Goal: Task Accomplishment & Management: Manage account settings

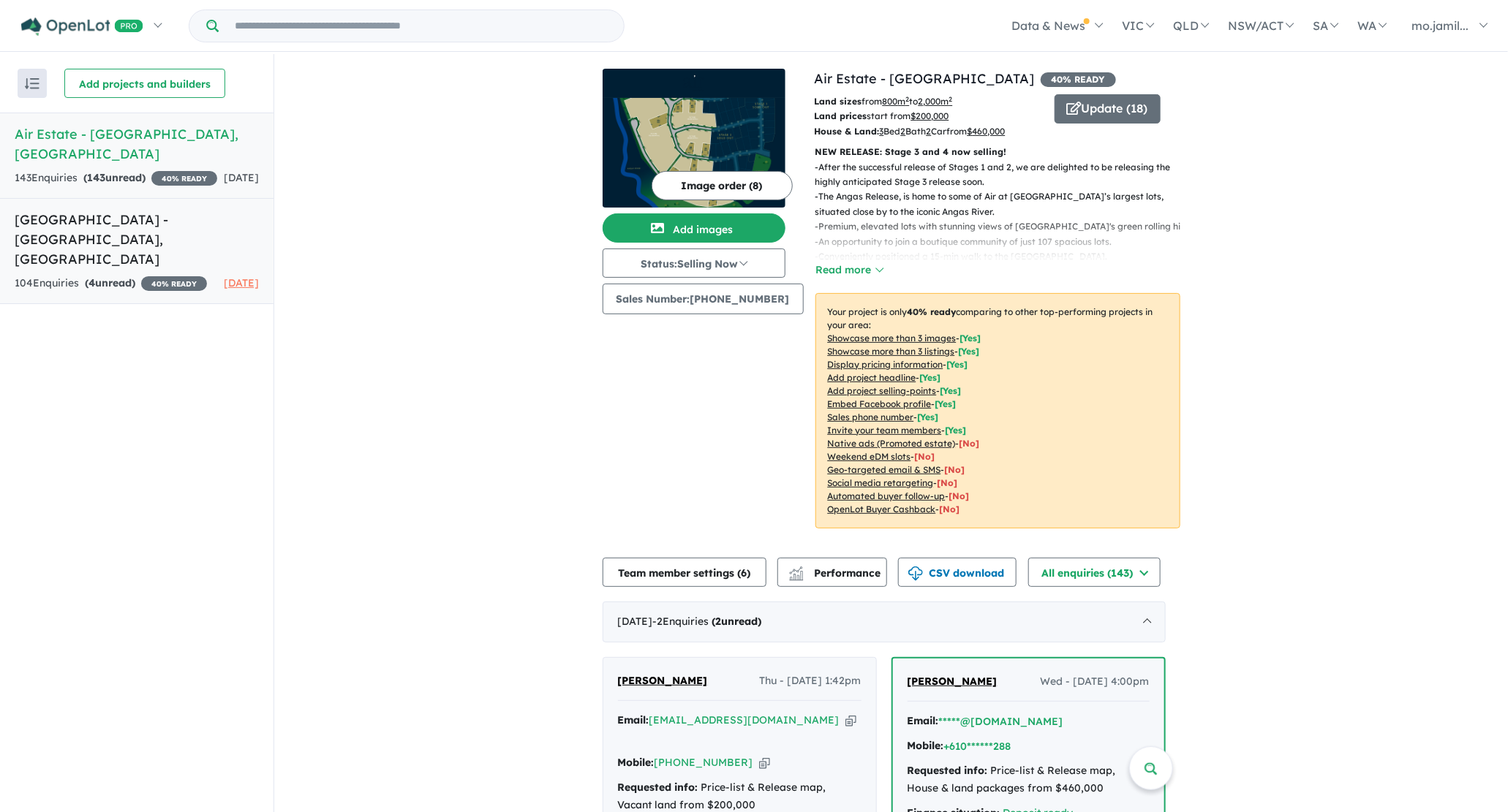
click at [168, 211] on h5 "Gracewood Estate - [GEOGRAPHIC_DATA] , [GEOGRAPHIC_DATA]" at bounding box center [137, 239] width 244 height 59
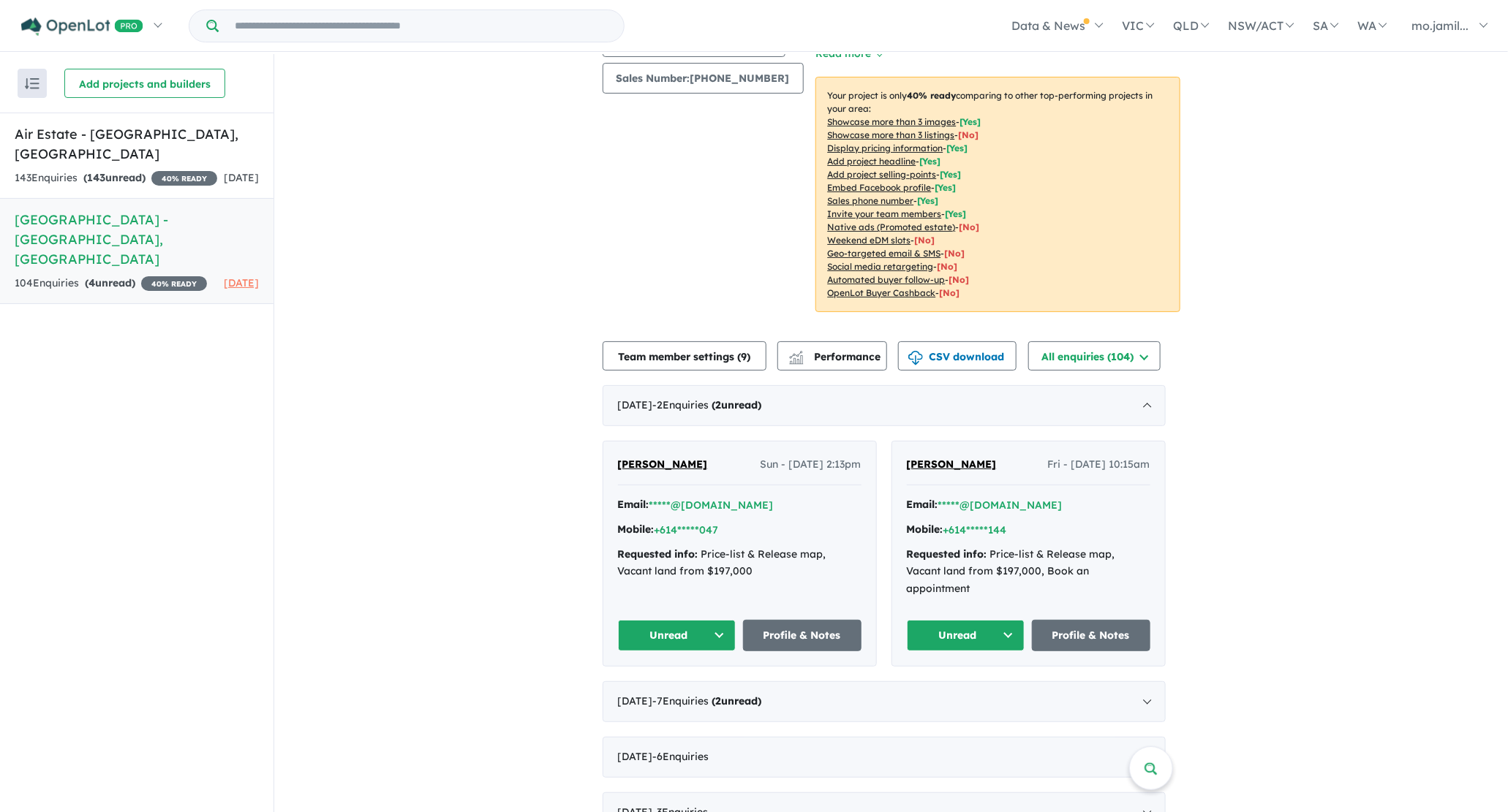
scroll to position [305, 0]
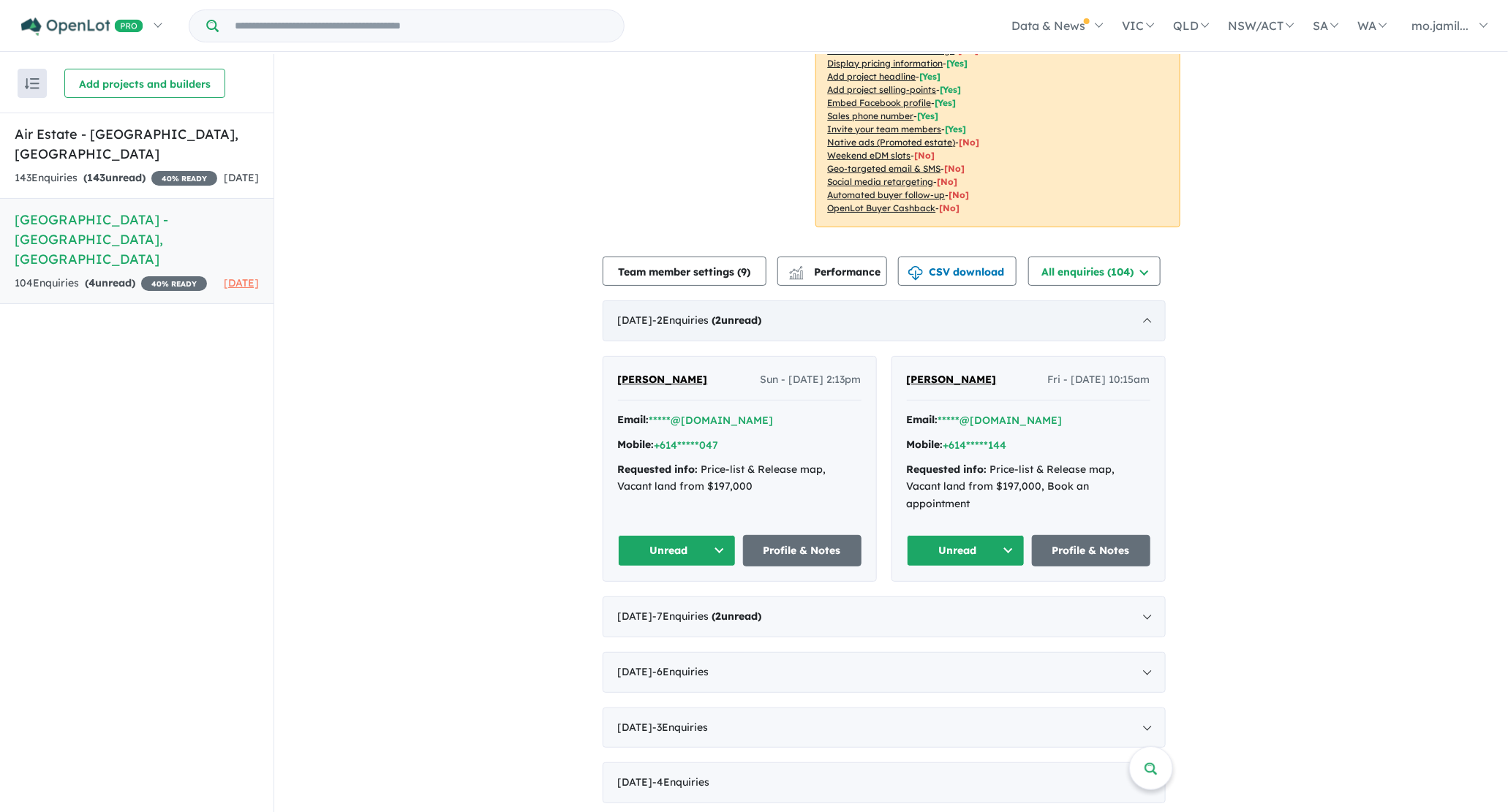
click at [747, 309] on div "[DATE] - 2 Enquir ies ( 2 unread)" at bounding box center [884, 320] width 563 height 41
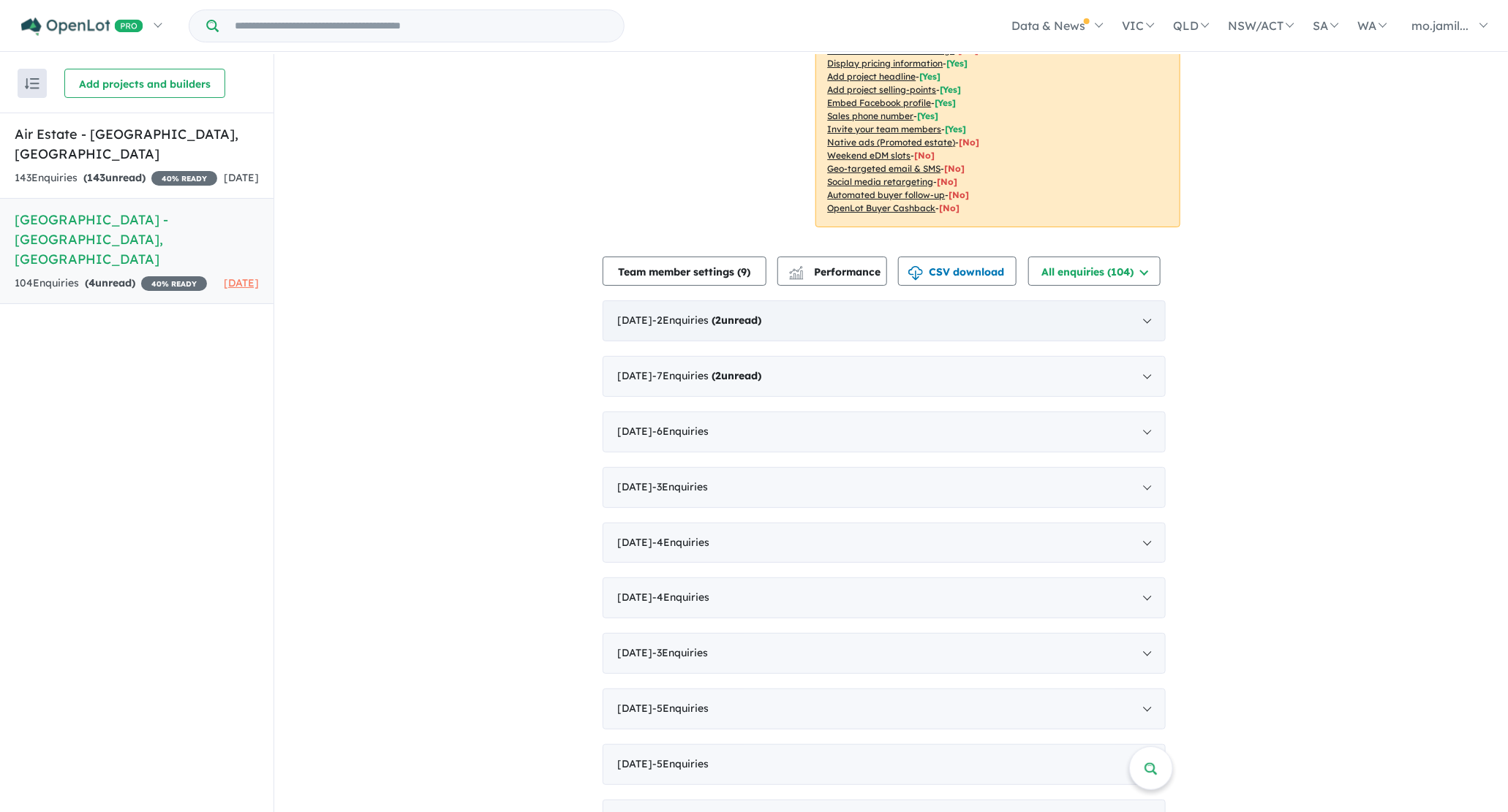
click at [746, 309] on div "[DATE] - 2 Enquir ies ( 2 unread)" at bounding box center [884, 320] width 563 height 41
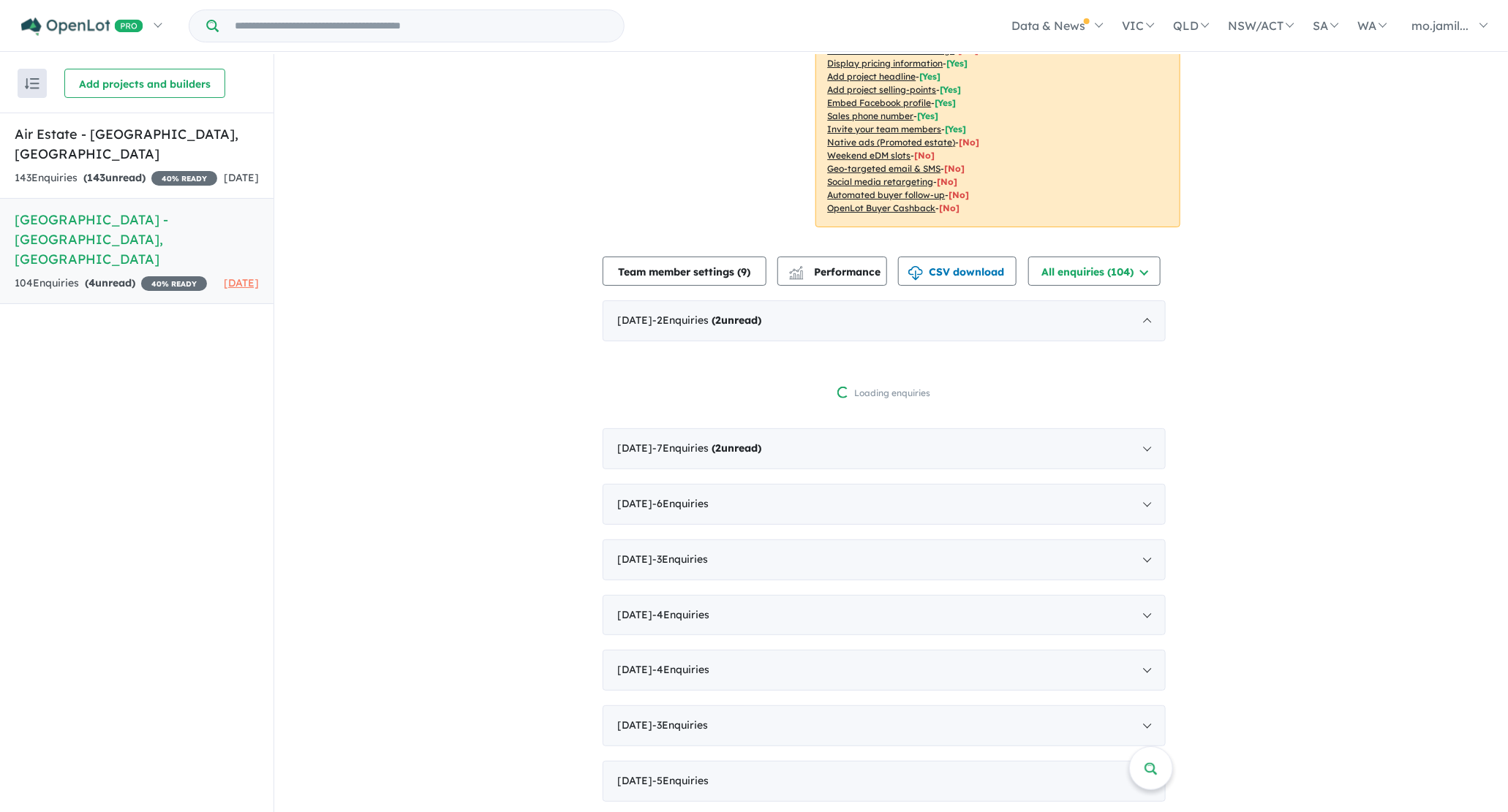
scroll to position [2, 0]
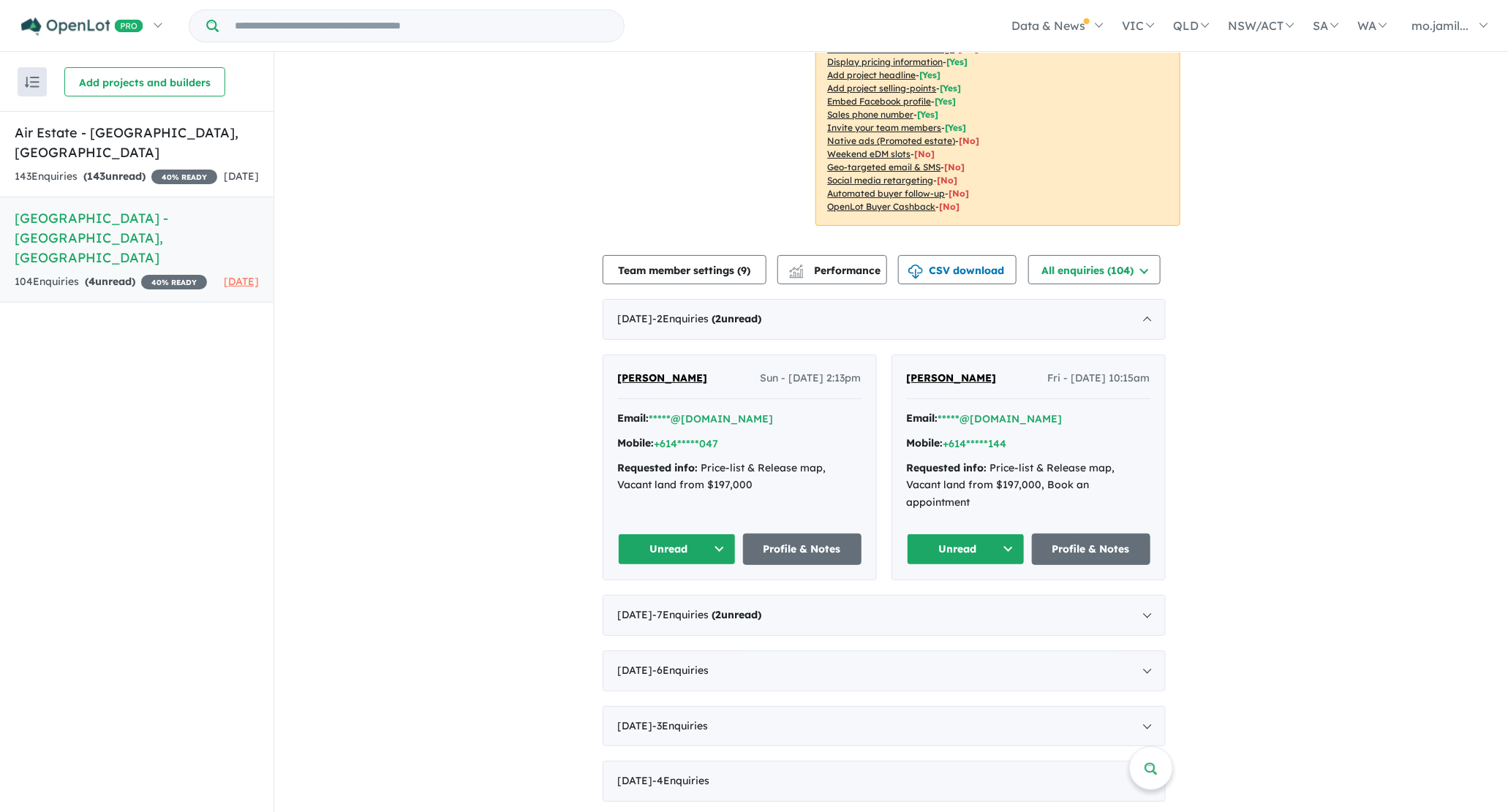
click at [718, 533] on button "Unread" at bounding box center [677, 549] width 119 height 32
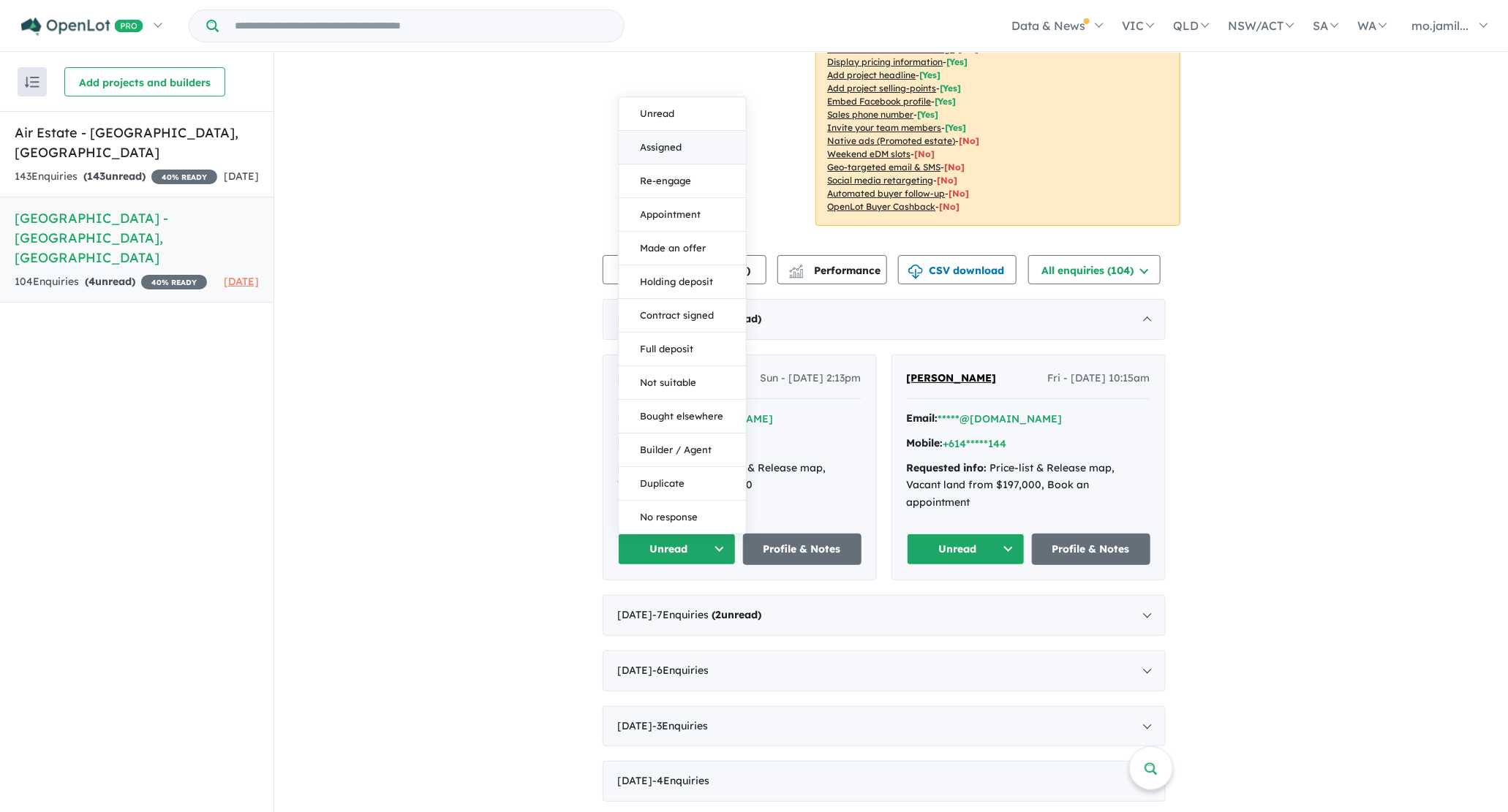
click at [669, 134] on button "Assigned" at bounding box center [682, 148] width 127 height 33
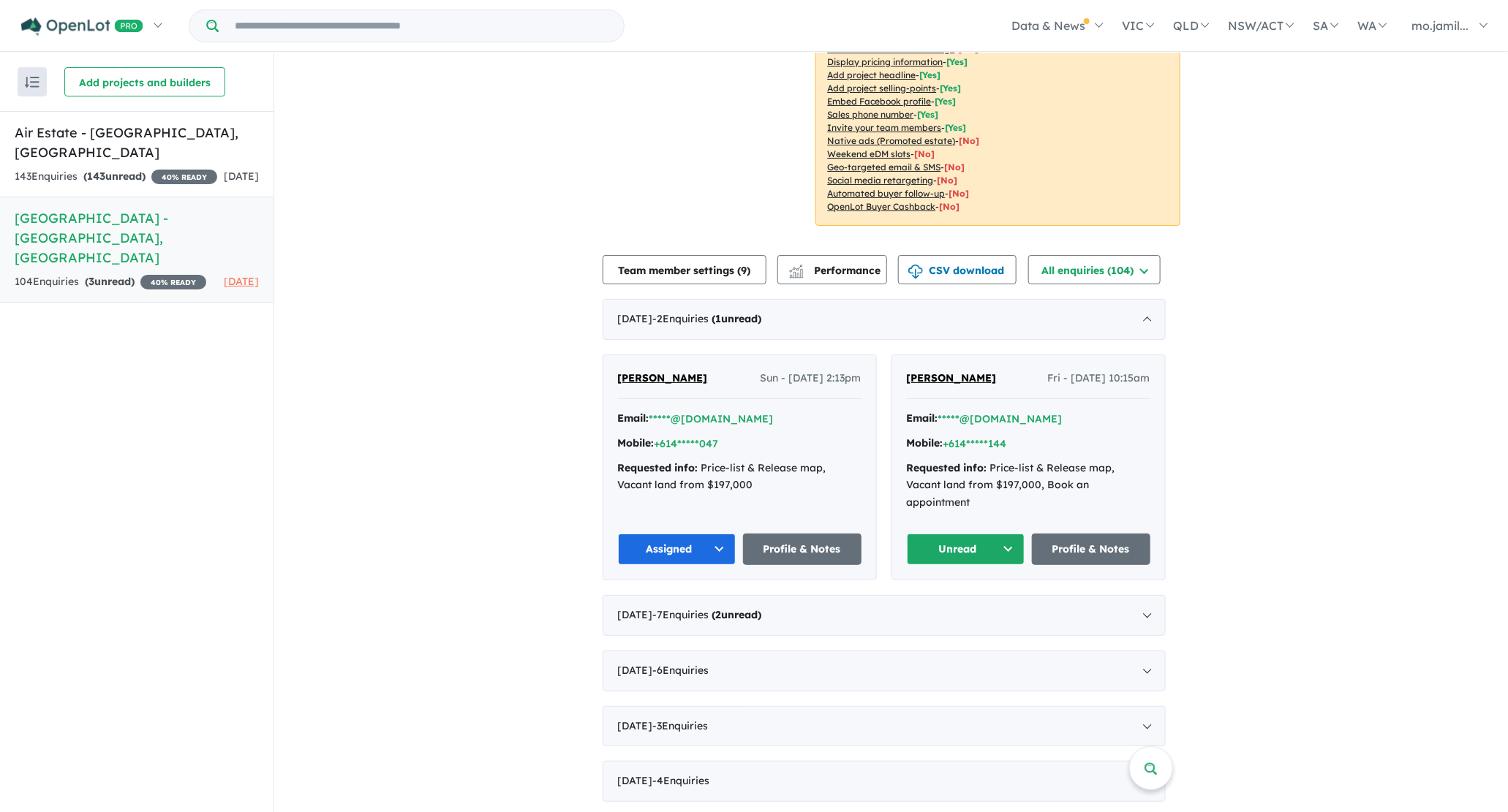
click at [1019, 533] on button "Unread" at bounding box center [966, 549] width 119 height 32
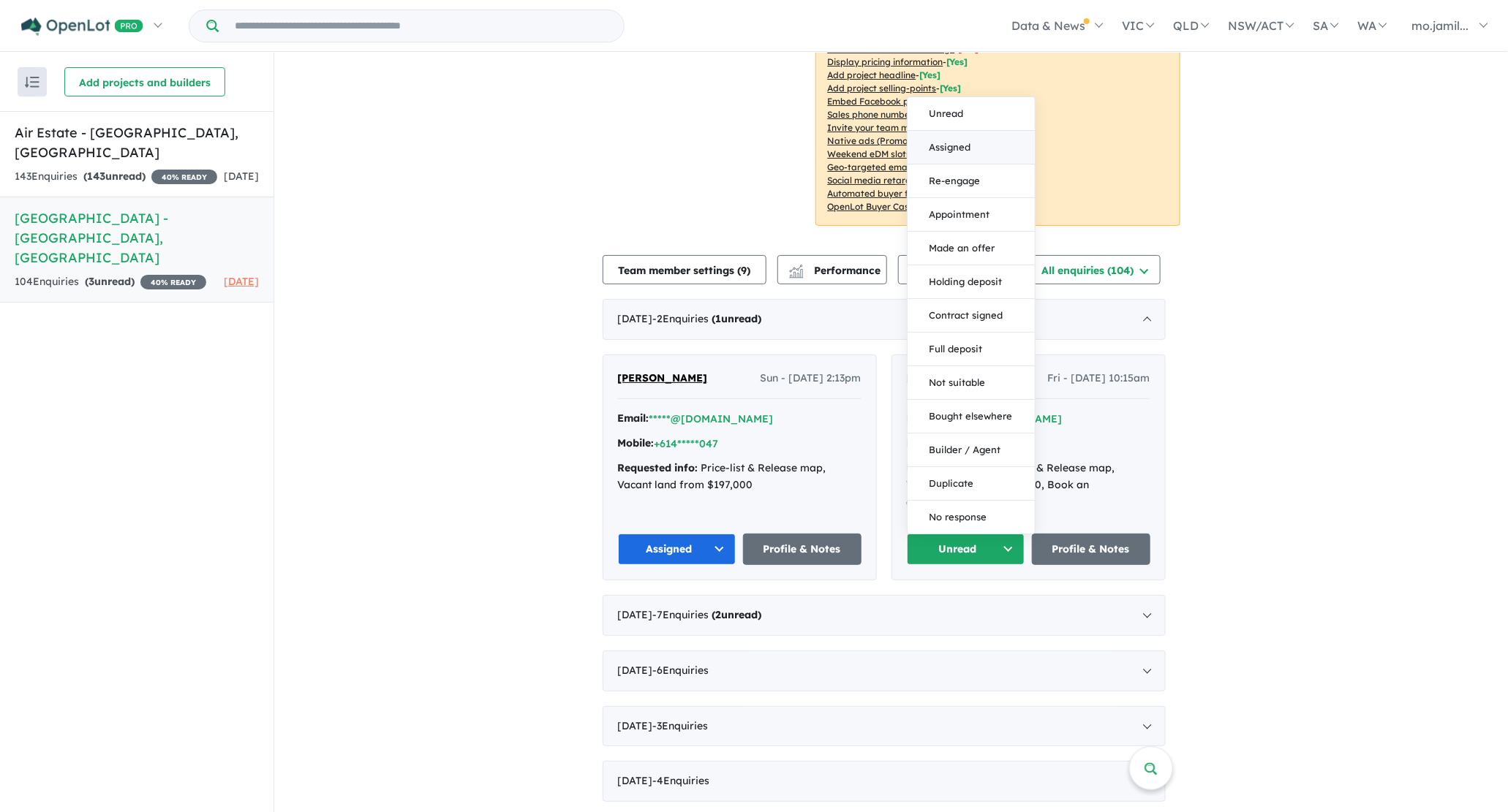
click at [939, 131] on button "Assigned" at bounding box center [971, 148] width 127 height 33
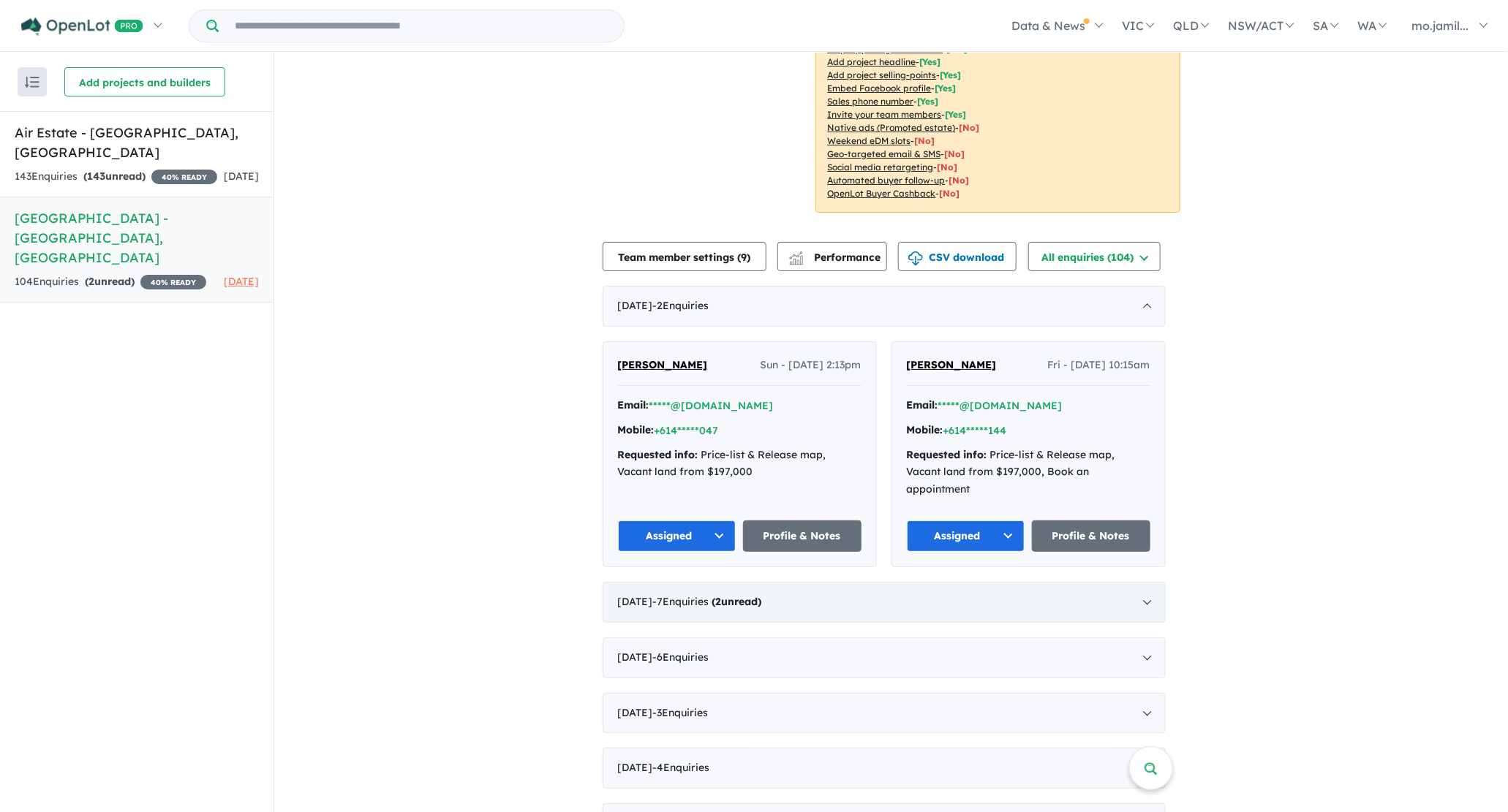
scroll to position [321, 0]
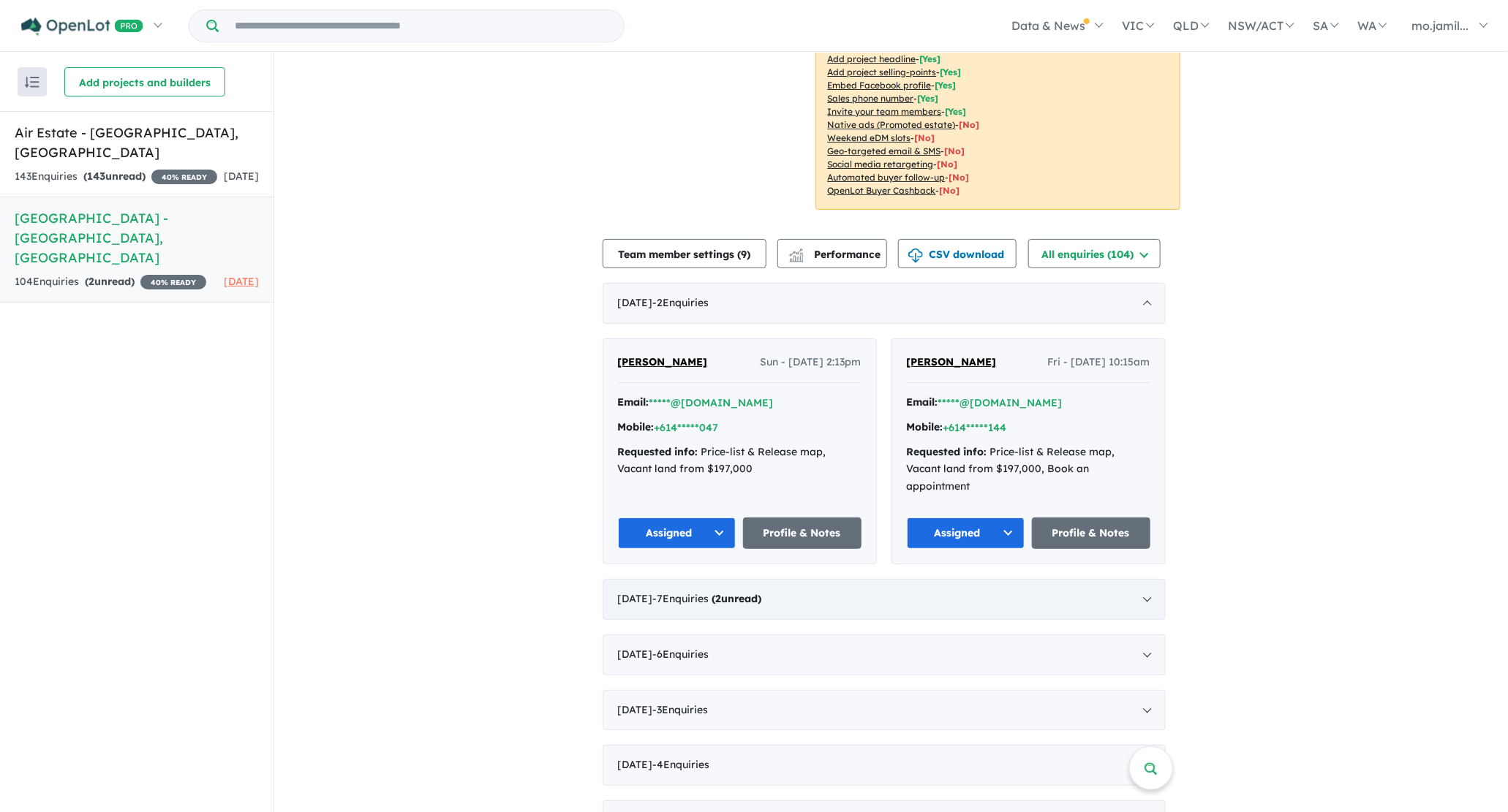
click at [699, 592] on span "- 7 Enquir ies ( 2 unread)" at bounding box center [707, 598] width 109 height 13
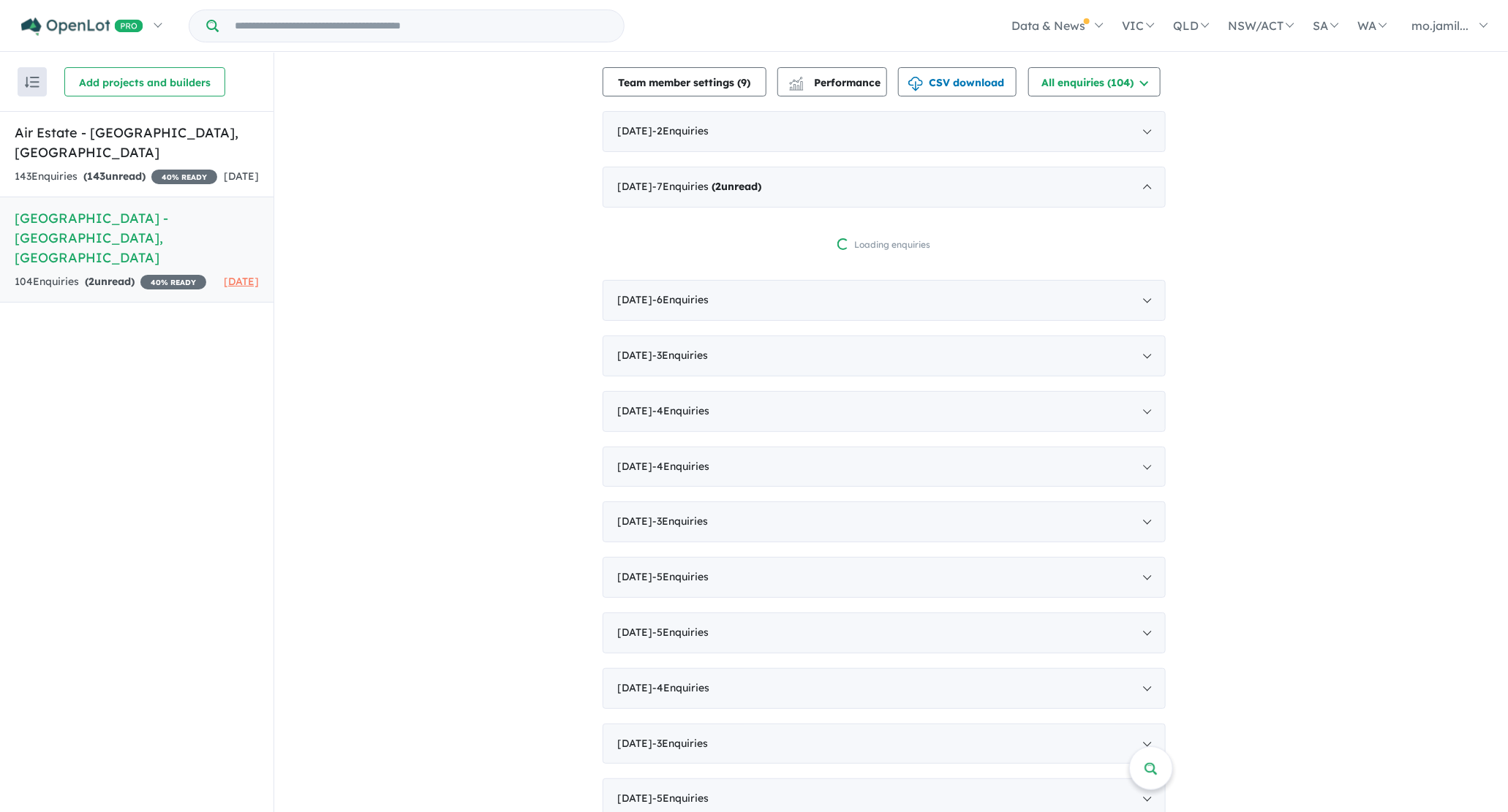
scroll to position [548, 0]
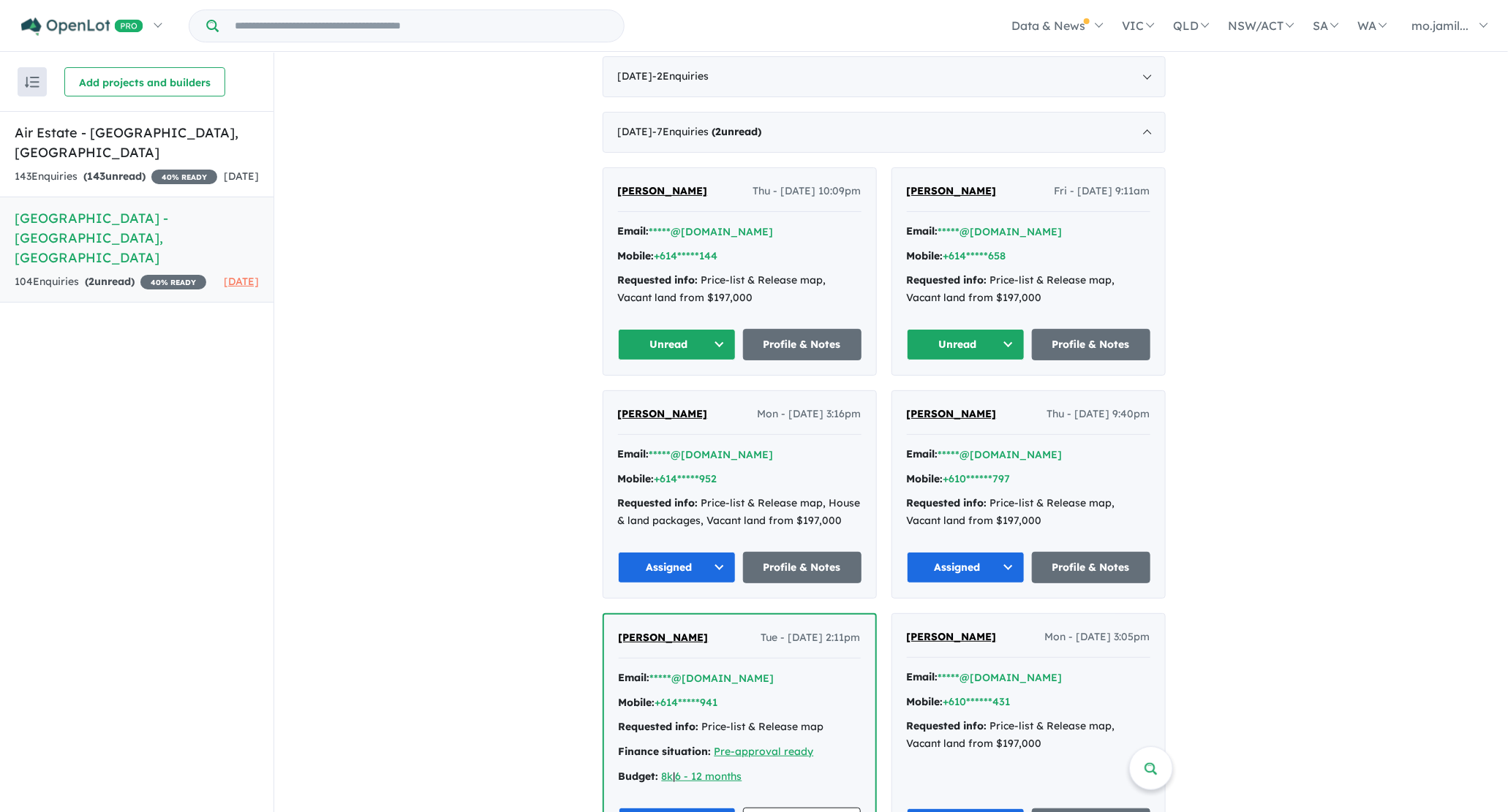
click at [724, 329] on button "Unread" at bounding box center [677, 345] width 119 height 32
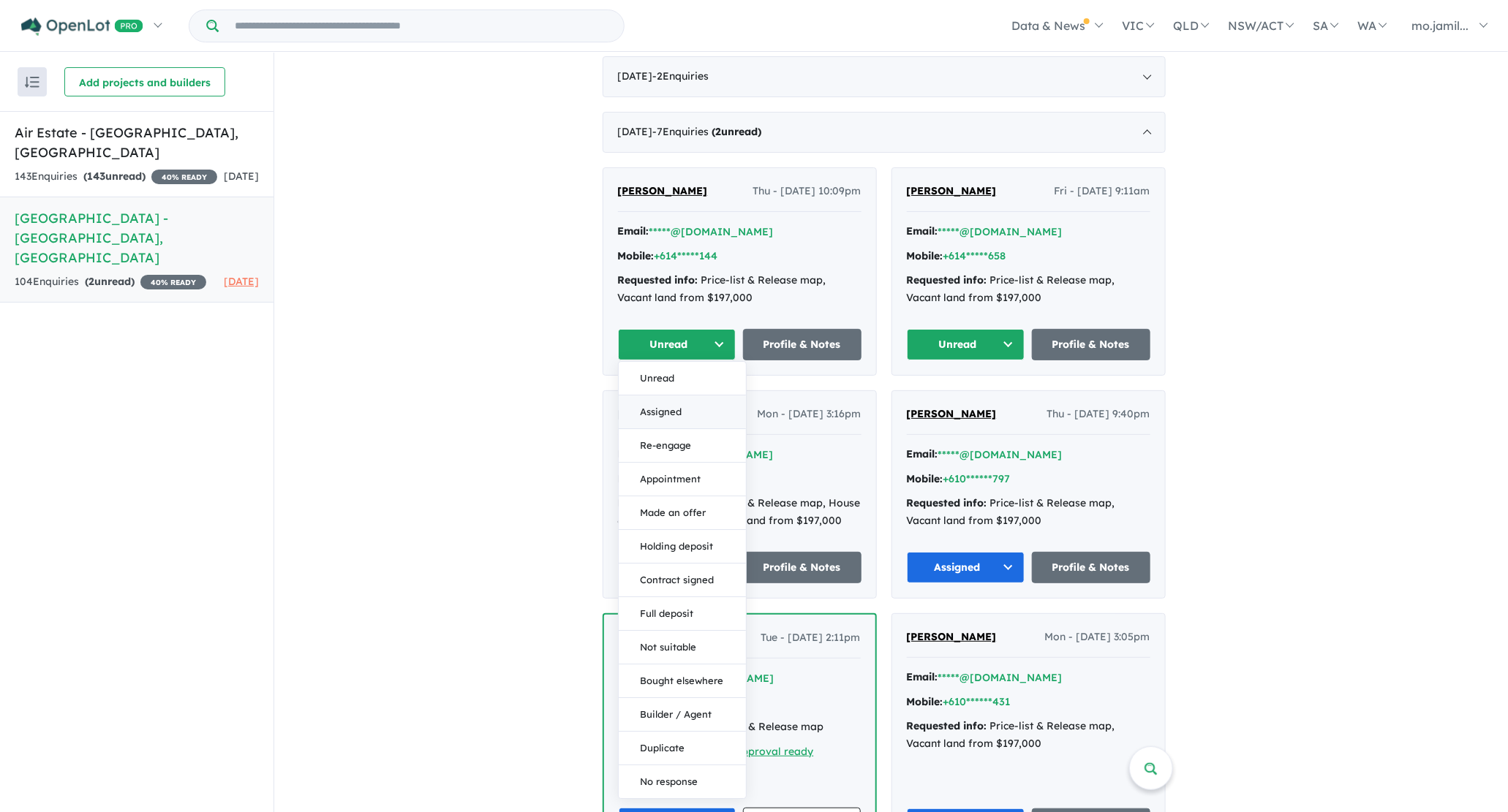
click at [703, 396] on button "Assigned" at bounding box center [682, 412] width 127 height 33
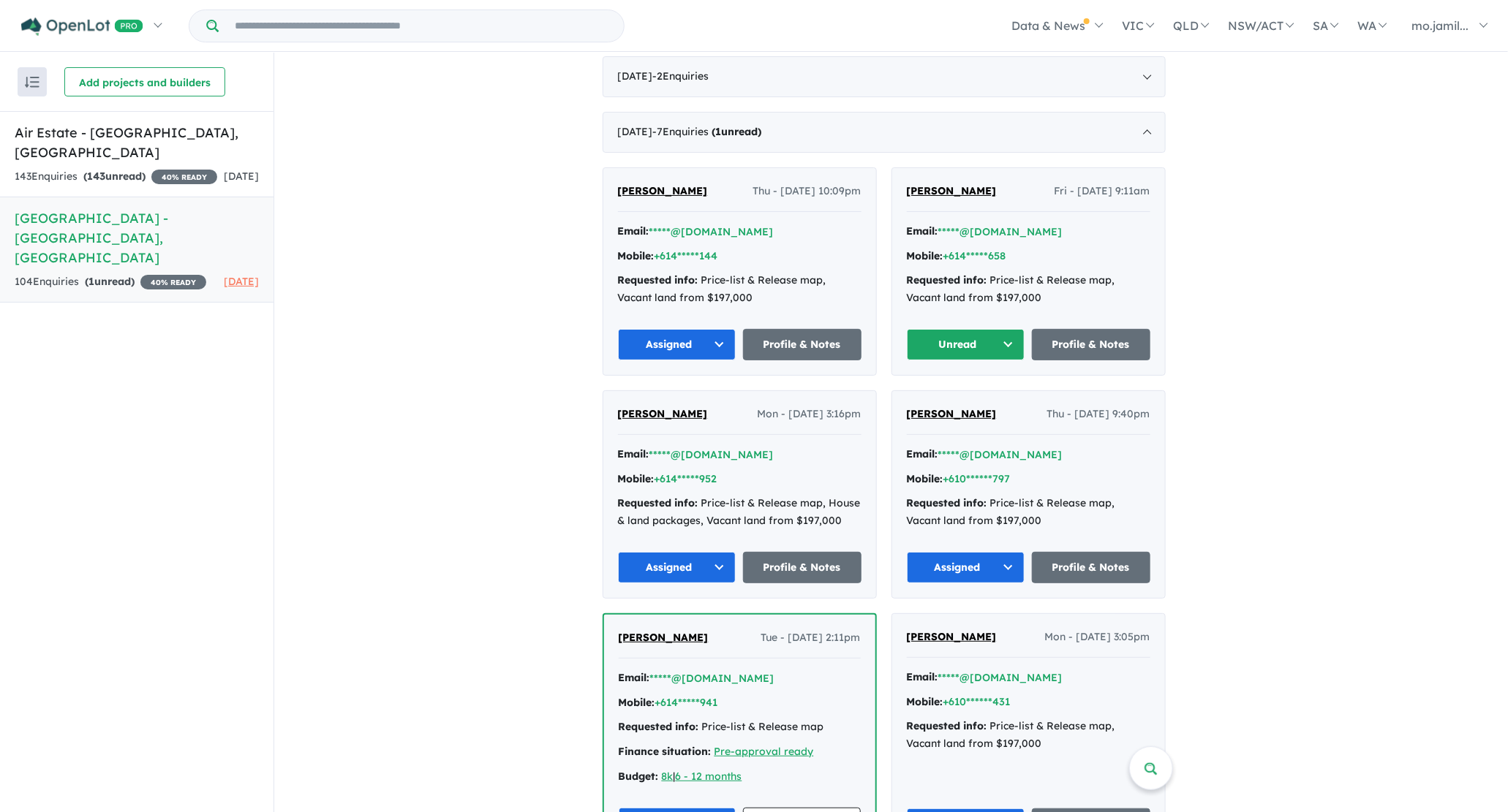
click at [1009, 329] on button "Unread" at bounding box center [966, 345] width 119 height 32
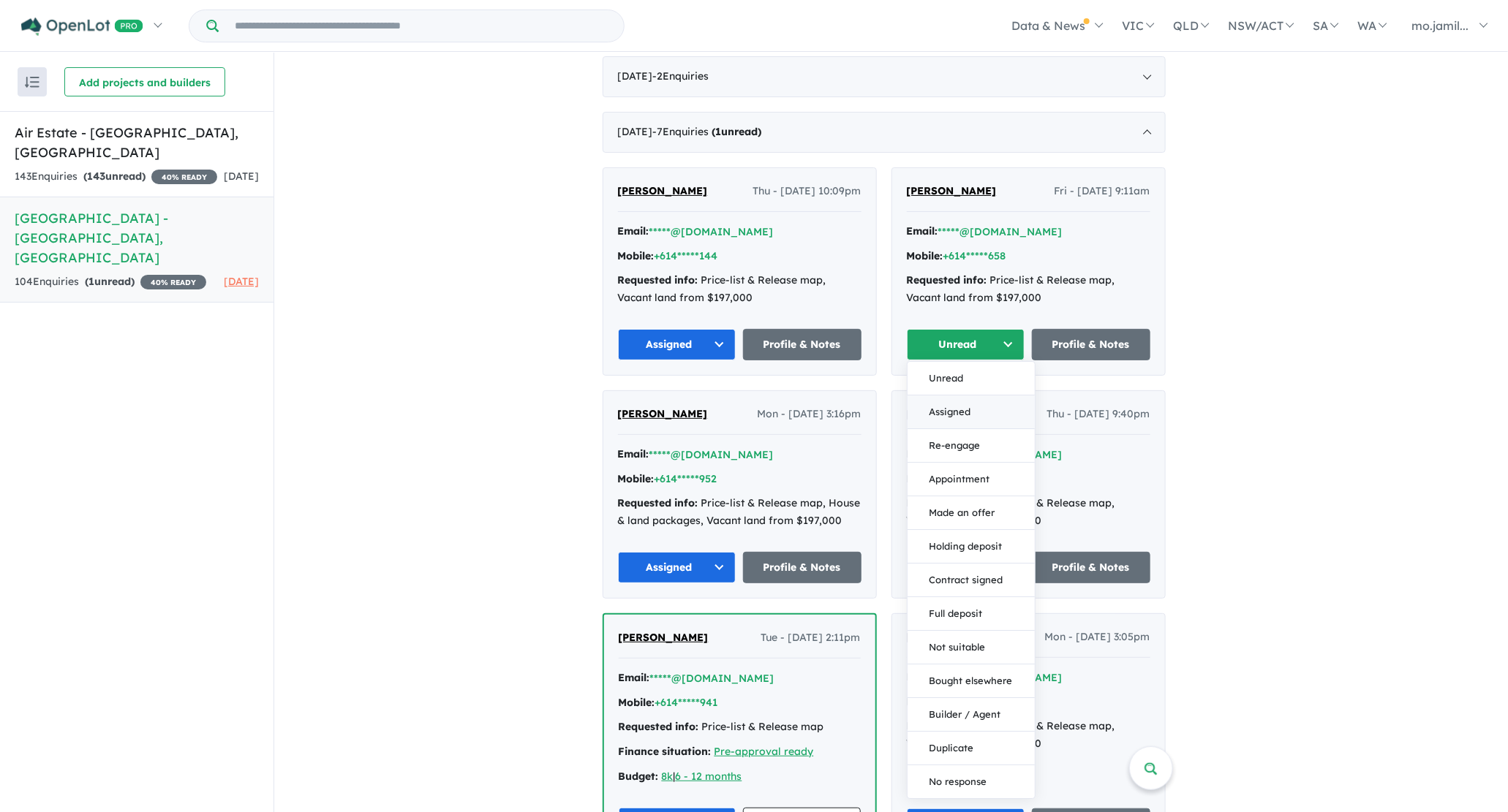
click at [994, 396] on button "Assigned" at bounding box center [971, 412] width 127 height 33
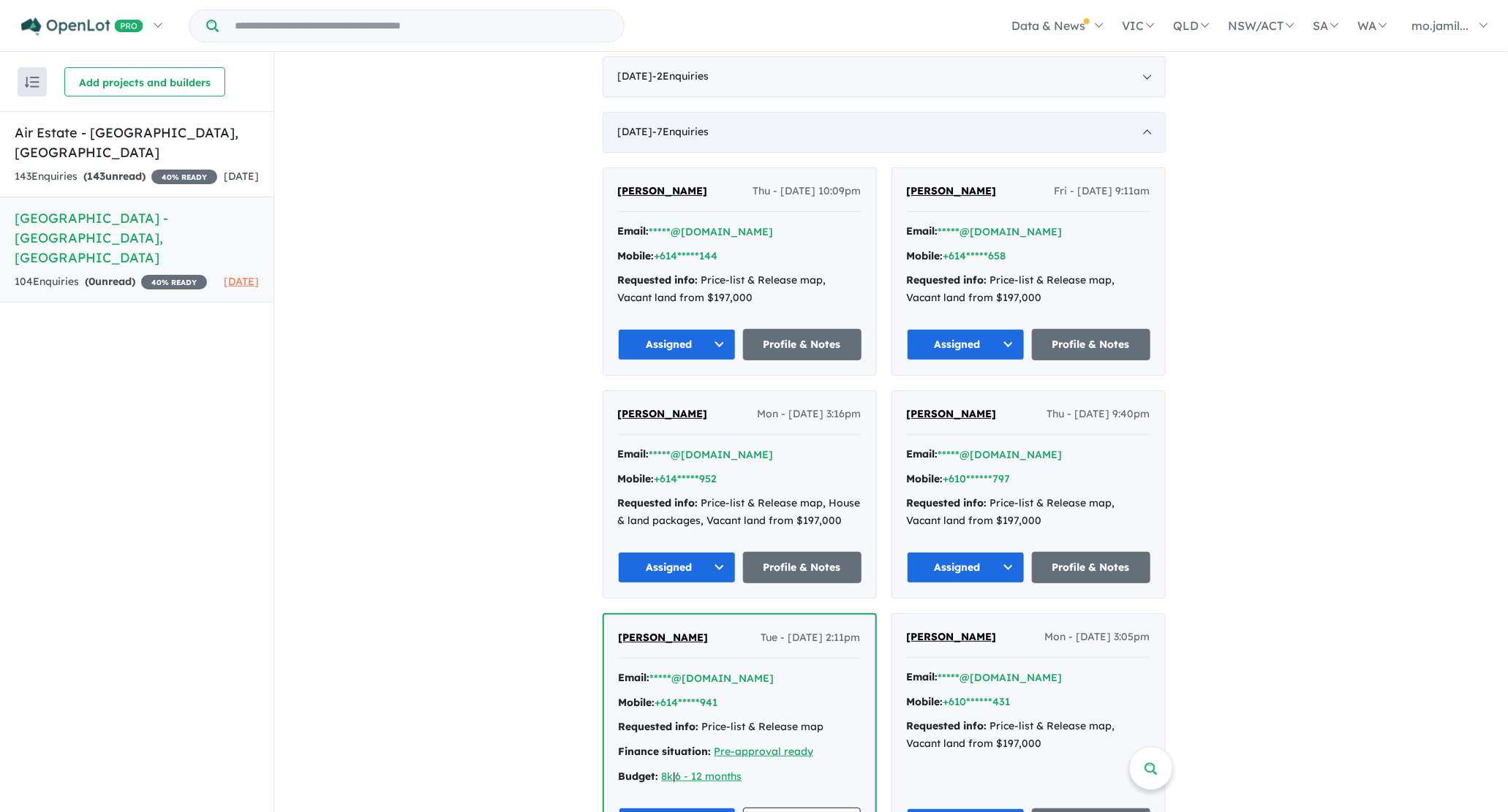
click at [910, 119] on div "[DATE] - 7 Enquir ies ( 0 unread)" at bounding box center [884, 132] width 563 height 41
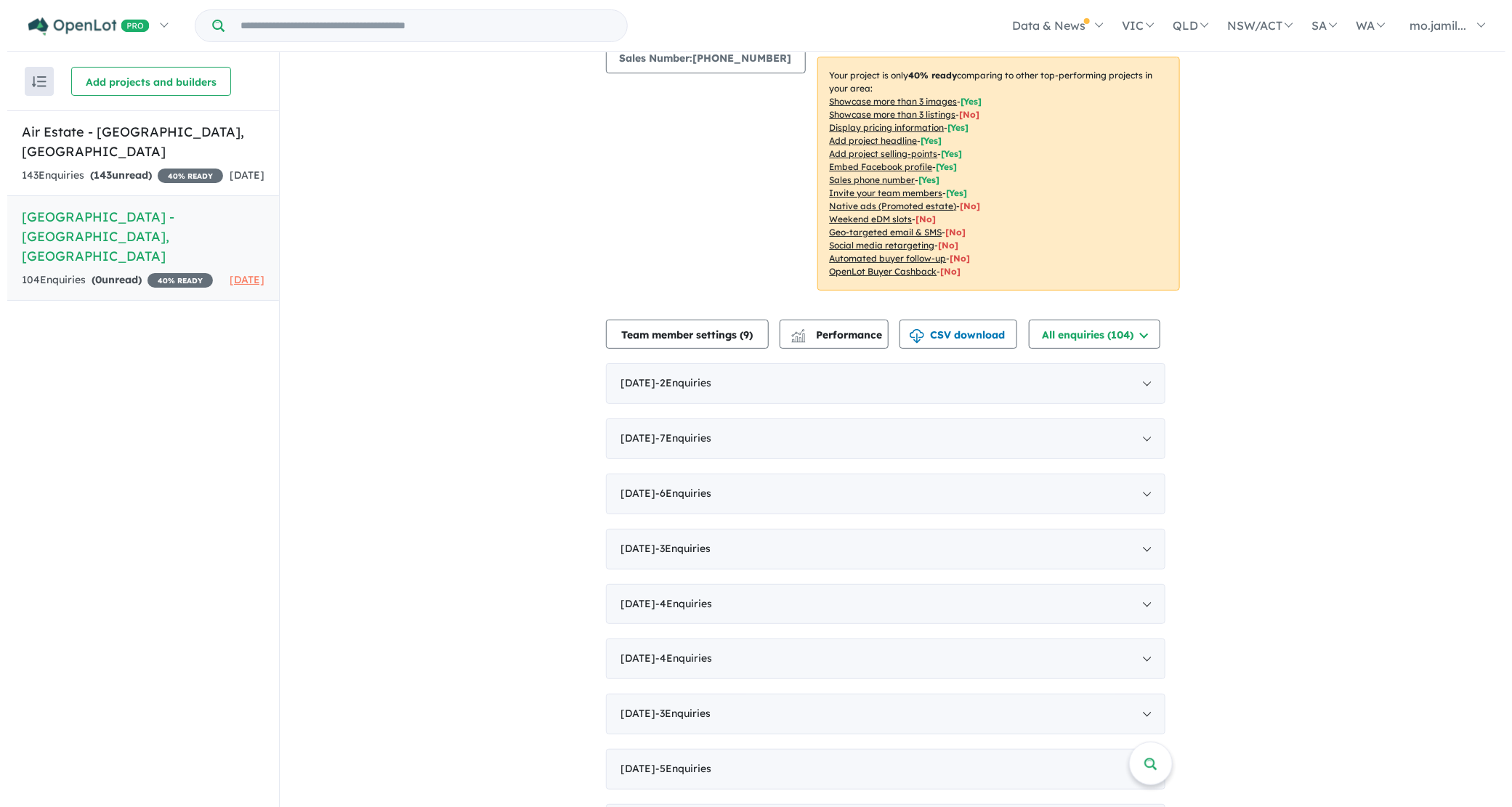
scroll to position [0, 0]
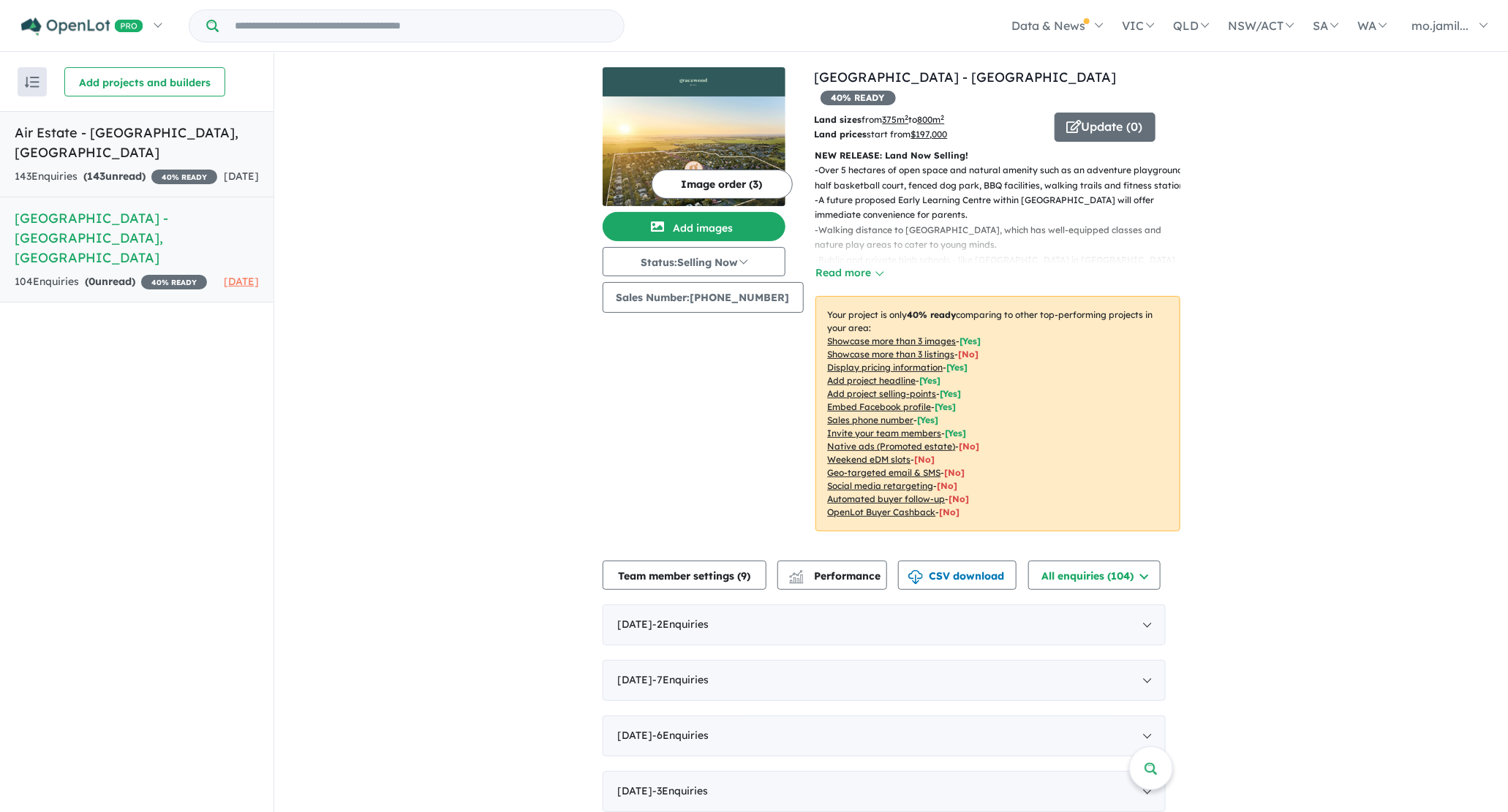
click at [203, 168] on div "143 Enquir ies ( 143 unread) 40 % READY" at bounding box center [116, 176] width 203 height 18
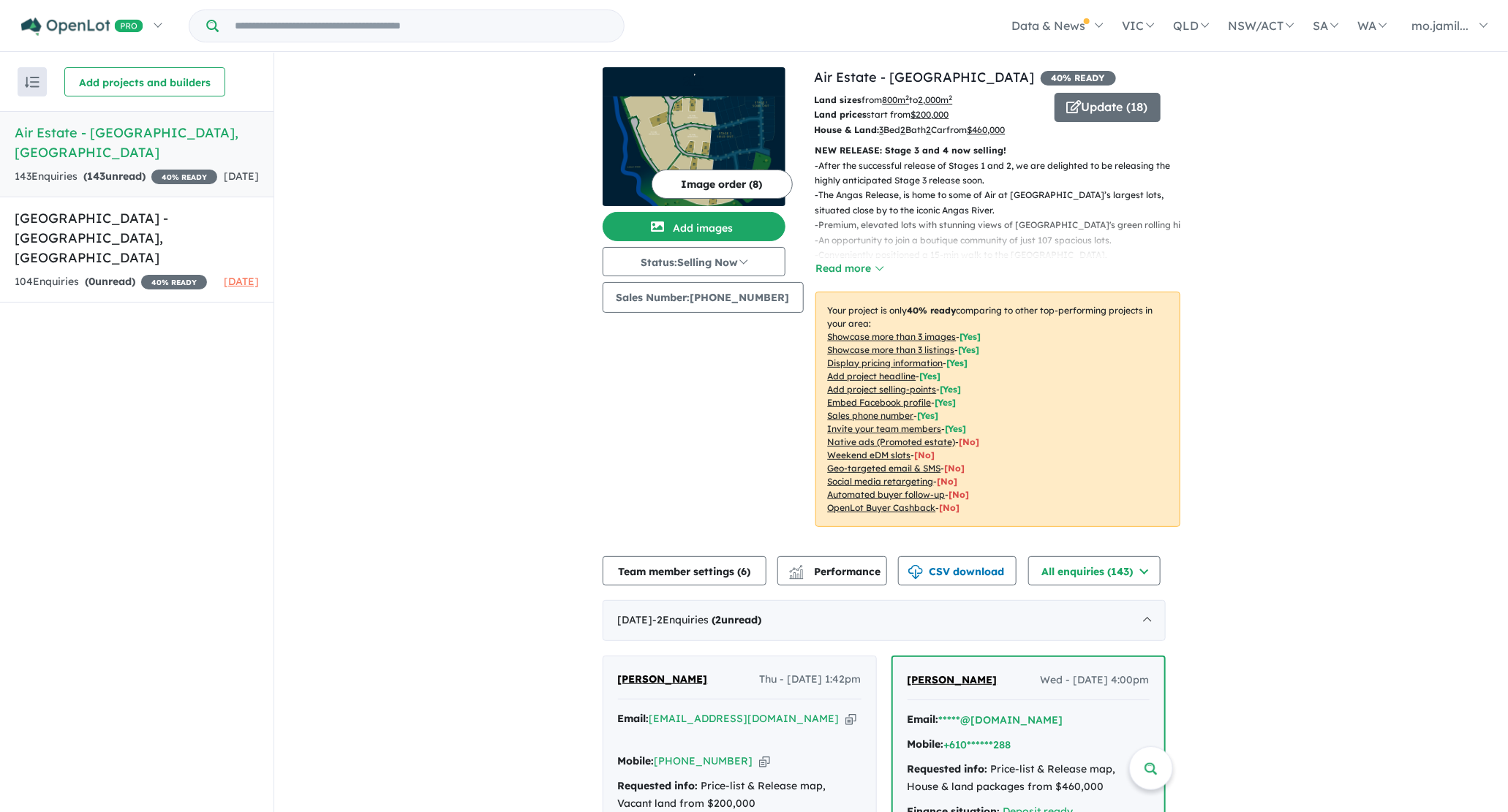
click at [665, 178] on button "Image order ( 8 )" at bounding box center [721, 184] width 141 height 29
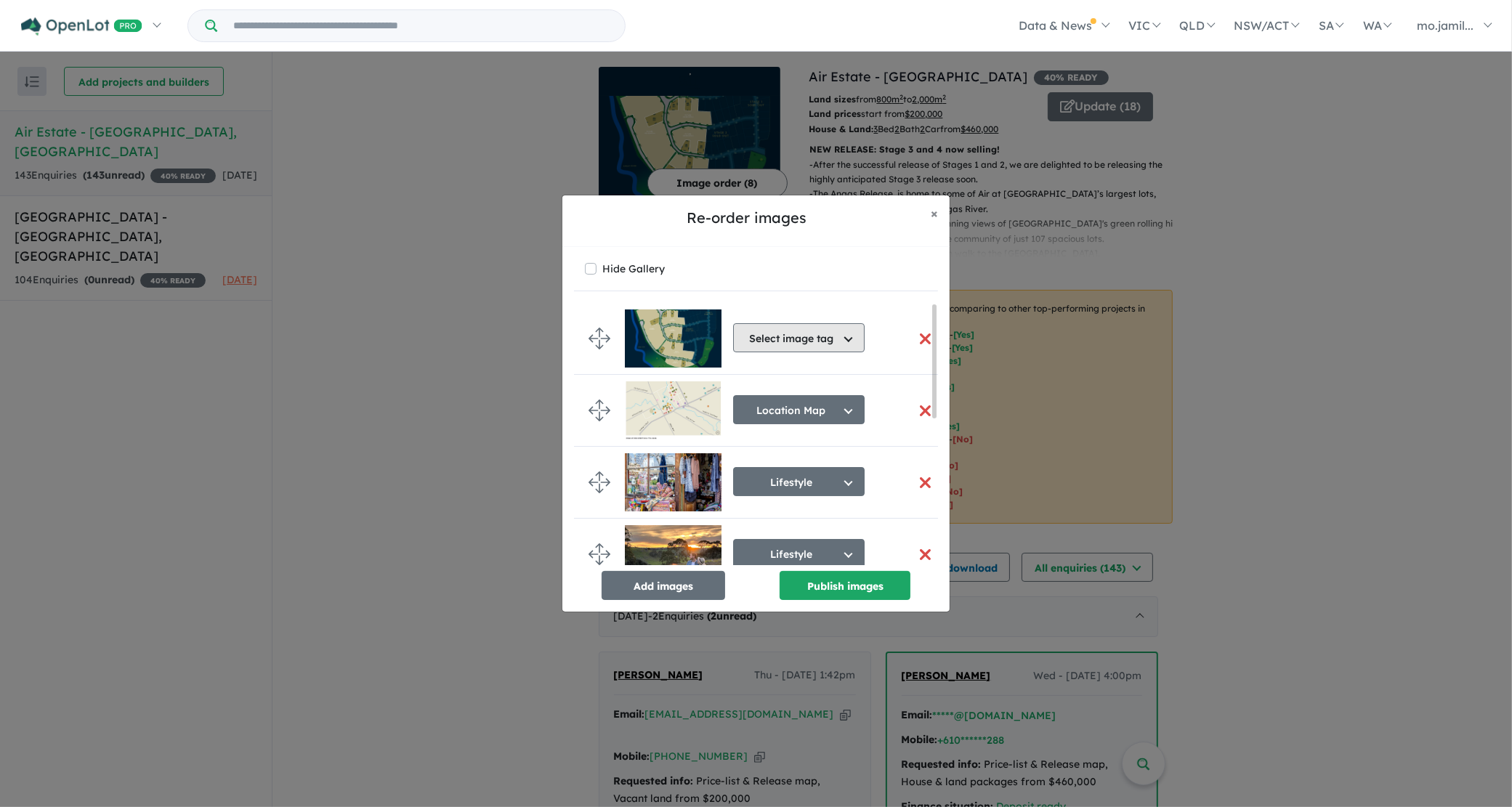
click at [781, 333] on button "Select image tag" at bounding box center [799, 338] width 131 height 29
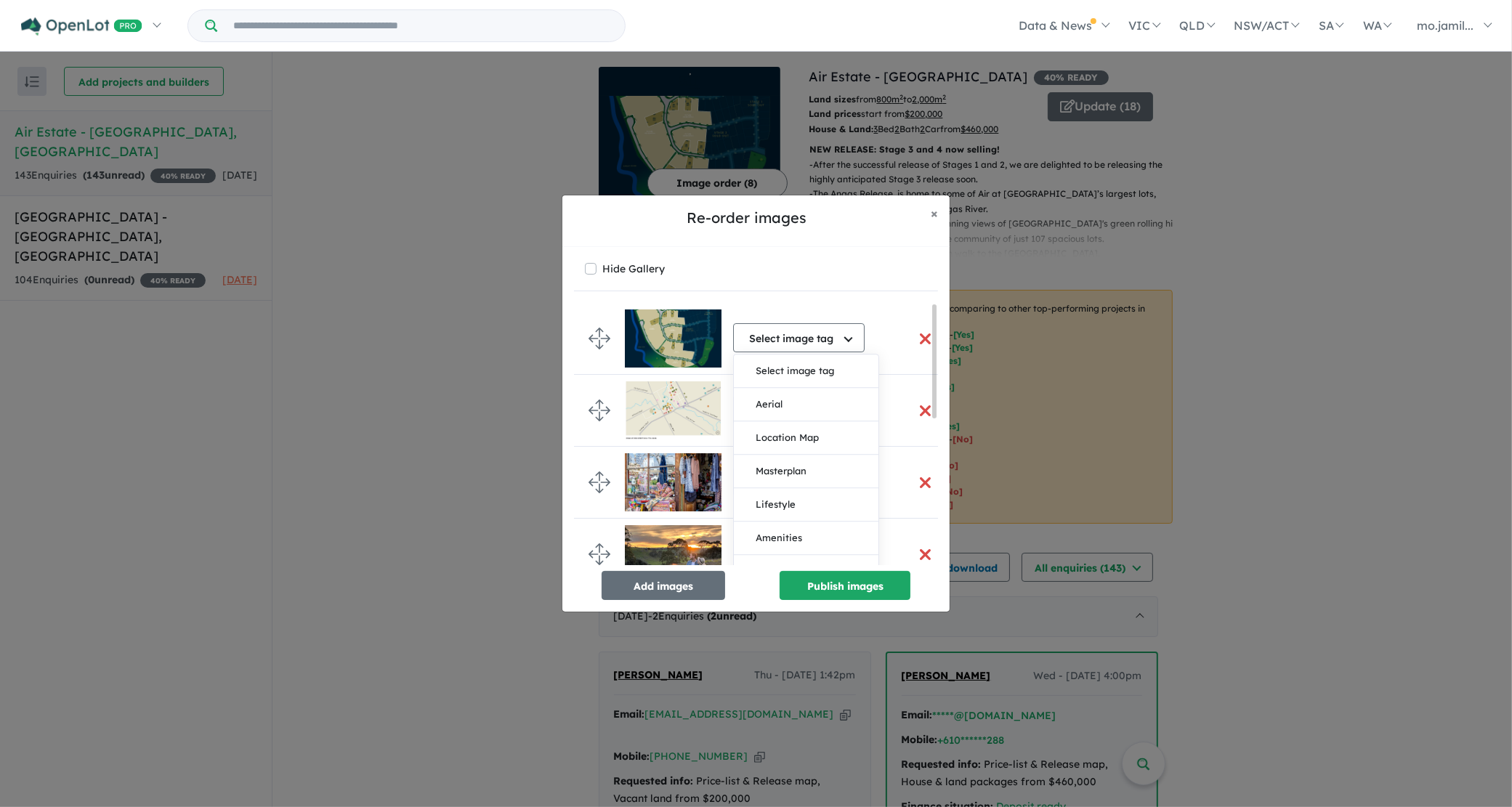
click at [897, 259] on div "Hide Gallery" at bounding box center [756, 269] width 342 height 21
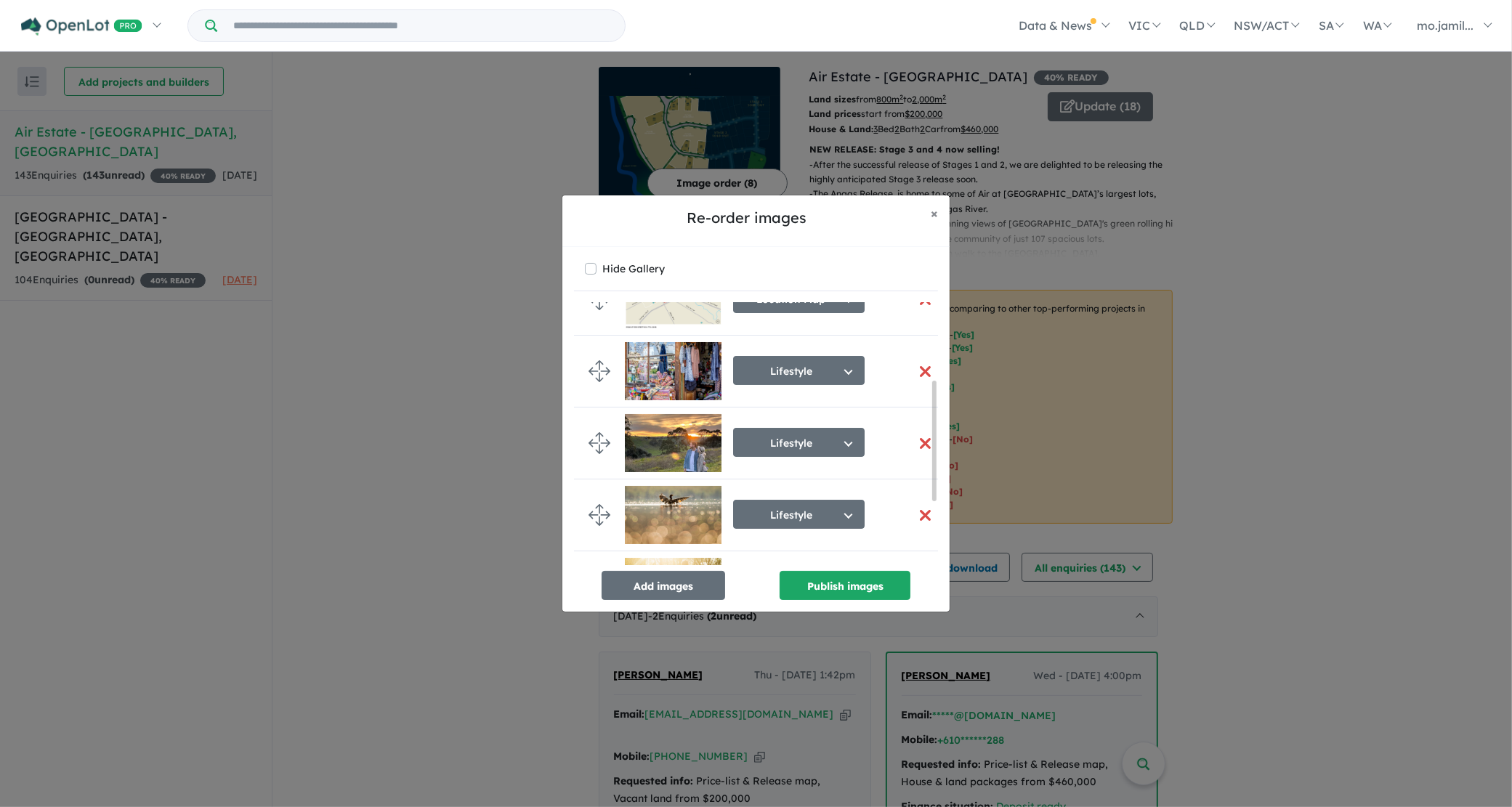
scroll to position [301, 0]
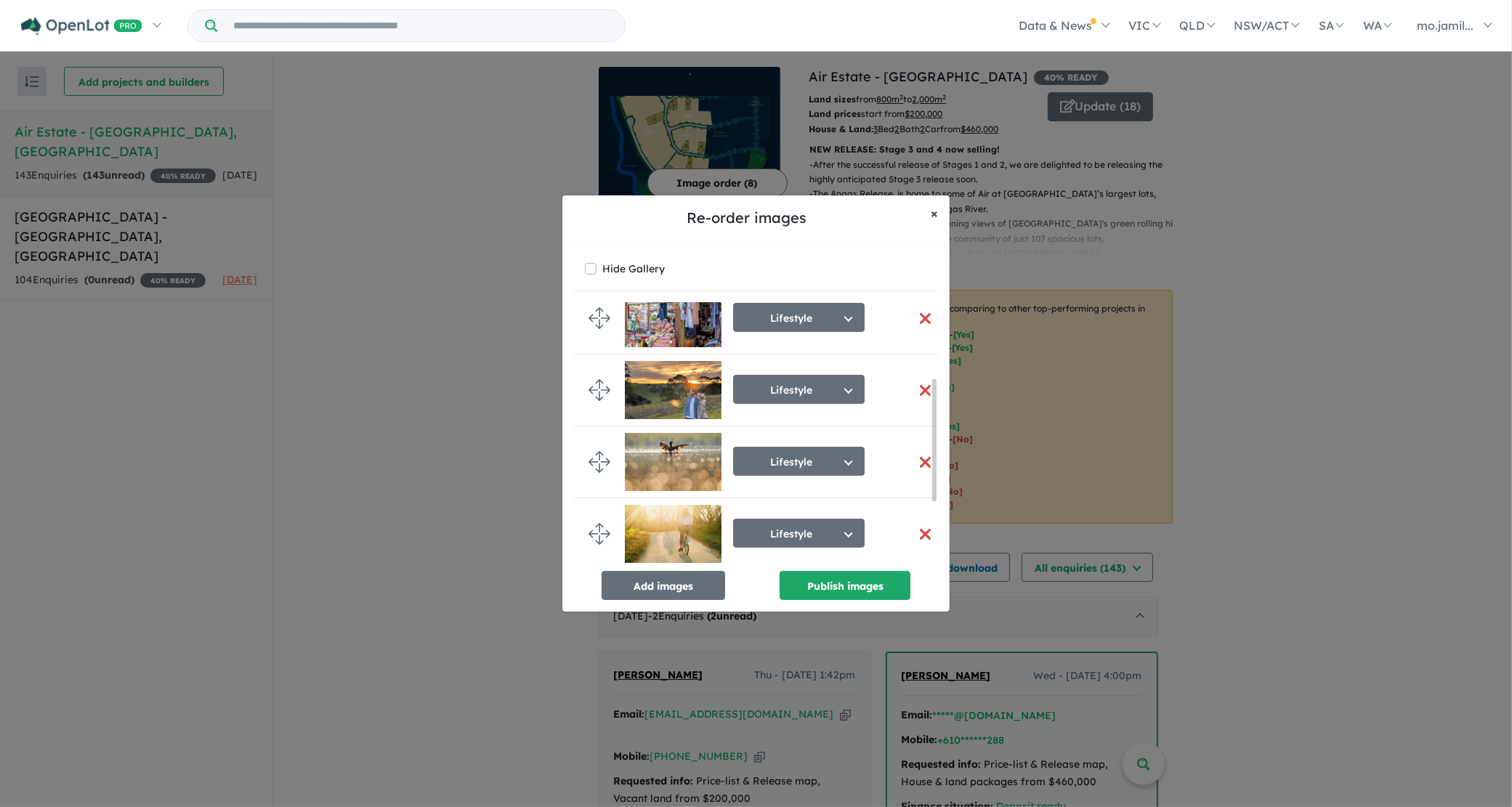
click at [927, 218] on button "× Close" at bounding box center [934, 214] width 31 height 36
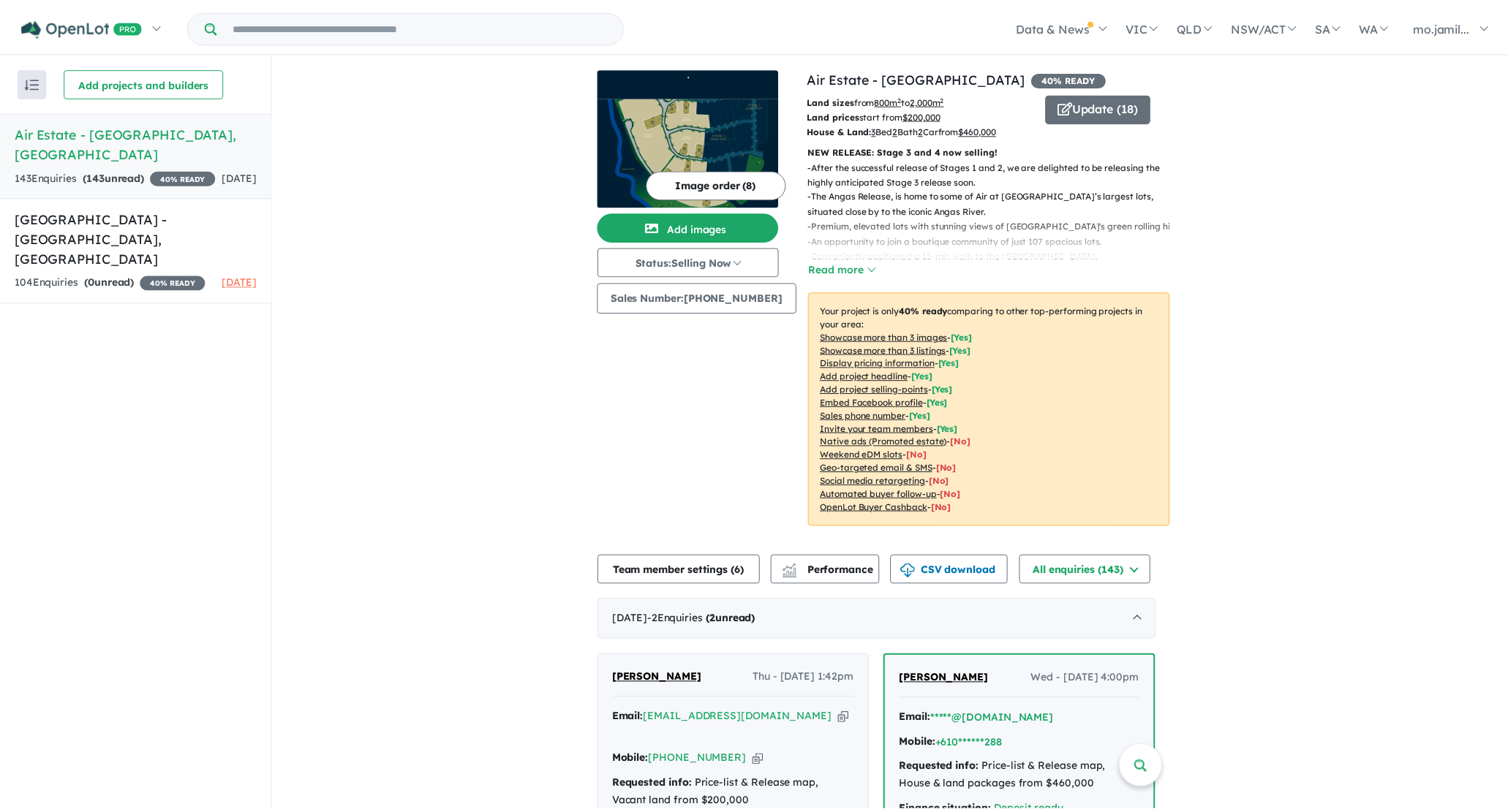
scroll to position [163, 0]
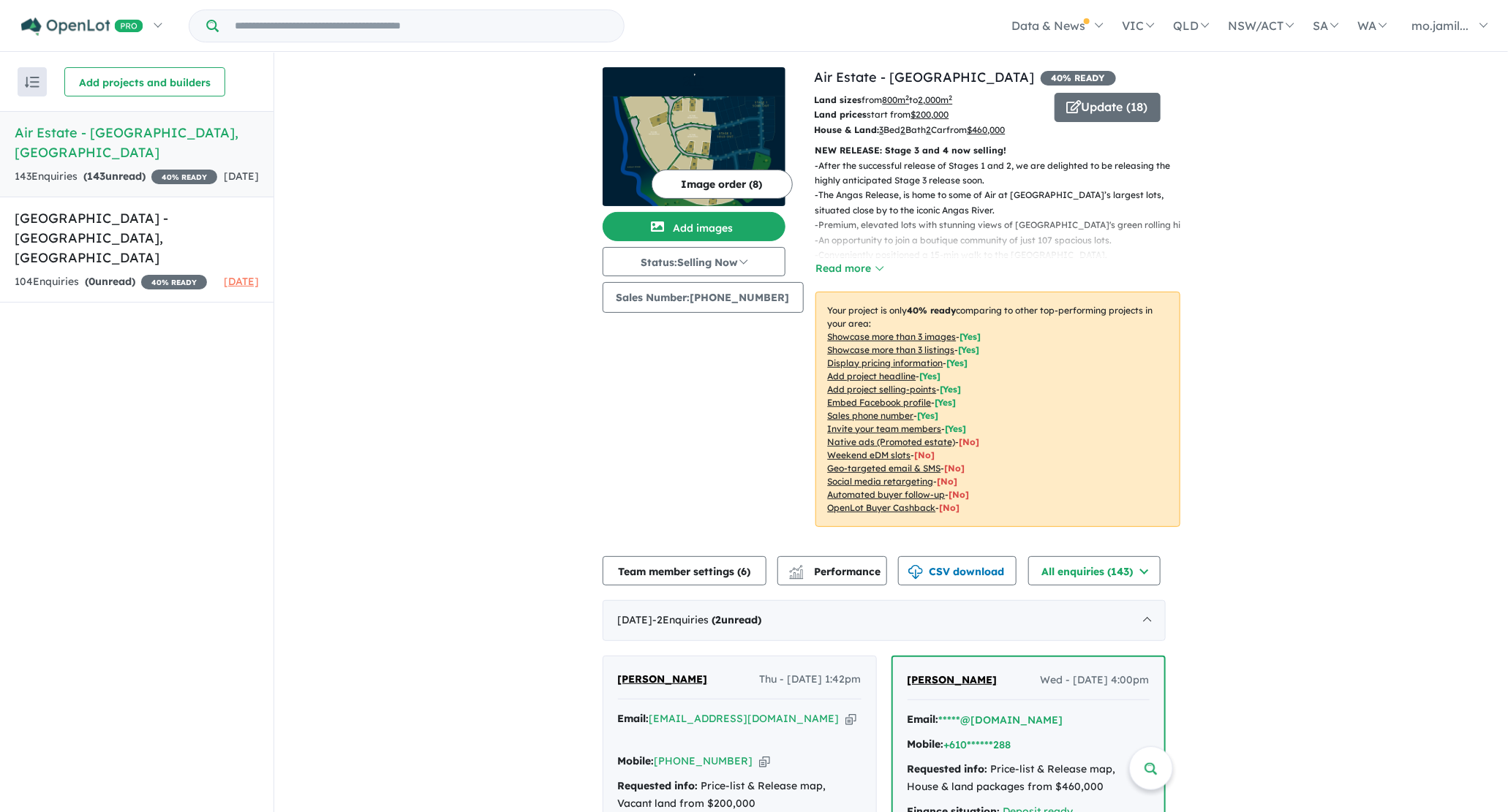
click at [643, 139] on img at bounding box center [694, 151] width 183 height 109
click at [119, 123] on h5 "Air Estate - [GEOGRAPHIC_DATA] , [GEOGRAPHIC_DATA]" at bounding box center [137, 142] width 244 height 39
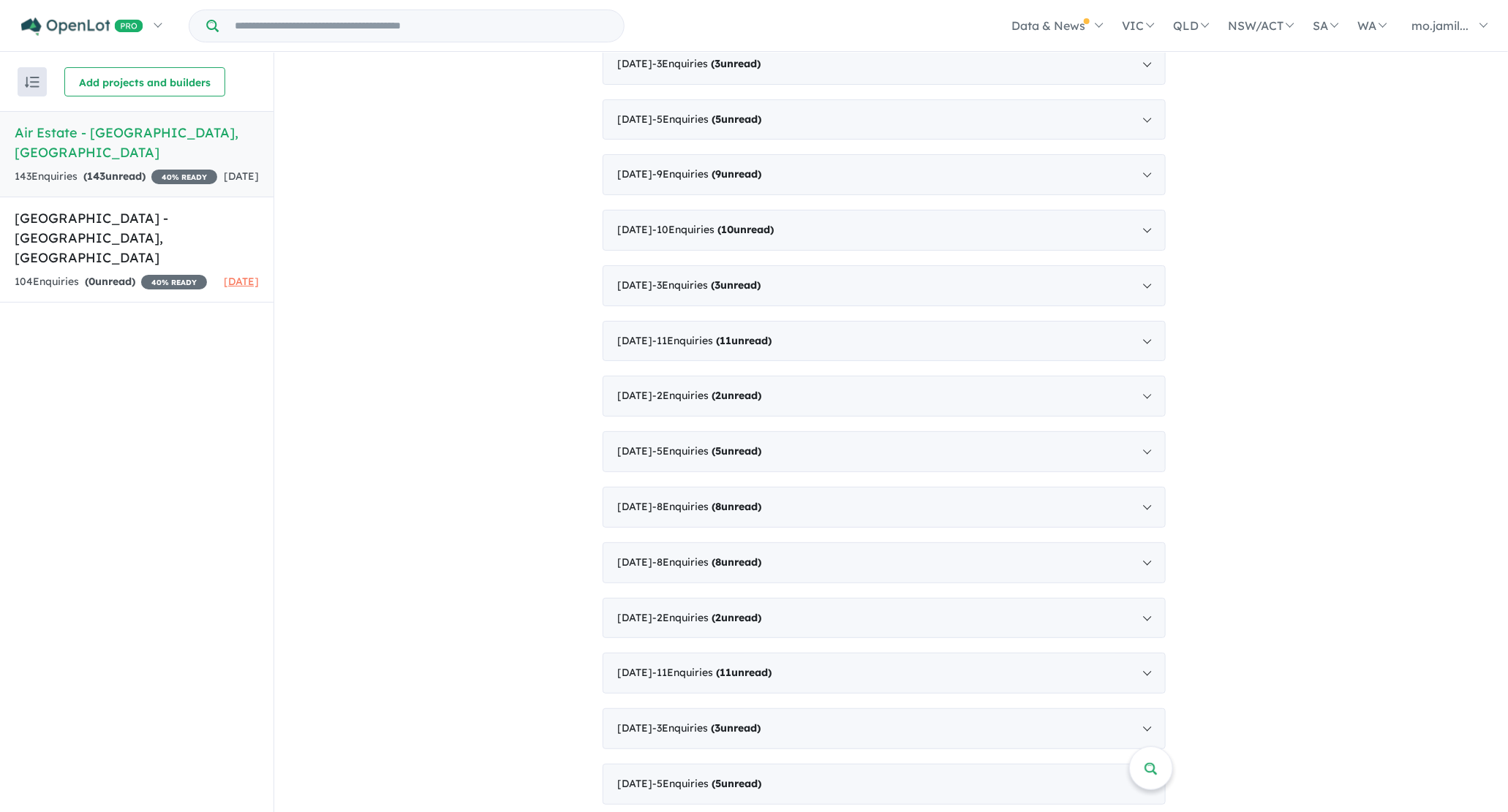
scroll to position [1430, 0]
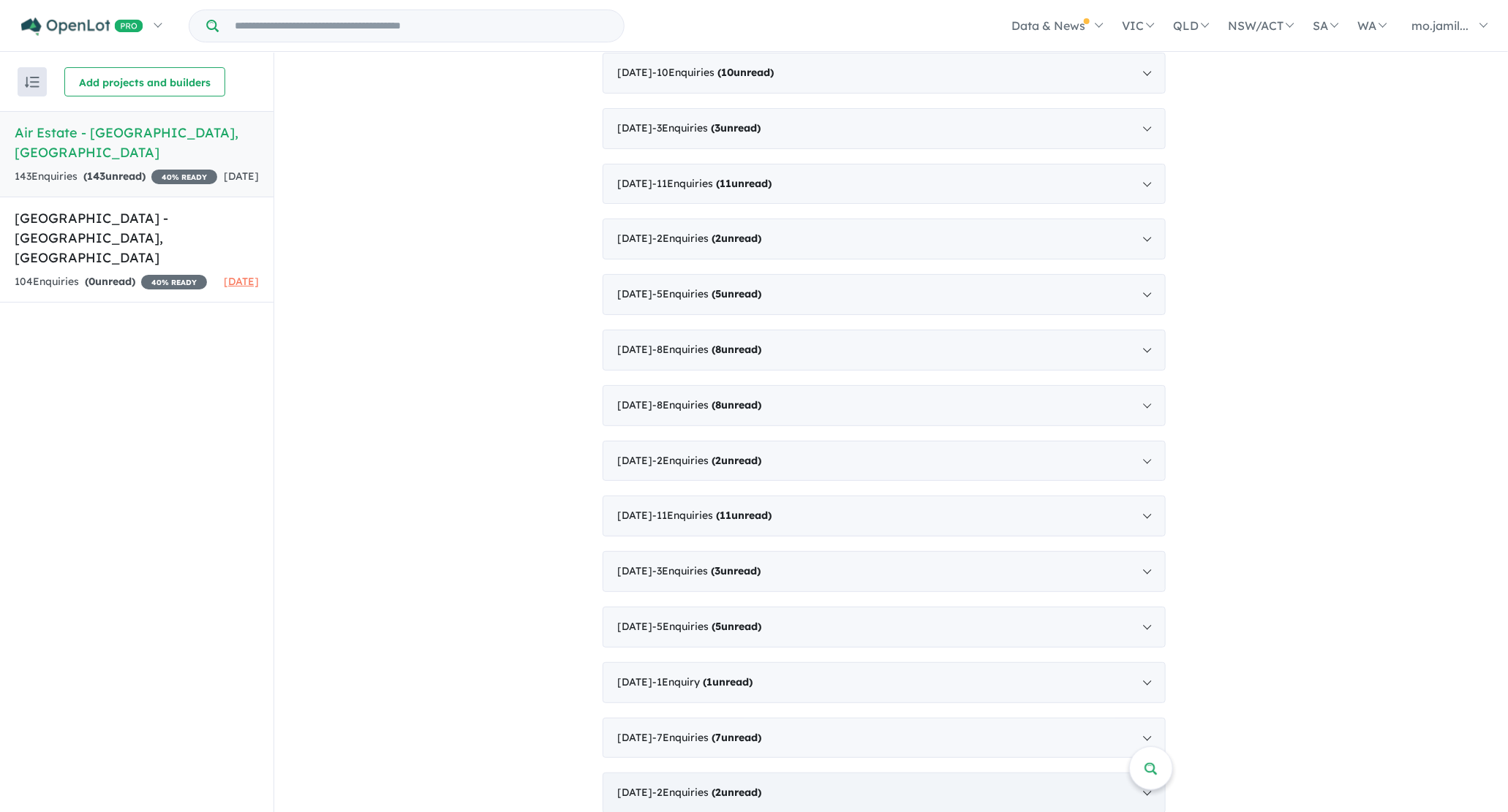
click at [736, 773] on div "[DATE] - 2 Enquir ies ( 2 unread)" at bounding box center [884, 793] width 563 height 41
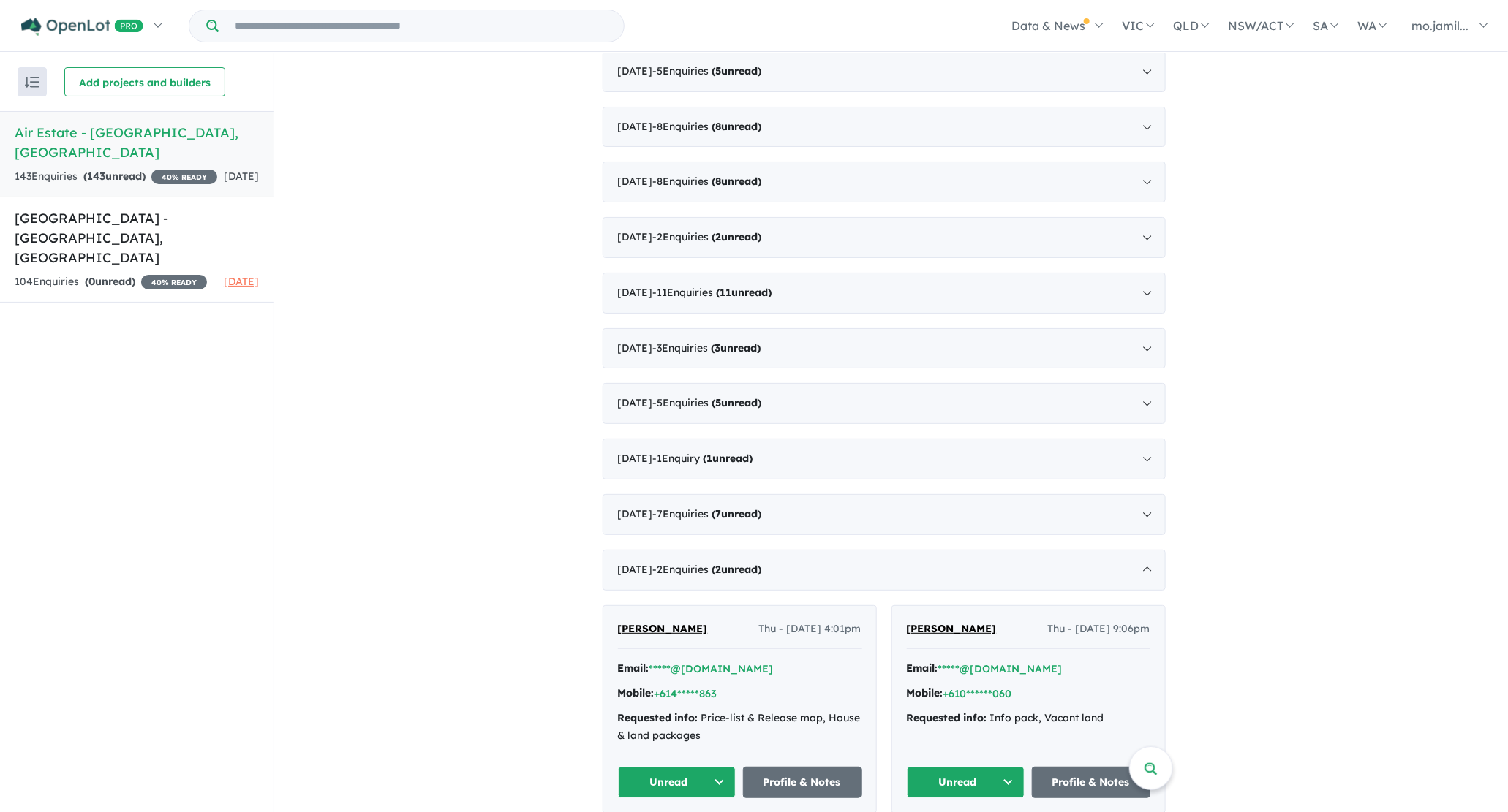
click at [733, 767] on button "Unread" at bounding box center [677, 783] width 119 height 32
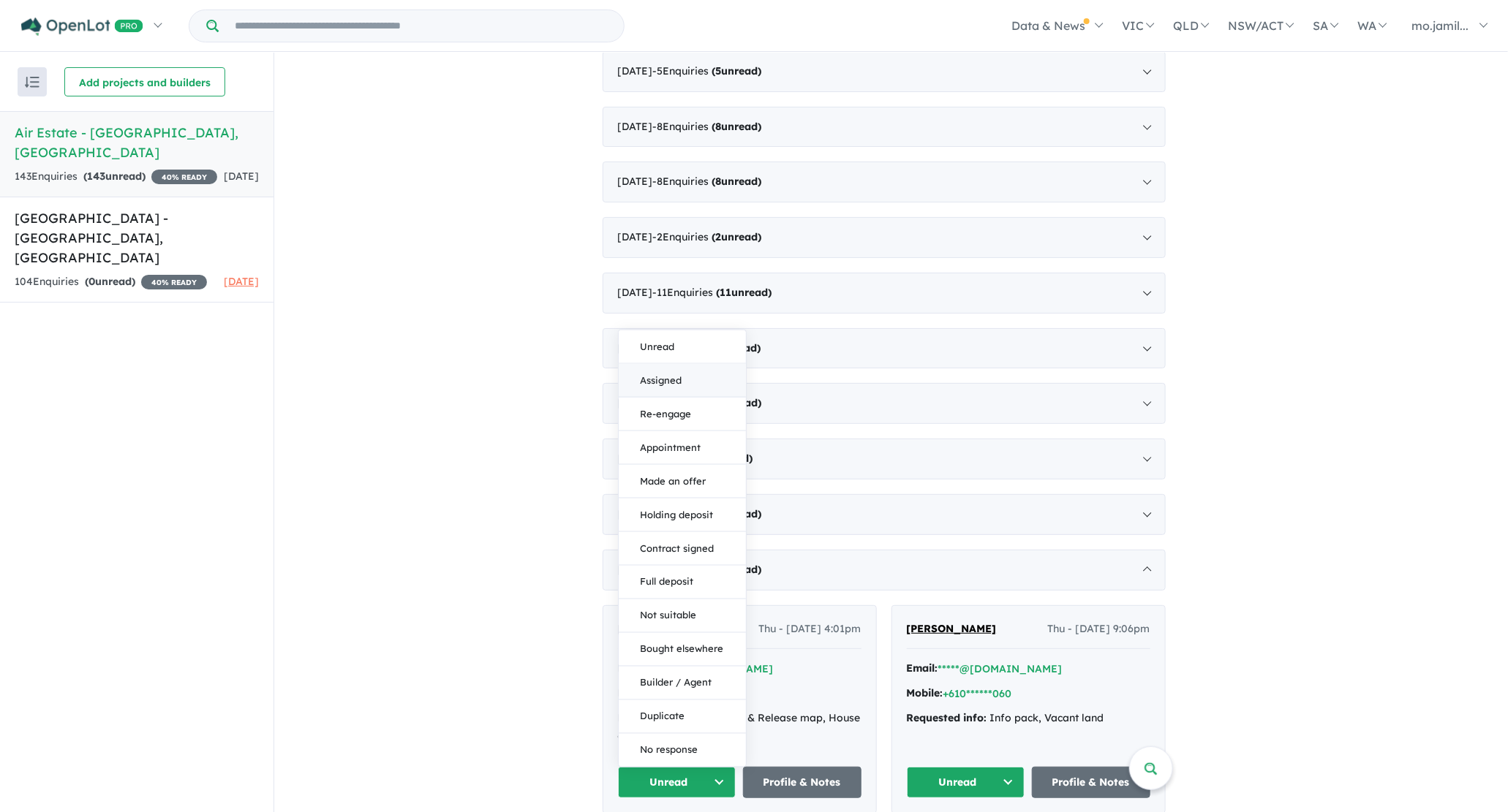
click at [691, 371] on button "Assigned" at bounding box center [682, 381] width 127 height 33
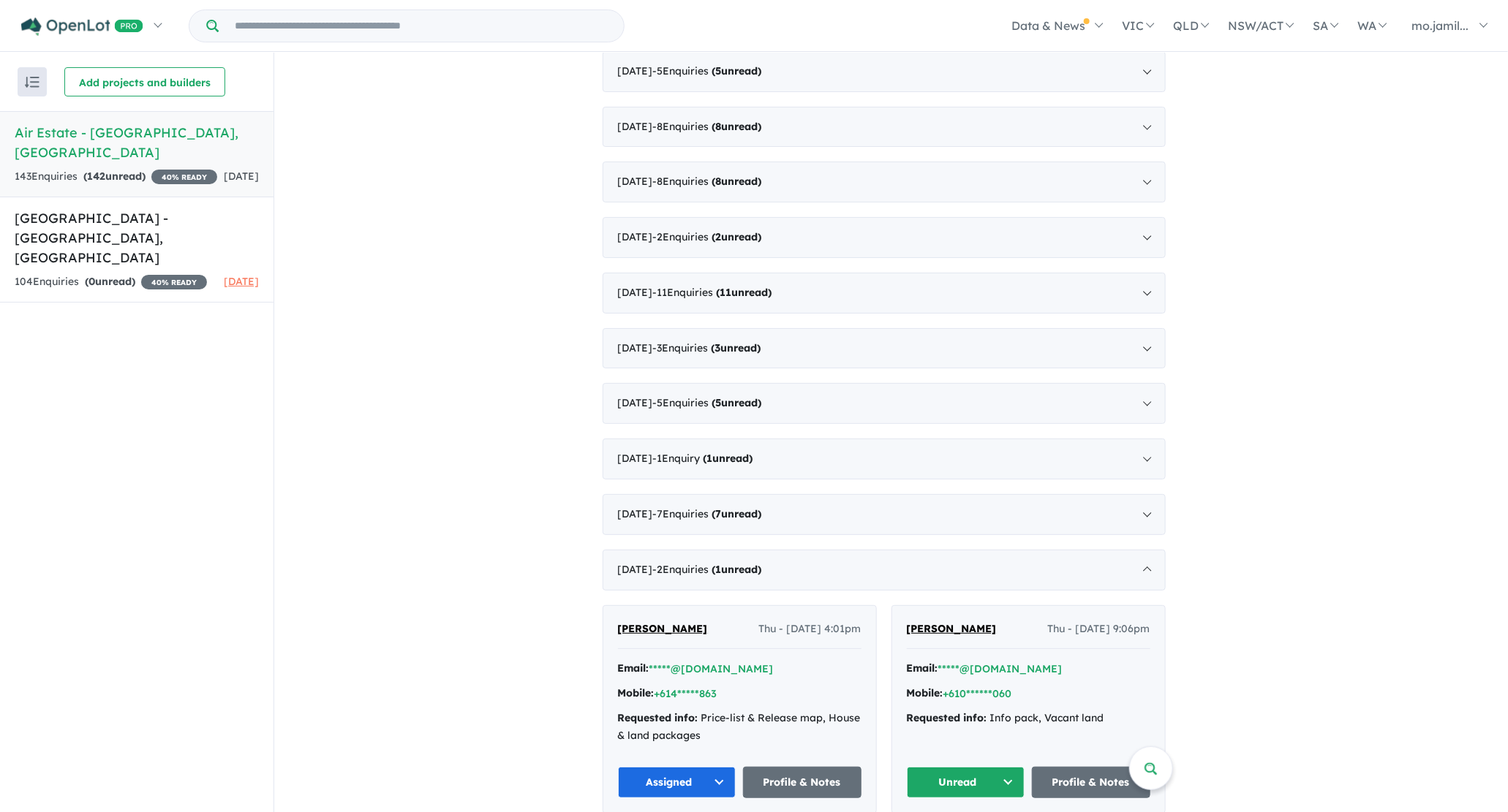
click at [1015, 773] on button "Unread" at bounding box center [966, 783] width 119 height 32
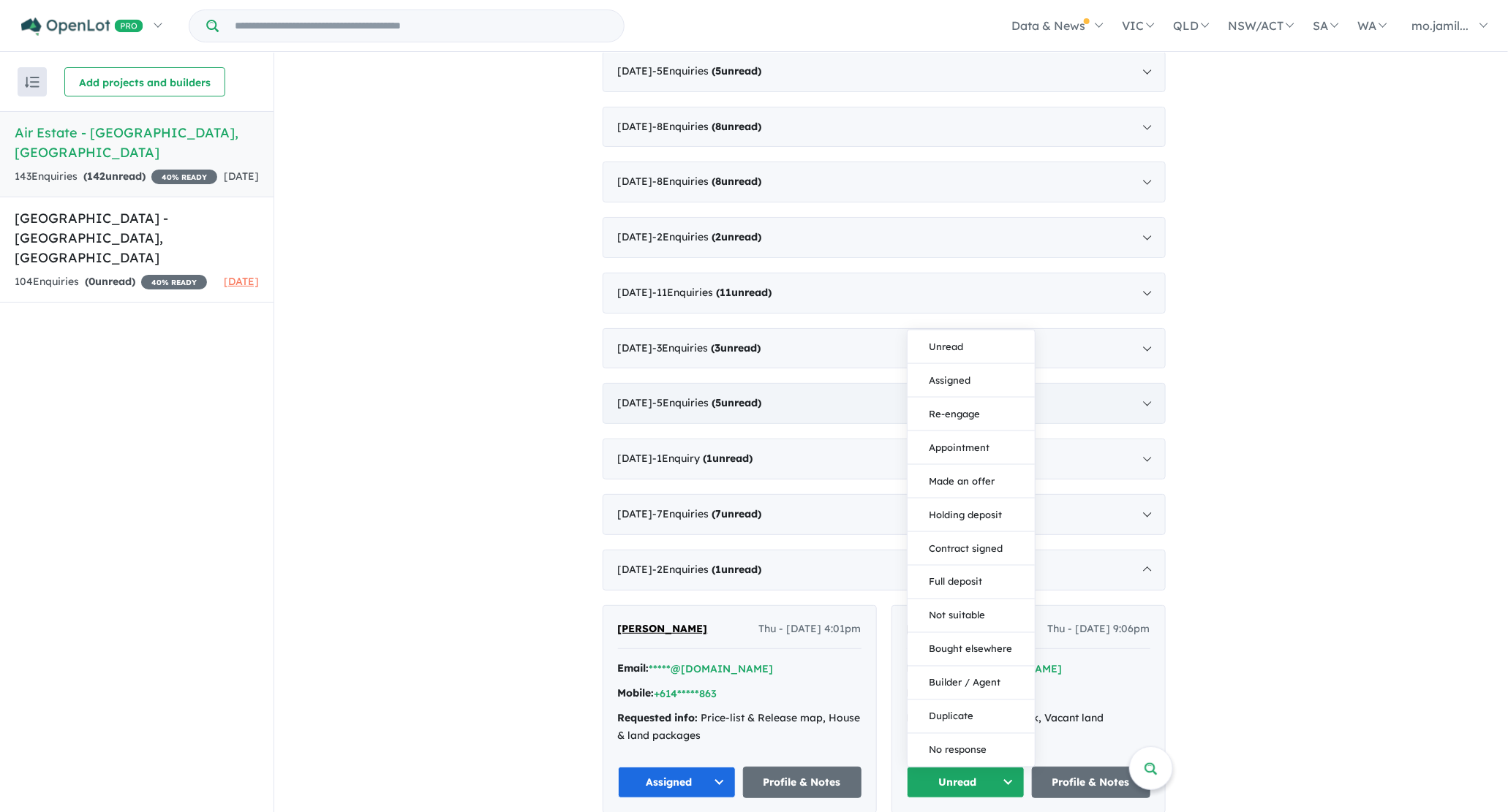
click at [954, 380] on button "Assigned" at bounding box center [971, 381] width 127 height 33
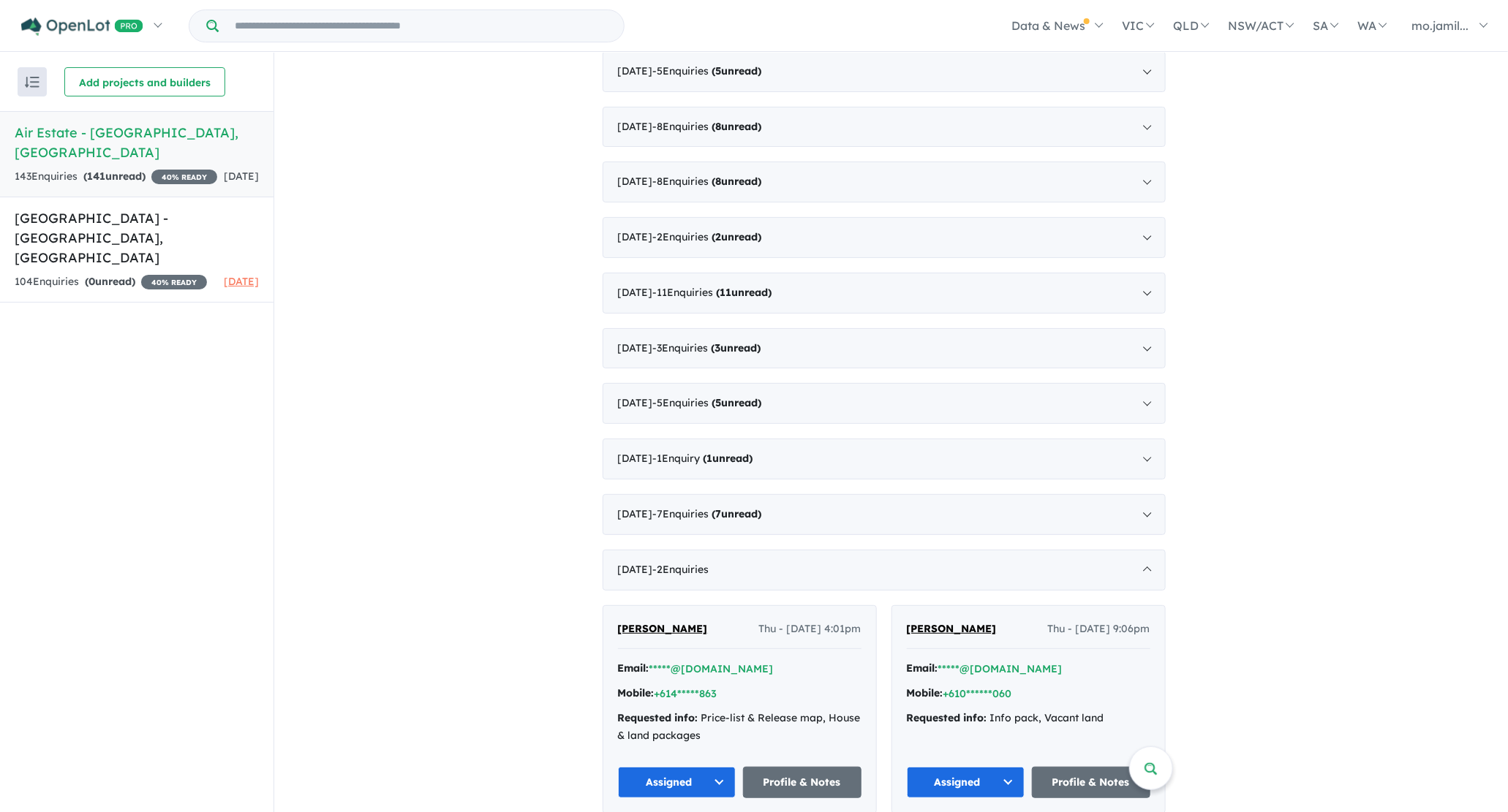
click at [874, 521] on div "[DATE] - 2 Enquir ies ( 2 unread) [PERSON_NAME] Thu - [DATE] 1:42pm Email: [EMA…" at bounding box center [884, 17] width 563 height 1593
click at [876, 507] on div "[DATE] - 7 Enquir ies ( 7 unread)" at bounding box center [884, 514] width 563 height 41
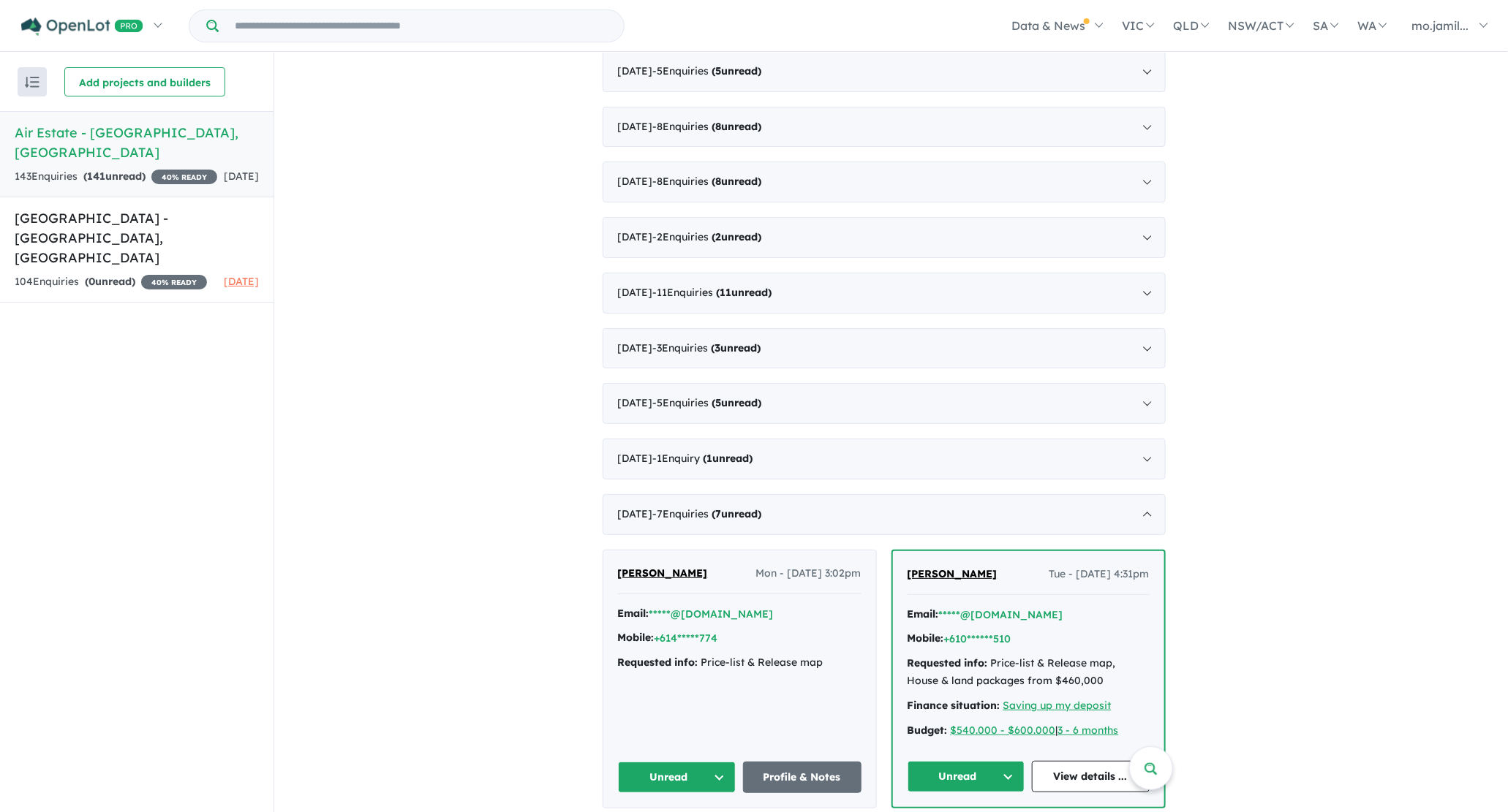
click at [727, 761] on button "Unread" at bounding box center [677, 777] width 119 height 32
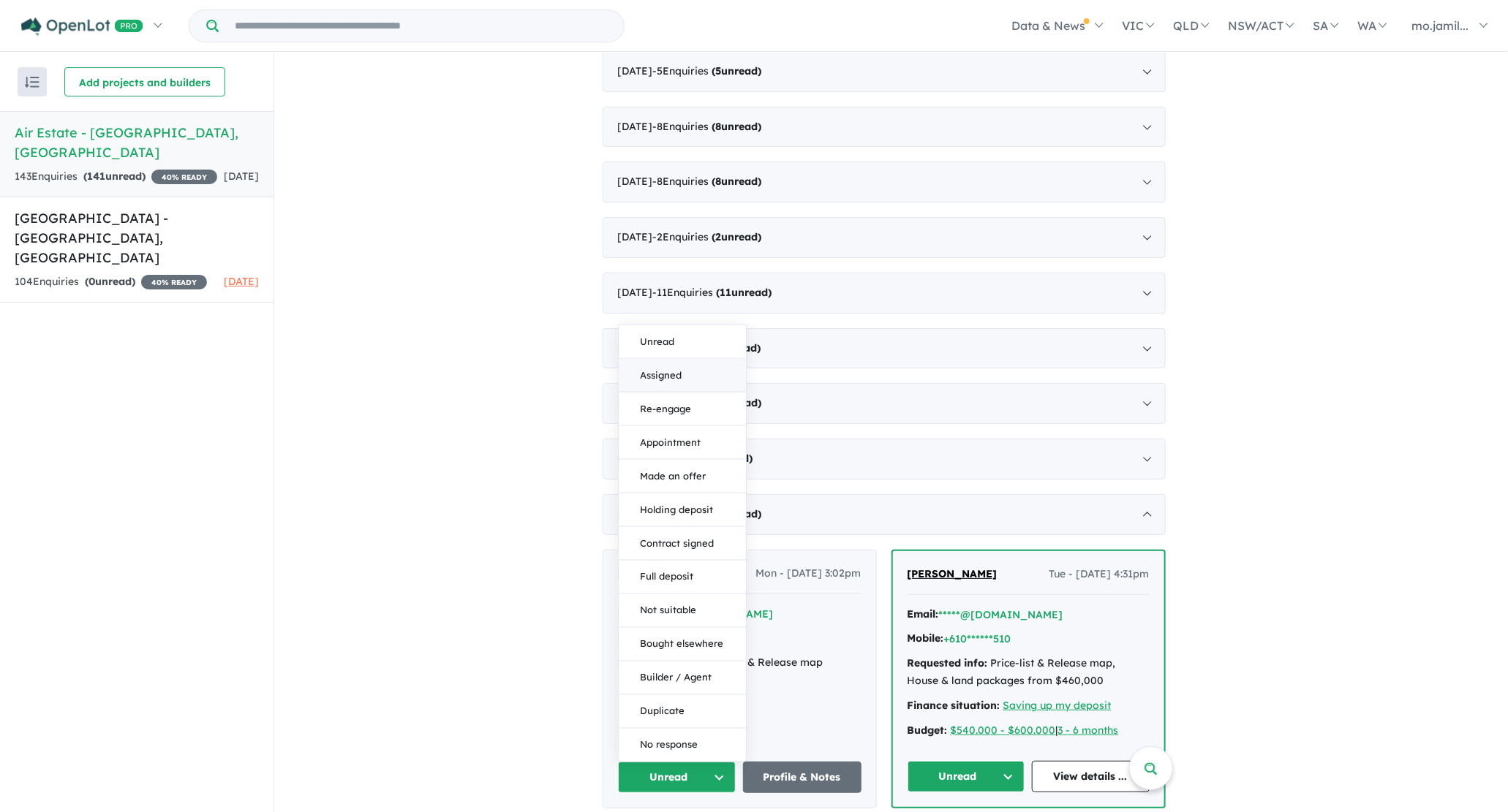
click at [703, 374] on button "Assigned" at bounding box center [682, 376] width 127 height 33
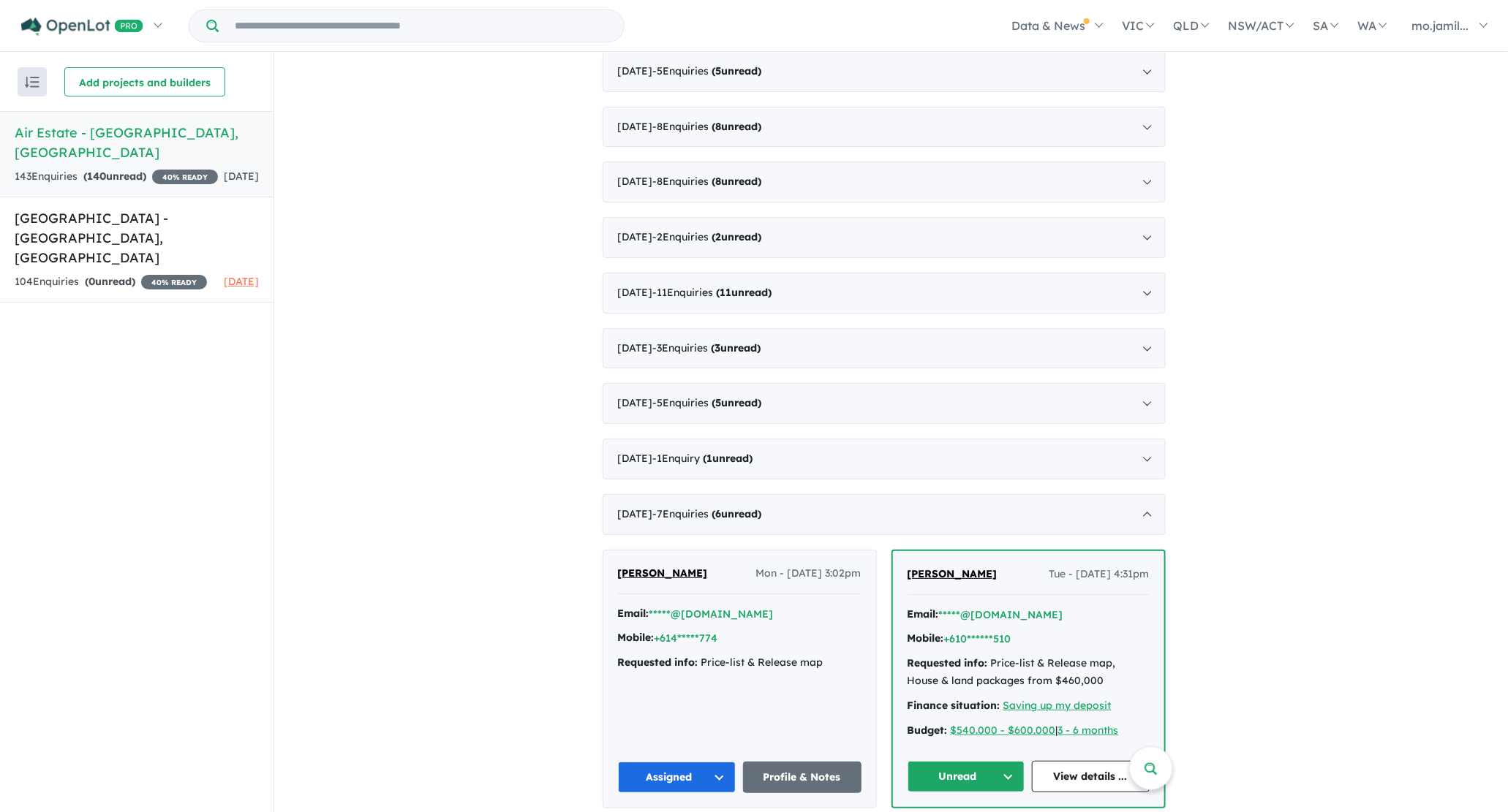
click at [1009, 761] on button "Unread" at bounding box center [966, 777] width 118 height 32
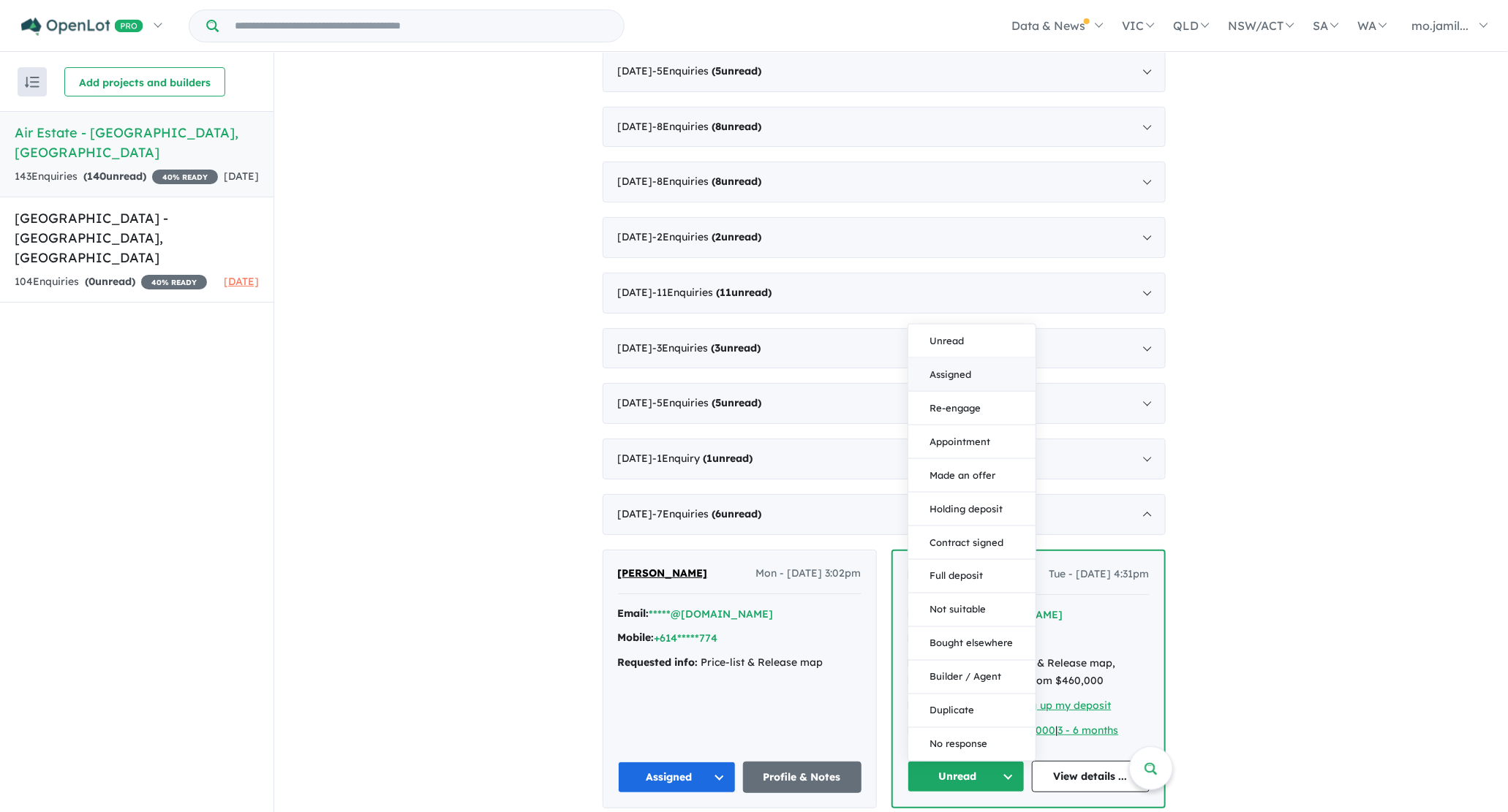
click at [957, 364] on button "Assigned" at bounding box center [972, 376] width 127 height 33
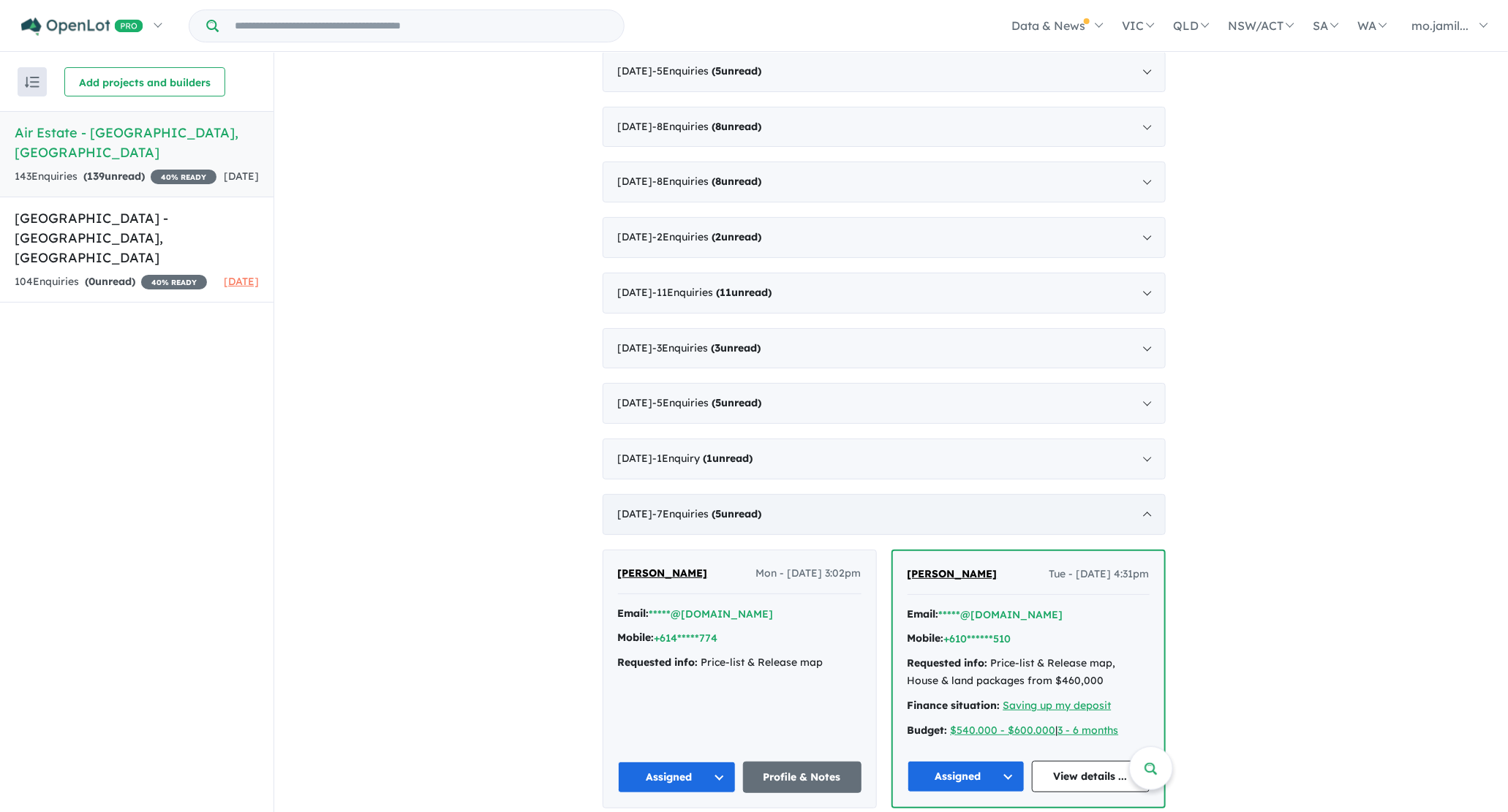
click at [762, 507] on strong "( 5 unread)" at bounding box center [737, 514] width 50 height 13
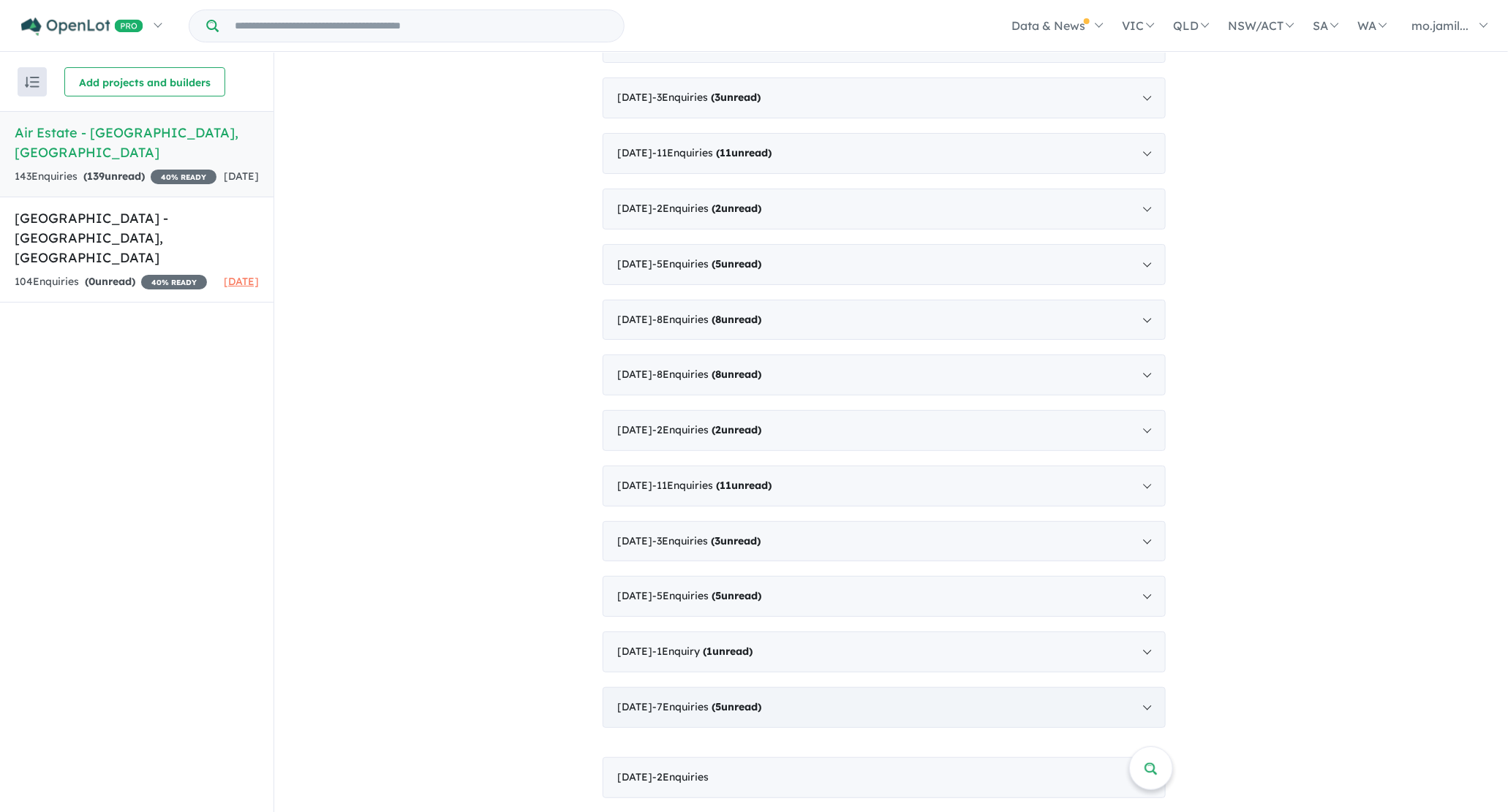
scroll to position [1157, 0]
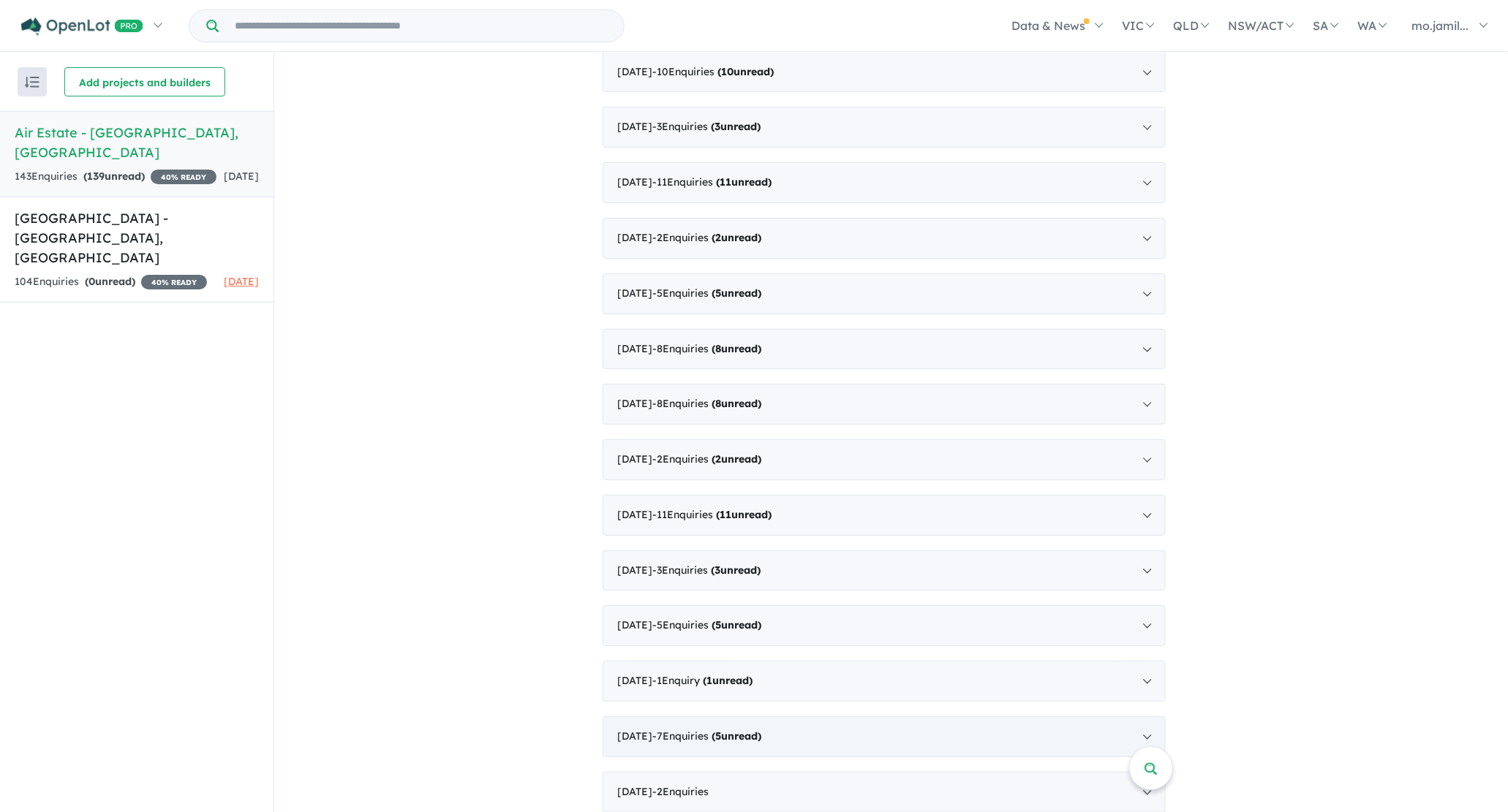
click at [726, 716] on div "[DATE] - 7 Enquir ies ( 5 unread)" at bounding box center [884, 736] width 563 height 41
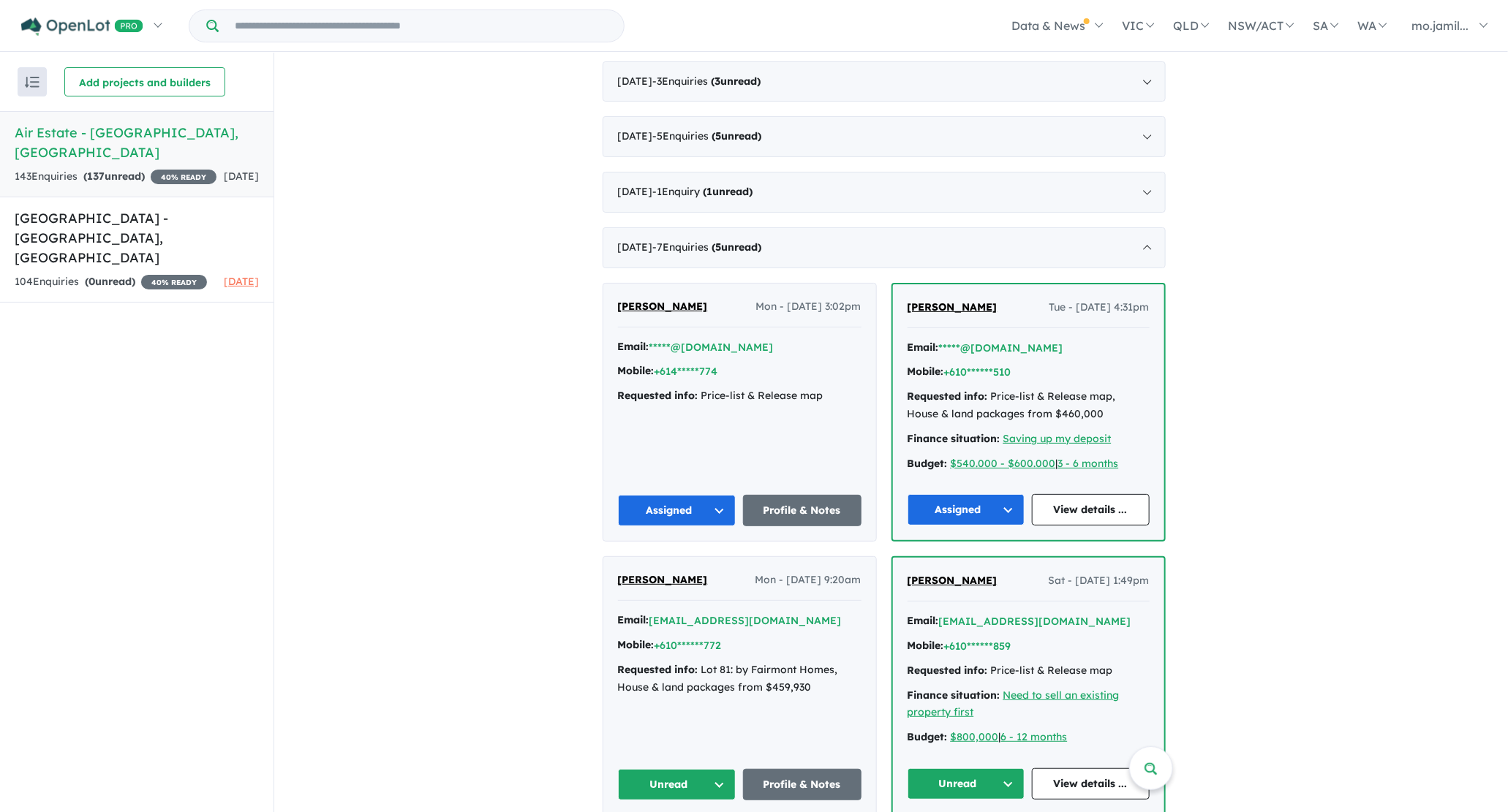
scroll to position [1719, 0]
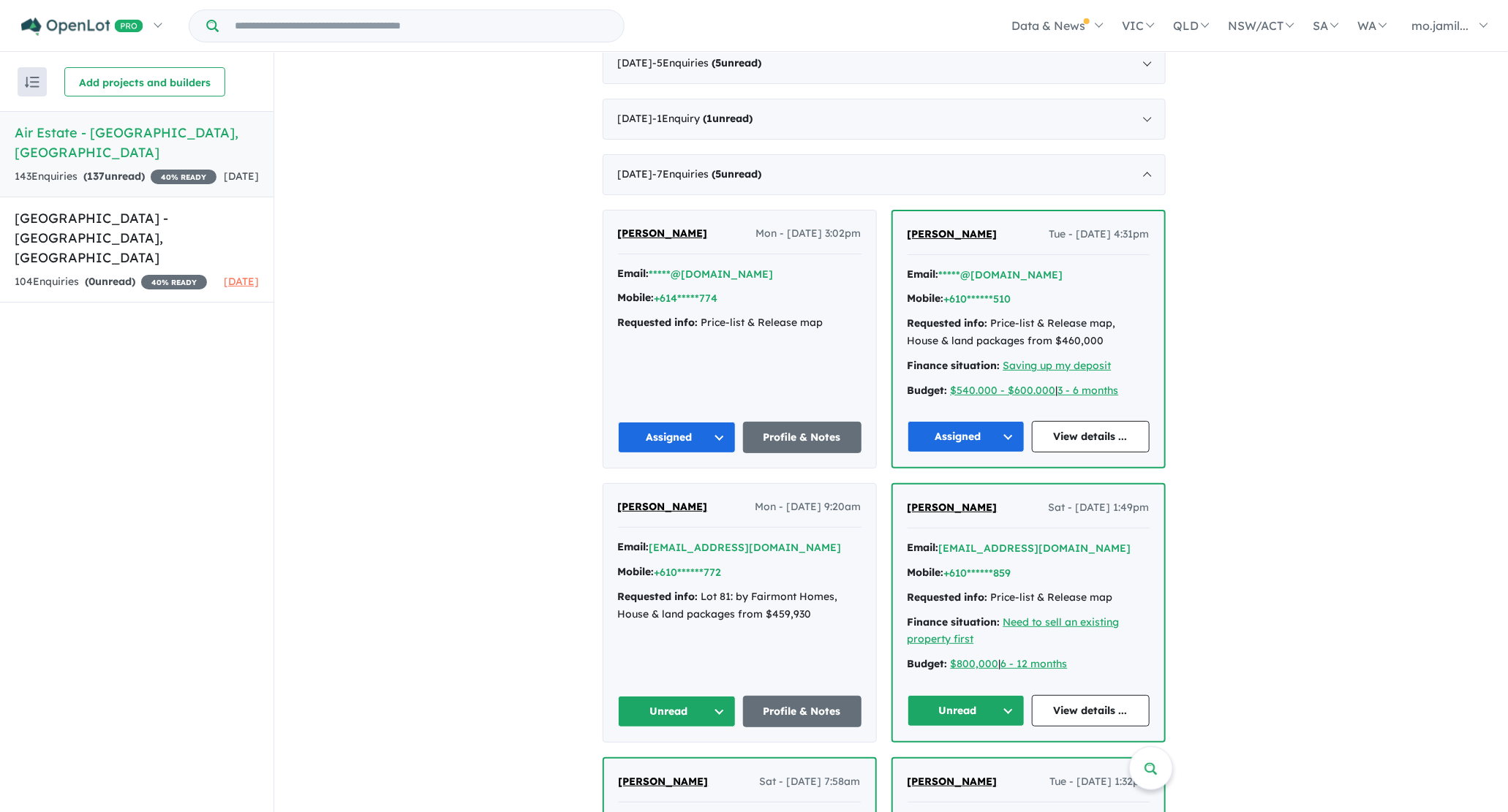
click at [723, 698] on button "Unread" at bounding box center [677, 712] width 119 height 32
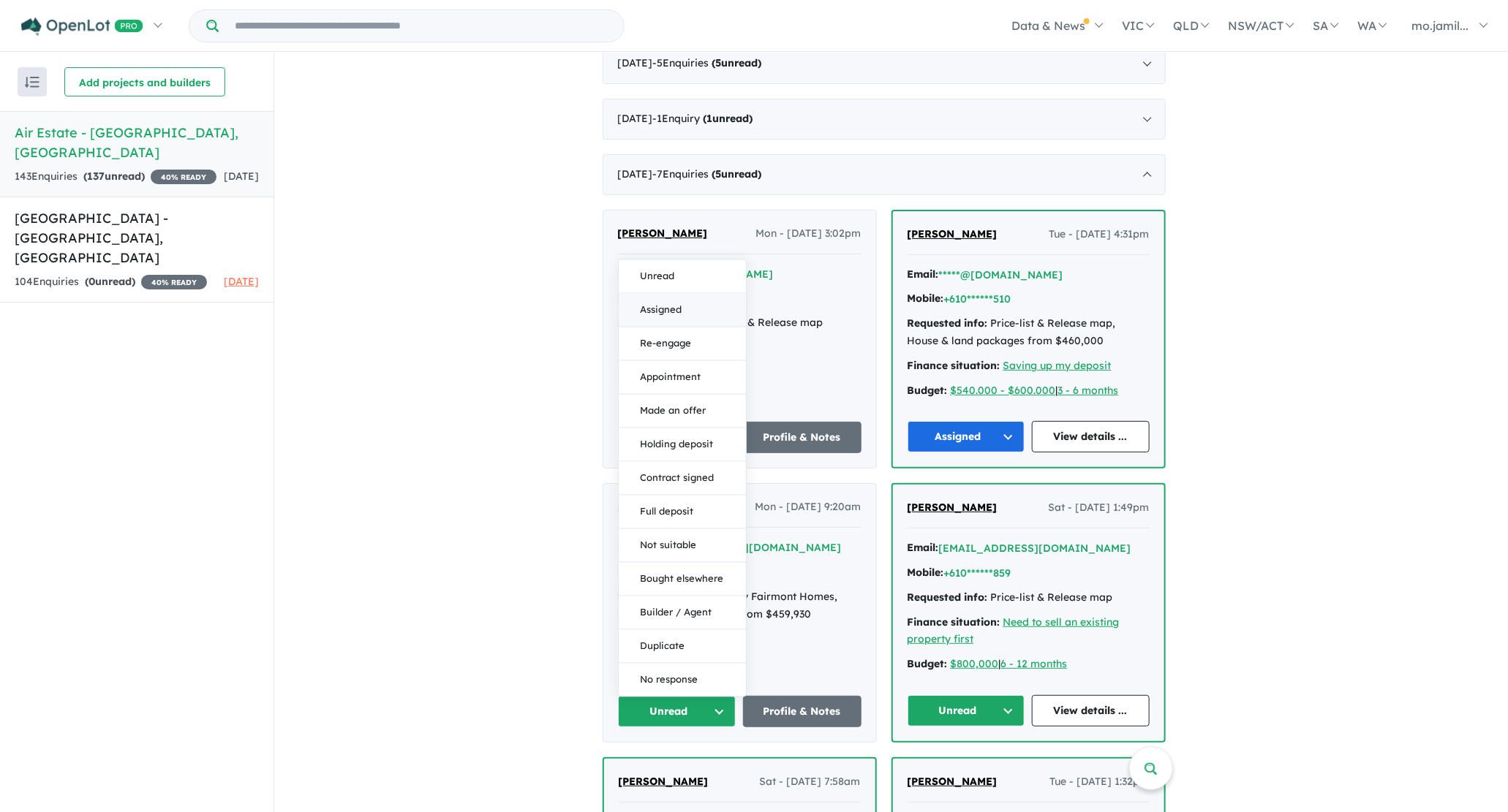
click at [717, 302] on button "Assigned" at bounding box center [682, 310] width 127 height 33
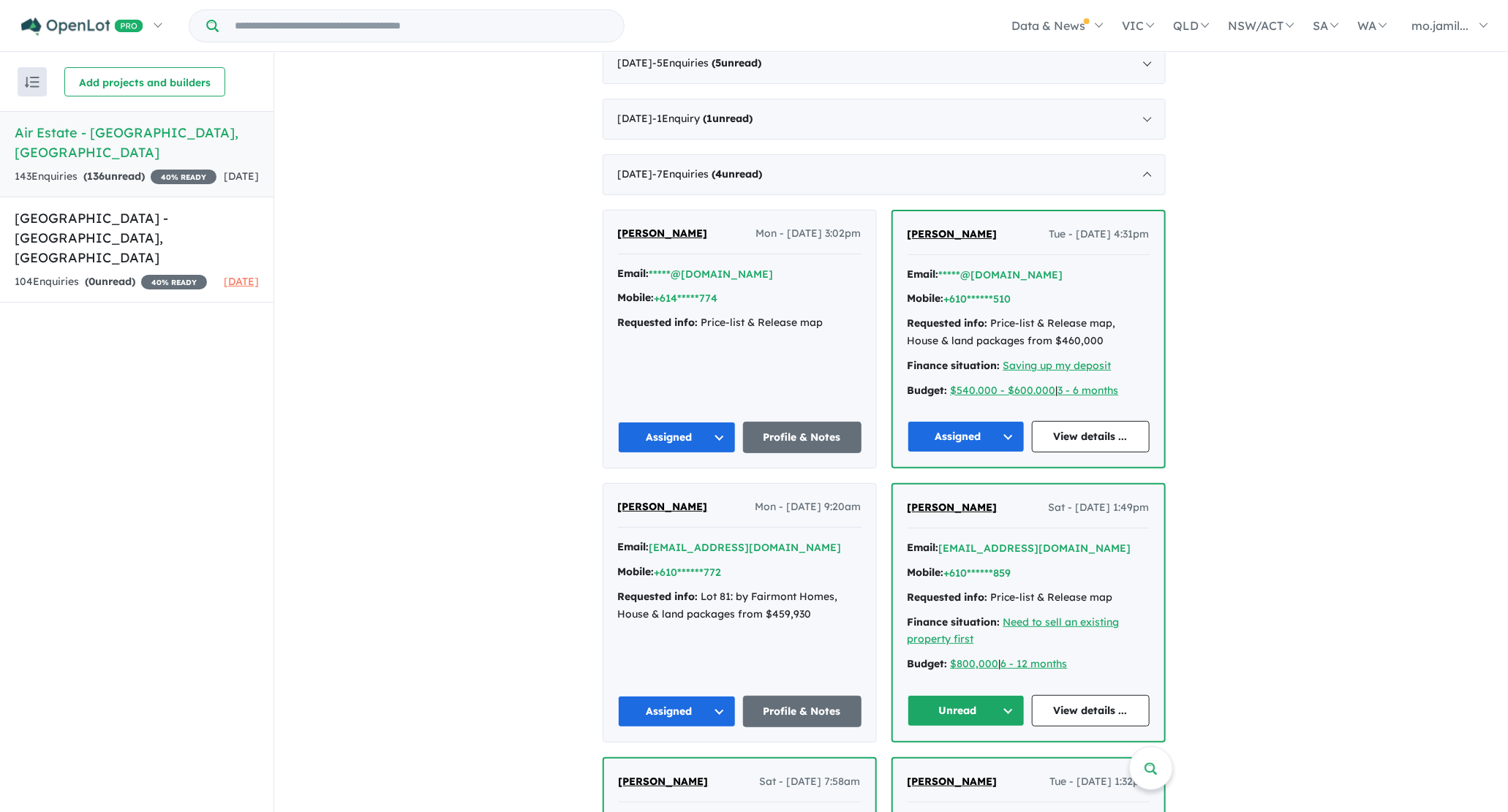
click at [1025, 698] on button "Unread" at bounding box center [966, 711] width 118 height 32
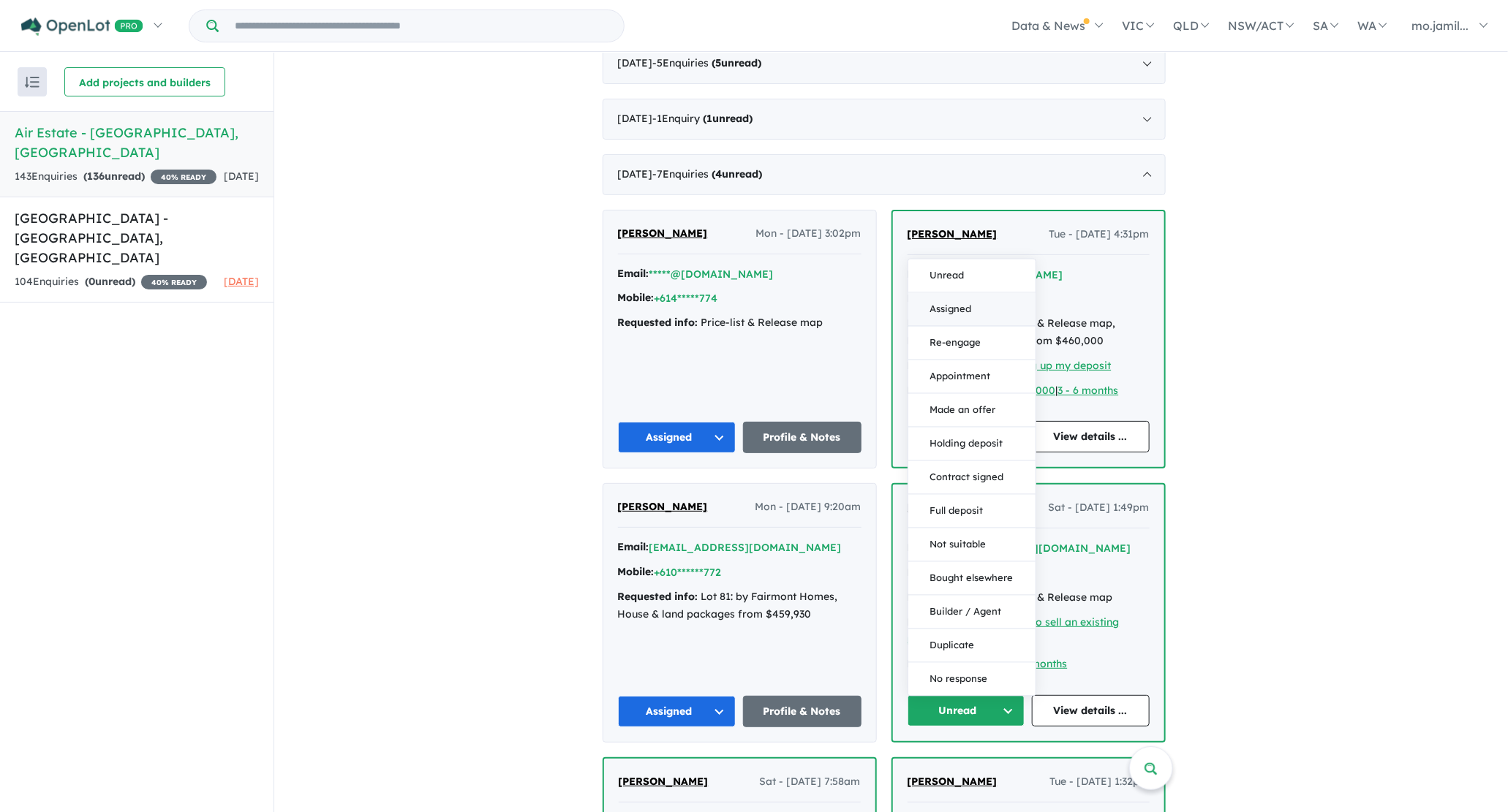
click at [973, 292] on button "Assigned" at bounding box center [972, 309] width 127 height 33
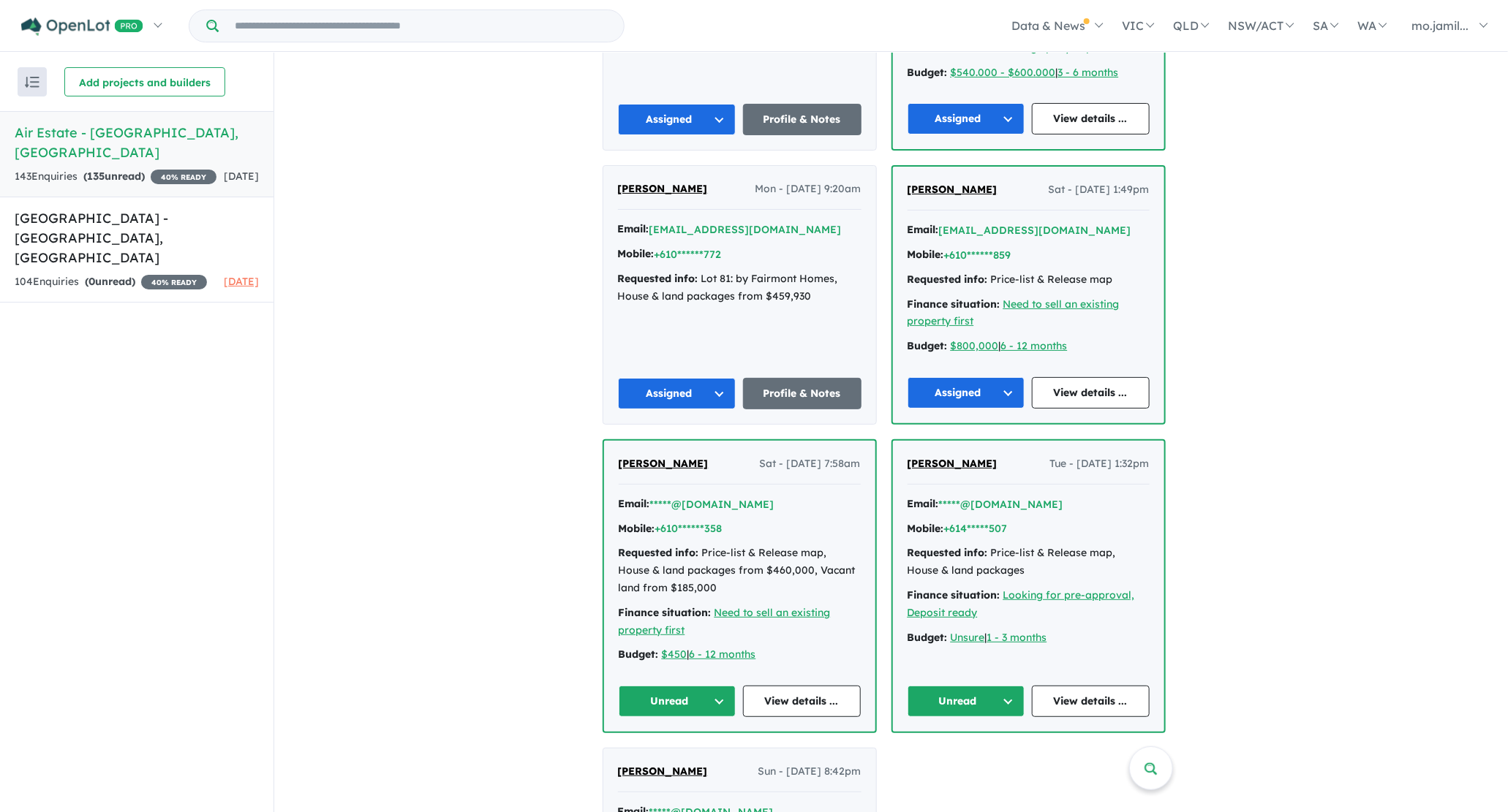
scroll to position [2105, 0]
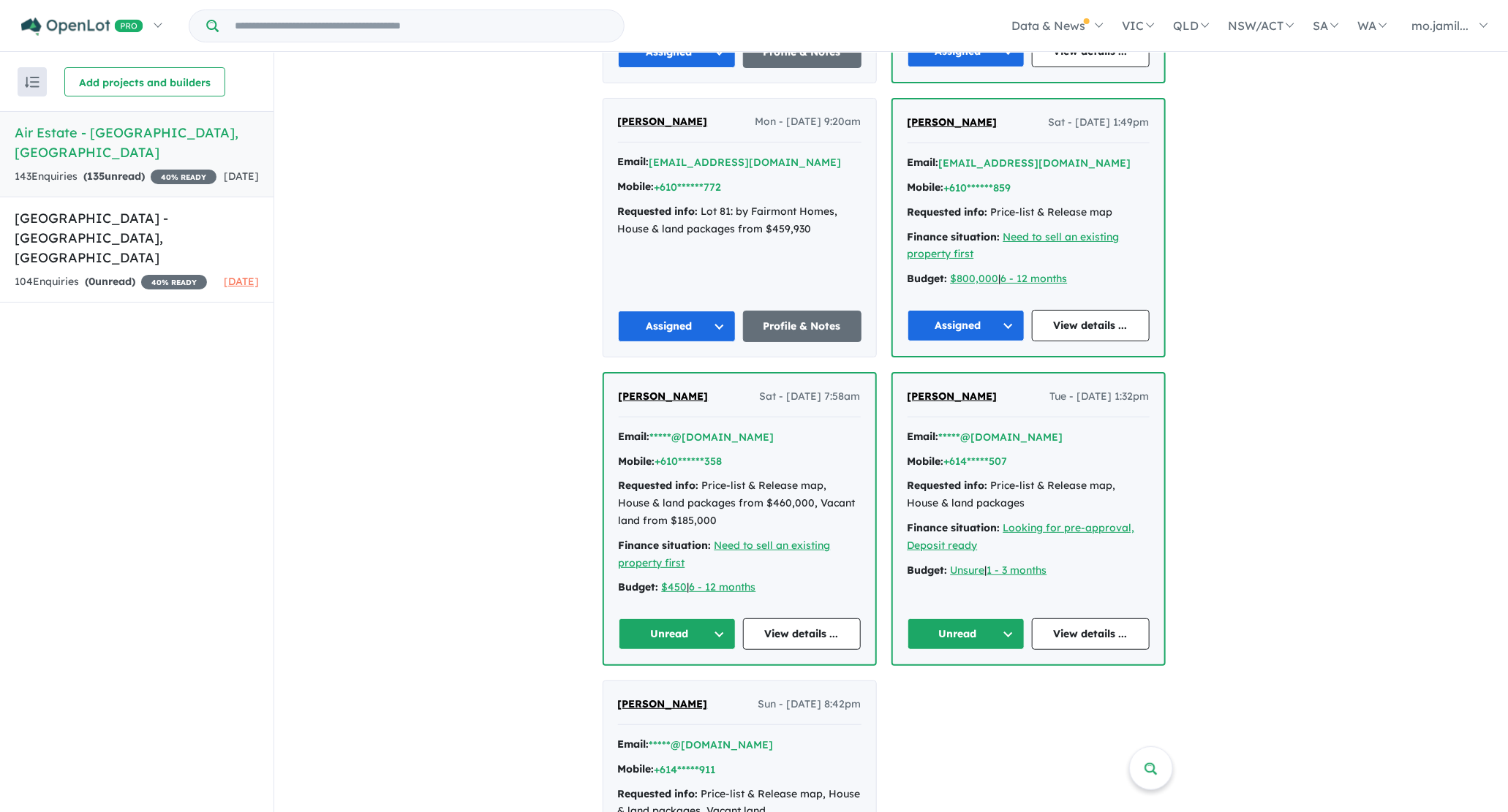
click at [726, 618] on button "Unread" at bounding box center [677, 634] width 118 height 32
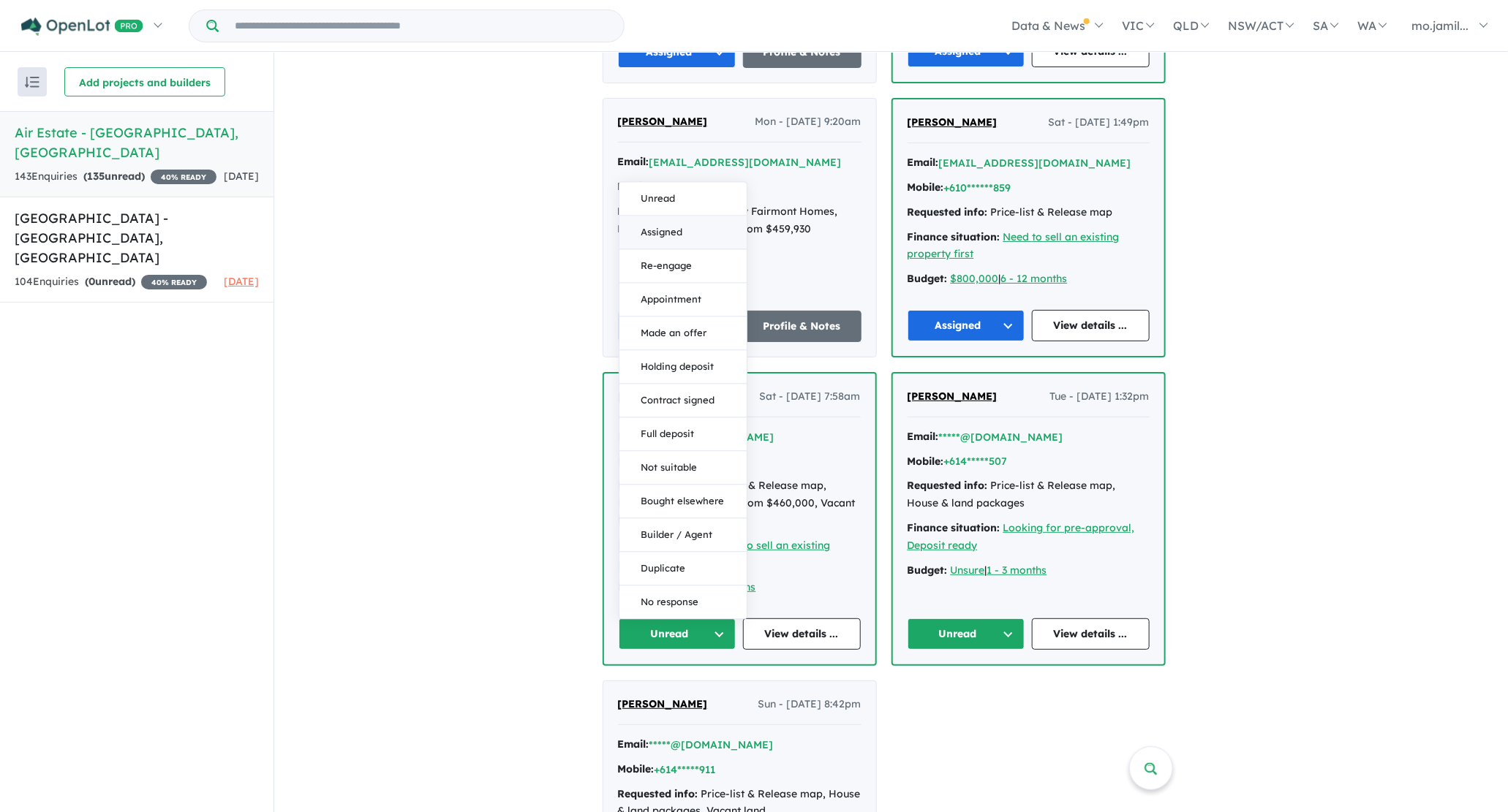
click at [708, 225] on button "Assigned" at bounding box center [683, 232] width 127 height 33
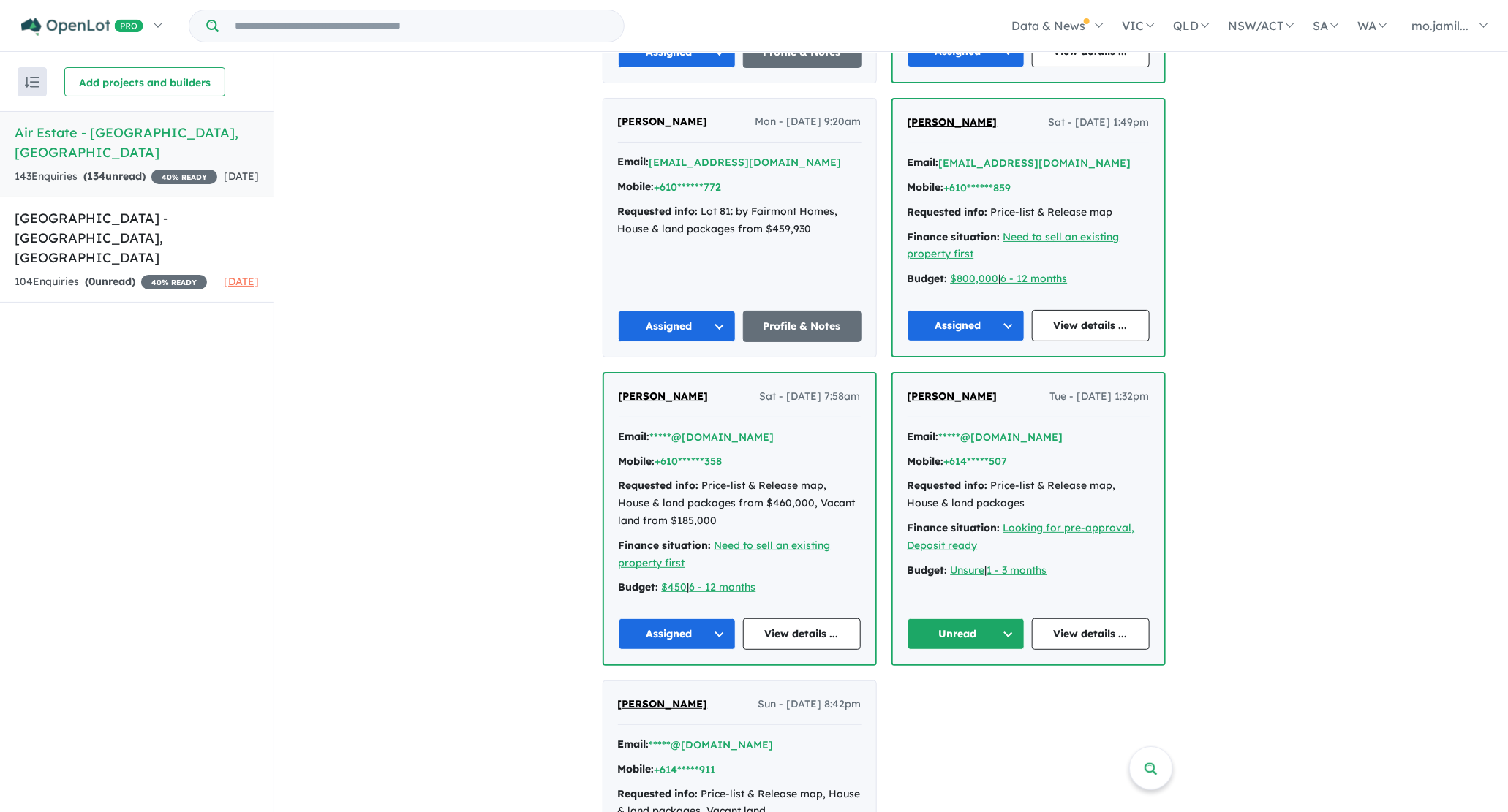
click at [1030, 620] on div "Unread View details ..." at bounding box center [1029, 634] width 242 height 32
click at [1020, 620] on button "Unread" at bounding box center [966, 634] width 118 height 32
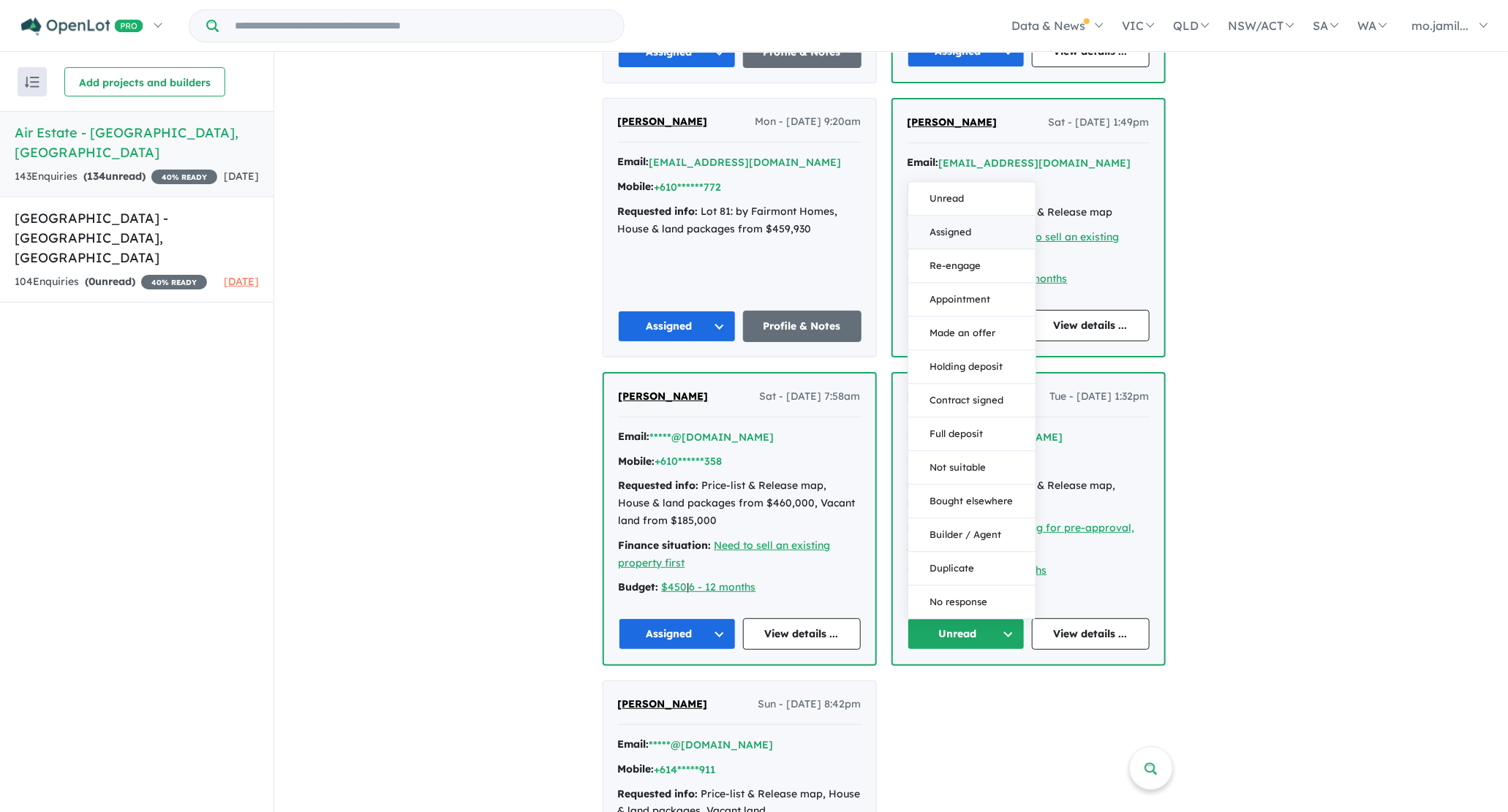
click at [972, 226] on button "Assigned" at bounding box center [972, 232] width 127 height 33
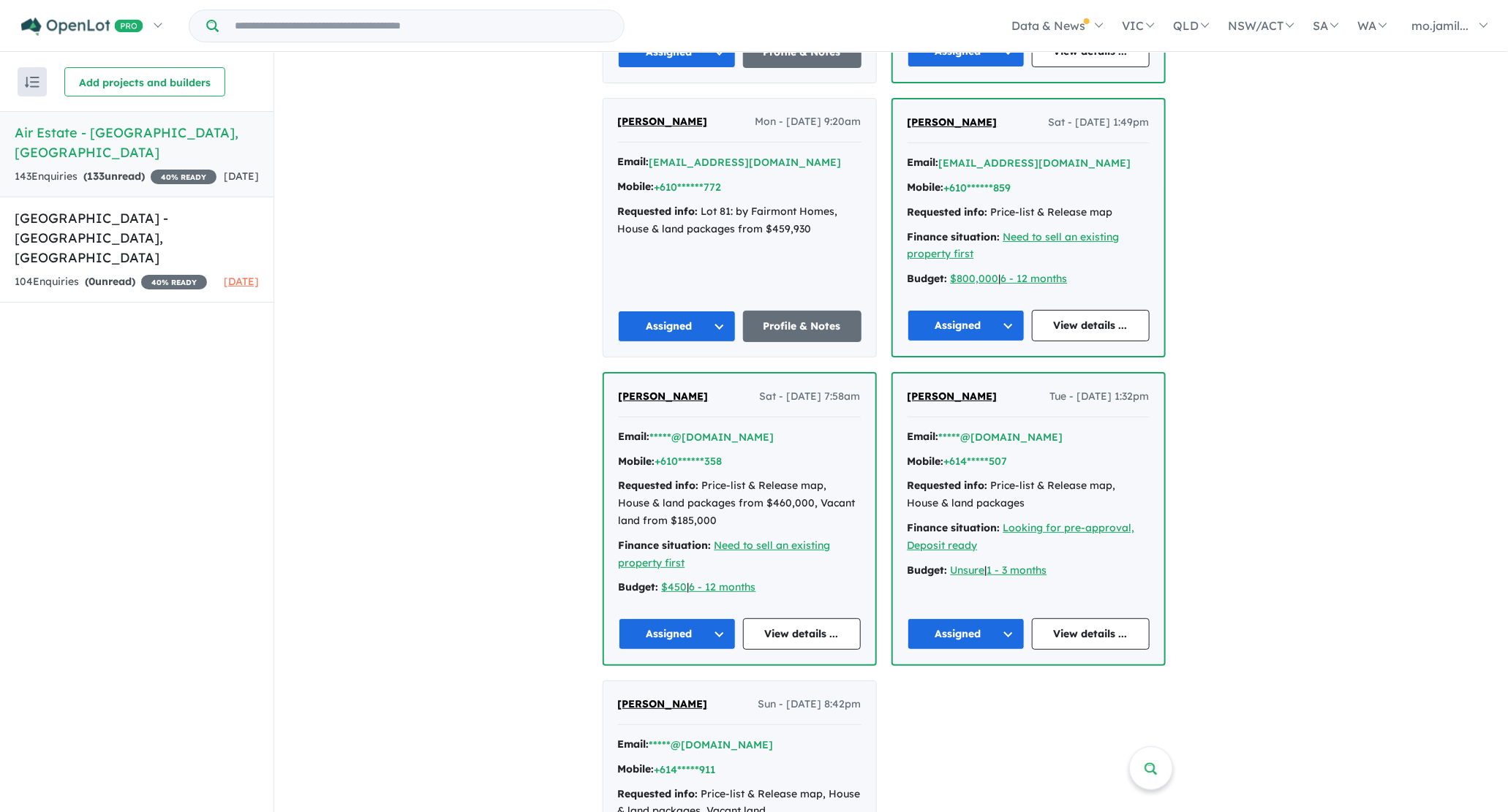
scroll to position [2232, 0]
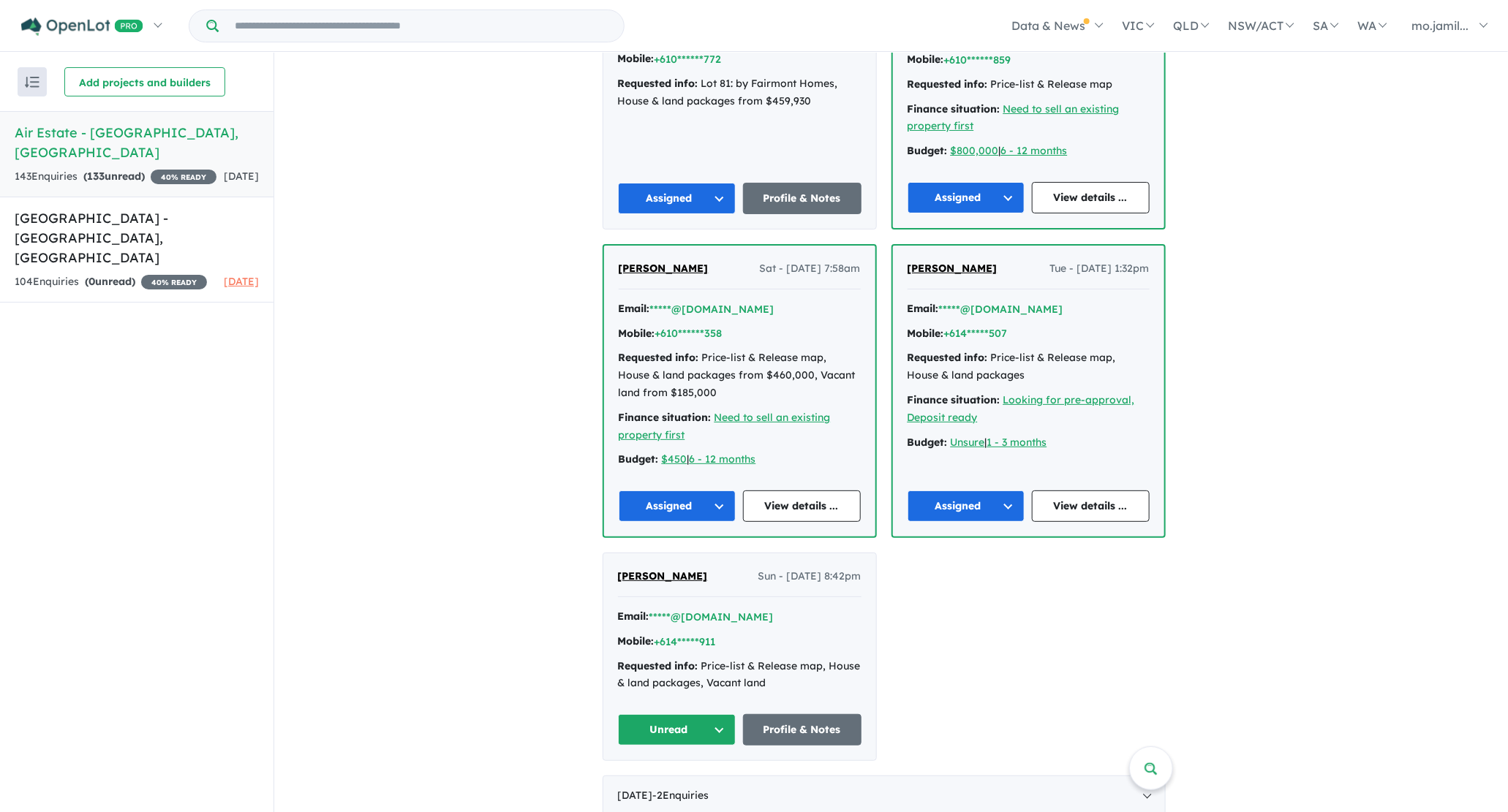
click at [714, 714] on button "Unread" at bounding box center [677, 730] width 119 height 32
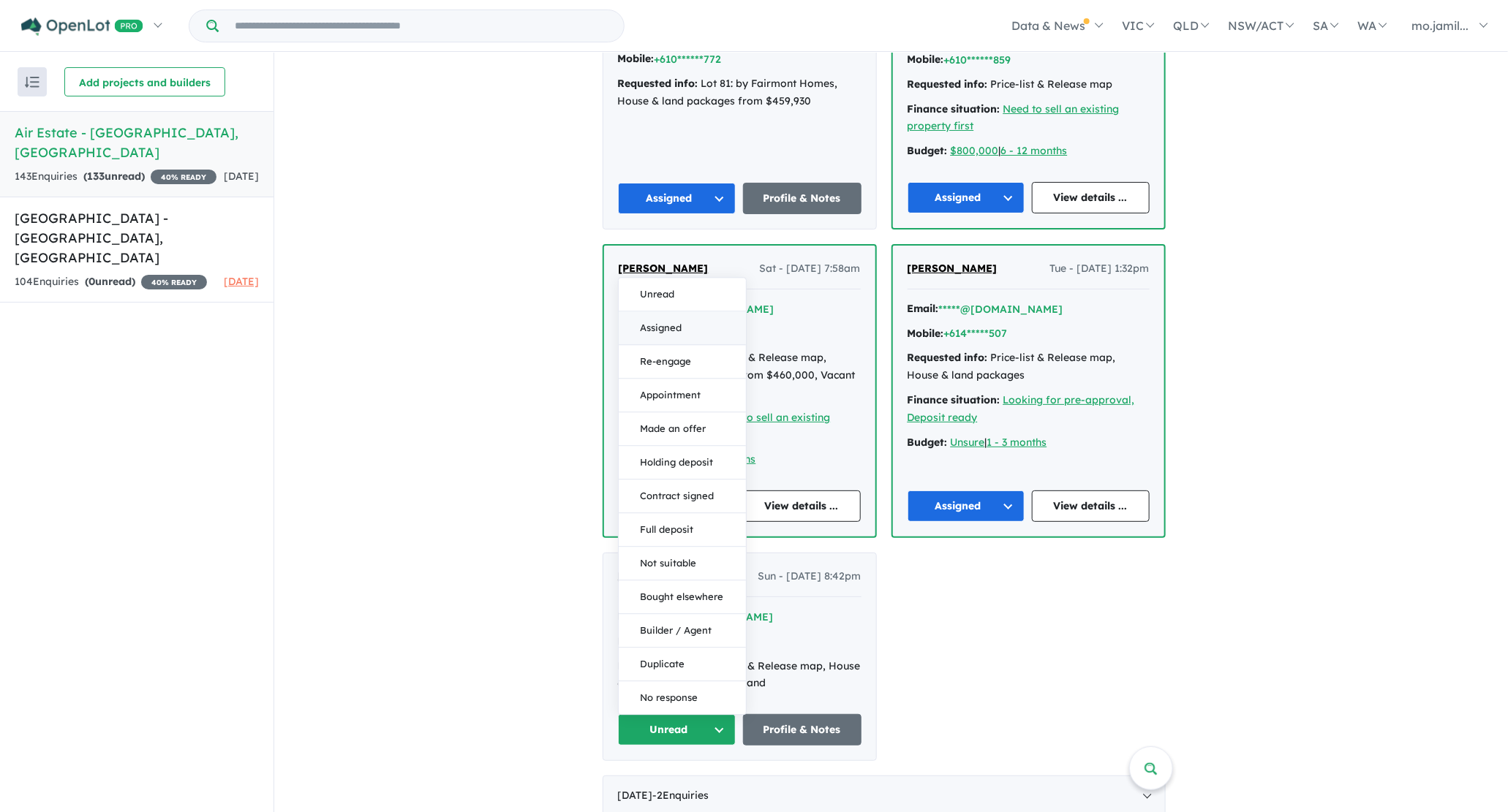
click at [696, 326] on button "Assigned" at bounding box center [682, 328] width 127 height 33
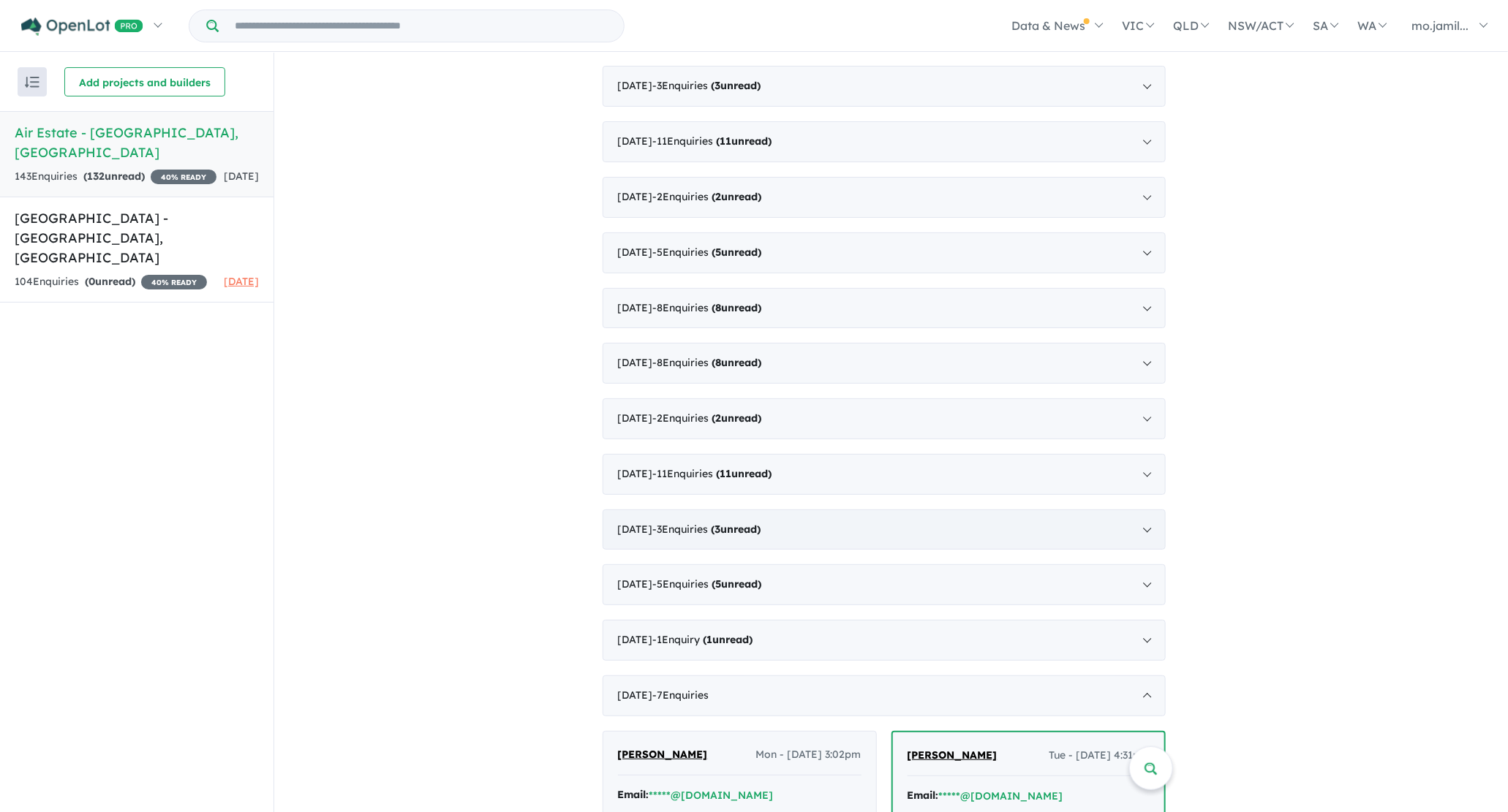
scroll to position [1296, 0]
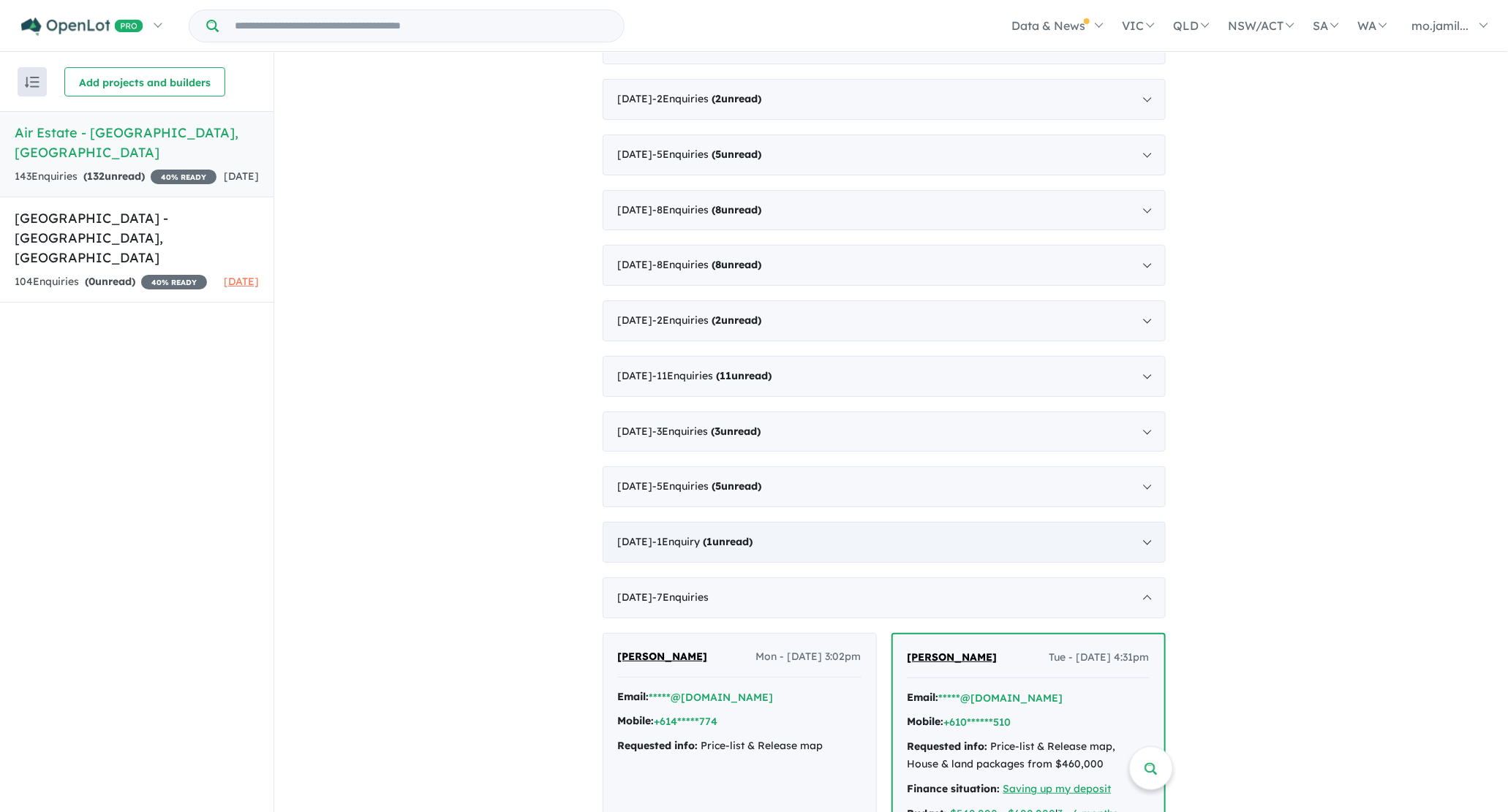
click at [768, 522] on div "[DATE] - 1 Enquir y ( 1 unread)" at bounding box center [884, 542] width 563 height 41
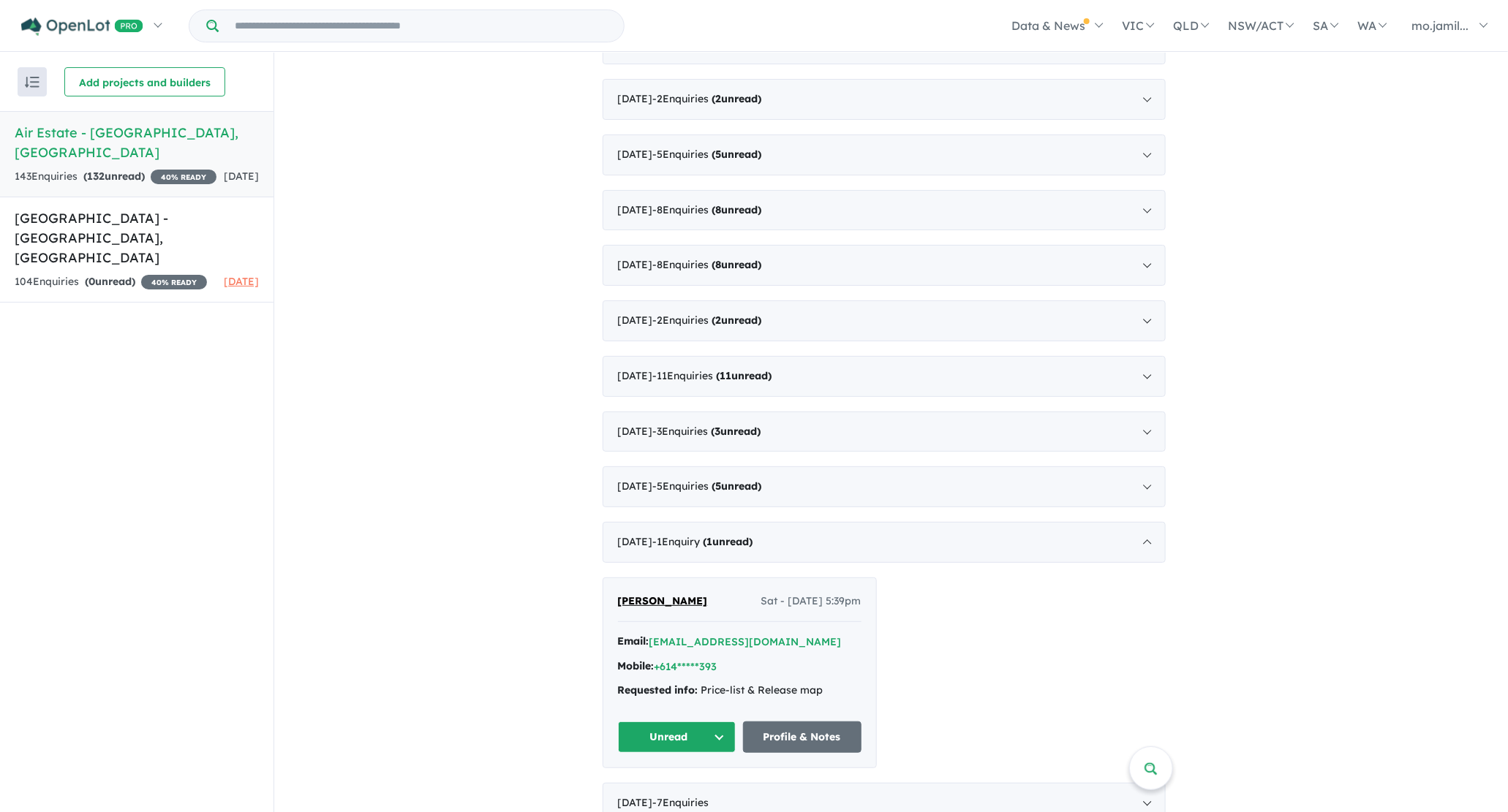
click at [727, 721] on button "Unread" at bounding box center [677, 737] width 119 height 32
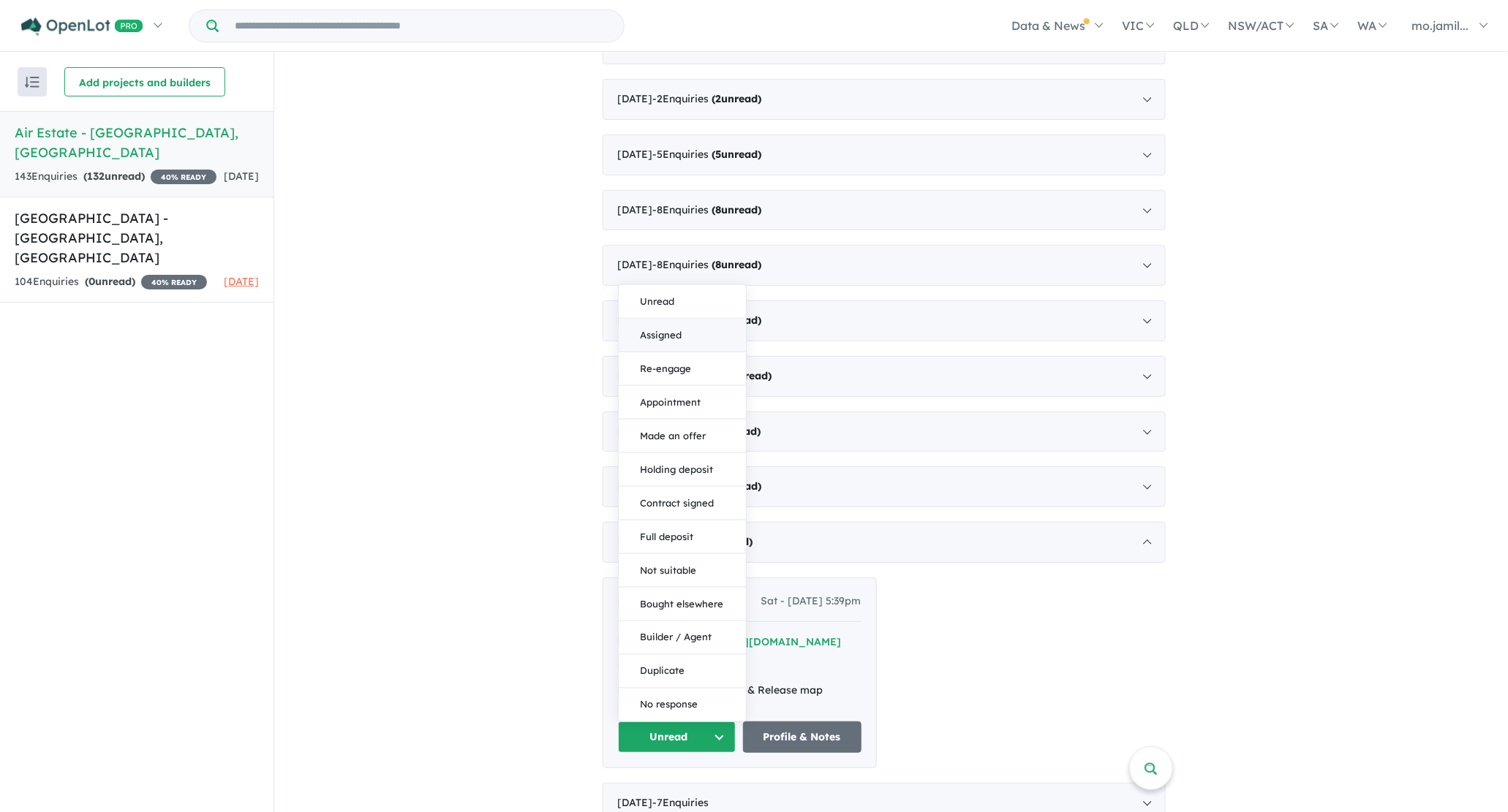
click at [658, 319] on button "Assigned" at bounding box center [682, 335] width 127 height 33
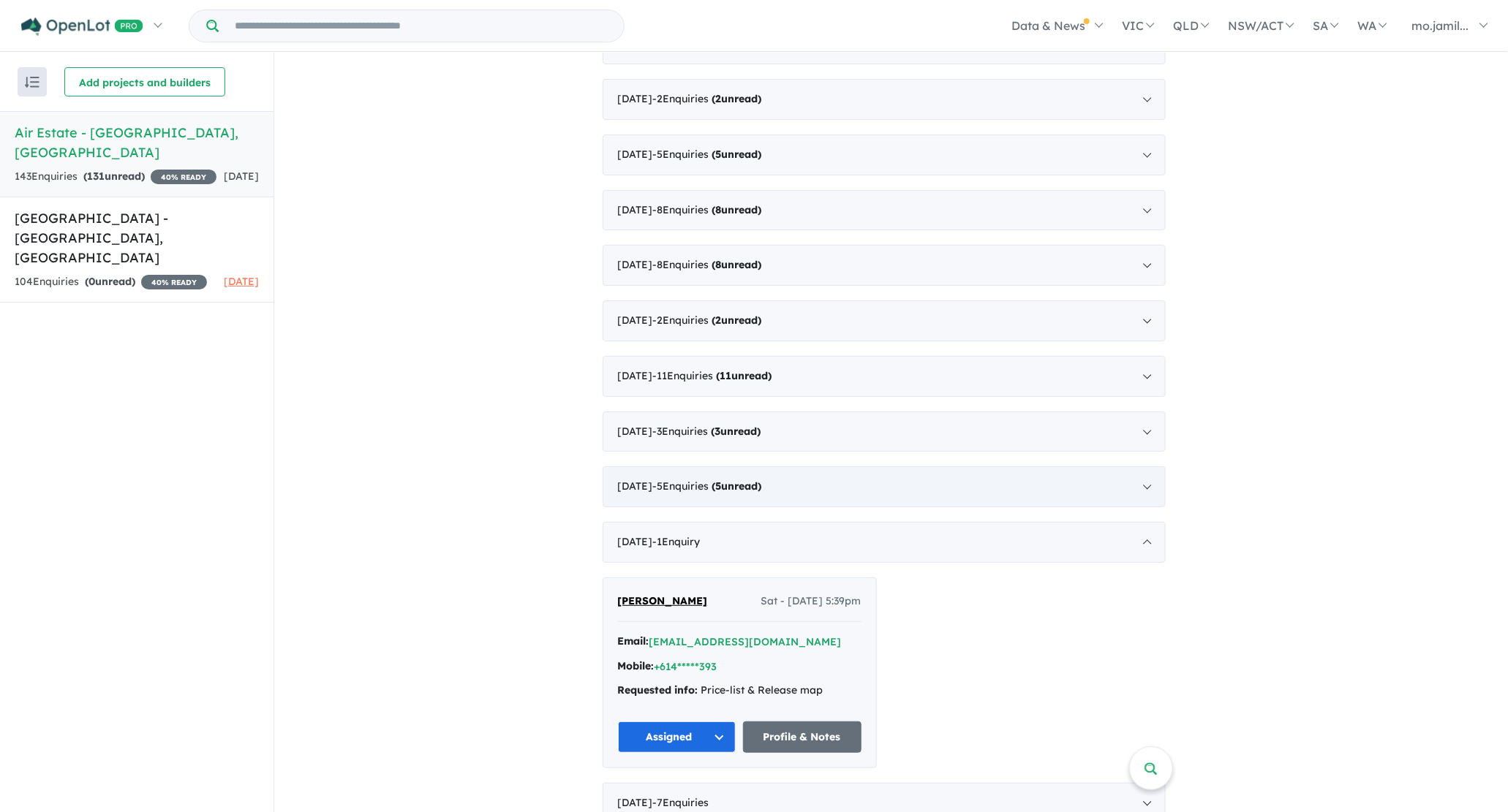
click at [770, 489] on div "[DATE] - 5 Enquir ies ( 5 unread)" at bounding box center [884, 487] width 563 height 41
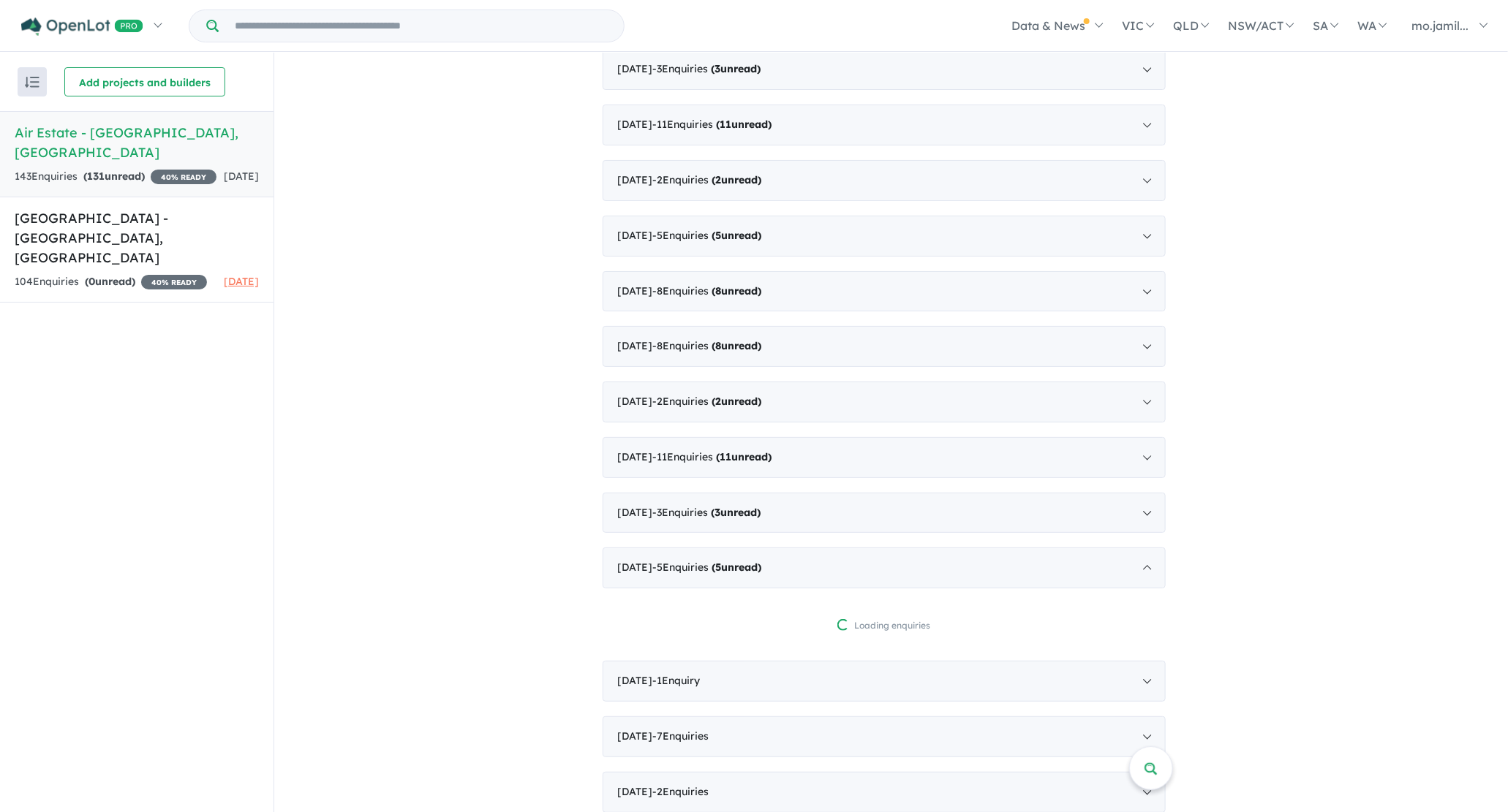
scroll to position [1460, 0]
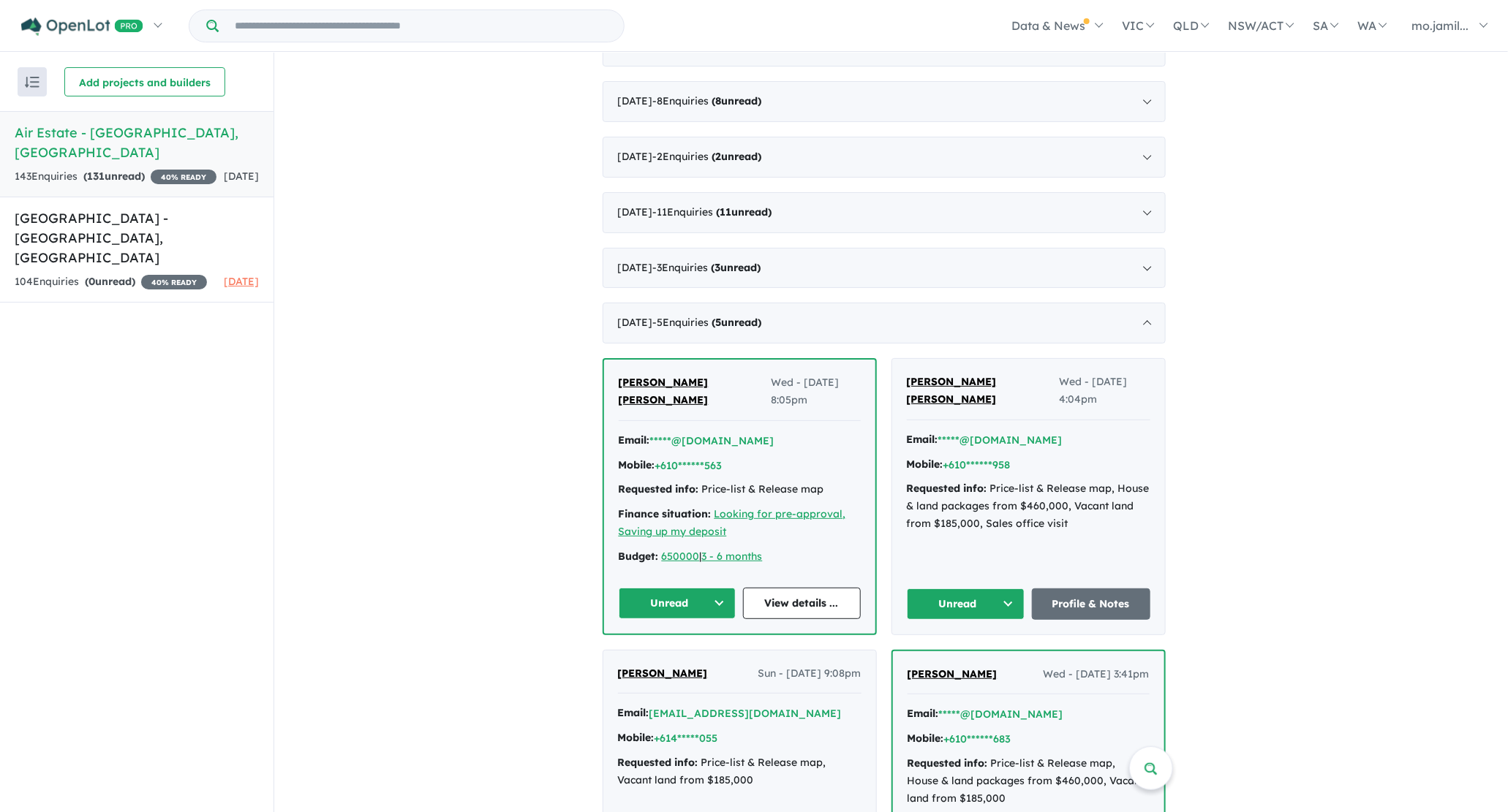
click at [722, 589] on button "Unread" at bounding box center [677, 603] width 118 height 32
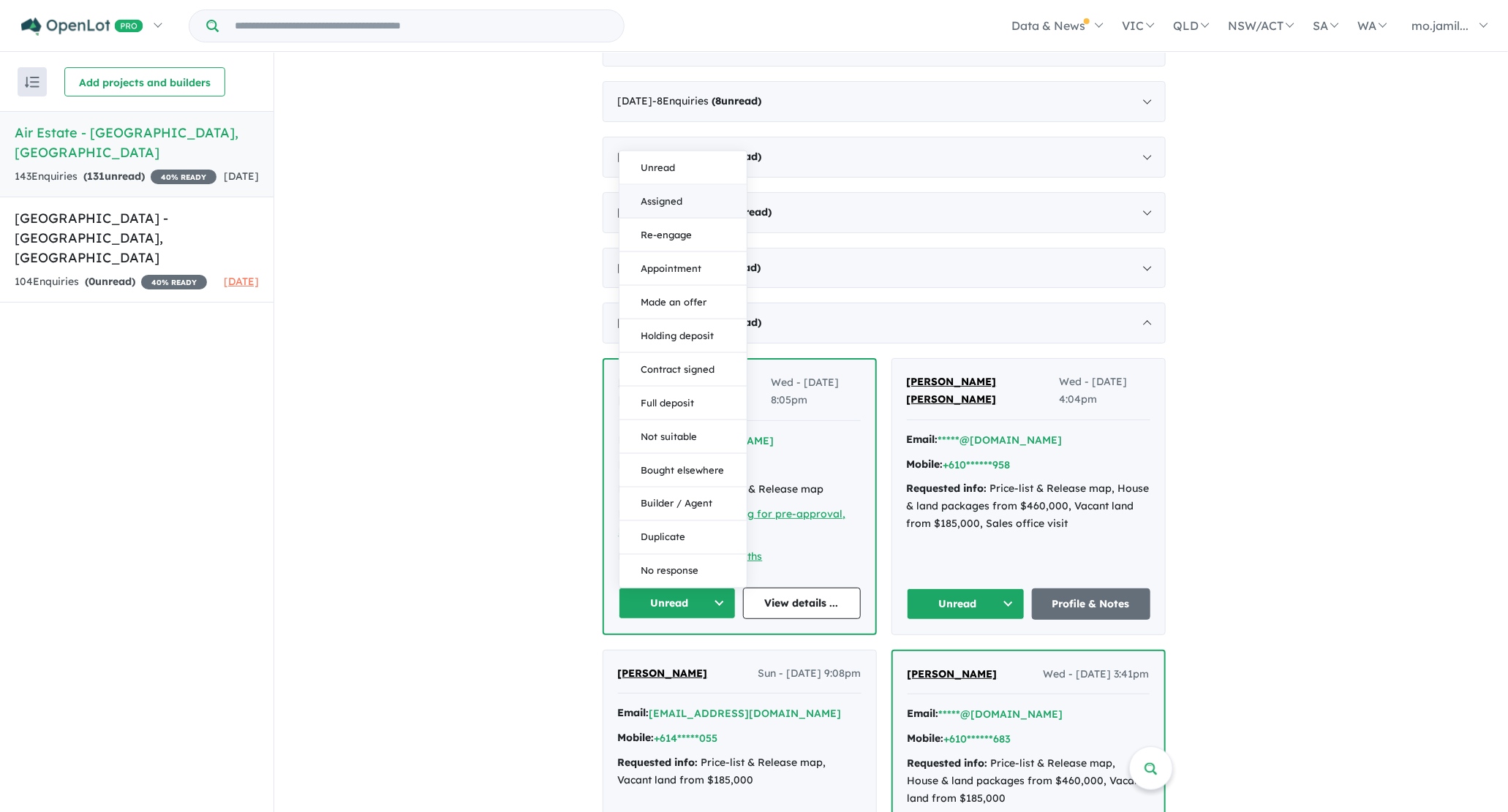
click at [655, 189] on button "Assigned" at bounding box center [683, 202] width 127 height 33
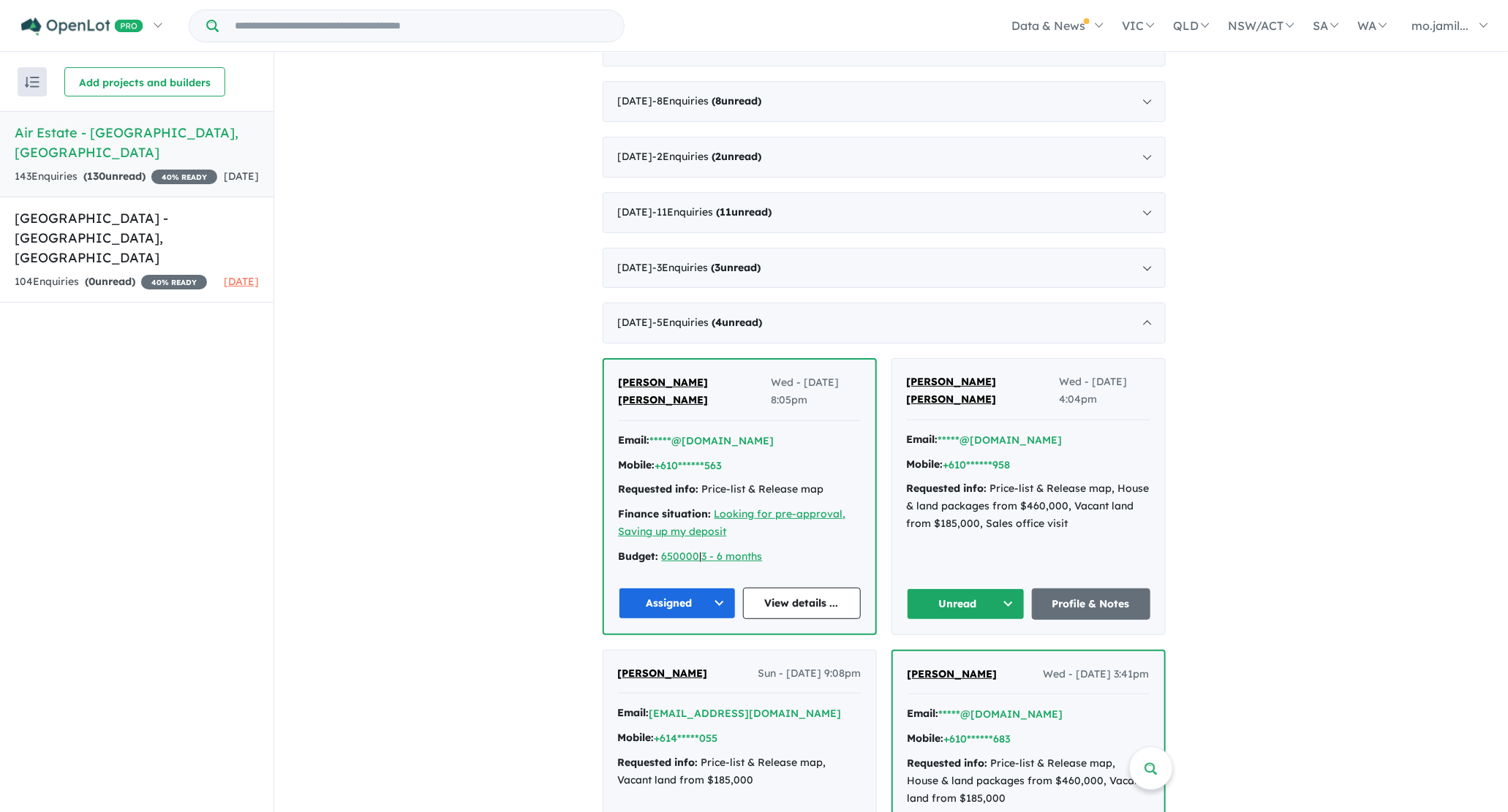
click at [1008, 588] on button "Unread" at bounding box center [966, 604] width 119 height 32
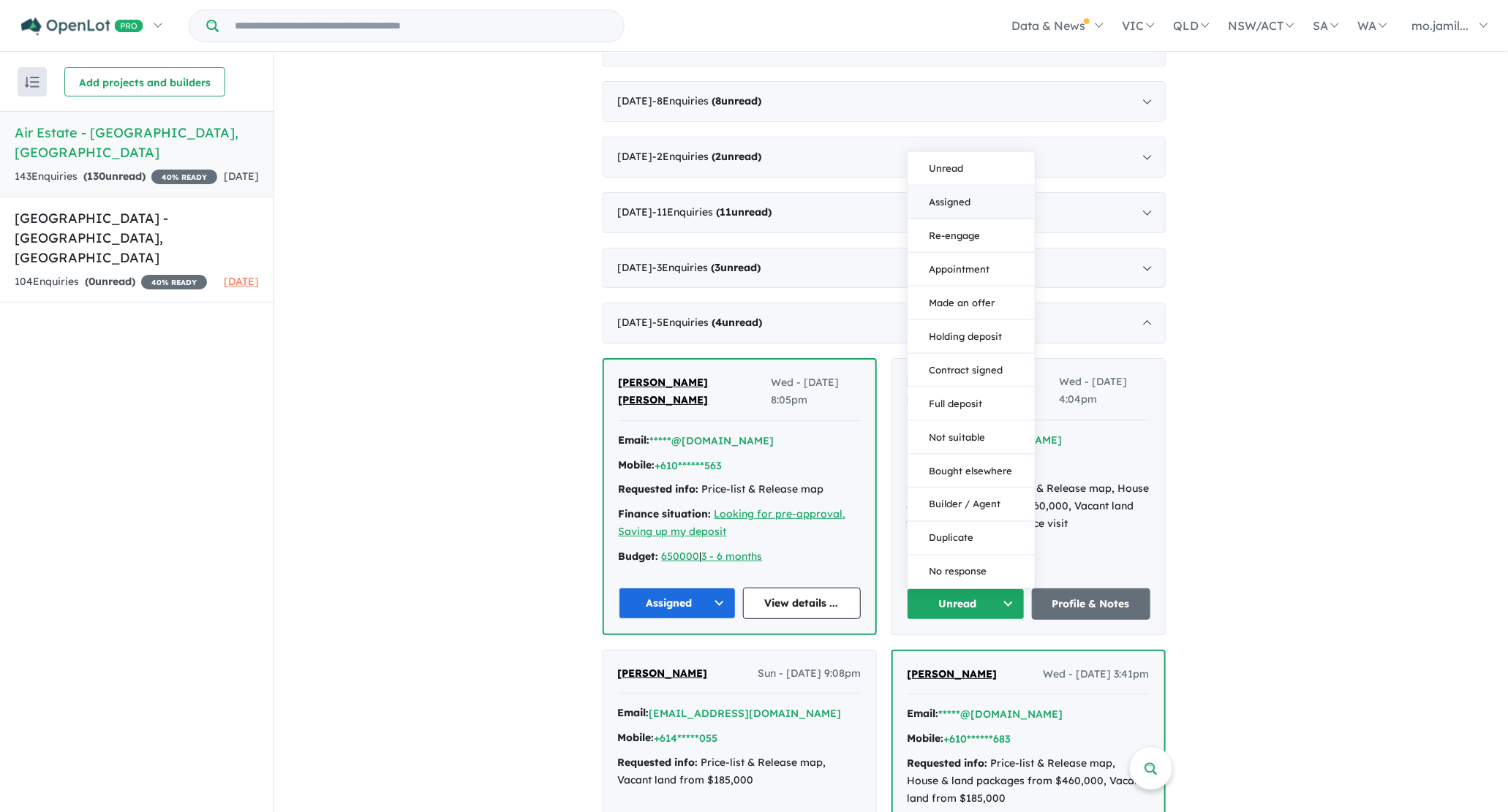
click at [945, 191] on button "Assigned" at bounding box center [971, 202] width 127 height 33
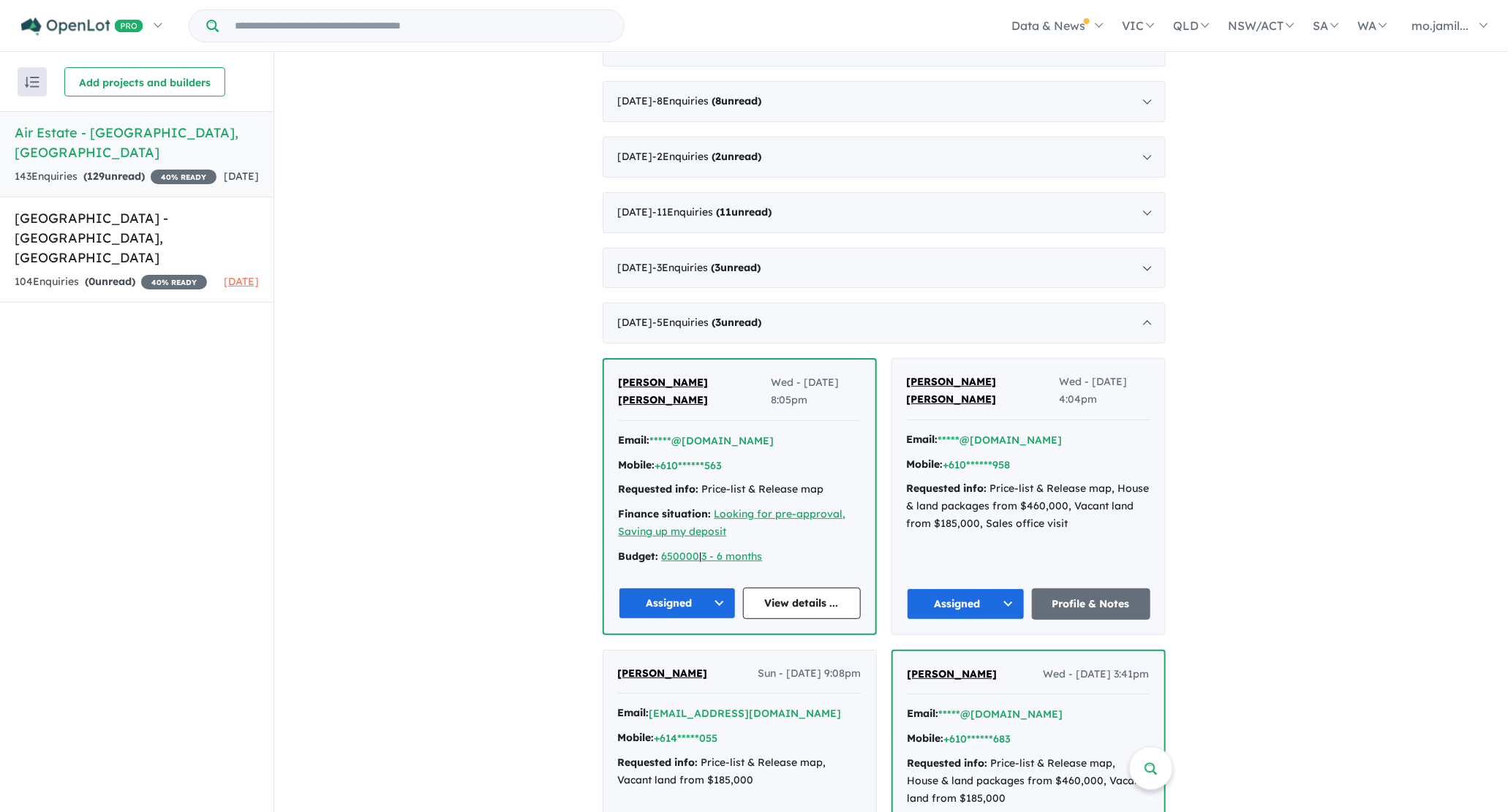
scroll to position [1995, 0]
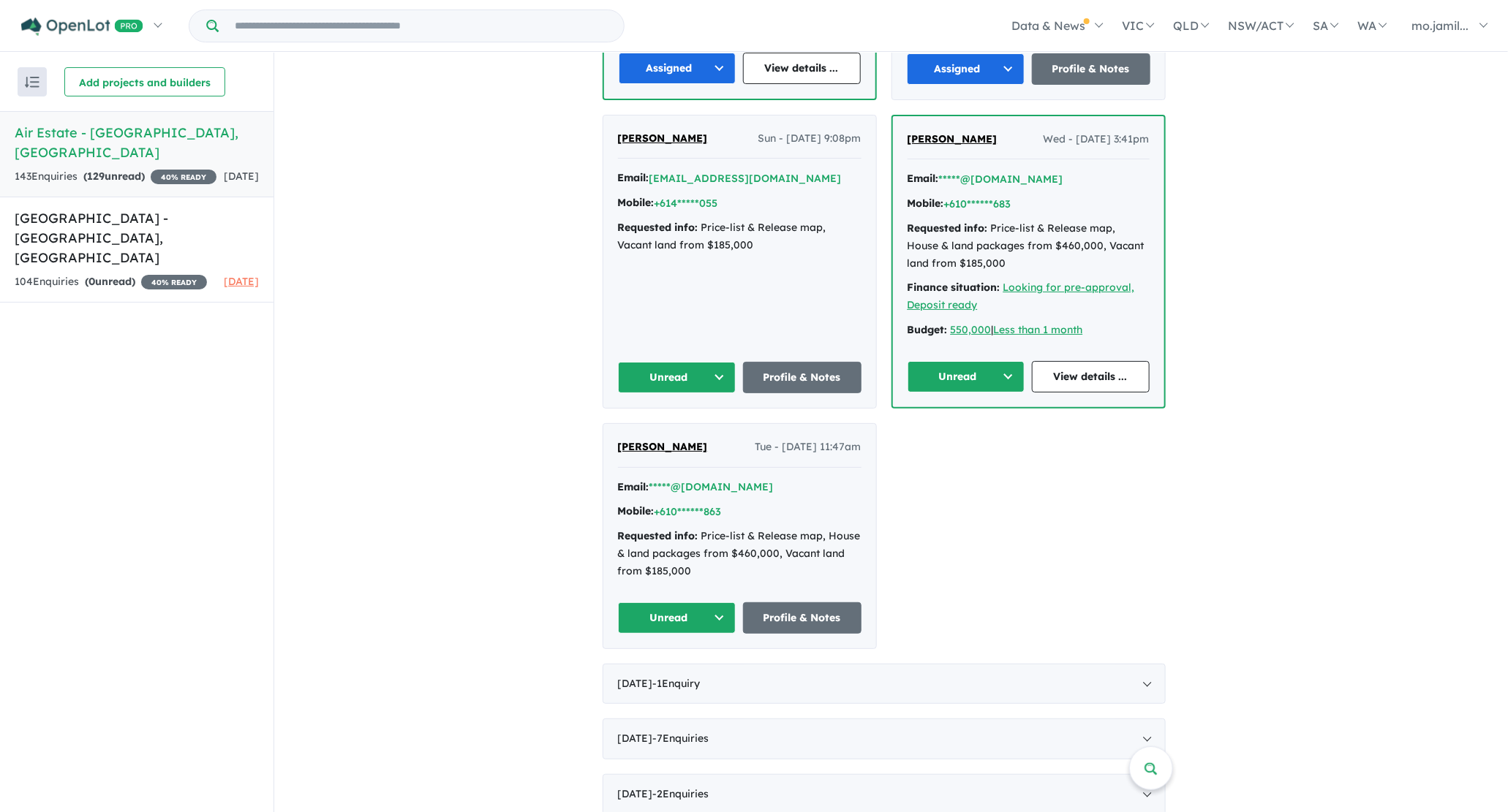
click at [735, 366] on button "Unread" at bounding box center [677, 377] width 119 height 32
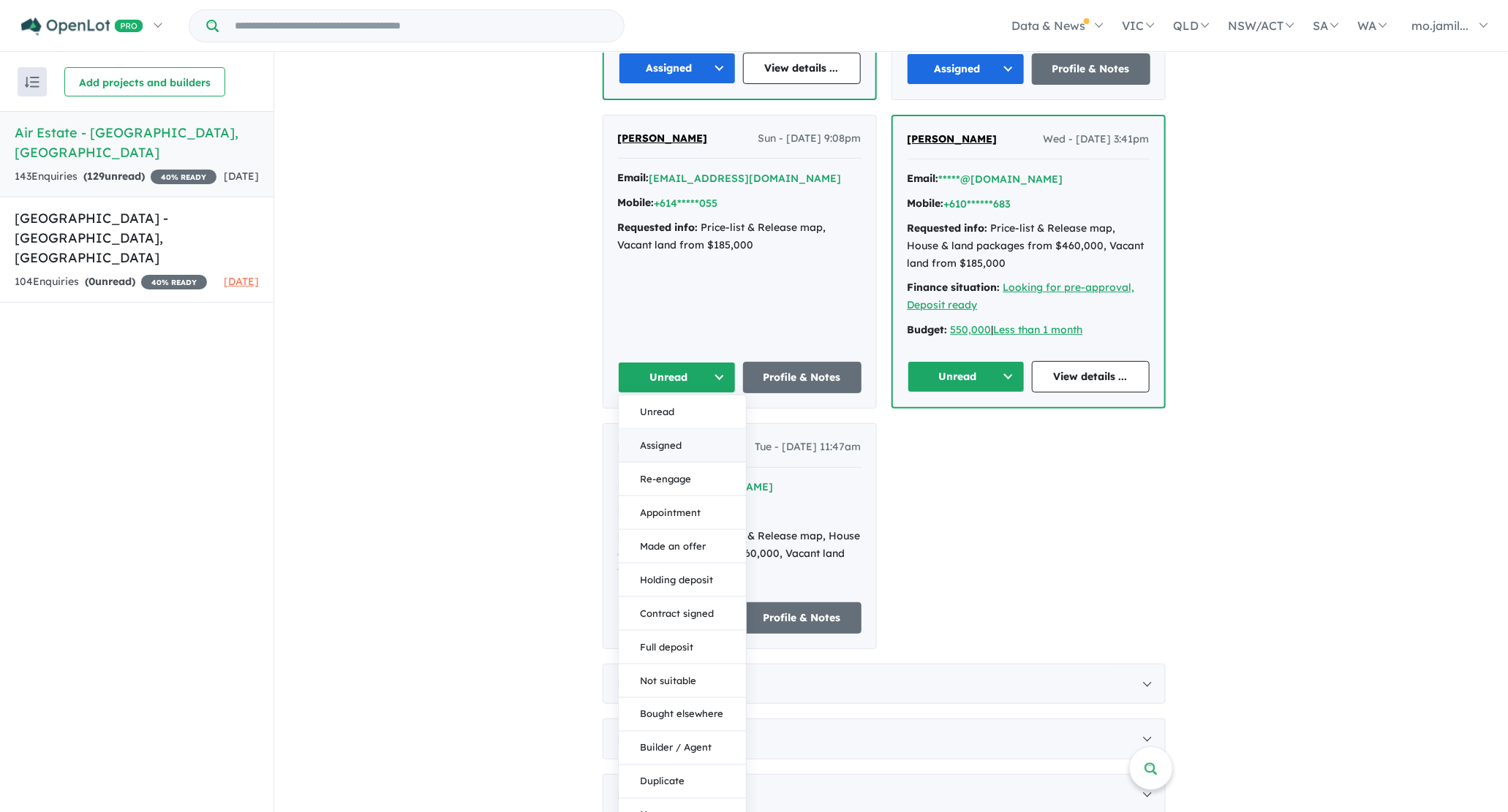
click at [726, 436] on button "Assigned" at bounding box center [682, 445] width 127 height 33
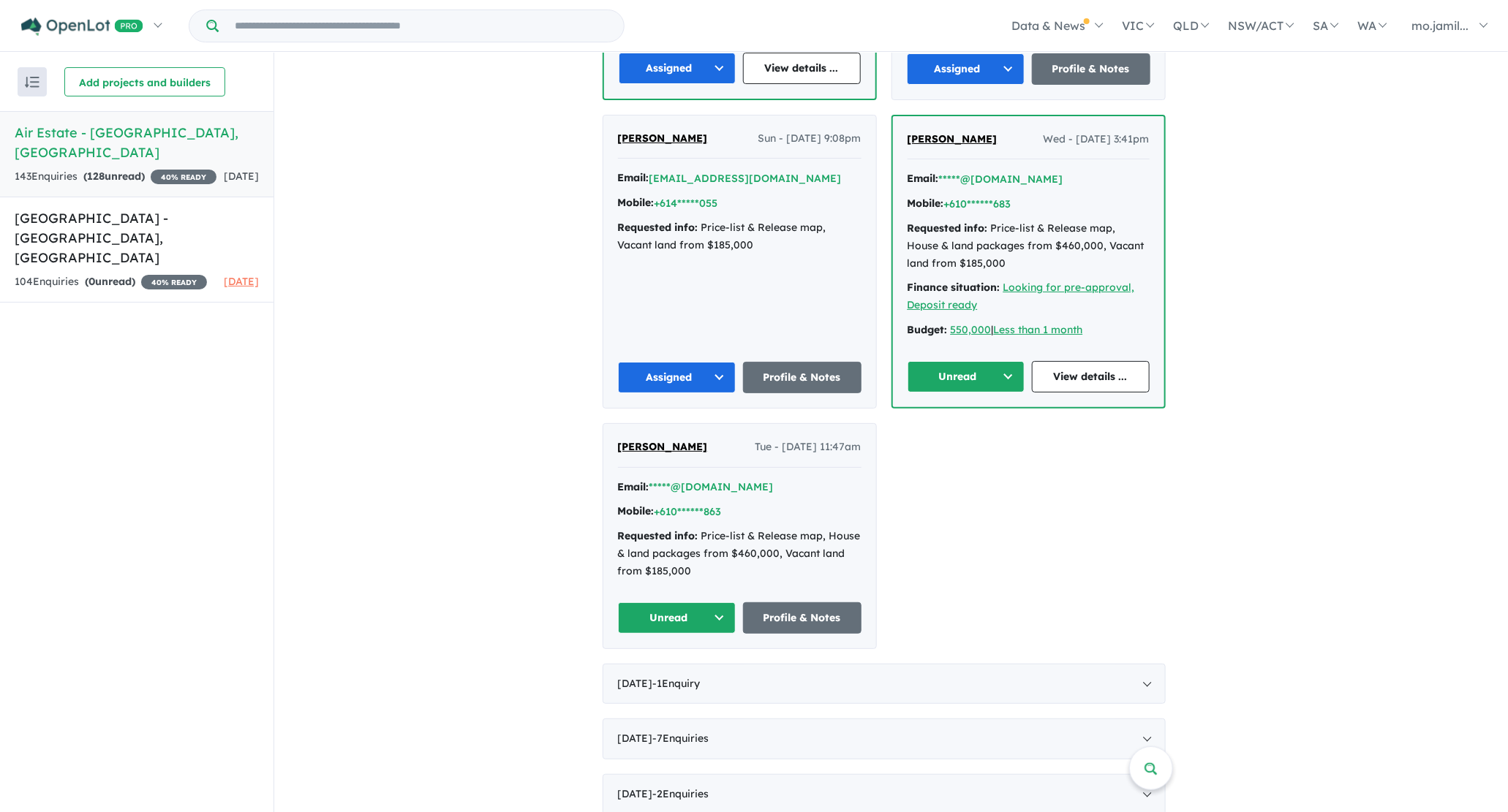
click at [997, 362] on button "Unread" at bounding box center [966, 377] width 118 height 32
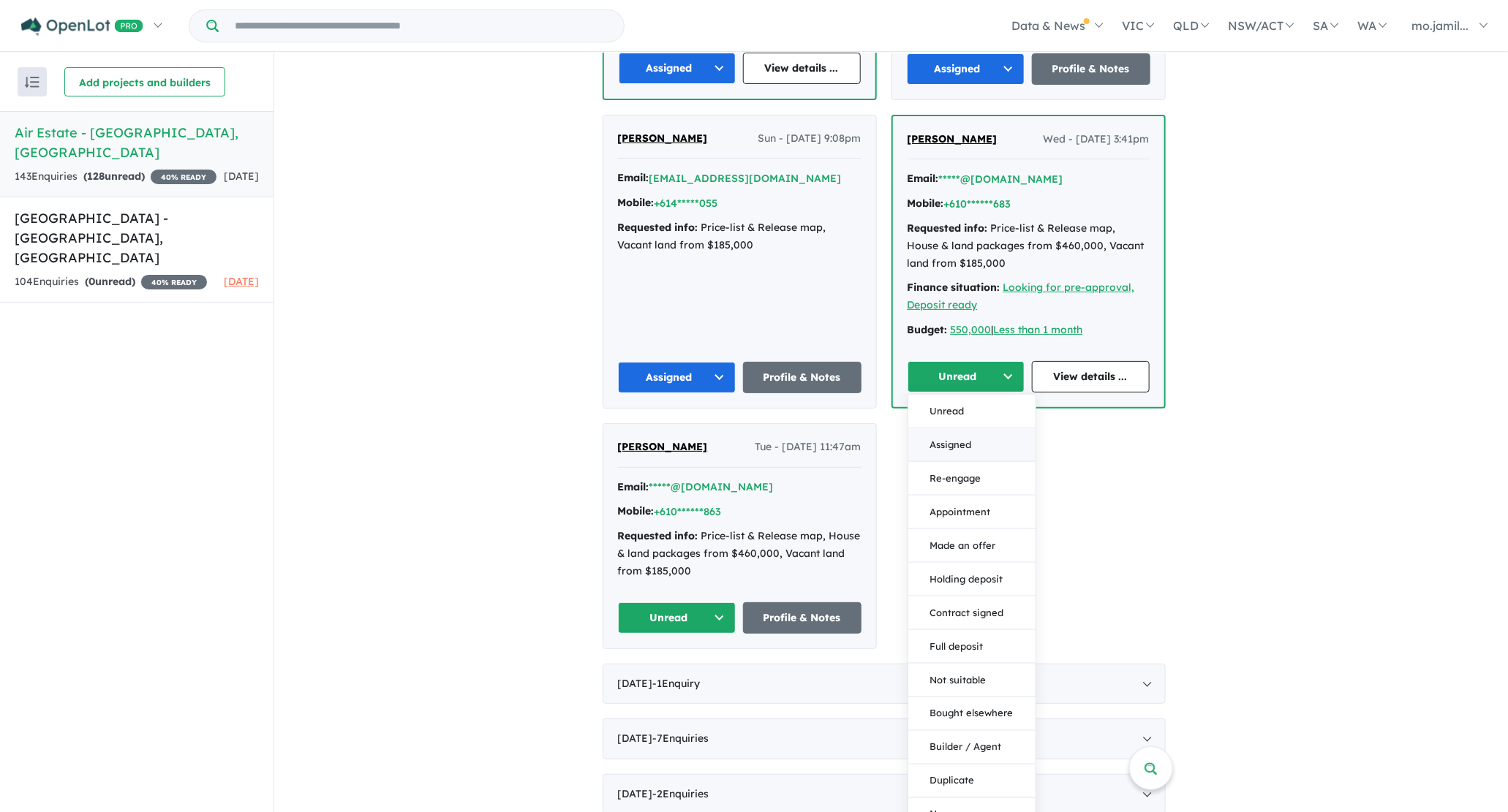
click at [972, 440] on button "Assigned" at bounding box center [972, 444] width 127 height 33
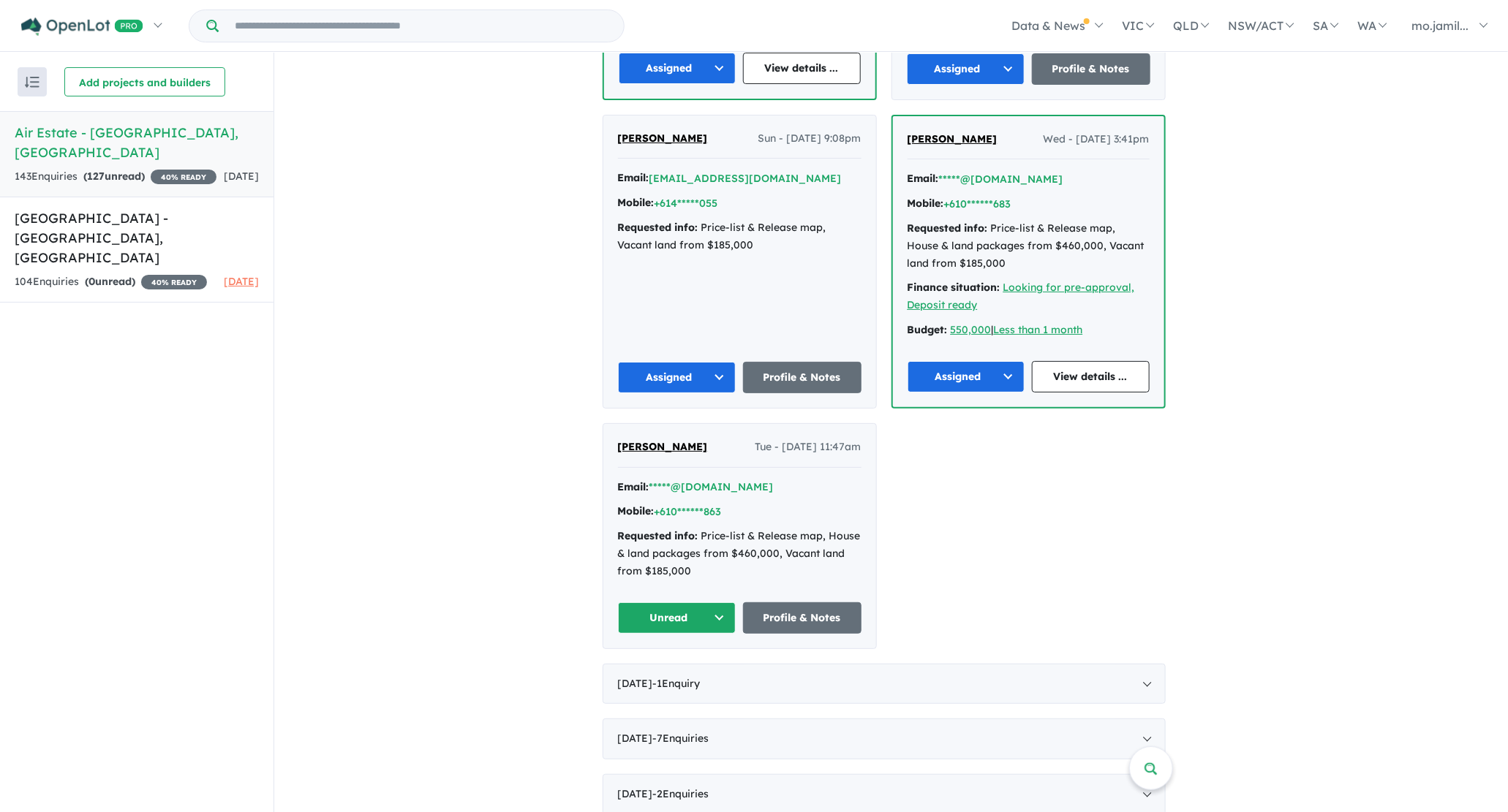
click at [741, 610] on div "Unread Profile & Notes" at bounding box center [740, 618] width 244 height 32
click at [733, 609] on button "Unread" at bounding box center [677, 618] width 119 height 32
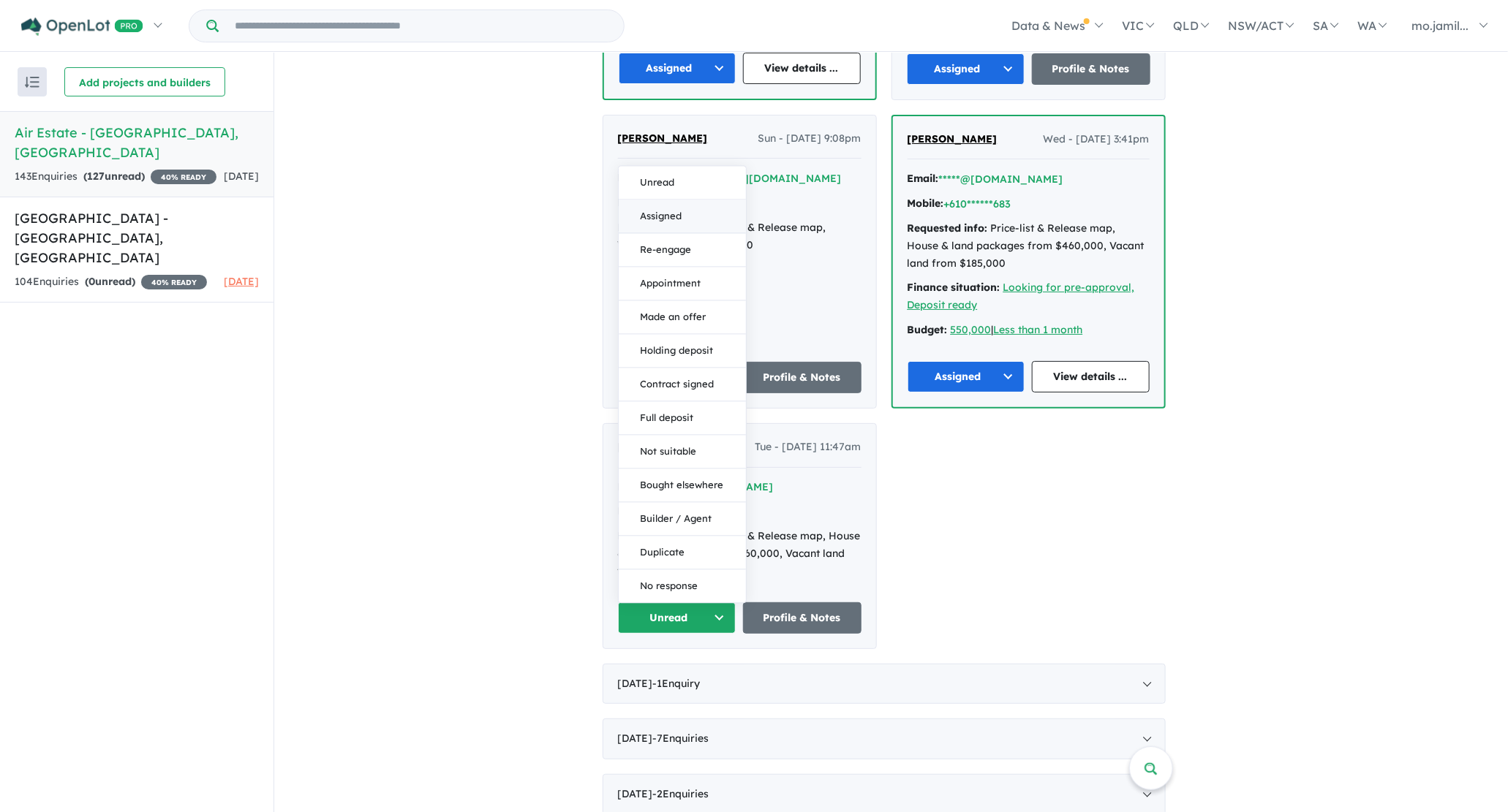
click at [691, 201] on button "Assigned" at bounding box center [682, 216] width 127 height 33
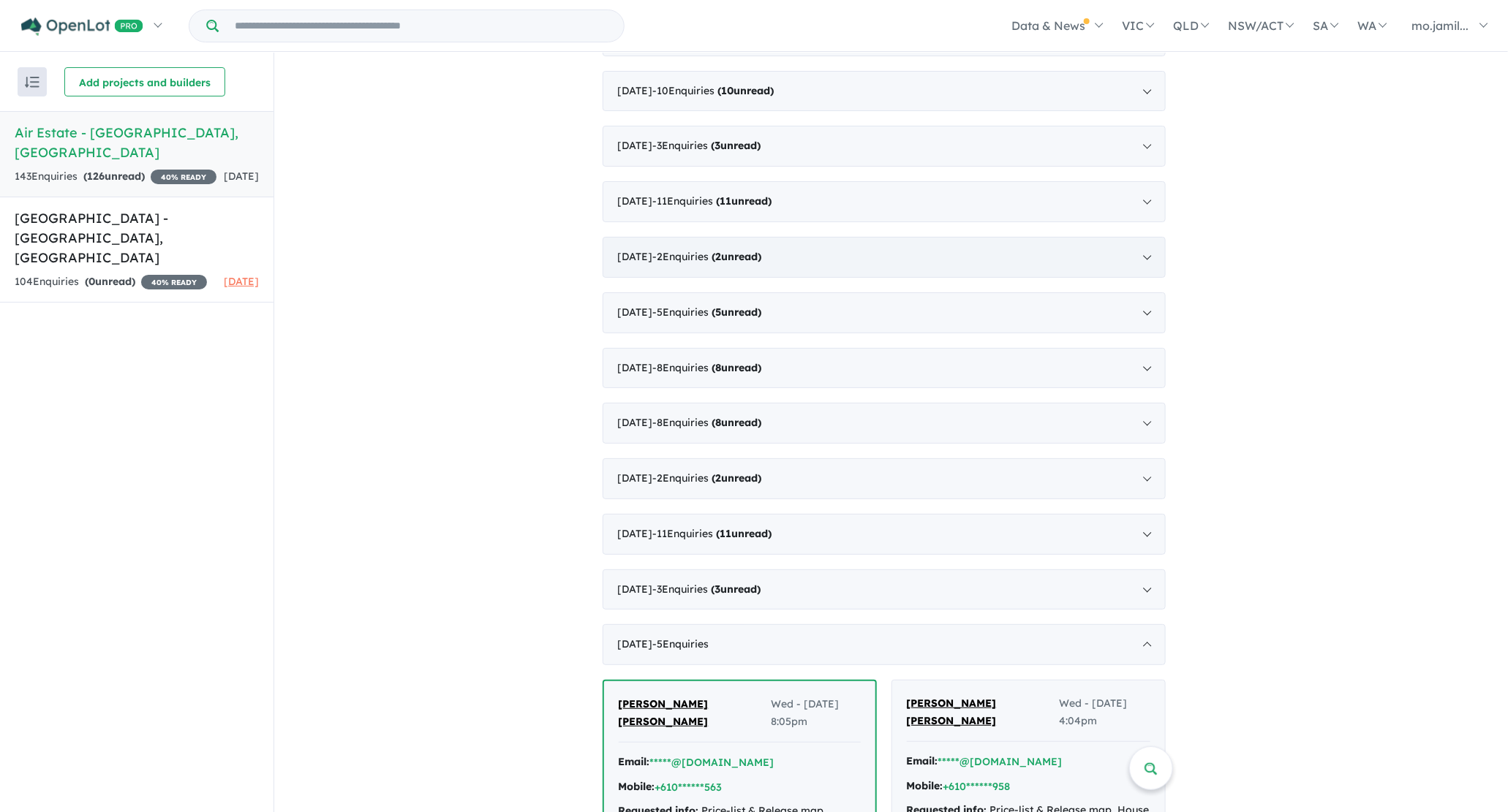
scroll to position [1373, 0]
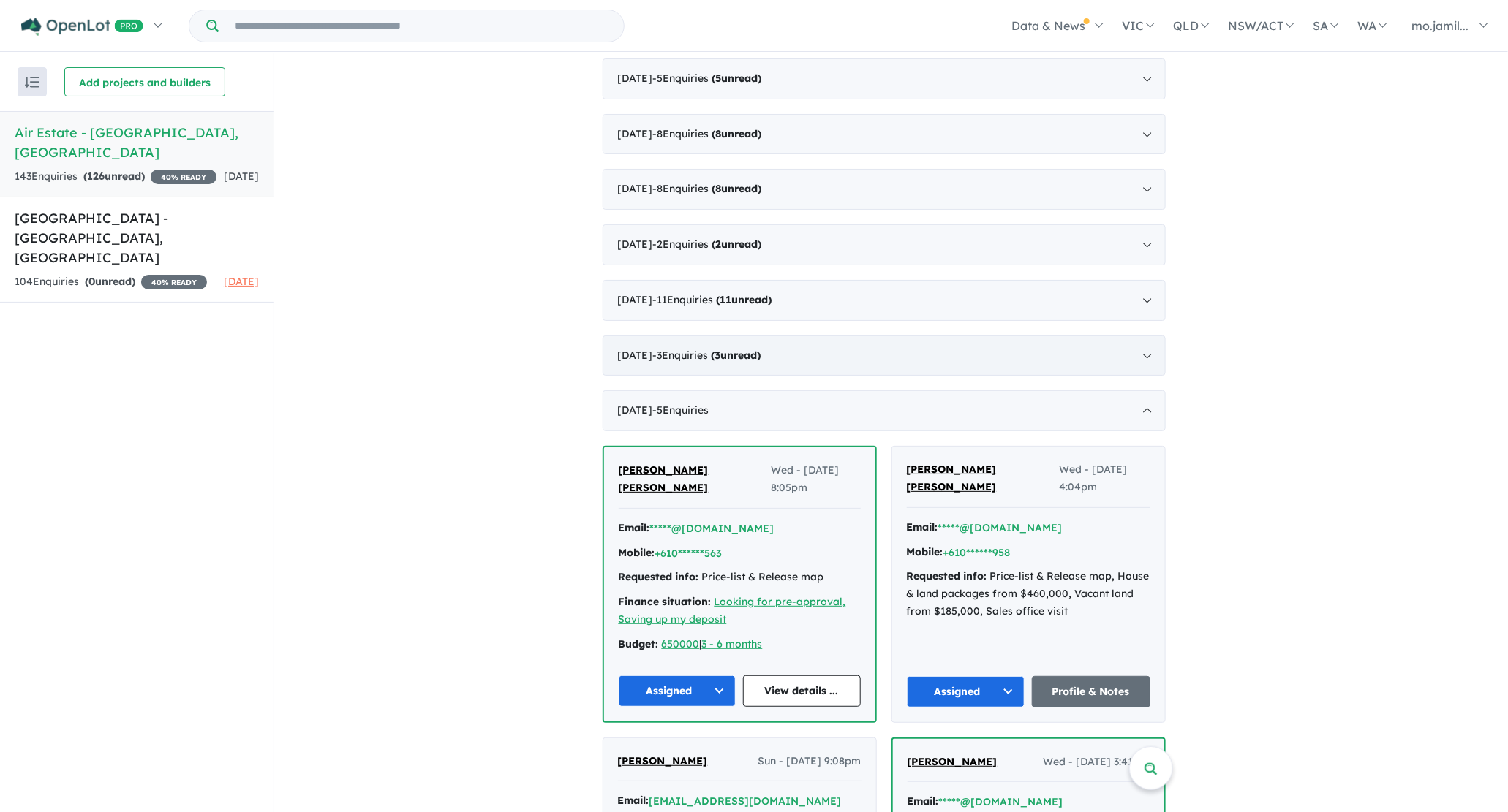
click at [749, 356] on div "[DATE] - 3 Enquir ies ( 3 unread)" at bounding box center [884, 356] width 563 height 41
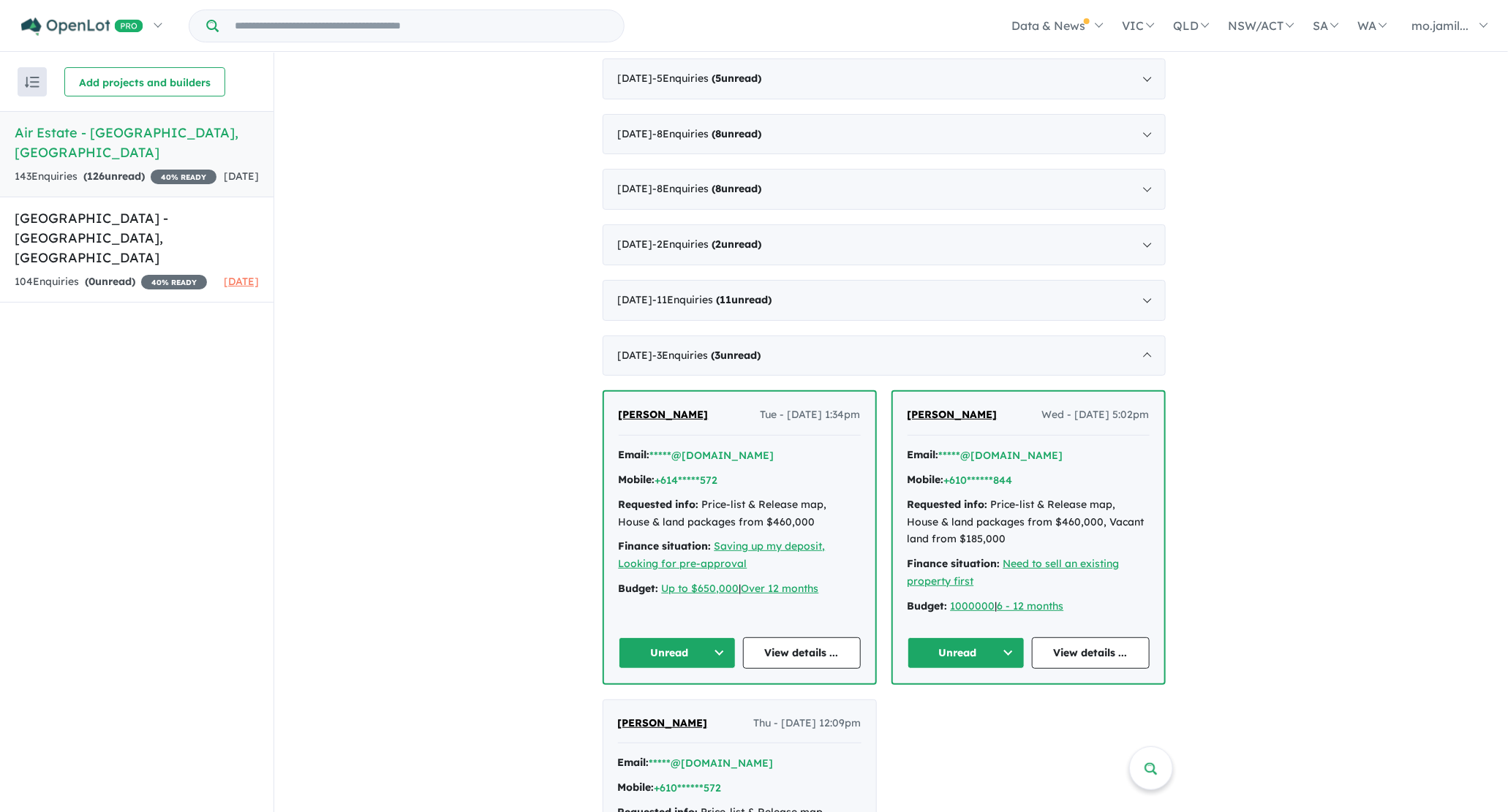
click at [723, 638] on button "Unread" at bounding box center [677, 653] width 118 height 32
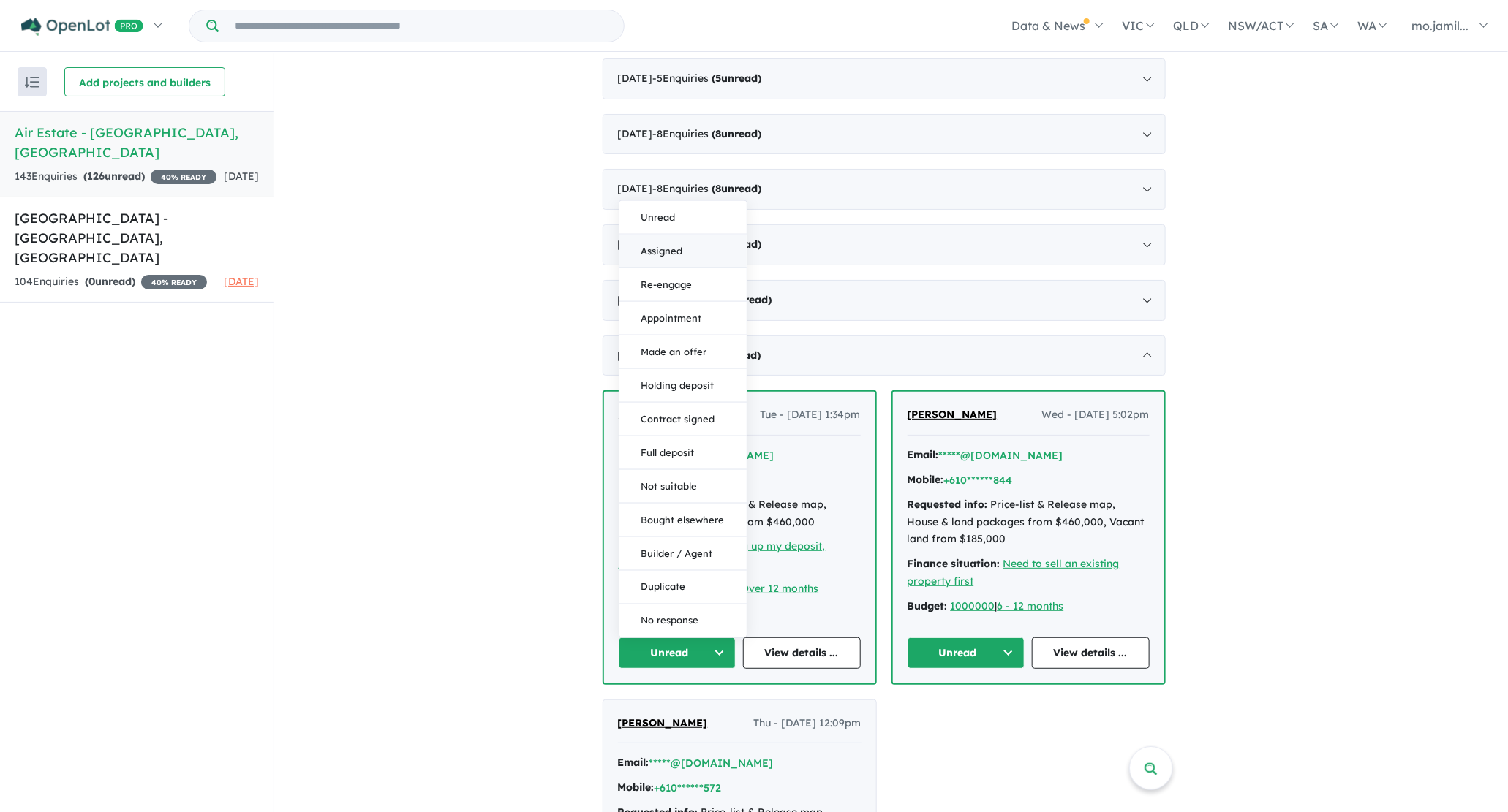
click at [659, 246] on button "Assigned" at bounding box center [683, 251] width 127 height 33
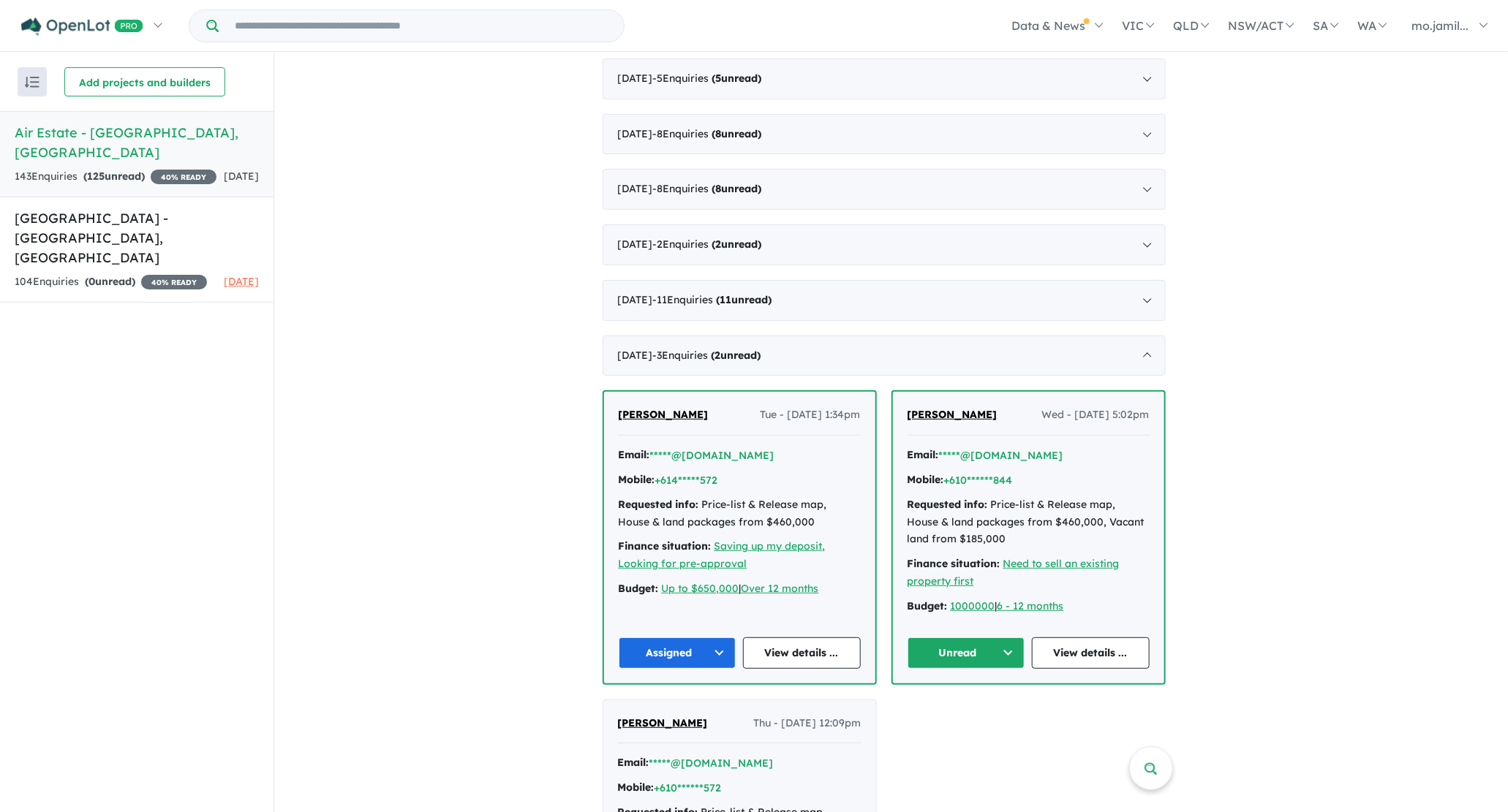
click at [1003, 638] on button "Unread" at bounding box center [966, 653] width 118 height 32
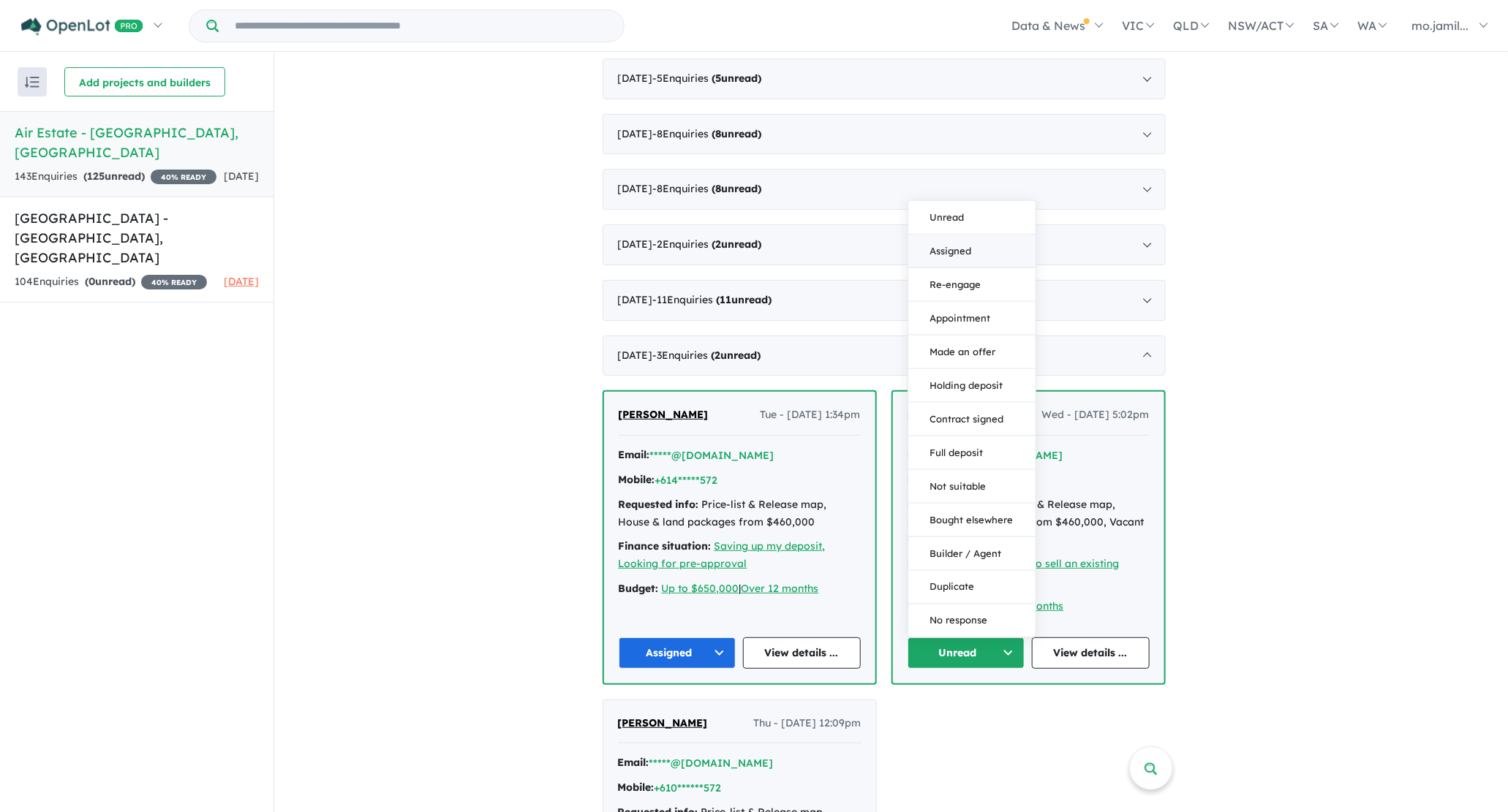
click at [939, 235] on button "Assigned" at bounding box center [972, 251] width 127 height 33
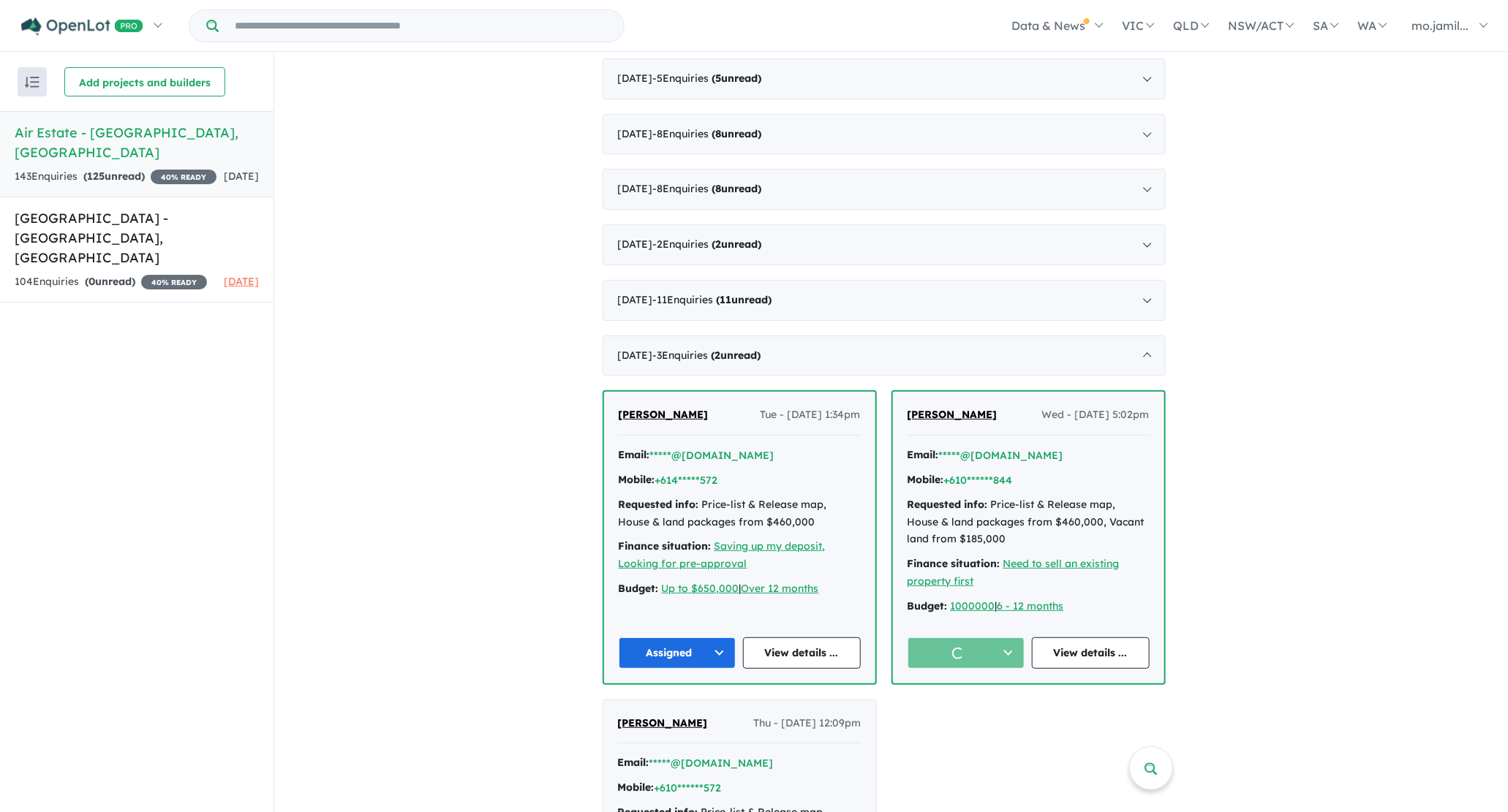
scroll to position [1641, 0]
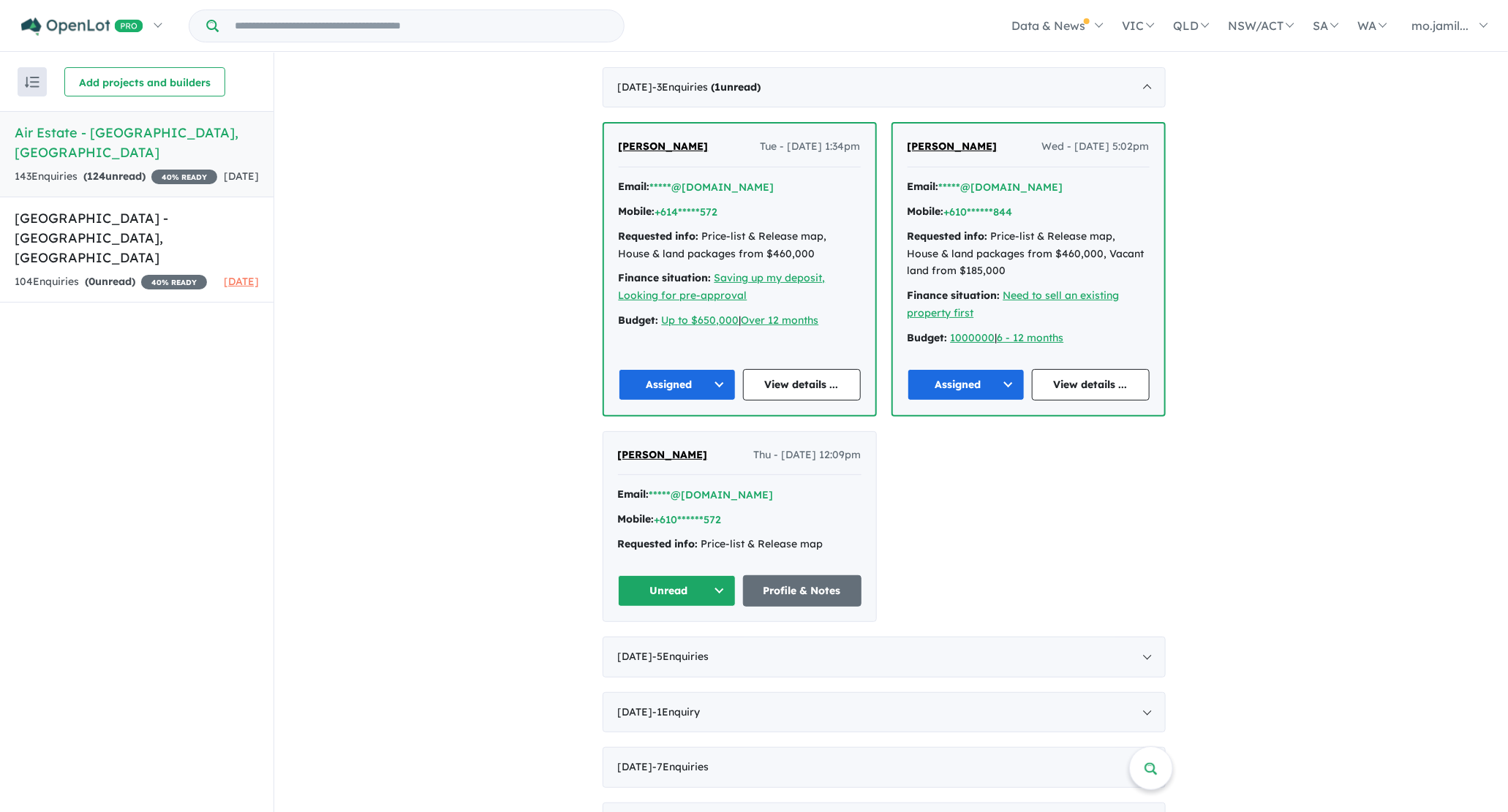
click at [723, 579] on button "Unread" at bounding box center [677, 591] width 119 height 32
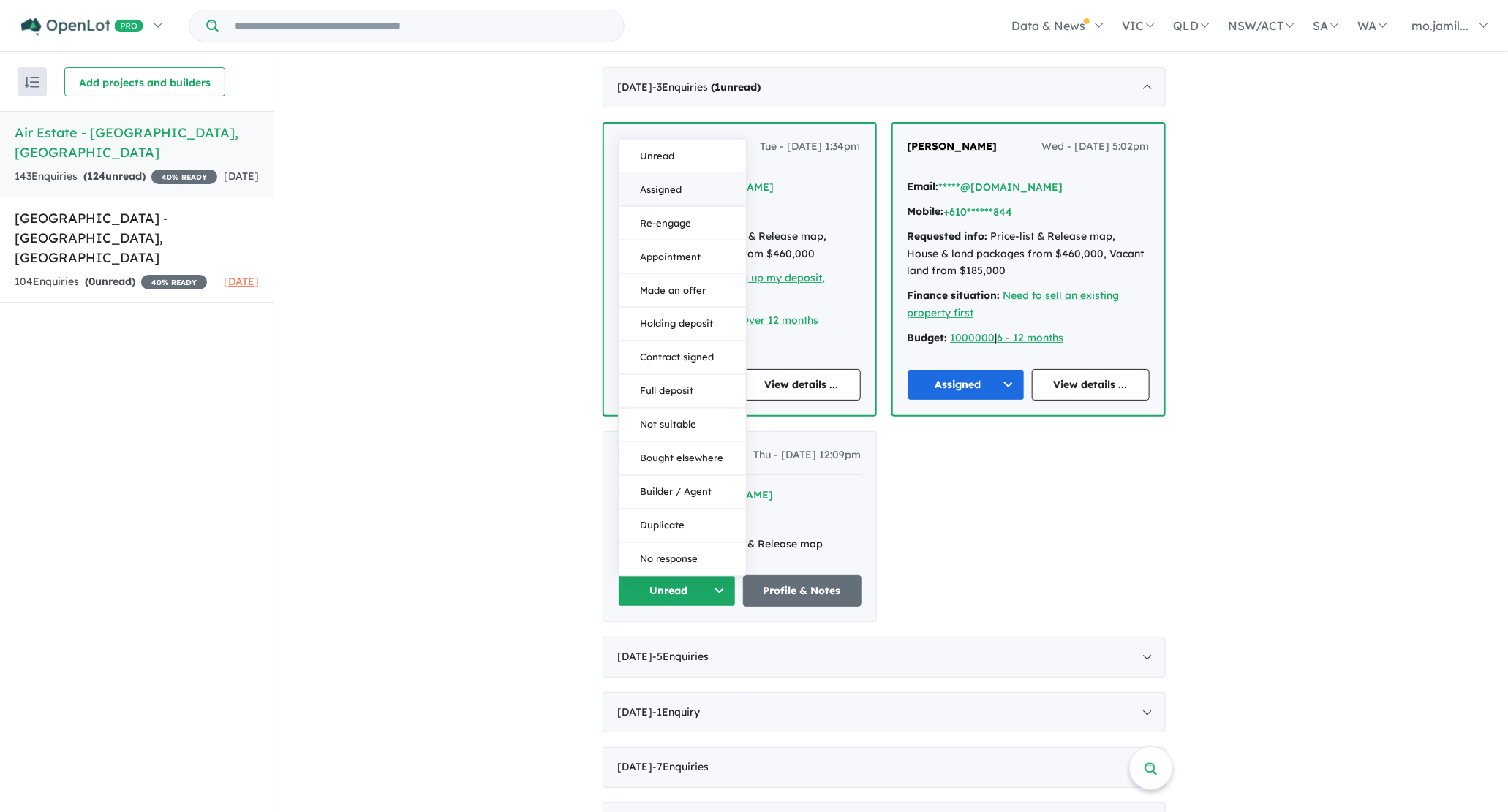
click at [687, 182] on button "Assigned" at bounding box center [682, 189] width 127 height 33
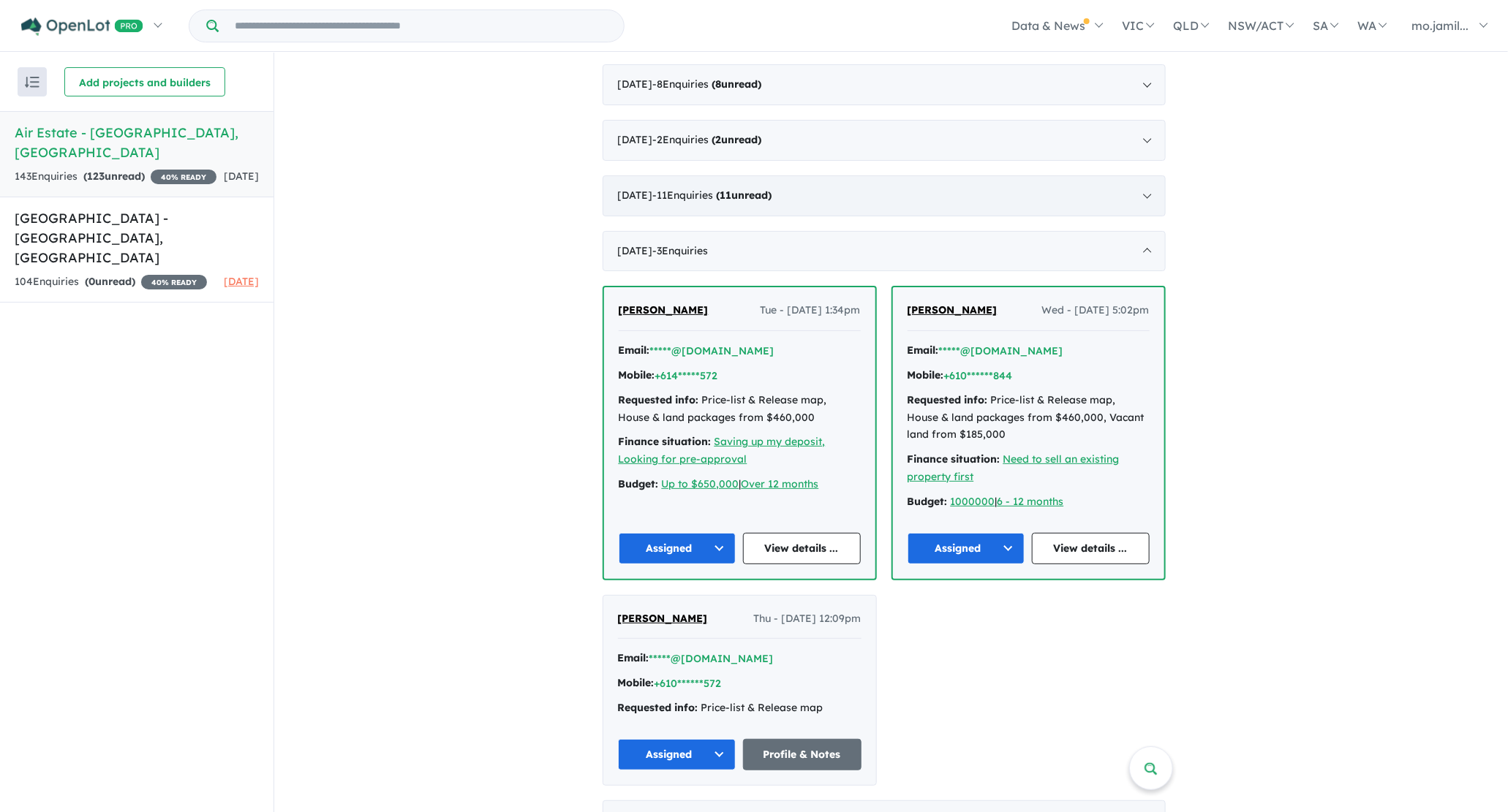
click at [739, 195] on div "[DATE] - 11 Enquir ies ( 11 unread)" at bounding box center [884, 195] width 563 height 41
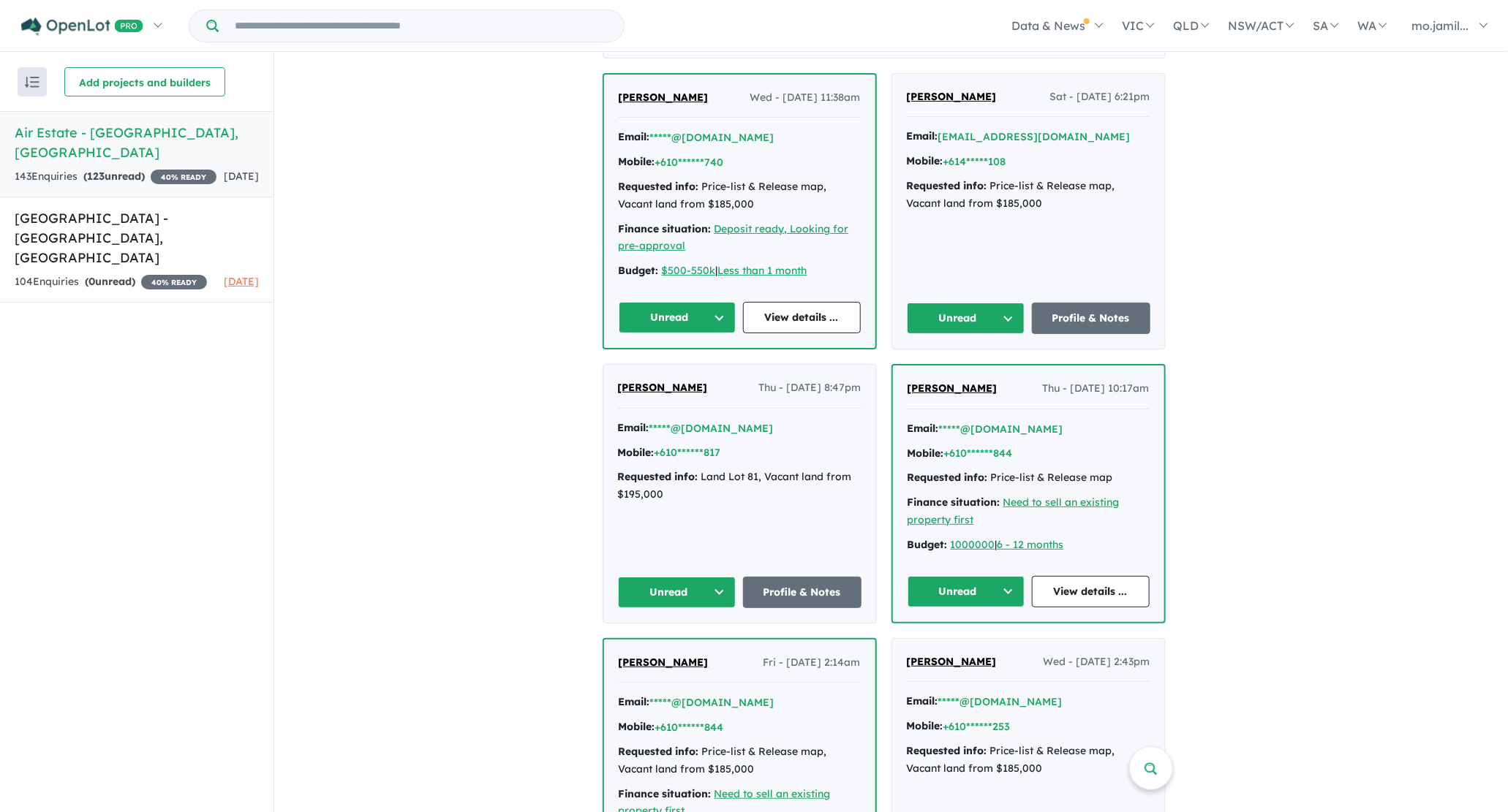
scroll to position [1678, 0]
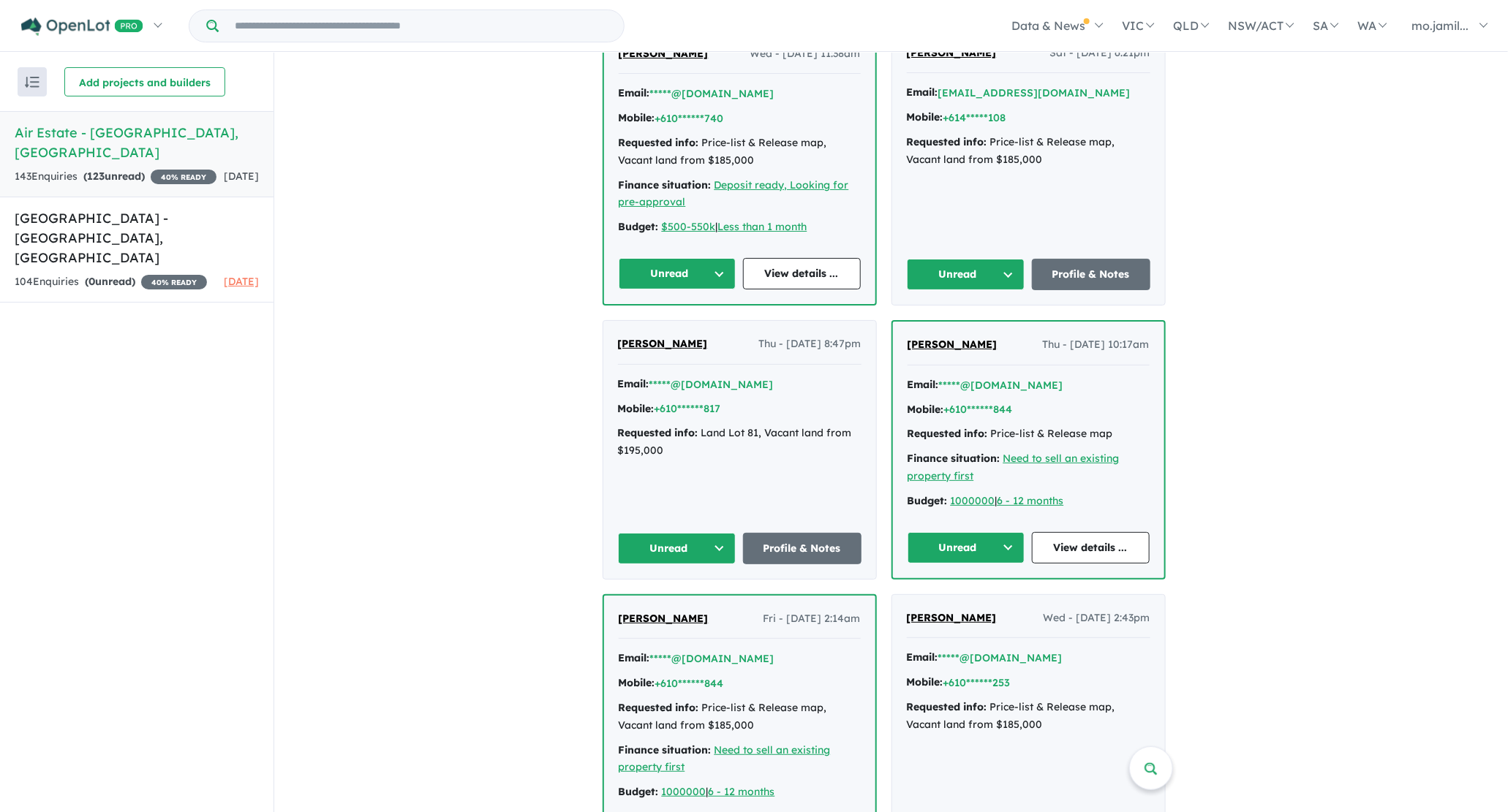
click at [732, 263] on button "Unread" at bounding box center [677, 274] width 118 height 32
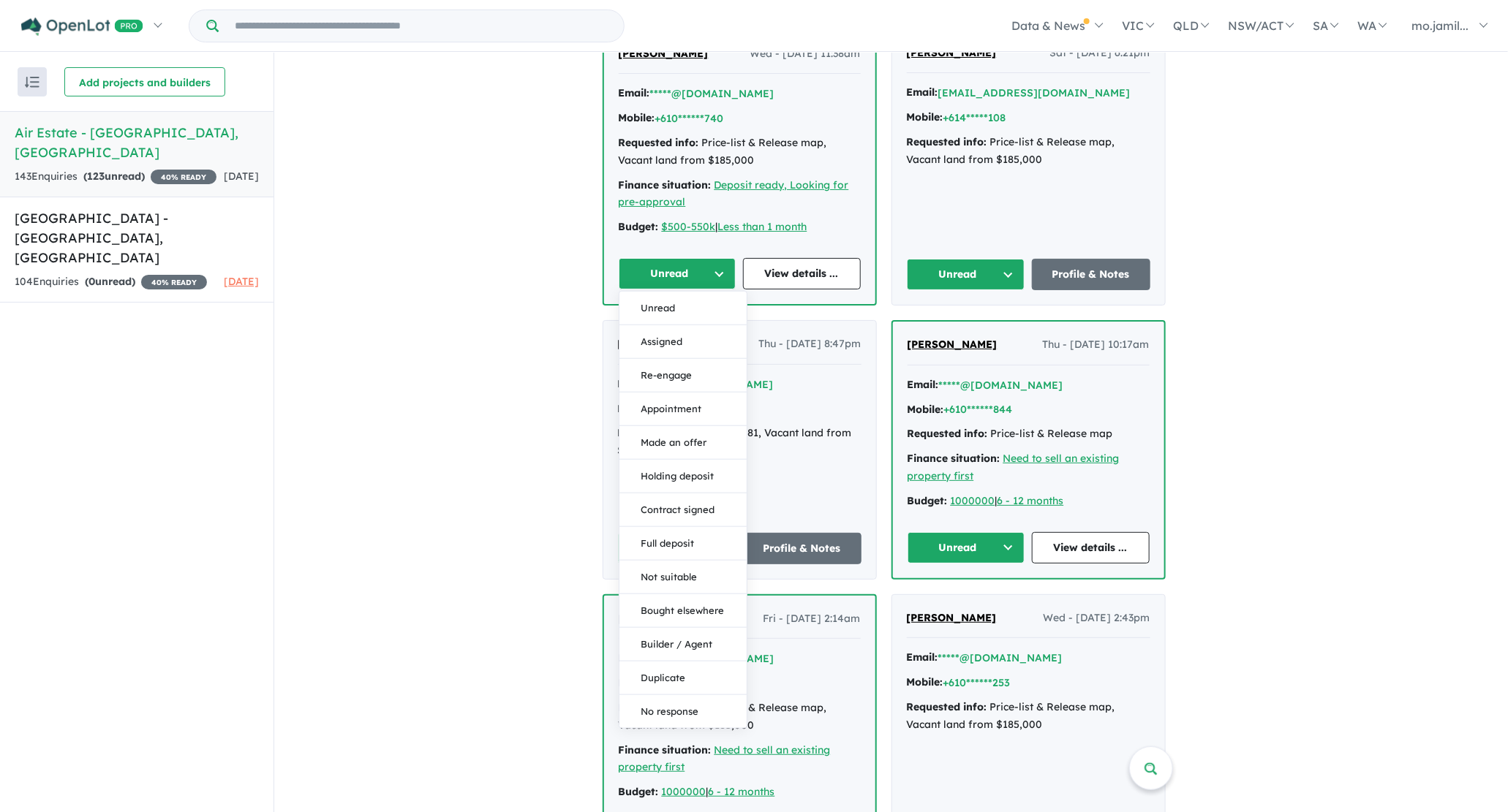
drag, startPoint x: 716, startPoint y: 315, endPoint x: 737, endPoint y: 307, distance: 22.5
click at [716, 325] on button "Assigned" at bounding box center [683, 341] width 127 height 33
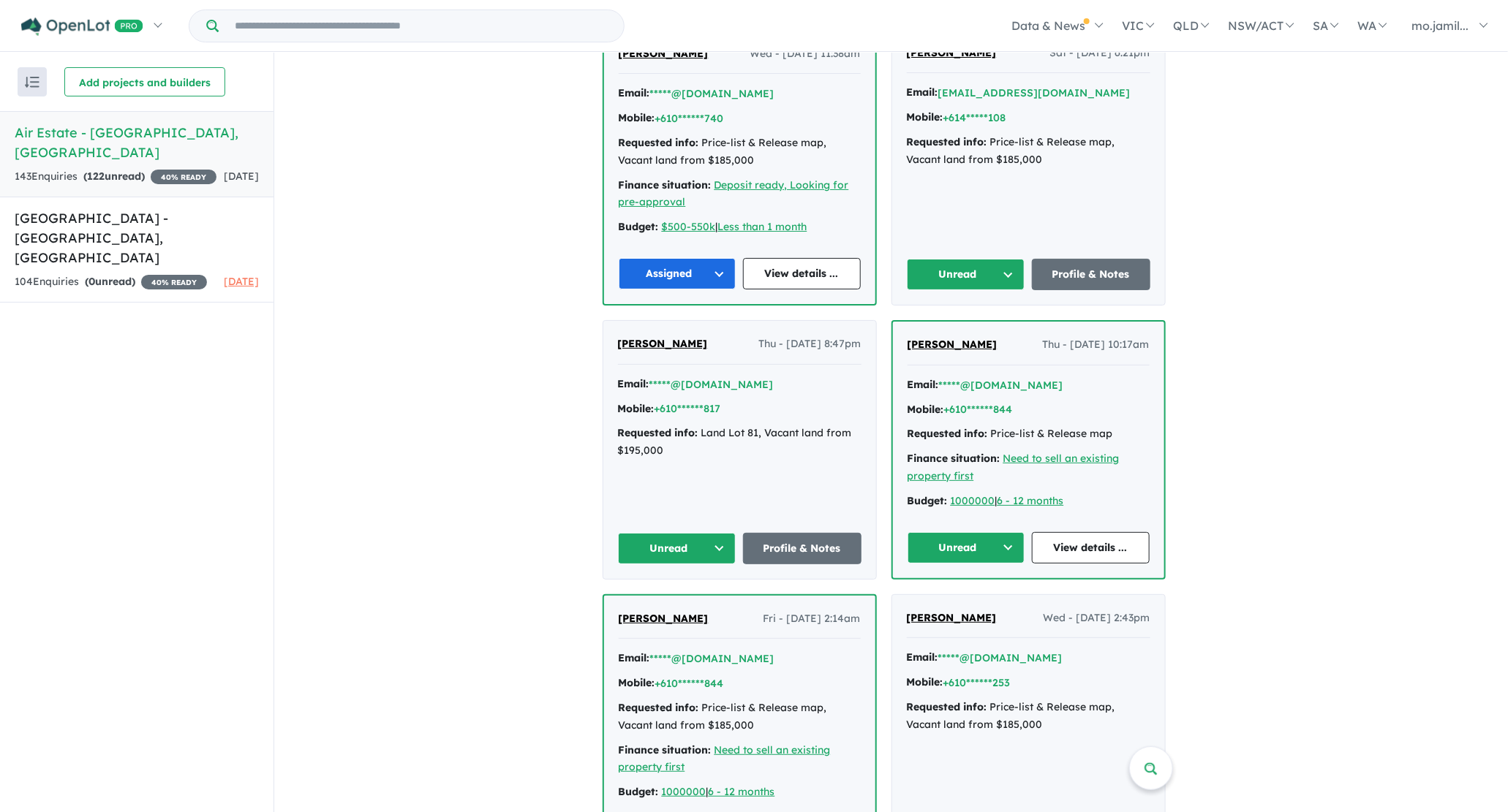
click at [1020, 269] on button "Unread" at bounding box center [966, 275] width 119 height 32
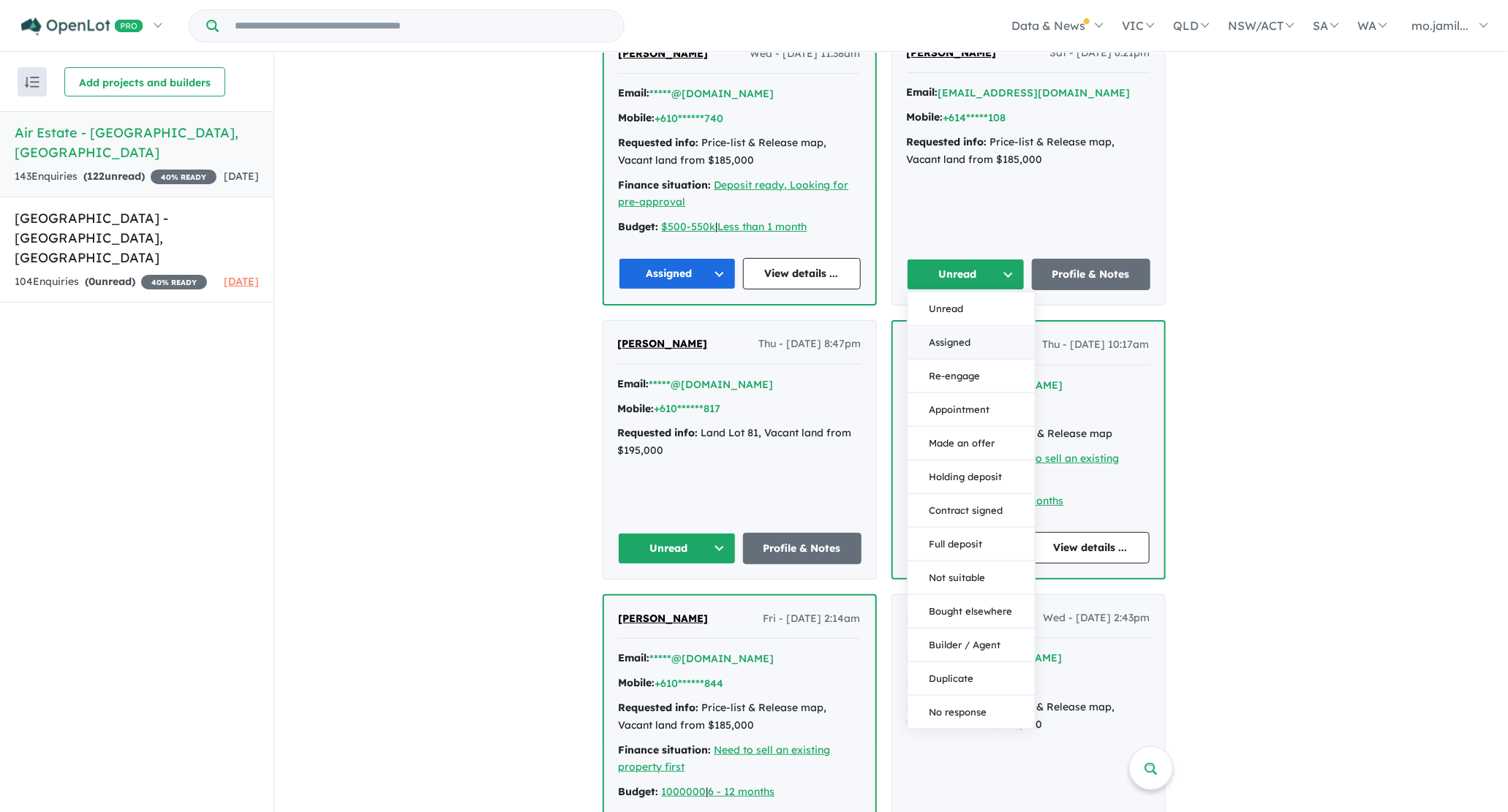
click at [997, 325] on button "Assigned" at bounding box center [971, 342] width 127 height 33
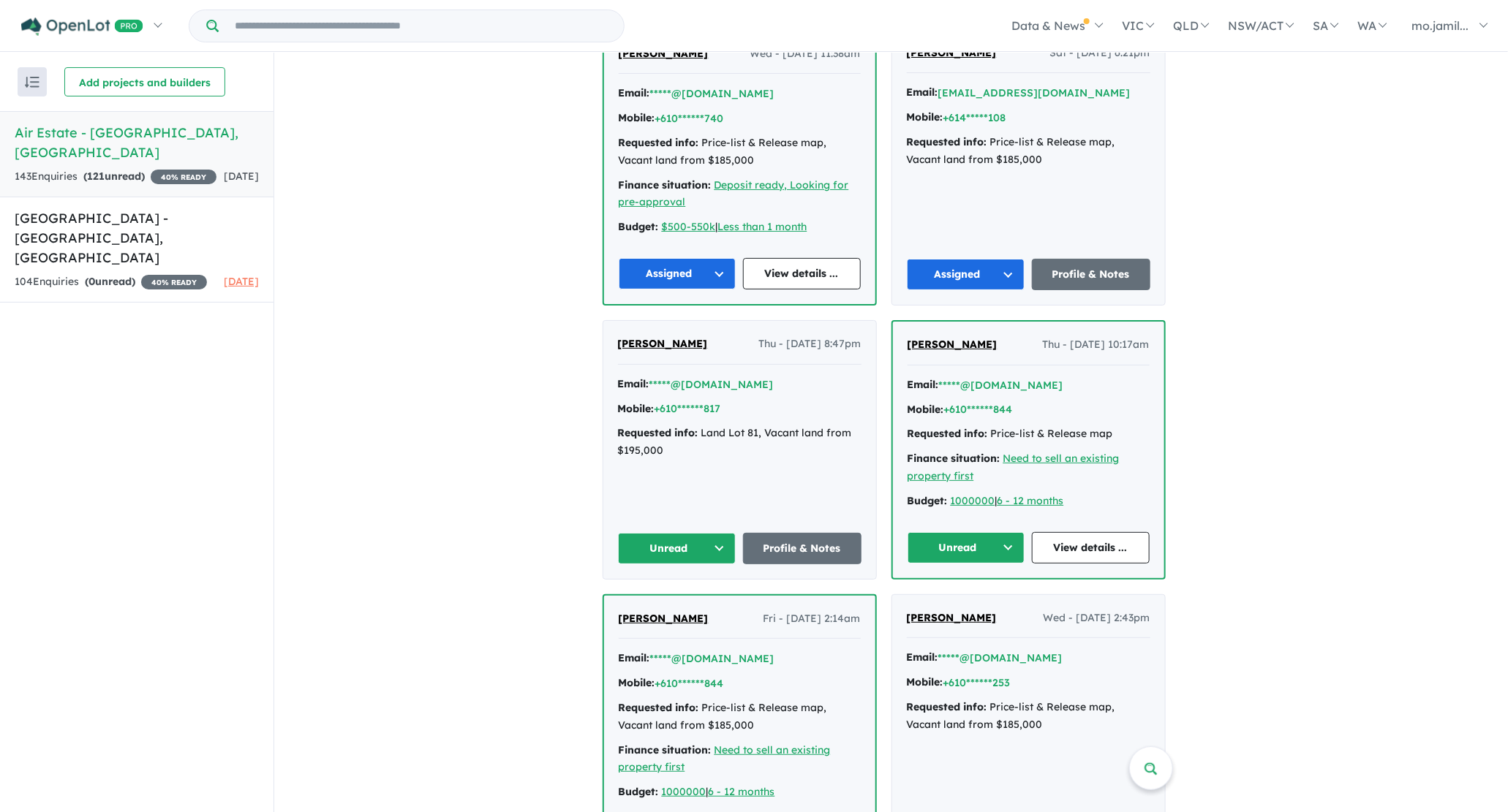
click at [1015, 547] on button "Unread" at bounding box center [966, 548] width 118 height 32
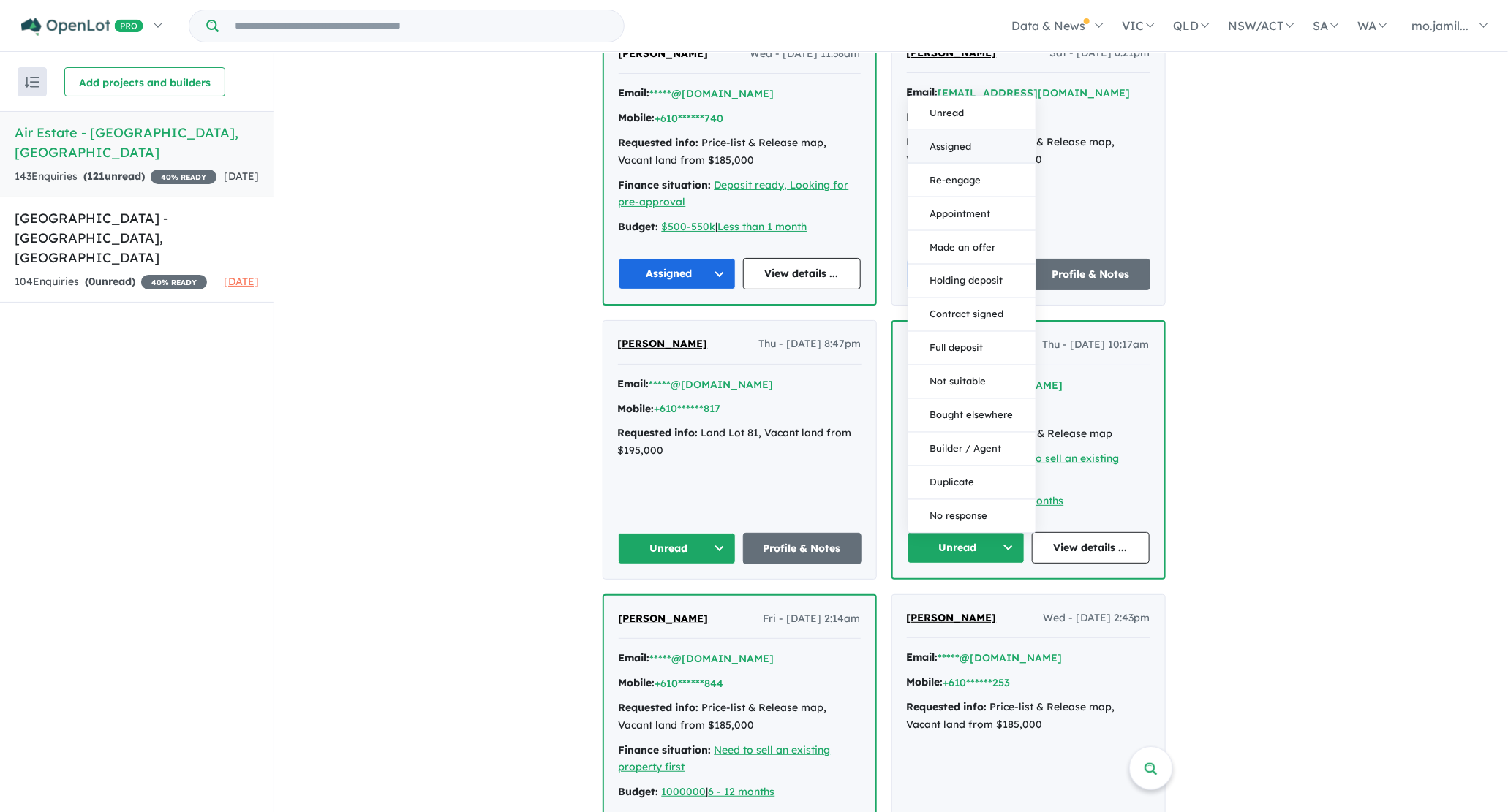
click at [956, 136] on button "Assigned" at bounding box center [972, 146] width 127 height 33
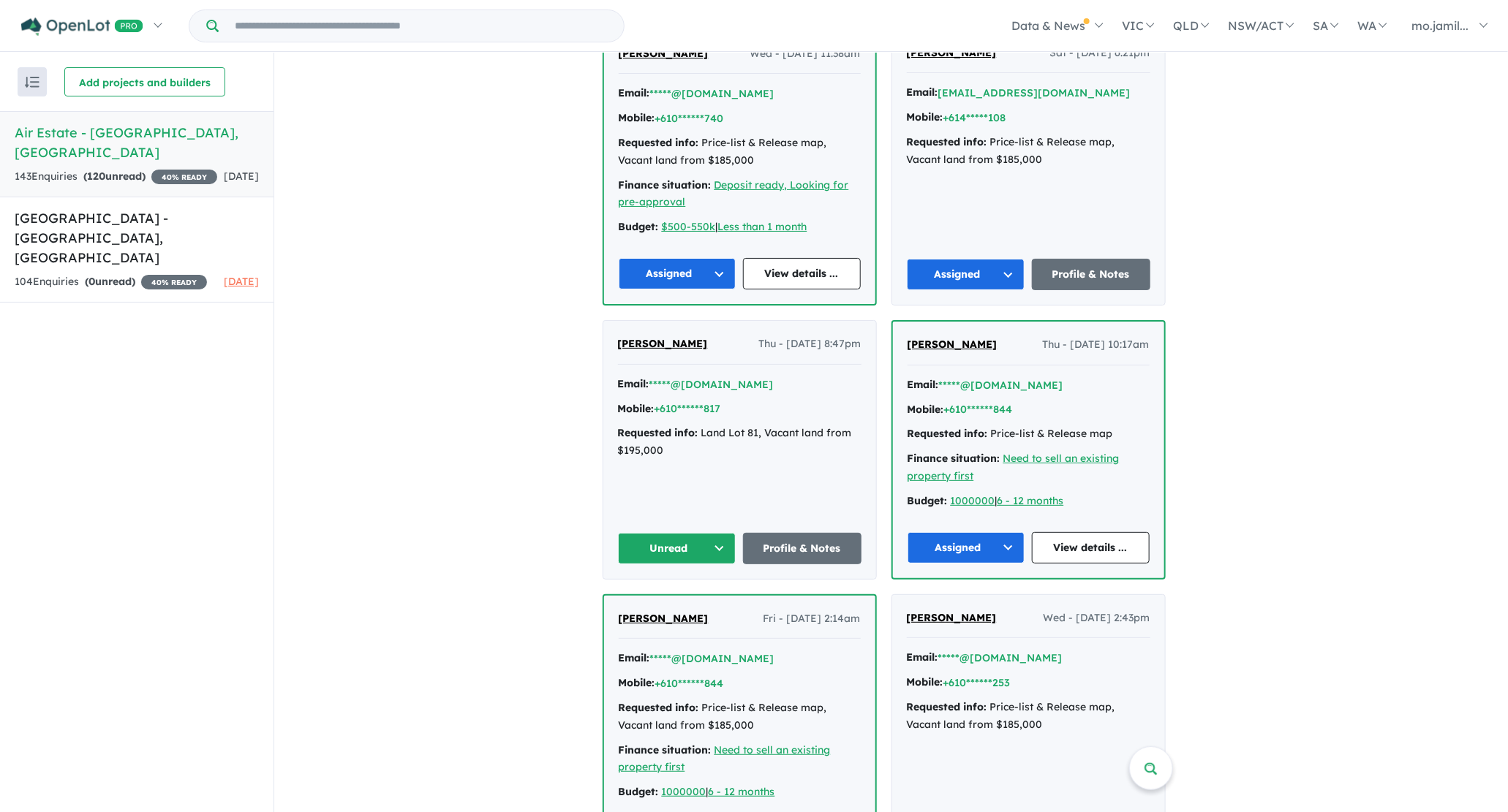
click at [732, 532] on button "Unread" at bounding box center [677, 548] width 119 height 32
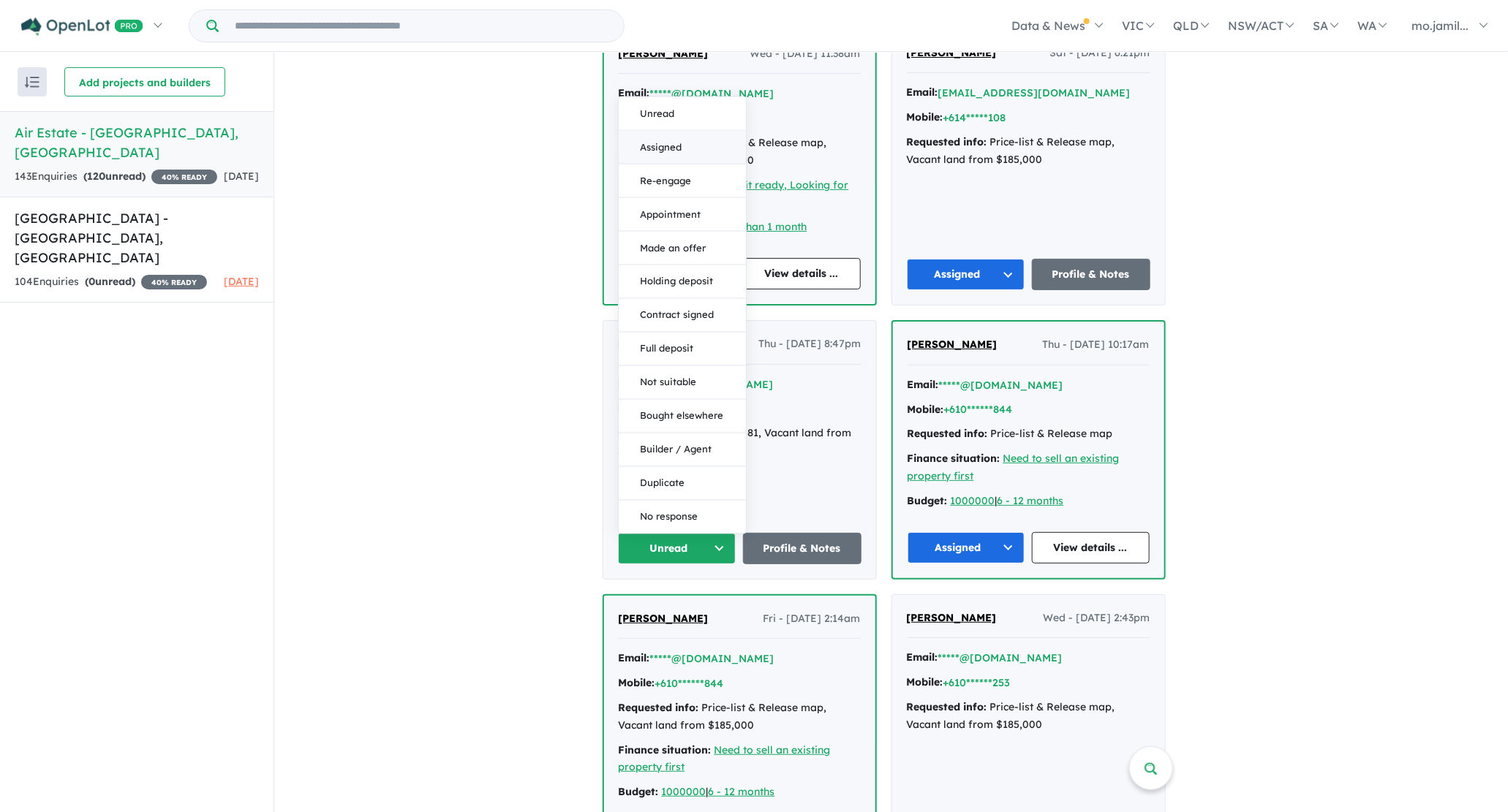
click at [687, 139] on button "Assigned" at bounding box center [682, 147] width 127 height 33
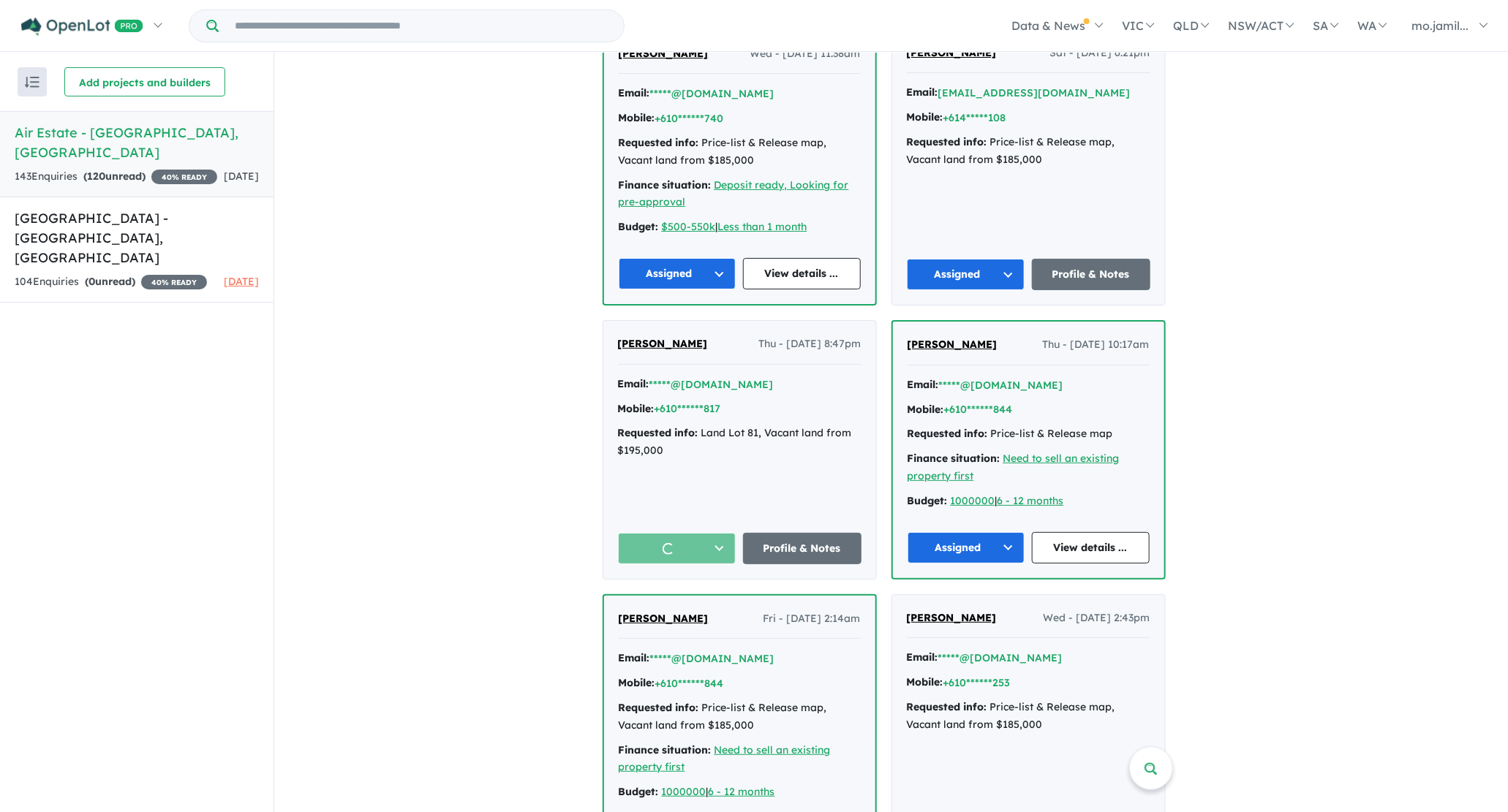
scroll to position [1964, 0]
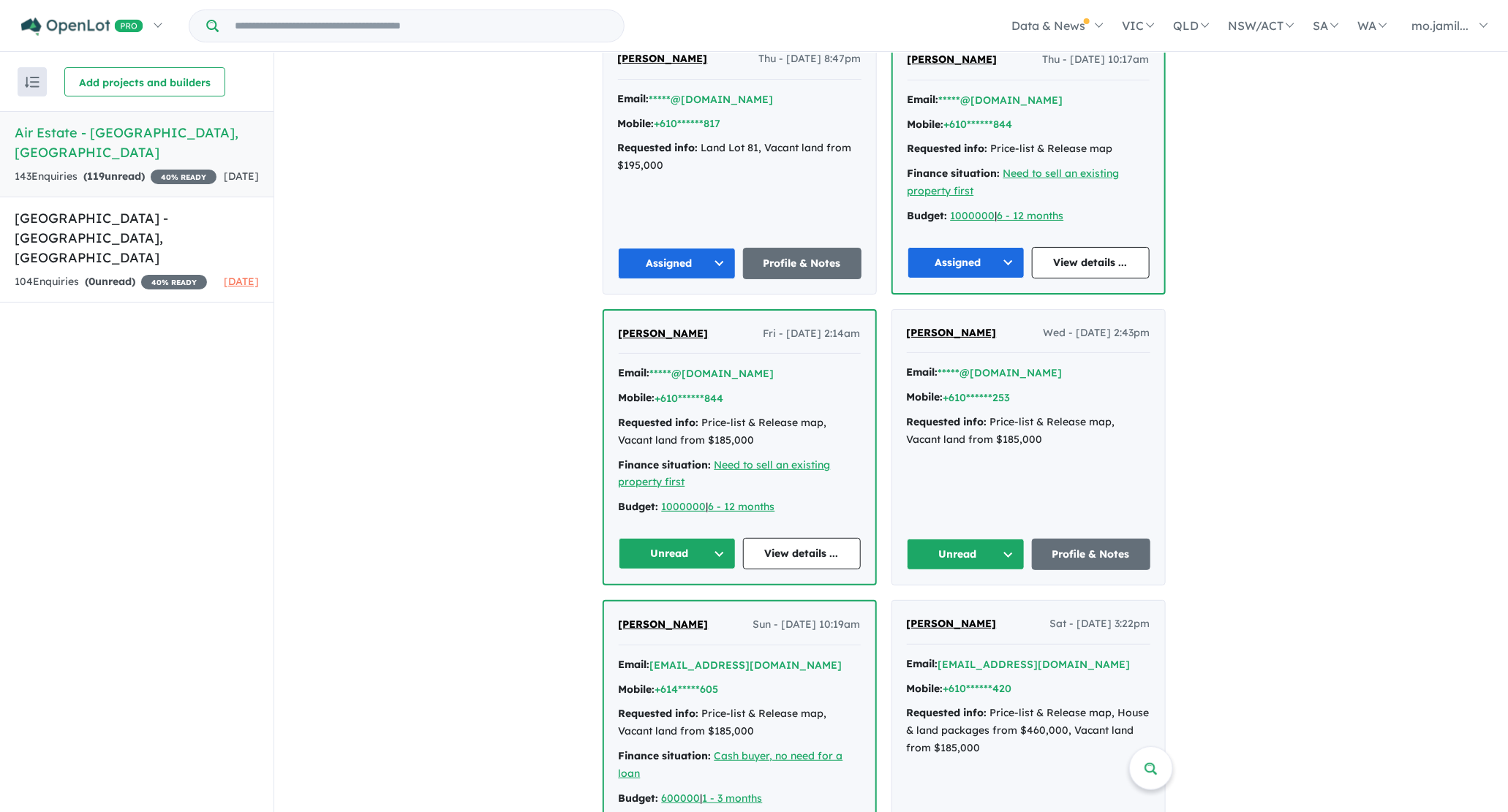
click at [728, 552] on button "Unread" at bounding box center [677, 554] width 118 height 32
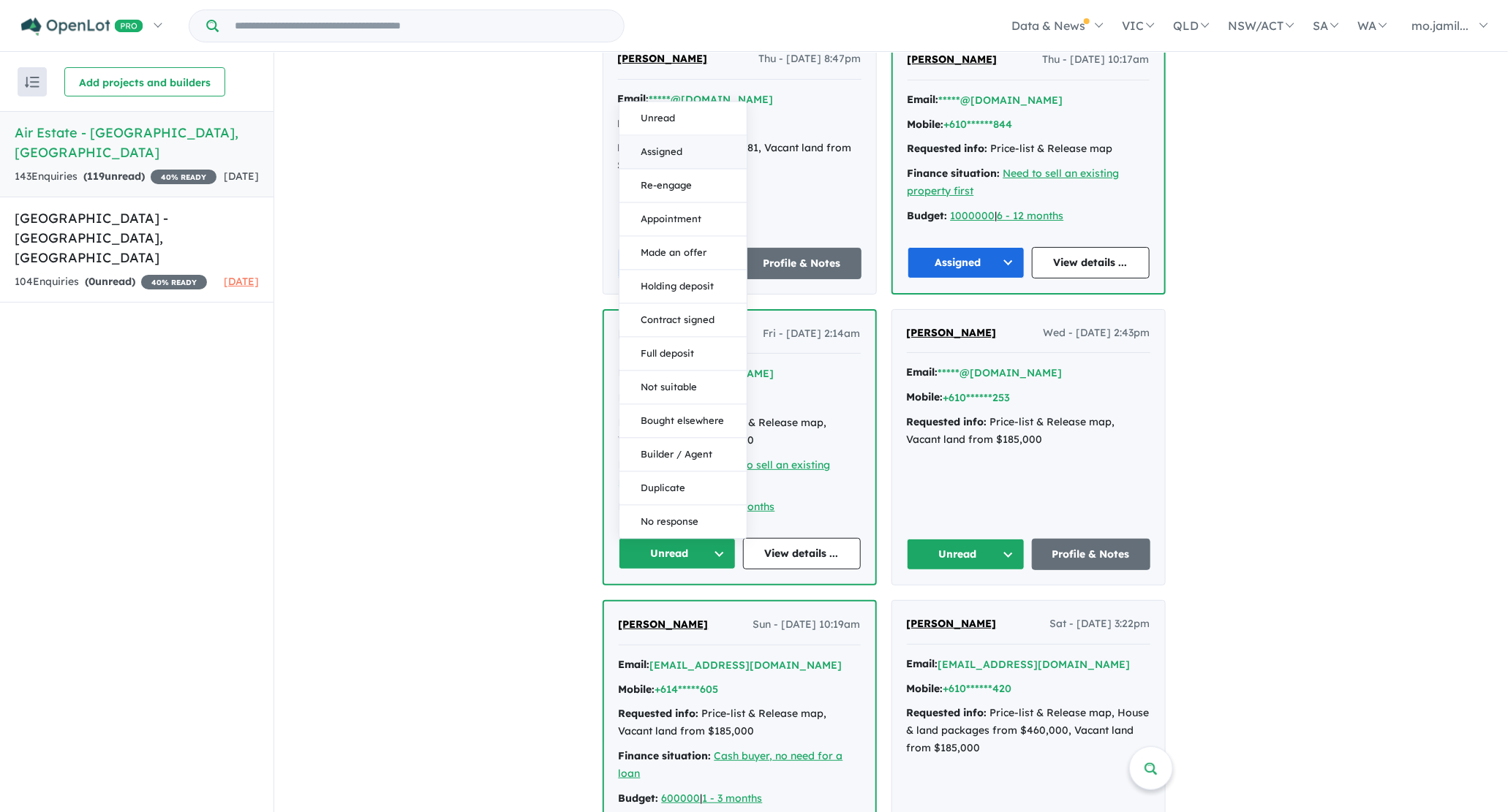
click at [726, 154] on button "Assigned" at bounding box center [683, 152] width 127 height 33
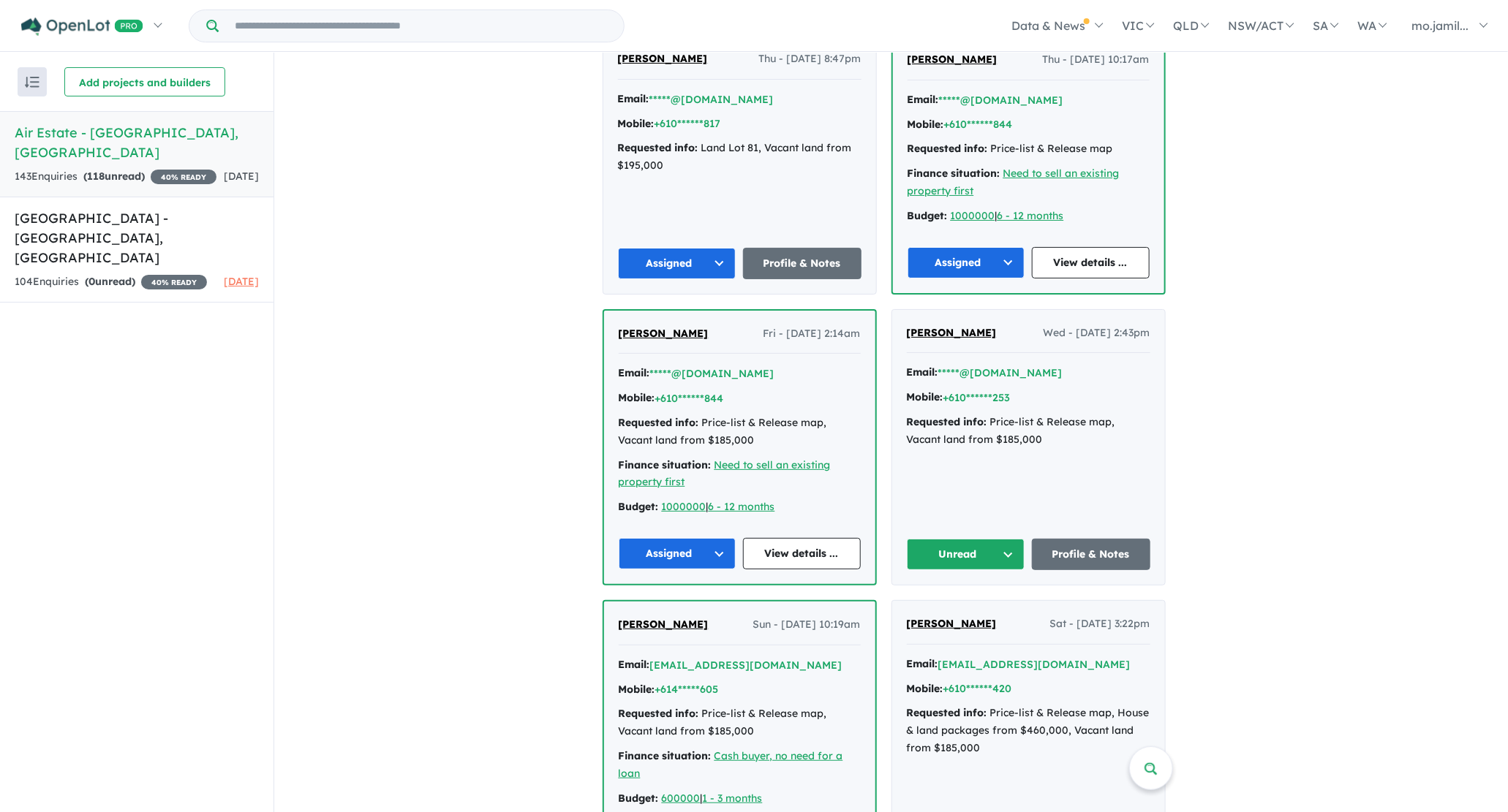
click at [1003, 538] on button "Unread" at bounding box center [966, 554] width 119 height 32
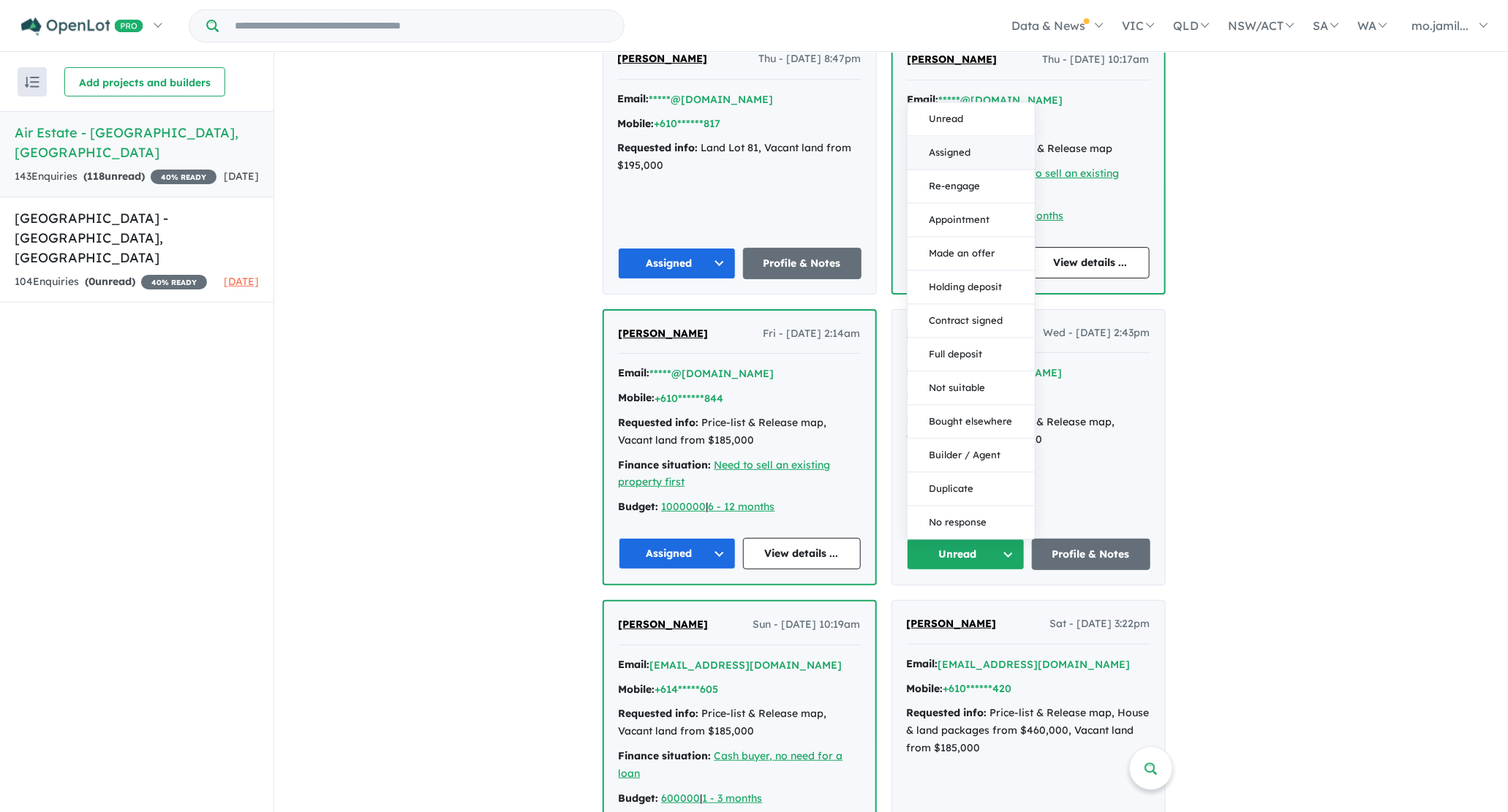
click at [946, 142] on button "Assigned" at bounding box center [971, 153] width 127 height 33
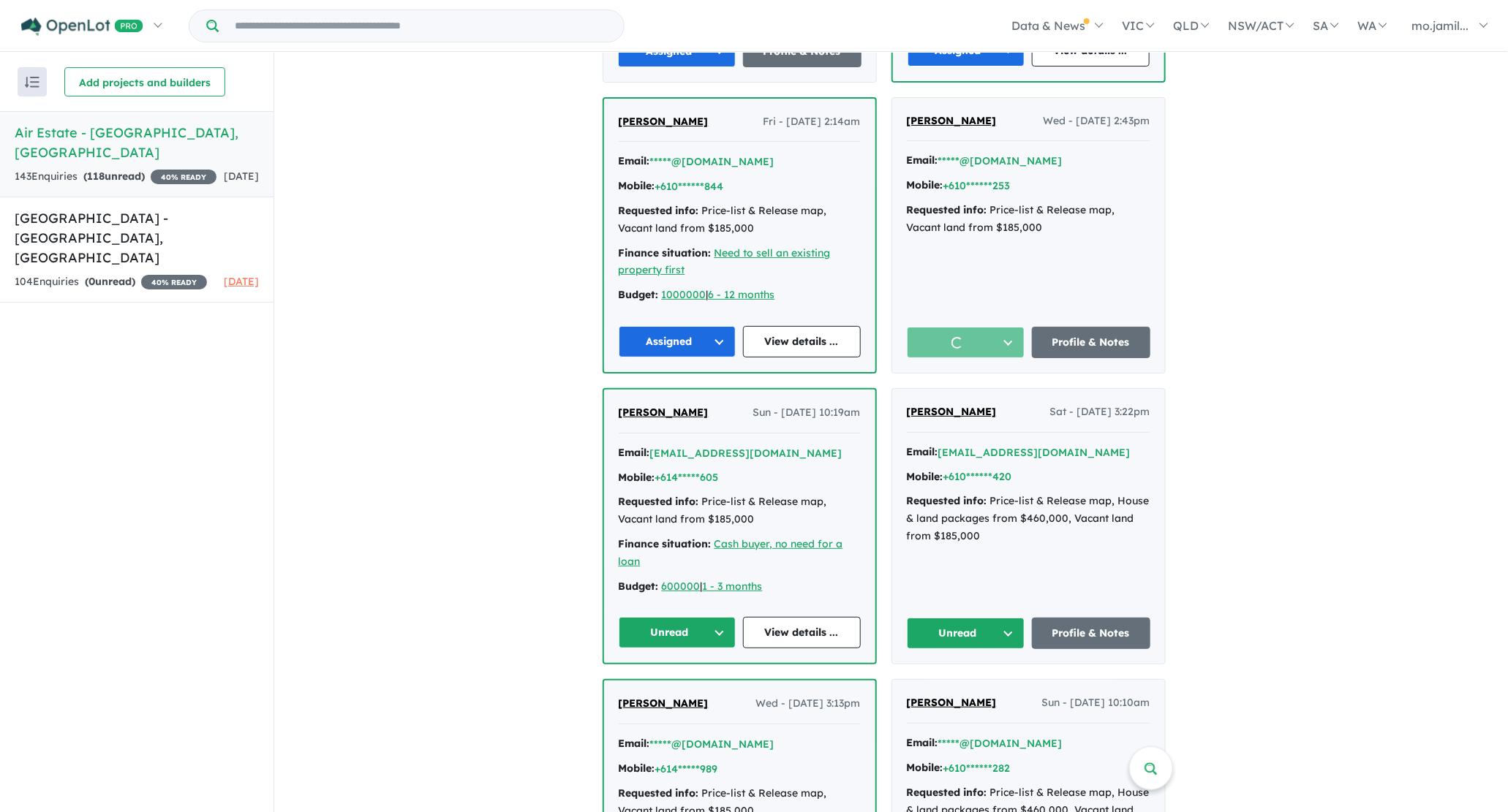
scroll to position [2344, 0]
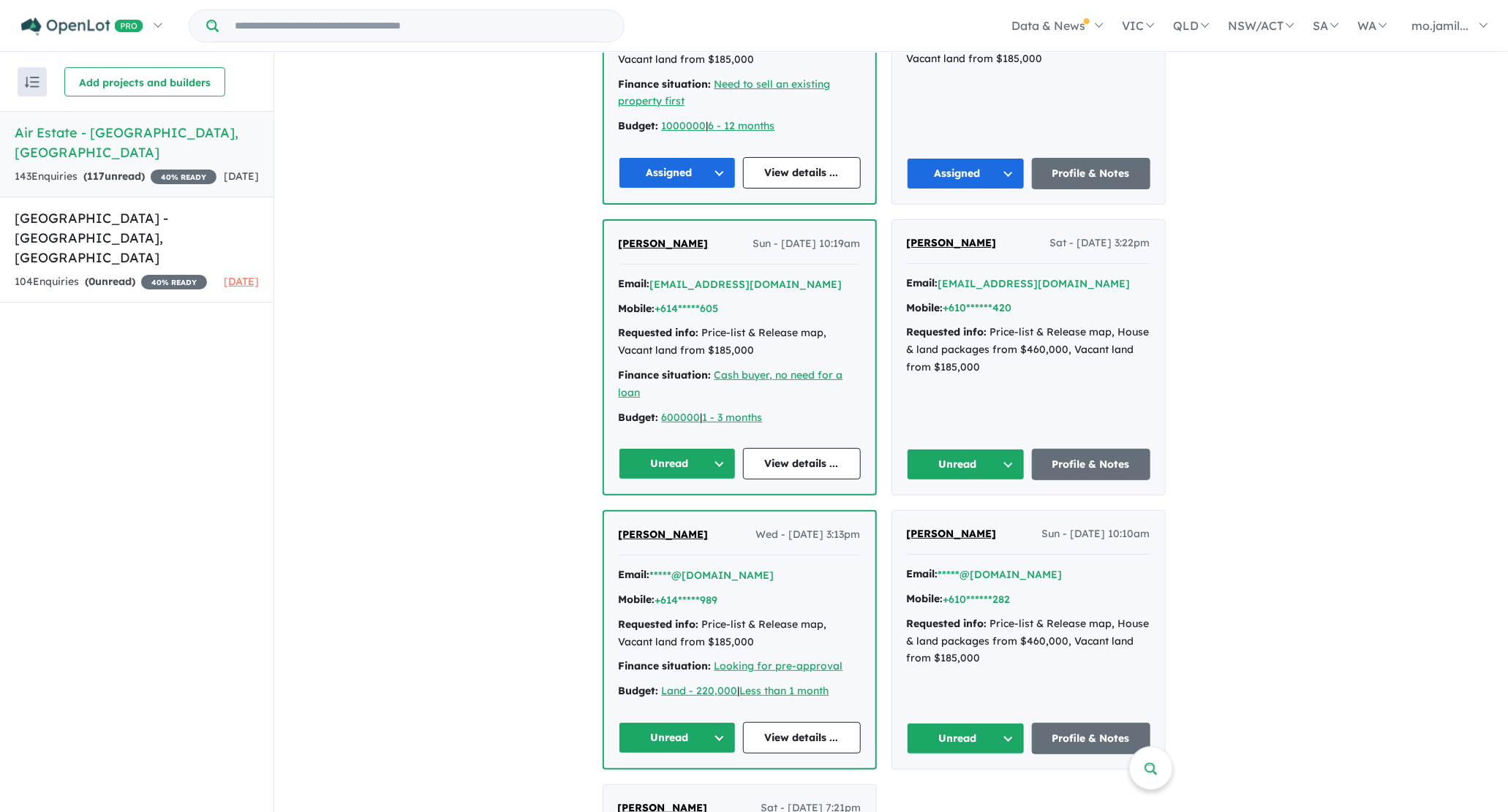
click at [711, 448] on button "Unread" at bounding box center [677, 464] width 118 height 32
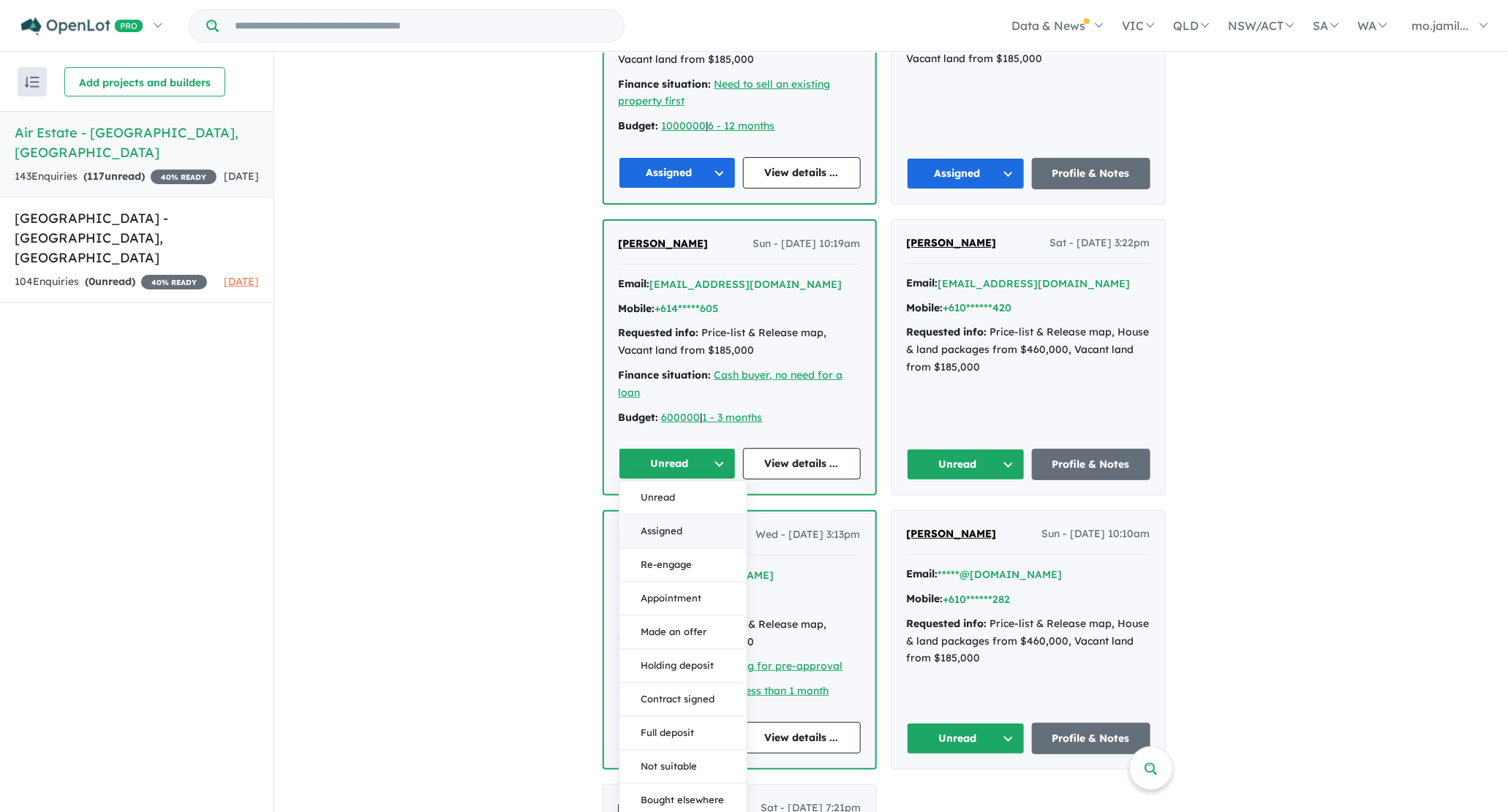
click at [663, 526] on button "Assigned" at bounding box center [683, 532] width 127 height 33
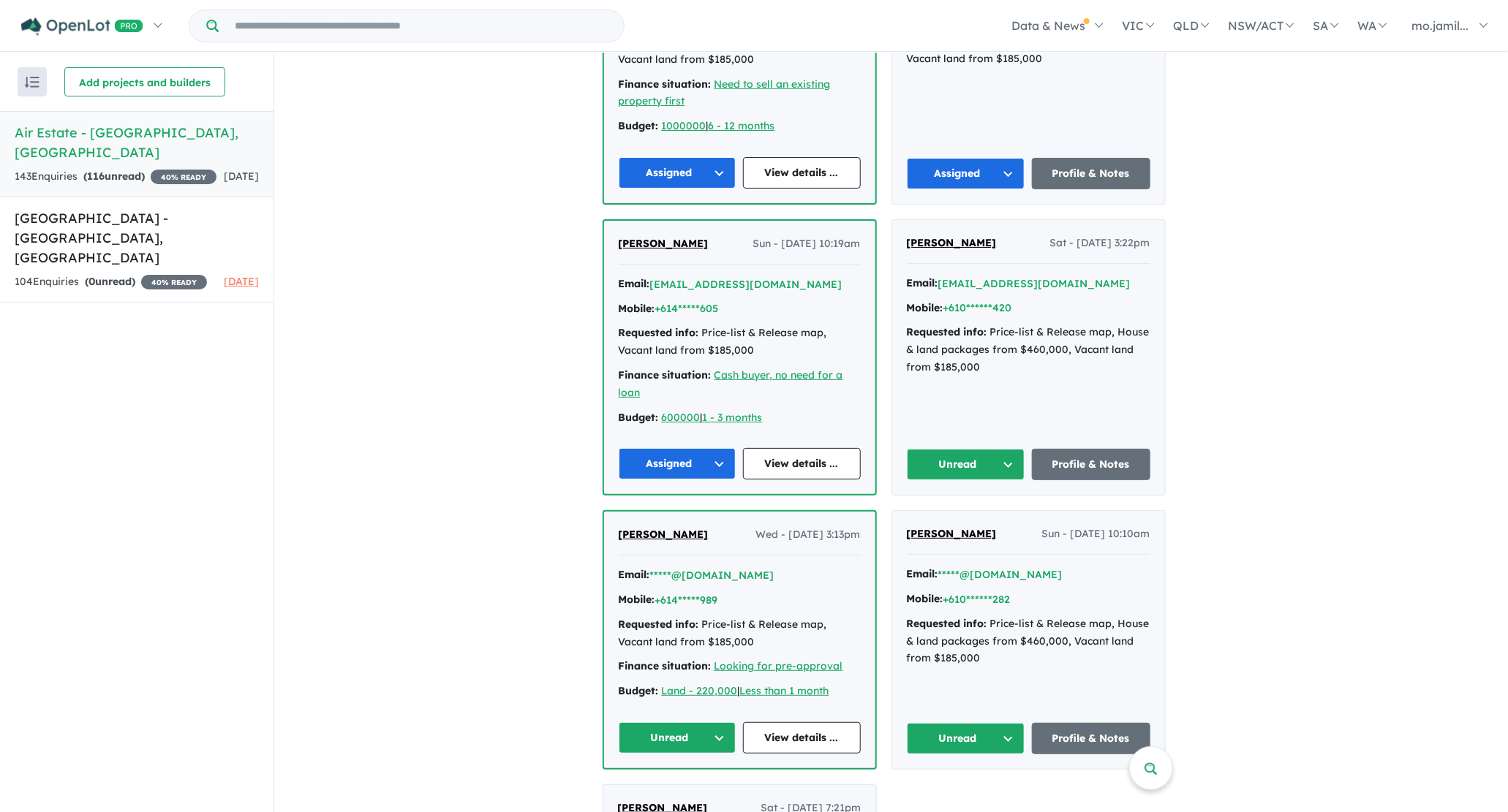
click at [1006, 449] on button "Unread" at bounding box center [966, 465] width 119 height 32
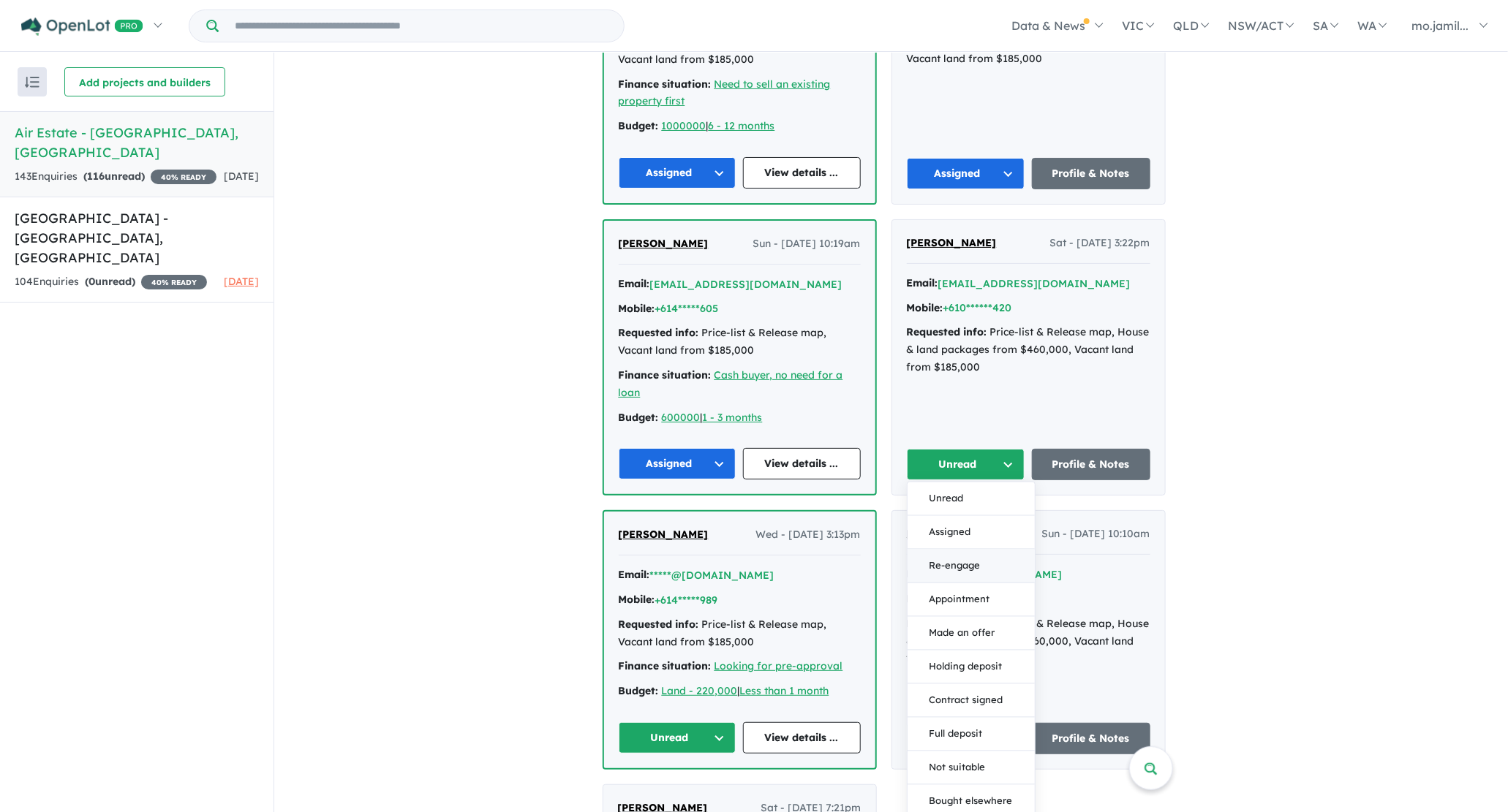
click at [963, 550] on button "Re-engage" at bounding box center [971, 567] width 127 height 33
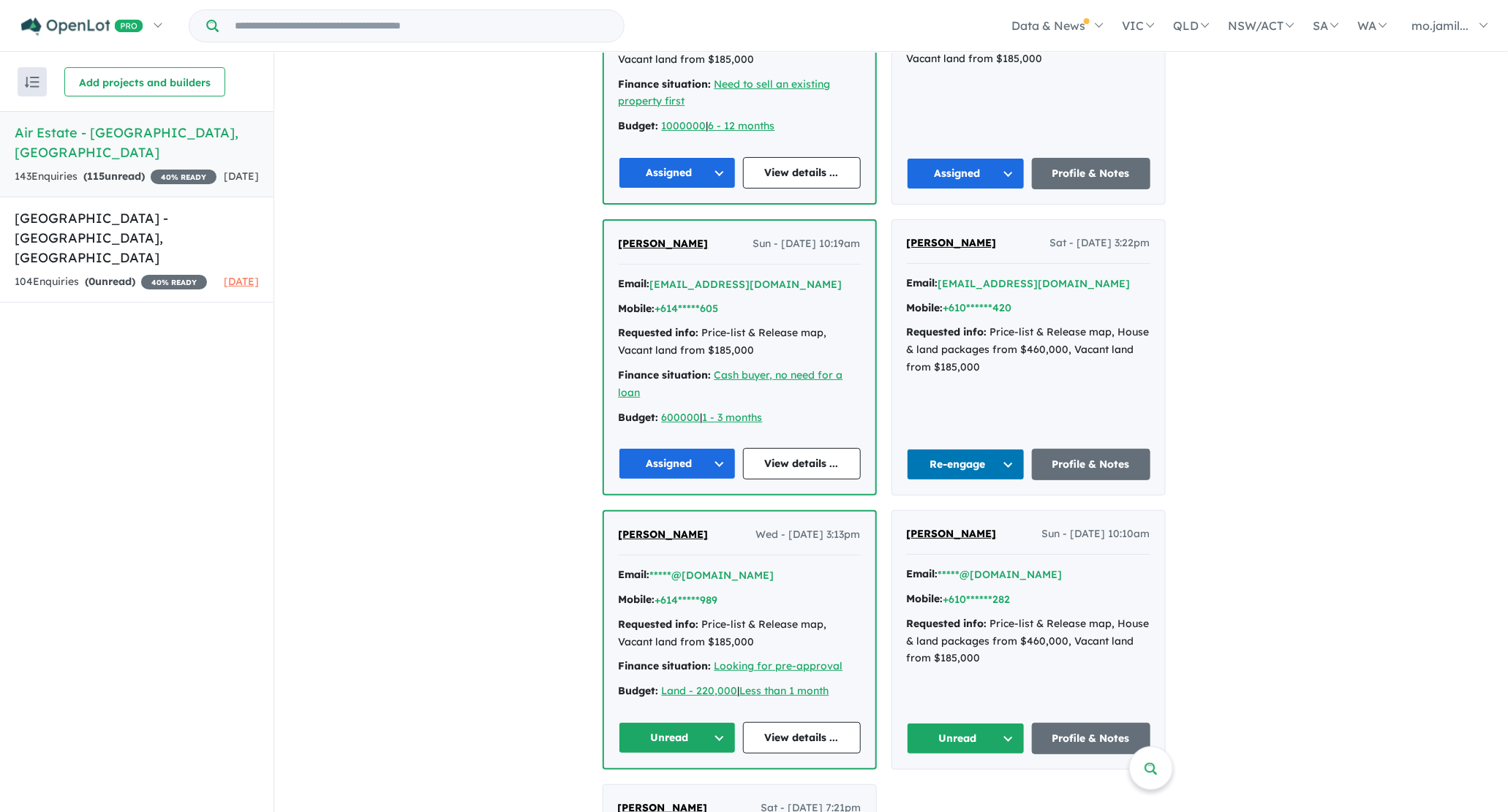
click at [1016, 451] on button "Re-engage" at bounding box center [966, 465] width 119 height 32
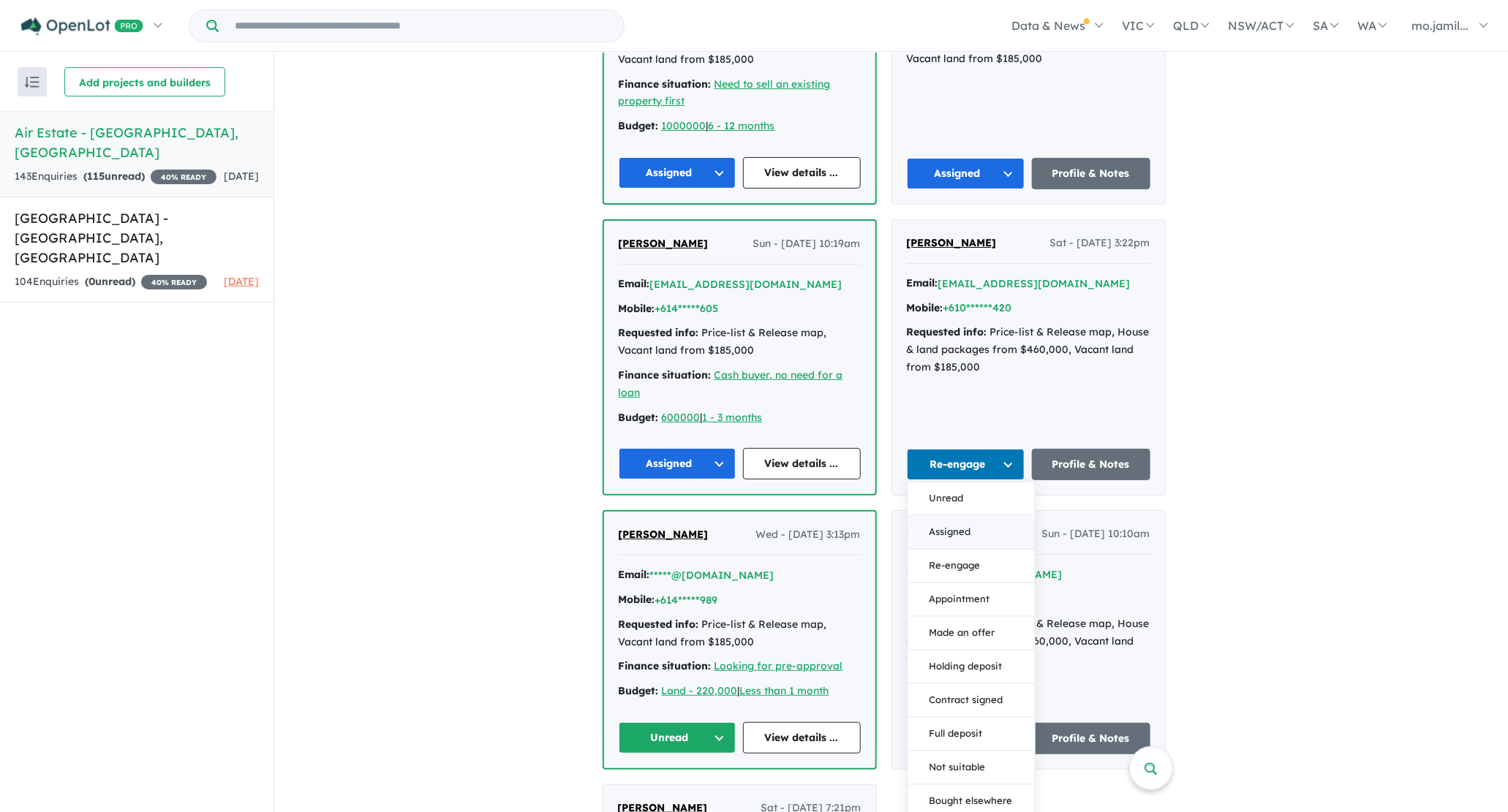
click at [968, 523] on button "Assigned" at bounding box center [971, 532] width 127 height 33
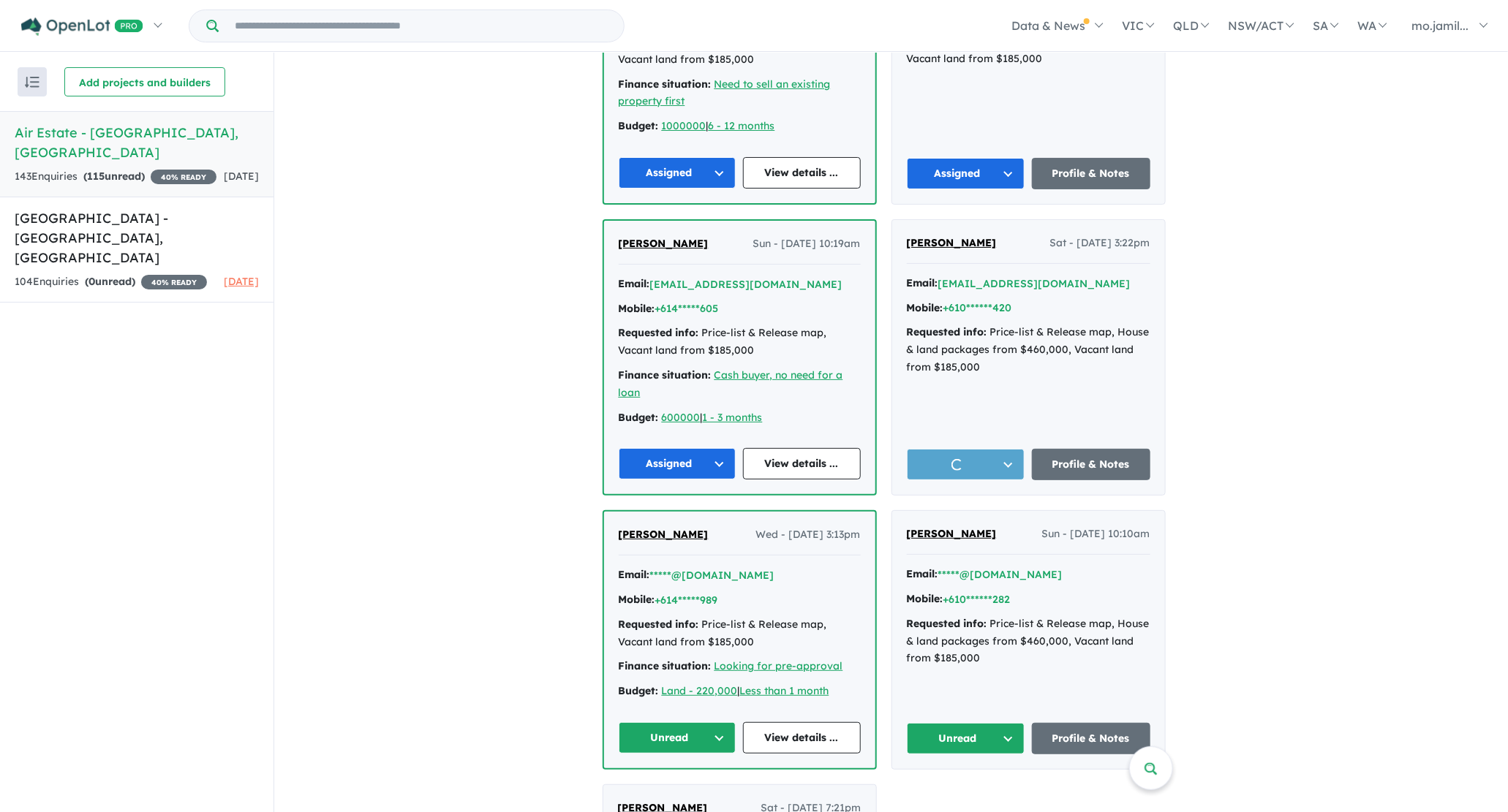
scroll to position [2679, 0]
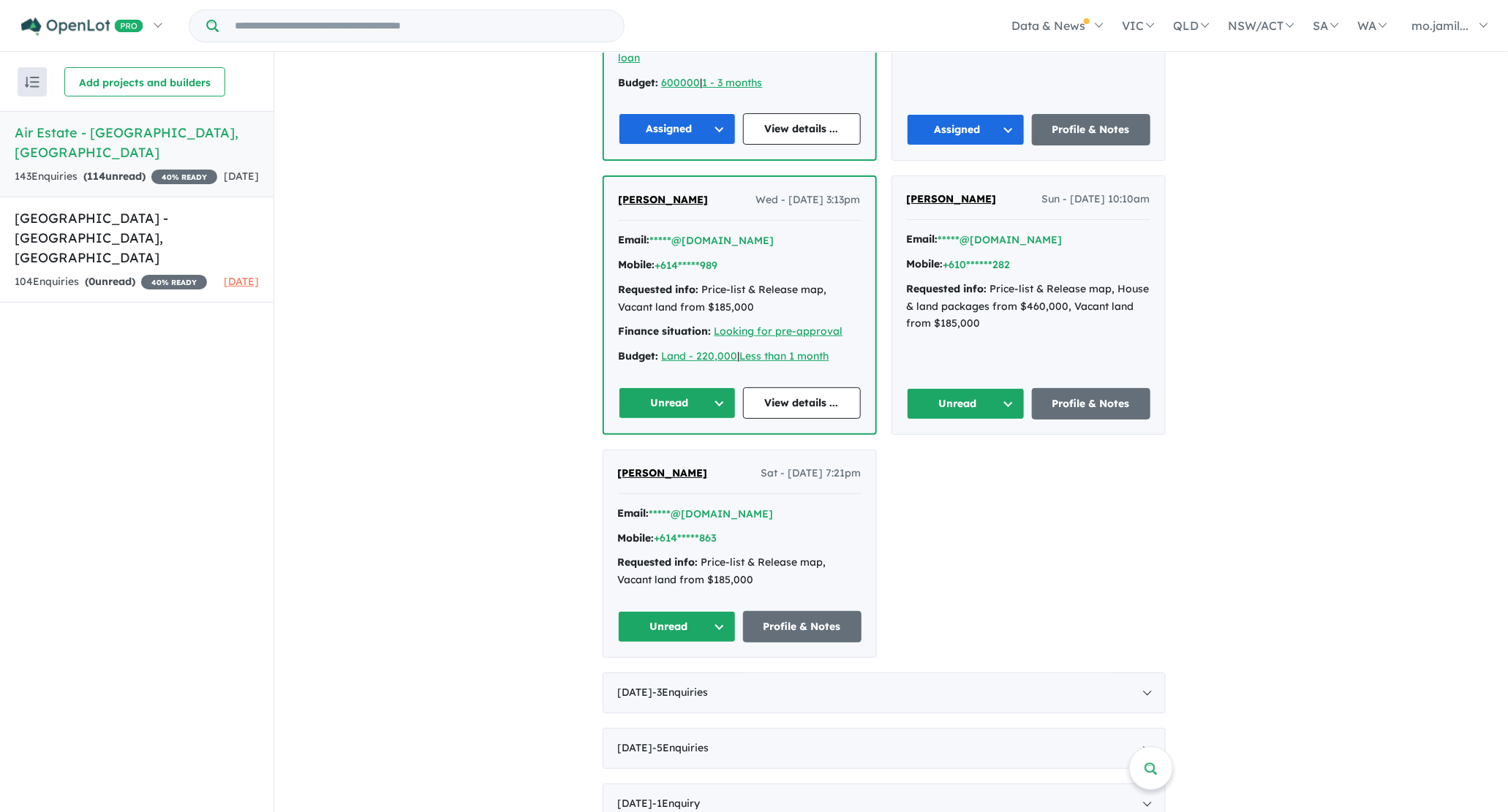
click at [736, 391] on button "Unread" at bounding box center [677, 403] width 118 height 32
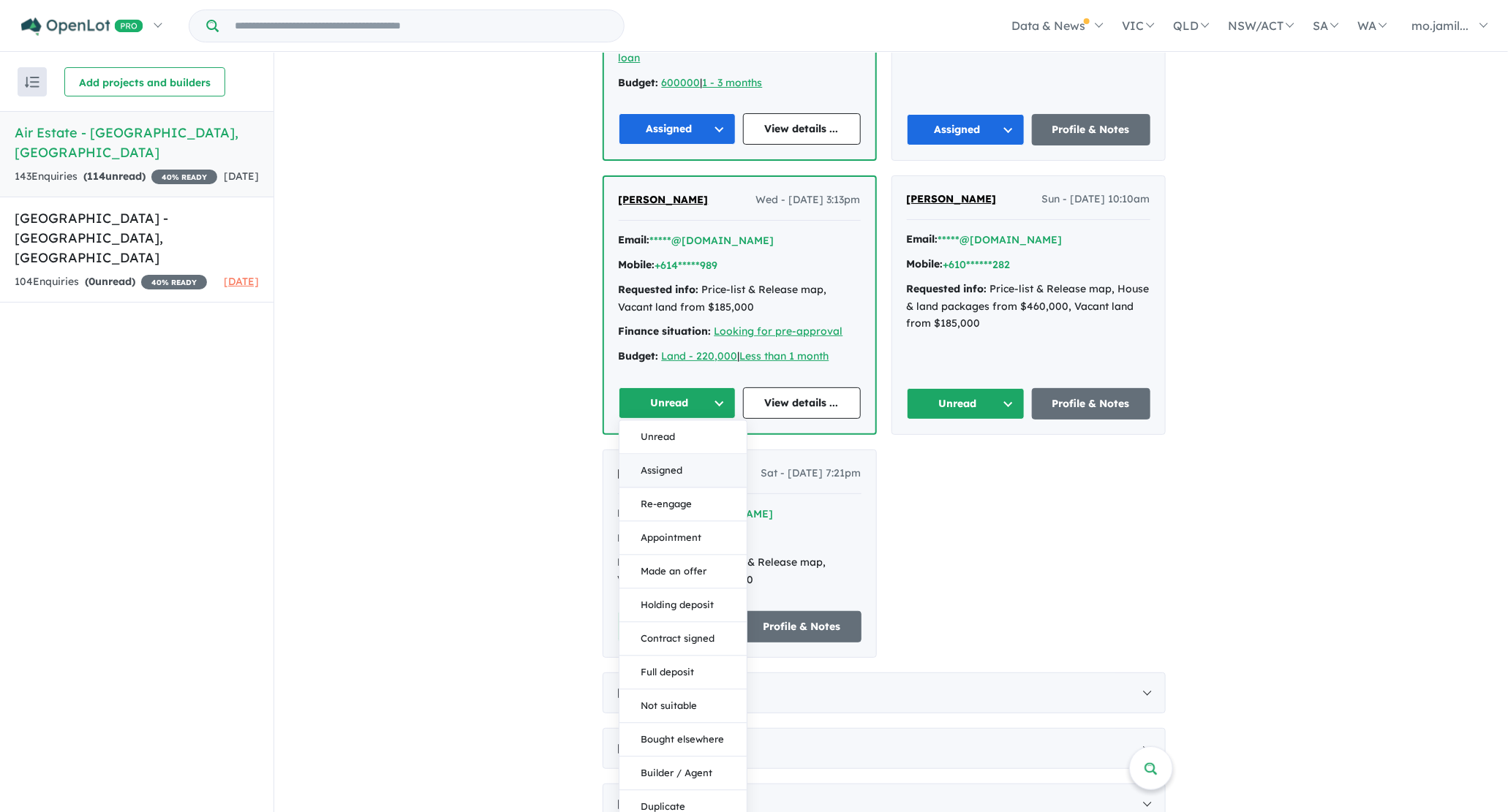
click at [731, 456] on button "Assigned" at bounding box center [683, 471] width 127 height 33
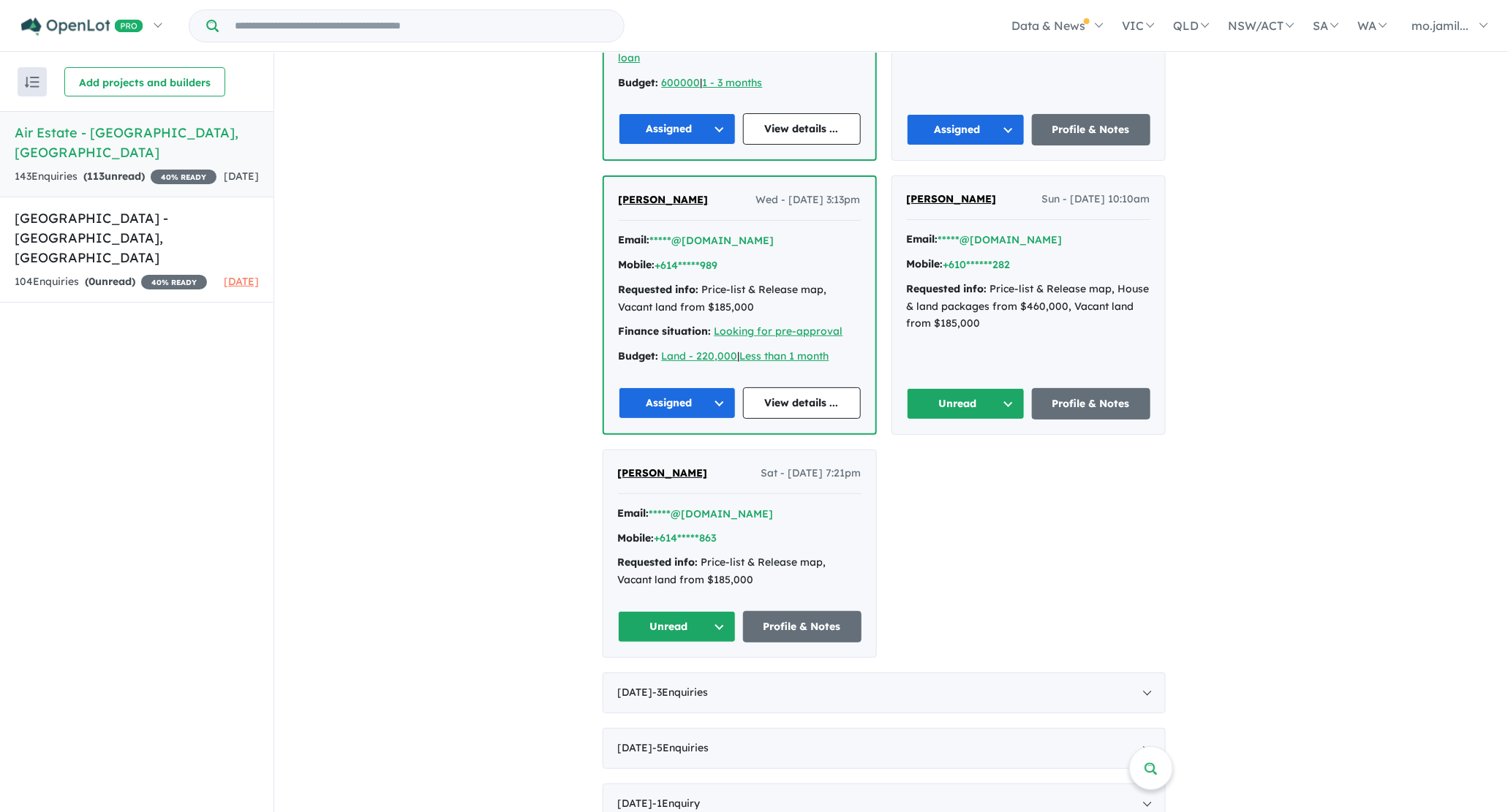
click at [1010, 388] on button "Unread" at bounding box center [966, 404] width 119 height 32
click at [985, 455] on button "Assigned" at bounding box center [971, 472] width 127 height 33
click at [733, 613] on button "Unread" at bounding box center [677, 627] width 119 height 32
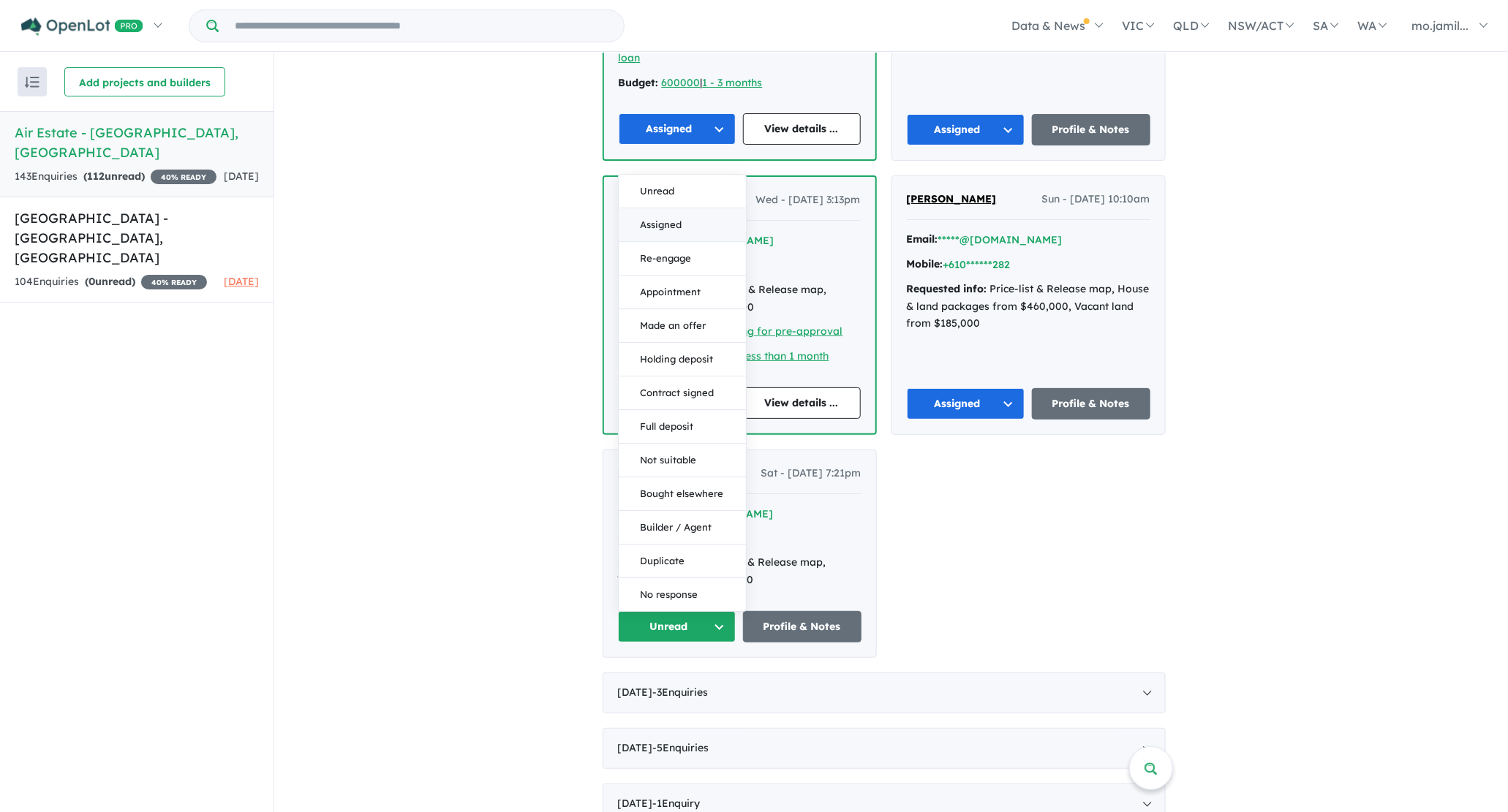
click at [686, 215] on button "Assigned" at bounding box center [682, 225] width 127 height 33
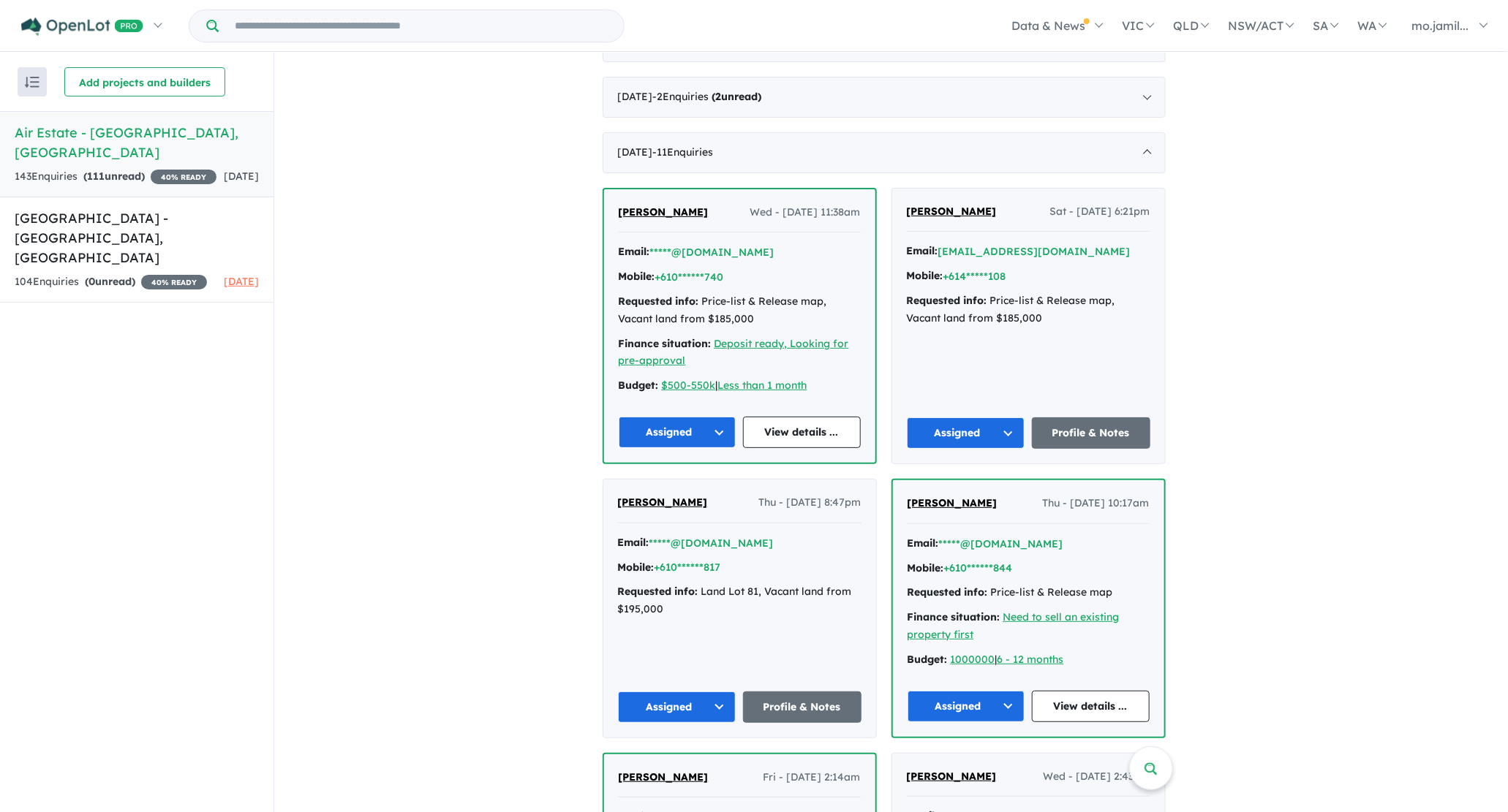
scroll to position [1477, 0]
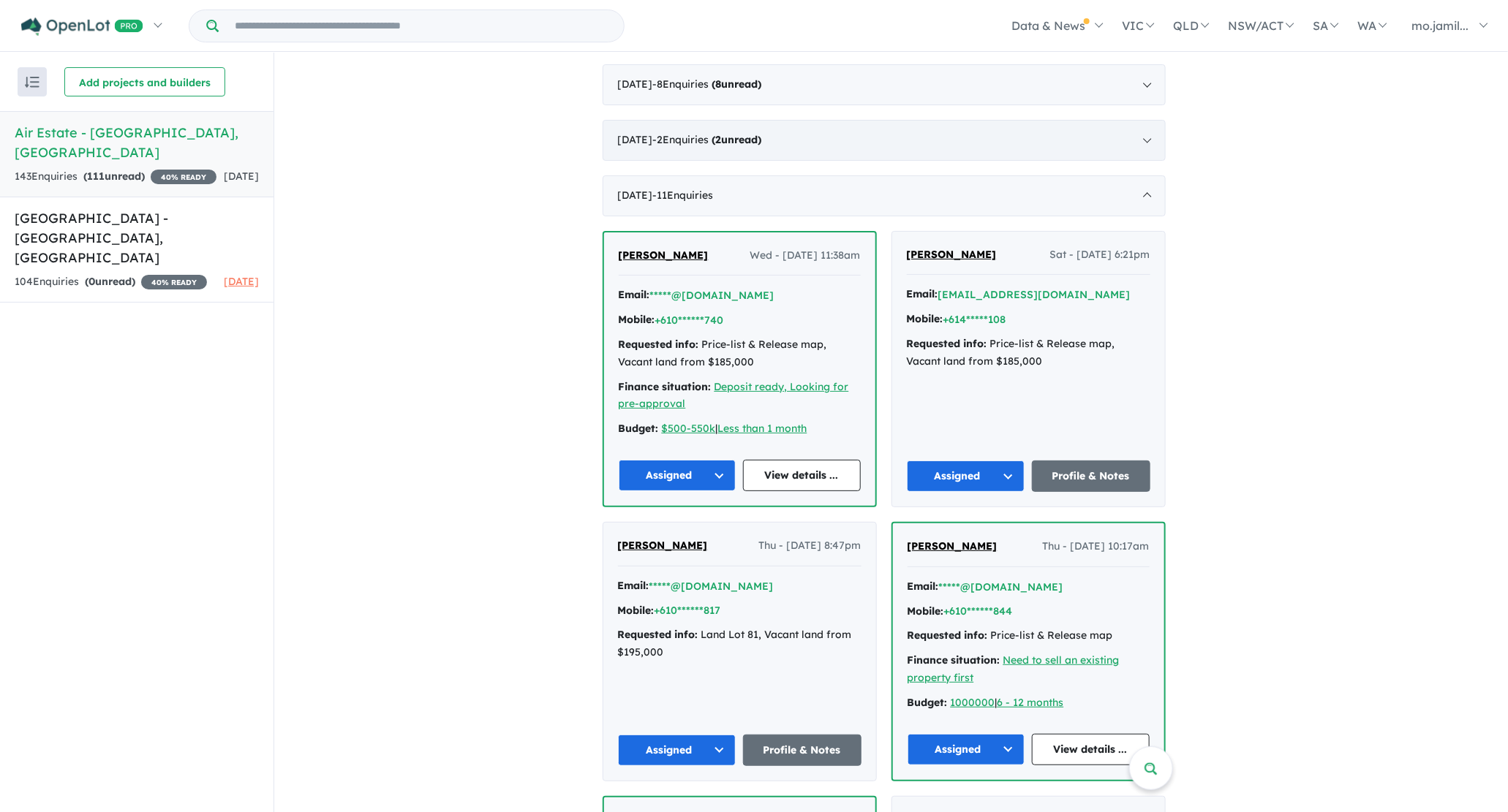
click at [848, 120] on div "[DATE] - 2 Enquir ies ( 2 unread)" at bounding box center [884, 140] width 563 height 41
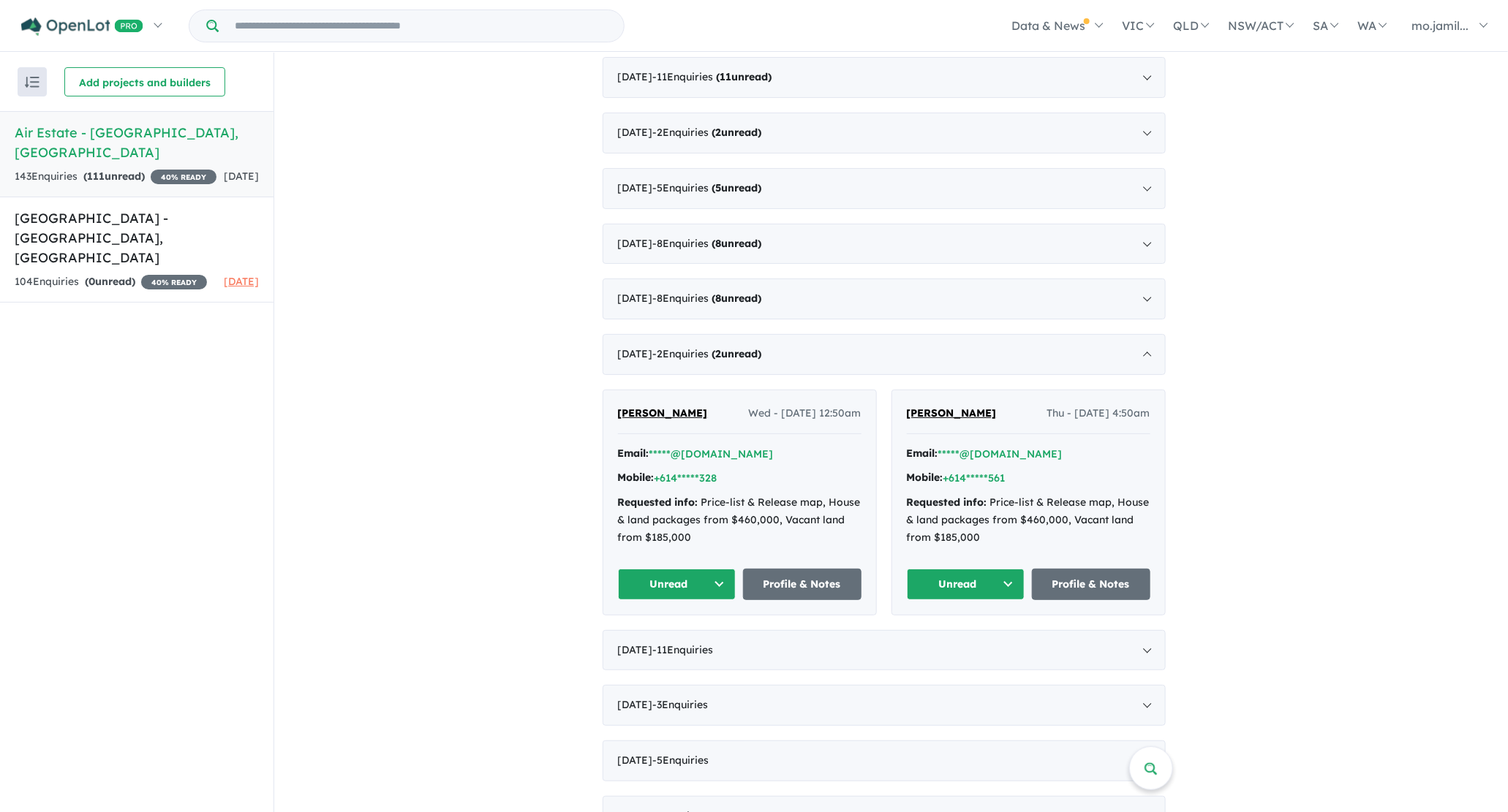
scroll to position [1397, 0]
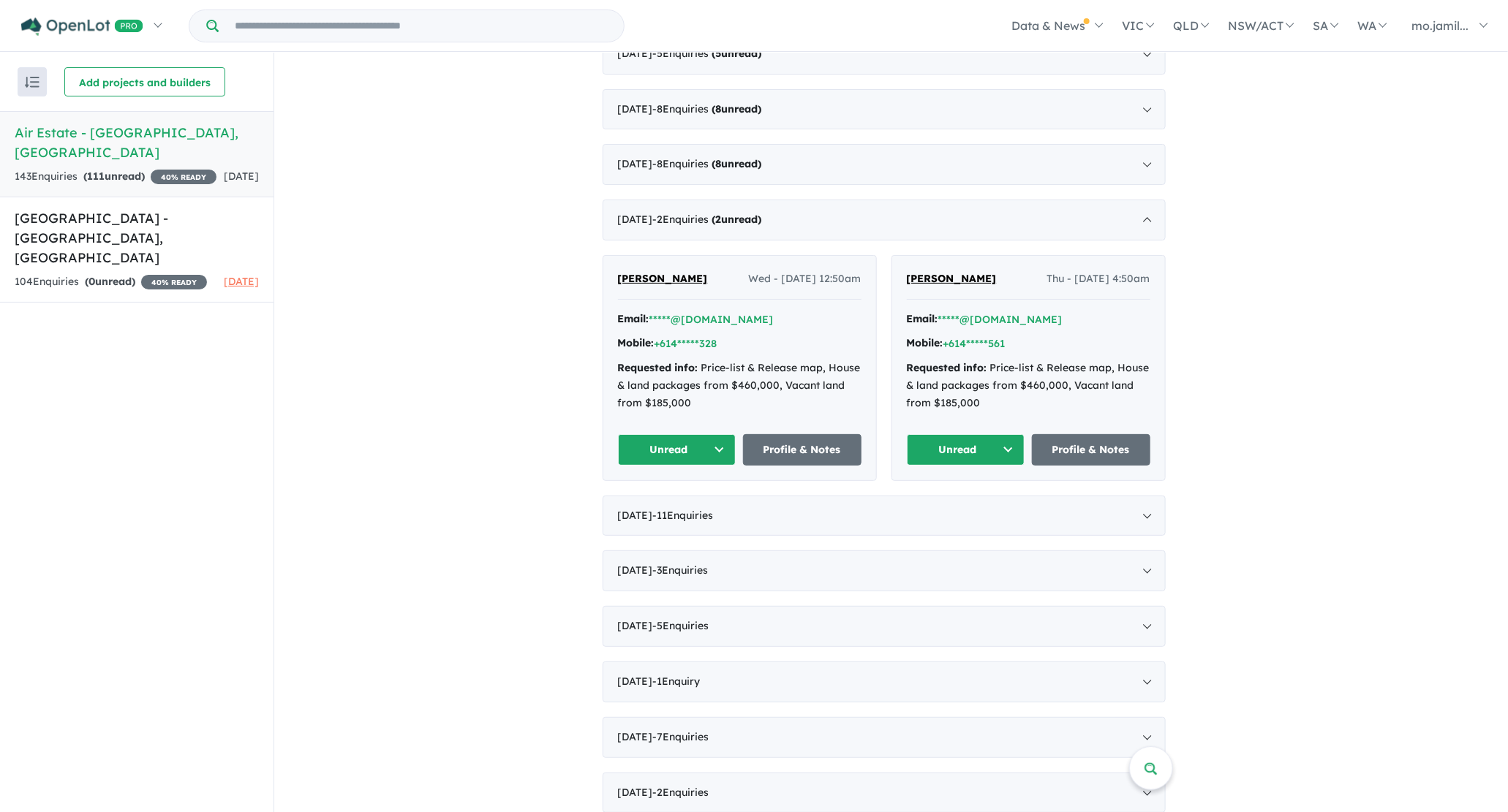
click at [719, 434] on button "Unread" at bounding box center [677, 450] width 119 height 32
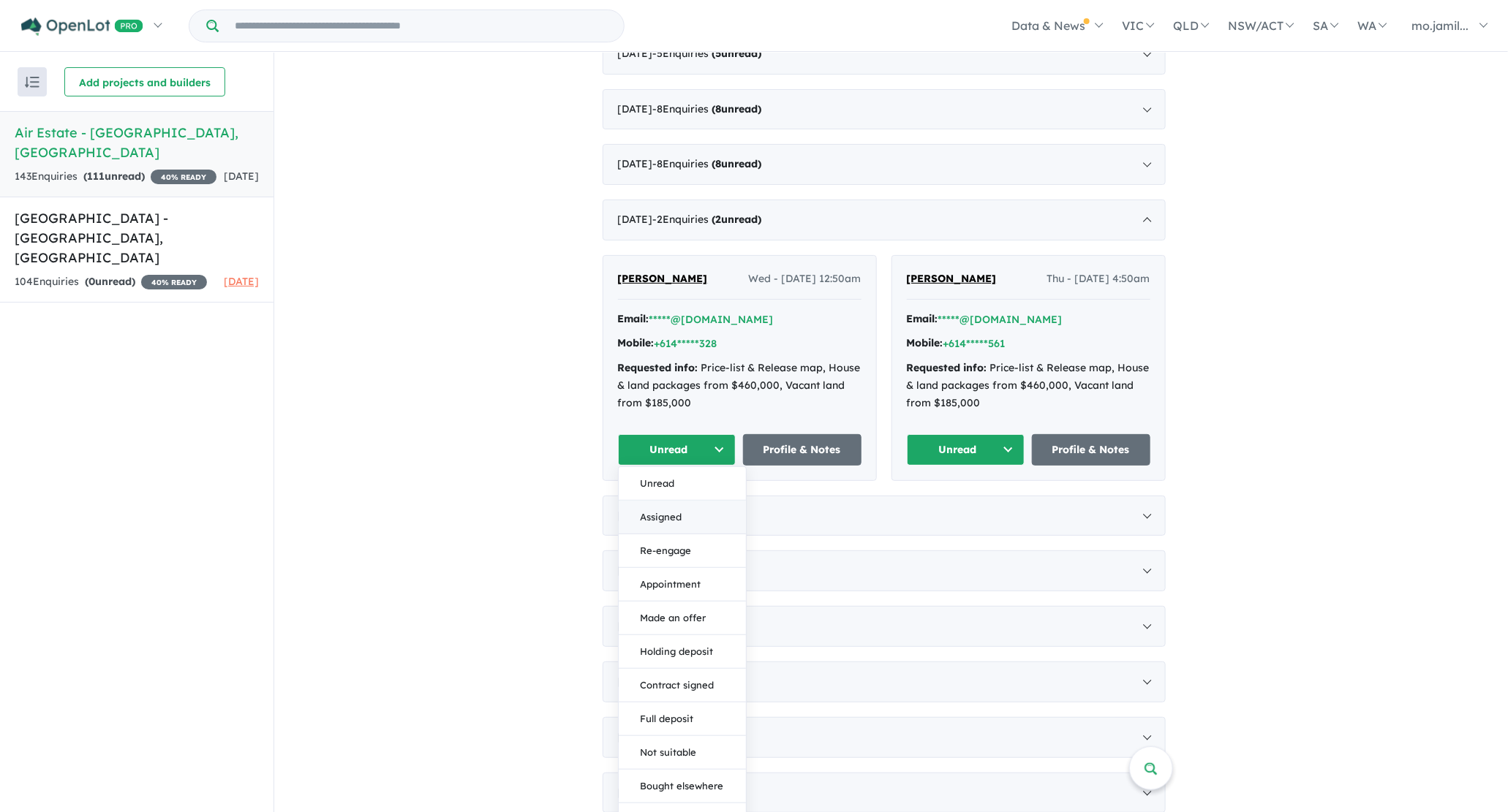
click at [701, 506] on button "Assigned" at bounding box center [682, 517] width 127 height 33
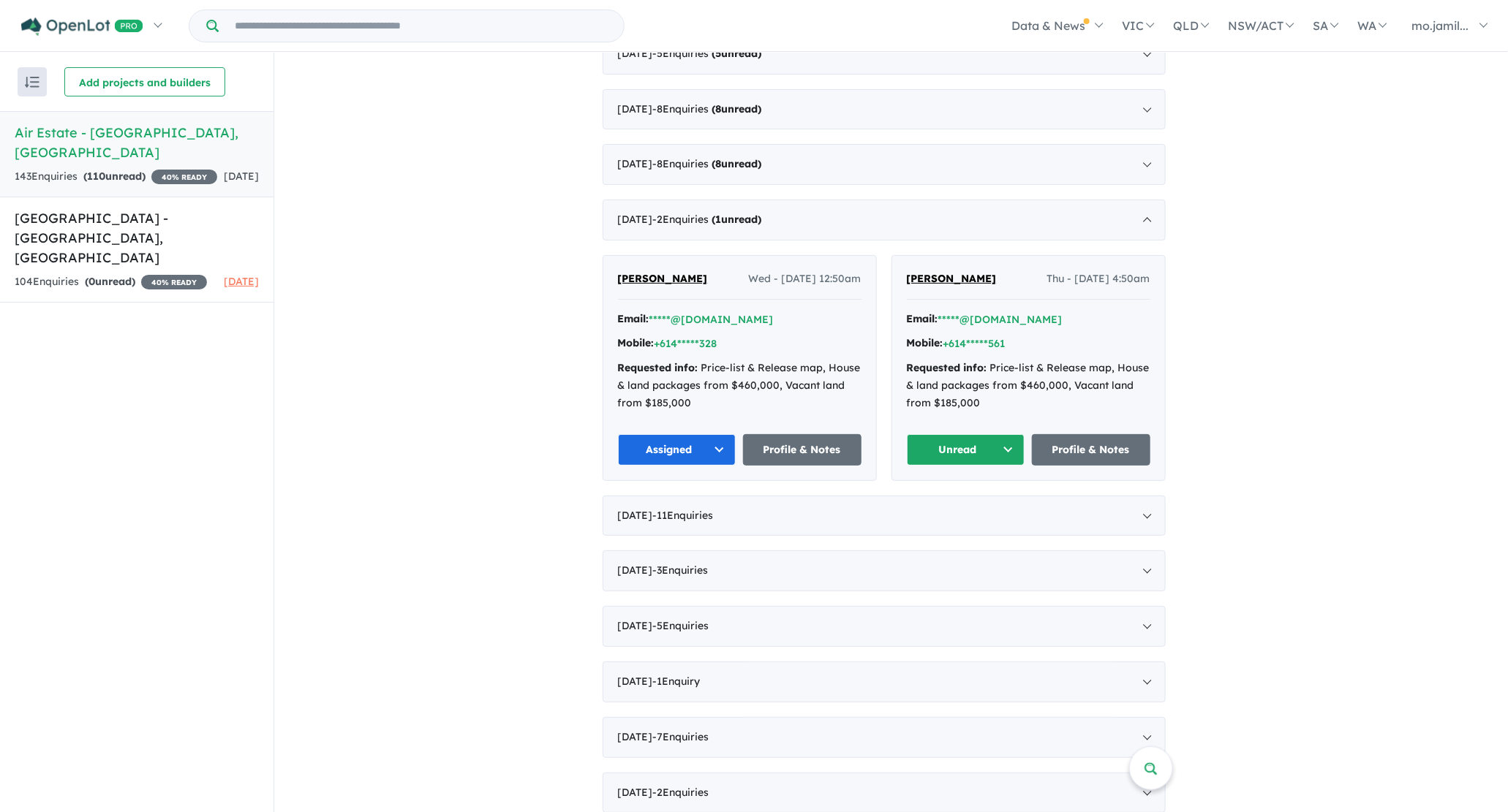
click at [996, 436] on button "Unread" at bounding box center [966, 450] width 119 height 32
click at [981, 501] on button "Assigned" at bounding box center [971, 517] width 127 height 33
click at [814, 159] on div "[DATE] - 8 Enquir ies ( 8 unread)" at bounding box center [884, 164] width 563 height 41
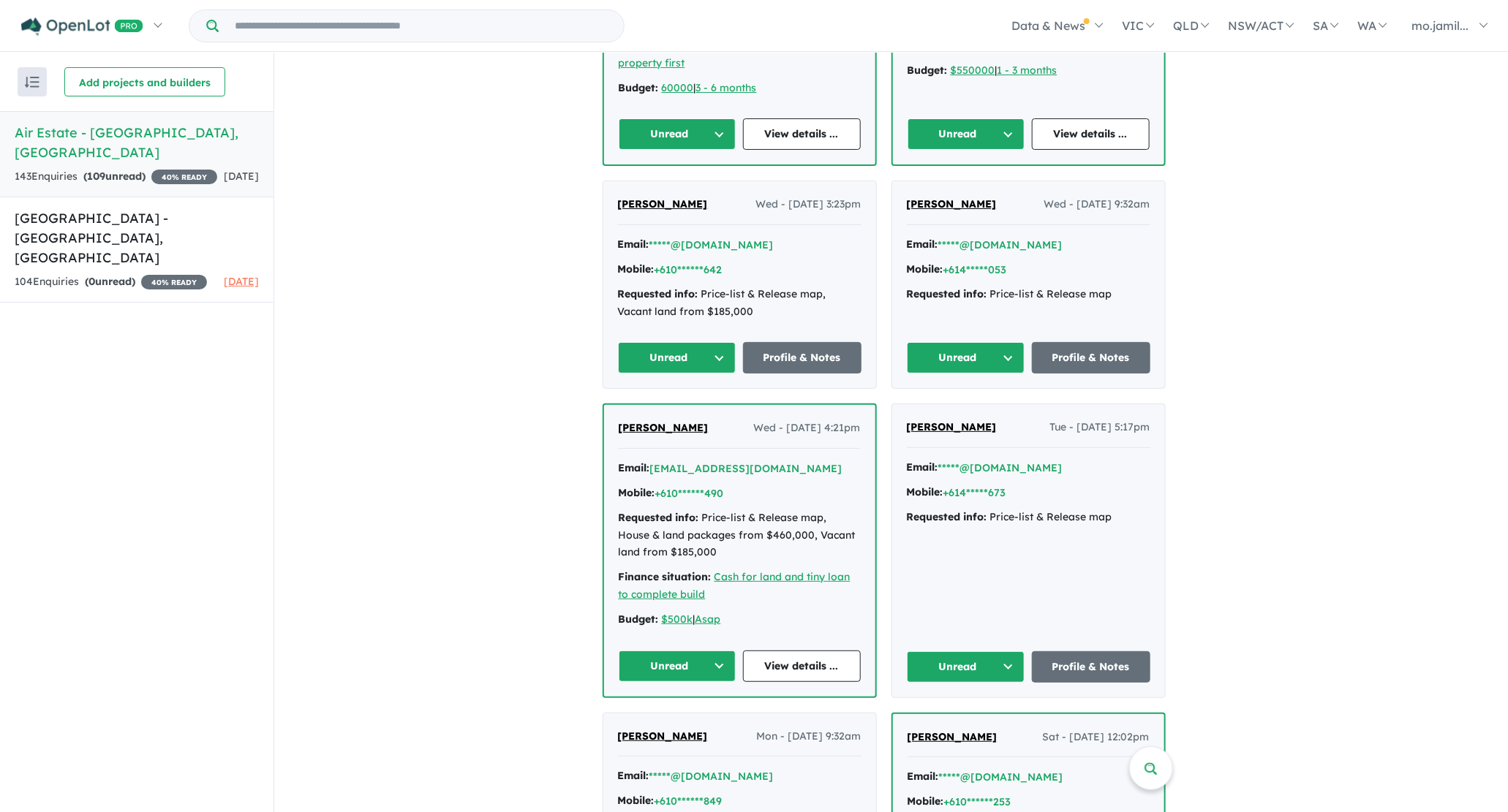
scroll to position [1767, 0]
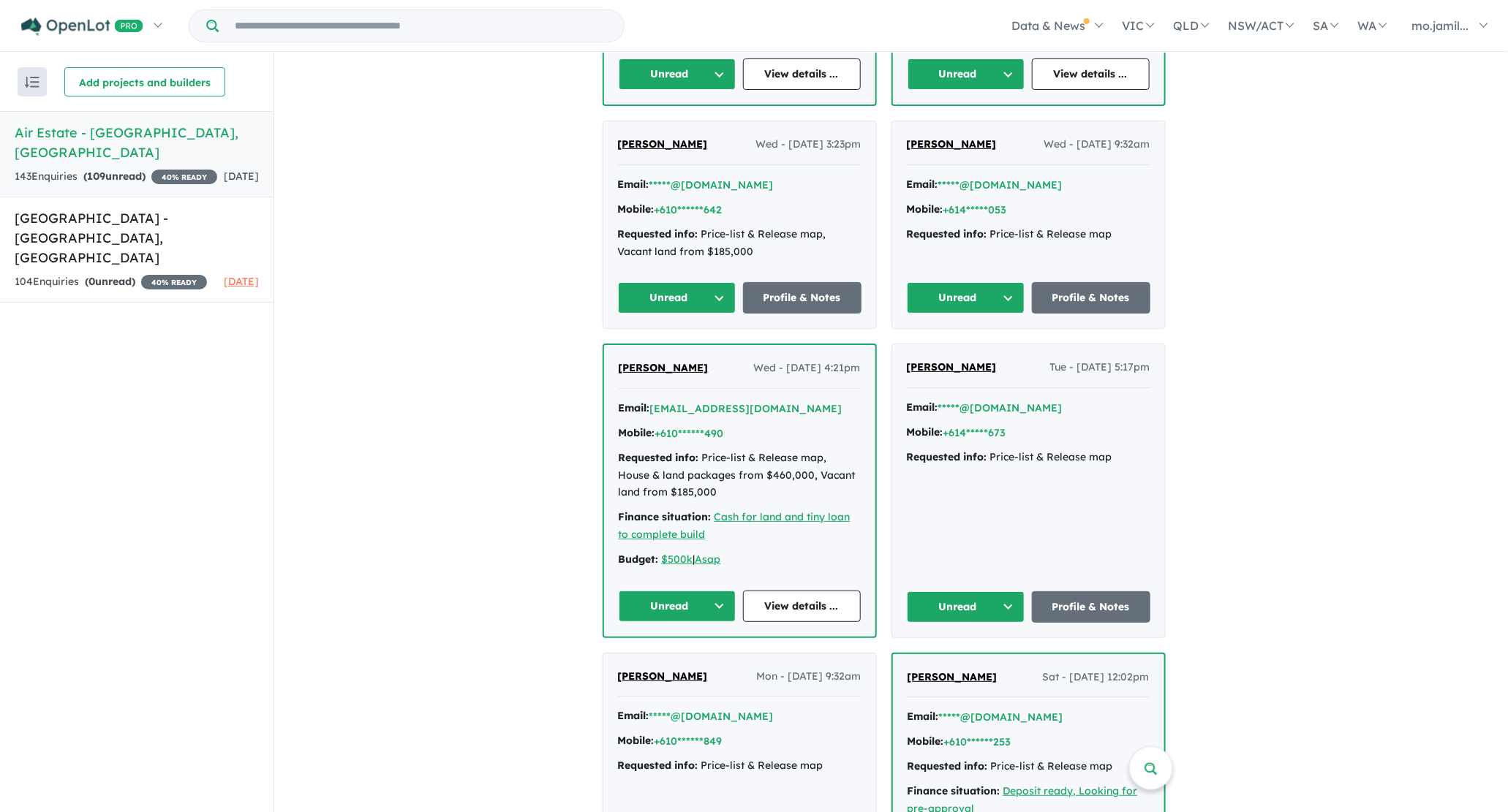
click at [709, 64] on button "Unread" at bounding box center [677, 74] width 118 height 32
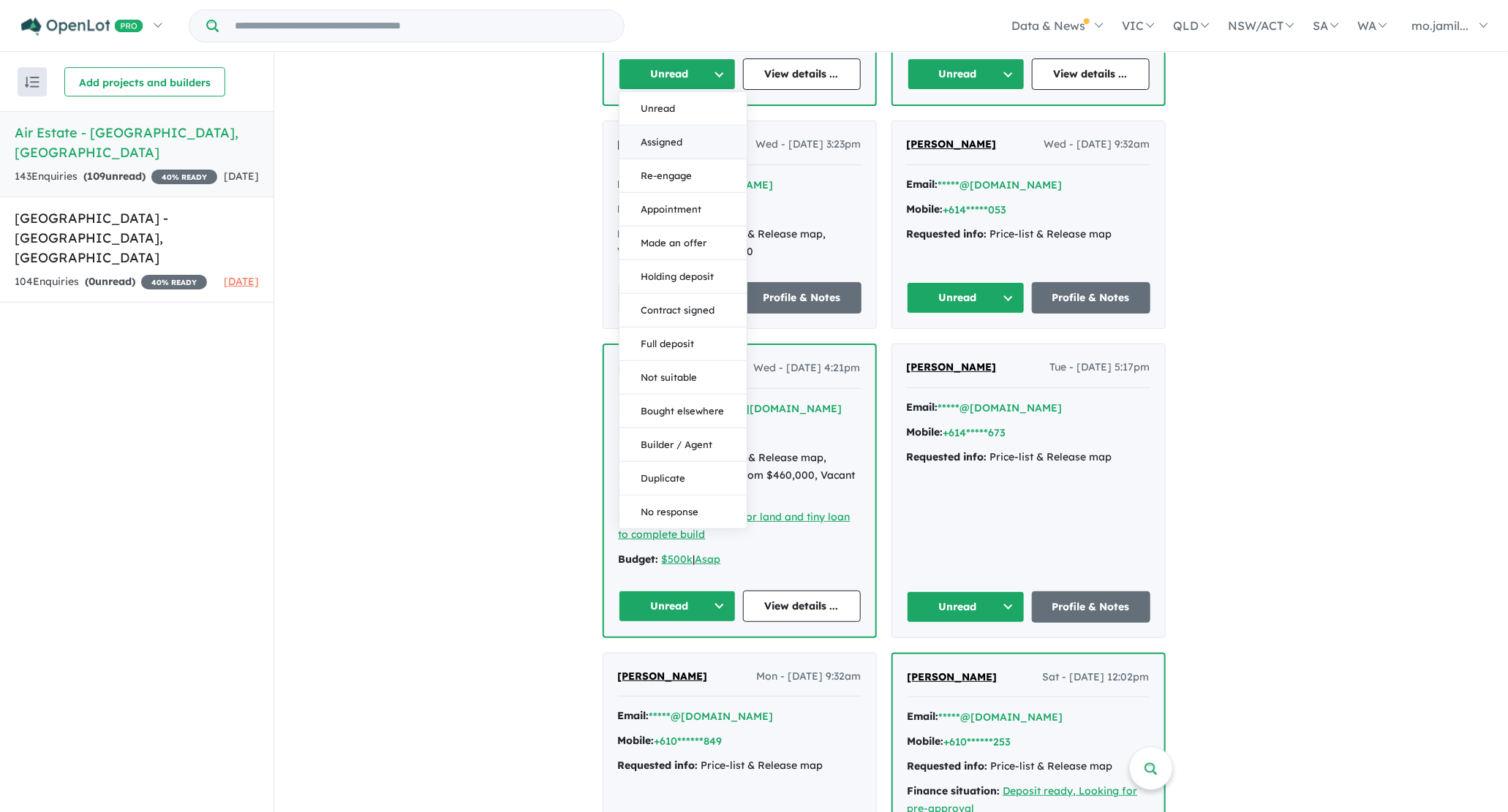
click at [698, 126] on button "Assigned" at bounding box center [683, 143] width 127 height 33
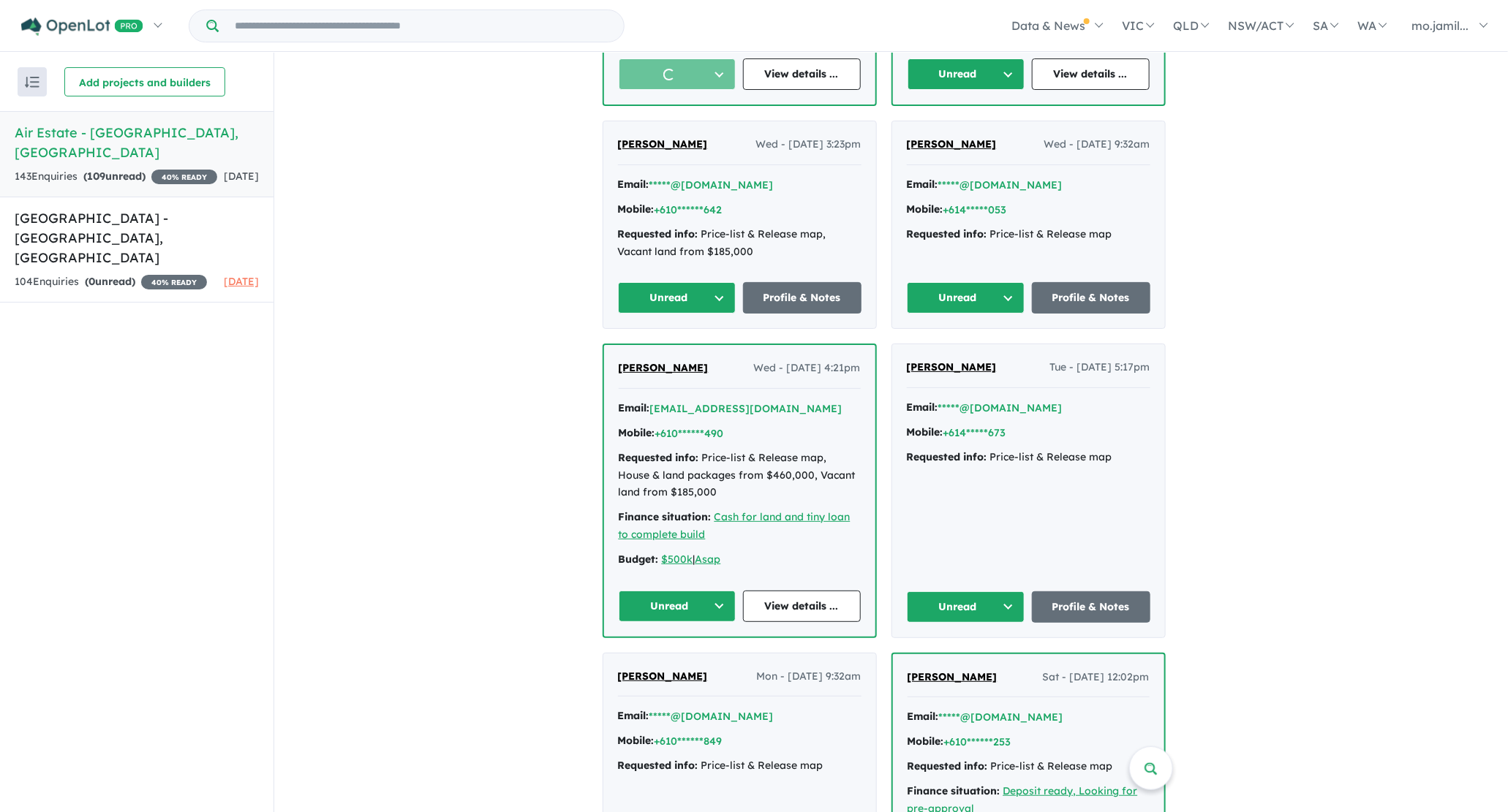
click at [1003, 61] on button "Unread" at bounding box center [966, 74] width 118 height 32
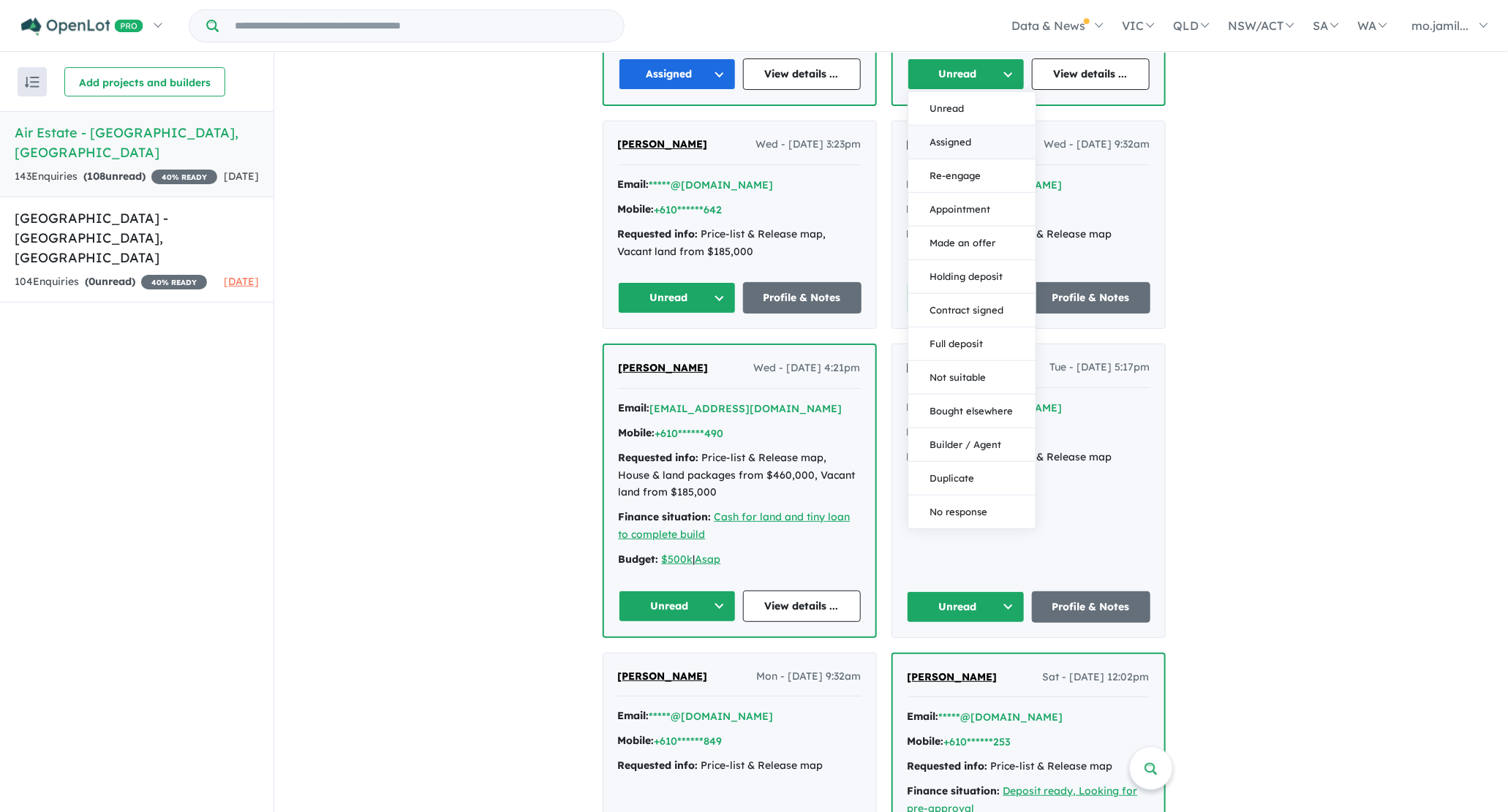
click at [978, 126] on button "Assigned" at bounding box center [972, 143] width 127 height 33
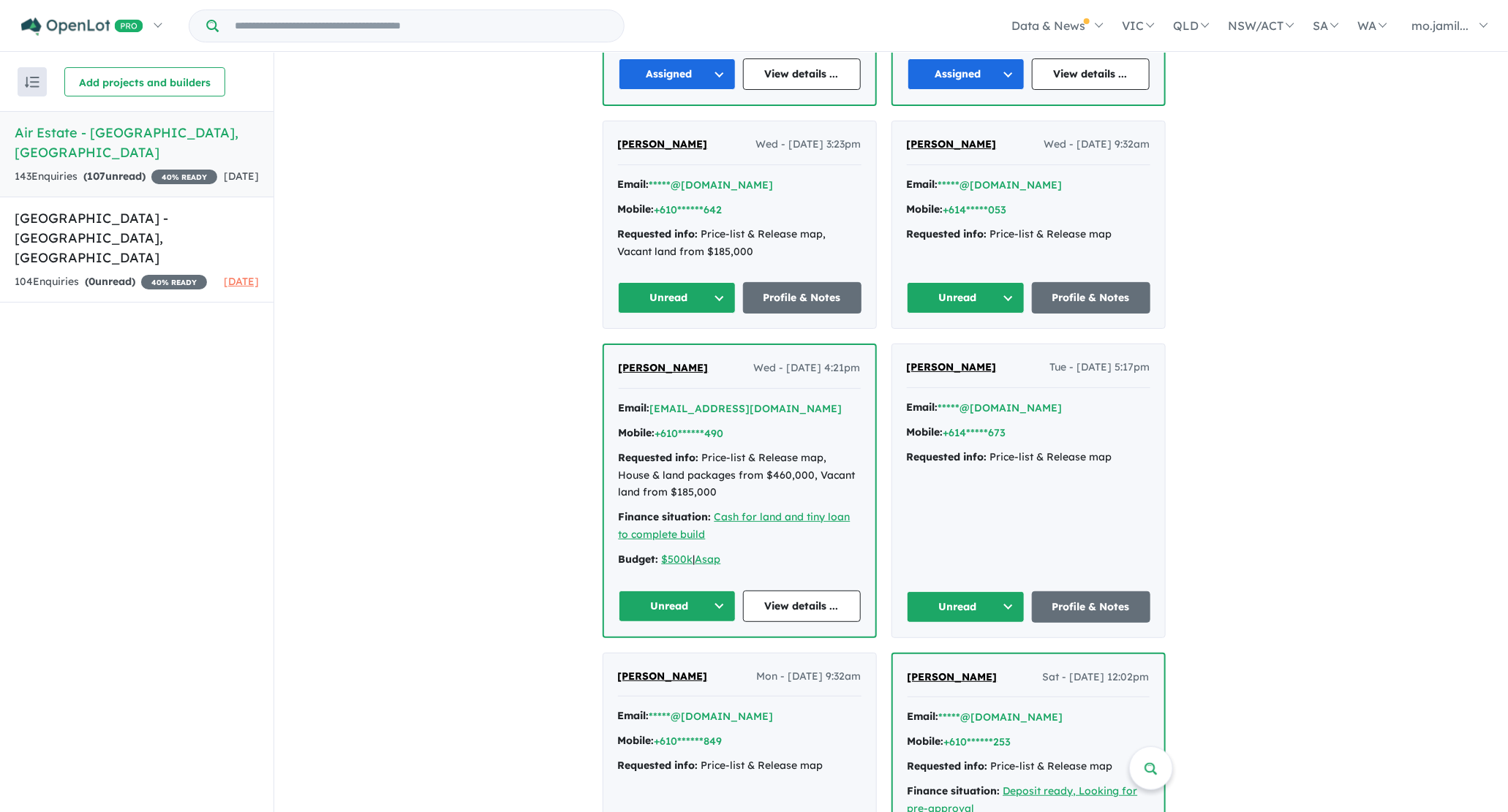
click at [732, 290] on div "Unread Profile & Notes" at bounding box center [740, 298] width 244 height 32
click at [732, 290] on button "Unread" at bounding box center [677, 298] width 119 height 32
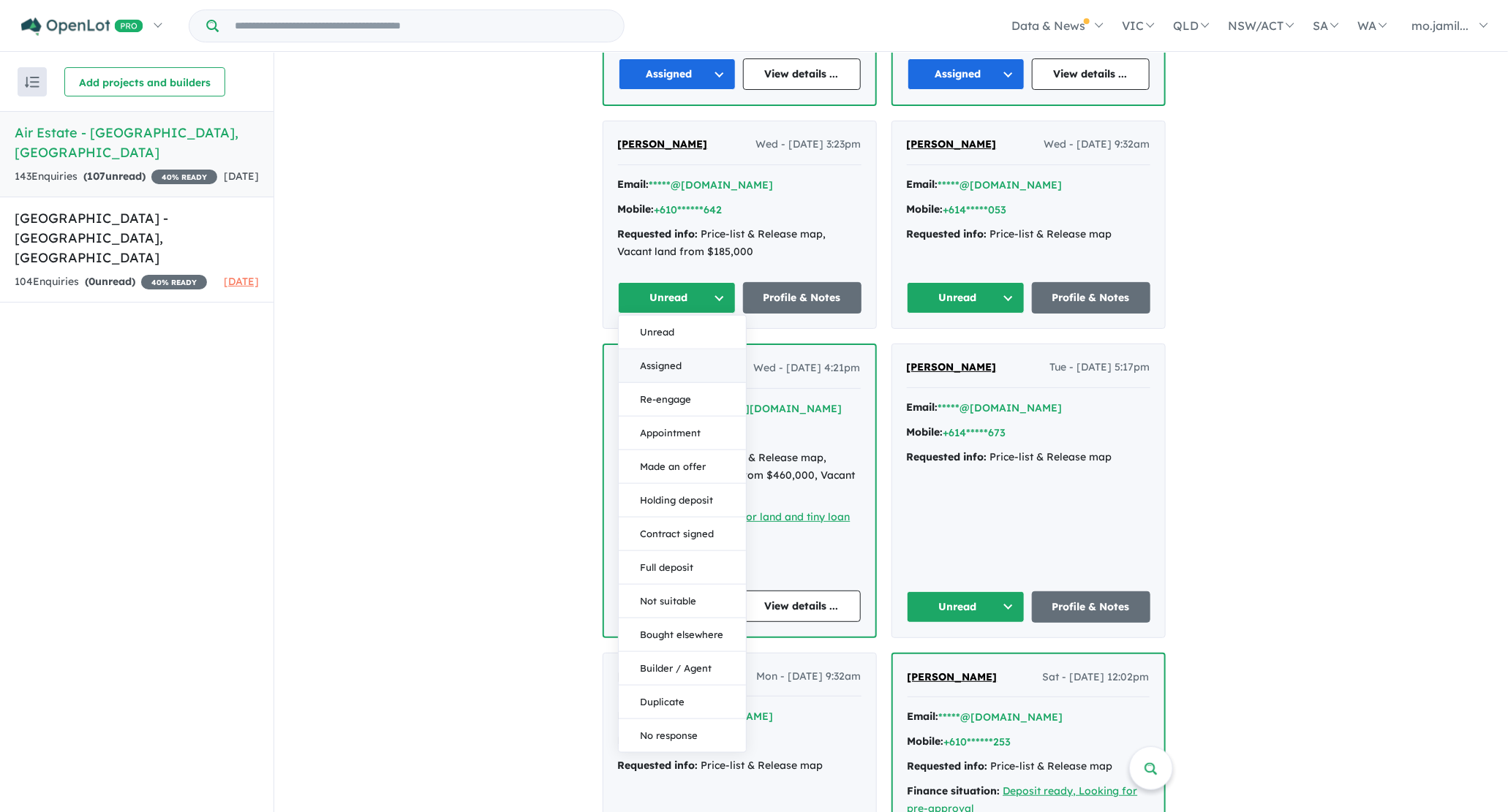
drag, startPoint x: 715, startPoint y: 332, endPoint x: 711, endPoint y: 350, distance: 18.4
click at [711, 350] on div "Unread Assigned Re-engage Appointment Made an offer Holding deposit Contract si…" at bounding box center [682, 533] width 129 height 438
click at [711, 350] on button "Assigned" at bounding box center [682, 366] width 127 height 33
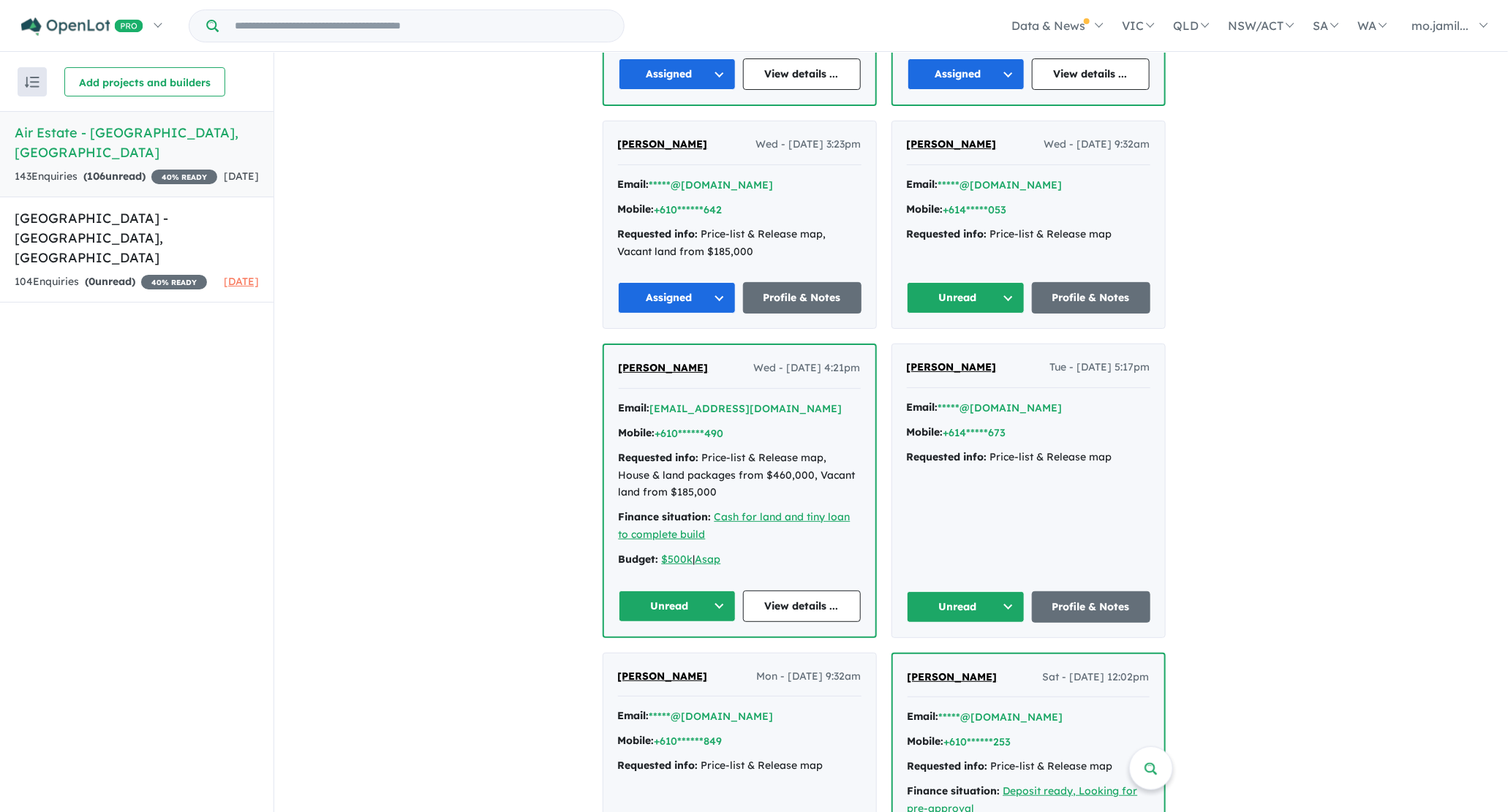
click at [1009, 282] on button "Unread" at bounding box center [966, 298] width 119 height 32
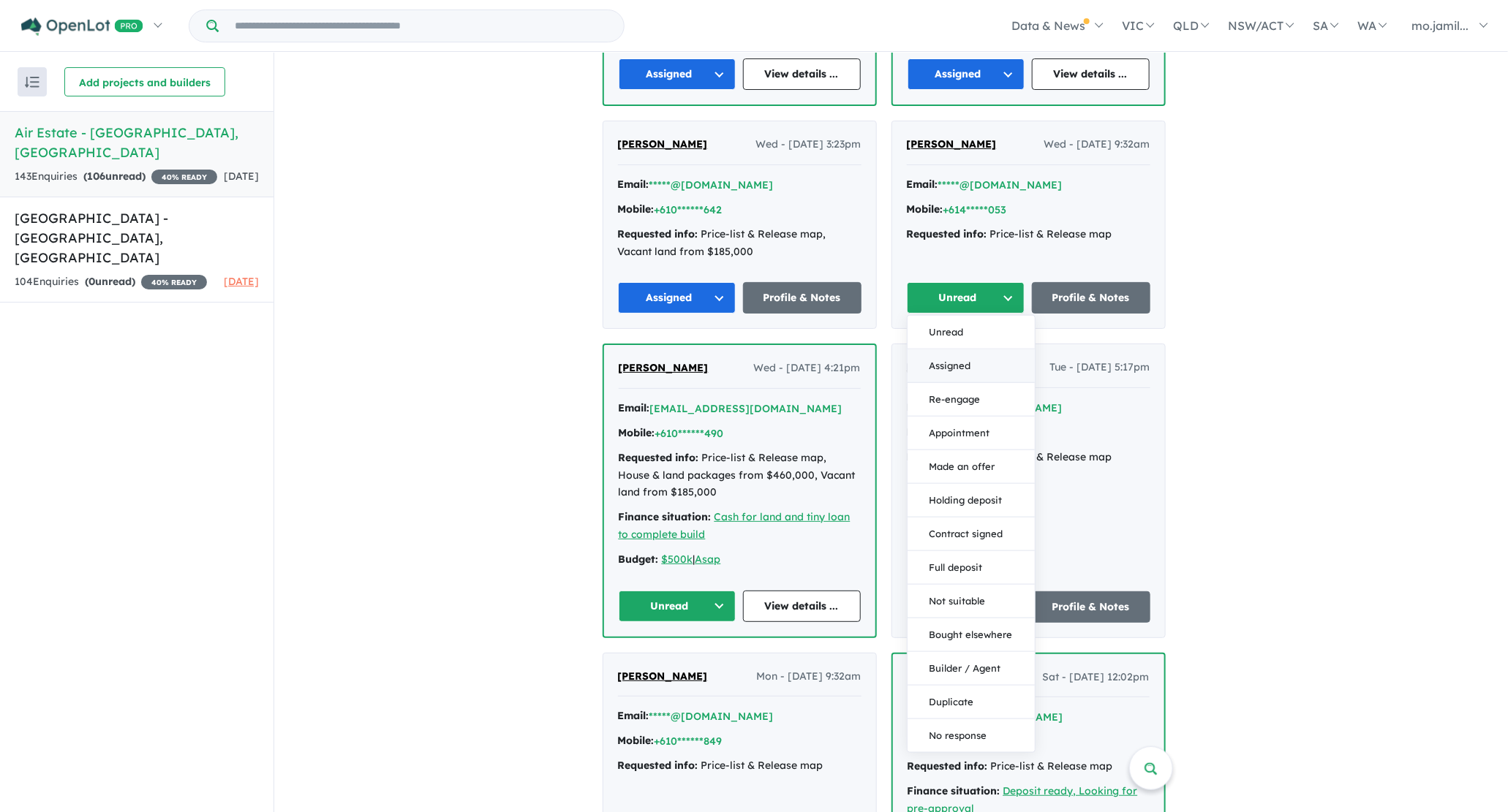
click at [937, 350] on button "Assigned" at bounding box center [971, 366] width 127 height 33
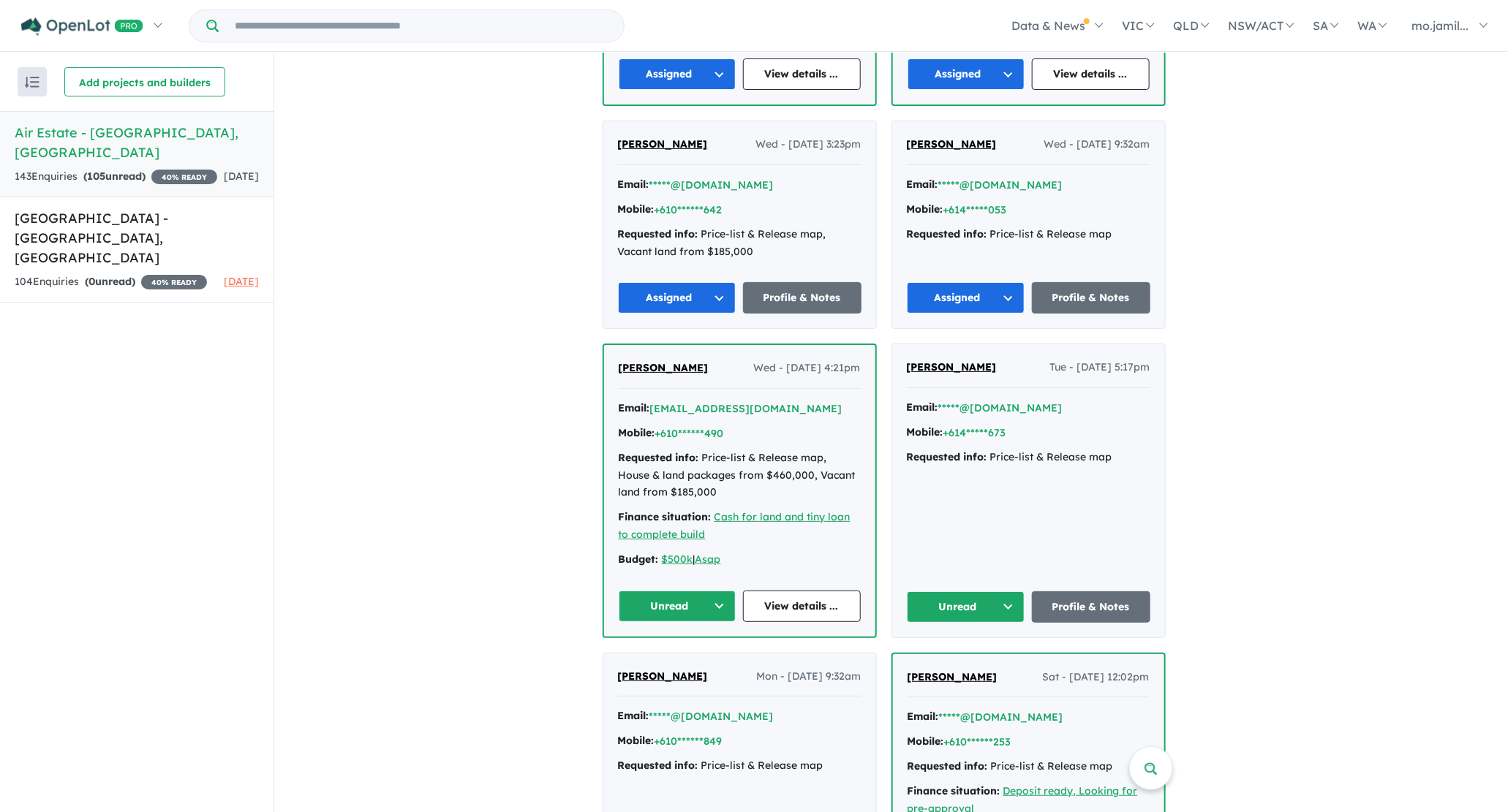
click at [733, 593] on button "Unread" at bounding box center [677, 607] width 118 height 32
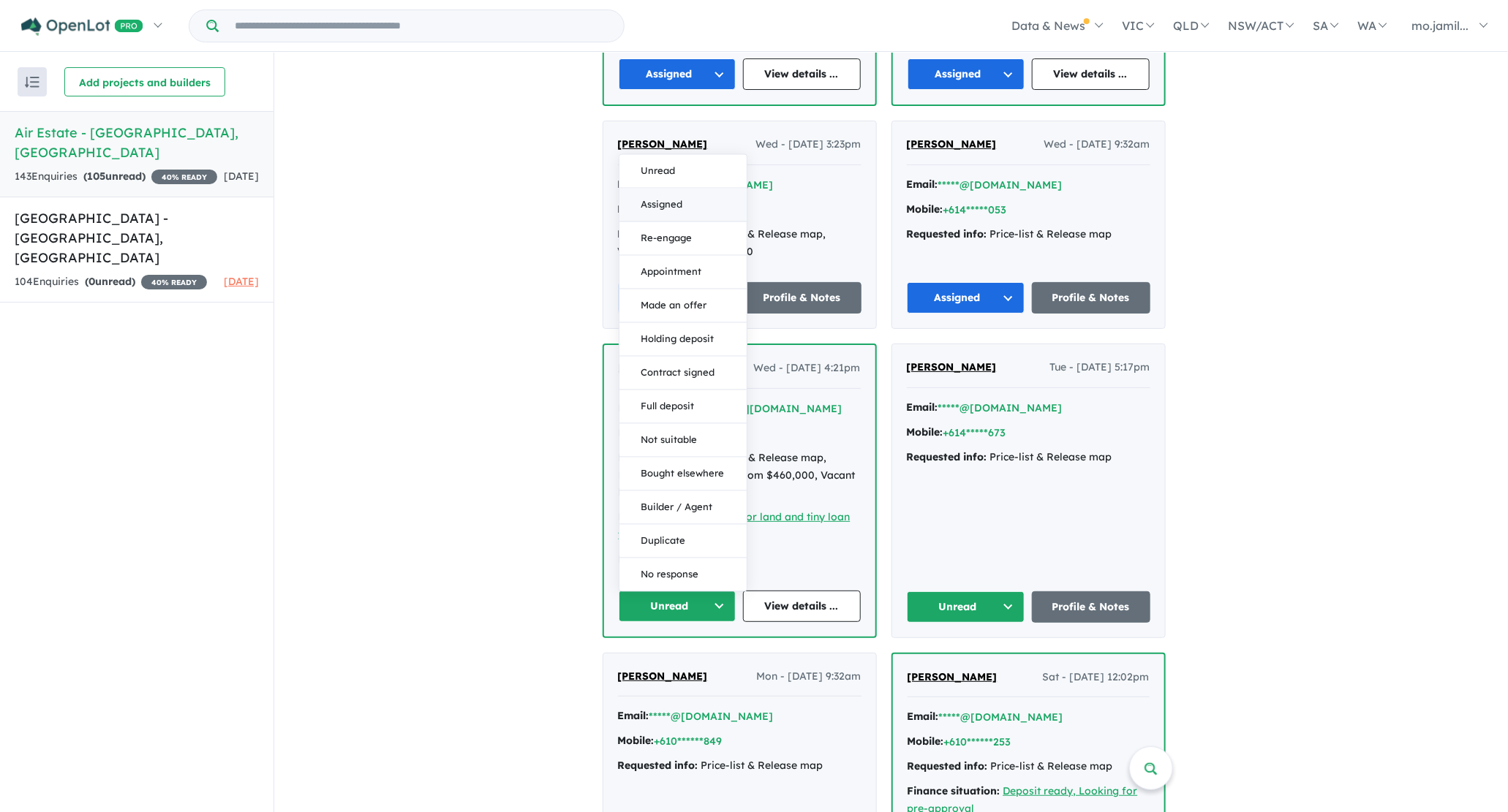
click at [694, 198] on button "Assigned" at bounding box center [683, 204] width 127 height 33
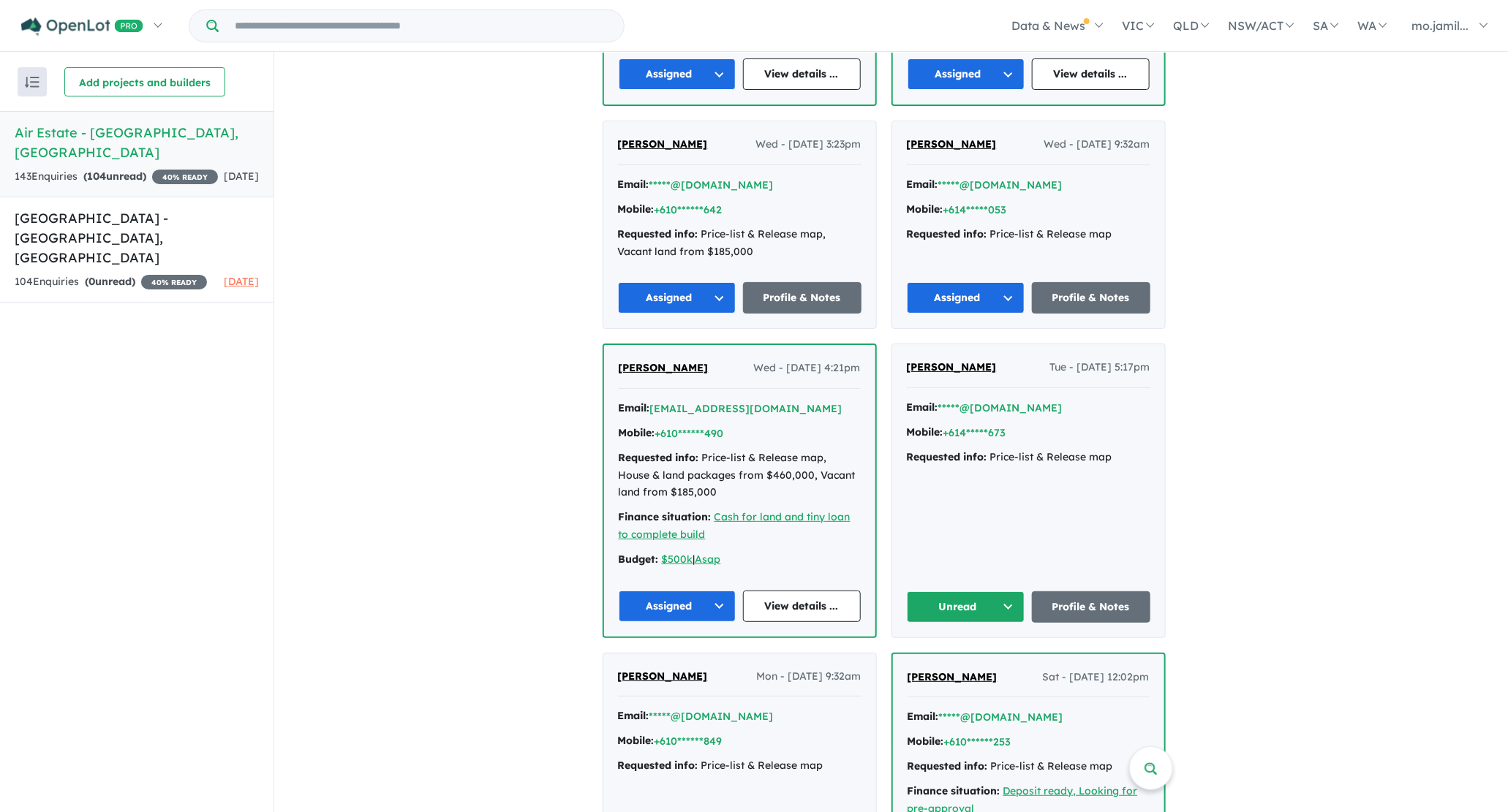
click at [997, 591] on button "Unread" at bounding box center [966, 607] width 119 height 32
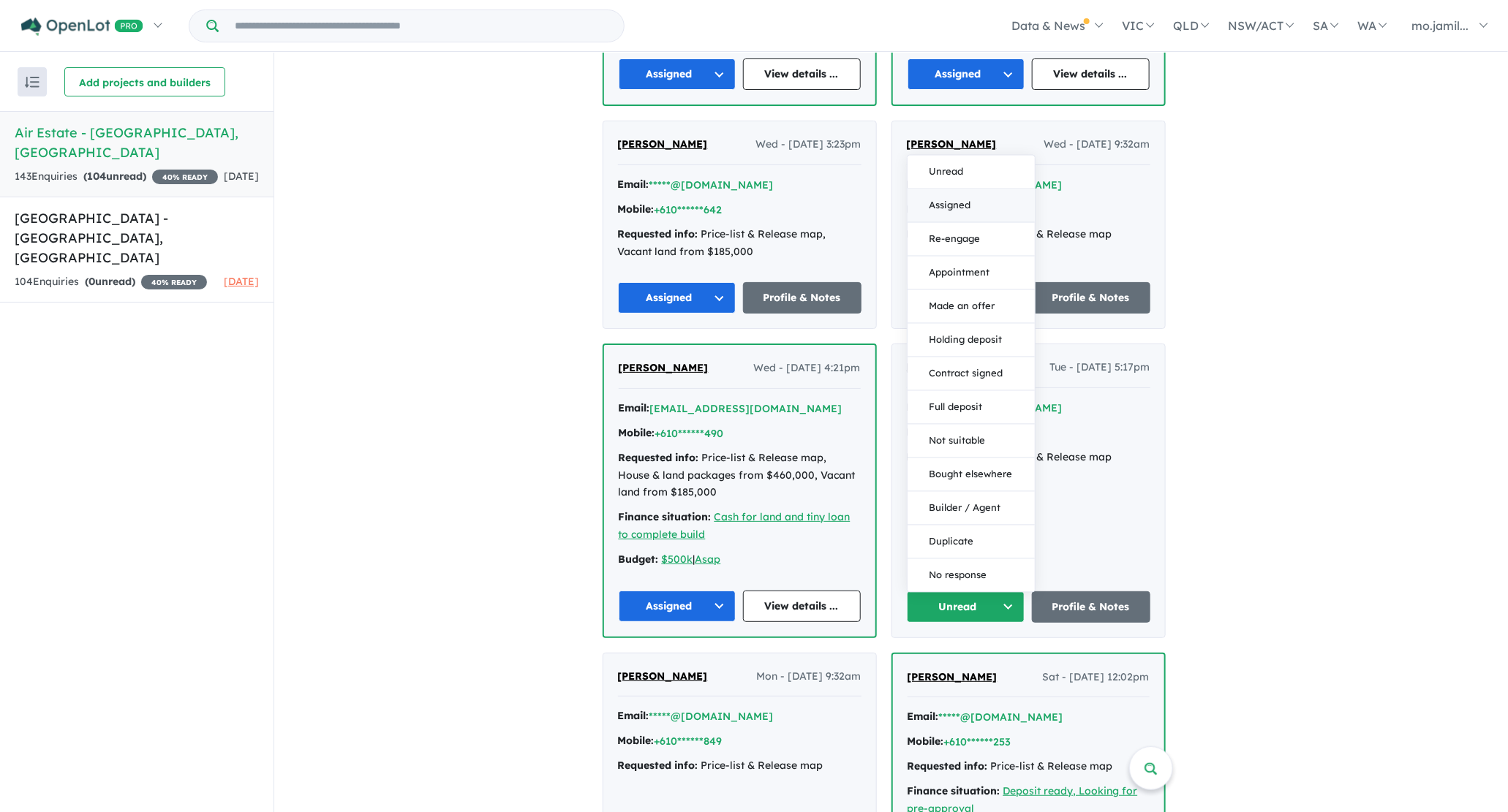
click at [918, 189] on button "Assigned" at bounding box center [971, 205] width 127 height 33
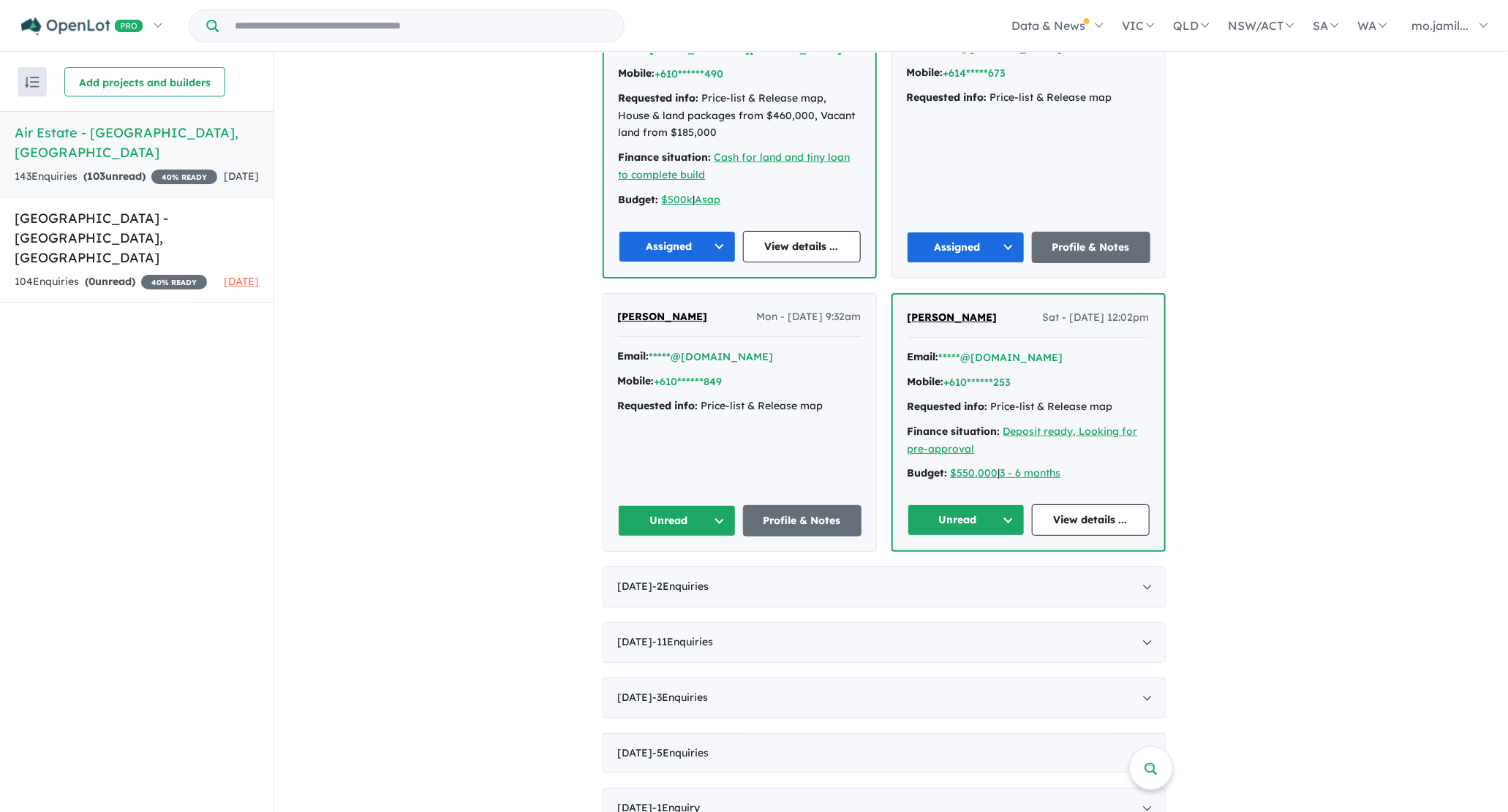
scroll to position [2250, 0]
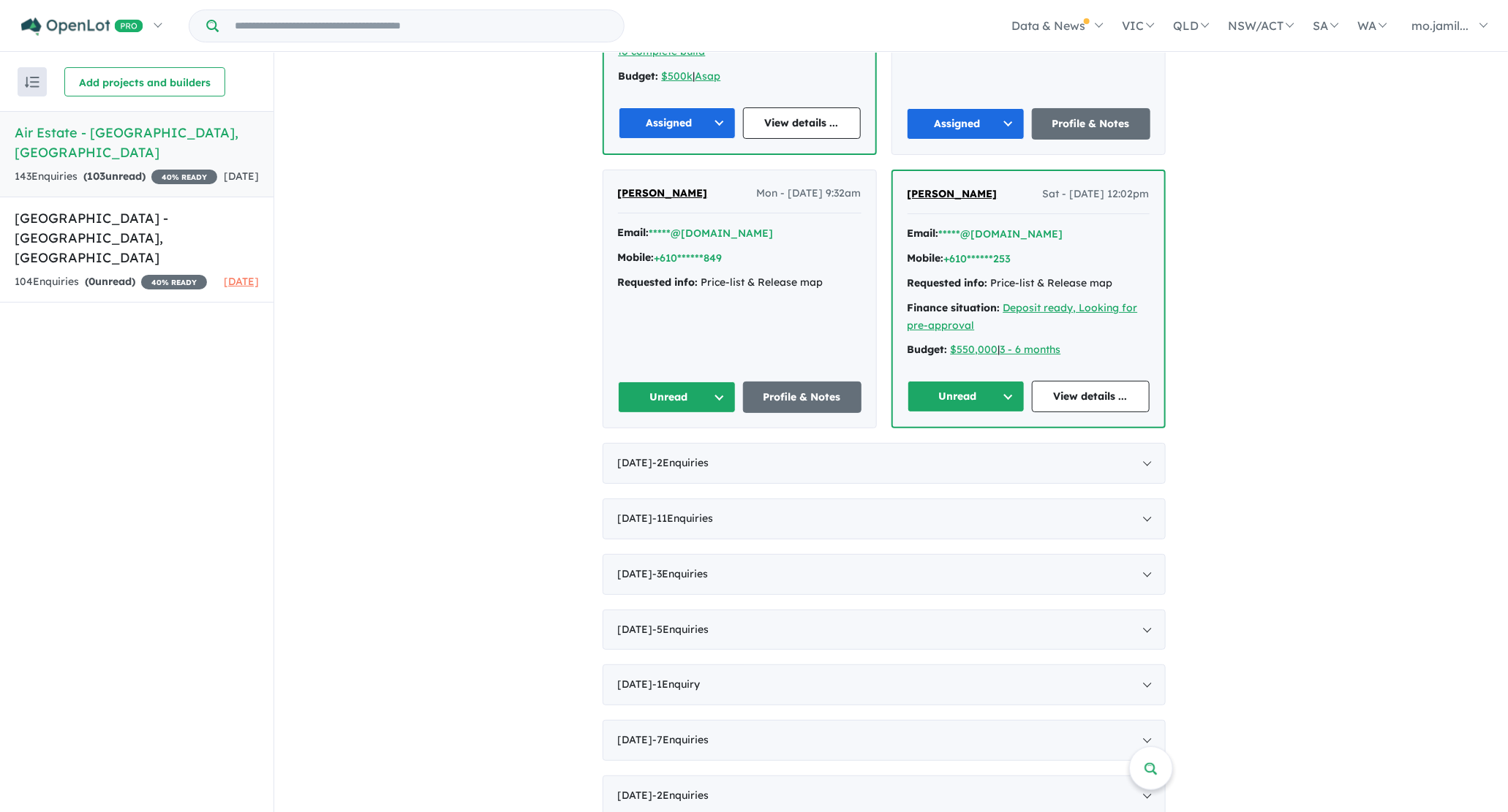
click at [720, 386] on button "Unread" at bounding box center [677, 397] width 119 height 32
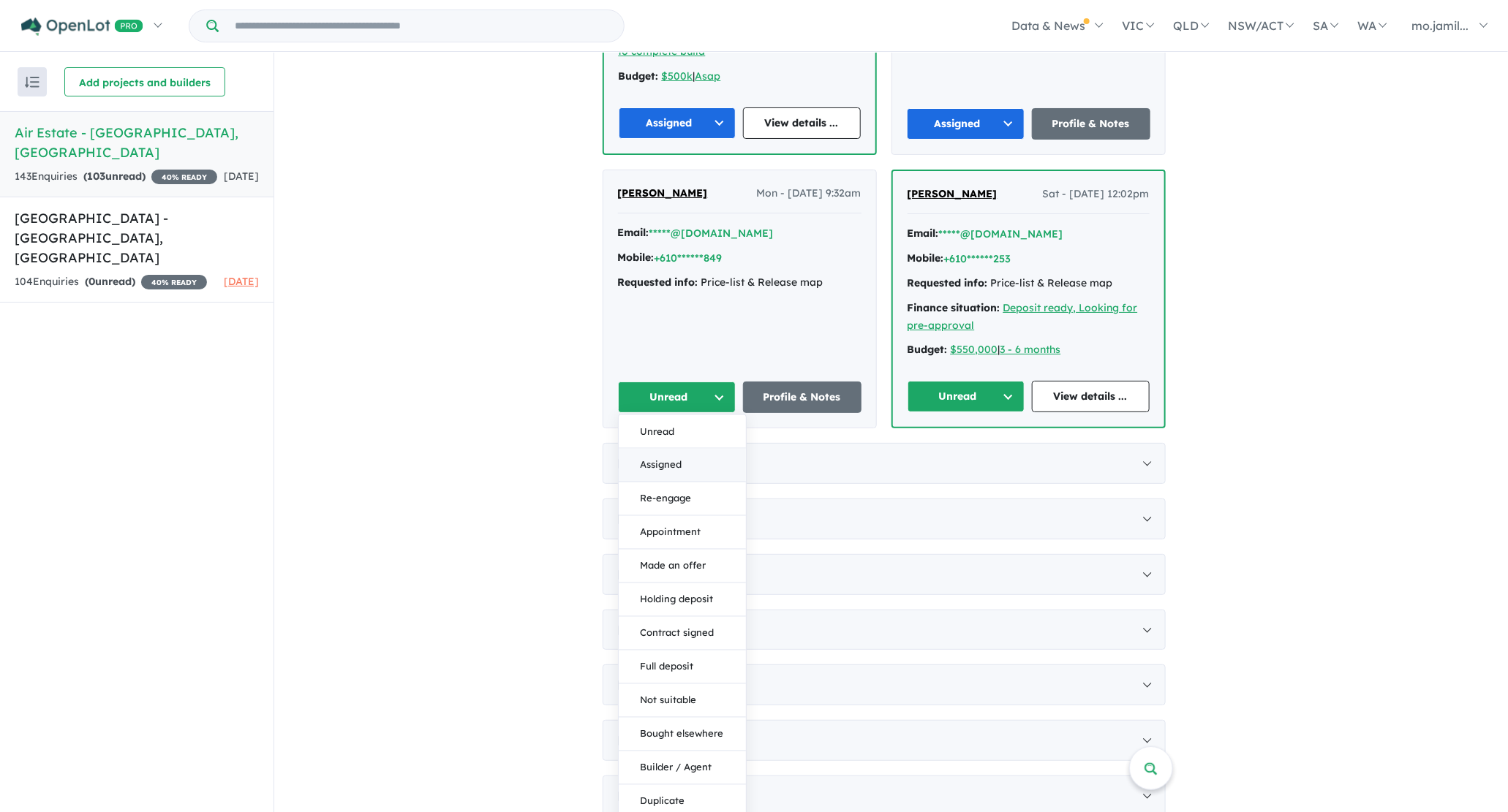
click at [703, 449] on button "Assigned" at bounding box center [682, 466] width 127 height 33
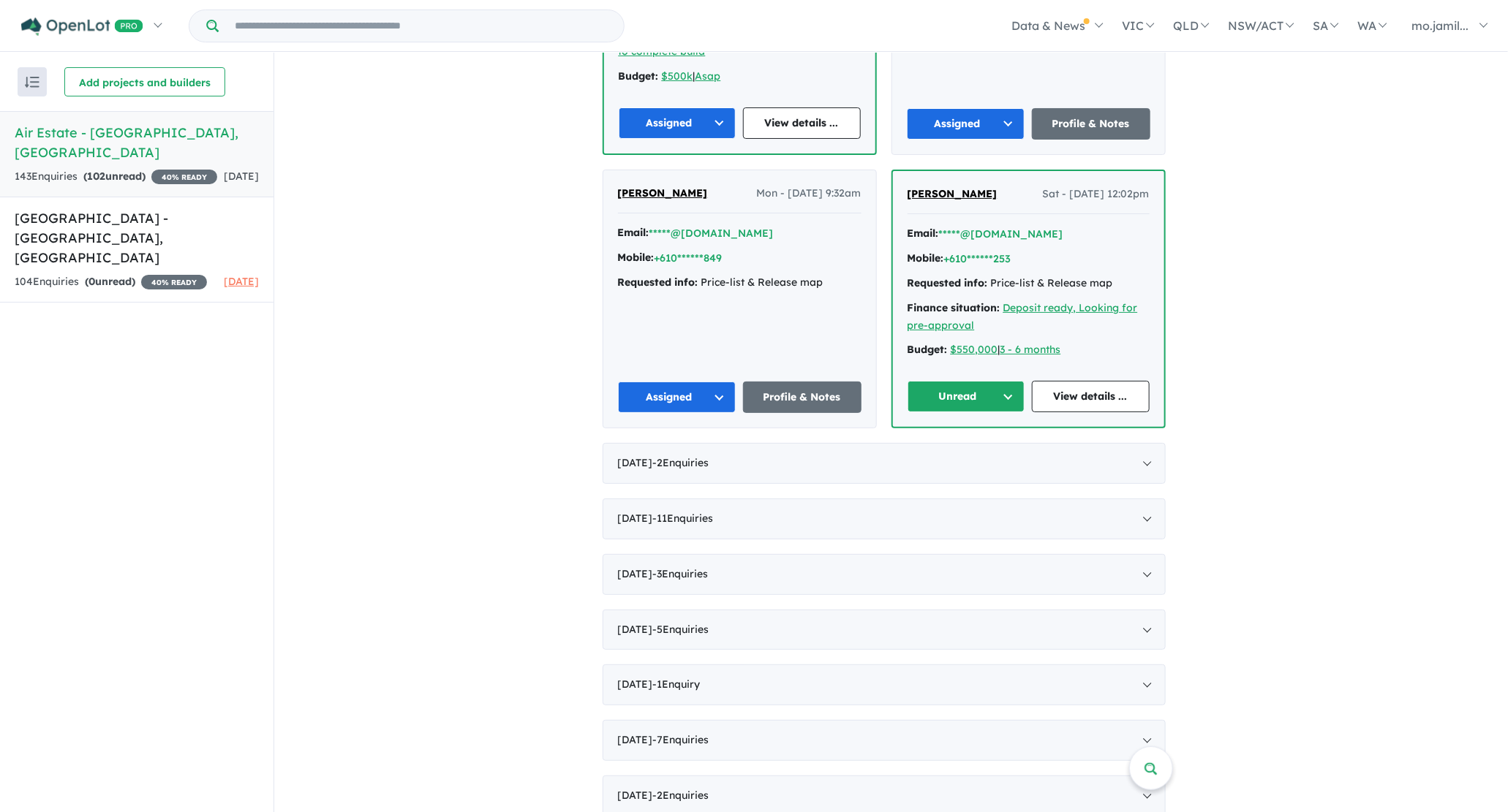
click at [1004, 383] on button "Unread" at bounding box center [966, 396] width 118 height 32
click at [940, 451] on button "Assigned" at bounding box center [972, 465] width 127 height 33
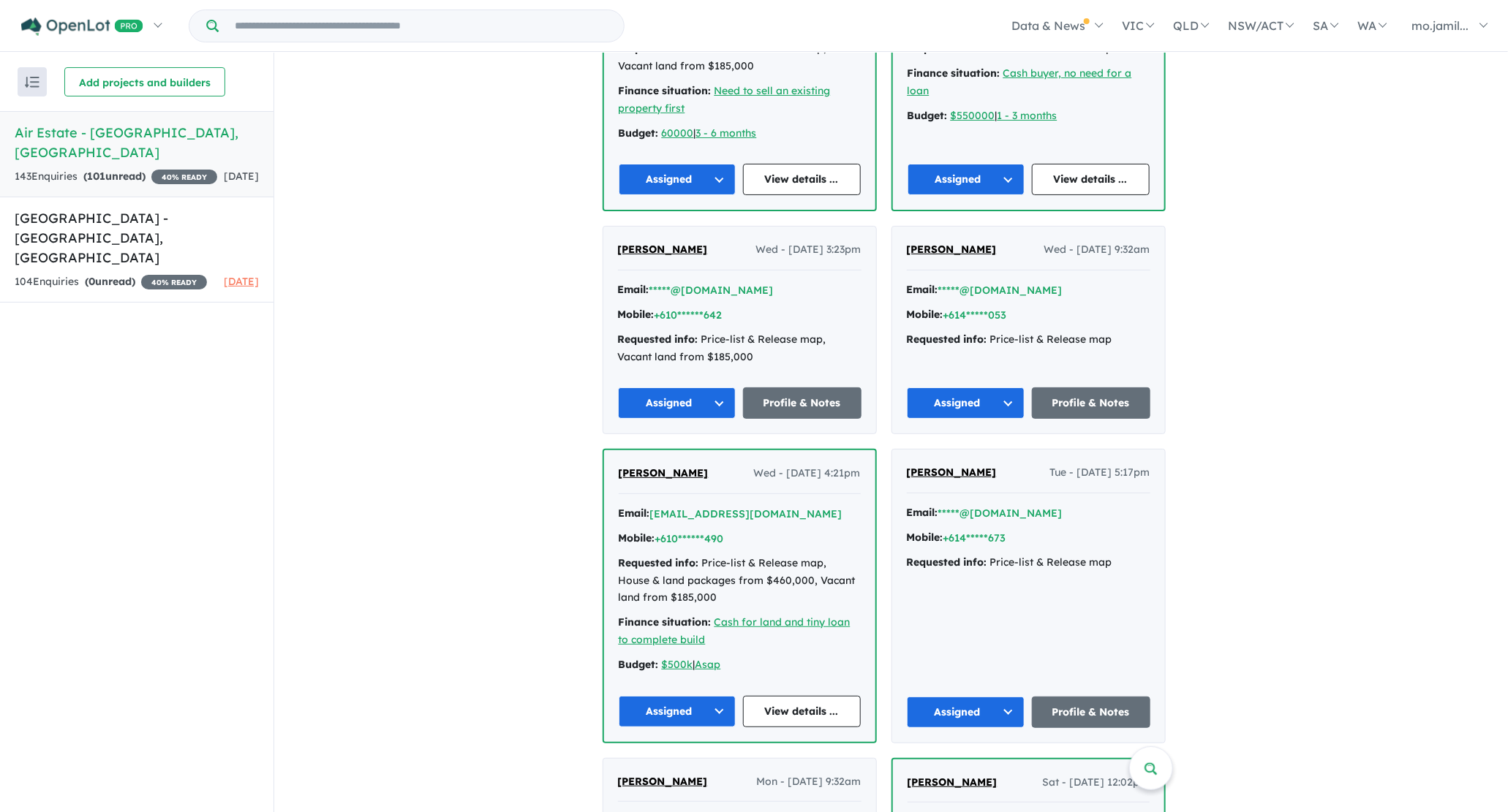
scroll to position [1264, 0]
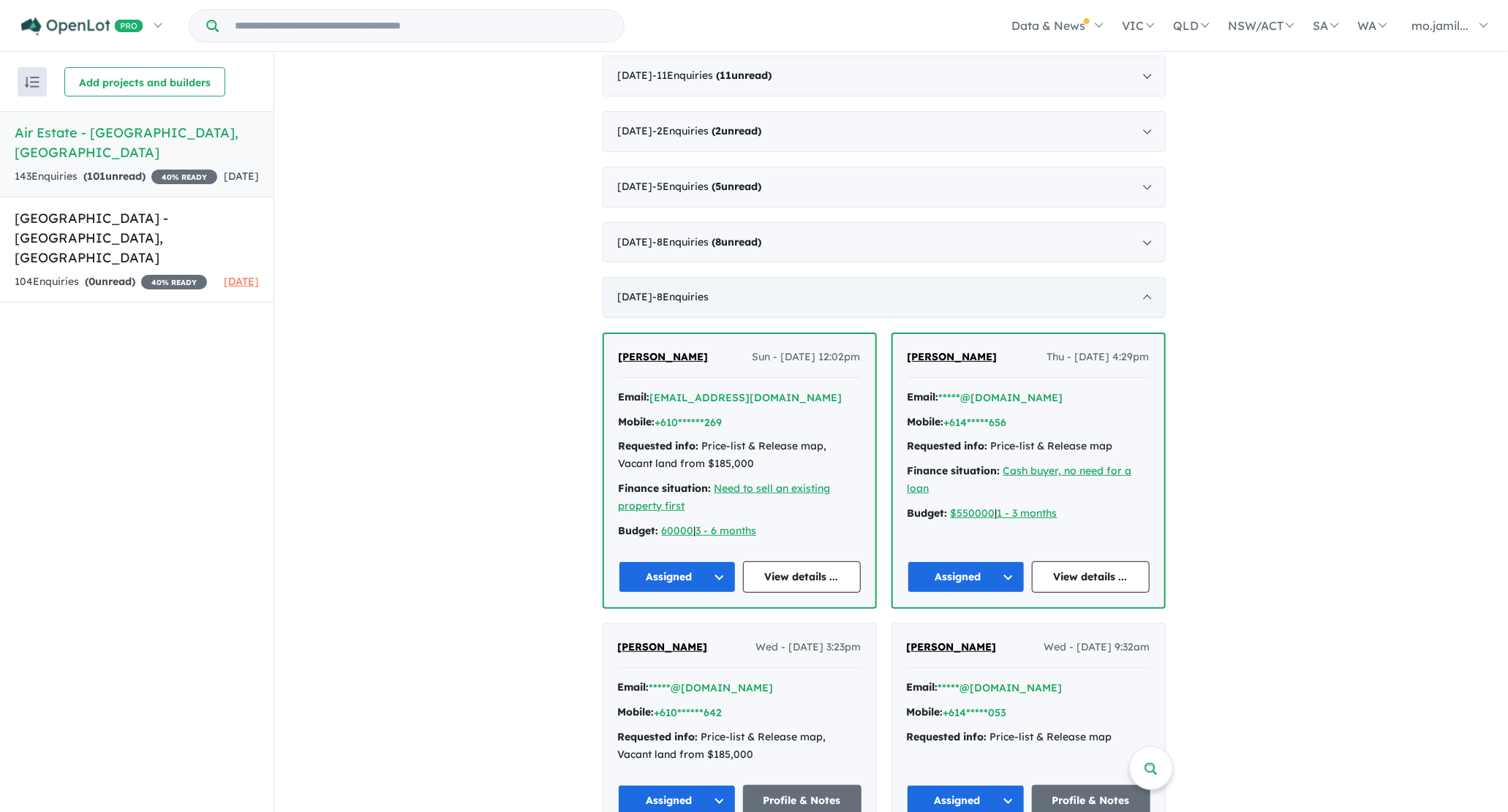
click at [803, 297] on div "[DATE] - 8 Enquir ies ( 0 unread)" at bounding box center [884, 297] width 563 height 41
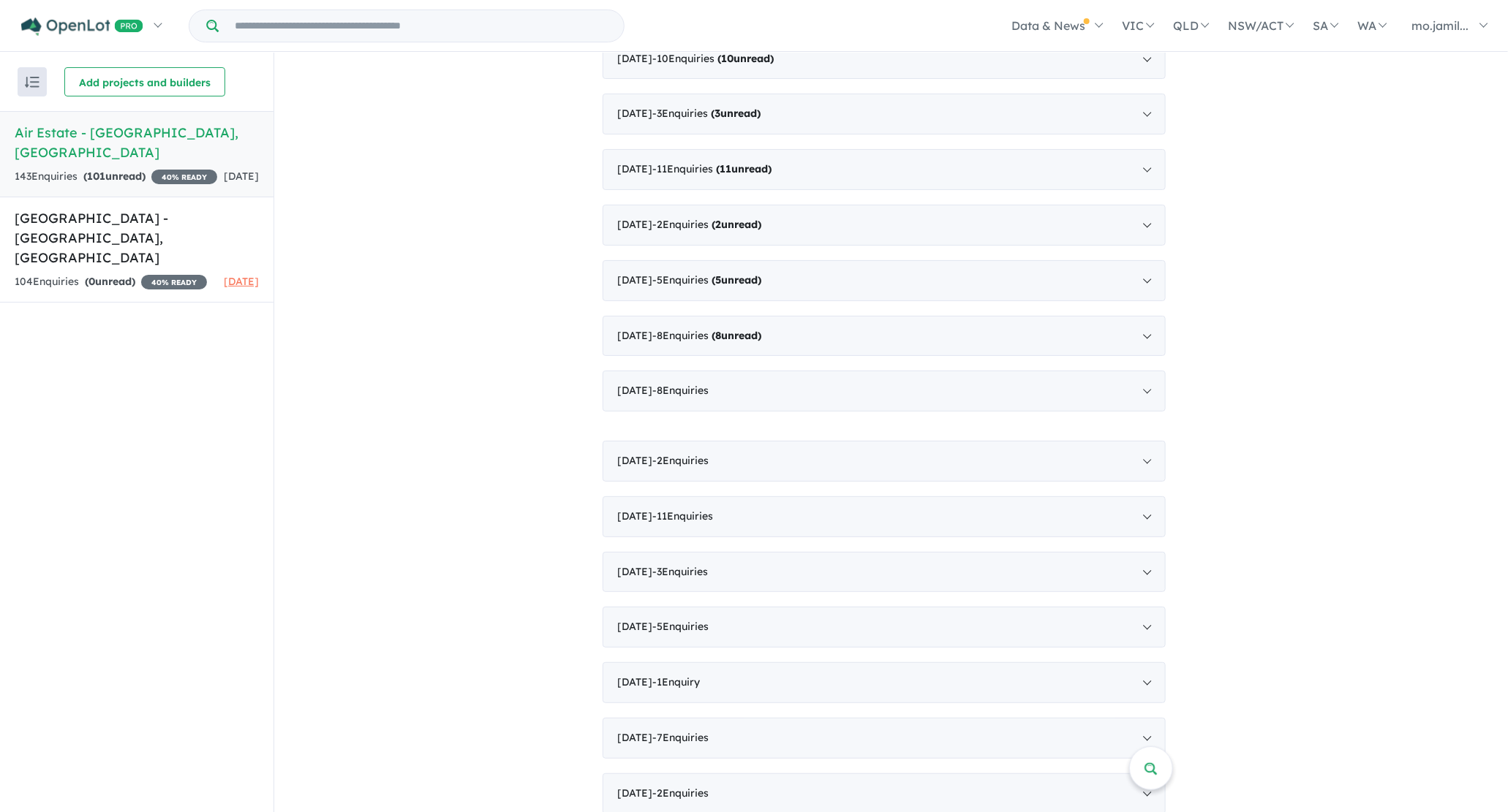
click at [769, 235] on div "[DATE] - 2 Enquir ies ( 2 unread) [PERSON_NAME] Thu - [DATE] 1:42pm Email: [EMA…" at bounding box center [884, 121] width 563 height 1384
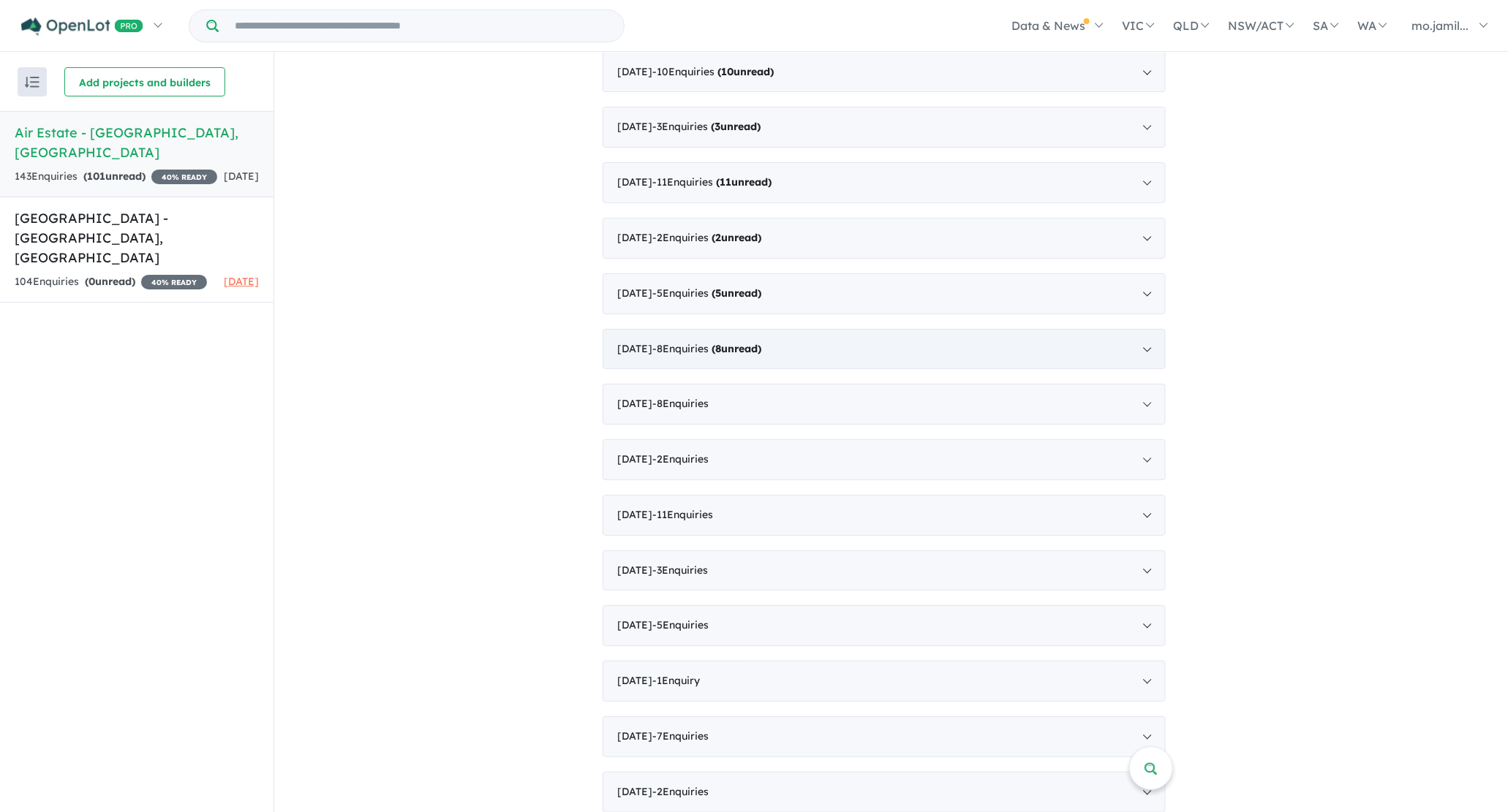
click at [762, 342] on strong "( 8 unread)" at bounding box center [737, 349] width 50 height 13
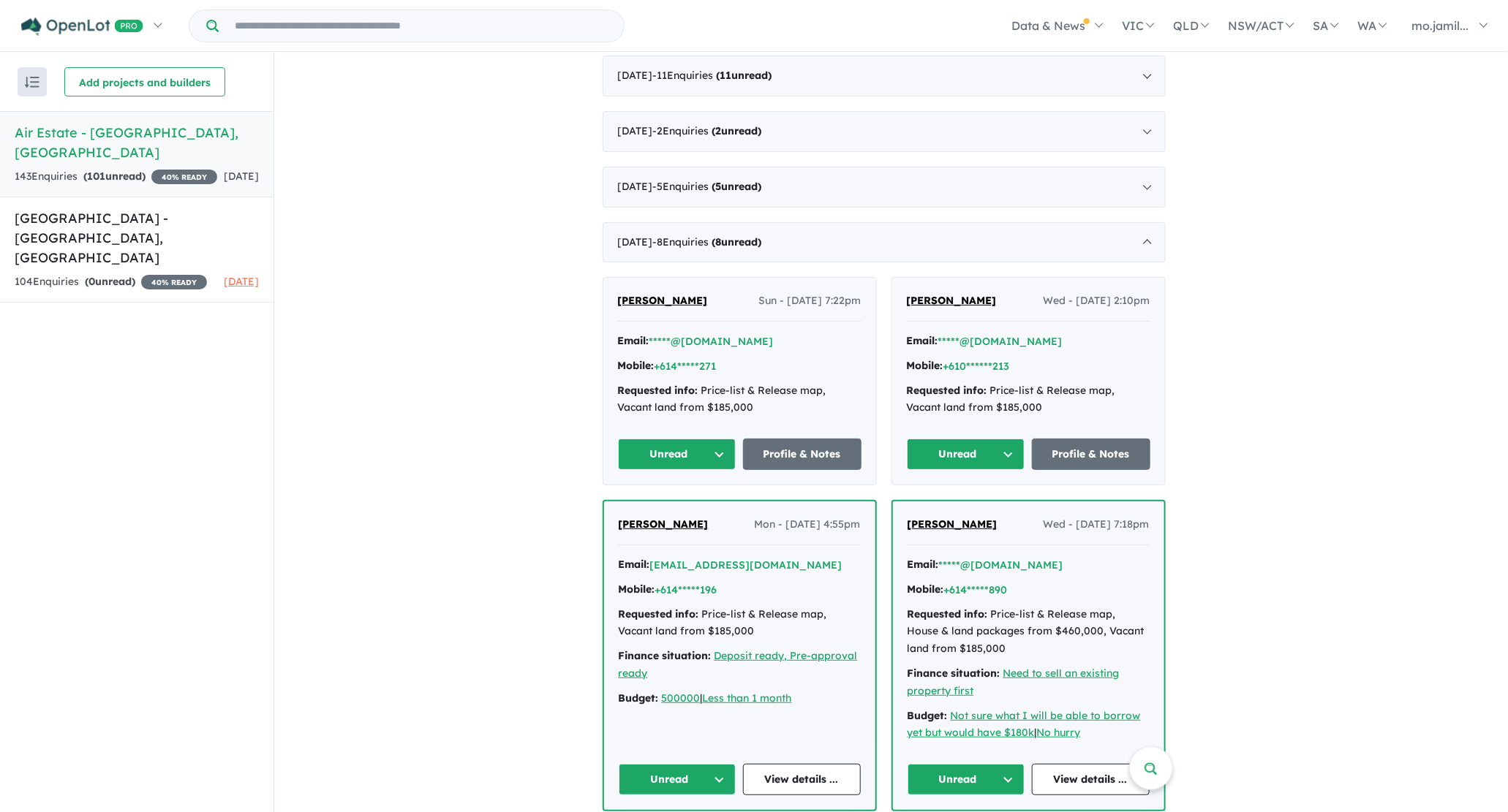
scroll to position [1561, 0]
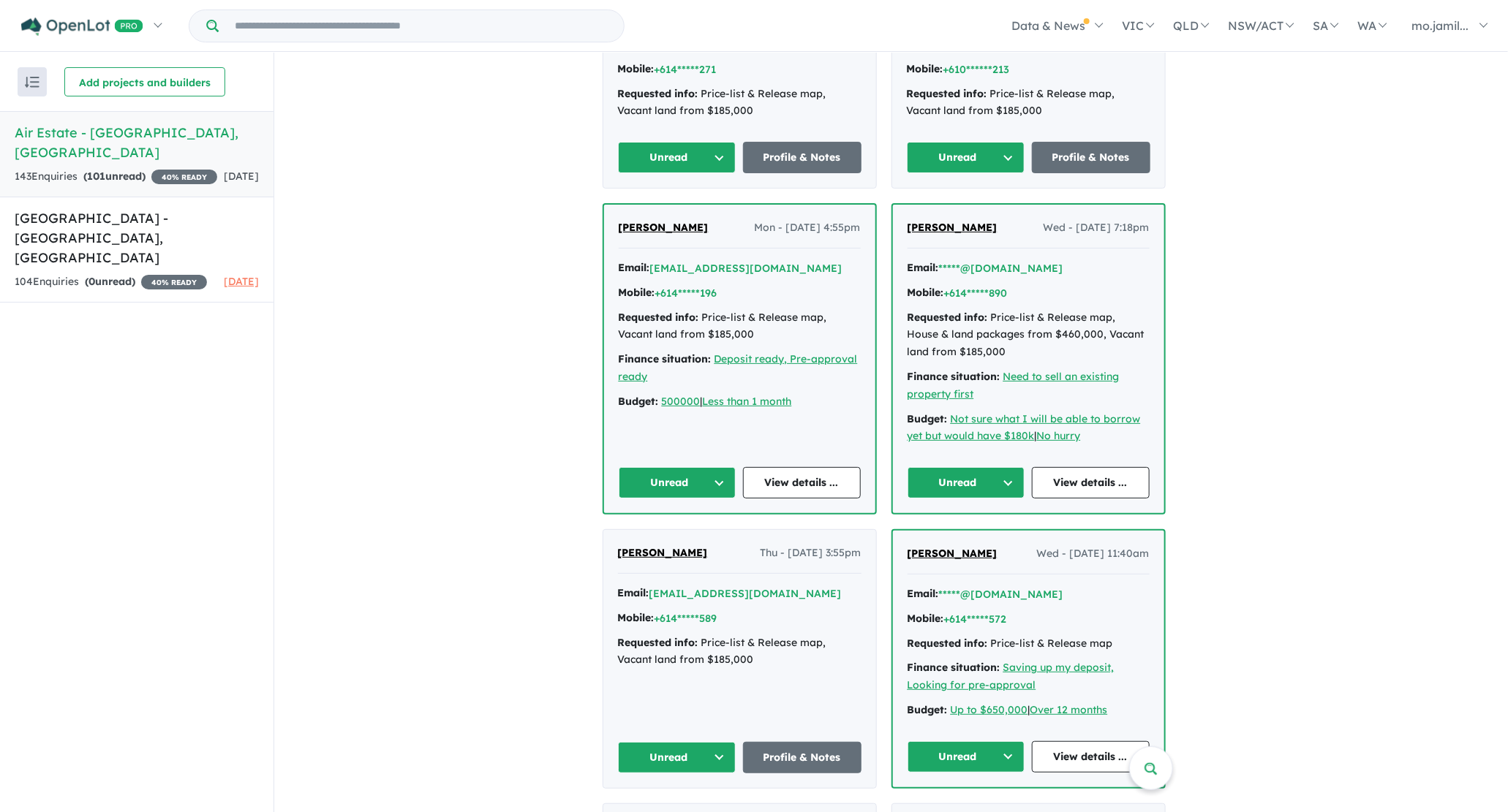
click at [735, 158] on button "Unread" at bounding box center [677, 158] width 119 height 32
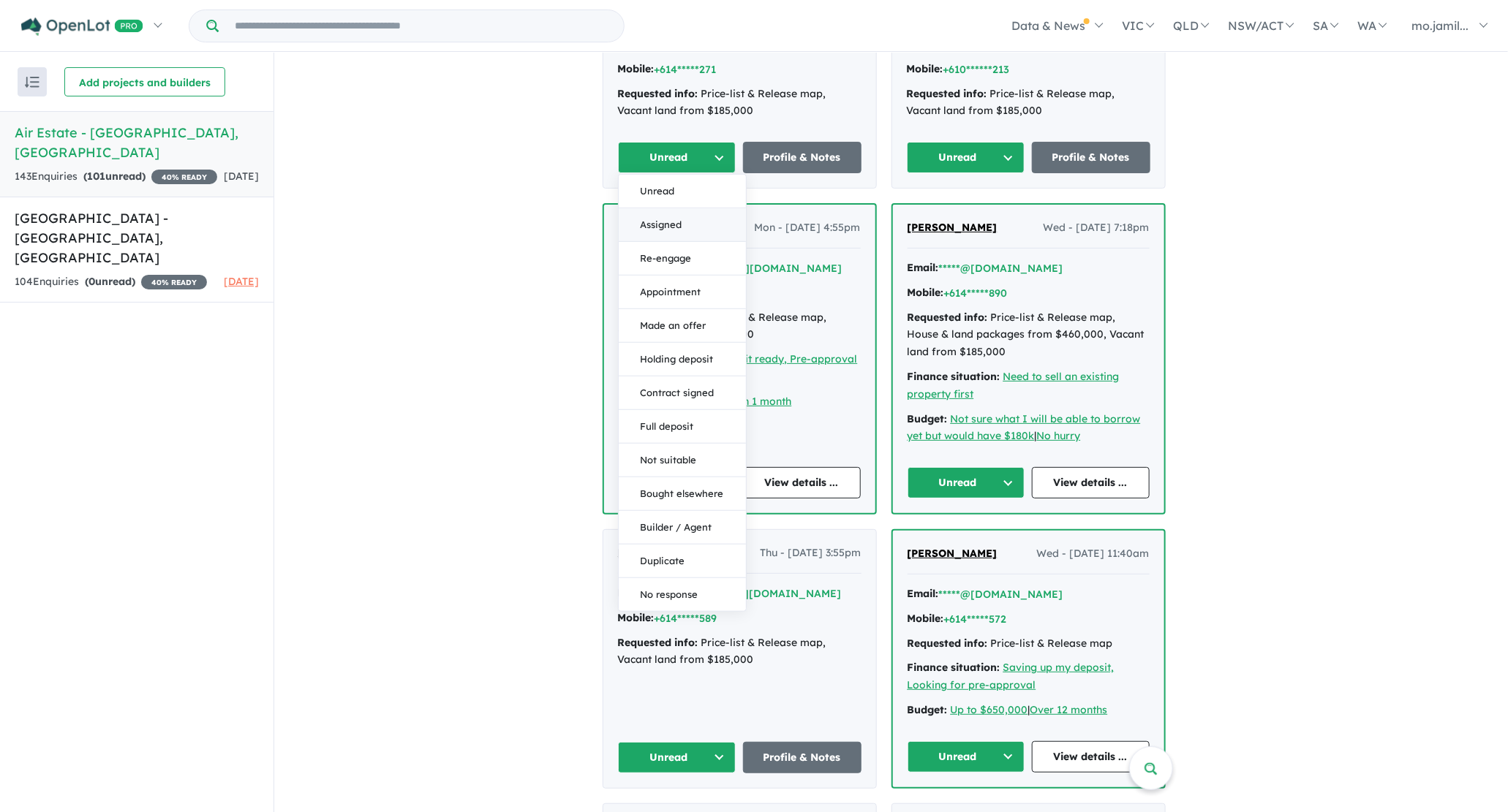
click at [740, 214] on button "Assigned" at bounding box center [682, 225] width 127 height 33
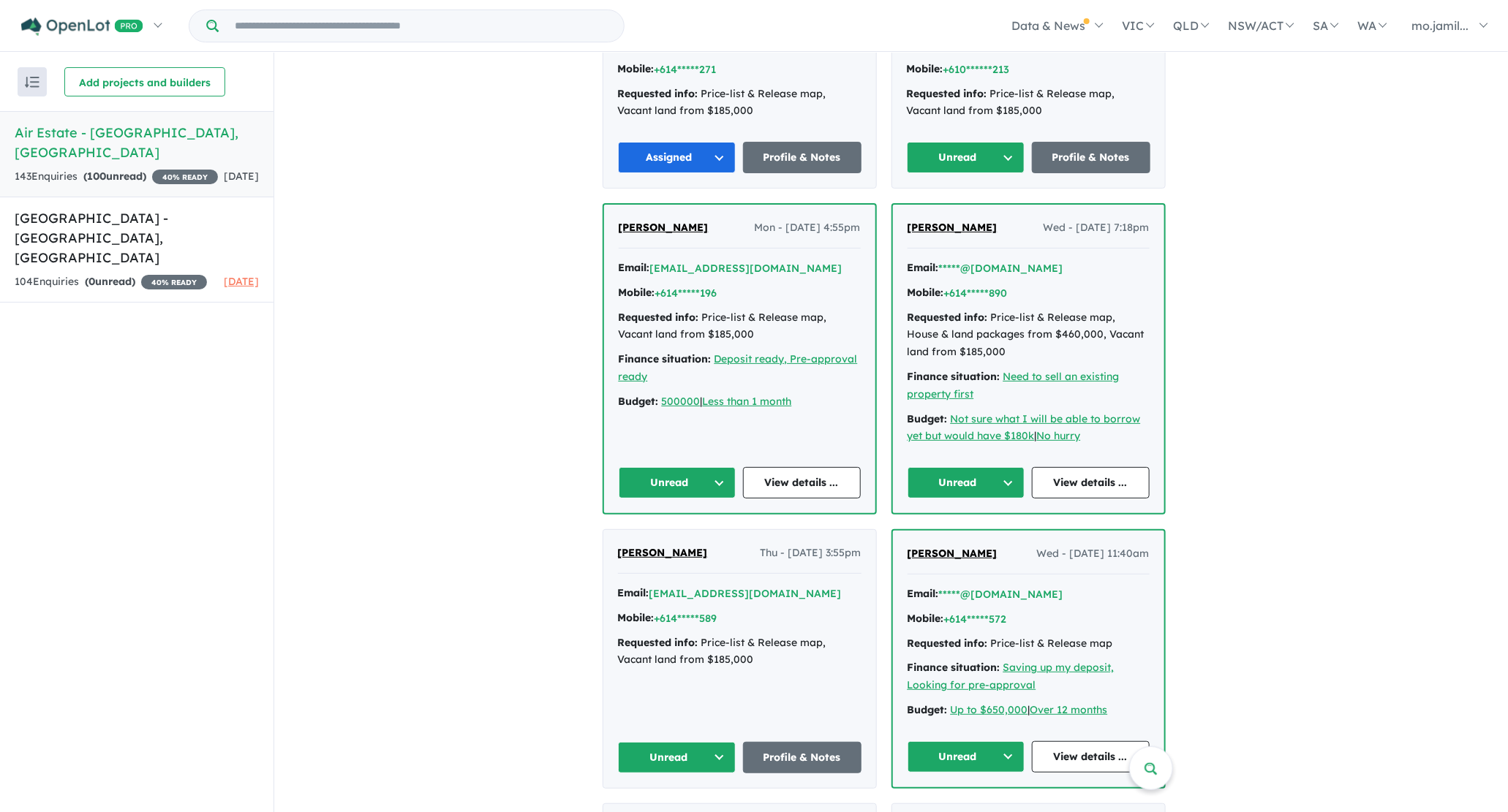
click at [1006, 157] on button "Unread" at bounding box center [966, 158] width 119 height 32
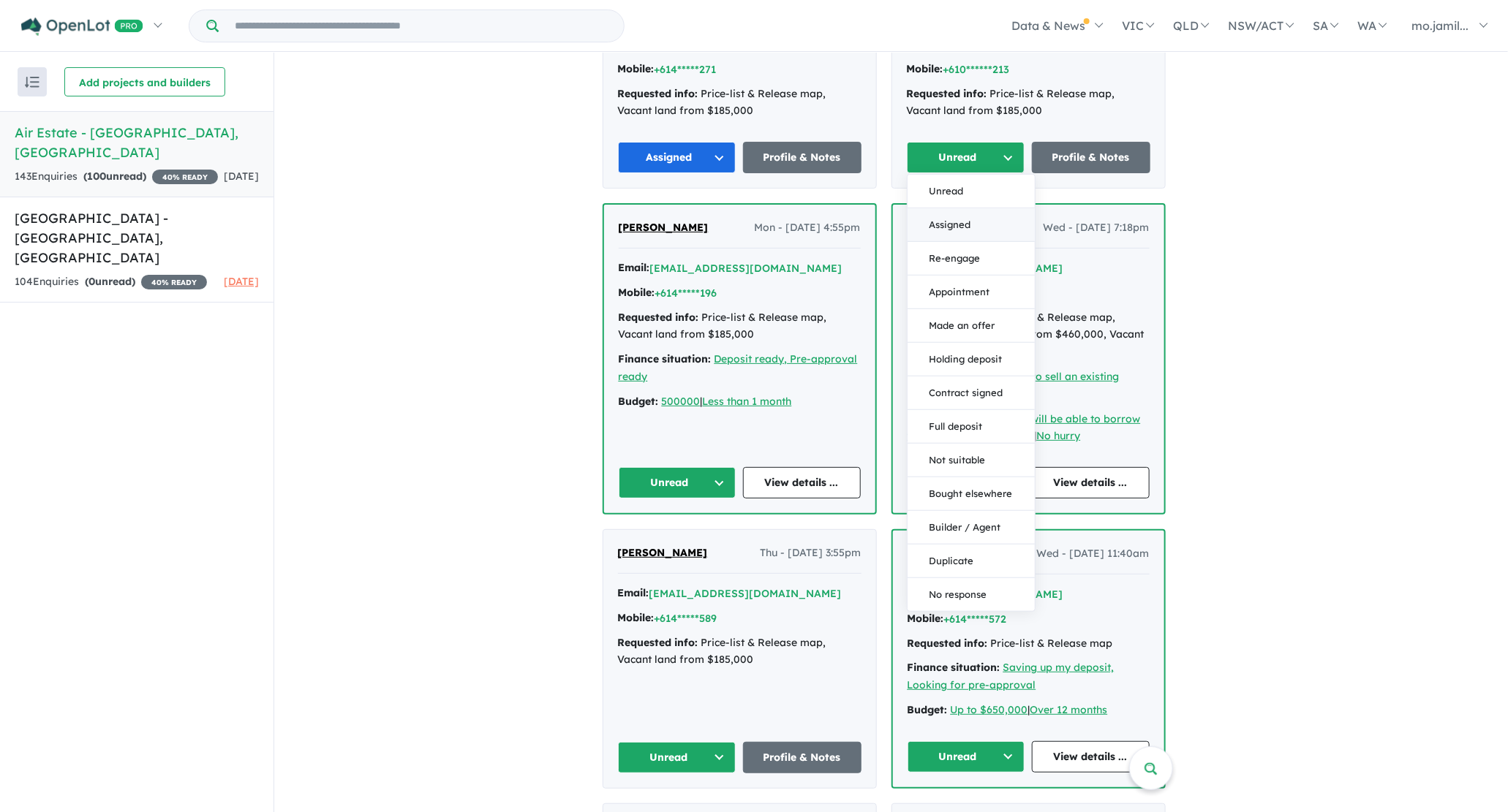
click at [976, 217] on button "Assigned" at bounding box center [971, 225] width 127 height 33
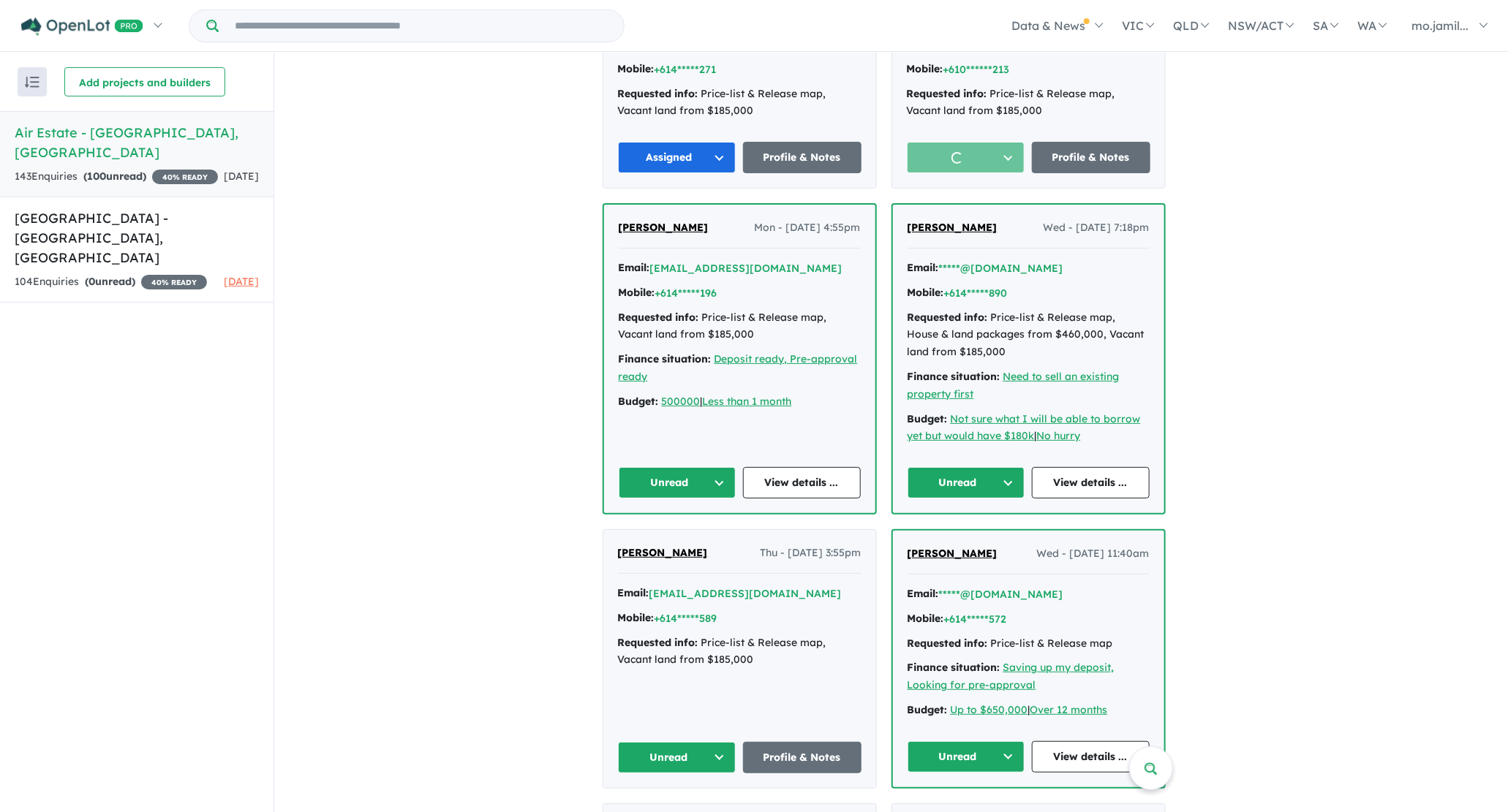
click at [1015, 479] on button "Unread" at bounding box center [966, 483] width 118 height 32
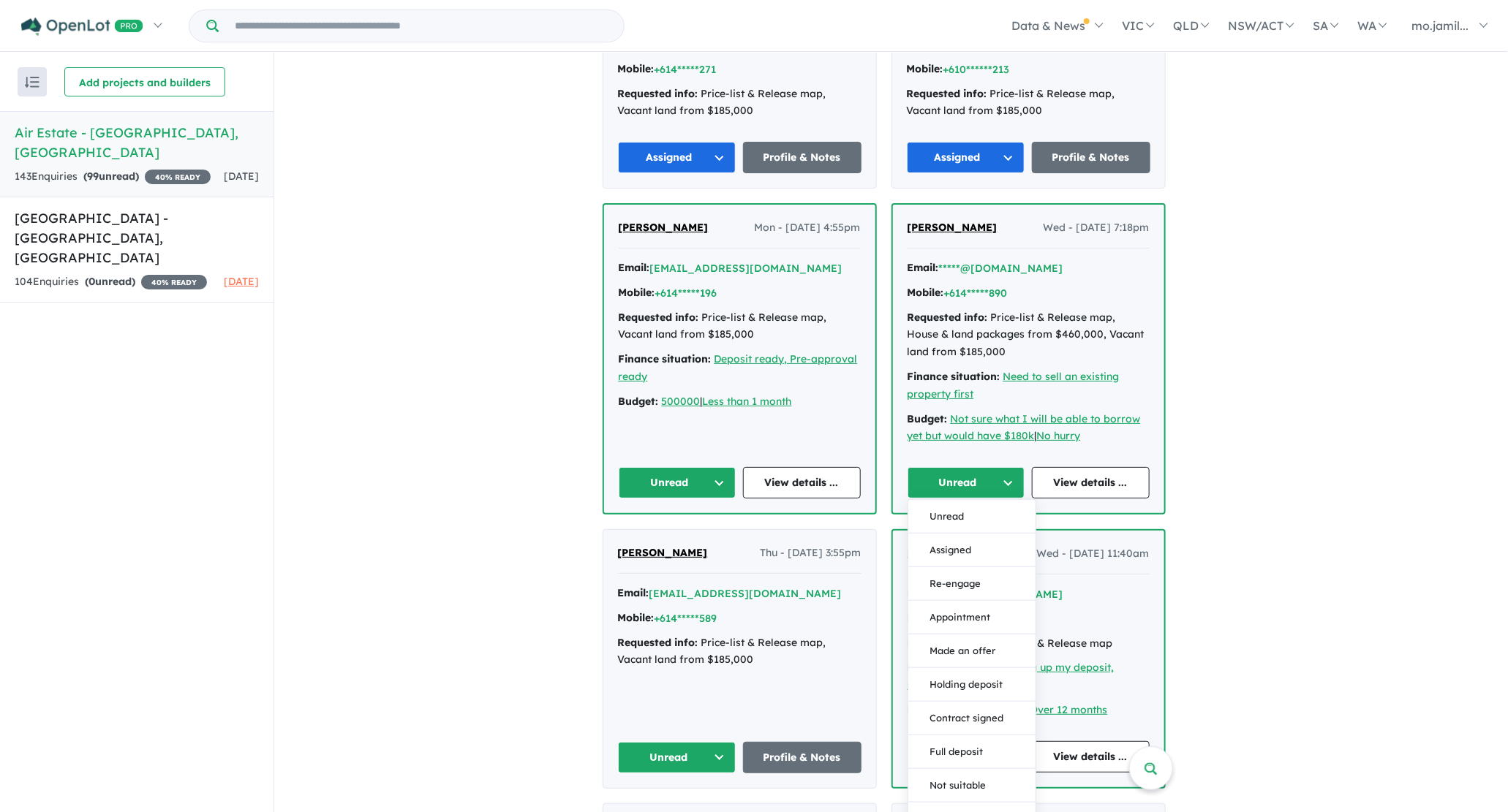
click at [999, 534] on button "Assigned" at bounding box center [972, 551] width 127 height 33
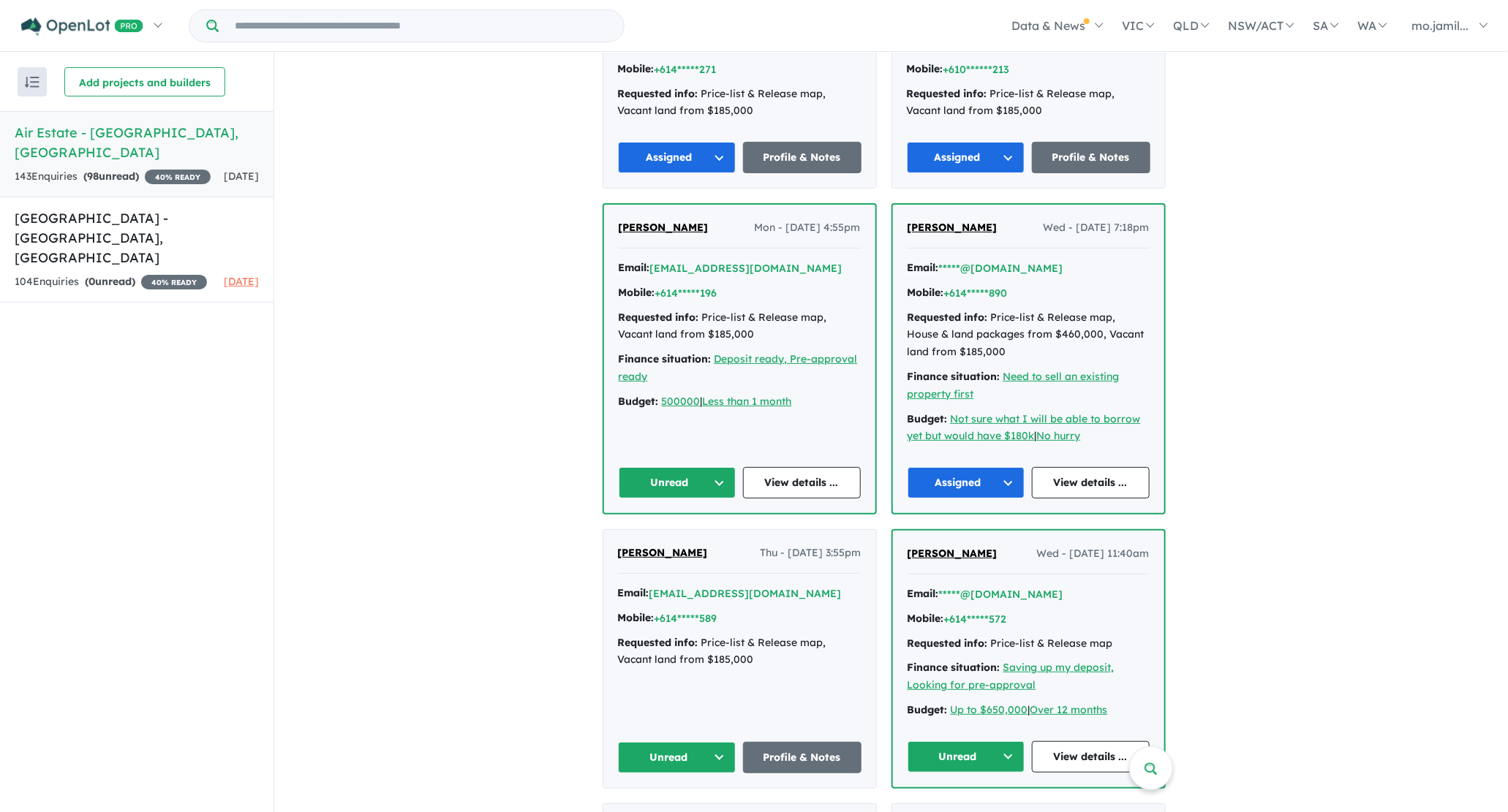
click at [1012, 743] on button "Unread" at bounding box center [966, 757] width 118 height 32
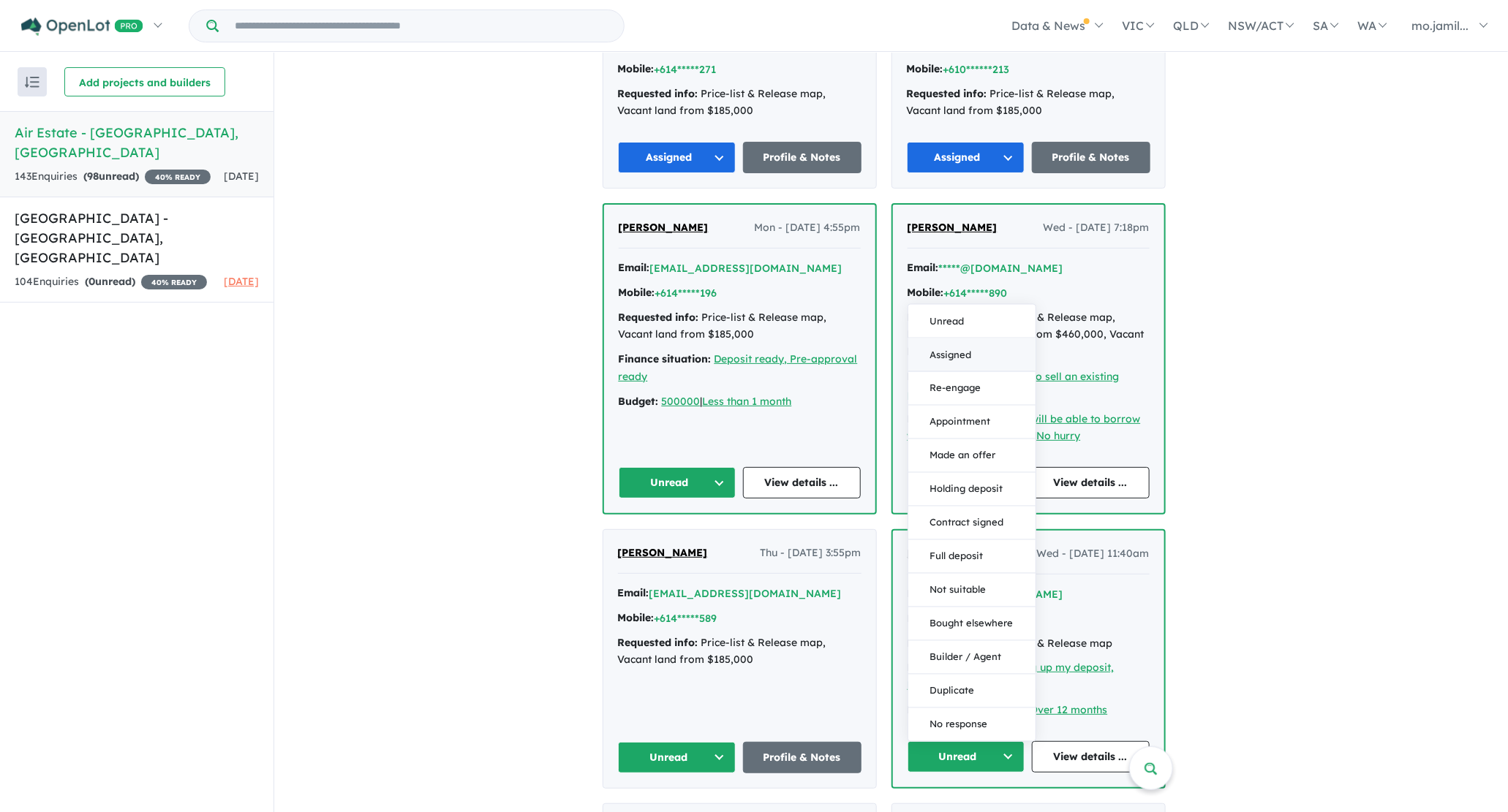
click at [950, 350] on button "Assigned" at bounding box center [972, 355] width 127 height 33
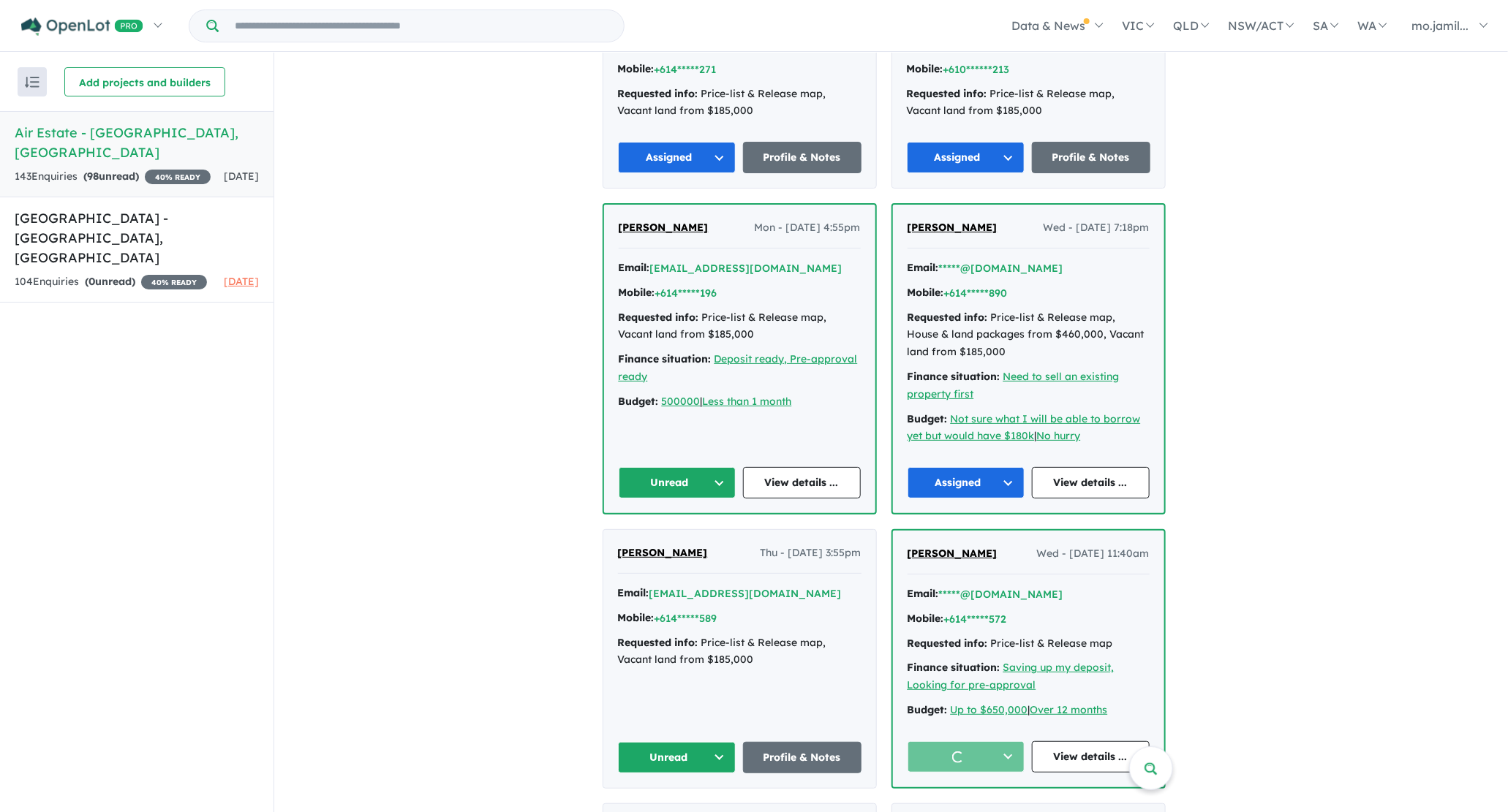
click at [733, 479] on button "Unread" at bounding box center [677, 483] width 118 height 32
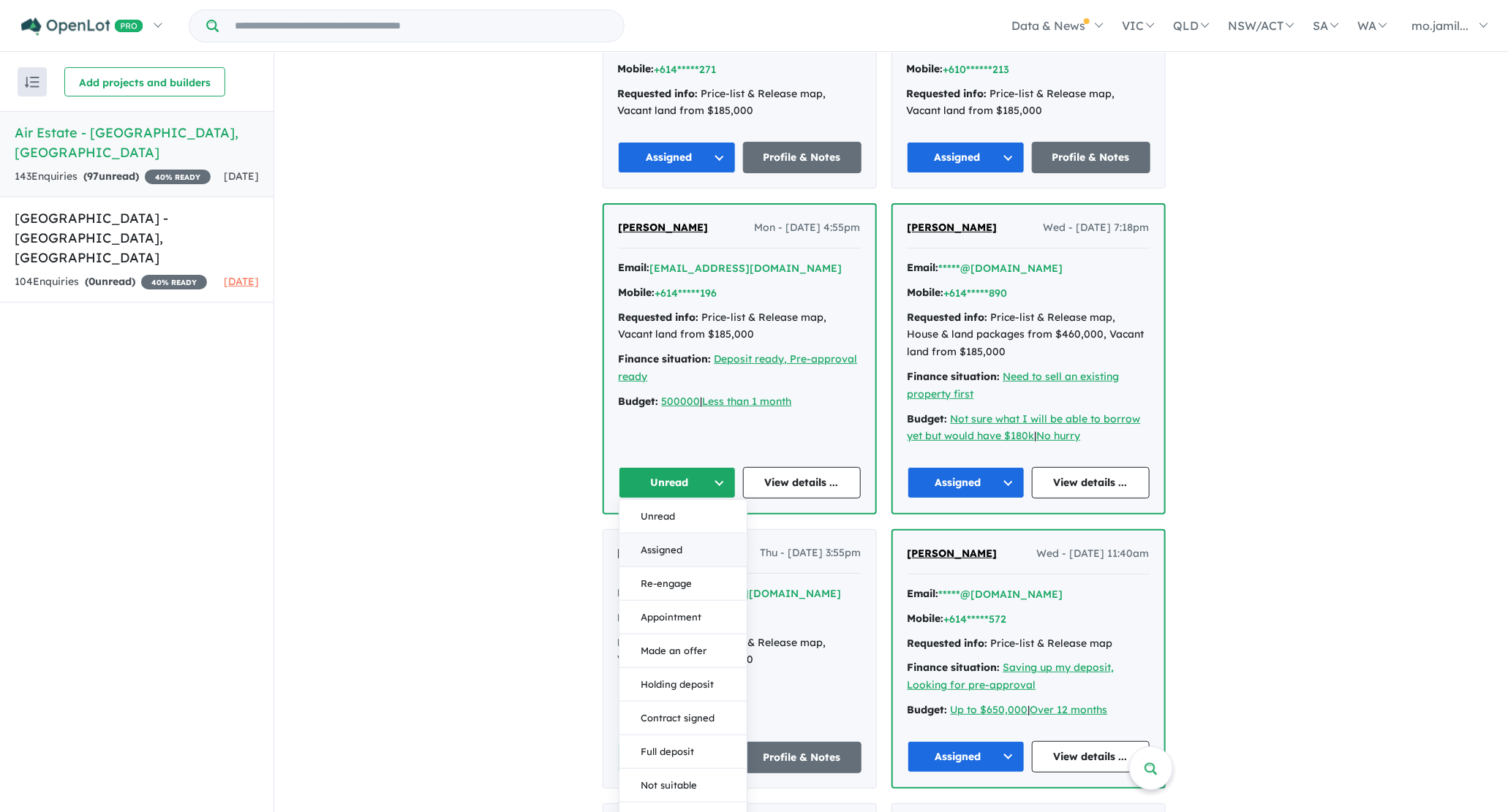
click at [696, 537] on button "Assigned" at bounding box center [683, 551] width 127 height 33
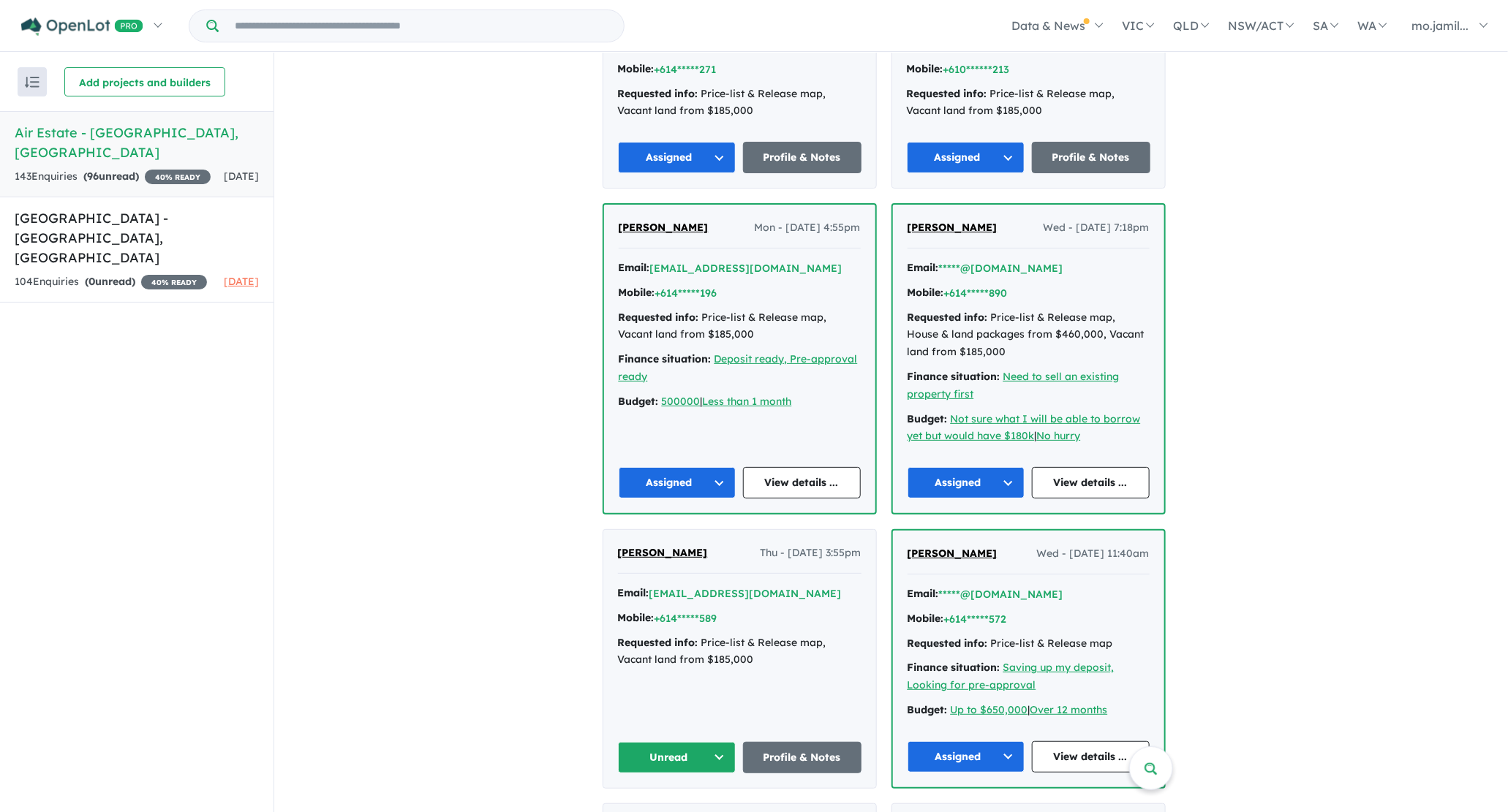
click at [726, 747] on button "Unread" at bounding box center [677, 758] width 119 height 32
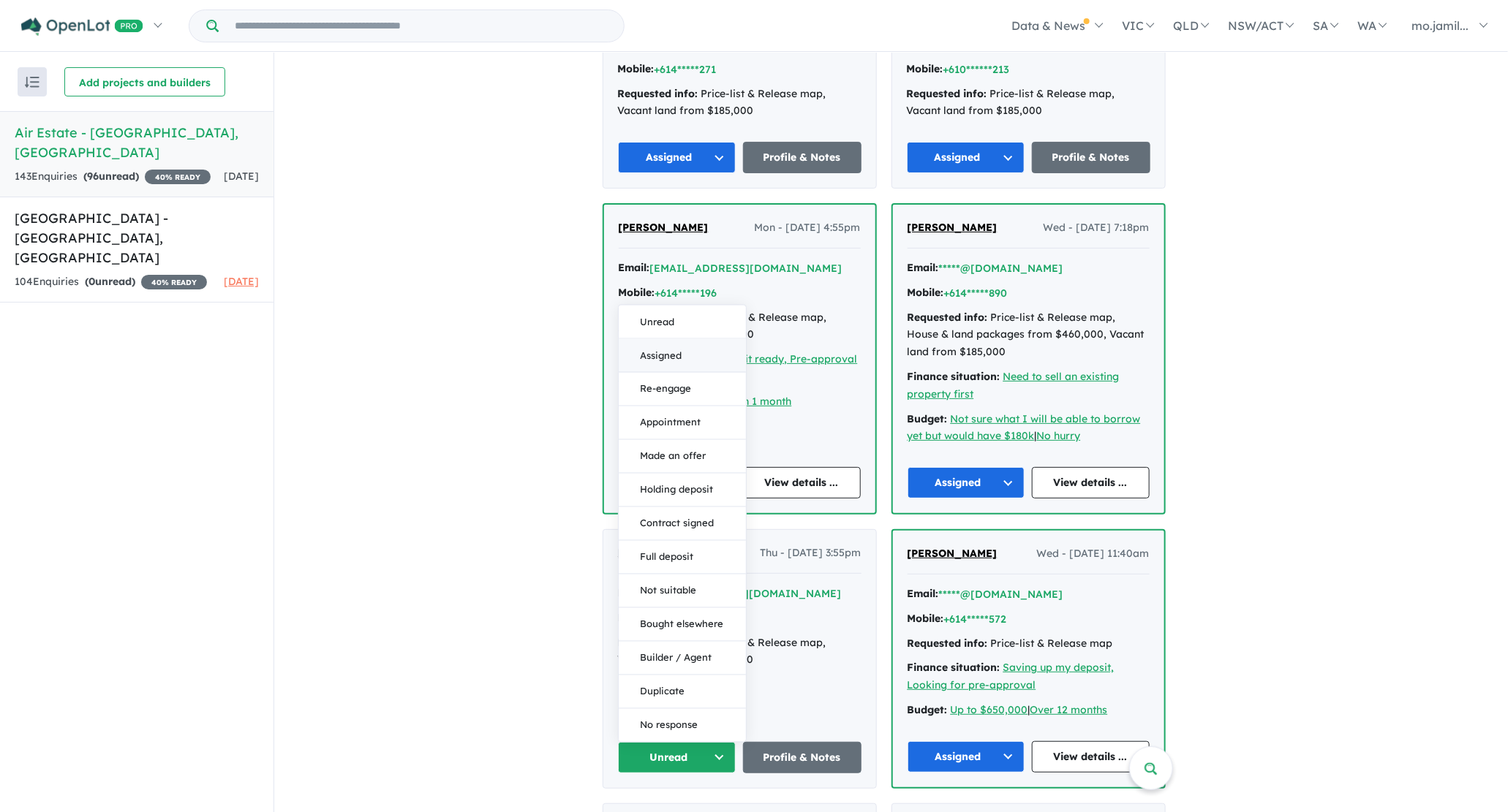
click at [703, 360] on button "Assigned" at bounding box center [682, 356] width 127 height 33
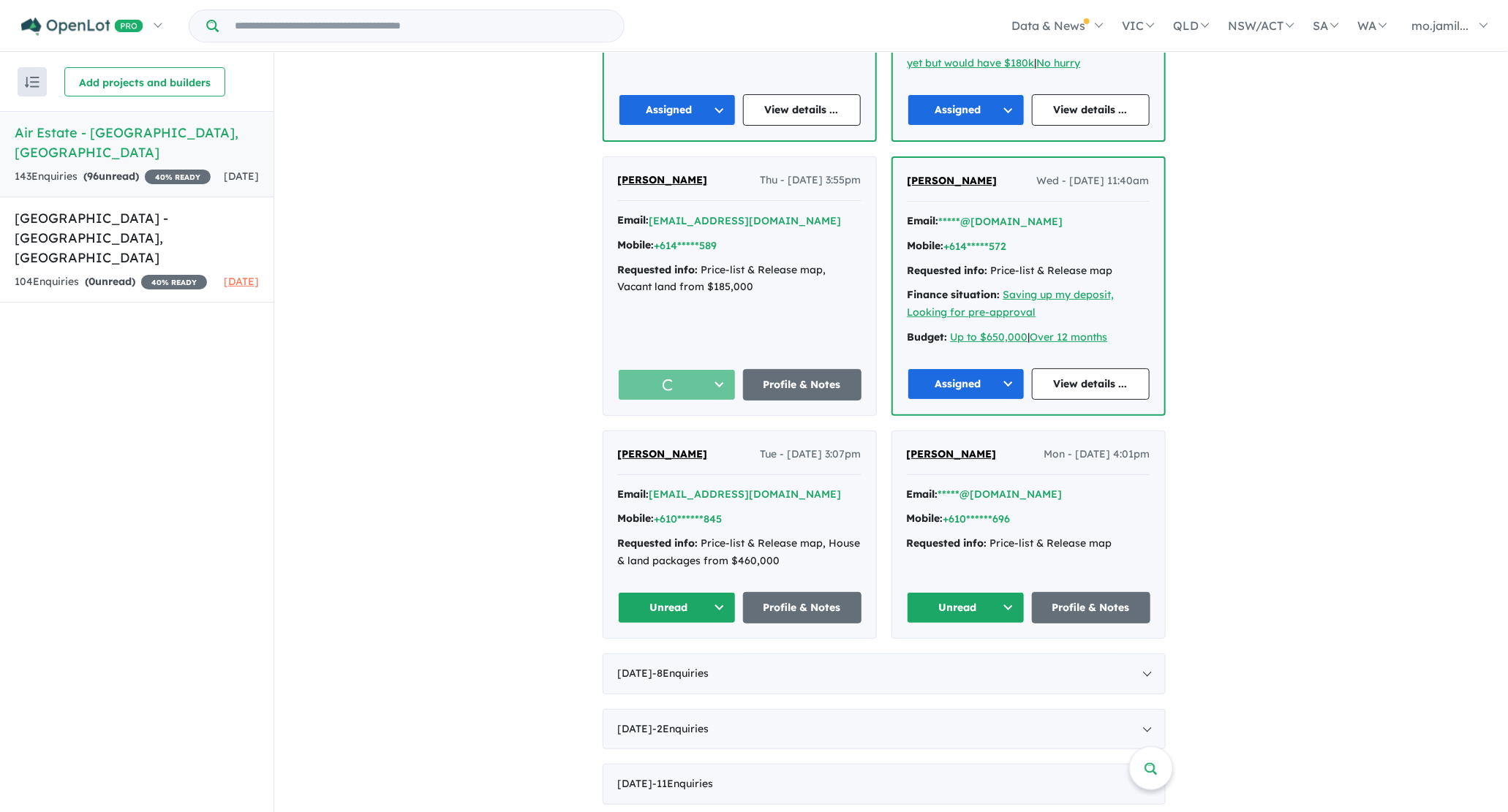
scroll to position [2074, 0]
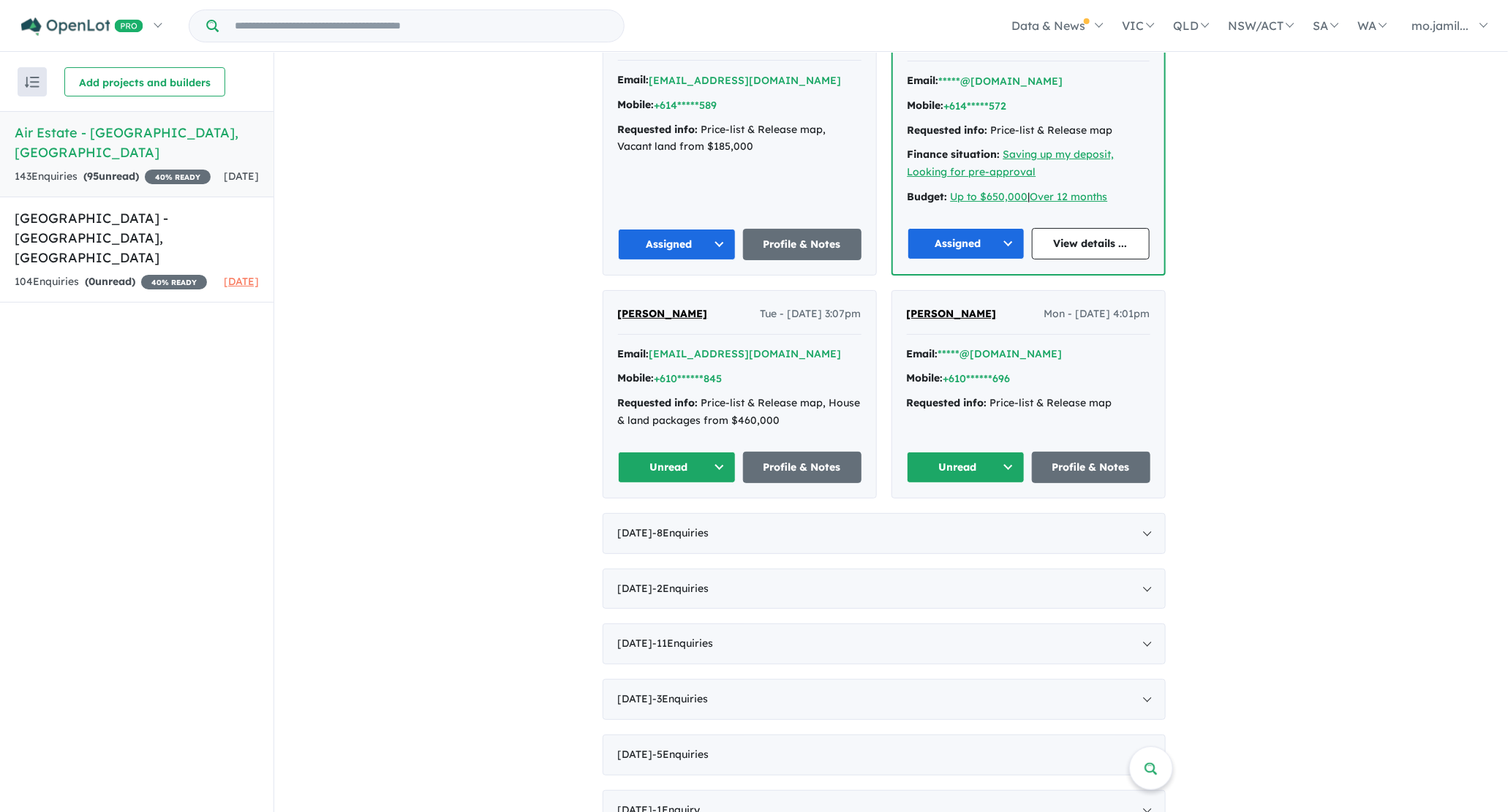
click at [735, 456] on button "Unread" at bounding box center [677, 467] width 119 height 32
click at [706, 520] on button "Assigned" at bounding box center [682, 535] width 127 height 33
click at [1016, 454] on button "Unread" at bounding box center [966, 467] width 119 height 32
click at [988, 525] on button "Assigned" at bounding box center [971, 535] width 127 height 33
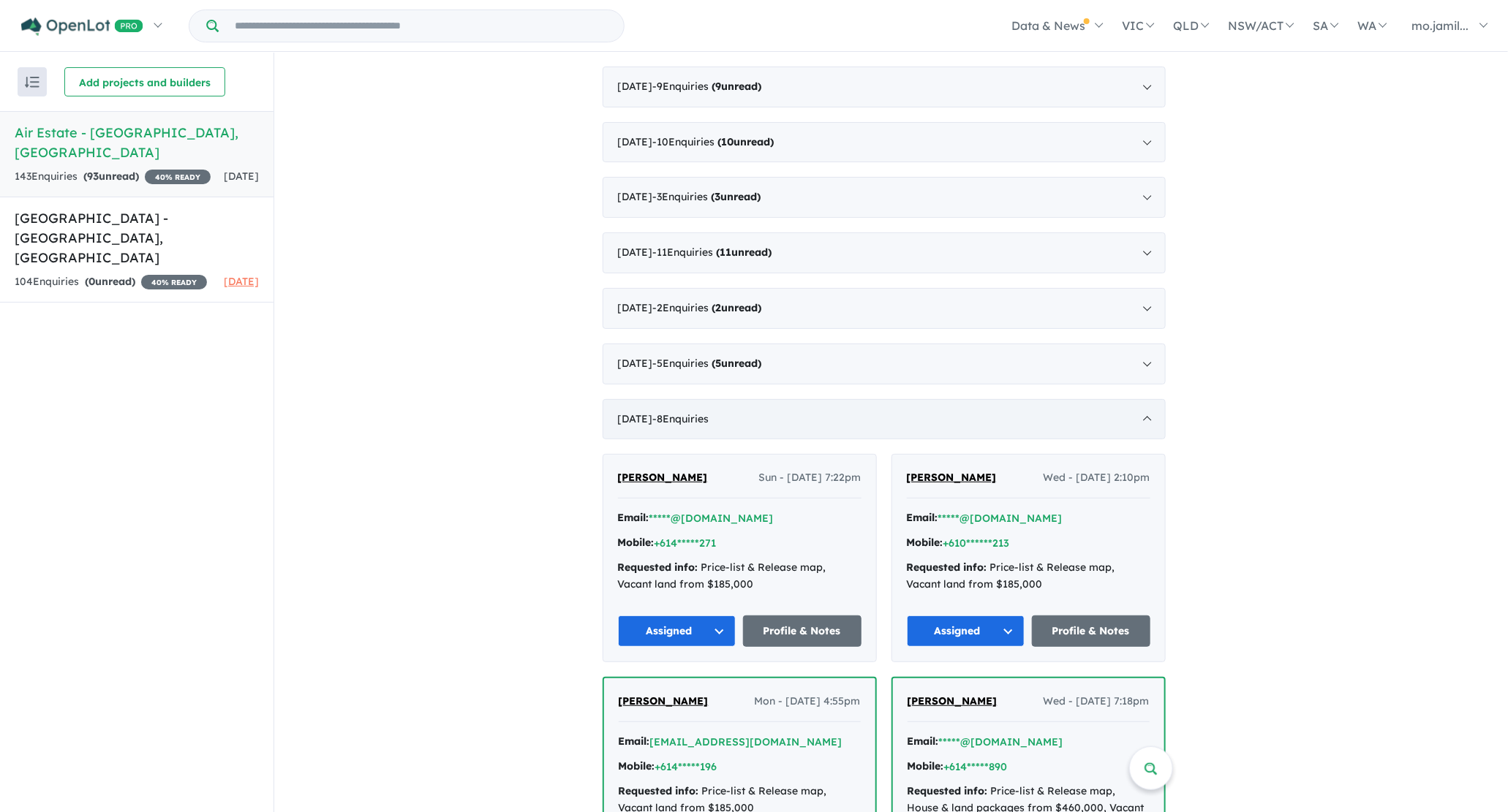
scroll to position [996, 0]
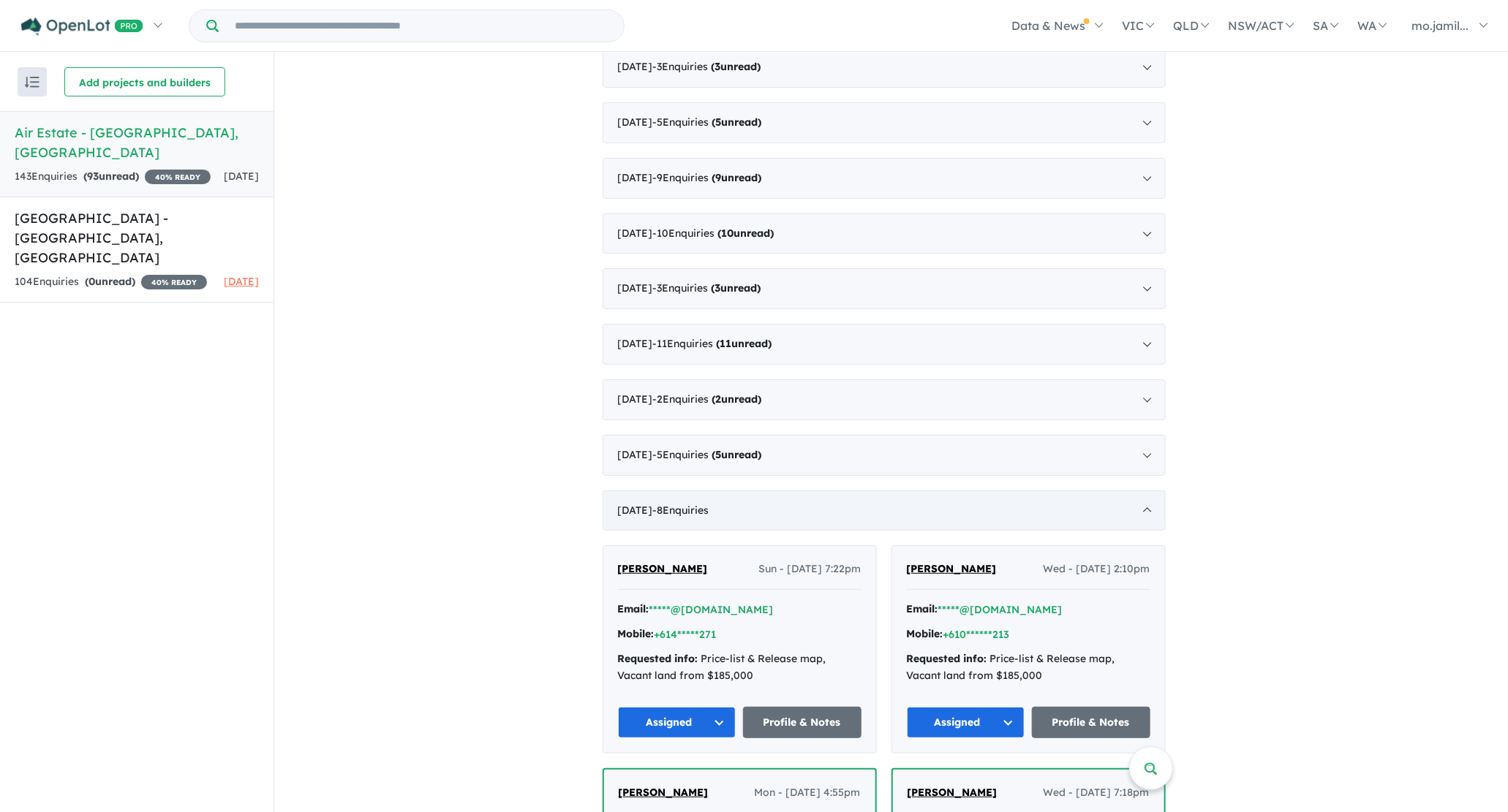
click at [794, 514] on div "[DATE] - 8 Enquir ies ( 0 unread)" at bounding box center [884, 511] width 563 height 41
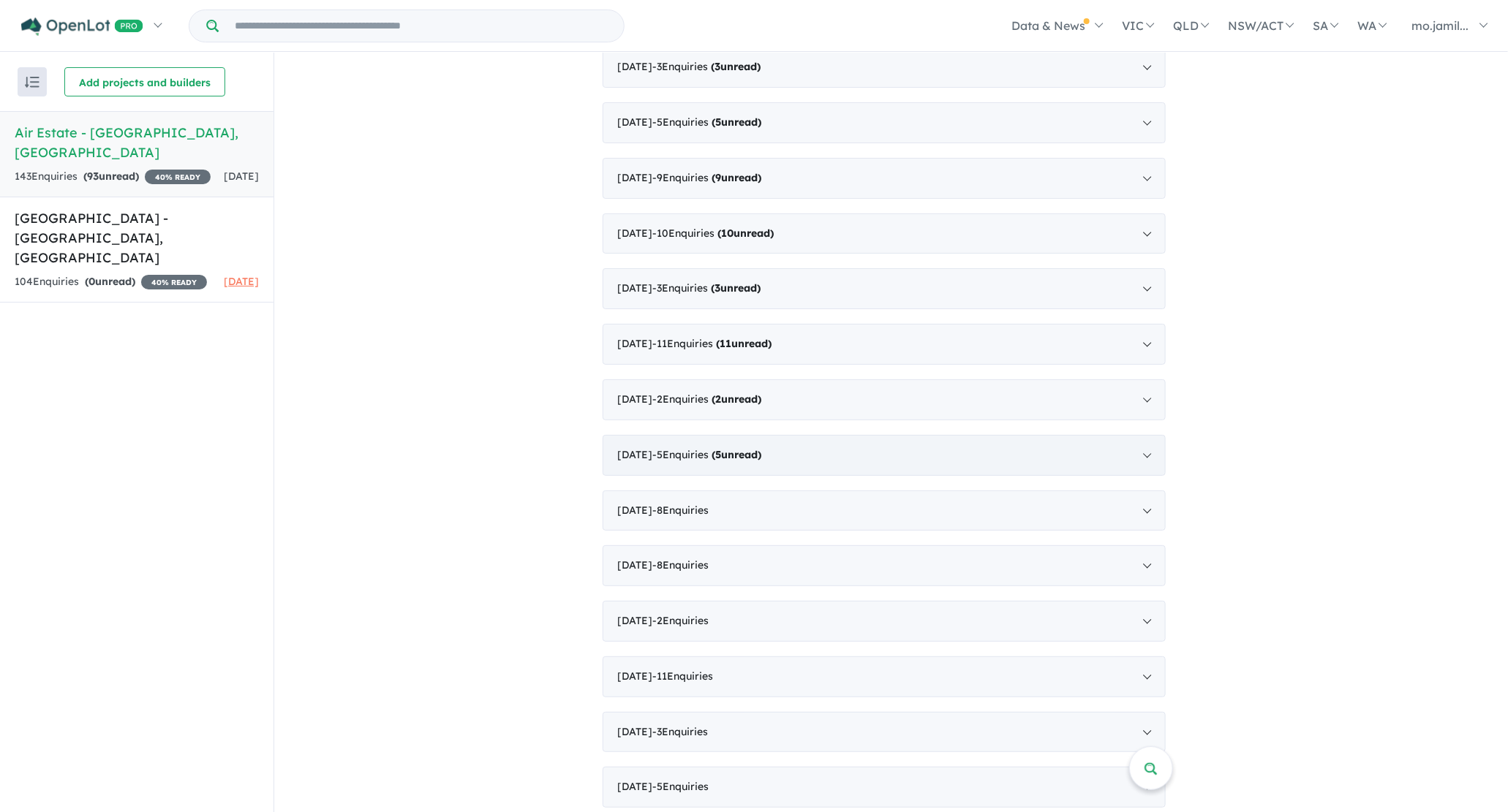
click at [786, 461] on div "[DATE] - 5 Enquir ies ( 5 unread)" at bounding box center [884, 455] width 563 height 41
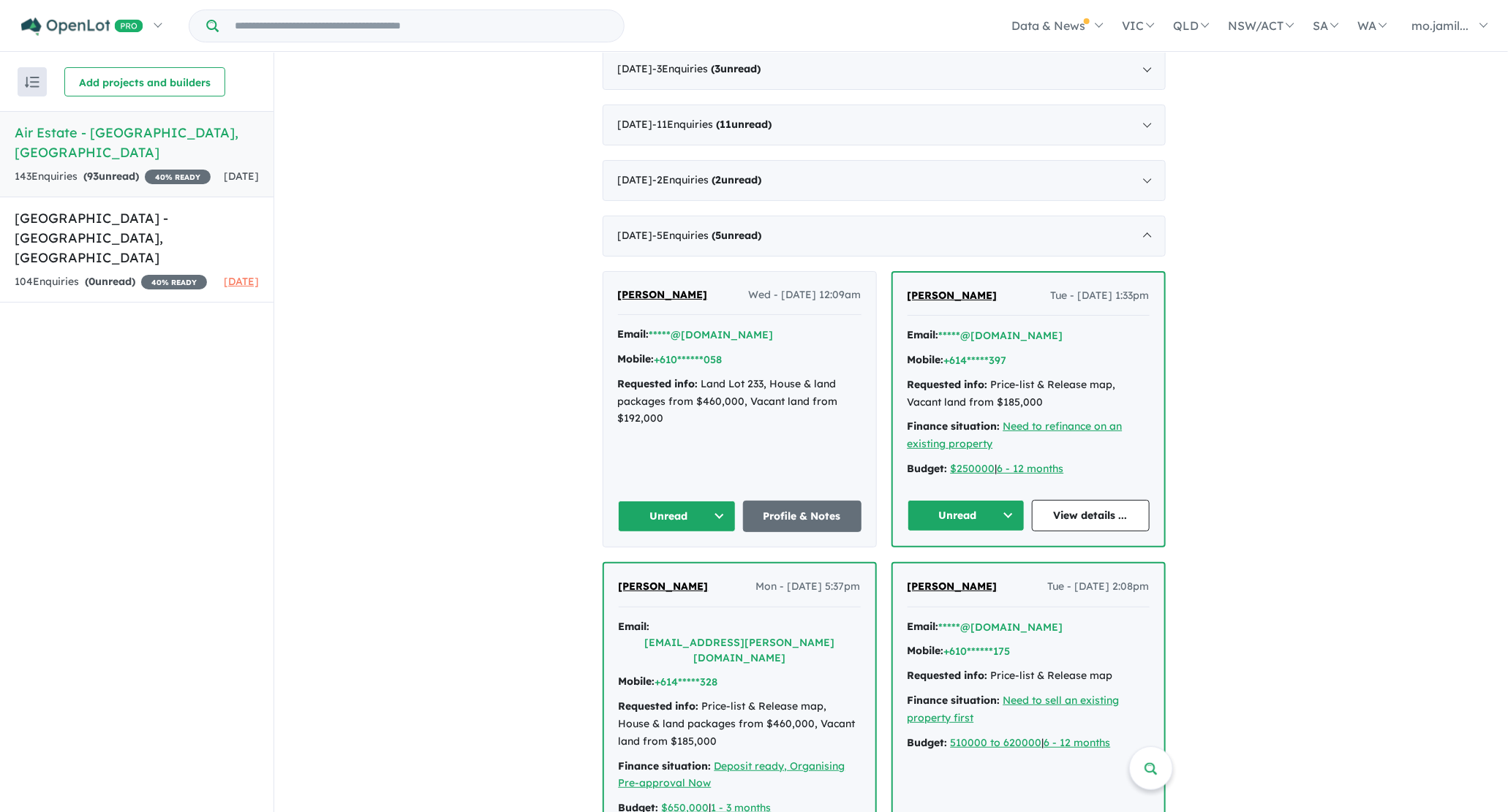
scroll to position [1513, 0]
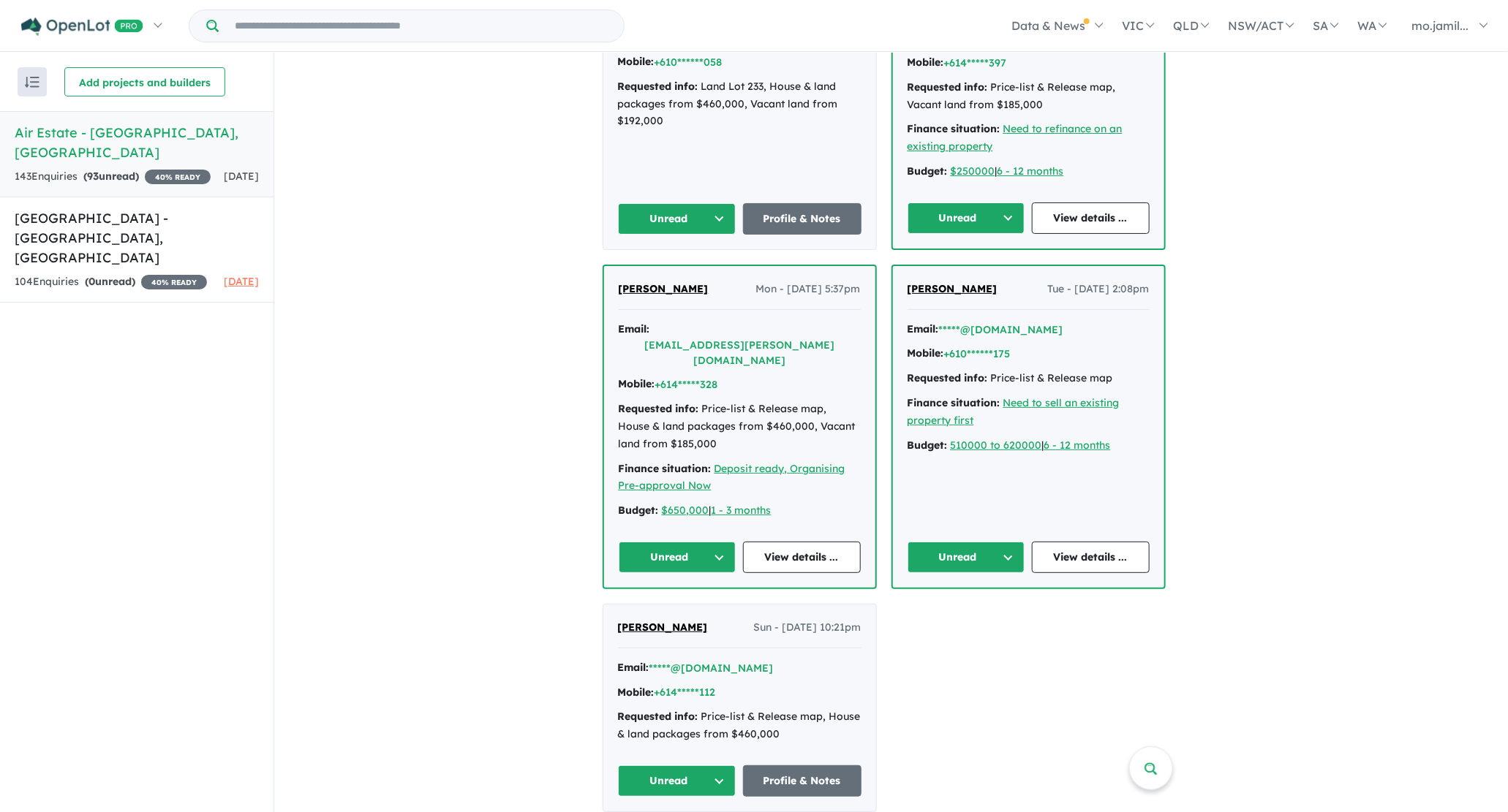
click at [721, 214] on button "Unread" at bounding box center [677, 219] width 119 height 32
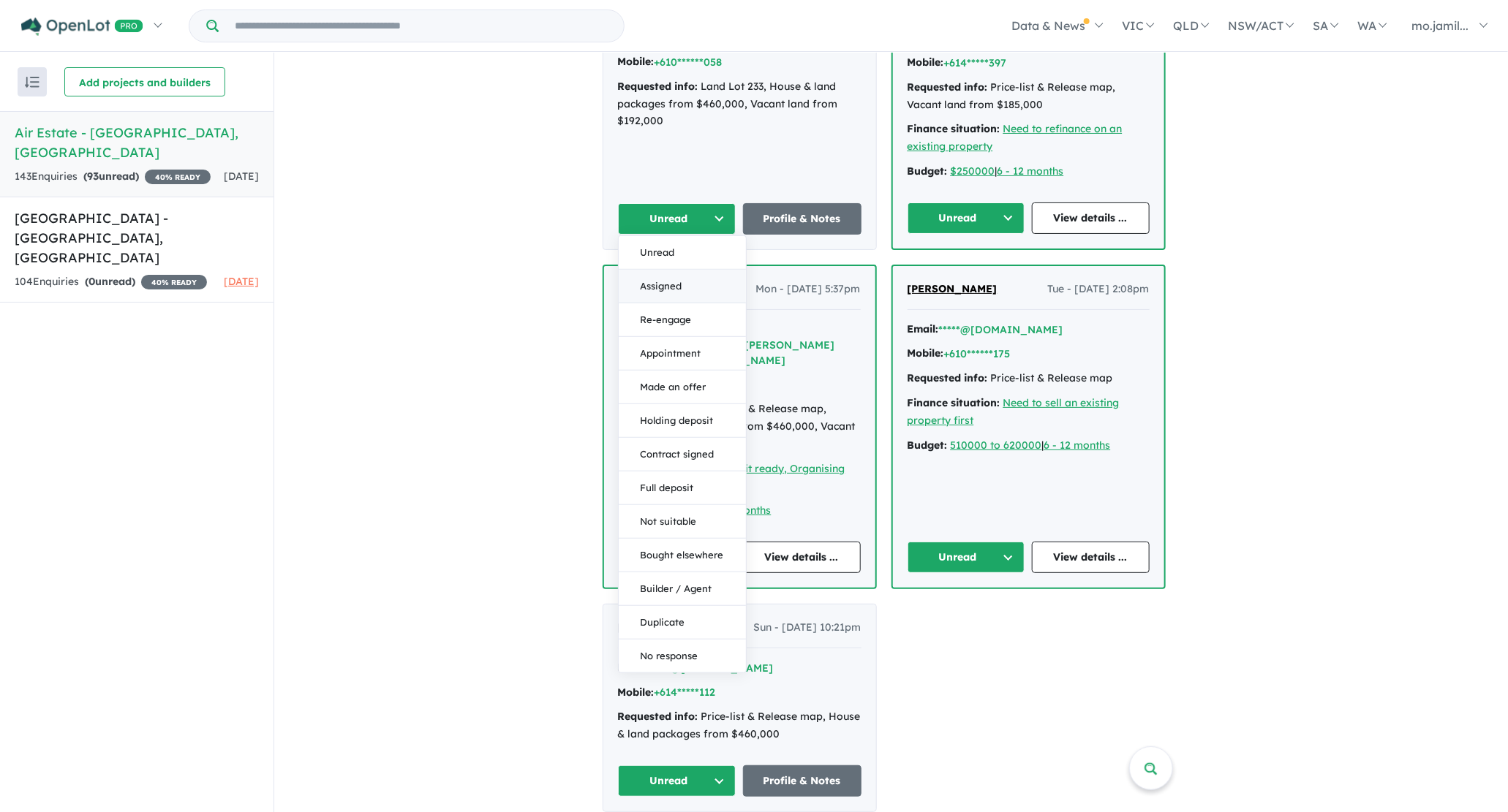
click at [721, 274] on button "Assigned" at bounding box center [682, 286] width 127 height 33
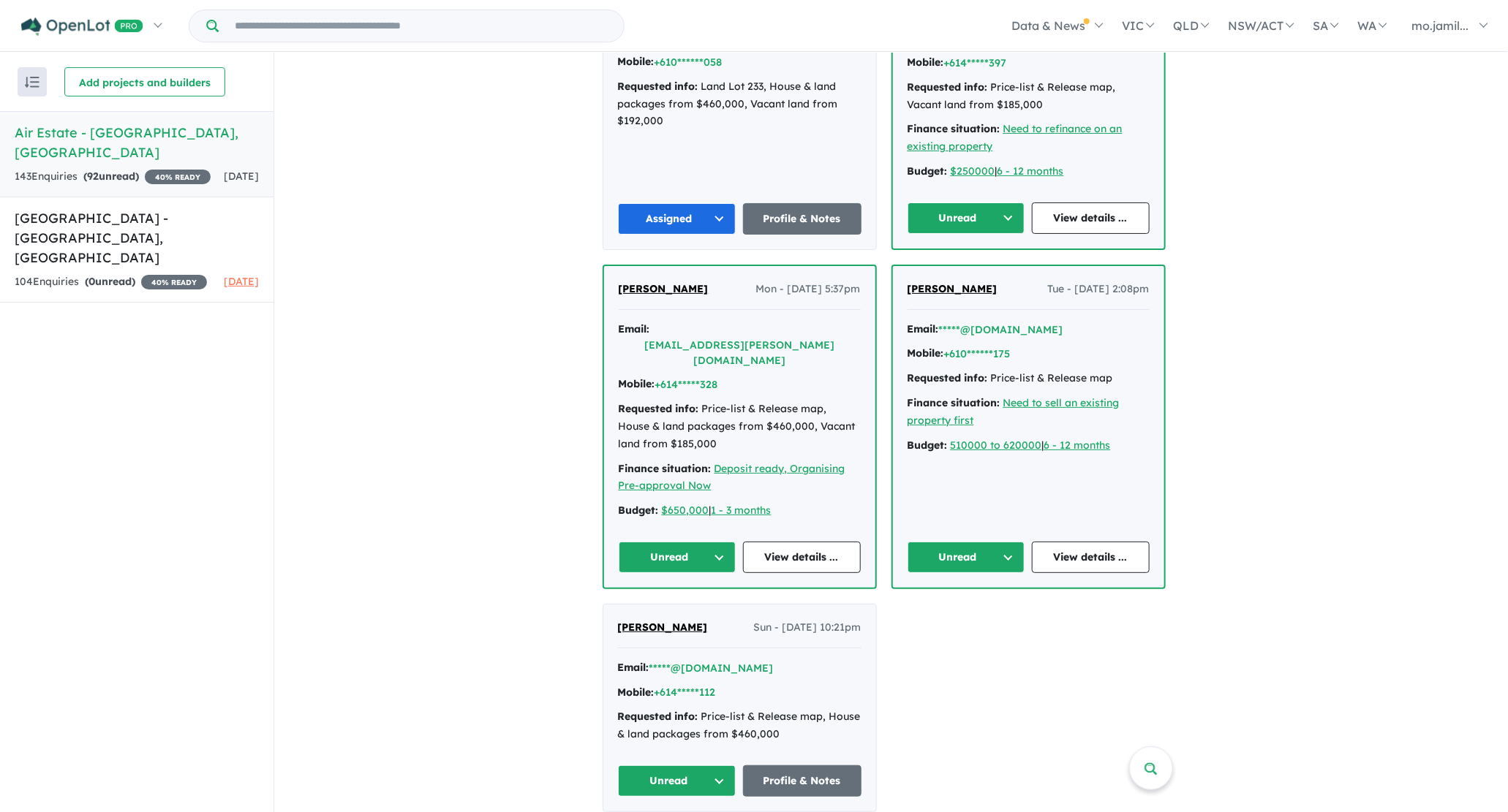
click at [1015, 209] on button "Unread" at bounding box center [966, 219] width 118 height 32
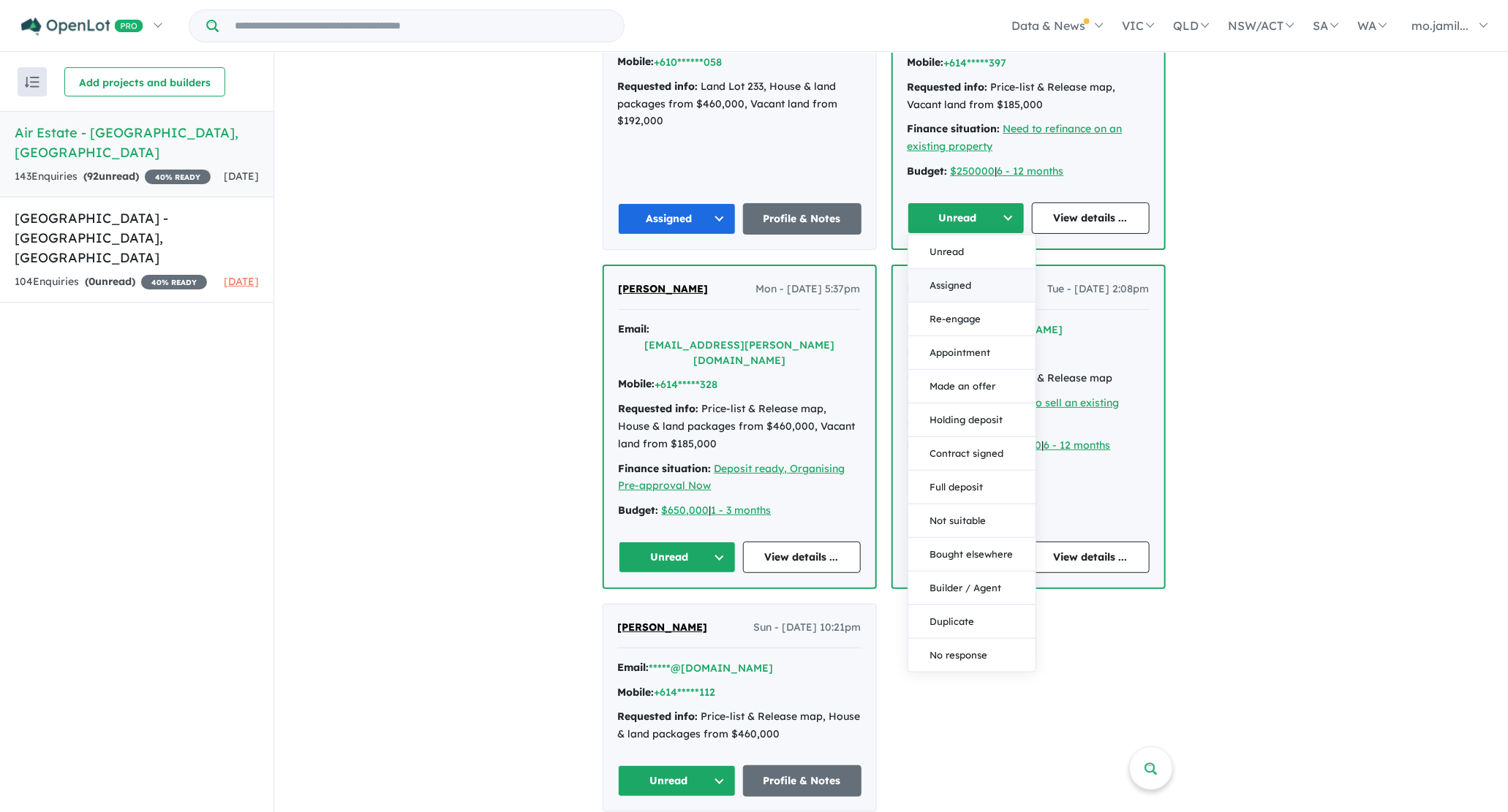
click at [999, 270] on button "Assigned" at bounding box center [972, 285] width 127 height 33
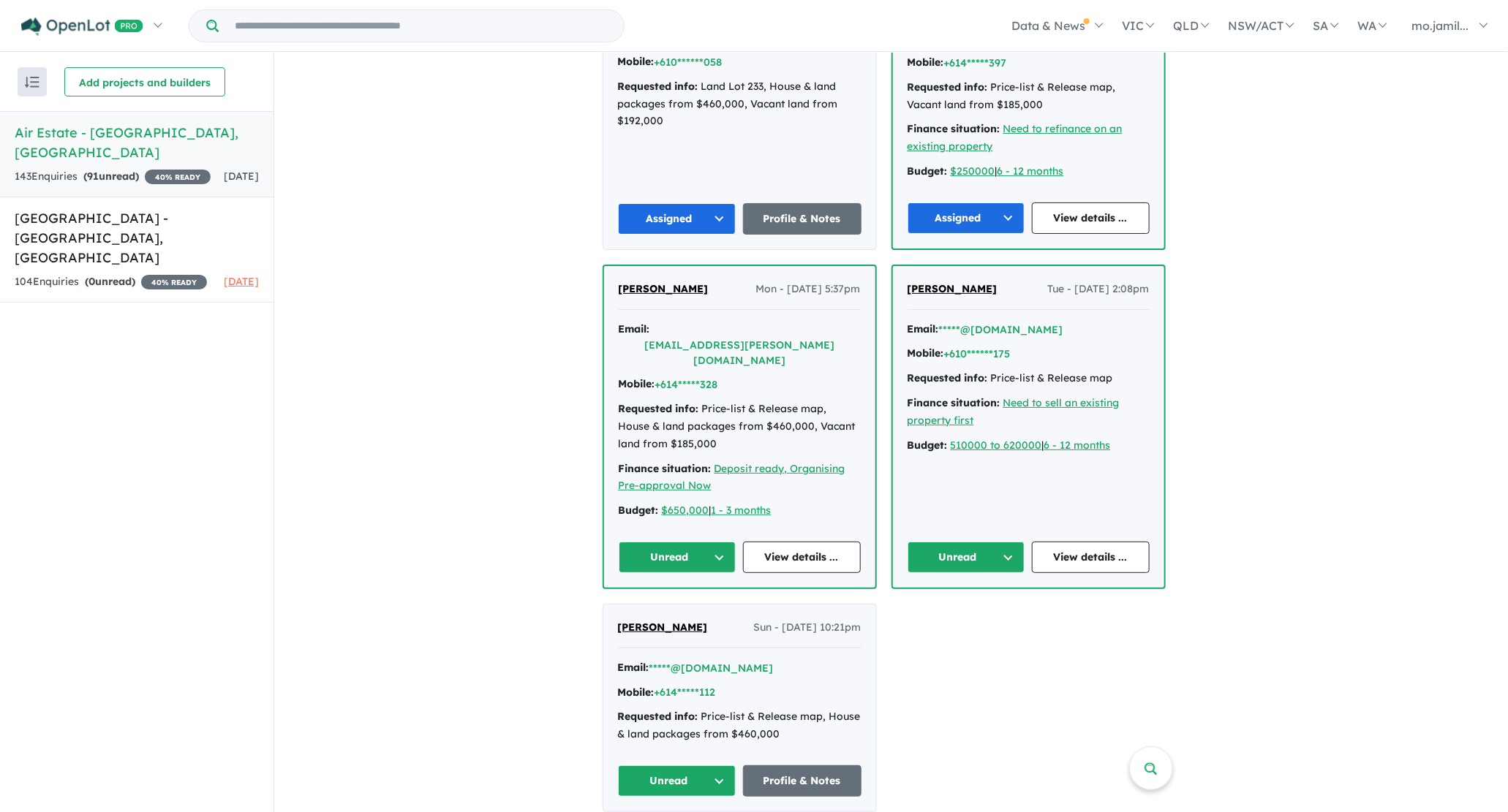
click at [994, 542] on button "Unread" at bounding box center [966, 557] width 118 height 32
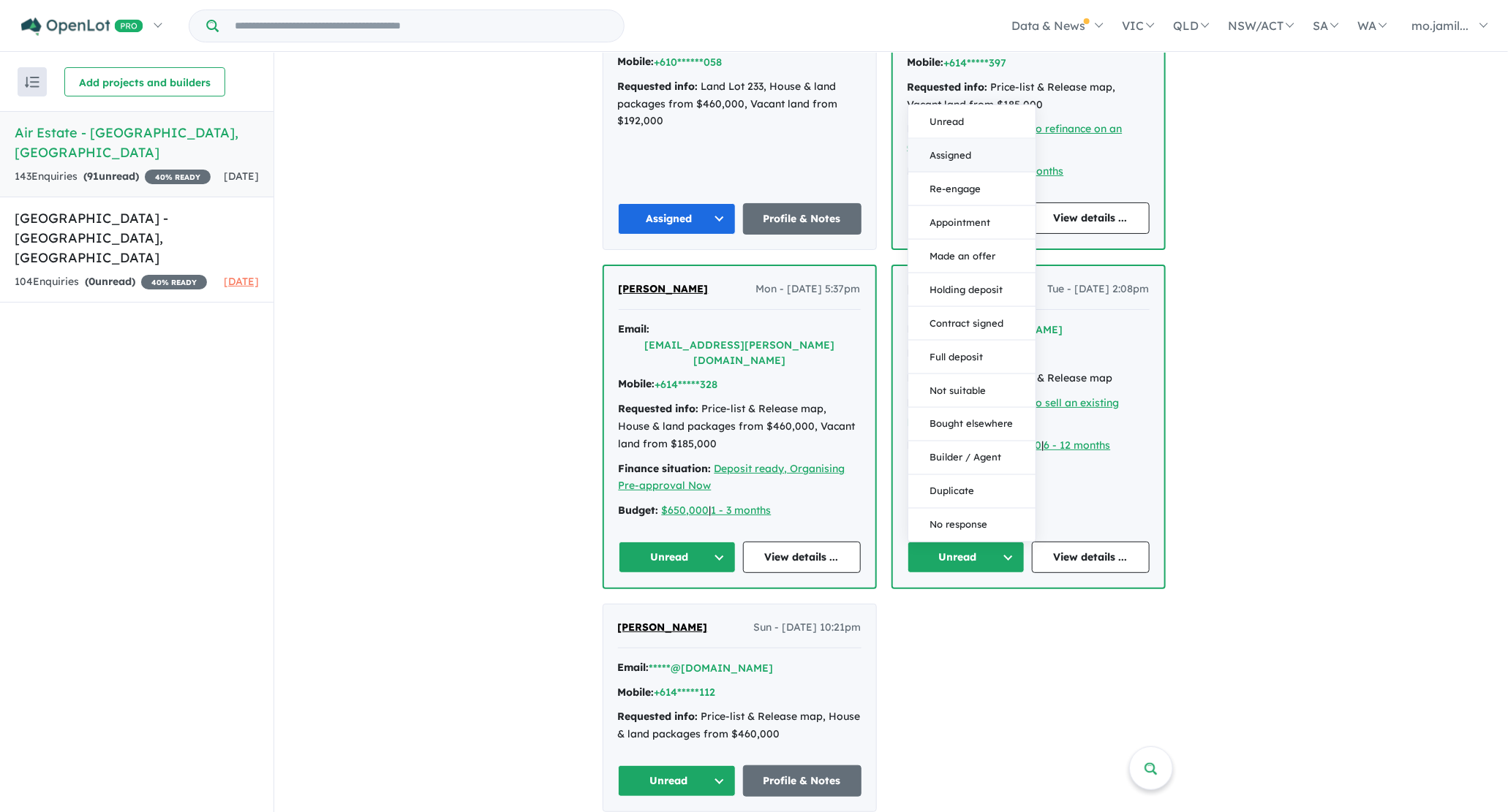
click at [965, 139] on button "Assigned" at bounding box center [972, 155] width 127 height 33
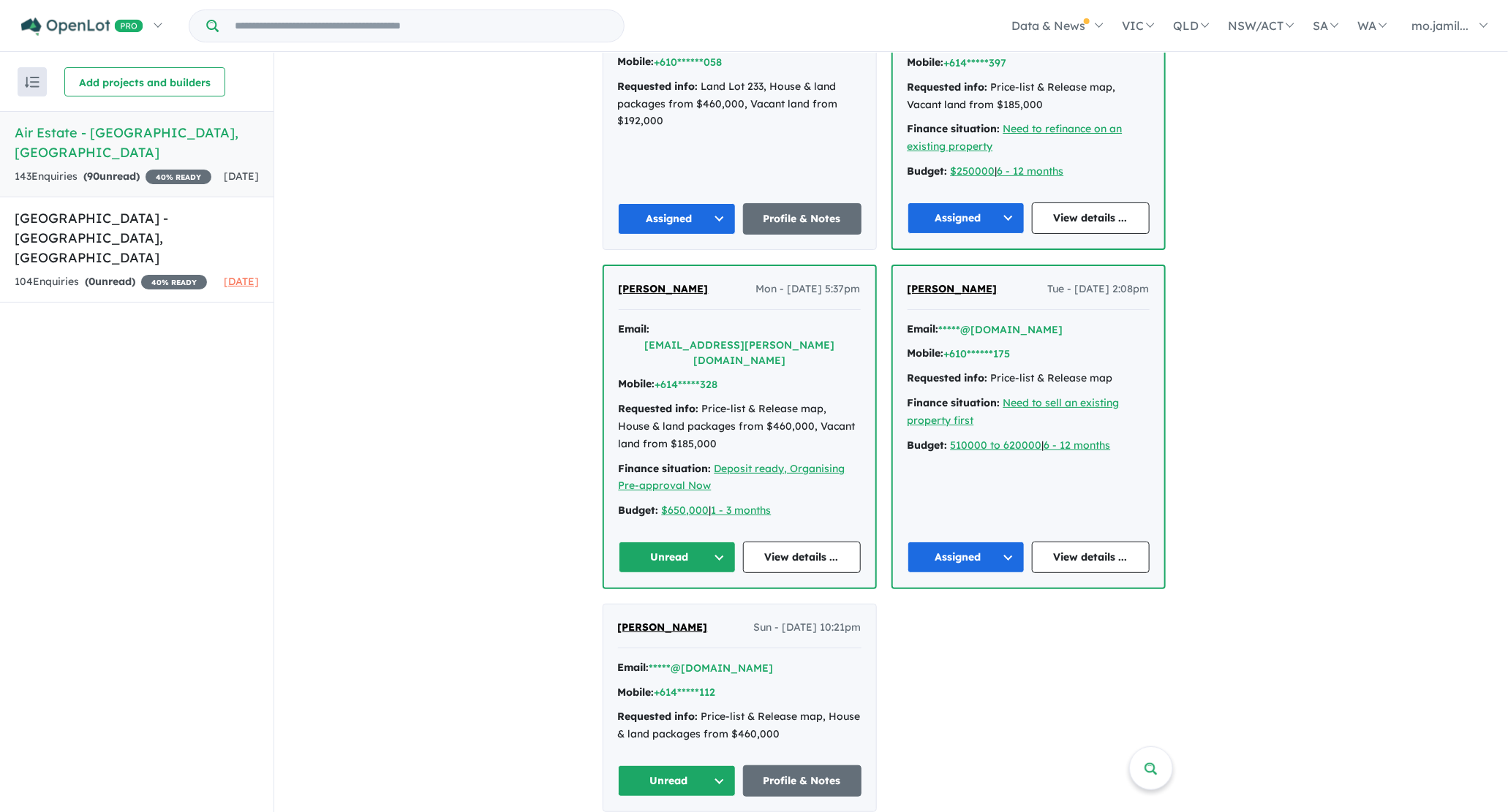
click at [736, 542] on button "Unread" at bounding box center [677, 557] width 118 height 32
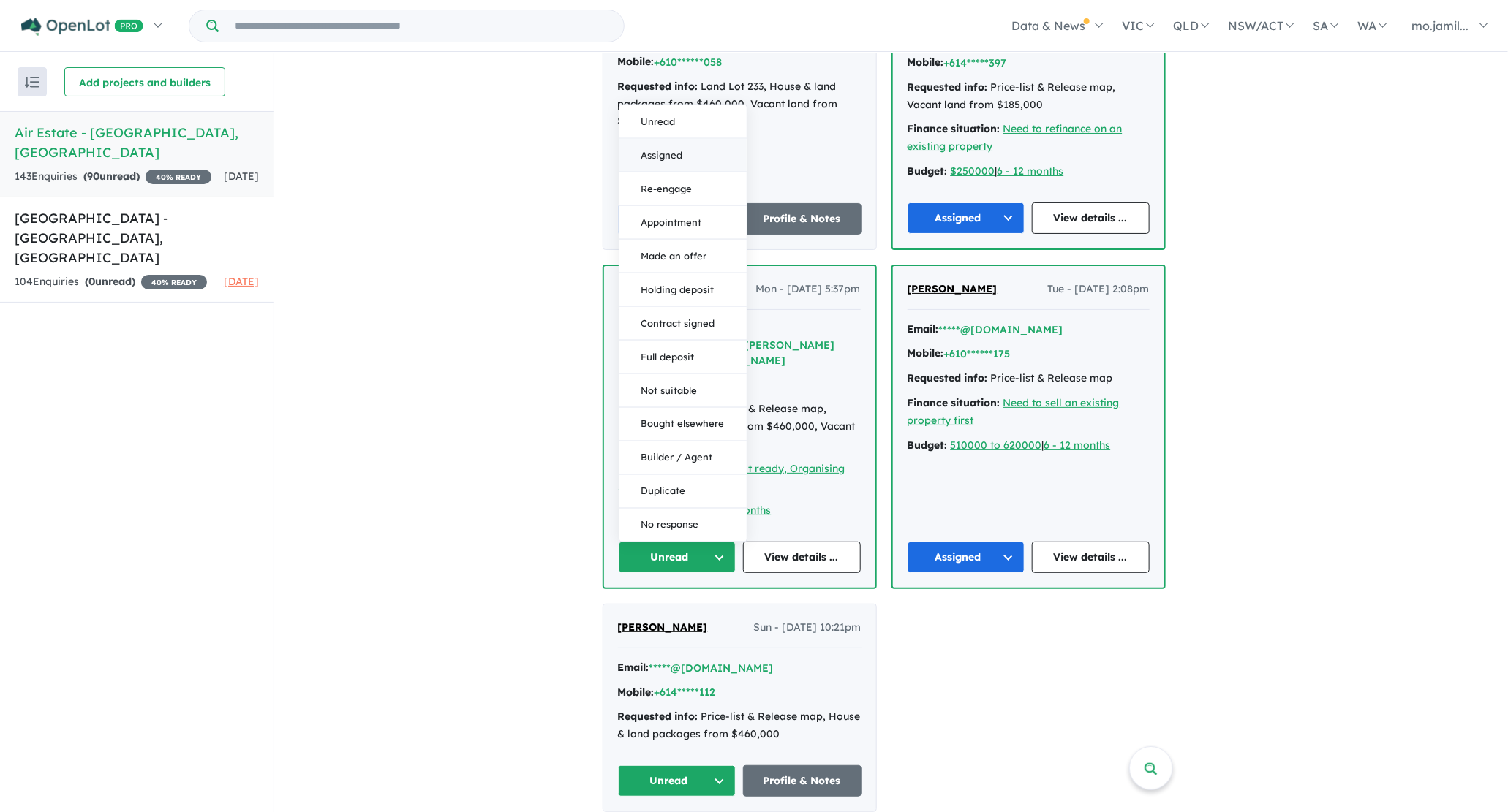
click at [709, 139] on button "Assigned" at bounding box center [683, 155] width 127 height 33
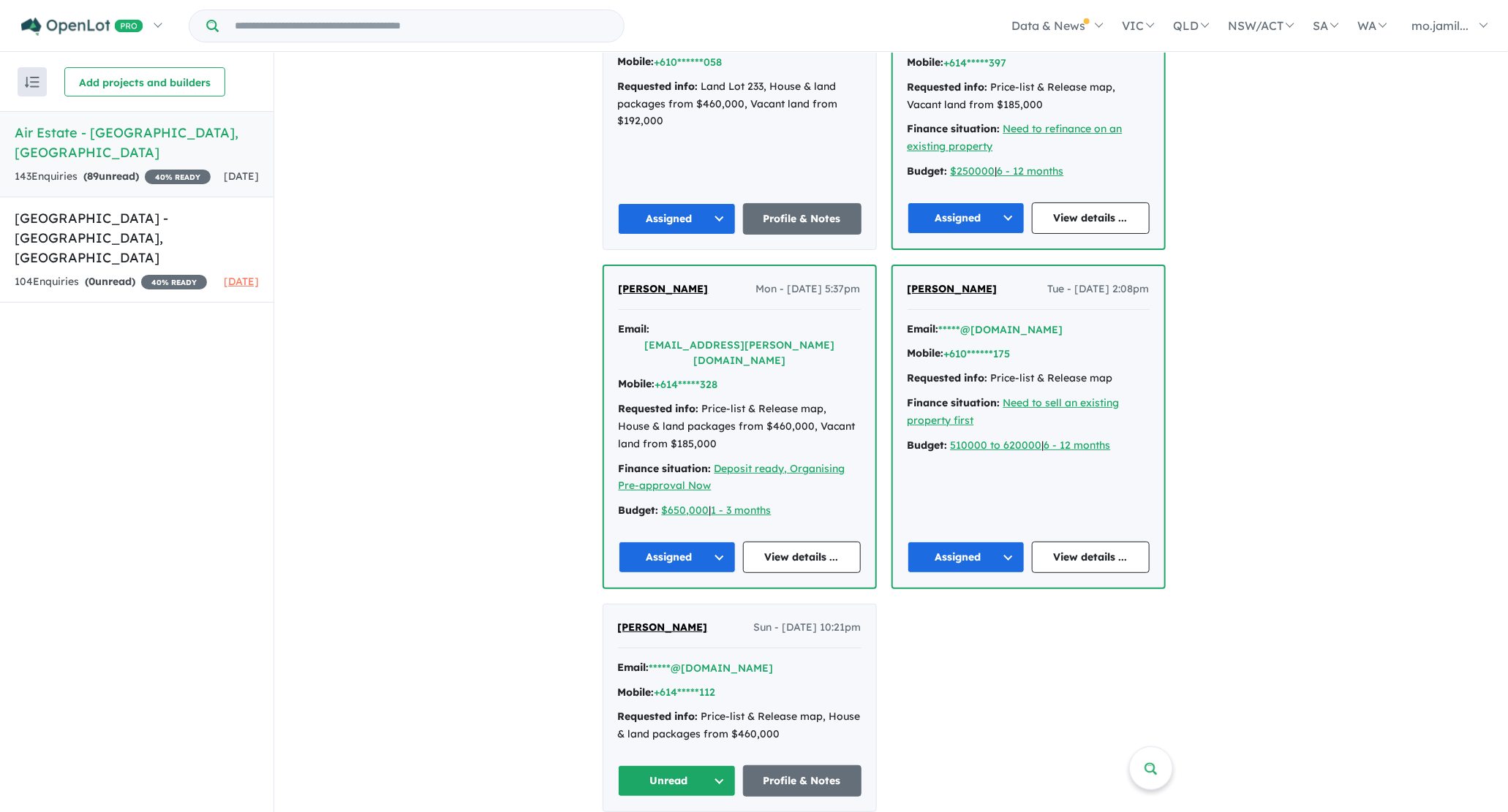
click at [735, 765] on button "Unread" at bounding box center [677, 781] width 119 height 32
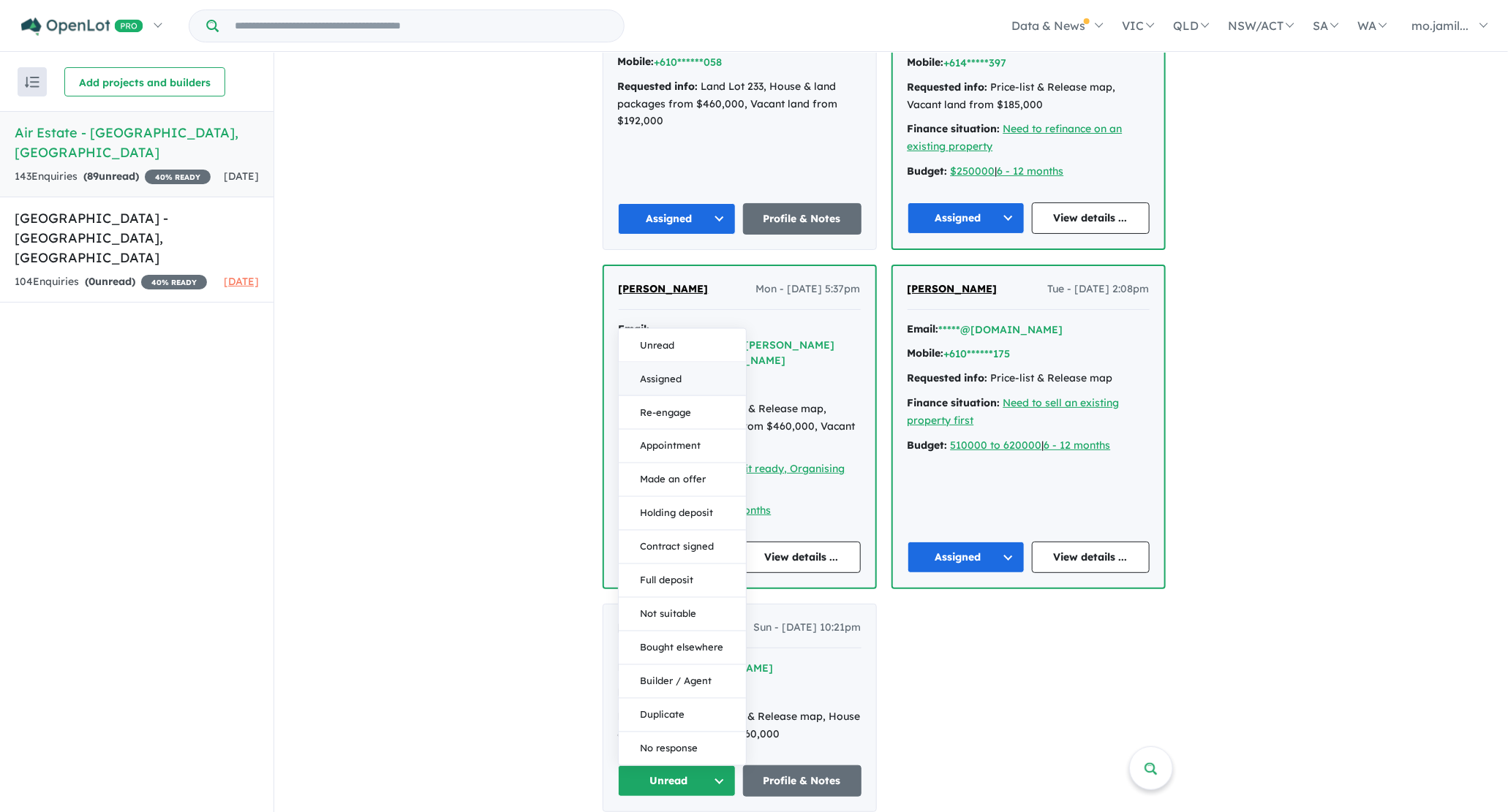
click at [726, 362] on button "Assigned" at bounding box center [682, 379] width 127 height 33
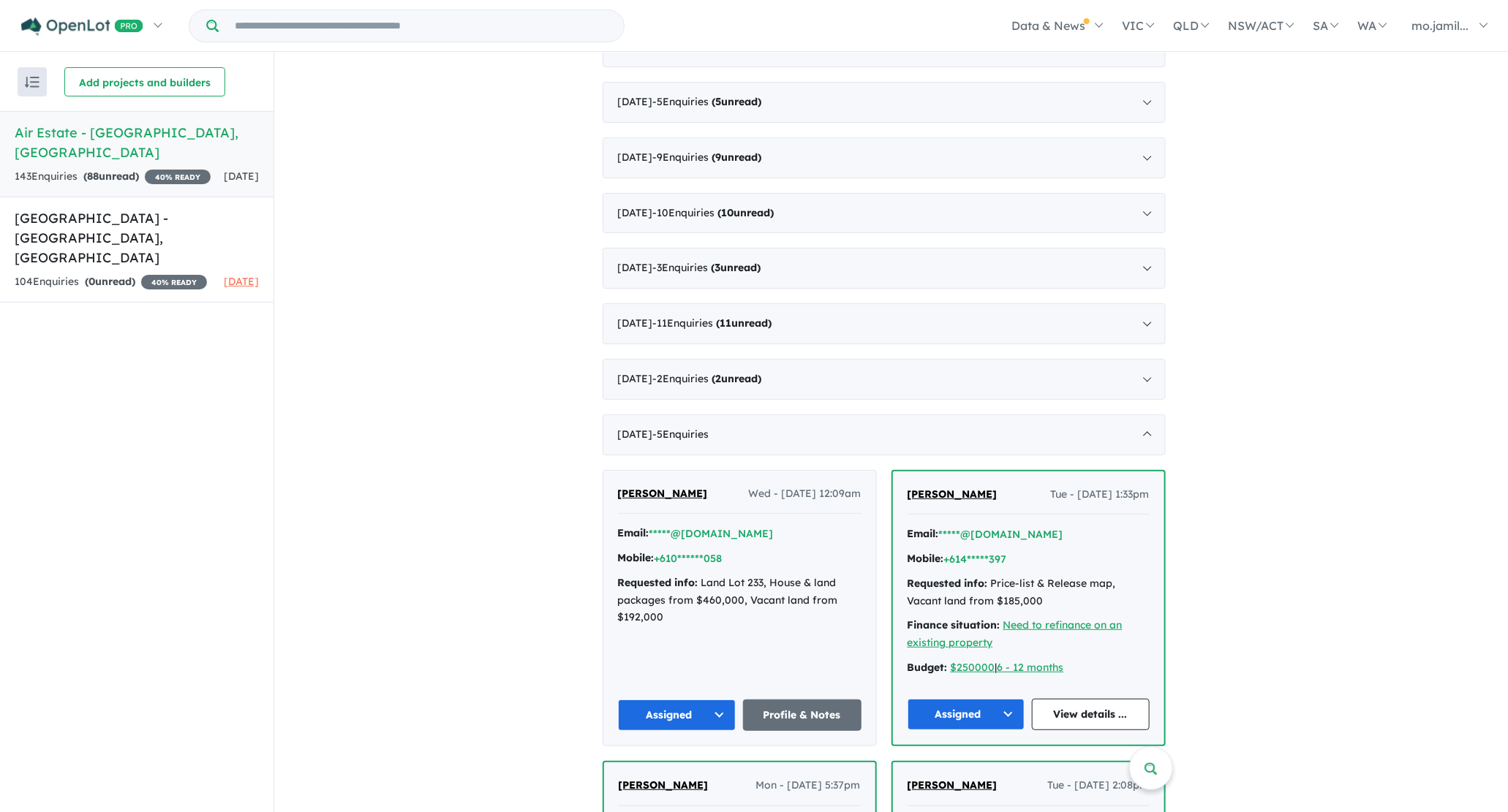
scroll to position [1005, 0]
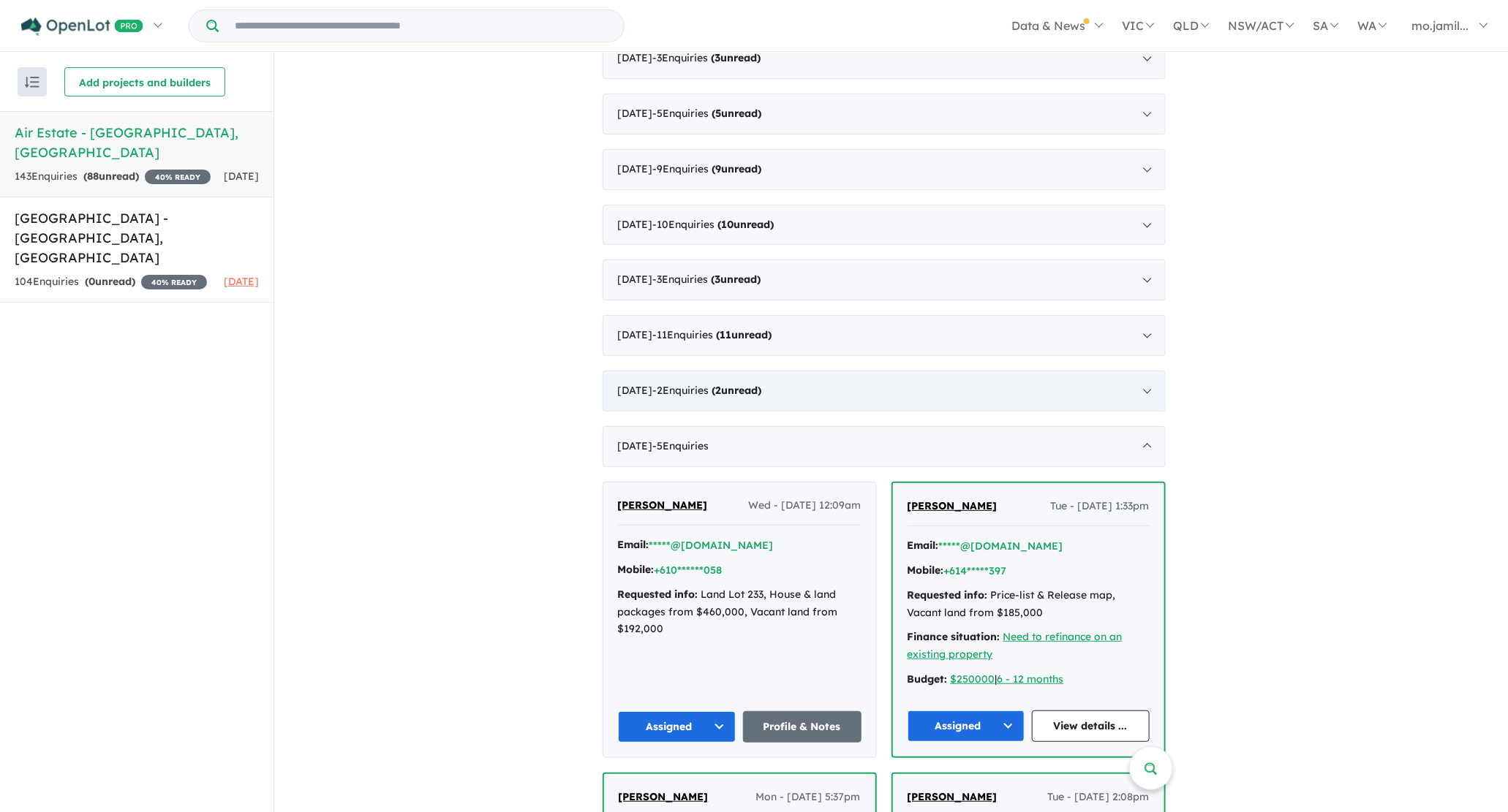
click at [773, 401] on div "[DATE] - 2 Enquir ies ( 2 unread)" at bounding box center [884, 391] width 563 height 41
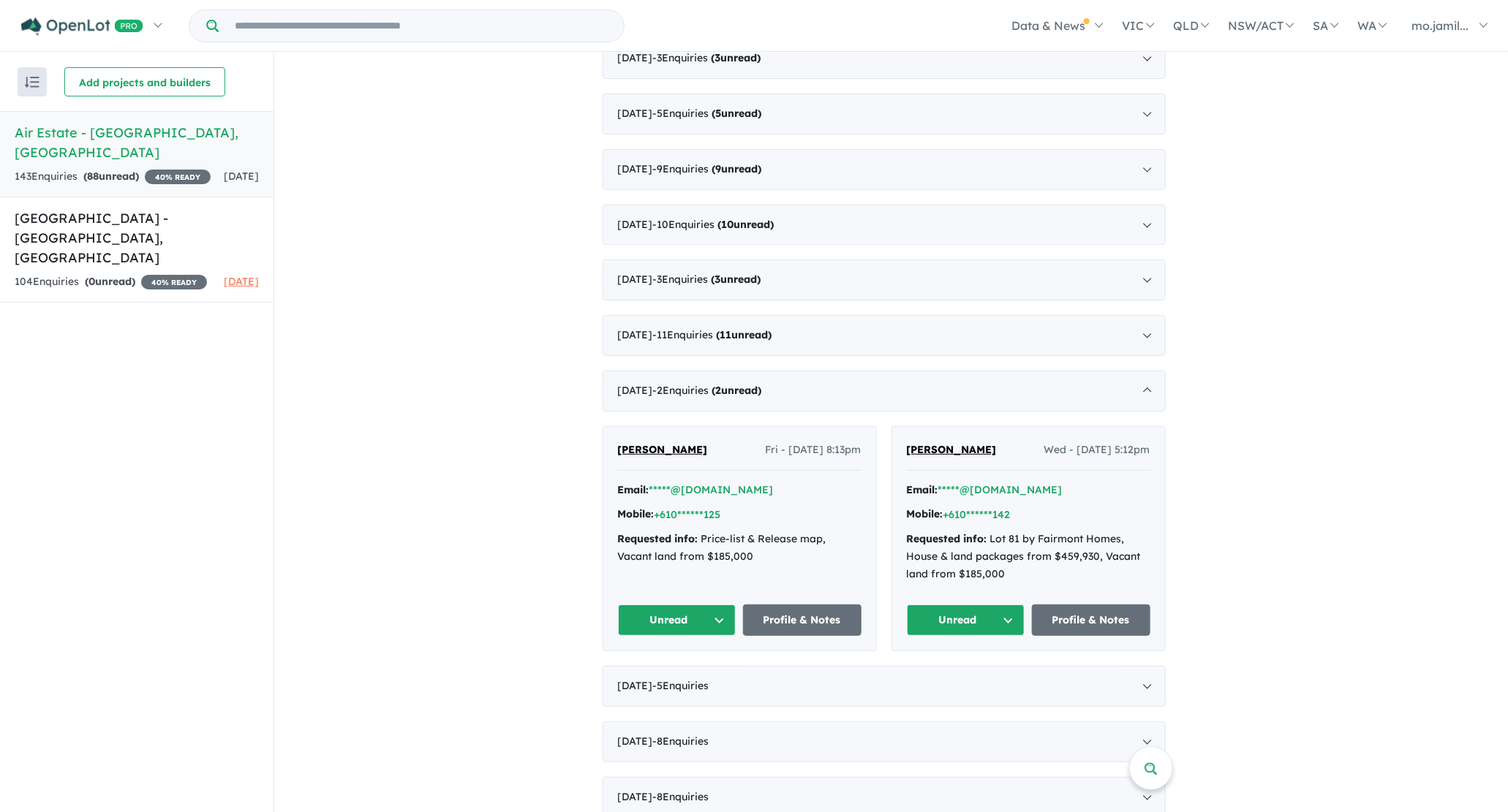
click at [736, 608] on button "Unread" at bounding box center [677, 620] width 119 height 32
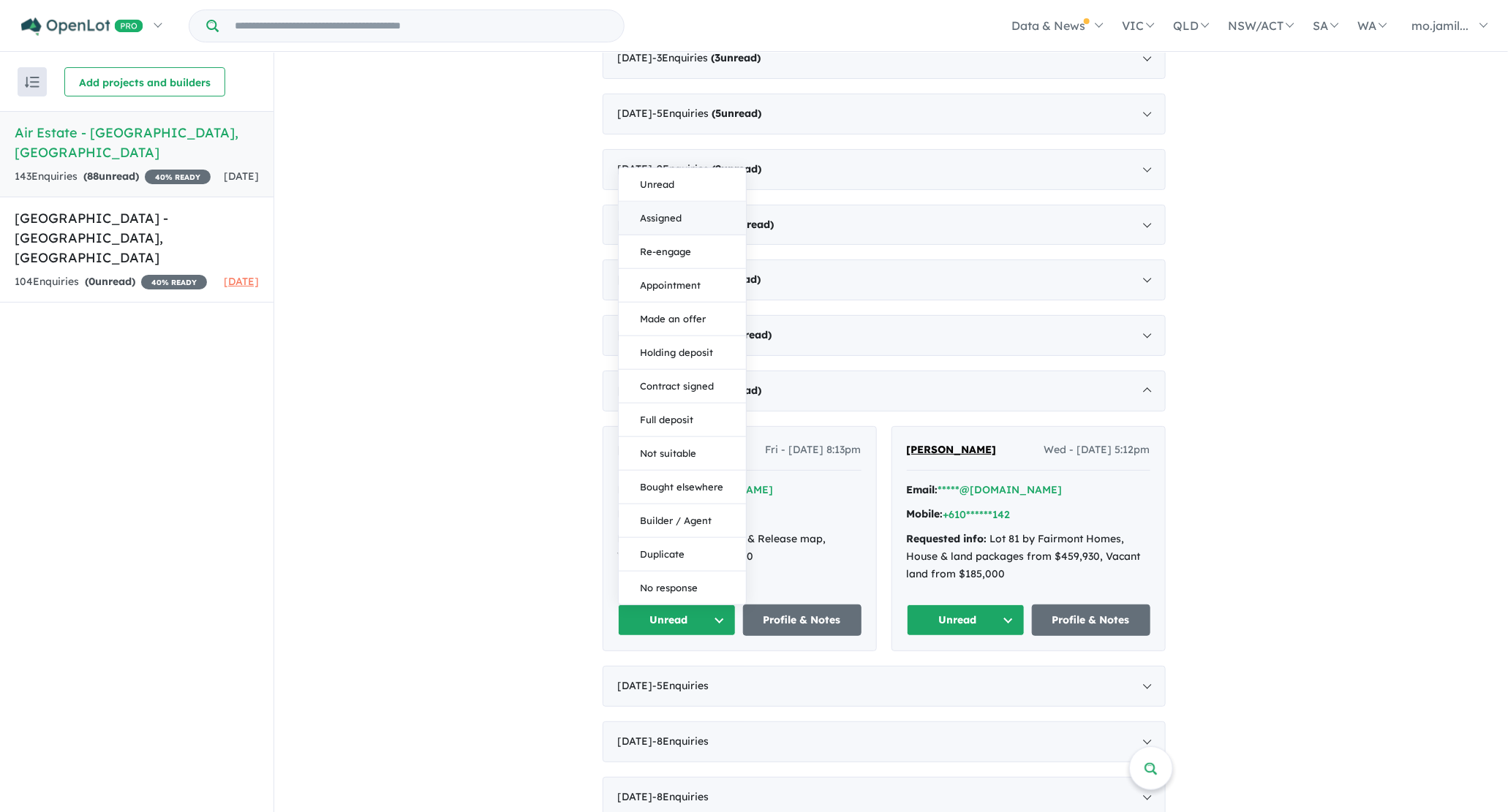
click at [696, 213] on button "Assigned" at bounding box center [682, 219] width 127 height 33
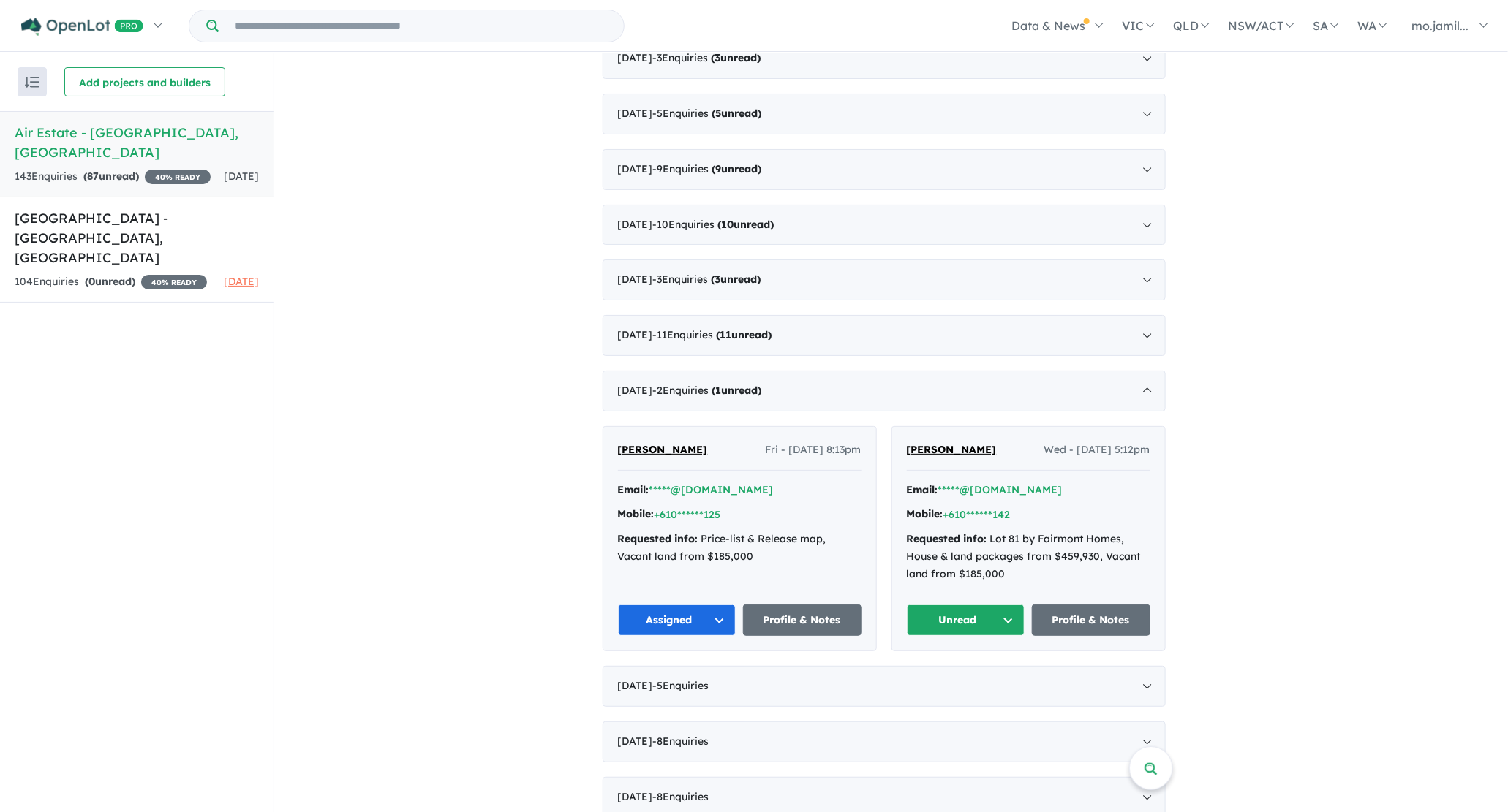
click at [1010, 604] on button "Unread" at bounding box center [966, 620] width 119 height 32
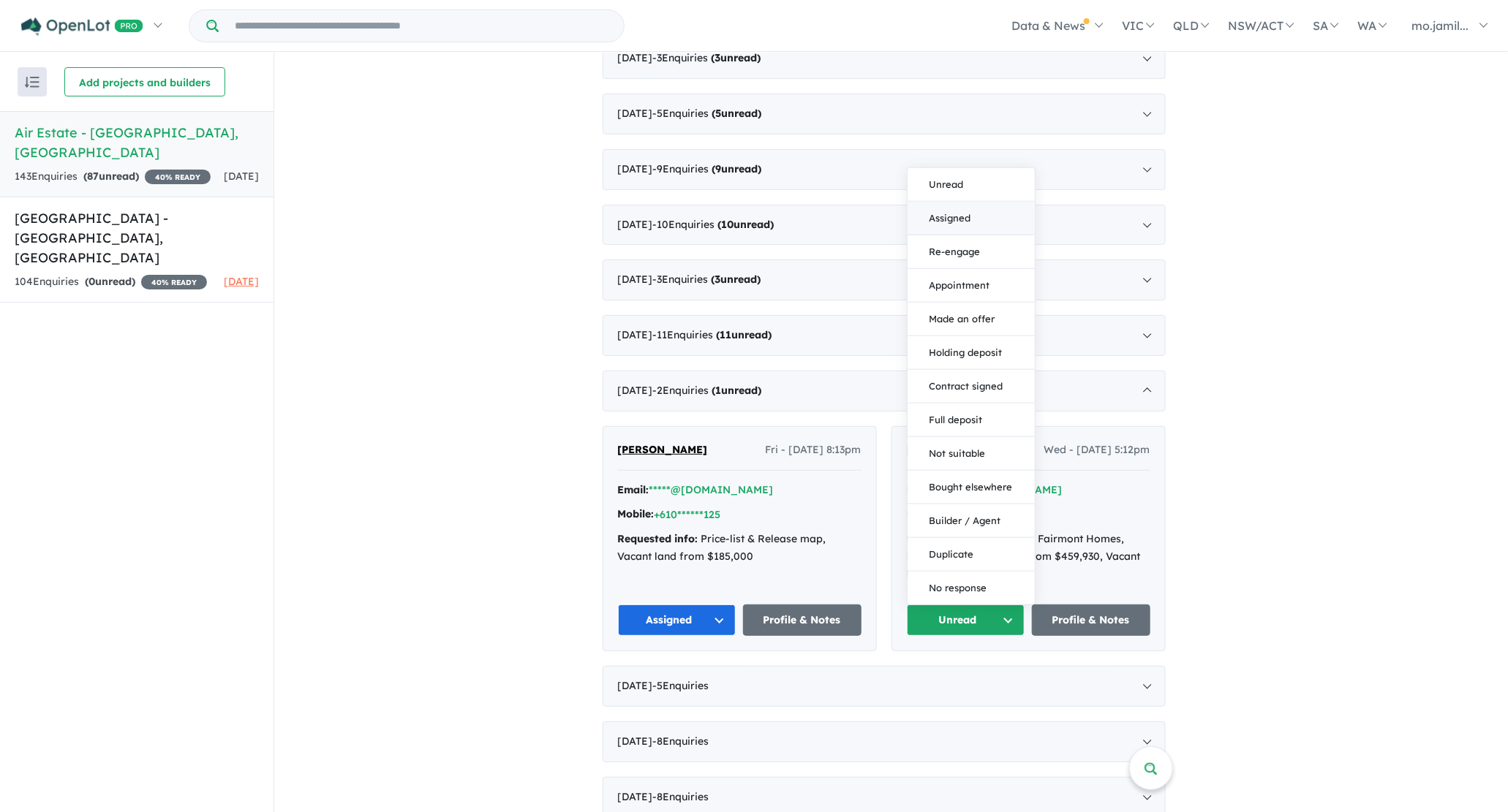
click at [963, 222] on button "Assigned" at bounding box center [971, 219] width 127 height 33
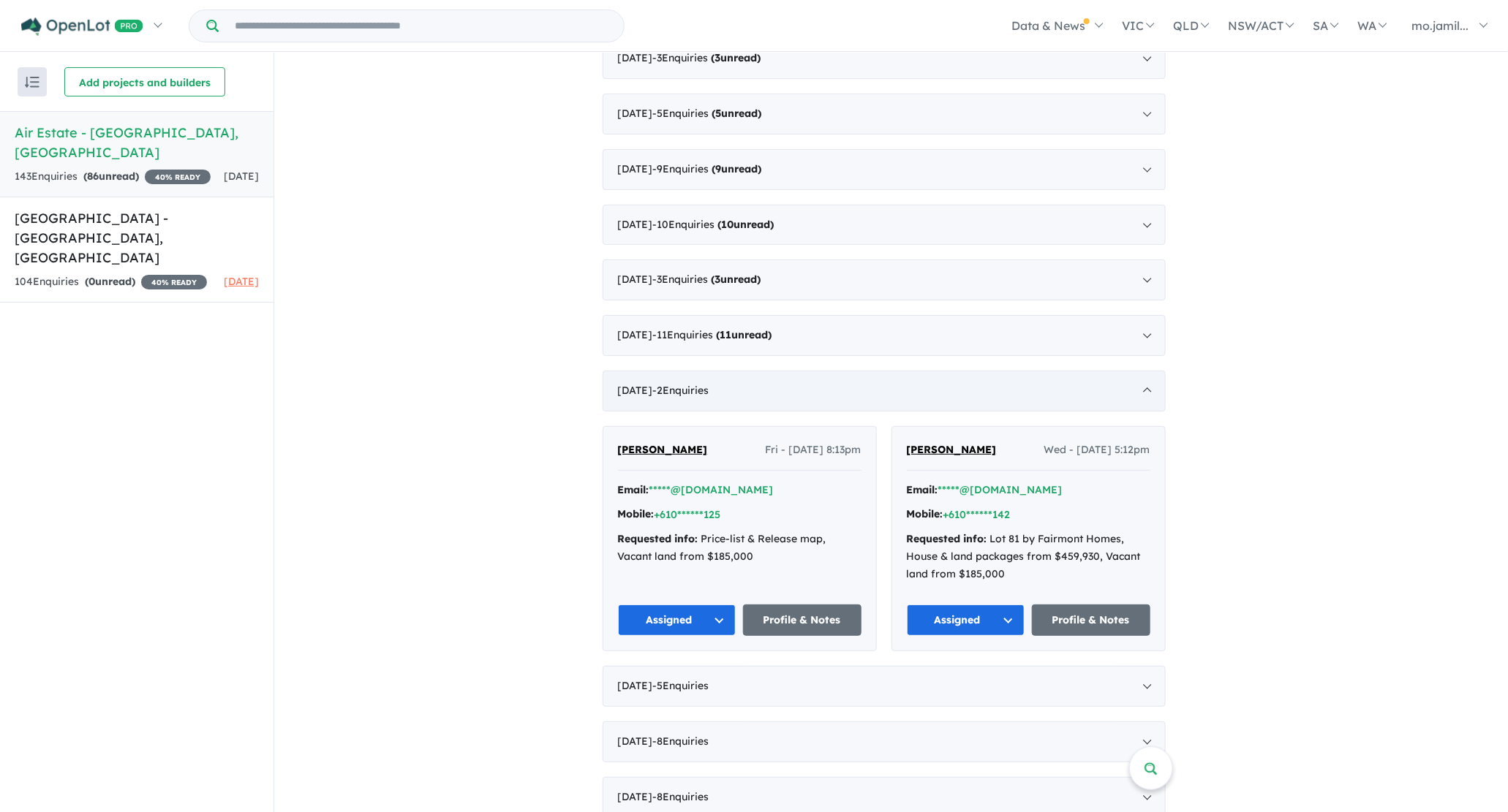
click at [804, 391] on div "[DATE] - 2 Enquir ies ( 0 unread)" at bounding box center [884, 391] width 563 height 41
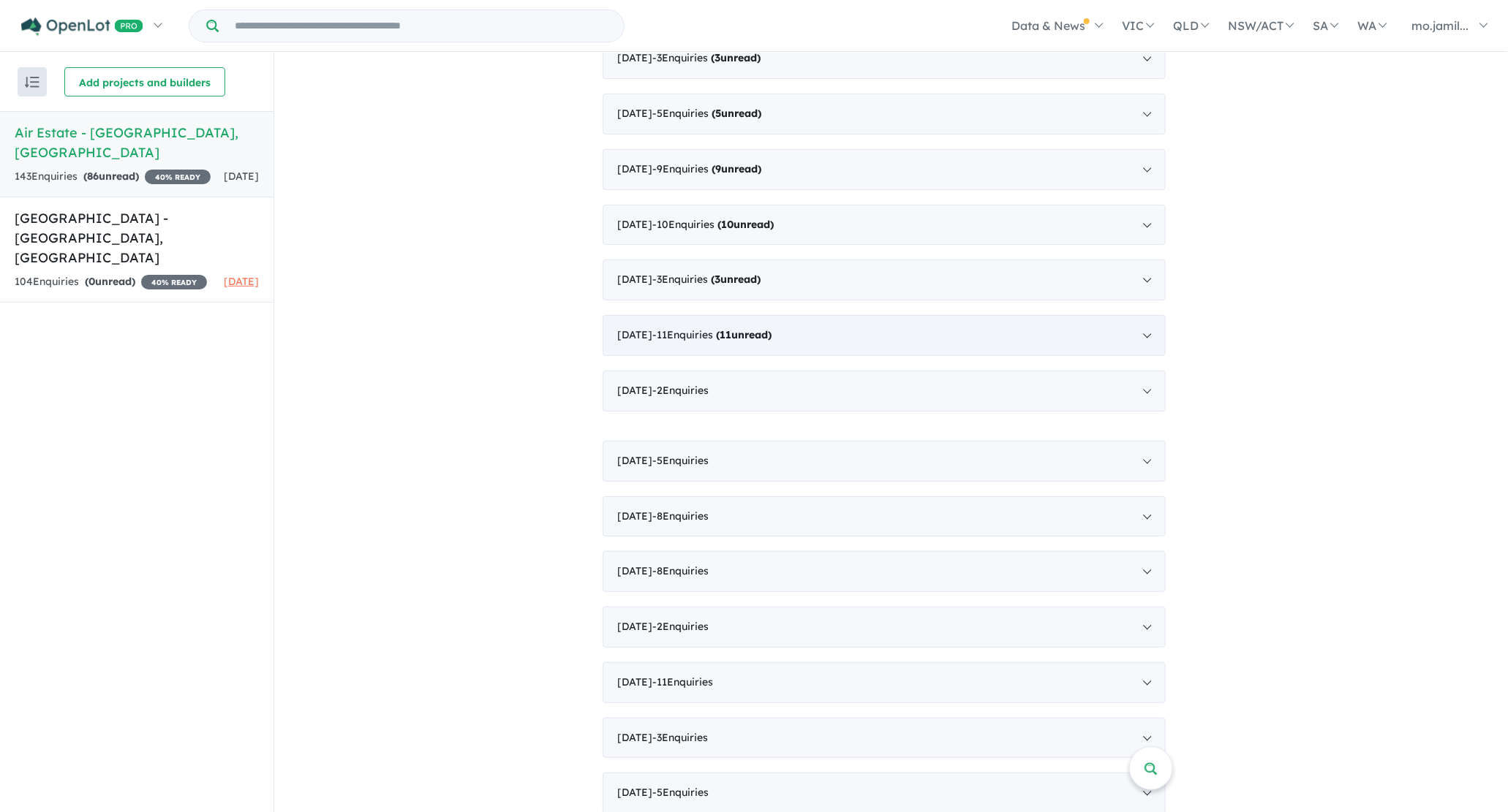
click at [811, 344] on div "[DATE] - 11 Enquir ies ( 11 unread)" at bounding box center [884, 335] width 563 height 41
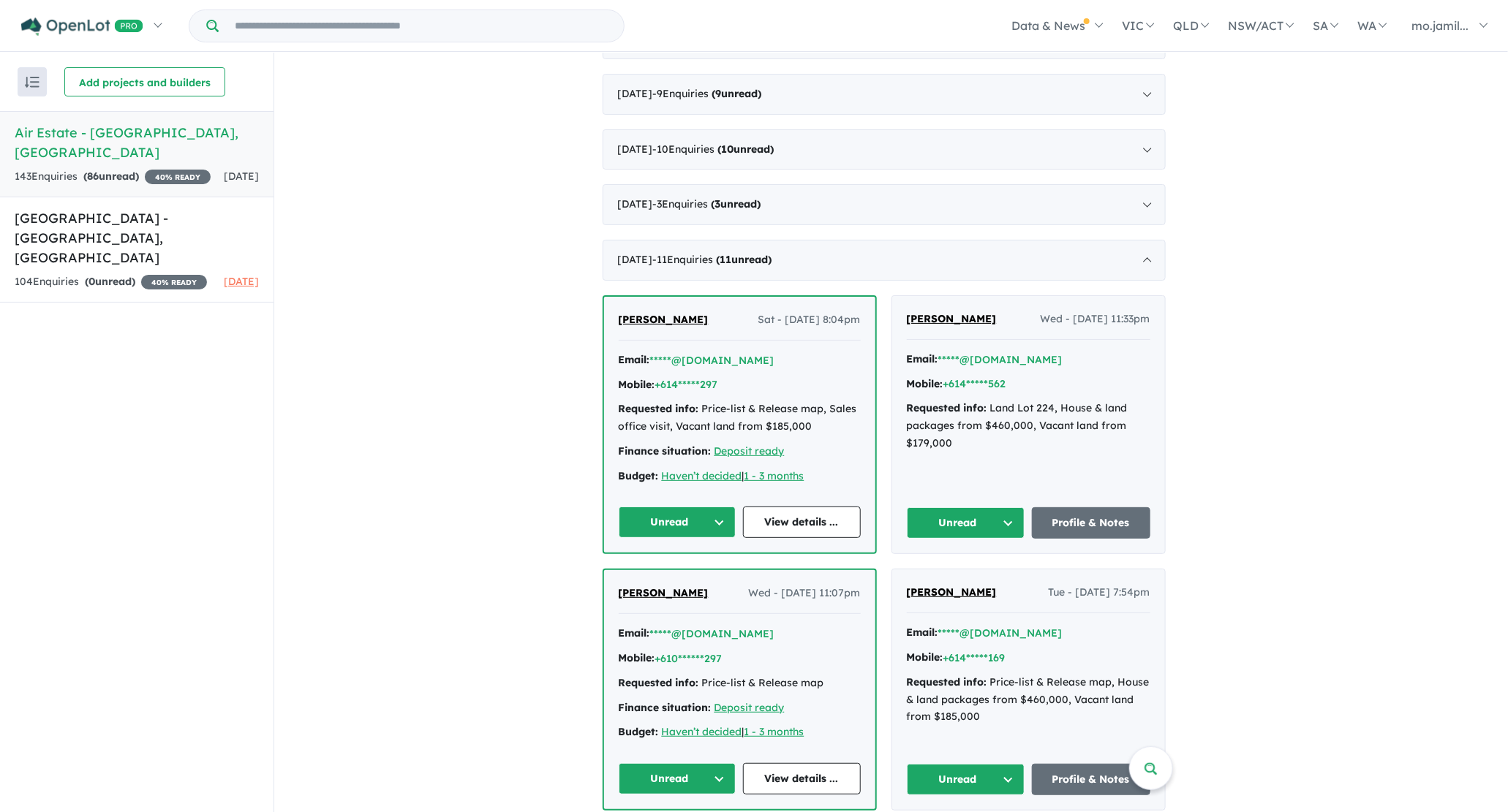
scroll to position [1152, 0]
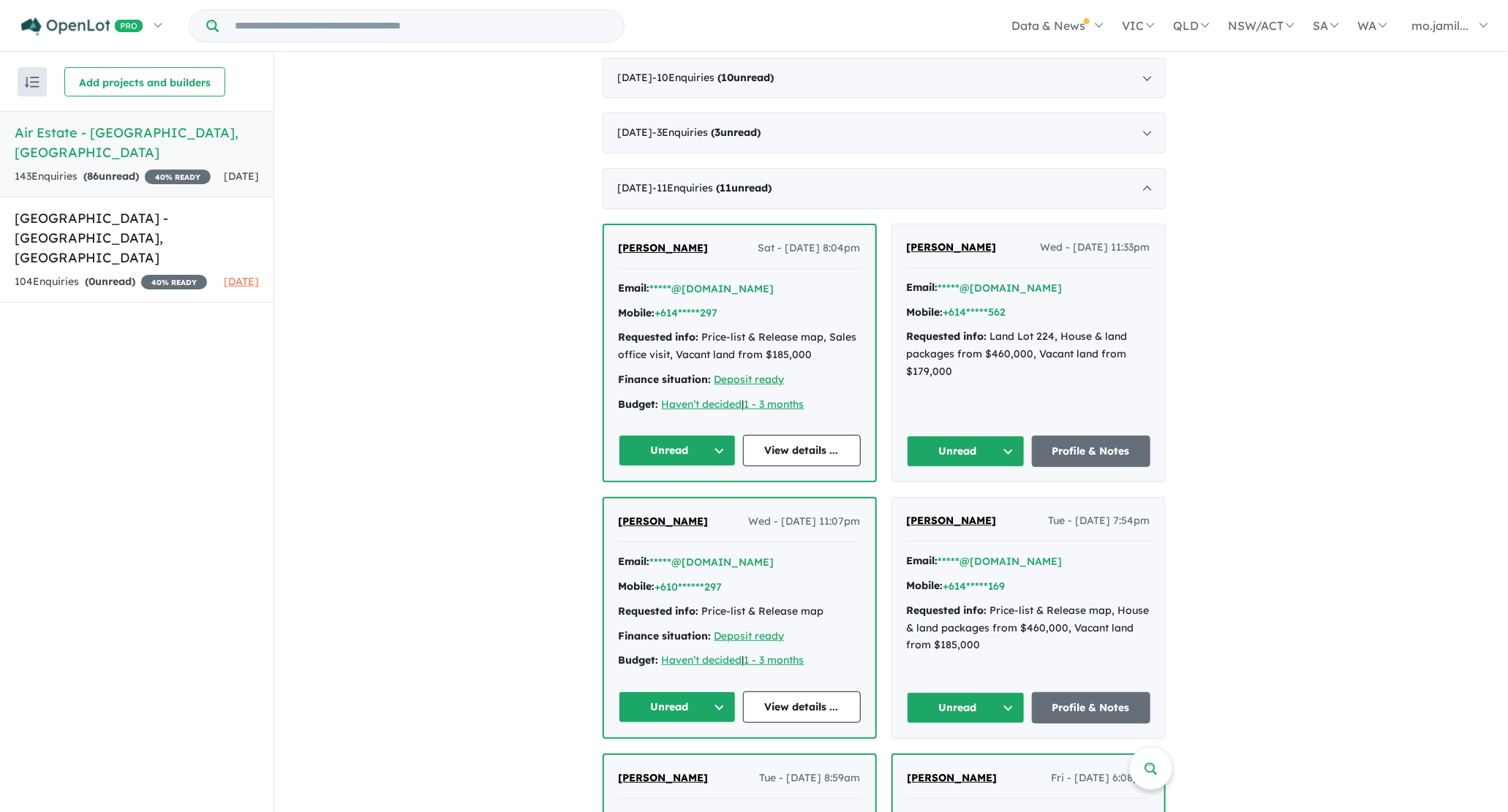
click at [736, 443] on button "Unread" at bounding box center [677, 451] width 118 height 32
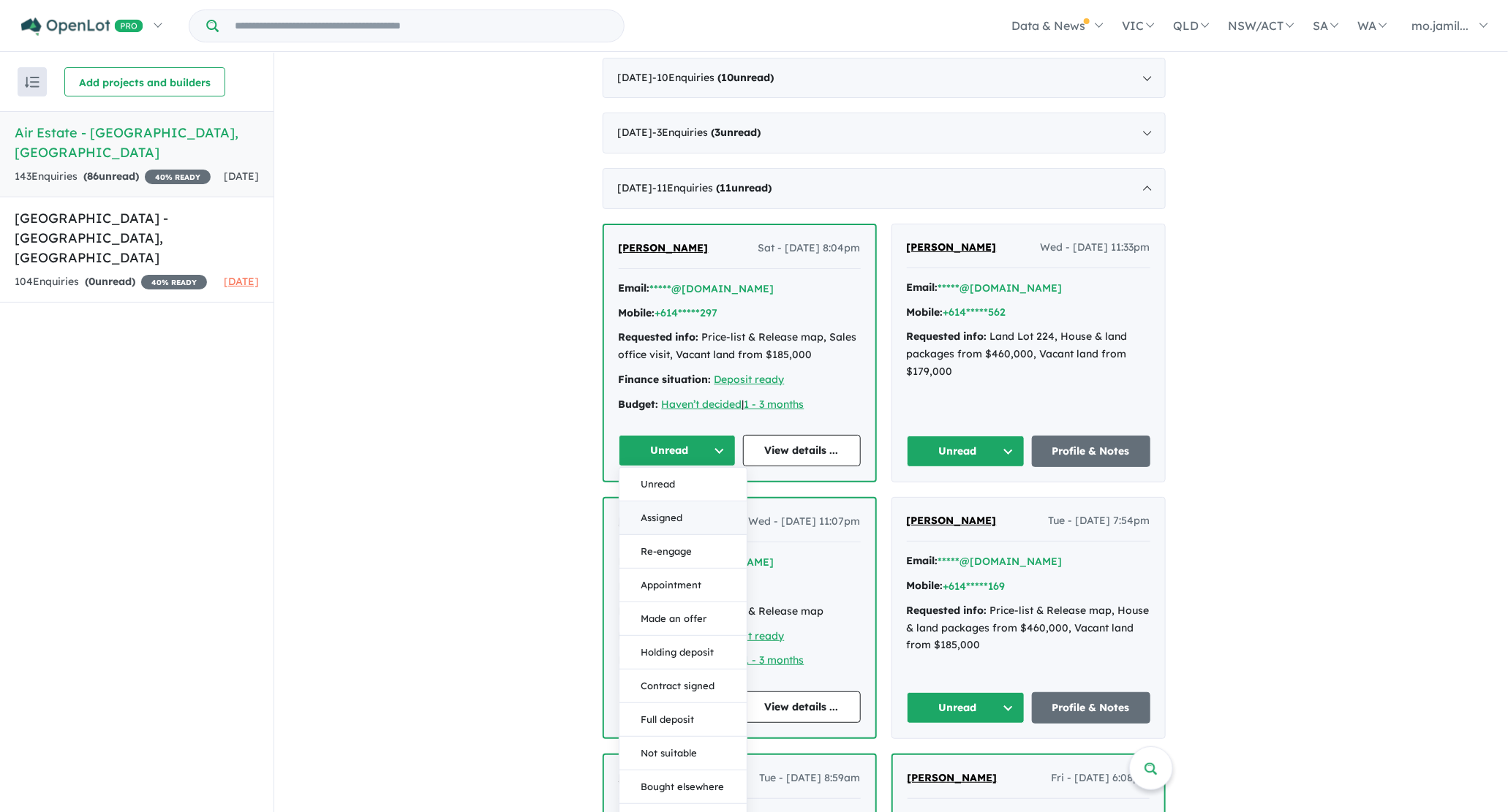
click at [716, 507] on button "Assigned" at bounding box center [683, 519] width 127 height 33
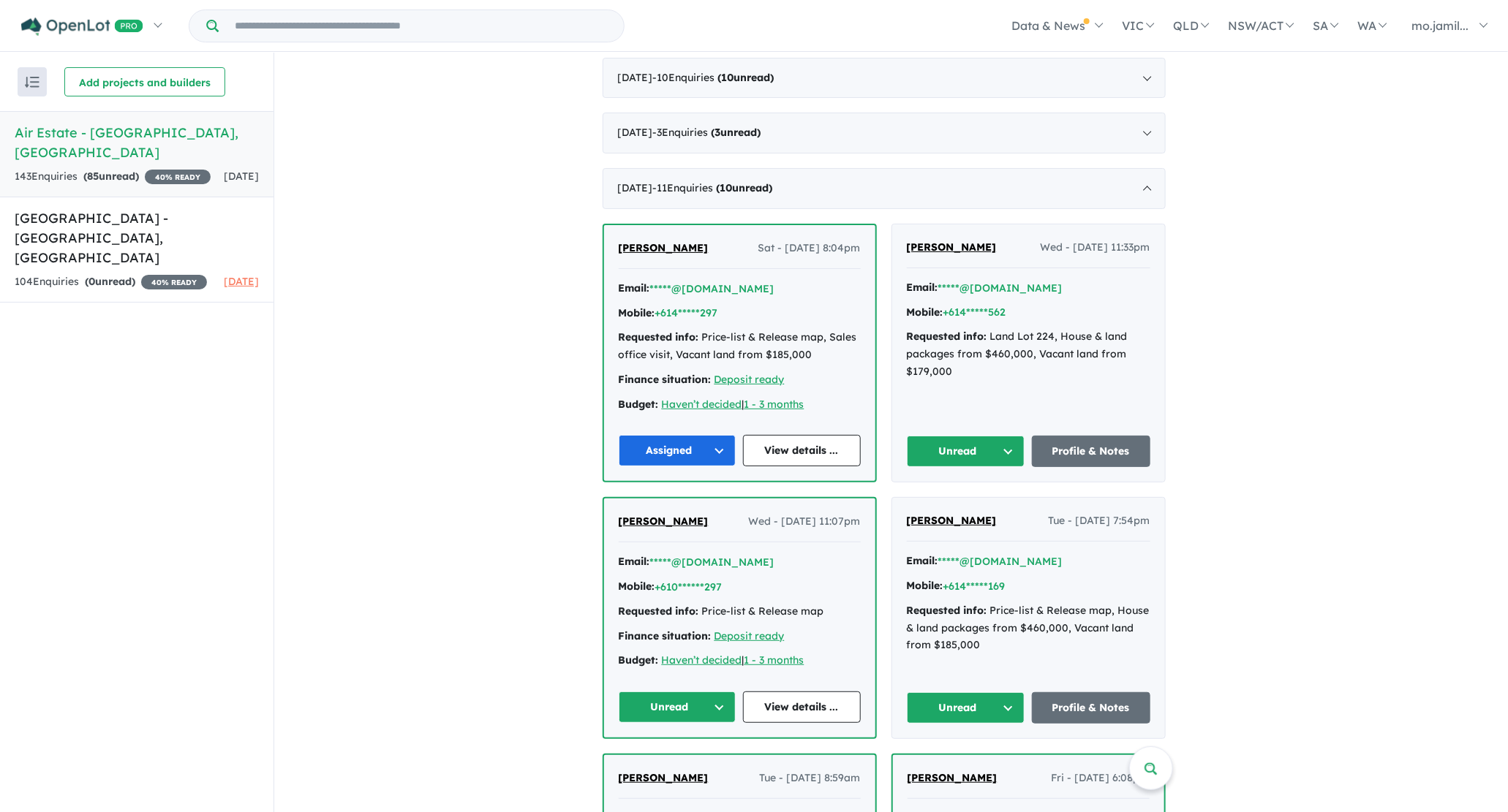
click at [1004, 437] on button "Unread" at bounding box center [966, 451] width 119 height 32
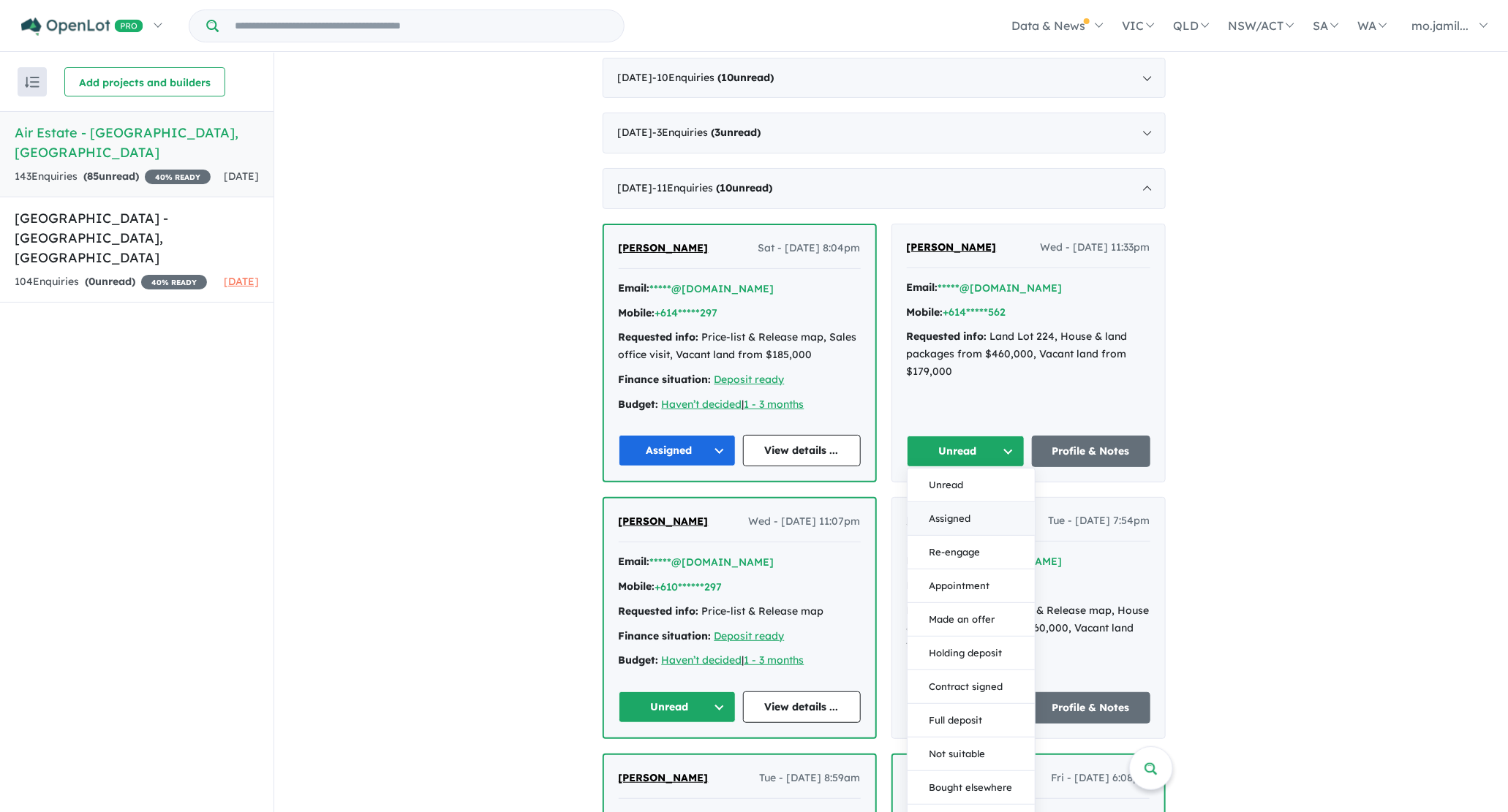
click at [1005, 508] on button "Assigned" at bounding box center [971, 519] width 127 height 33
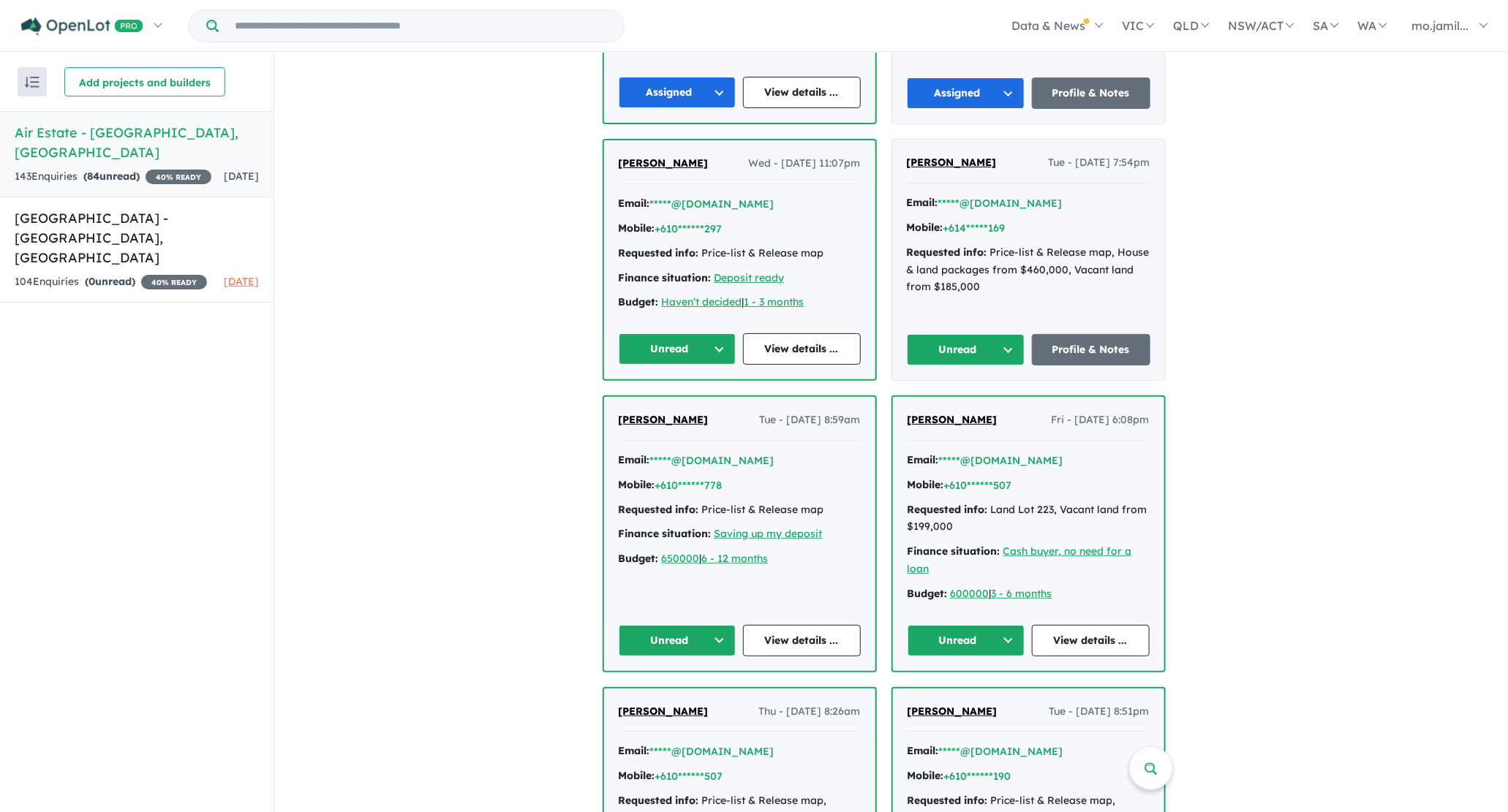
scroll to position [1571, 0]
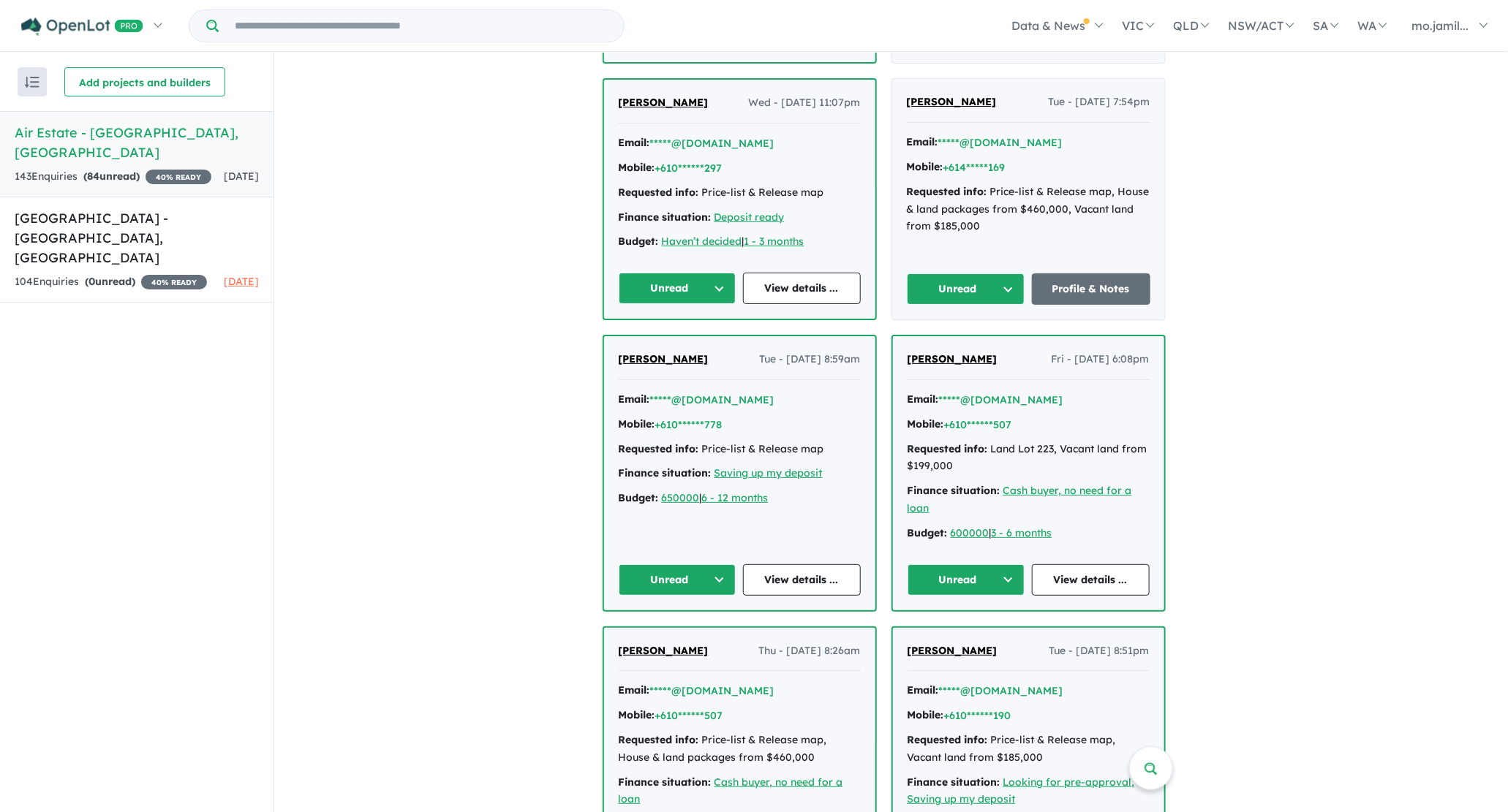
click at [722, 273] on button "Unread" at bounding box center [677, 289] width 118 height 32
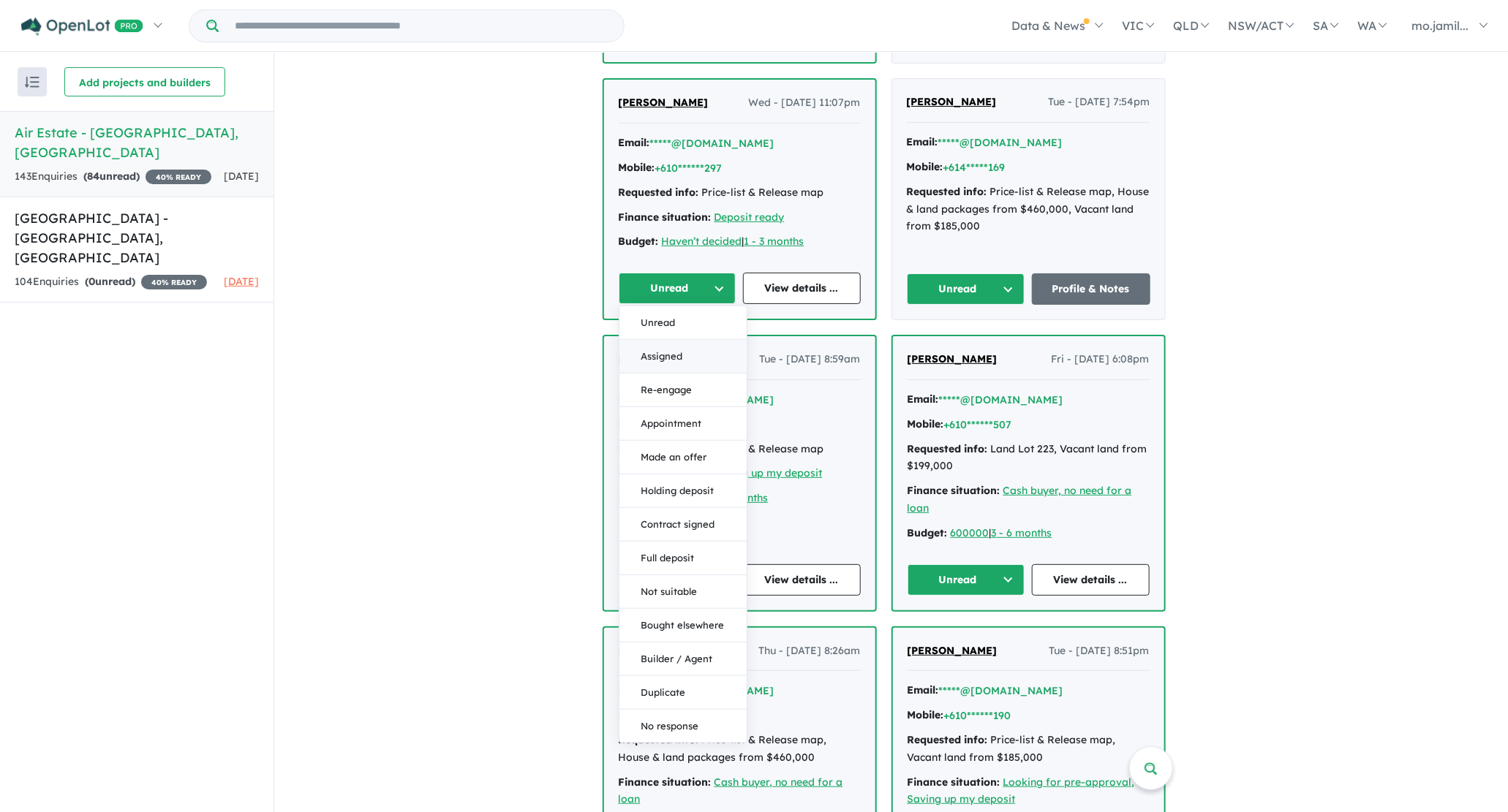
click at [693, 340] on button "Assigned" at bounding box center [683, 356] width 127 height 33
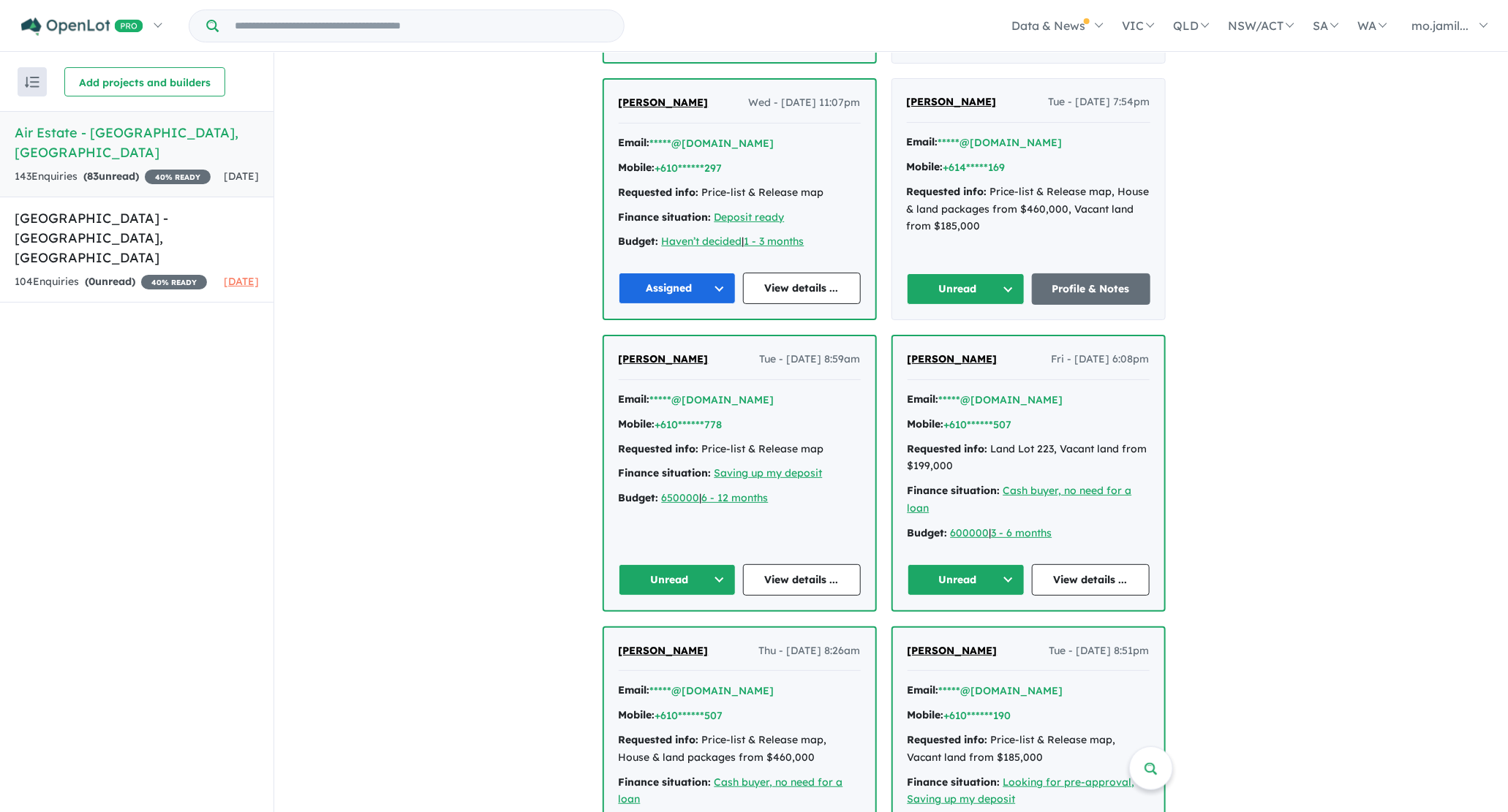
click at [726, 575] on button "Unread" at bounding box center [677, 580] width 118 height 32
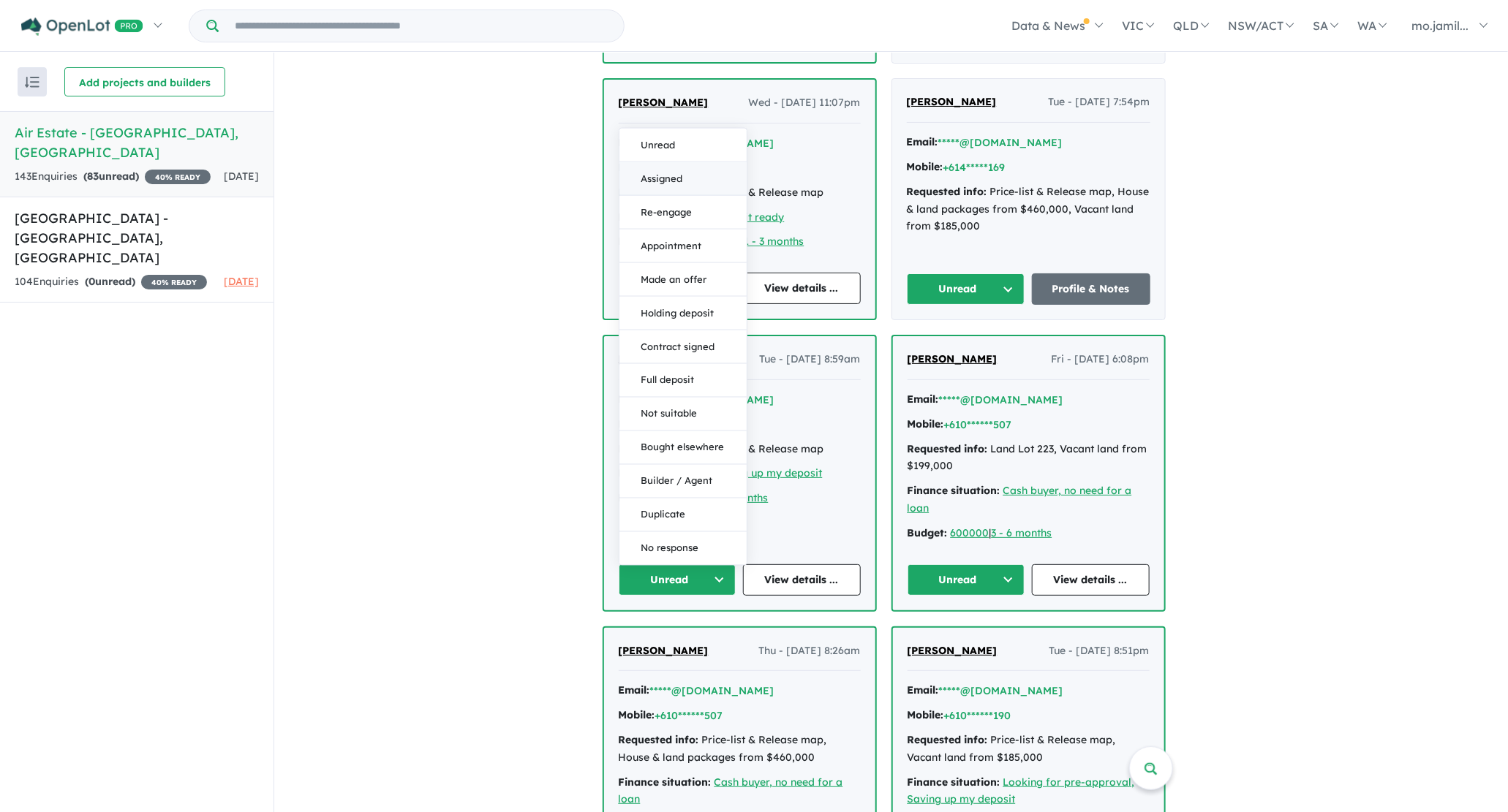
click at [674, 179] on button "Assigned" at bounding box center [683, 179] width 127 height 33
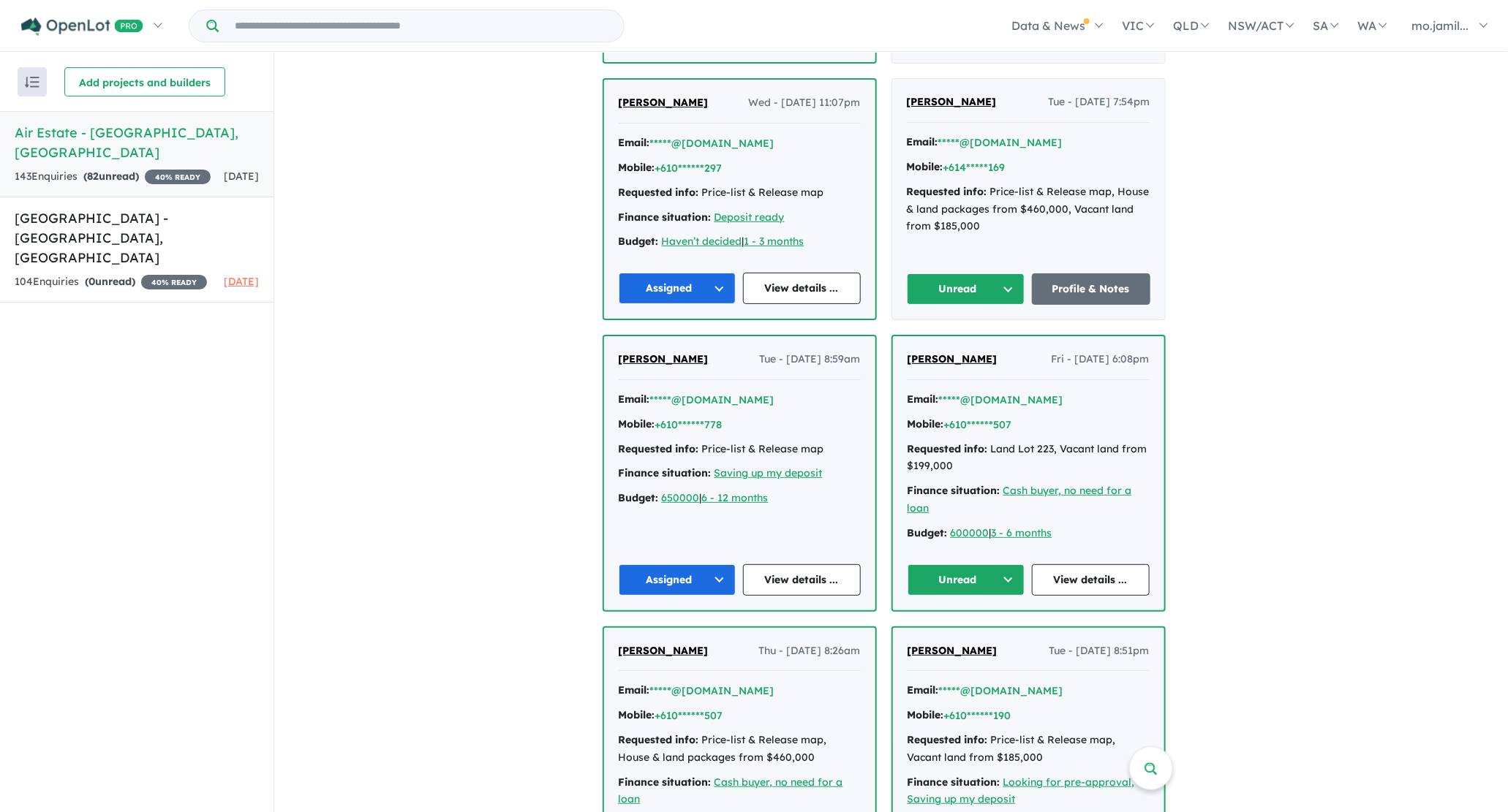
click at [1022, 280] on button "Unread" at bounding box center [966, 290] width 119 height 32
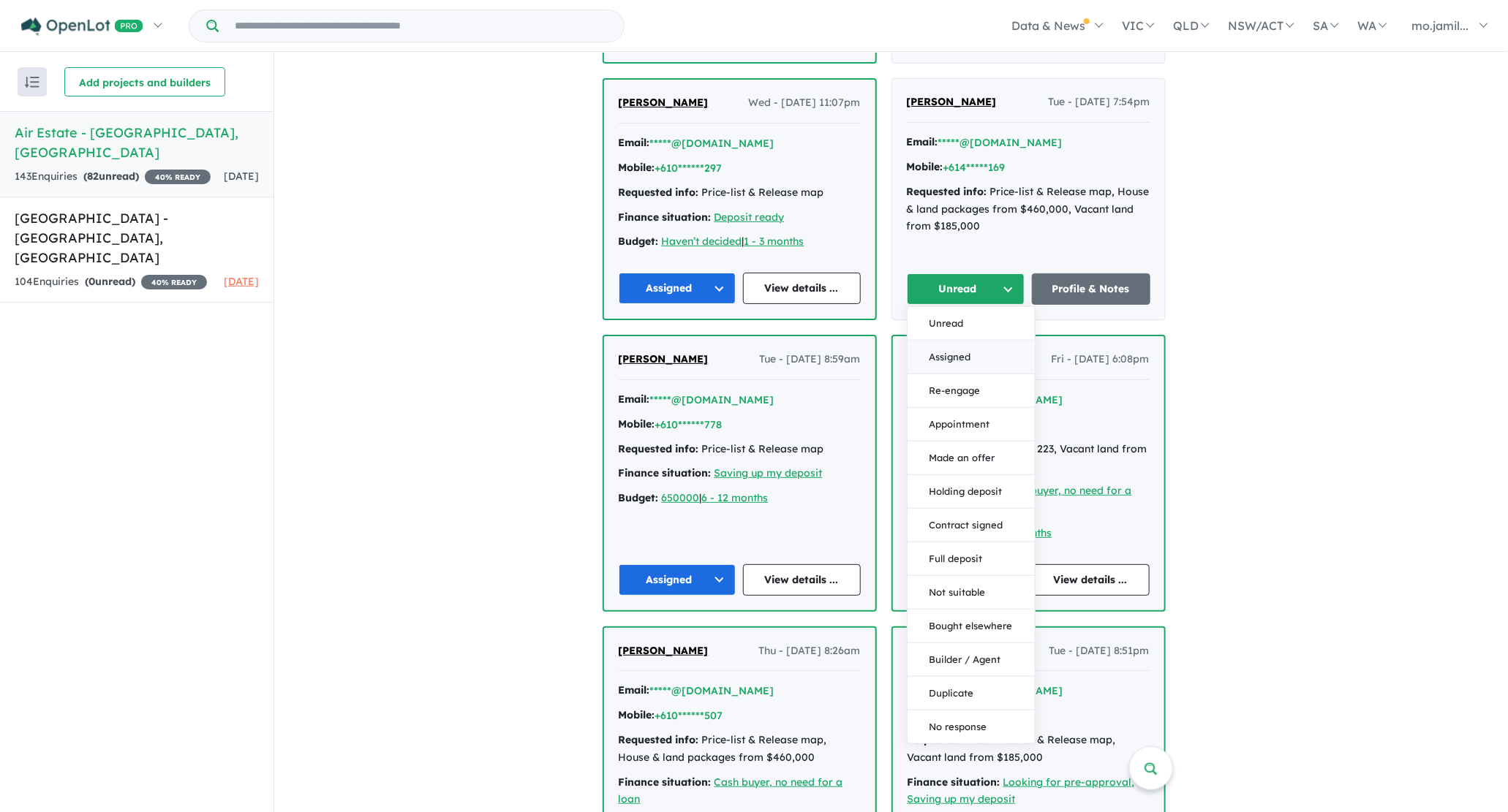
click at [959, 341] on button "Assigned" at bounding box center [971, 357] width 127 height 33
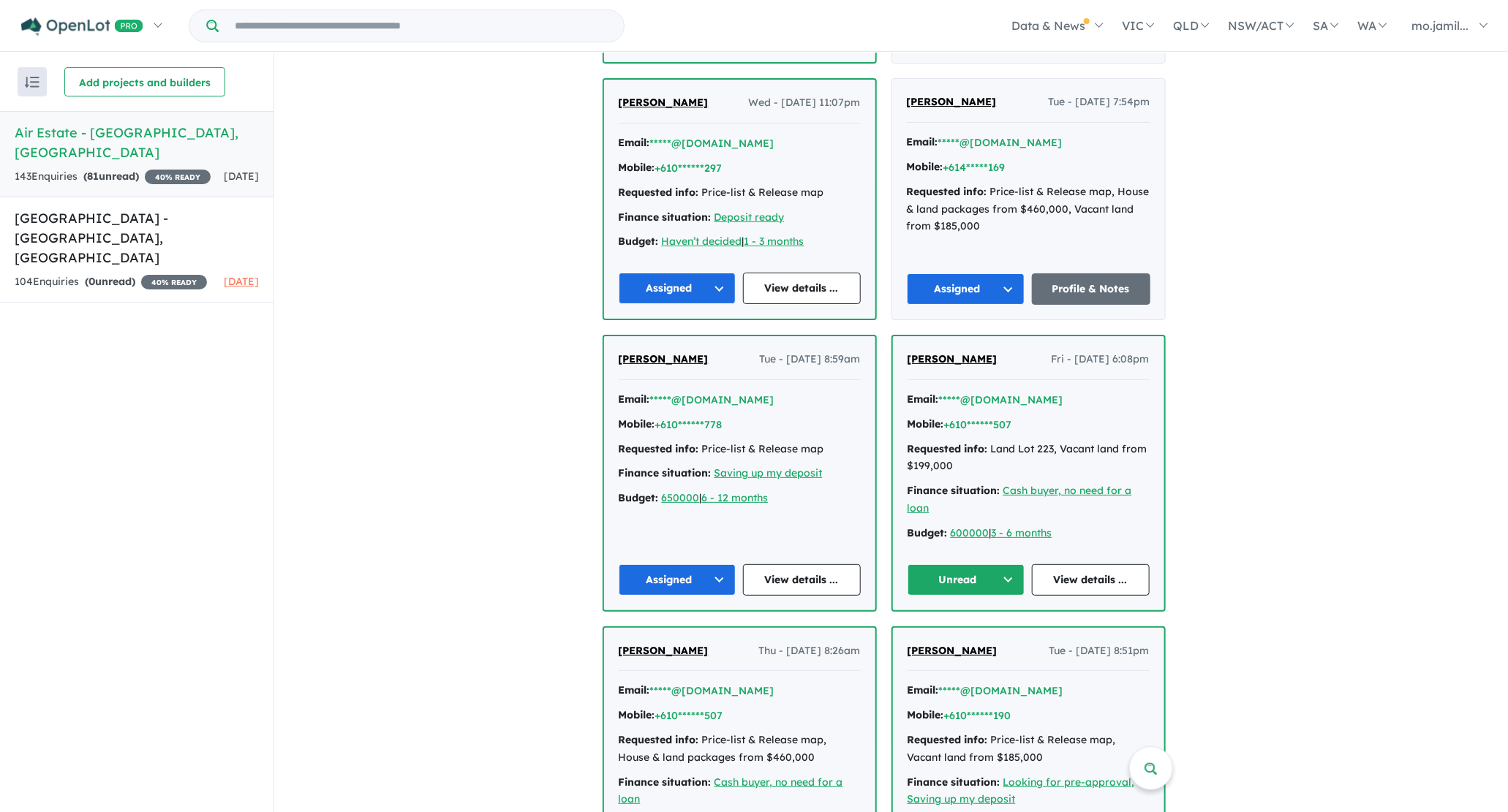
click at [1015, 564] on button "Unread" at bounding box center [966, 580] width 118 height 32
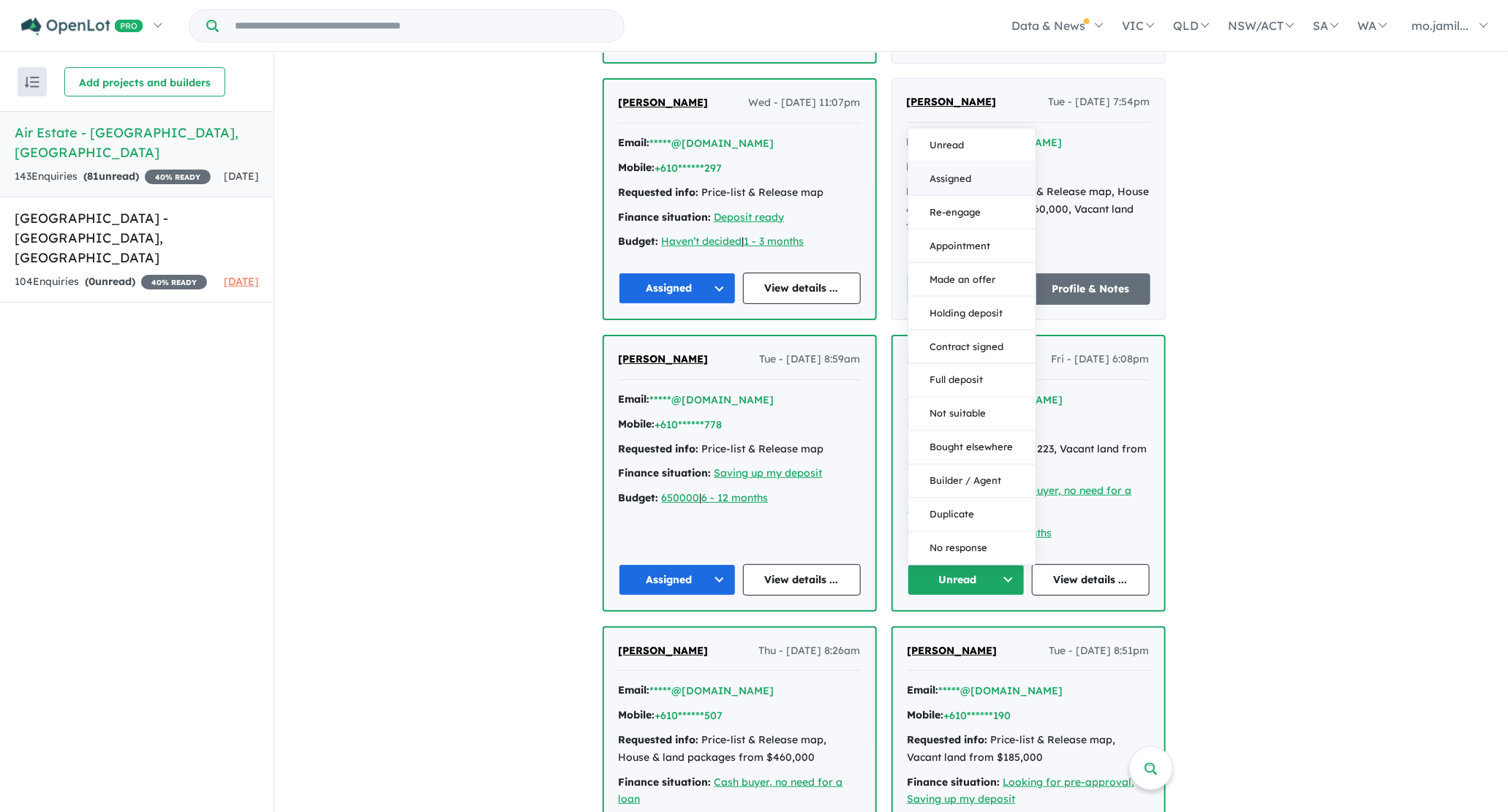
click at [959, 165] on button "Assigned" at bounding box center [972, 179] width 127 height 33
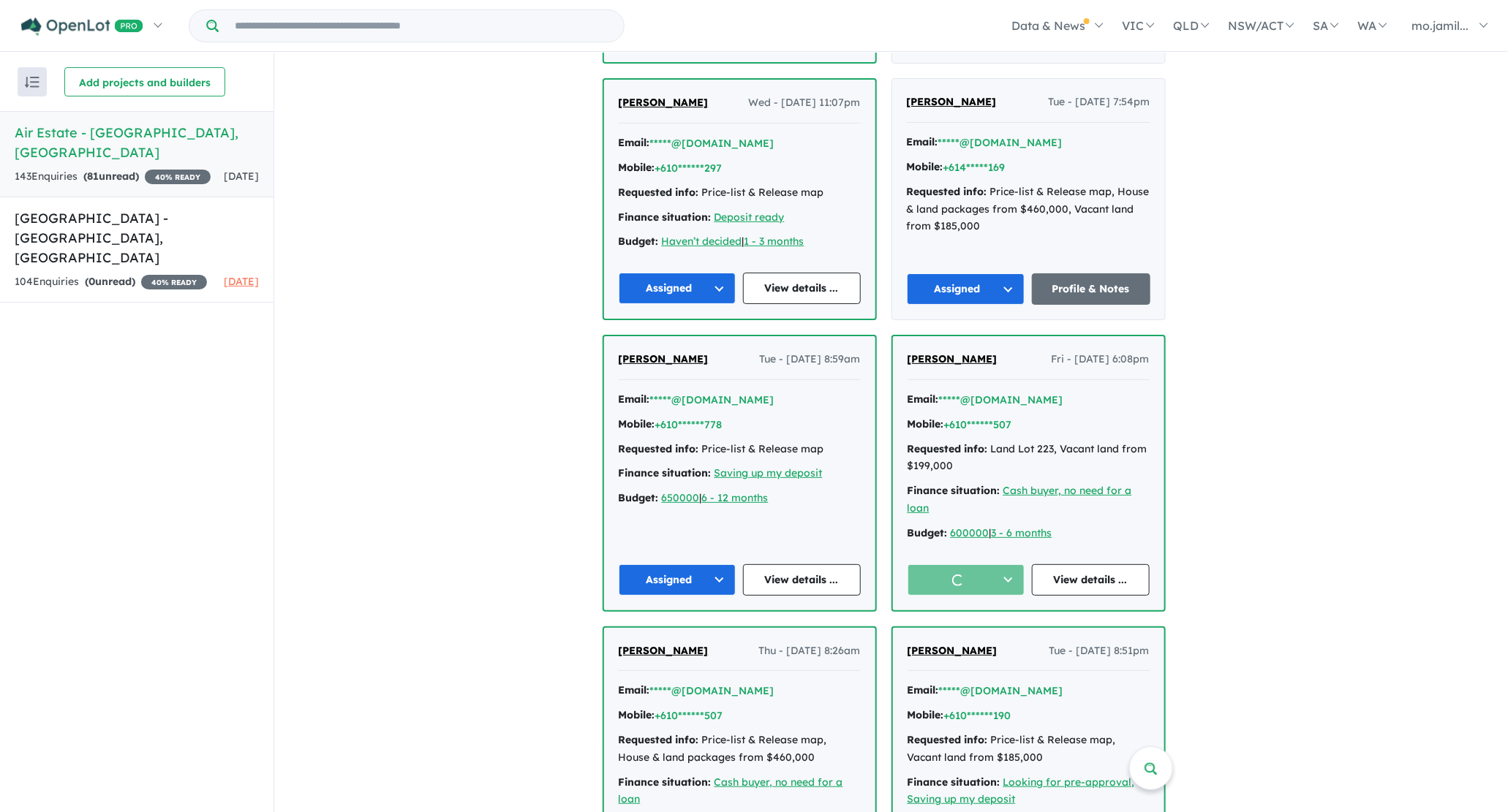
scroll to position [2226, 0]
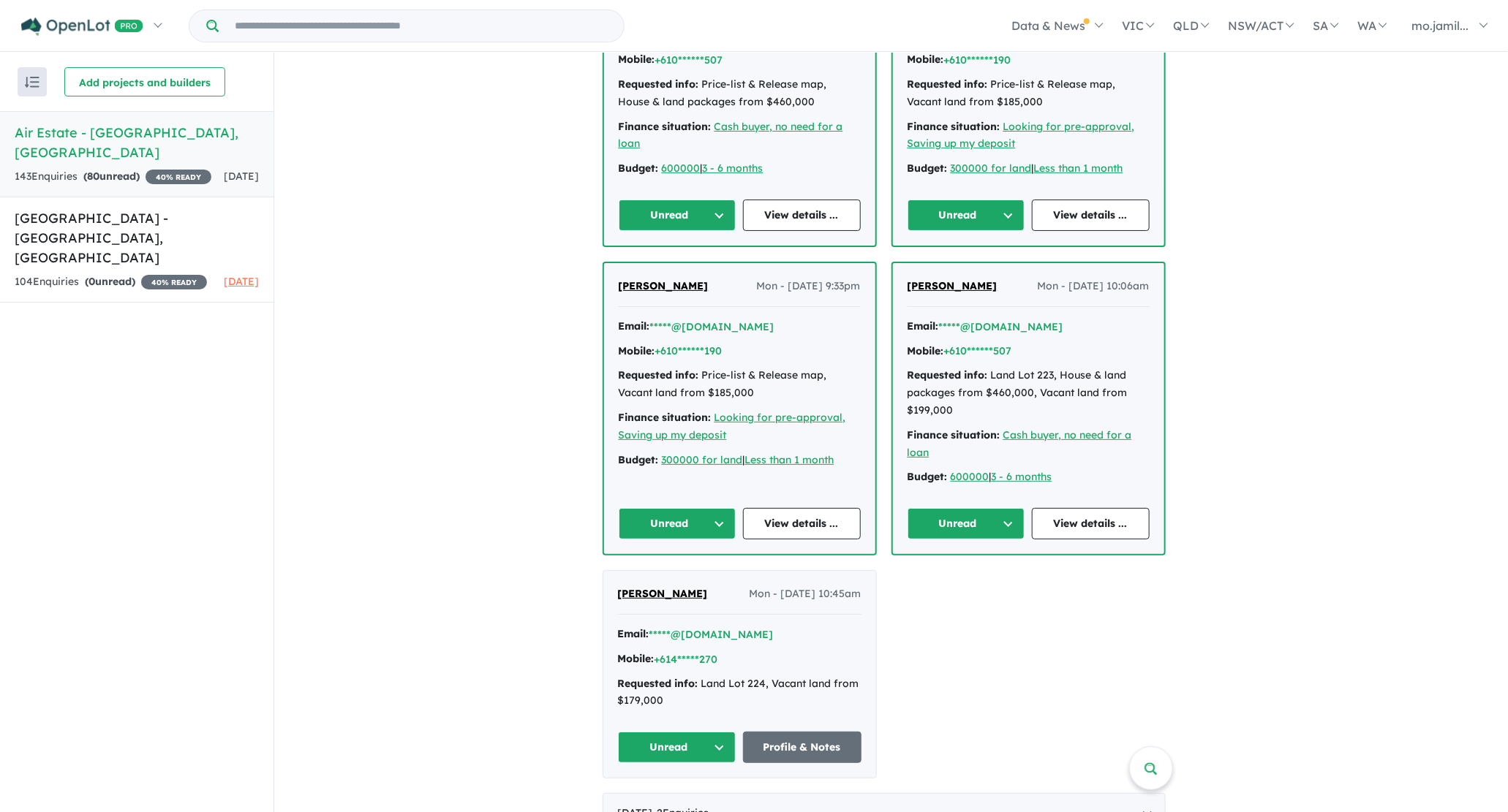
click at [724, 225] on div "[PERSON_NAME] Thu - [DATE] 8:26am Email: *****@[DOMAIN_NAME] Mobile: +610******…" at bounding box center [739, 109] width 271 height 274
click at [724, 214] on button "Unread" at bounding box center [677, 215] width 118 height 32
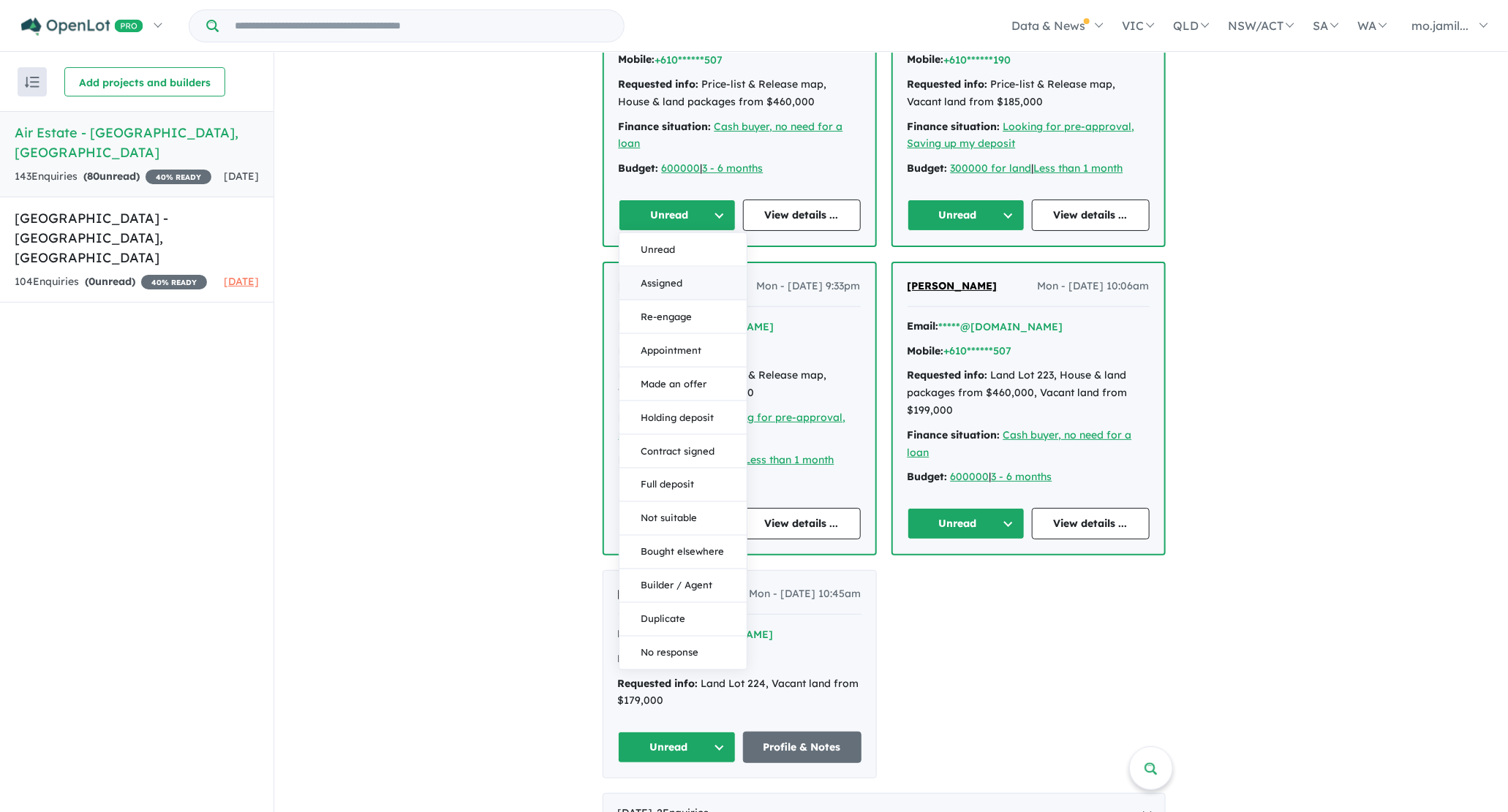
click at [721, 266] on button "Assigned" at bounding box center [683, 283] width 127 height 33
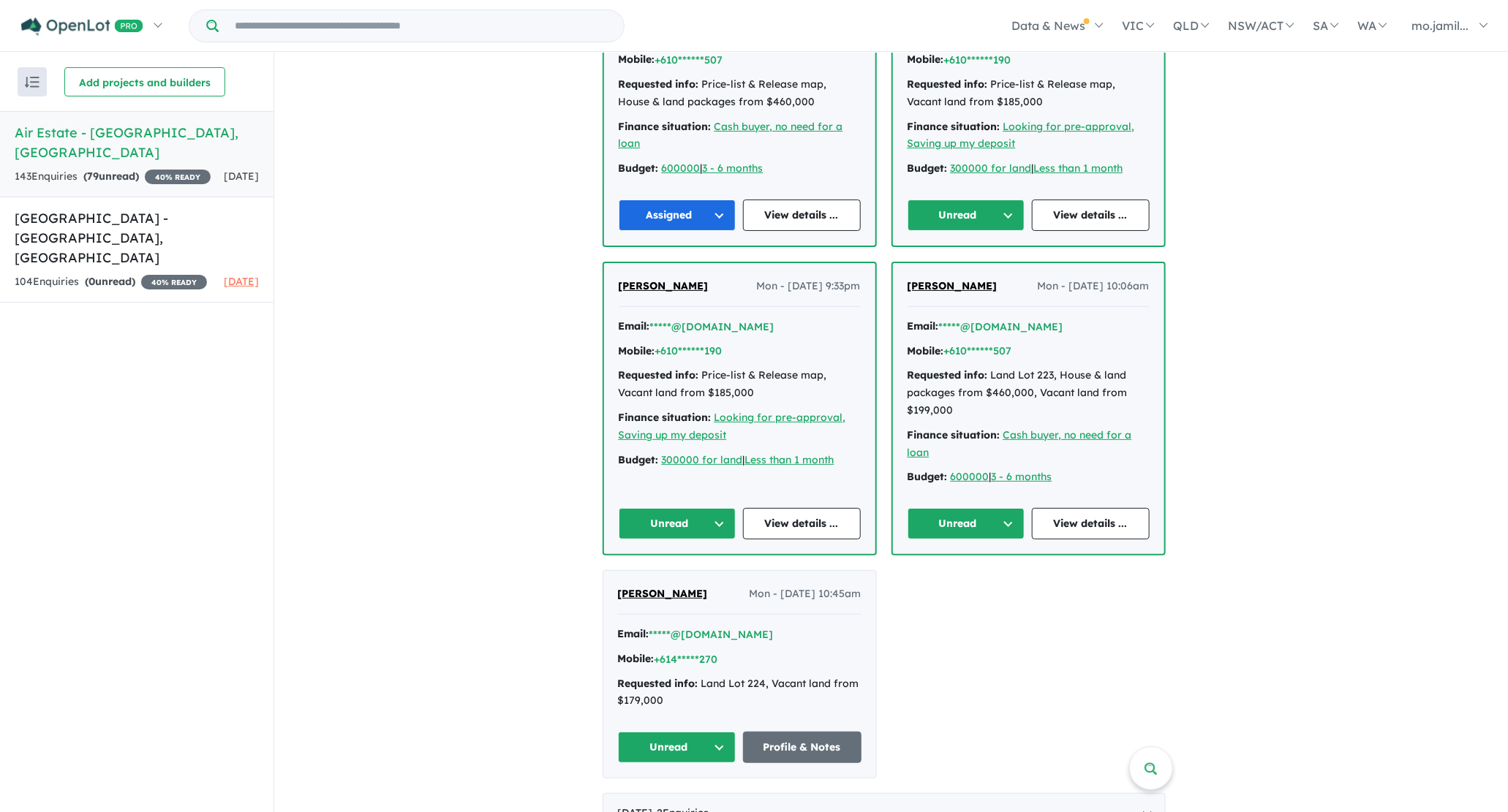
click at [994, 205] on button "Unread" at bounding box center [966, 215] width 118 height 32
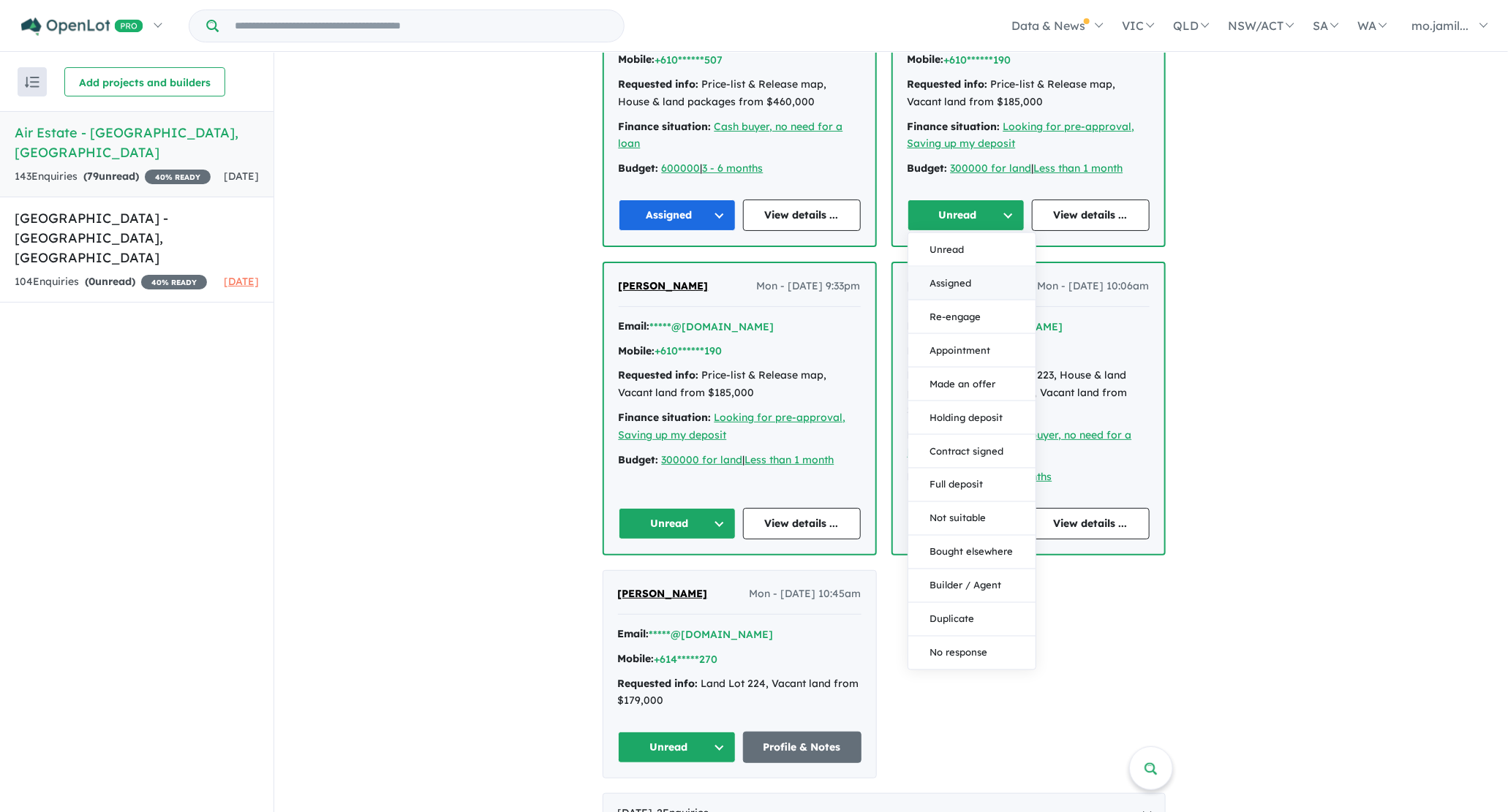
click at [994, 278] on button "Assigned" at bounding box center [972, 283] width 127 height 33
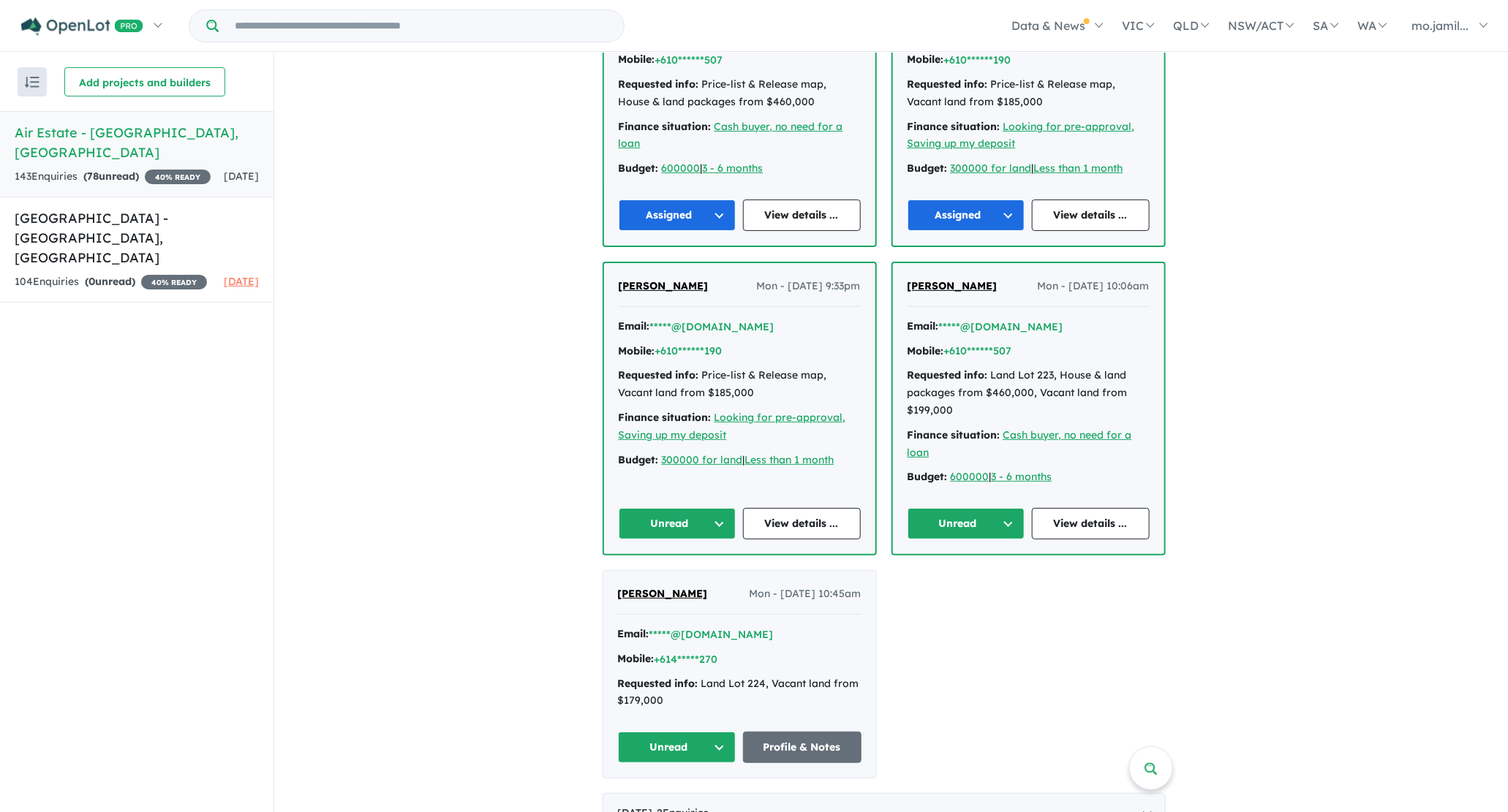
click at [998, 508] on button "Unread" at bounding box center [966, 524] width 118 height 32
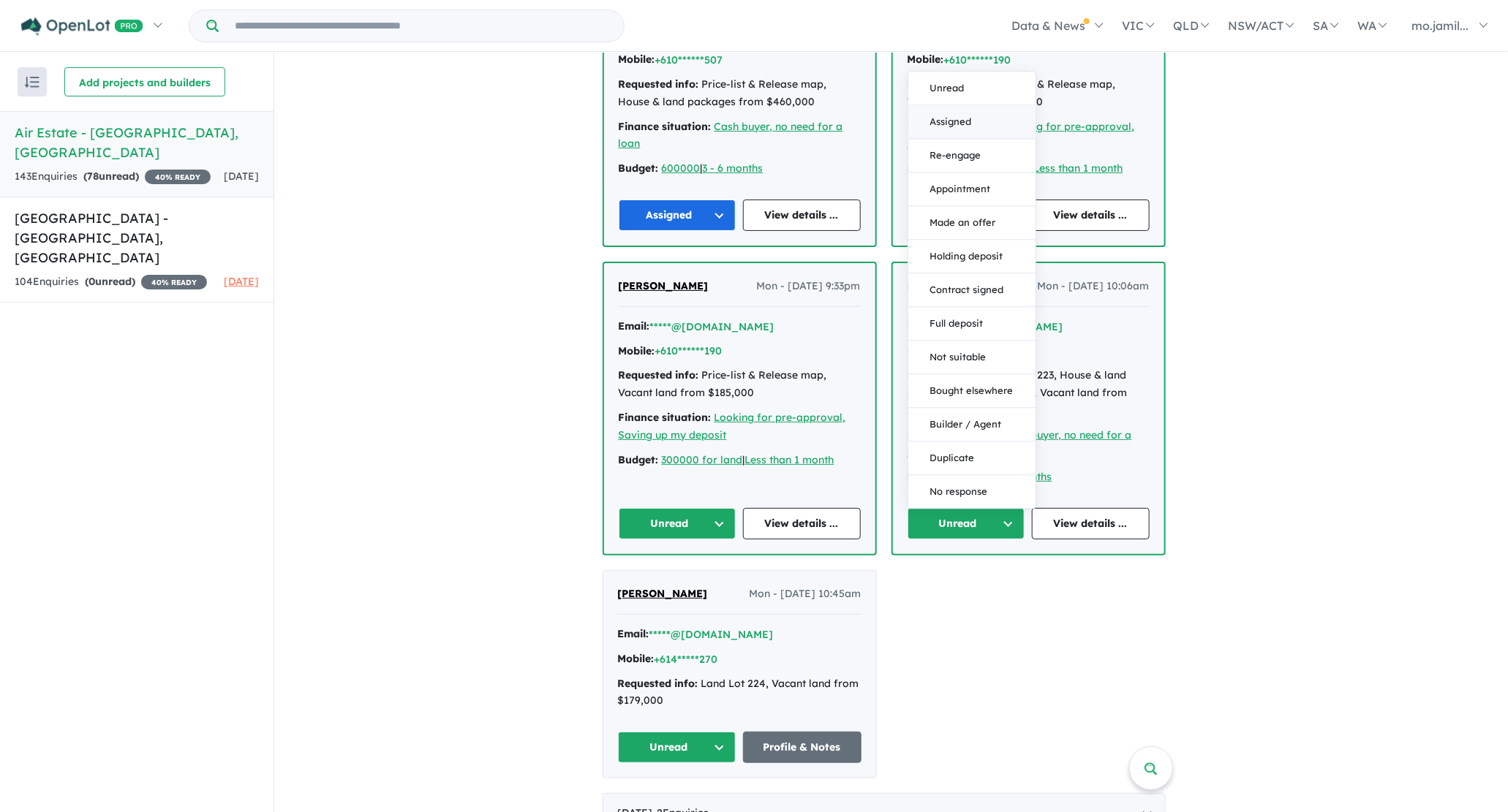
click at [942, 117] on button "Assigned" at bounding box center [972, 122] width 127 height 33
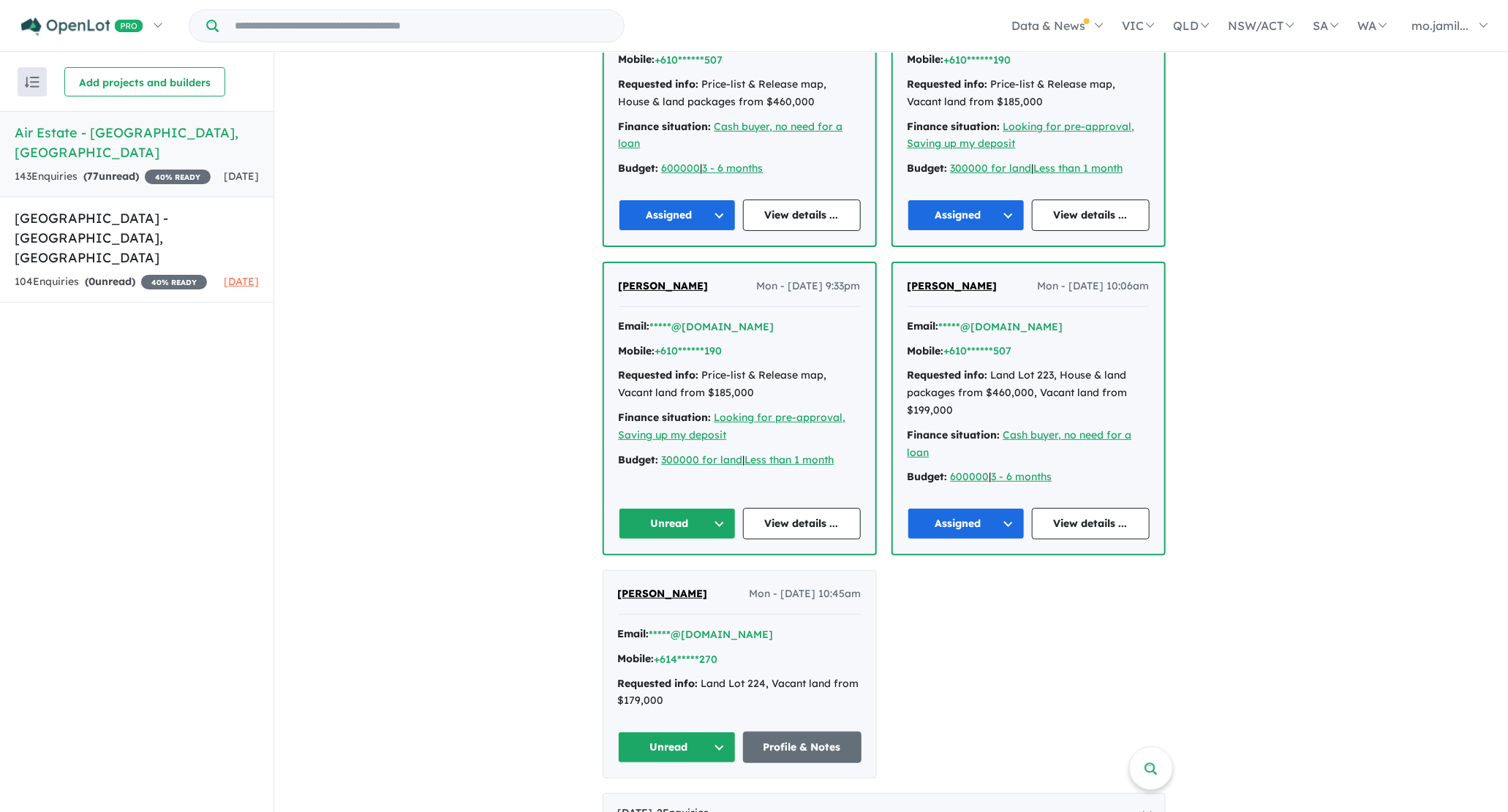
click at [735, 508] on button "Unread" at bounding box center [677, 524] width 118 height 32
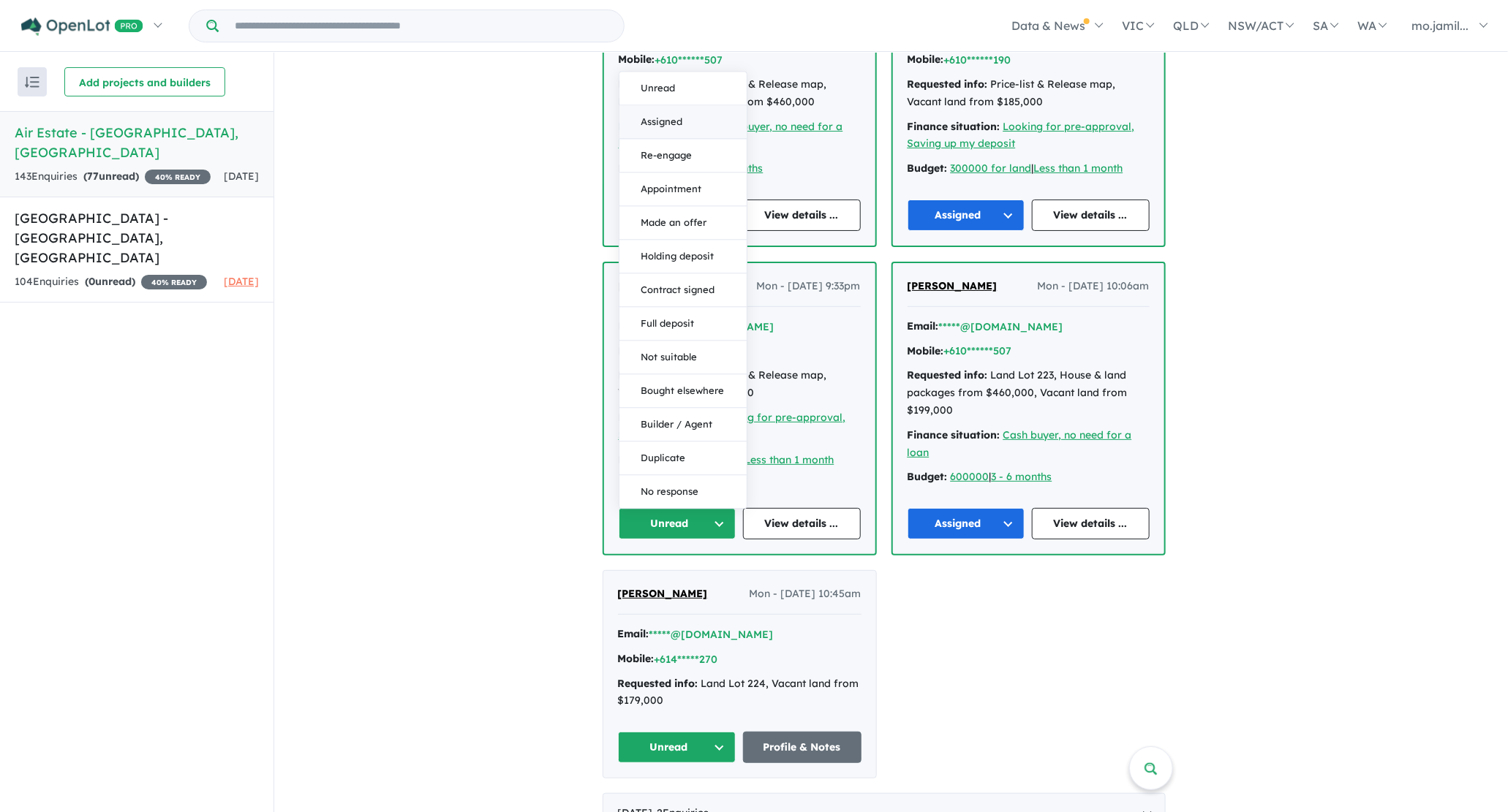
click at [701, 117] on button "Assigned" at bounding box center [683, 122] width 127 height 33
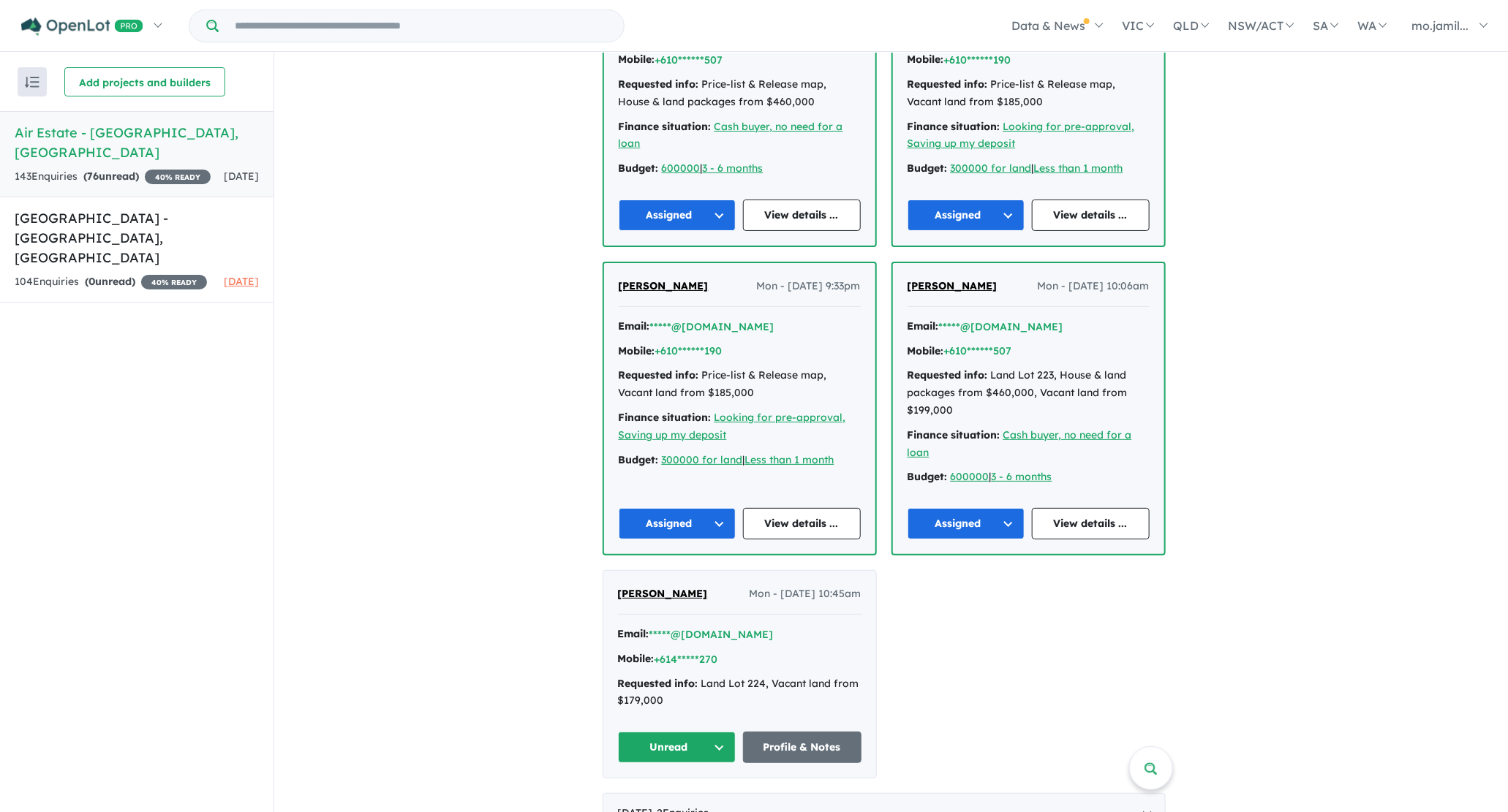
drag, startPoint x: 733, startPoint y: 732, endPoint x: 732, endPoint y: 725, distance: 7.1
click at [733, 732] on button "Unread" at bounding box center [677, 748] width 119 height 32
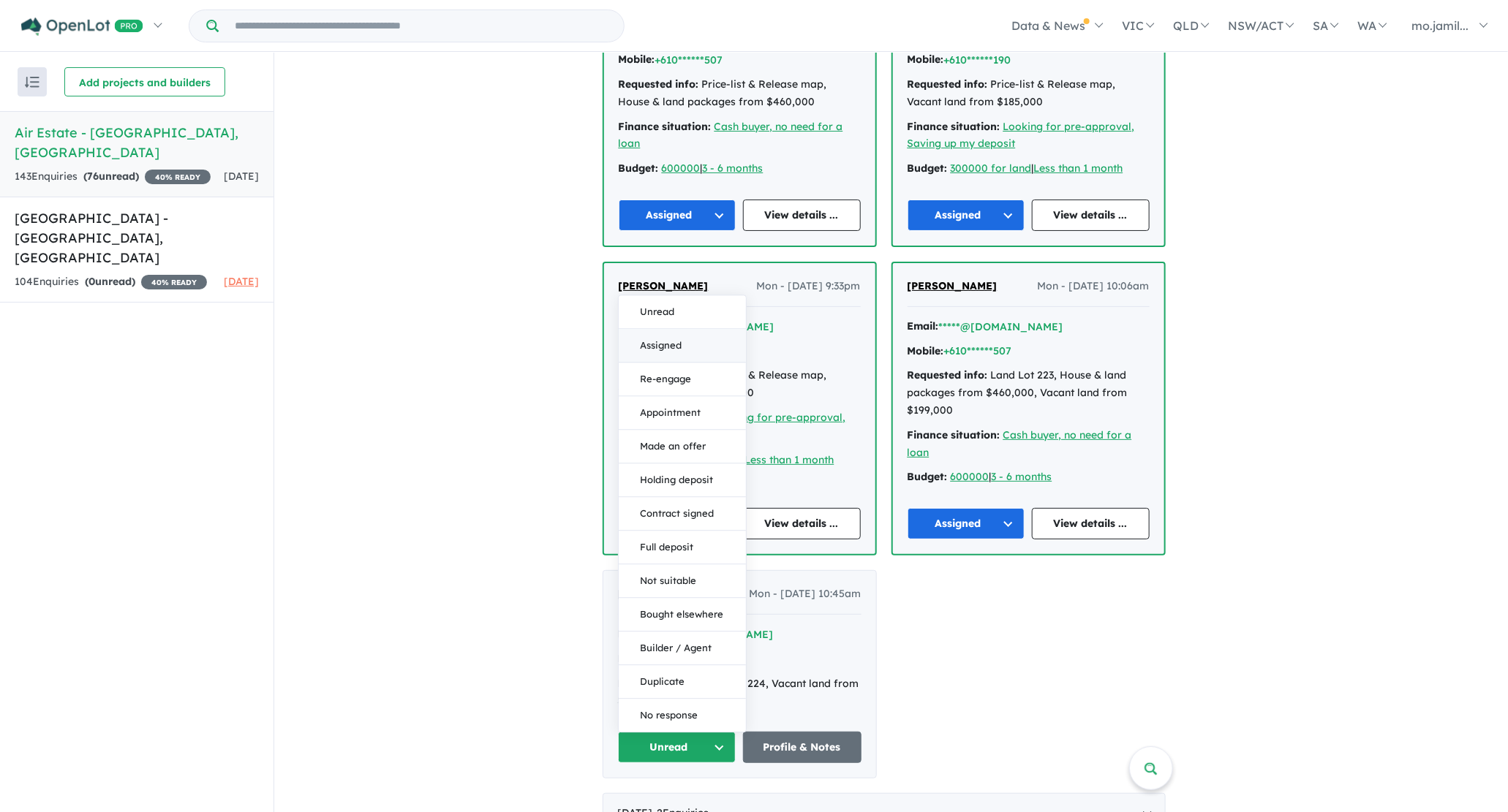
click at [706, 344] on button "Assigned" at bounding box center [682, 345] width 127 height 33
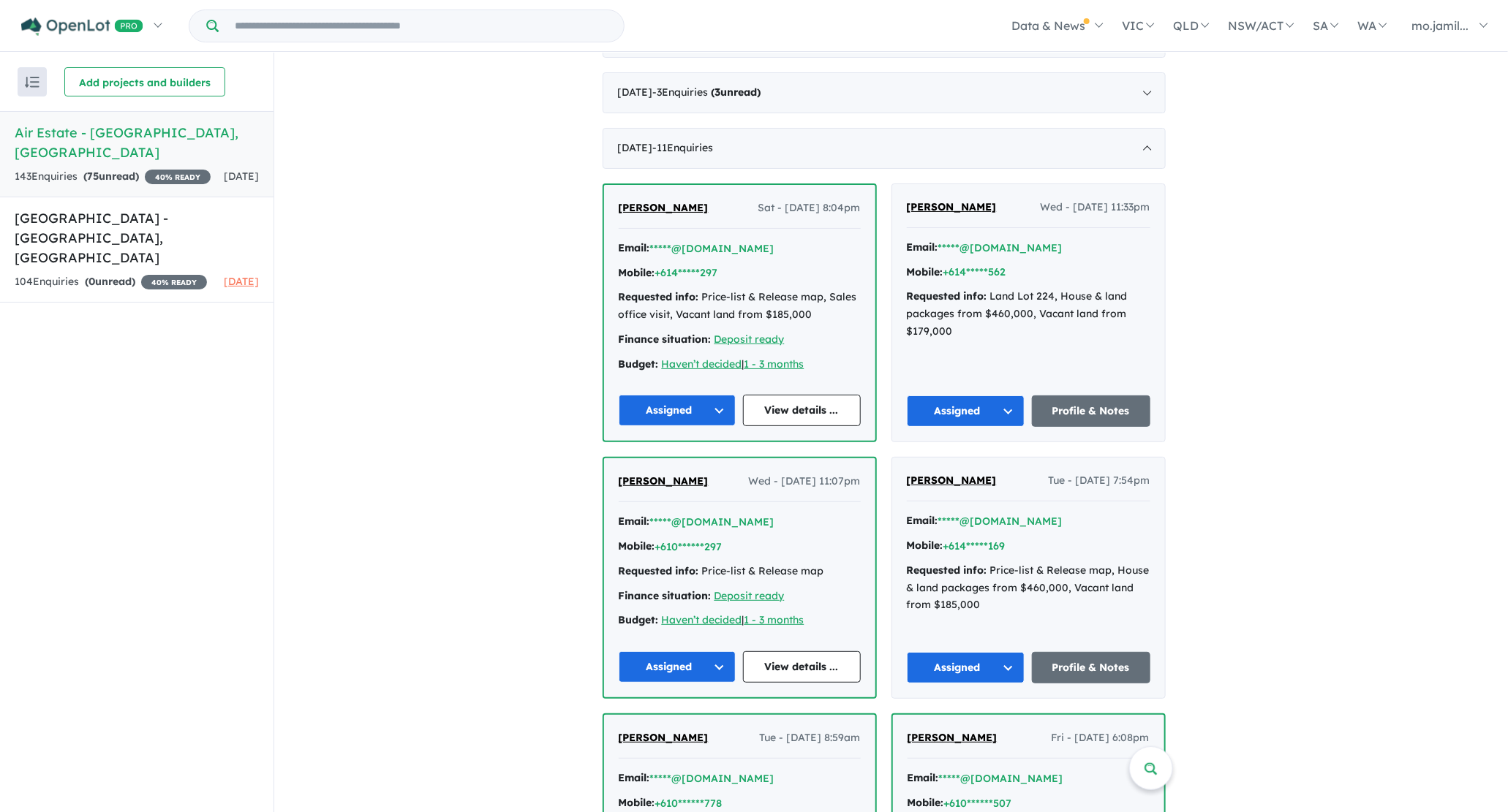
scroll to position [1066, 0]
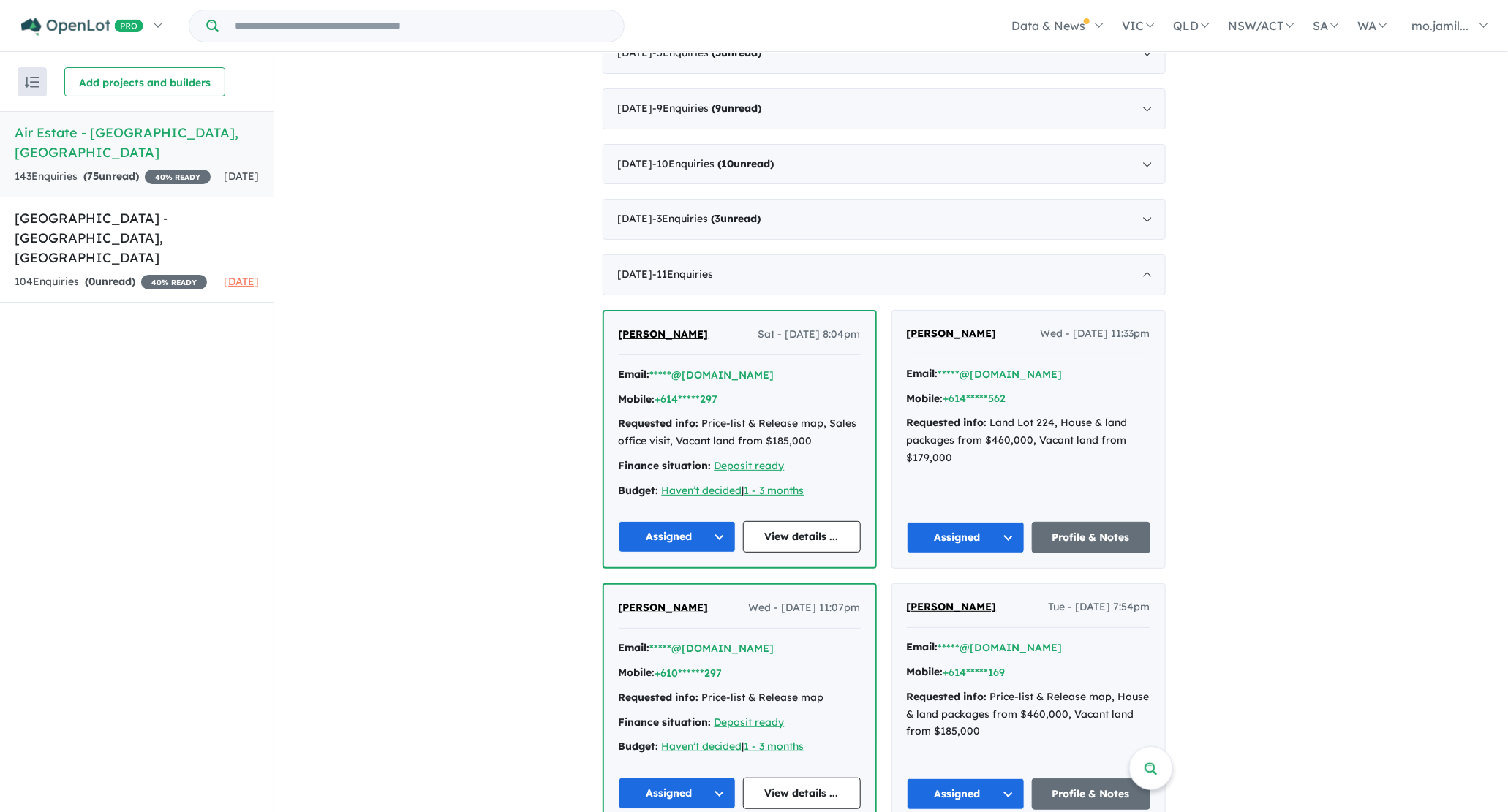
click at [787, 219] on div "[DATE] - 3 Enquir ies ( 3 unread)" at bounding box center [884, 219] width 563 height 41
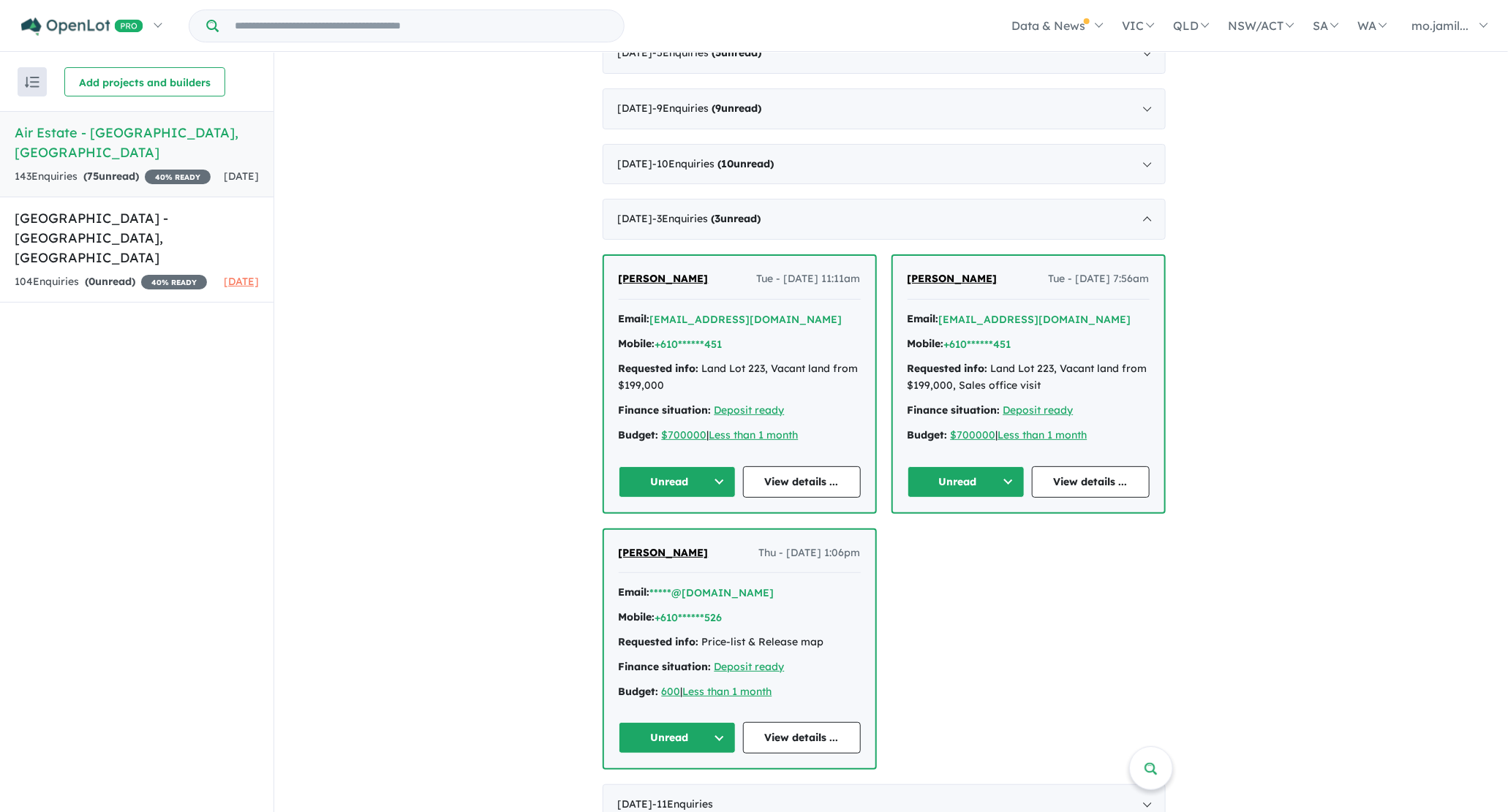
click at [726, 457] on div "[PERSON_NAME] - [DATE] 11:11am Email: [EMAIL_ADDRESS][DOMAIN_NAME] Mobile: +610…" at bounding box center [739, 383] width 271 height 256
click at [725, 467] on button "Unread" at bounding box center [677, 482] width 118 height 32
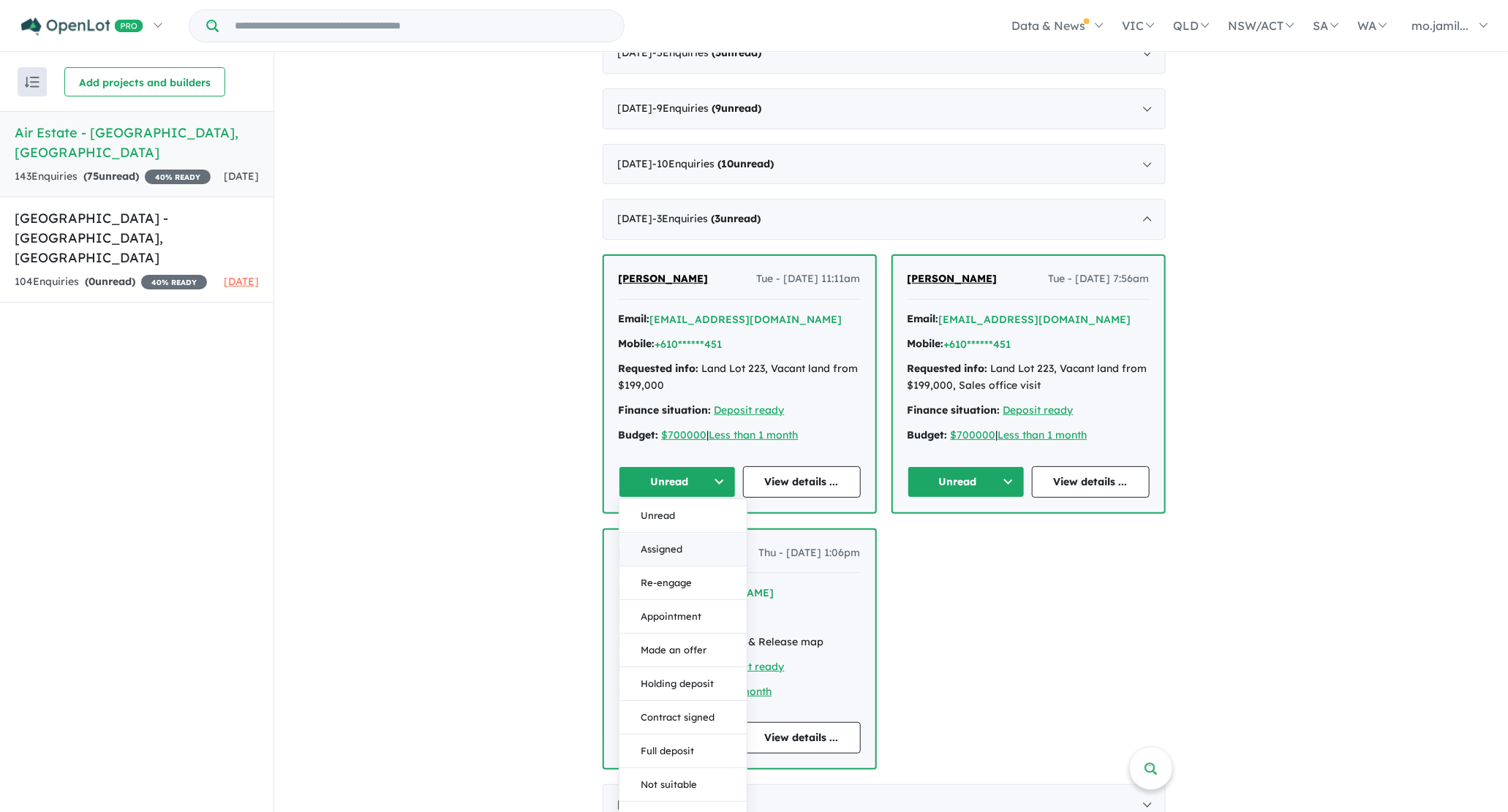
click at [695, 536] on button "Assigned" at bounding box center [683, 549] width 127 height 33
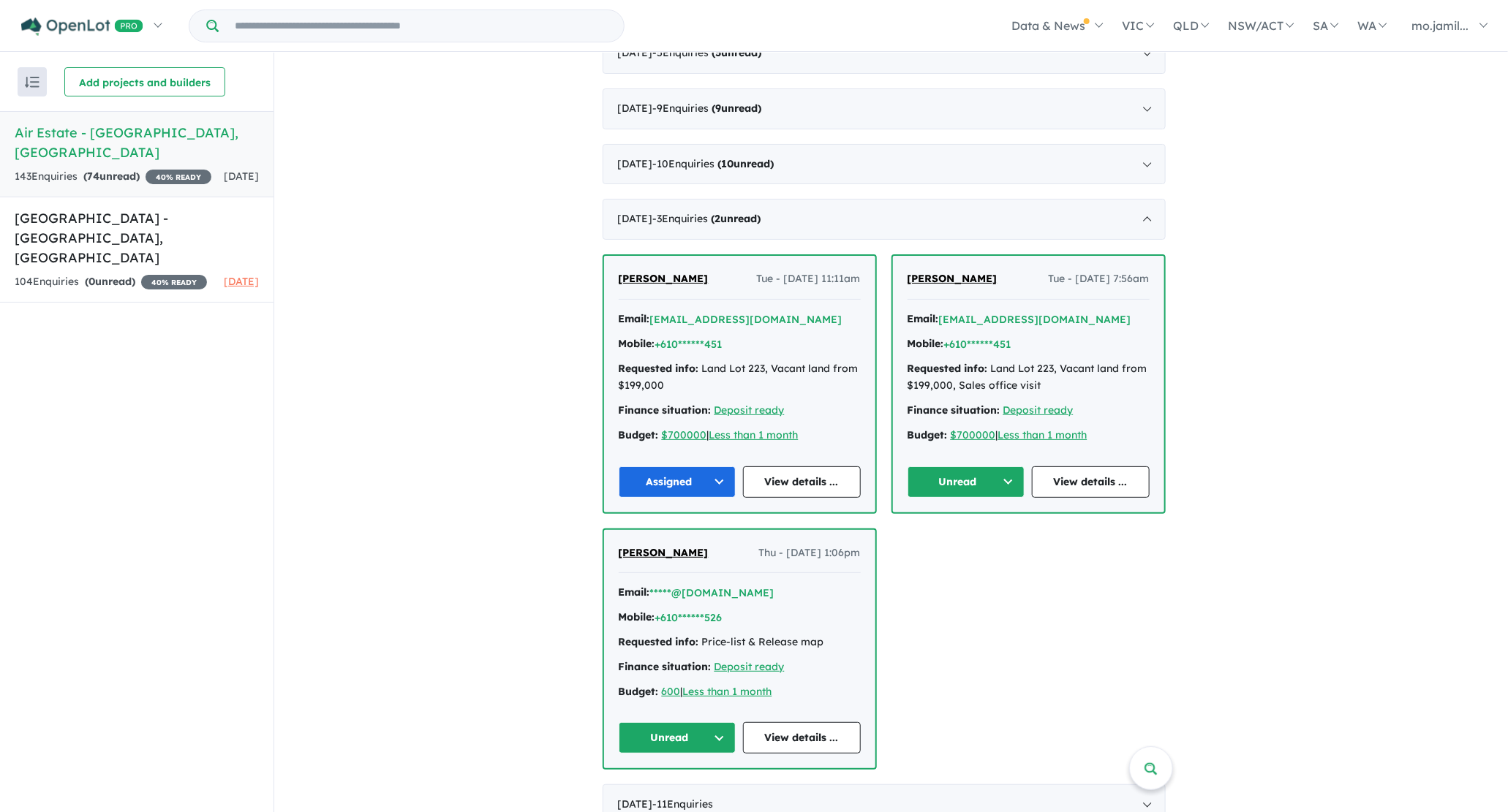
click at [997, 481] on button "Unread" at bounding box center [966, 482] width 118 height 32
click at [989, 534] on button "Assigned" at bounding box center [972, 549] width 127 height 33
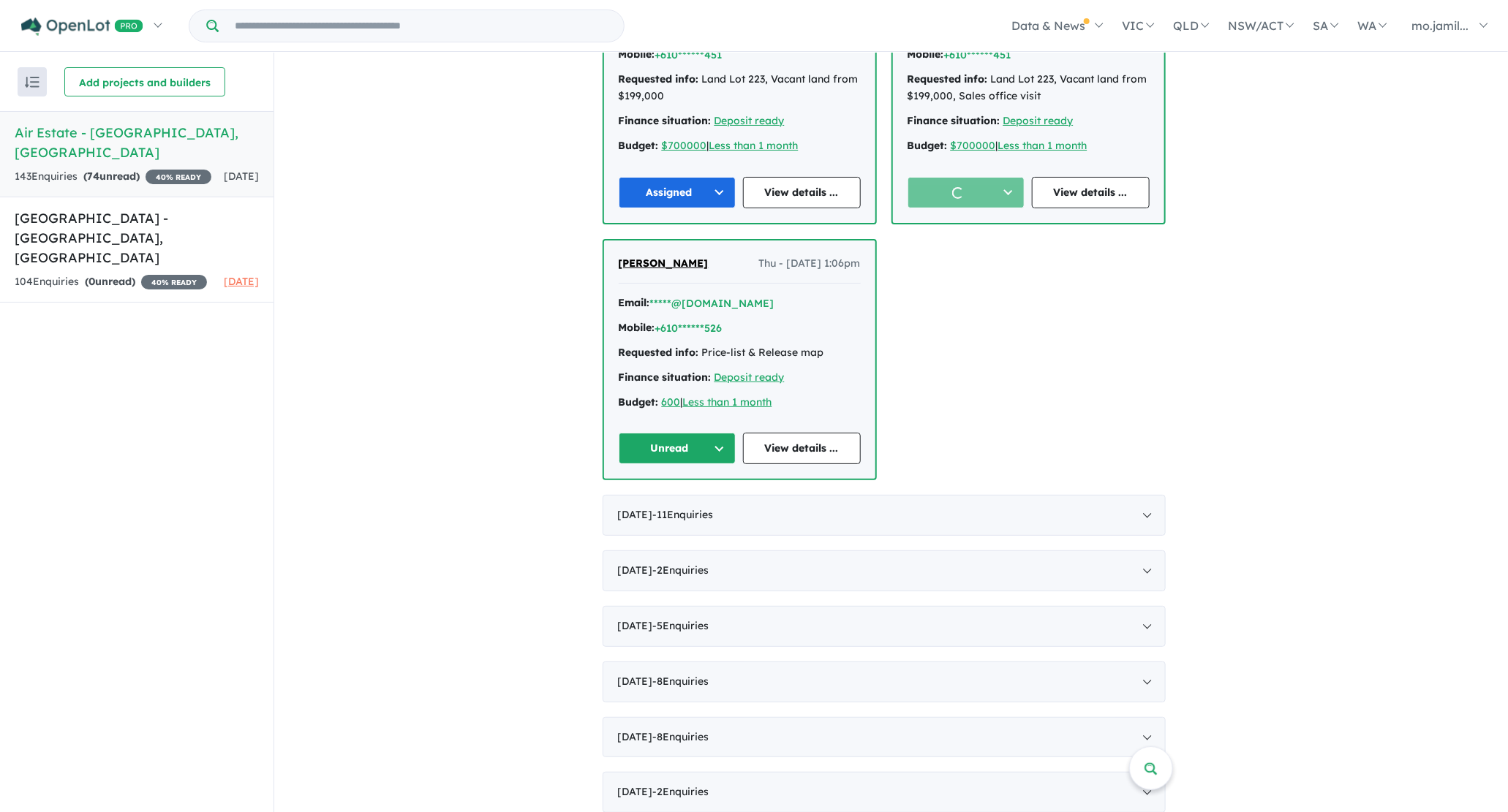
scroll to position [1380, 0]
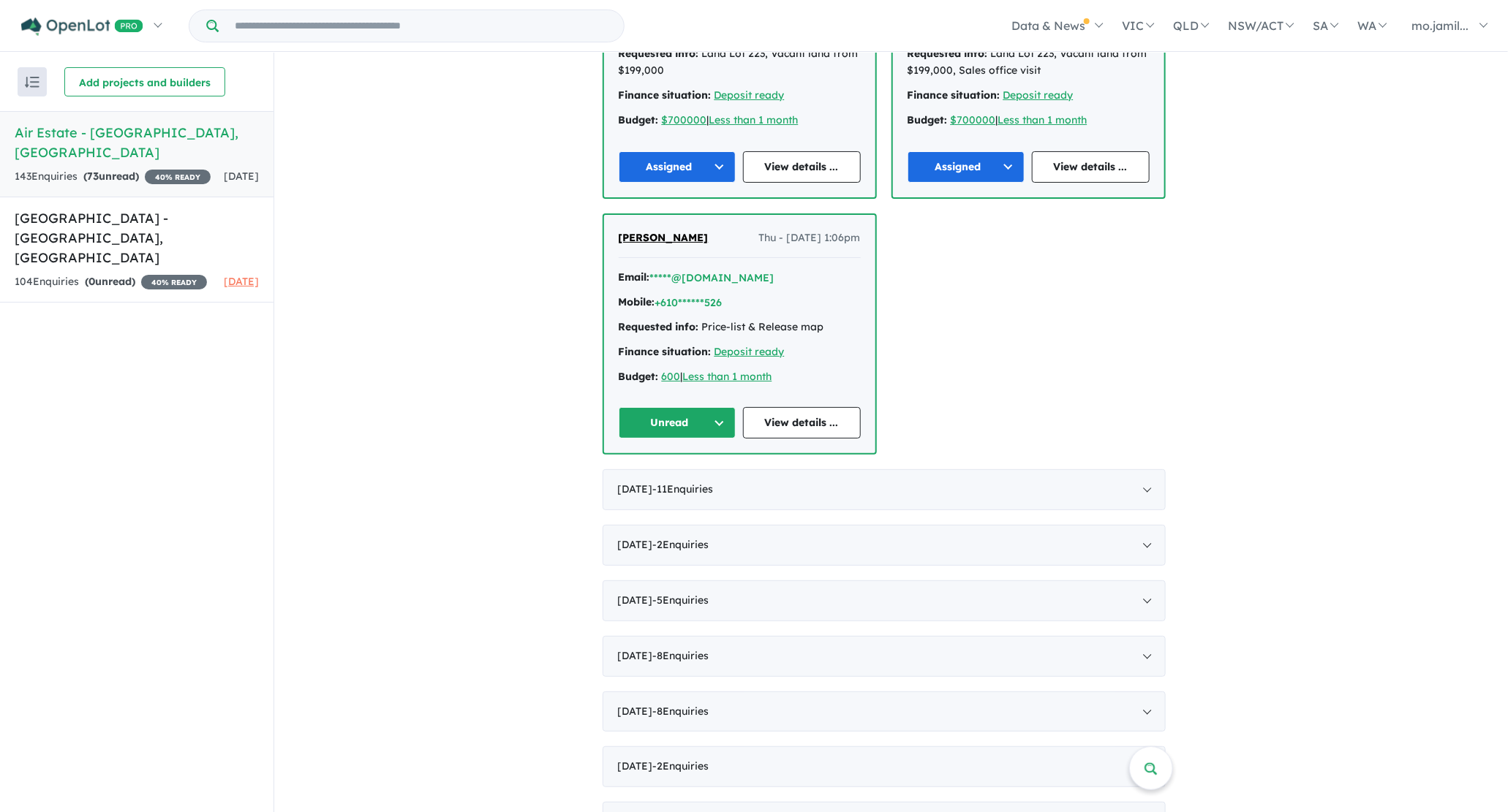
click at [711, 418] on button "Unread" at bounding box center [677, 423] width 118 height 32
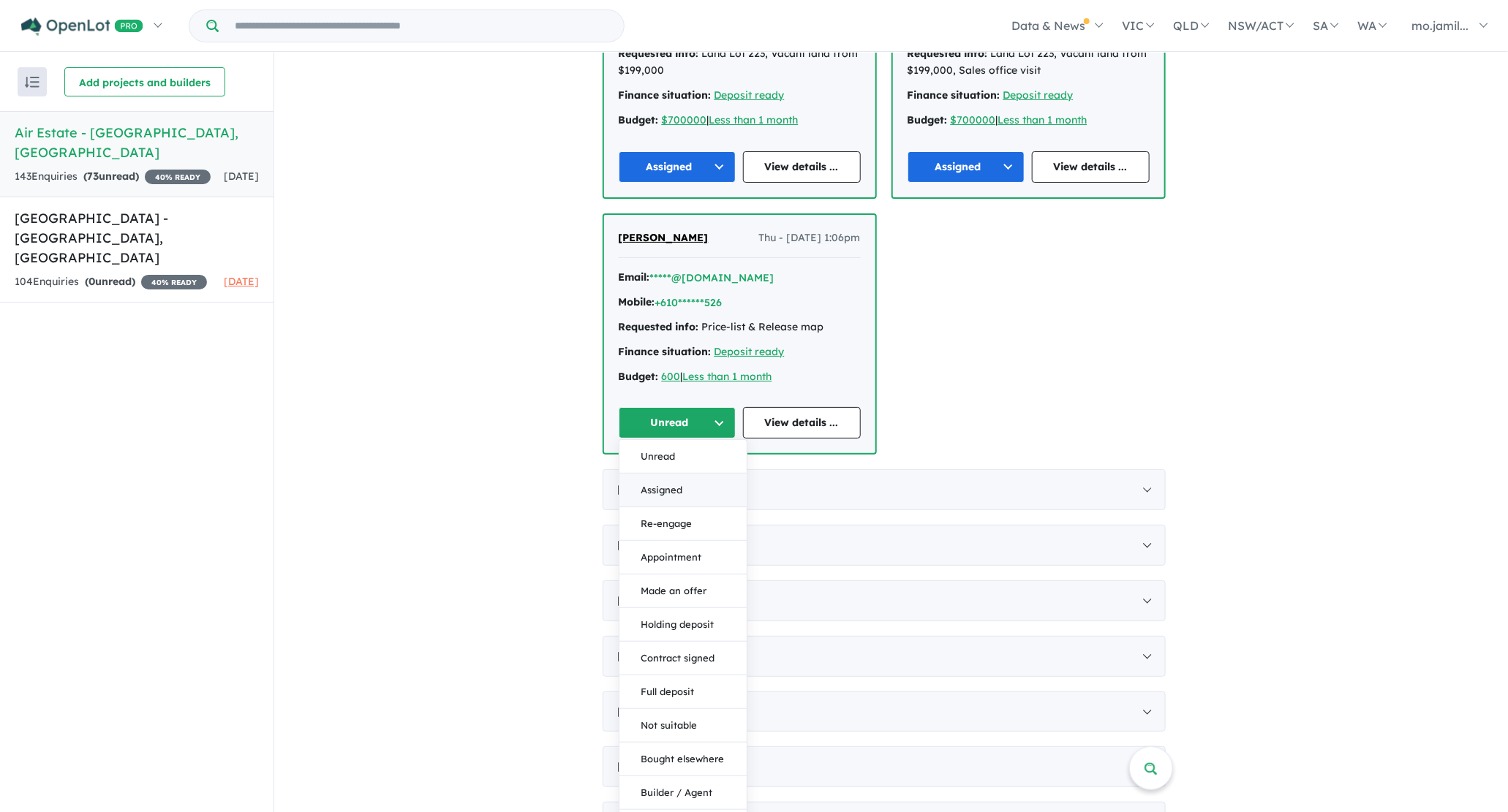
click at [709, 479] on button "Assigned" at bounding box center [683, 491] width 127 height 33
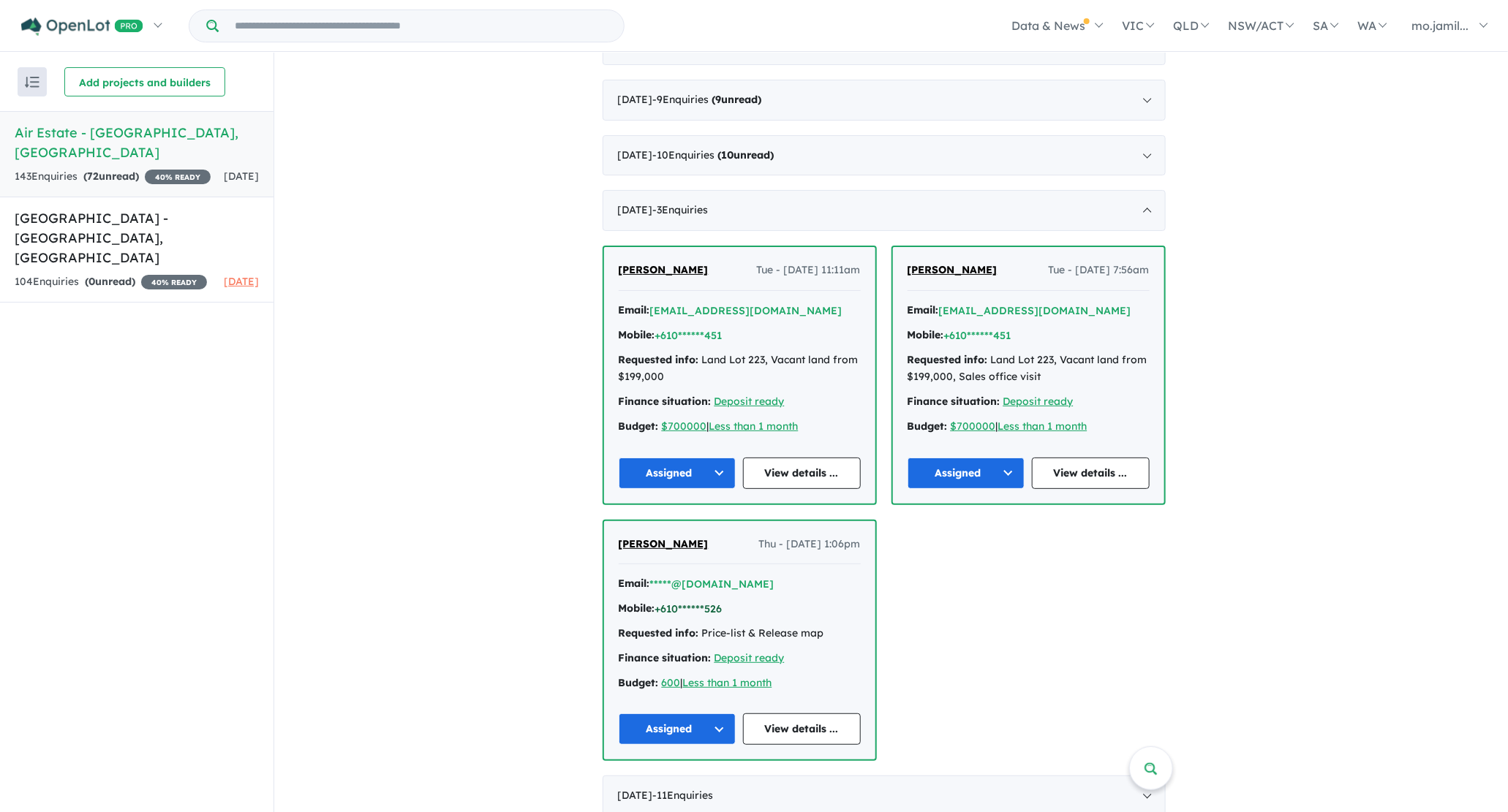
scroll to position [887, 0]
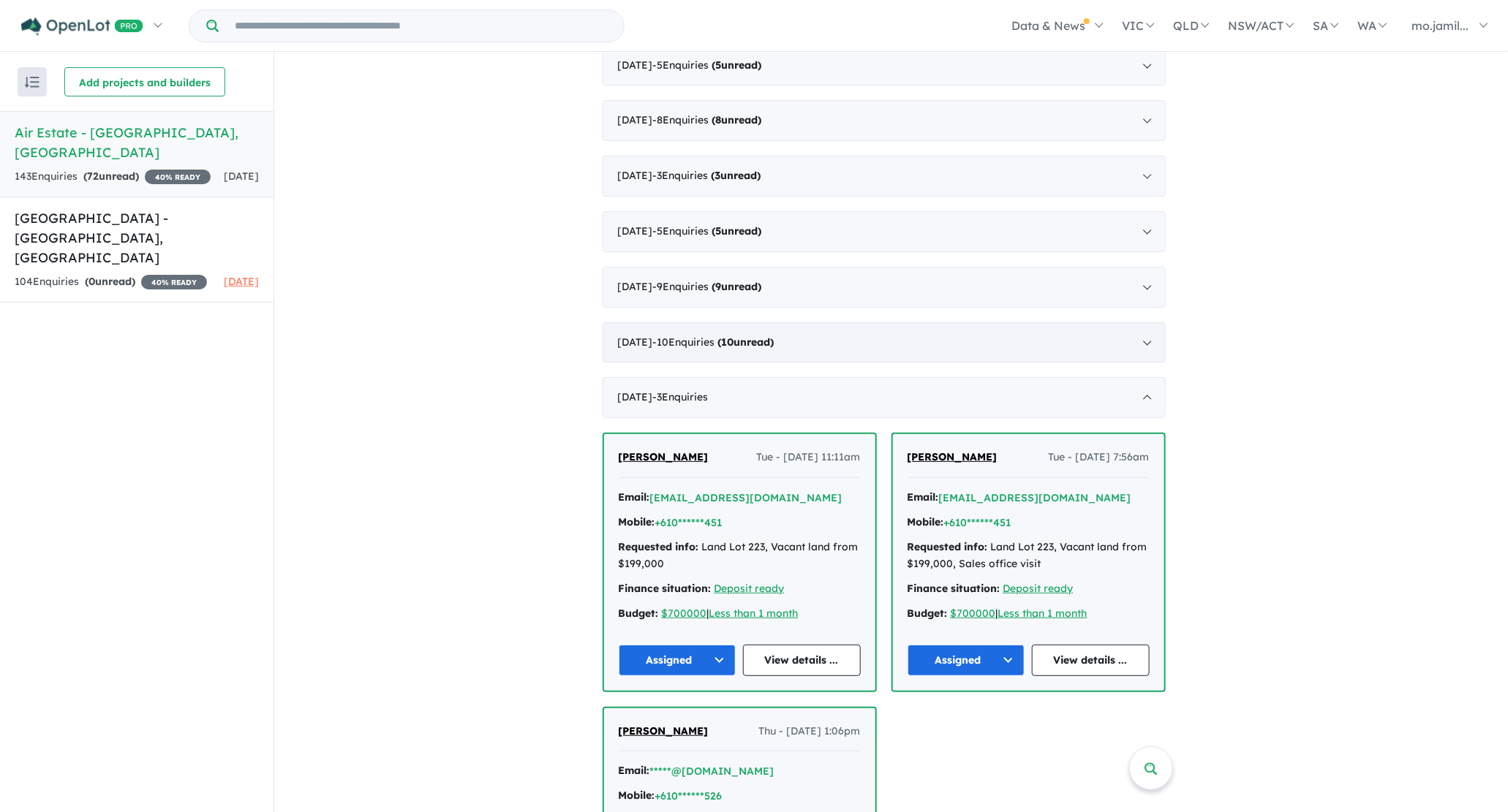
click at [775, 343] on div "[DATE] - 10 Enquir ies ( 10 unread)" at bounding box center [884, 342] width 563 height 41
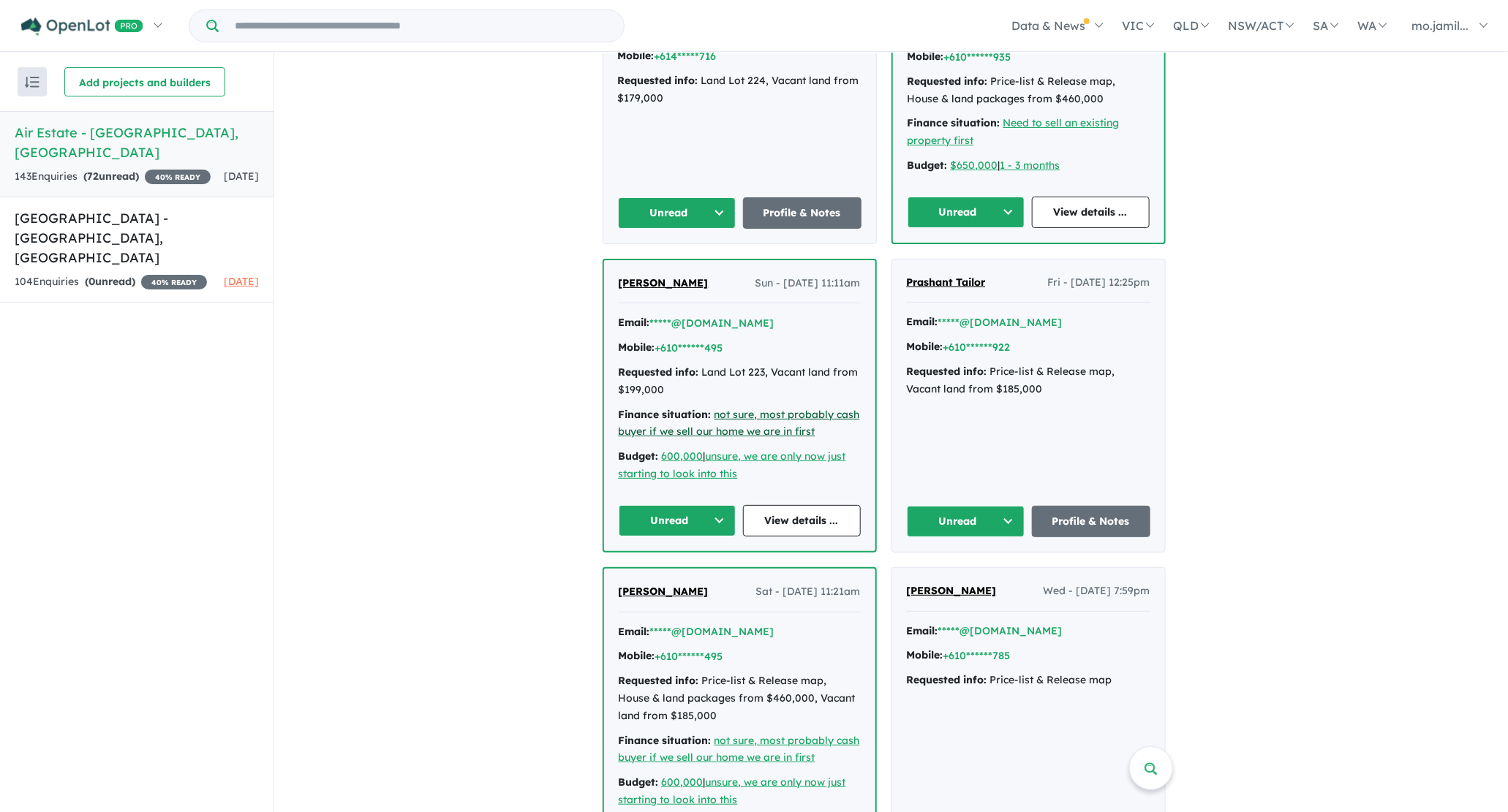
scroll to position [1334, 0]
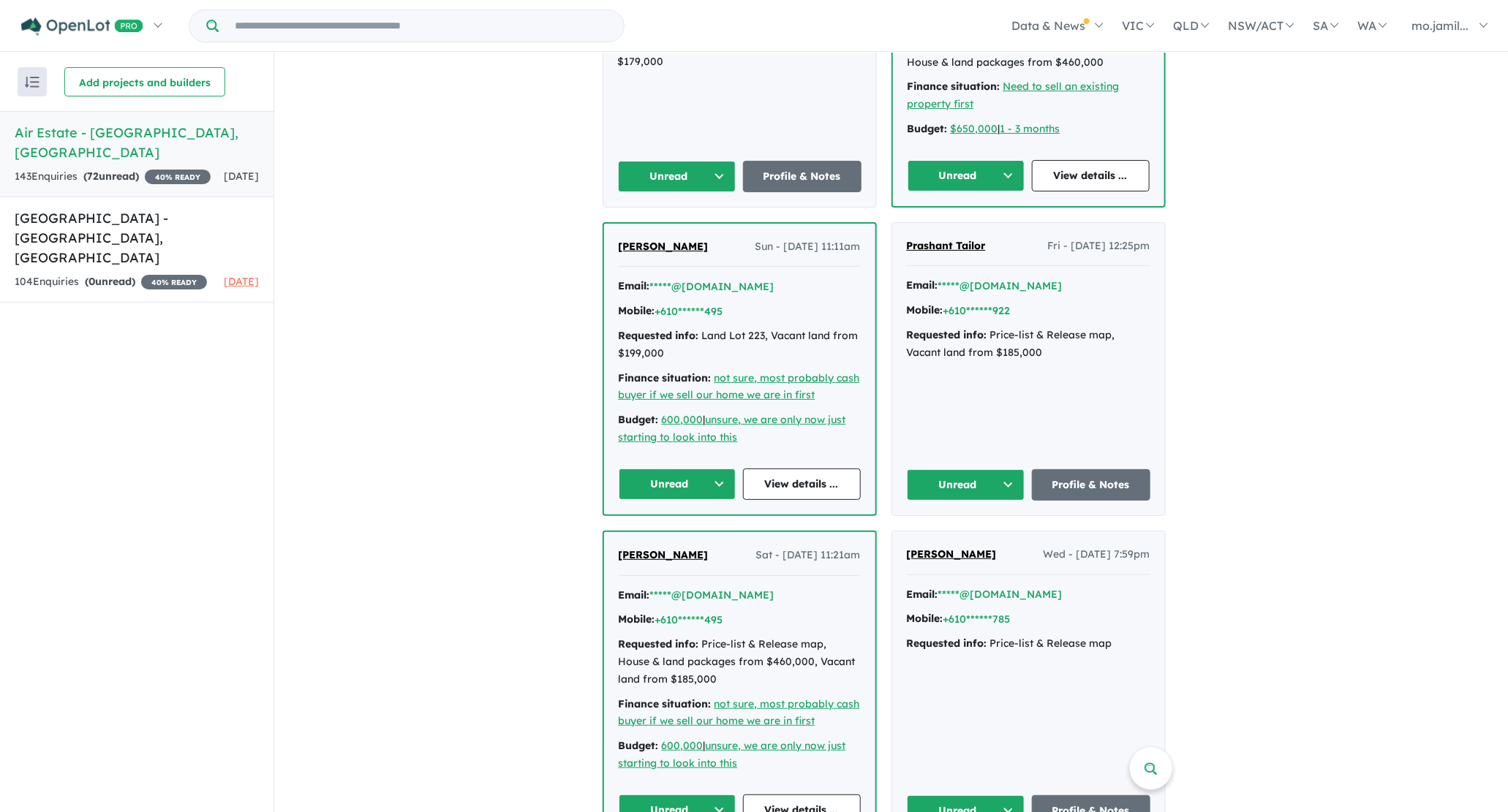
click at [732, 168] on button "Unread" at bounding box center [677, 177] width 119 height 32
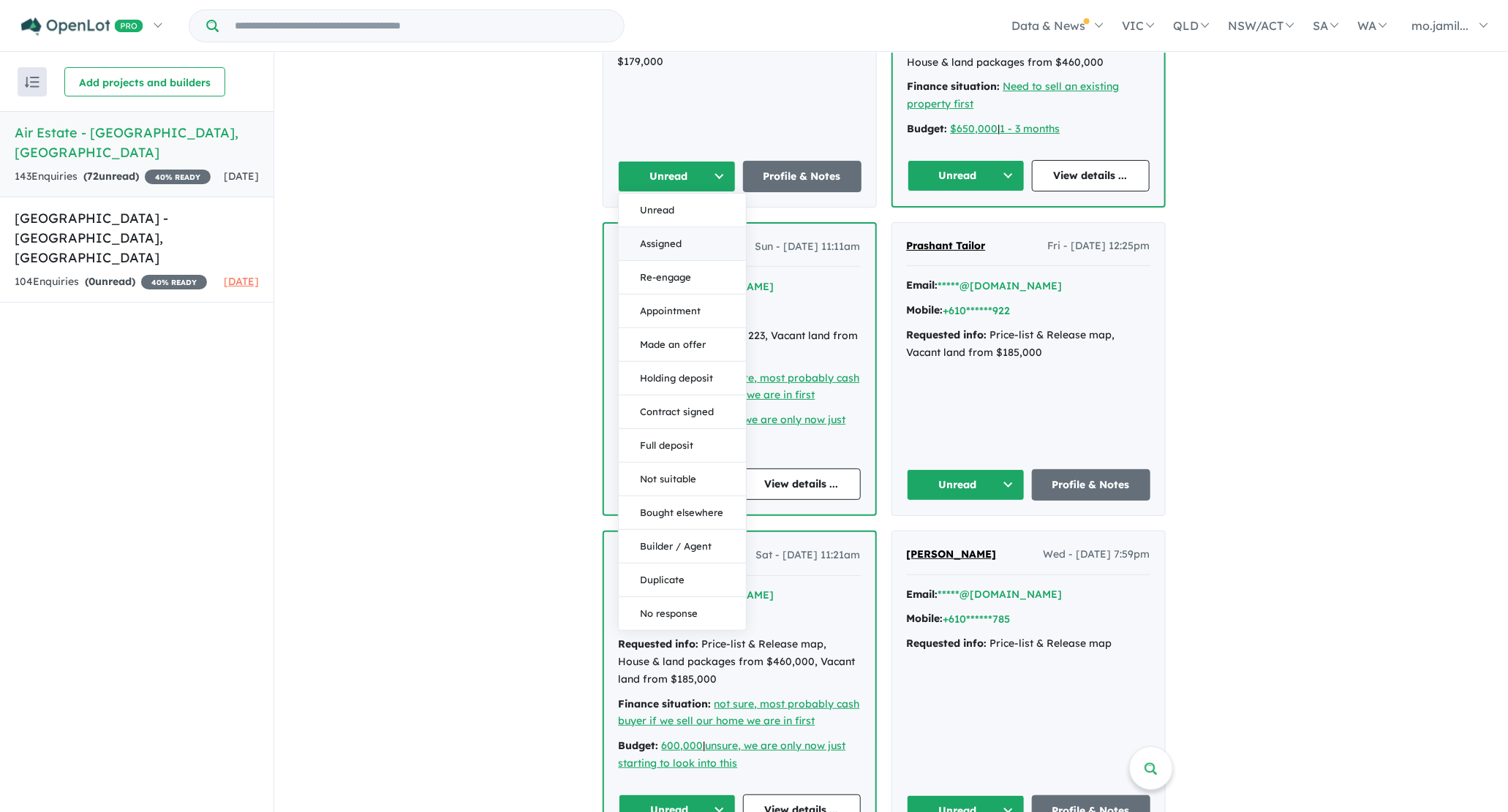
click at [726, 227] on button "Assigned" at bounding box center [682, 244] width 127 height 33
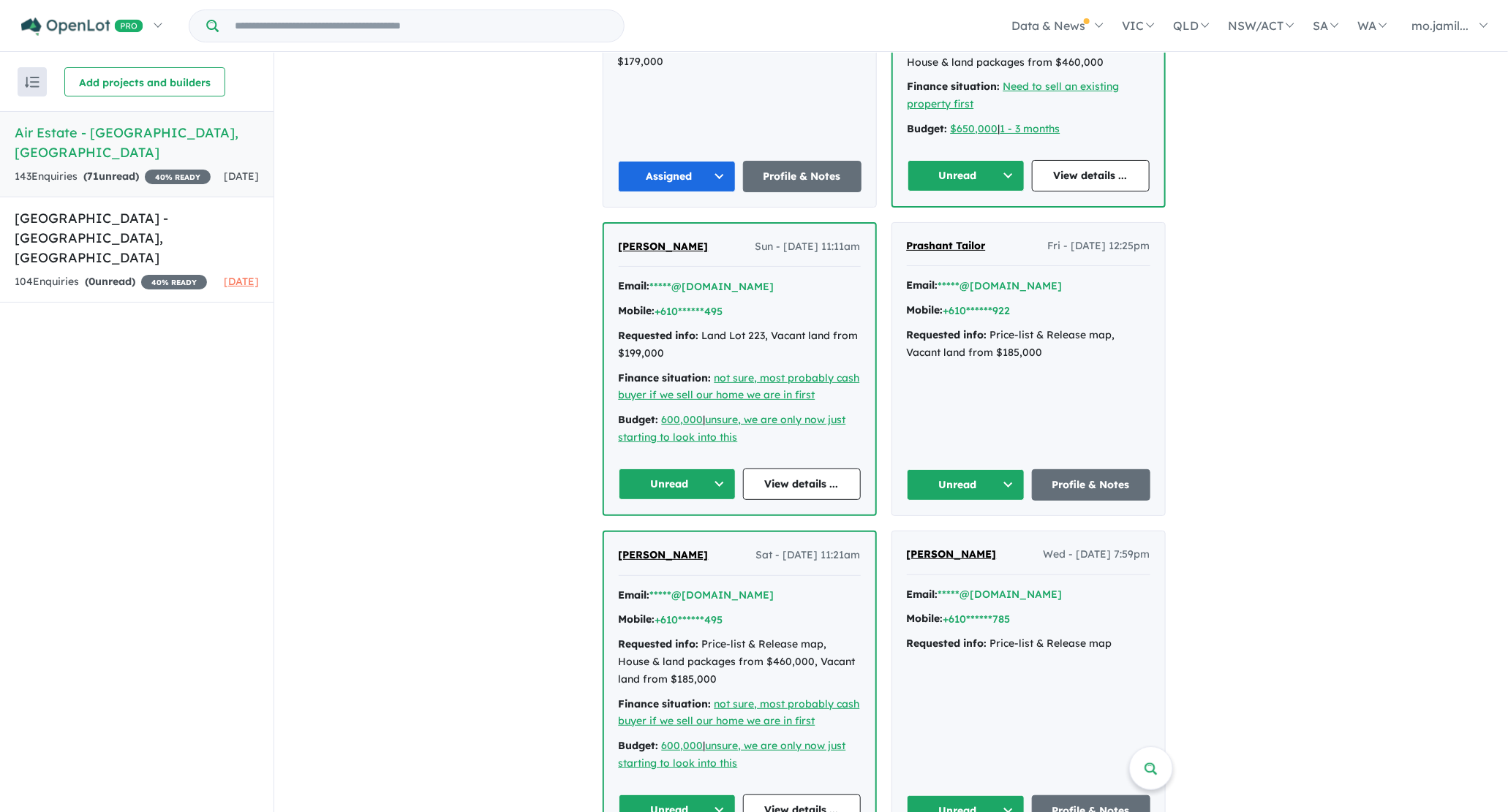
click at [714, 468] on button "Unread" at bounding box center [677, 484] width 118 height 32
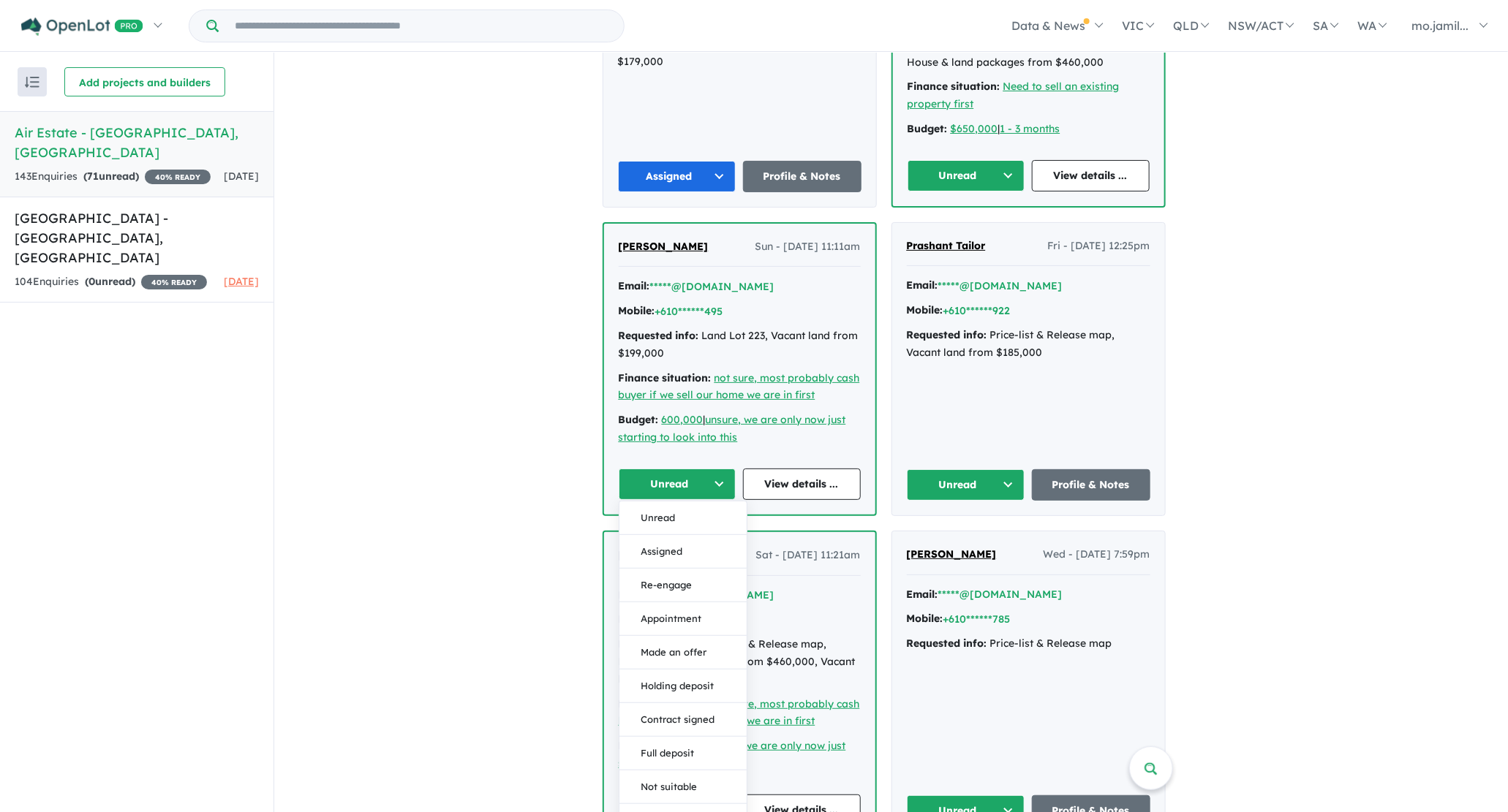
click at [715, 535] on button "Assigned" at bounding box center [683, 552] width 127 height 33
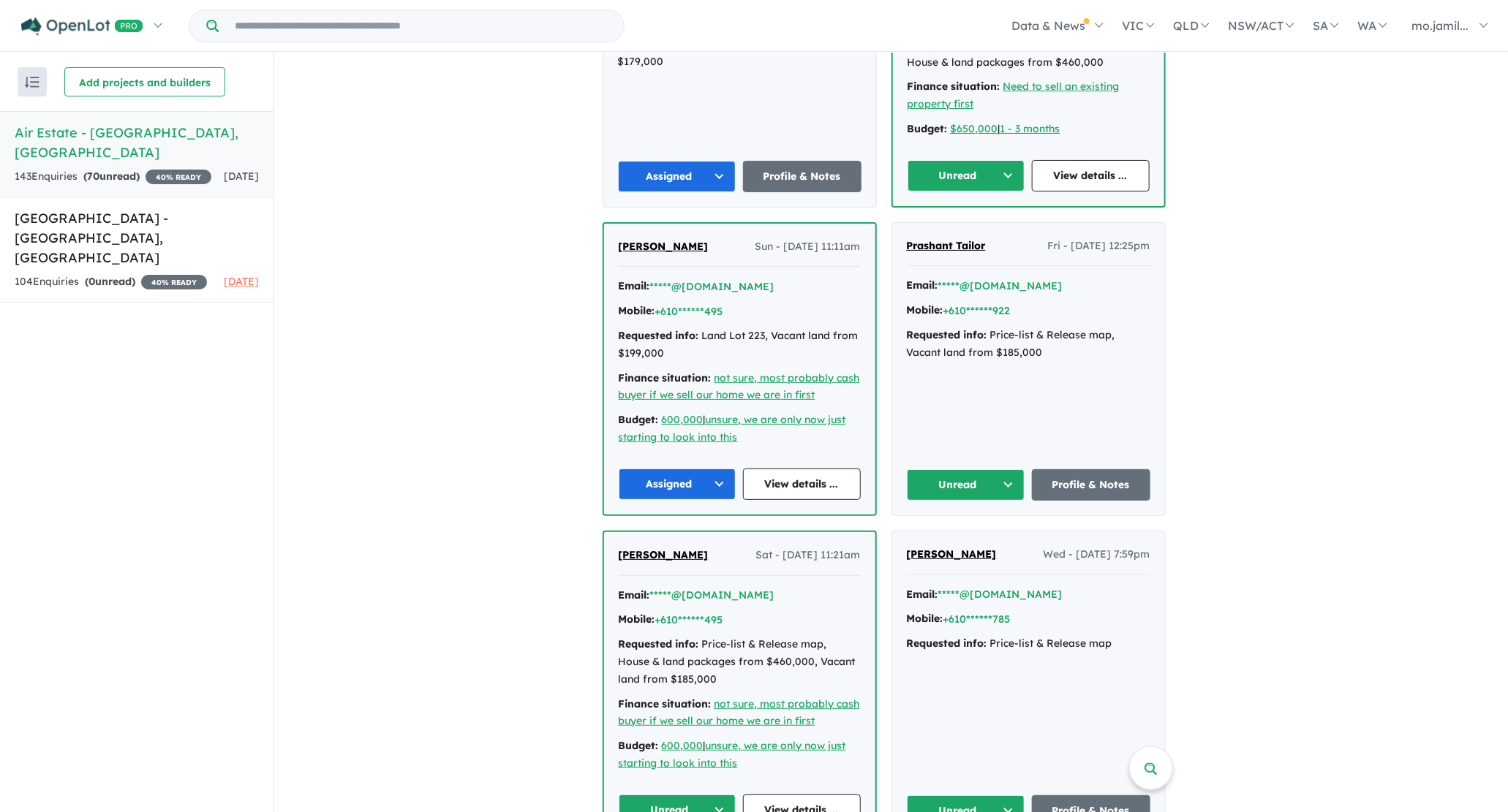
click at [1004, 168] on button "Unread" at bounding box center [966, 176] width 118 height 32
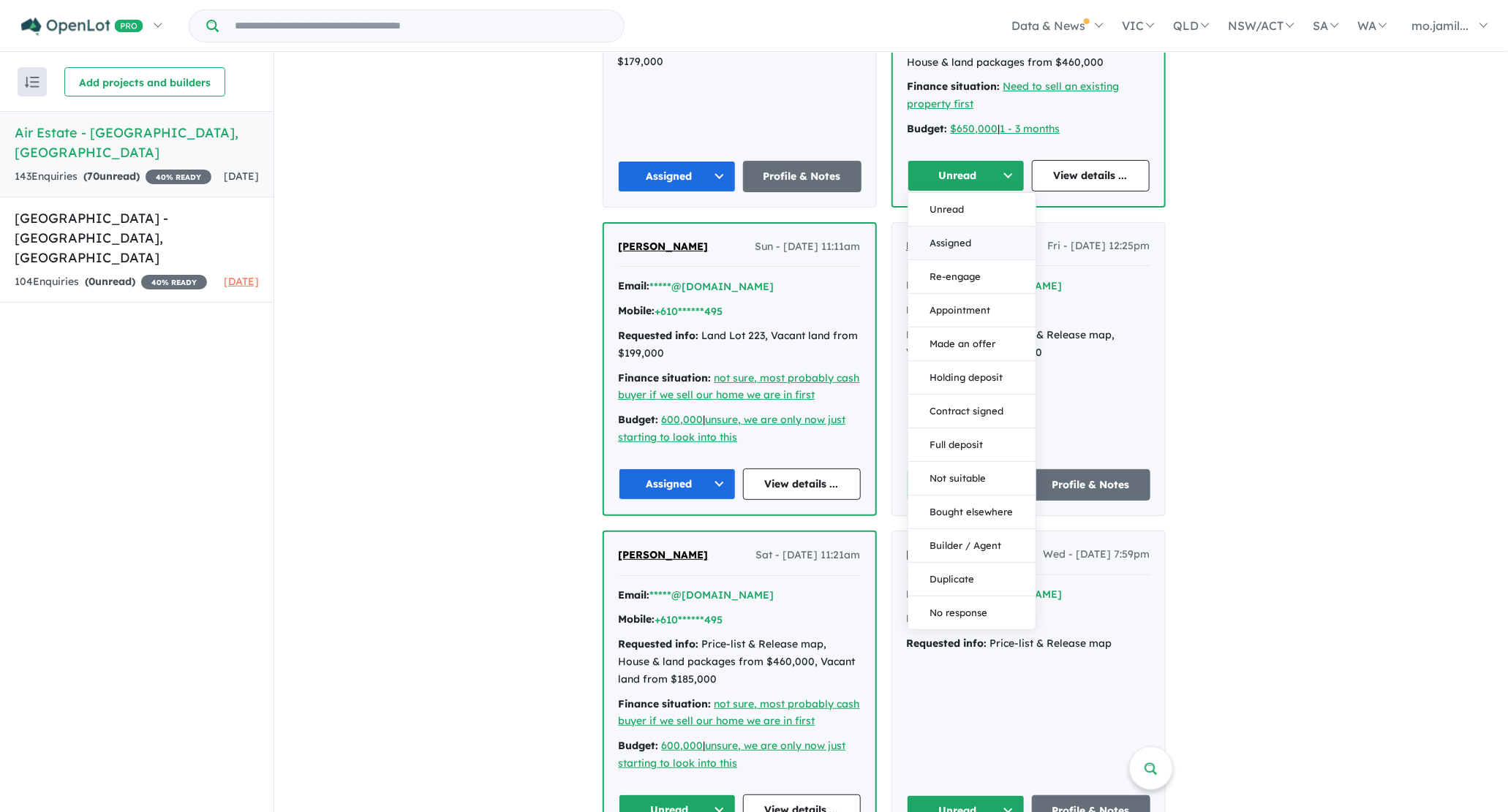
click at [975, 237] on button "Assigned" at bounding box center [972, 243] width 127 height 33
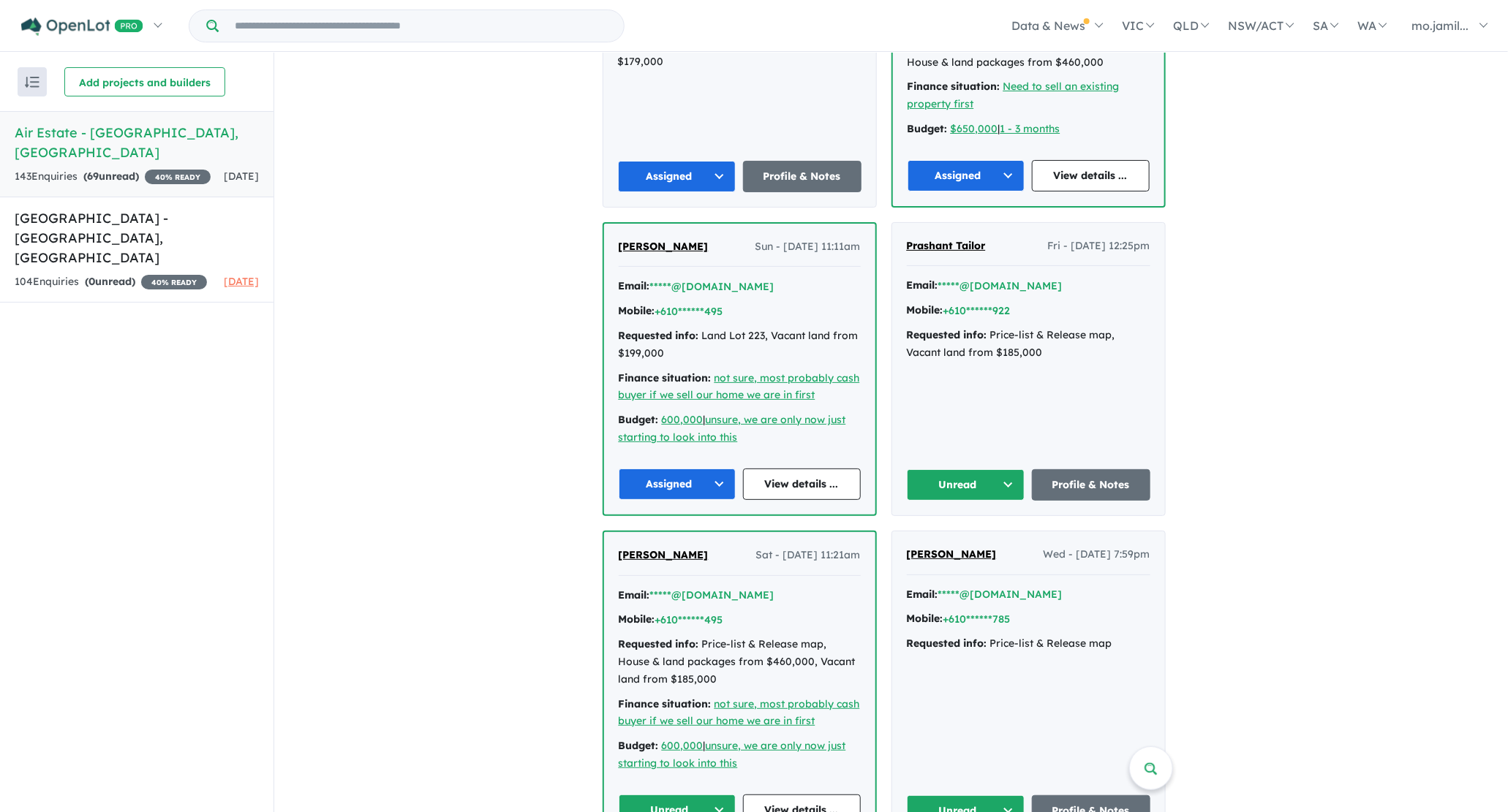
click at [1022, 475] on button "Unread" at bounding box center [966, 485] width 119 height 32
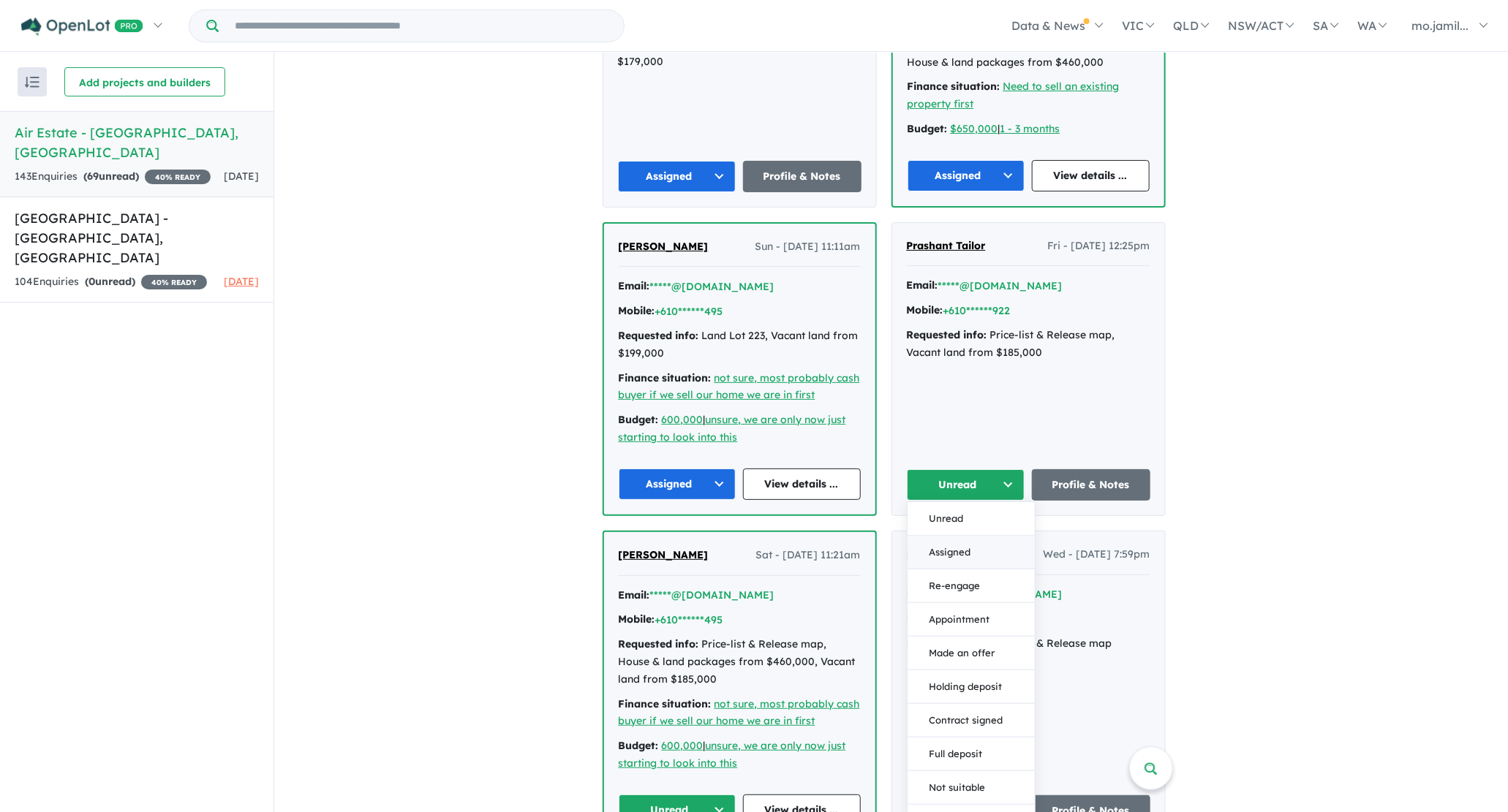
click at [991, 539] on button "Assigned" at bounding box center [971, 552] width 127 height 33
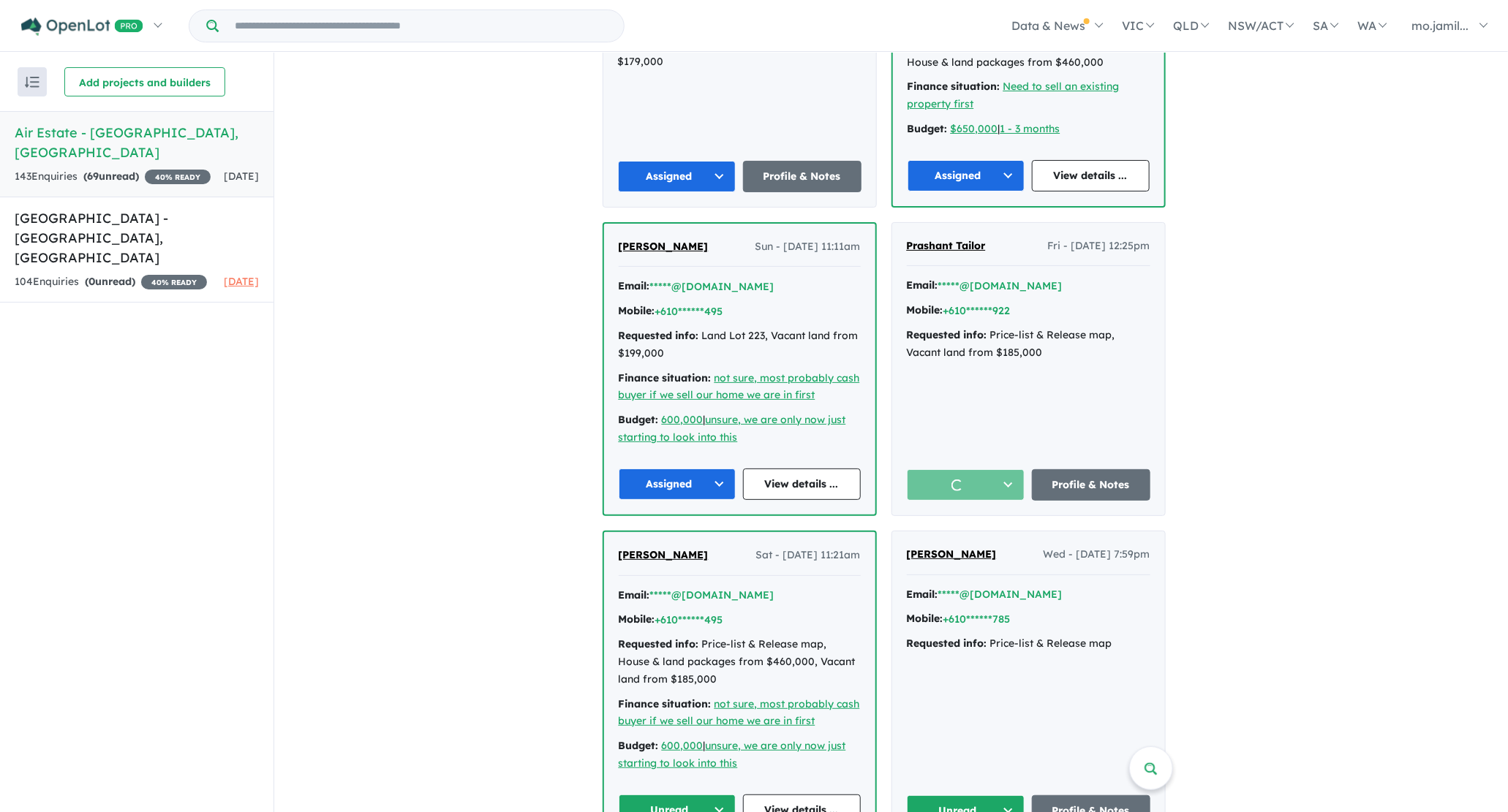
scroll to position [1738, 0]
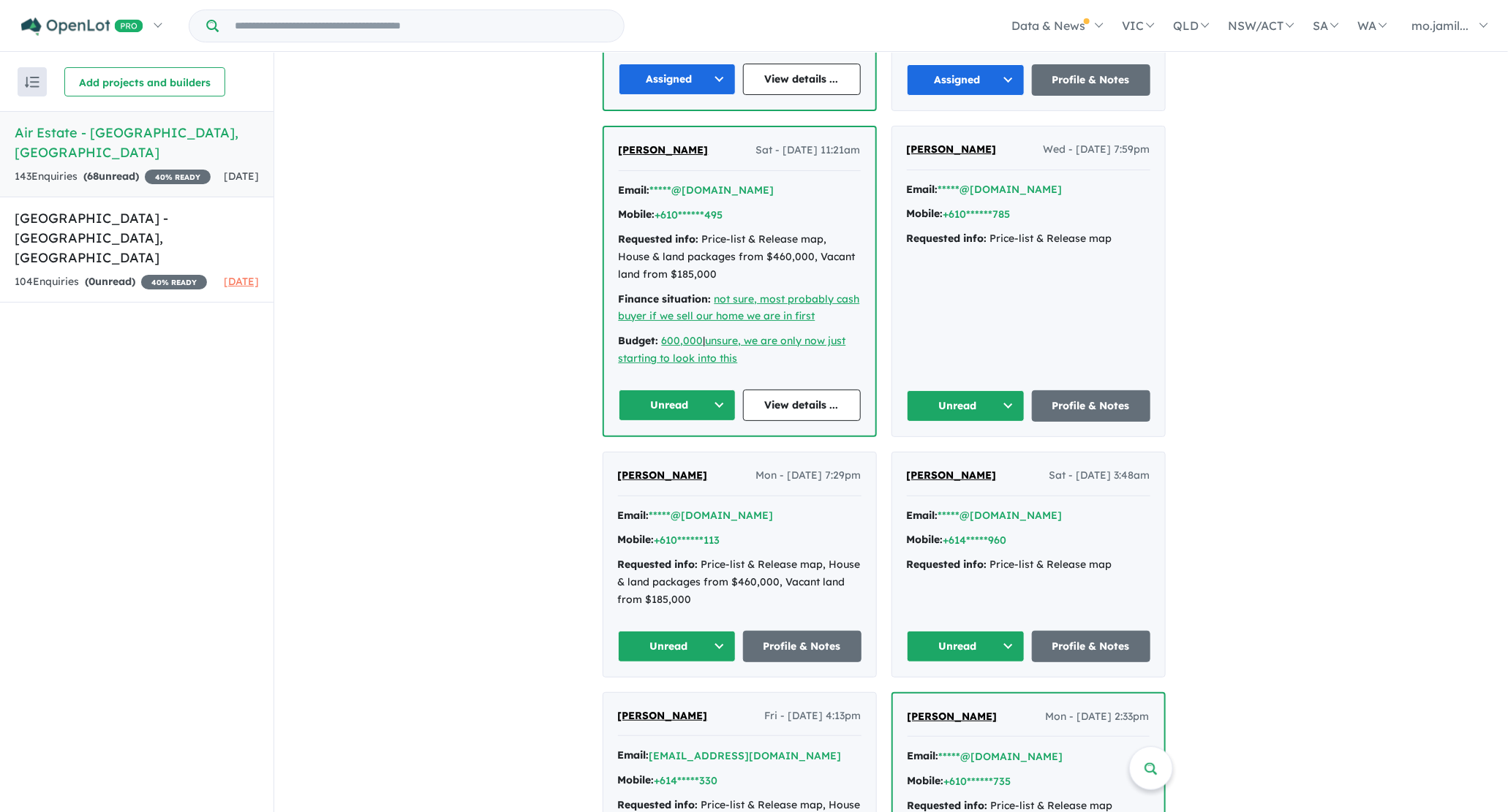
click at [1019, 401] on button "Unread" at bounding box center [966, 406] width 119 height 32
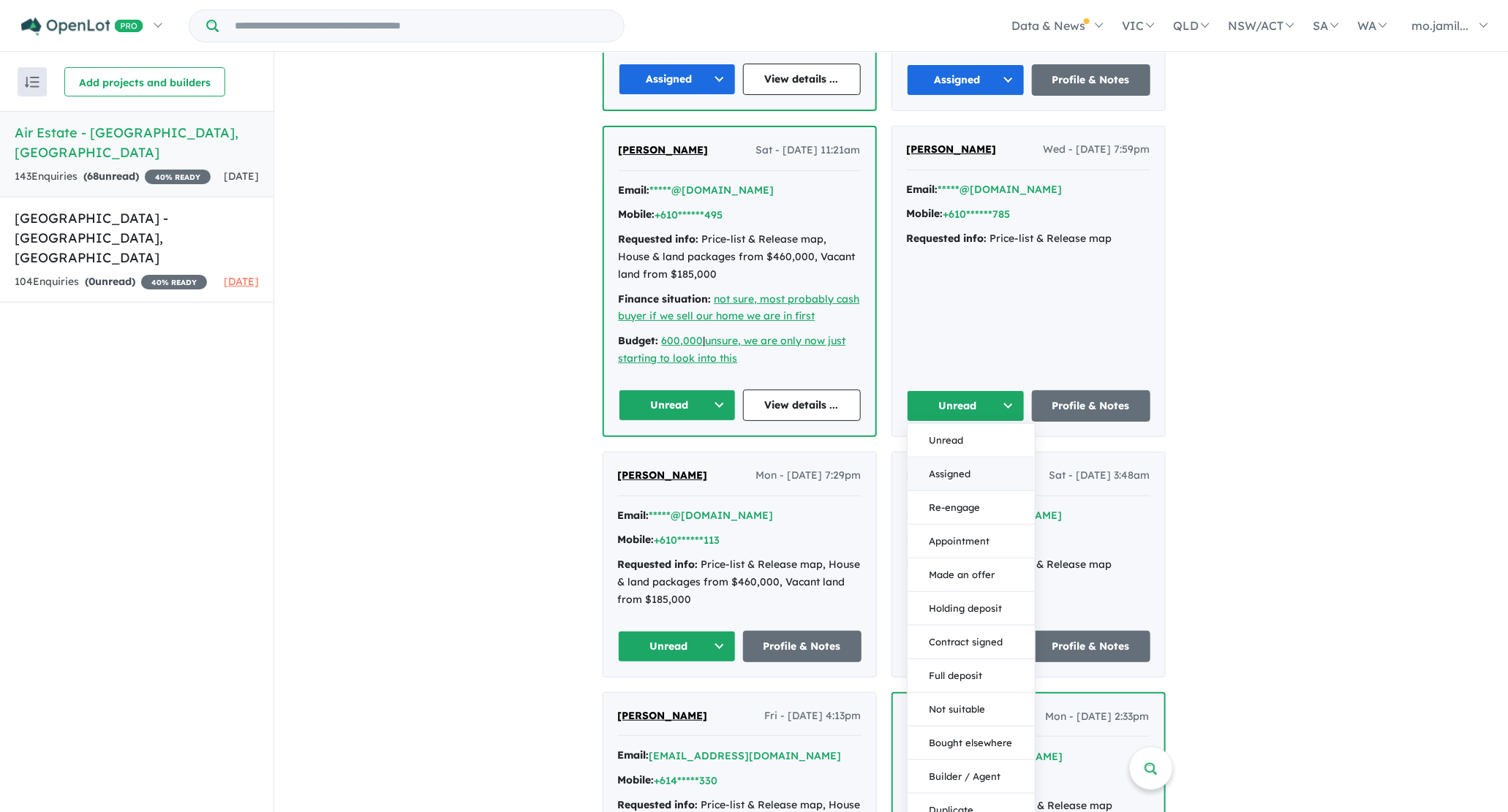
click at [996, 464] on button "Assigned" at bounding box center [971, 473] width 127 height 33
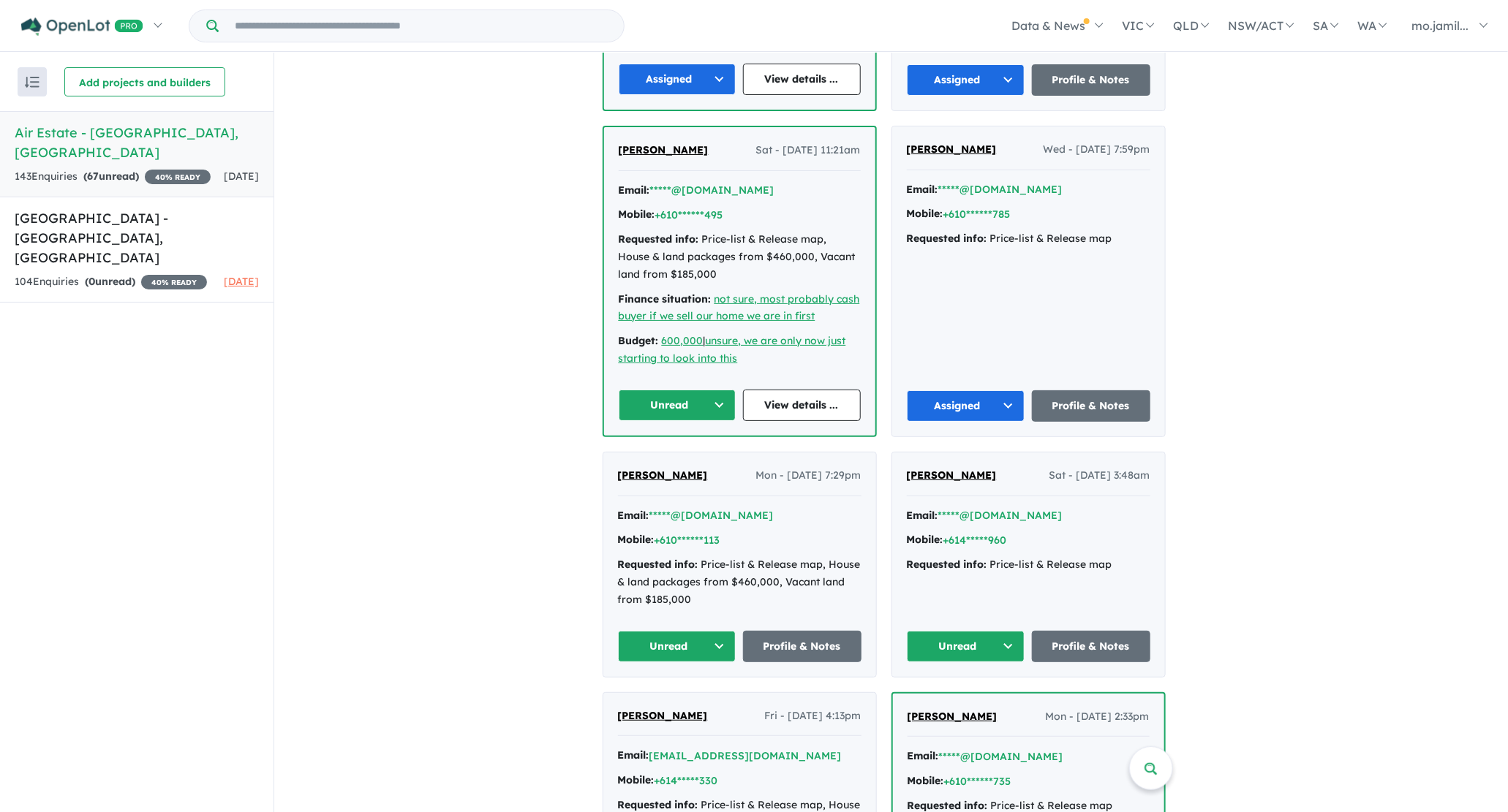
drag, startPoint x: 1015, startPoint y: 633, endPoint x: 1015, endPoint y: 620, distance: 13.0
click at [1015, 633] on button "Unread" at bounding box center [966, 647] width 119 height 32
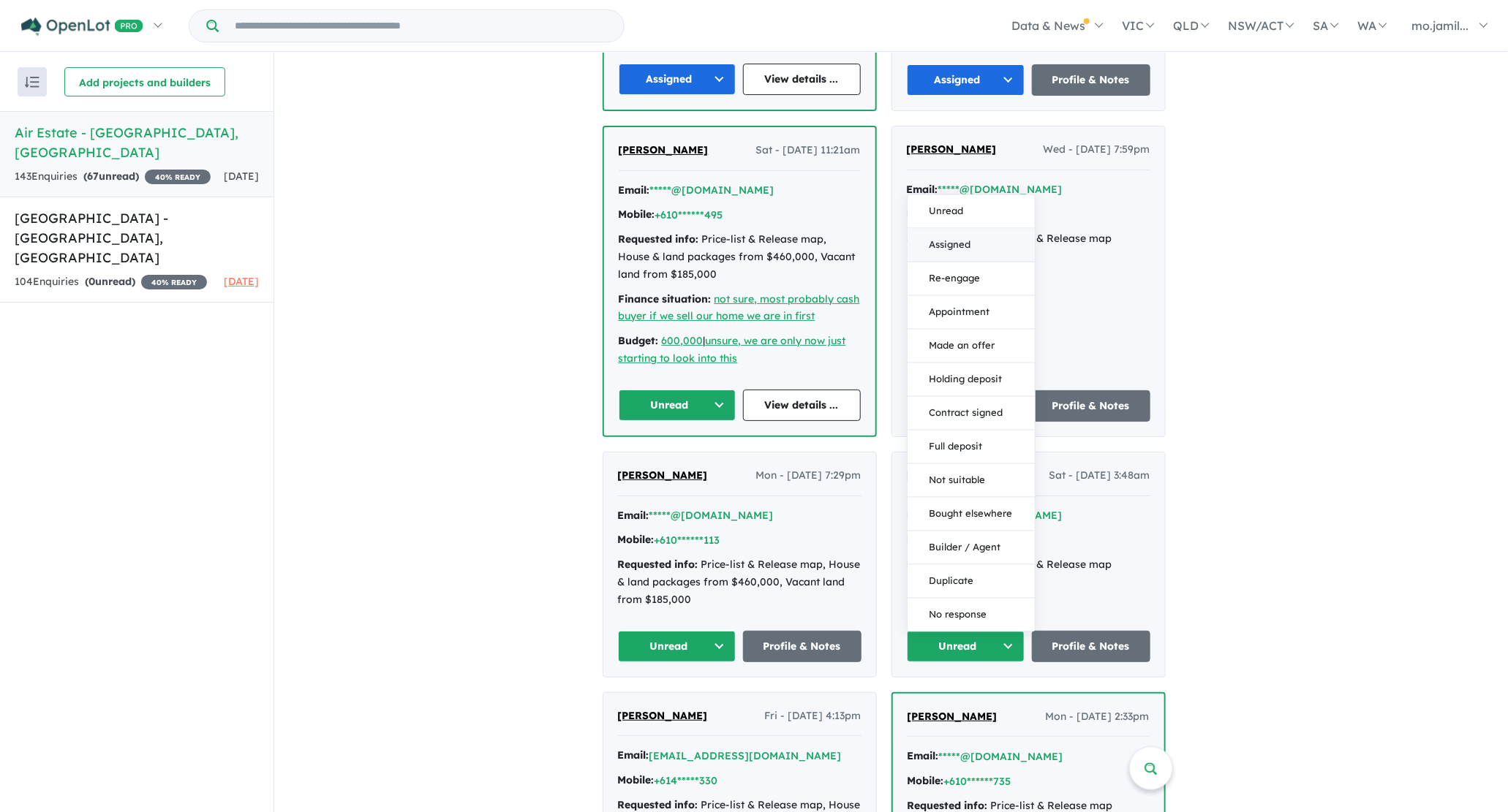
click at [966, 231] on button "Assigned" at bounding box center [971, 245] width 127 height 33
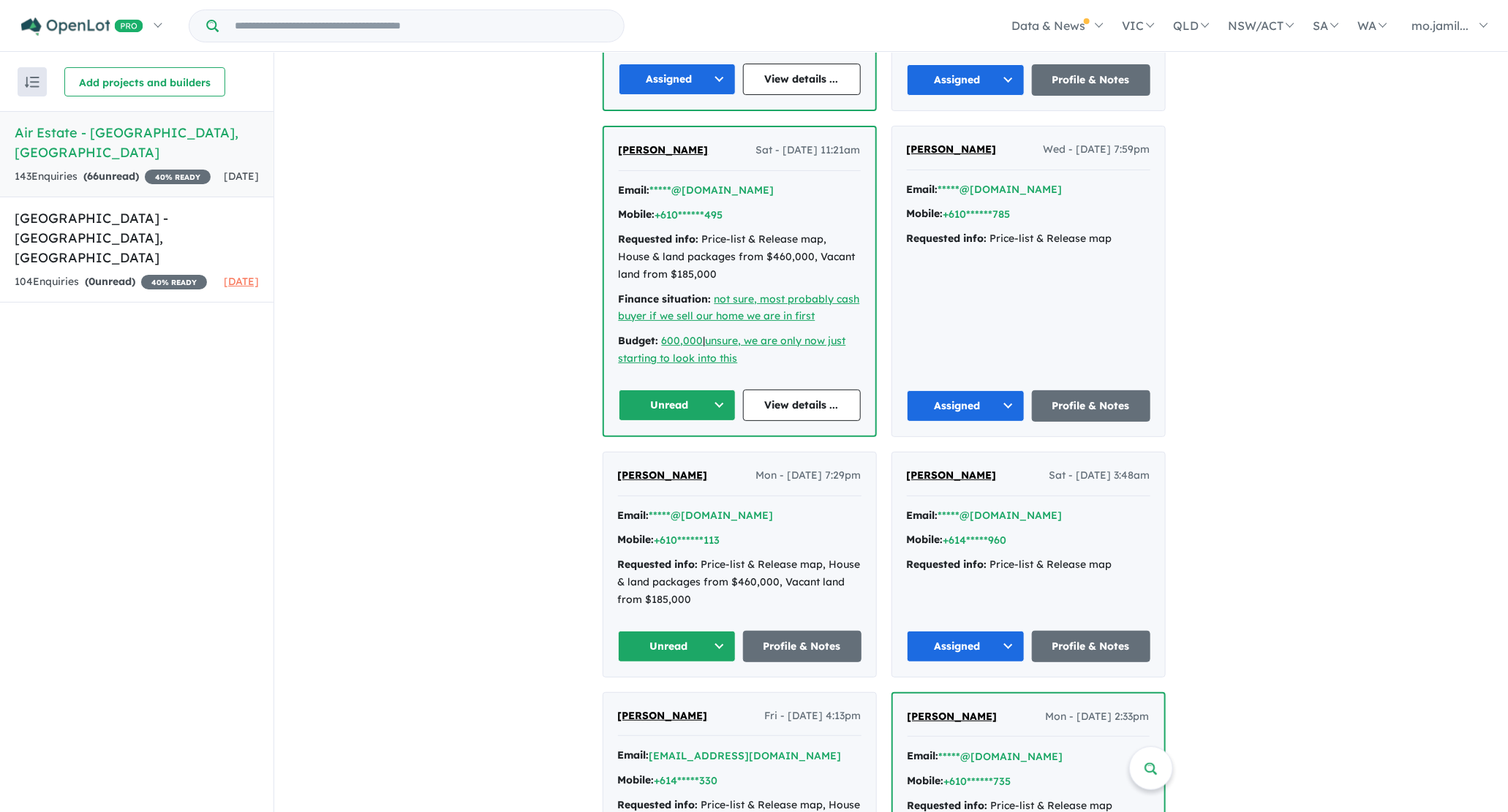
click at [716, 391] on button "Unread" at bounding box center [677, 406] width 118 height 32
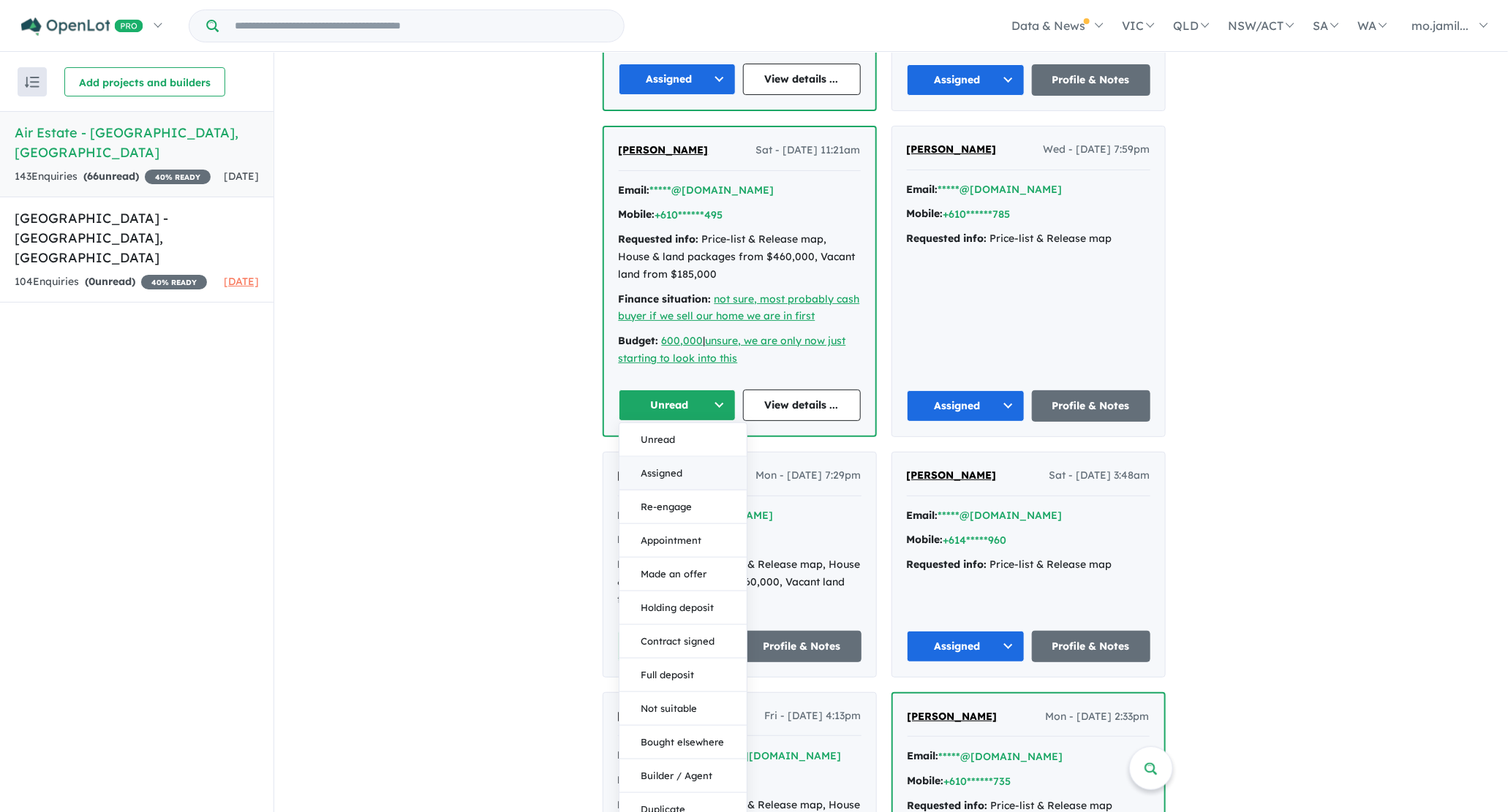
click at [706, 467] on button "Assigned" at bounding box center [683, 472] width 127 height 33
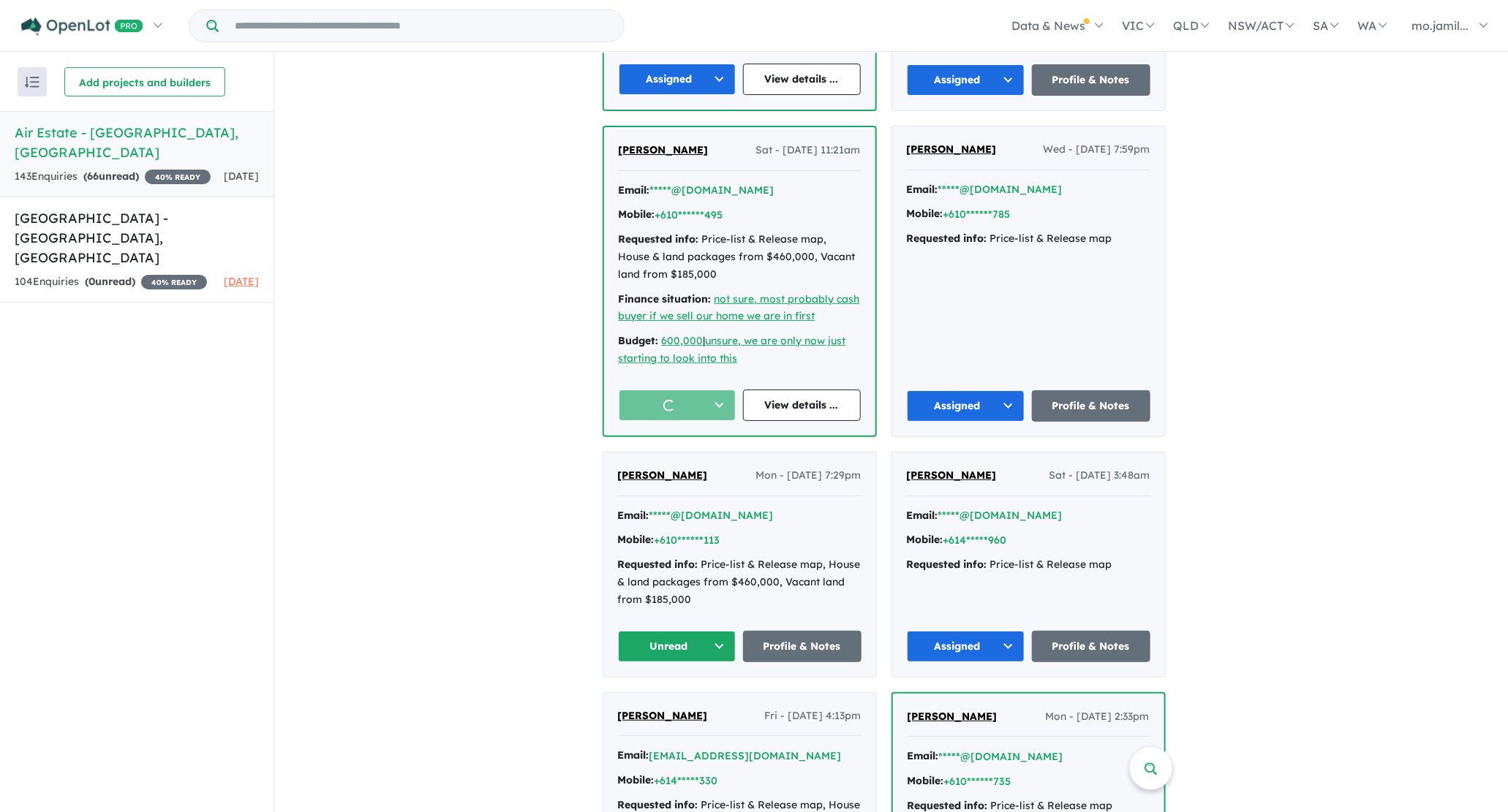
click at [726, 631] on button "Unread" at bounding box center [677, 647] width 119 height 32
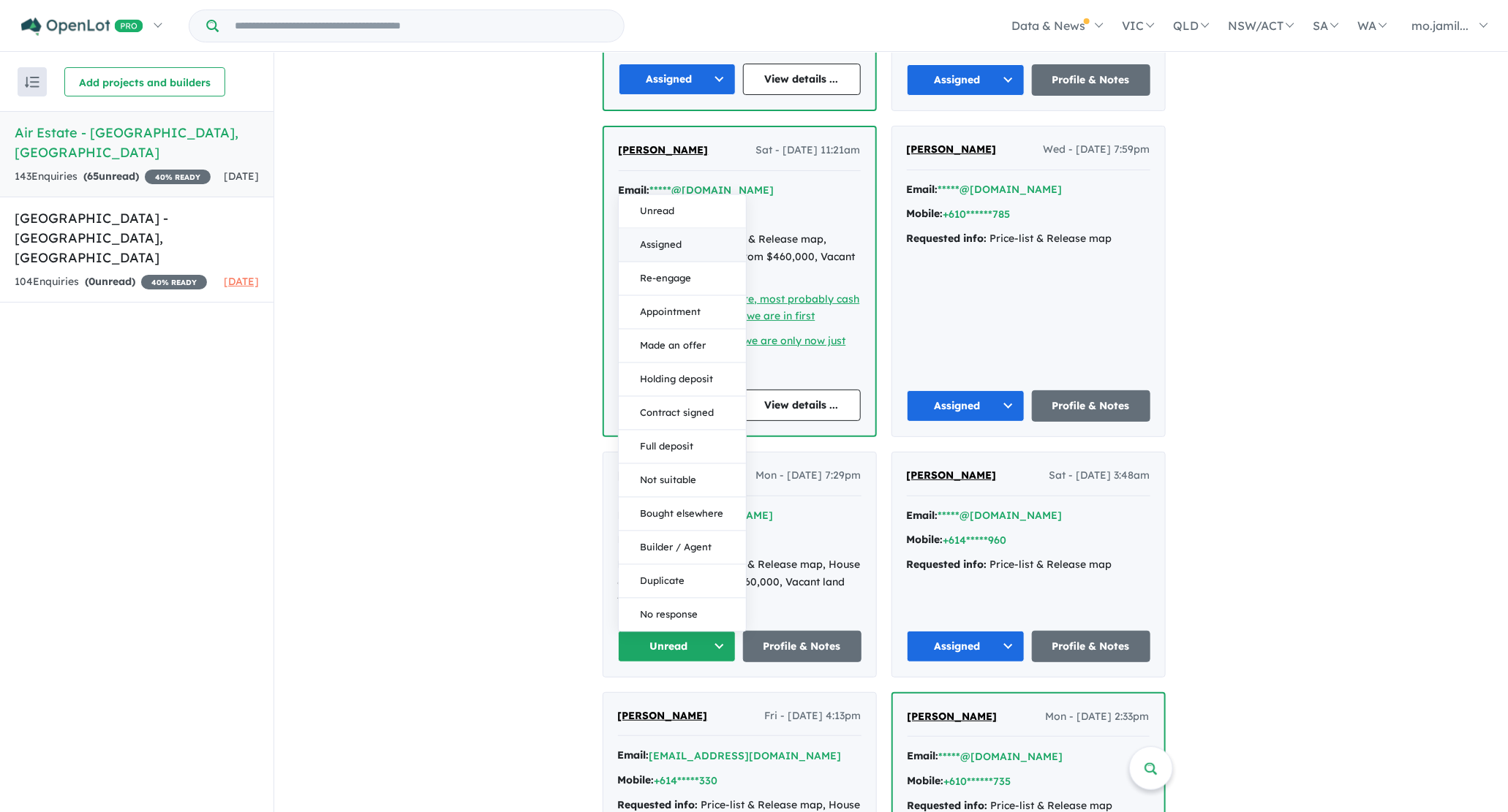
drag, startPoint x: 710, startPoint y: 253, endPoint x: 712, endPoint y: 244, distance: 9.2
click at [712, 244] on div "Unread Assigned Re-engage Appointment Made an offer Holding deposit Contract si…" at bounding box center [682, 412] width 129 height 438
click at [713, 243] on button "Assigned" at bounding box center [682, 245] width 127 height 33
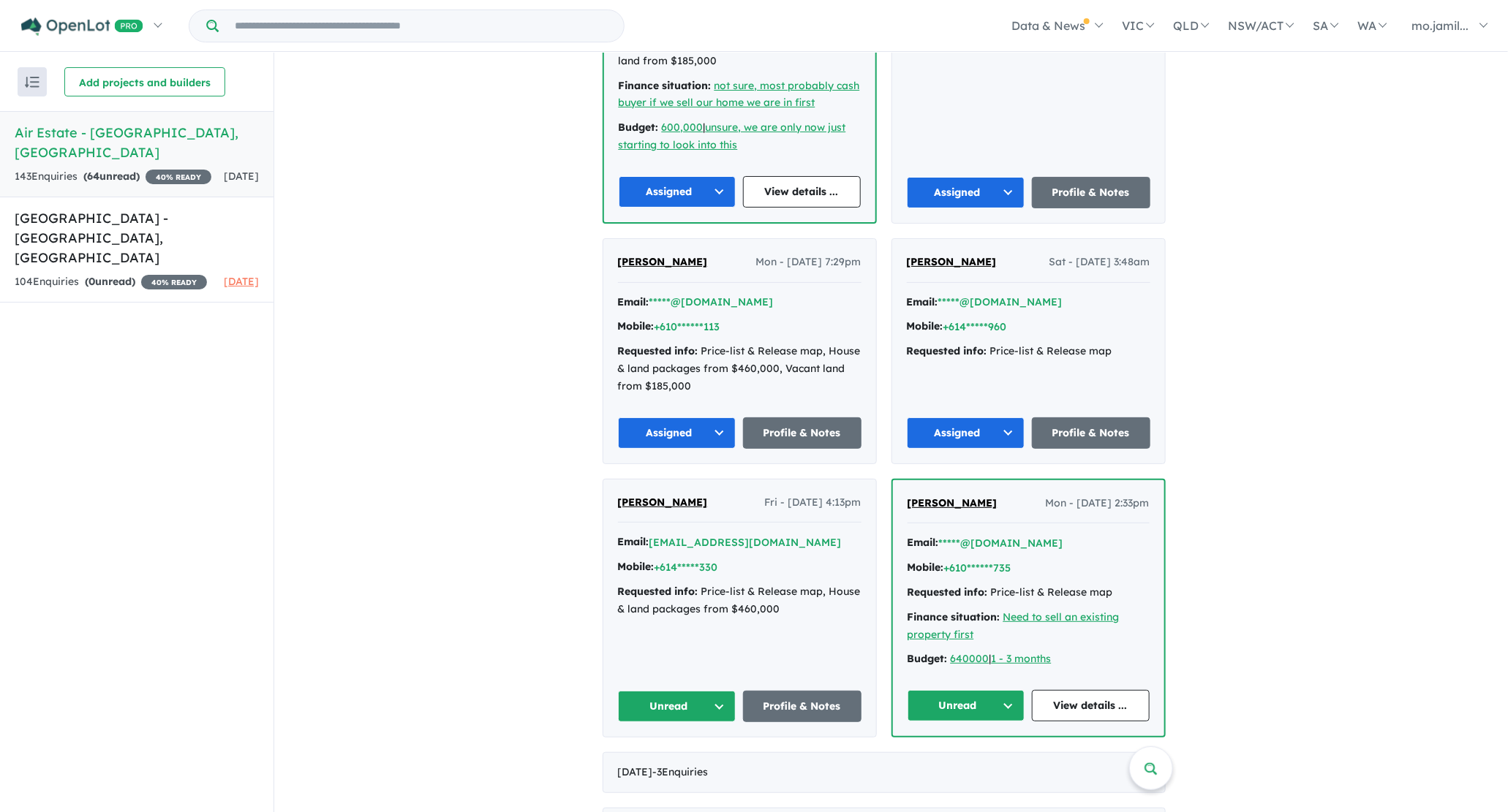
scroll to position [2191, 0]
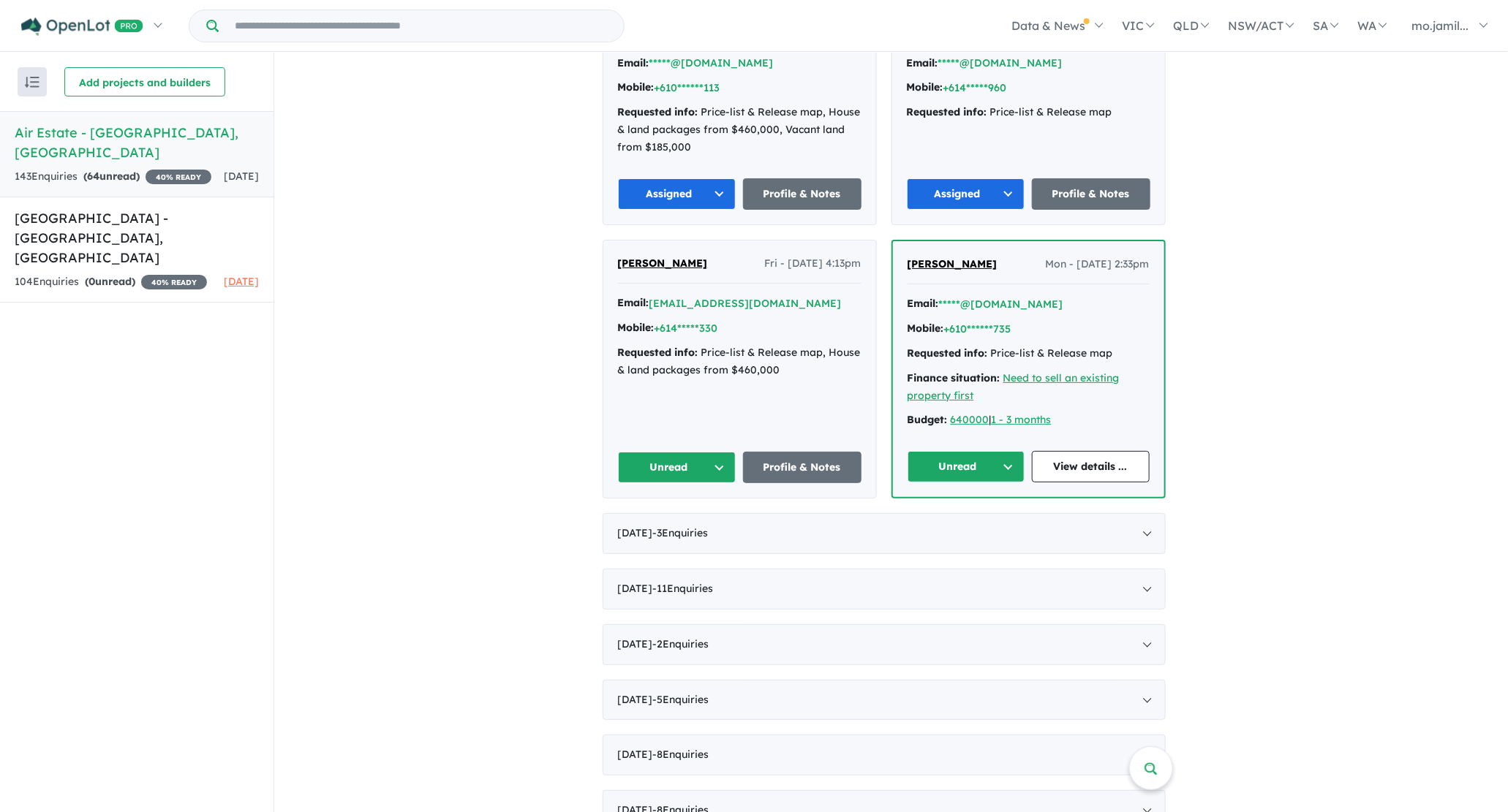
click at [714, 451] on button "Unread" at bounding box center [677, 467] width 119 height 32
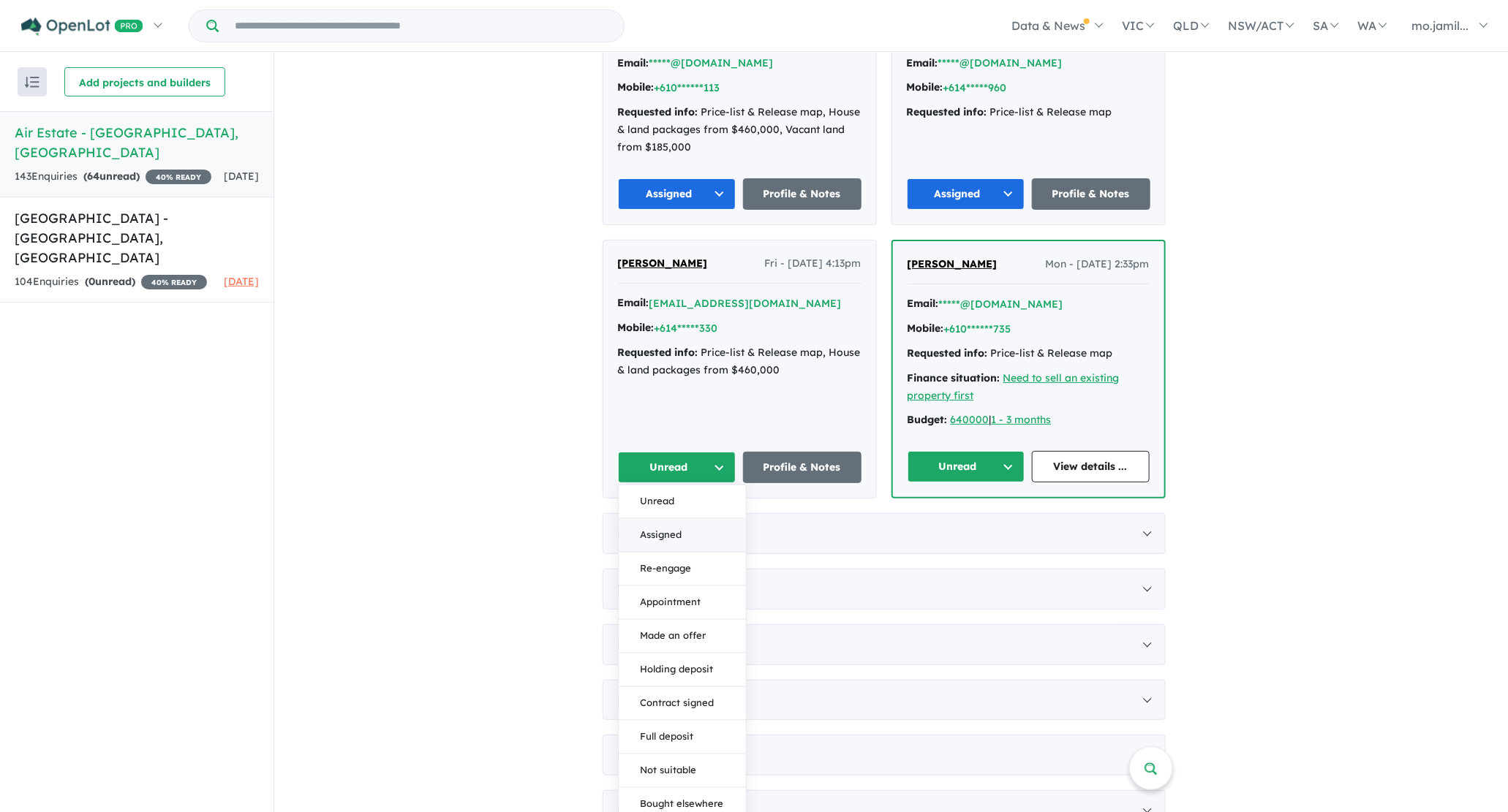
drag, startPoint x: 703, startPoint y: 558, endPoint x: 718, endPoint y: 519, distance: 41.8
click at [718, 519] on div "Unread Assigned Re-engage Appointment Made an offer Holding deposit Contract si…" at bounding box center [682, 704] width 129 height 438
click at [718, 519] on button "Assigned" at bounding box center [682, 536] width 127 height 33
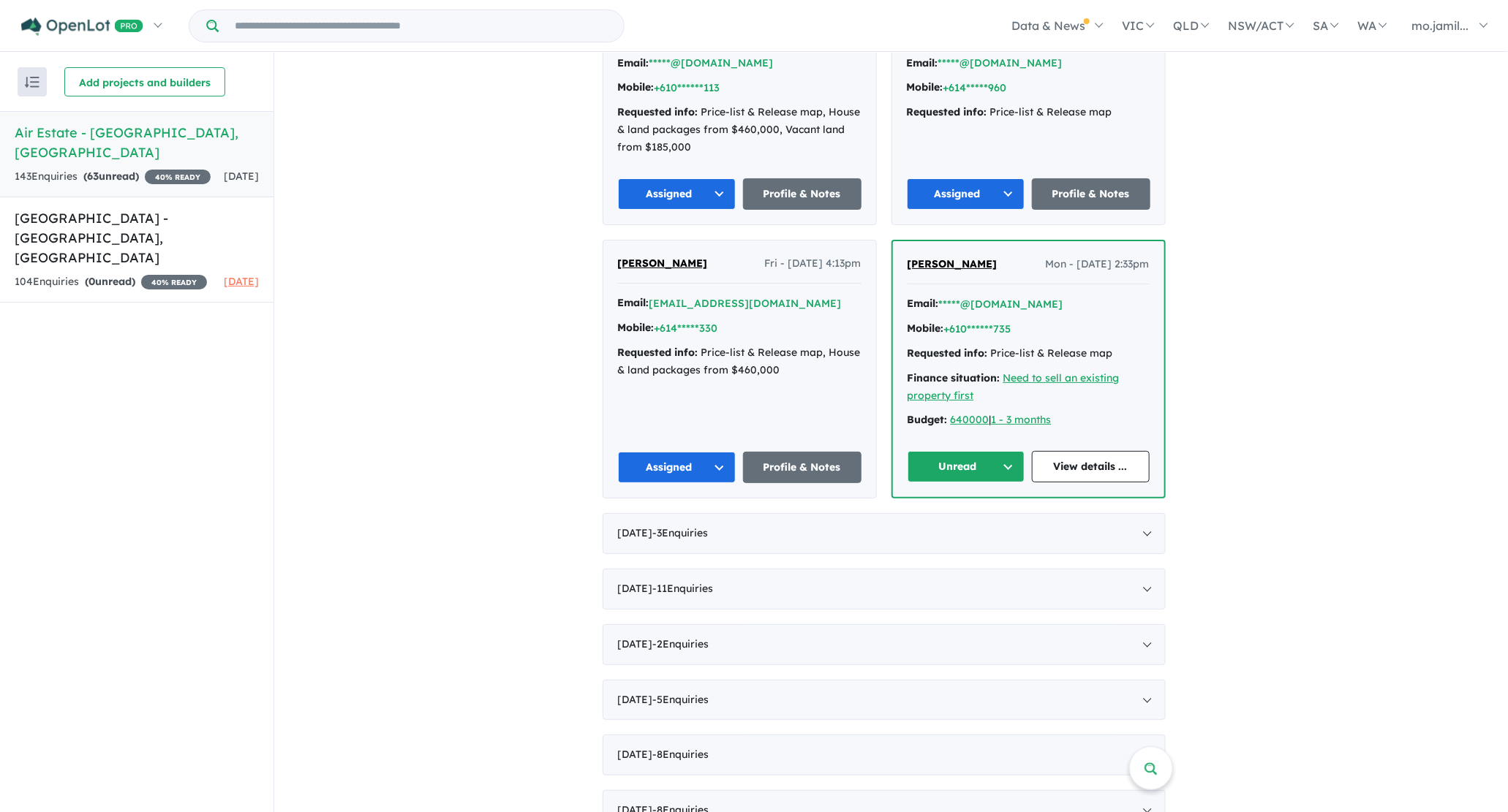
click at [994, 451] on button "Unread" at bounding box center [966, 467] width 118 height 32
click at [968, 518] on button "Assigned" at bounding box center [972, 535] width 127 height 33
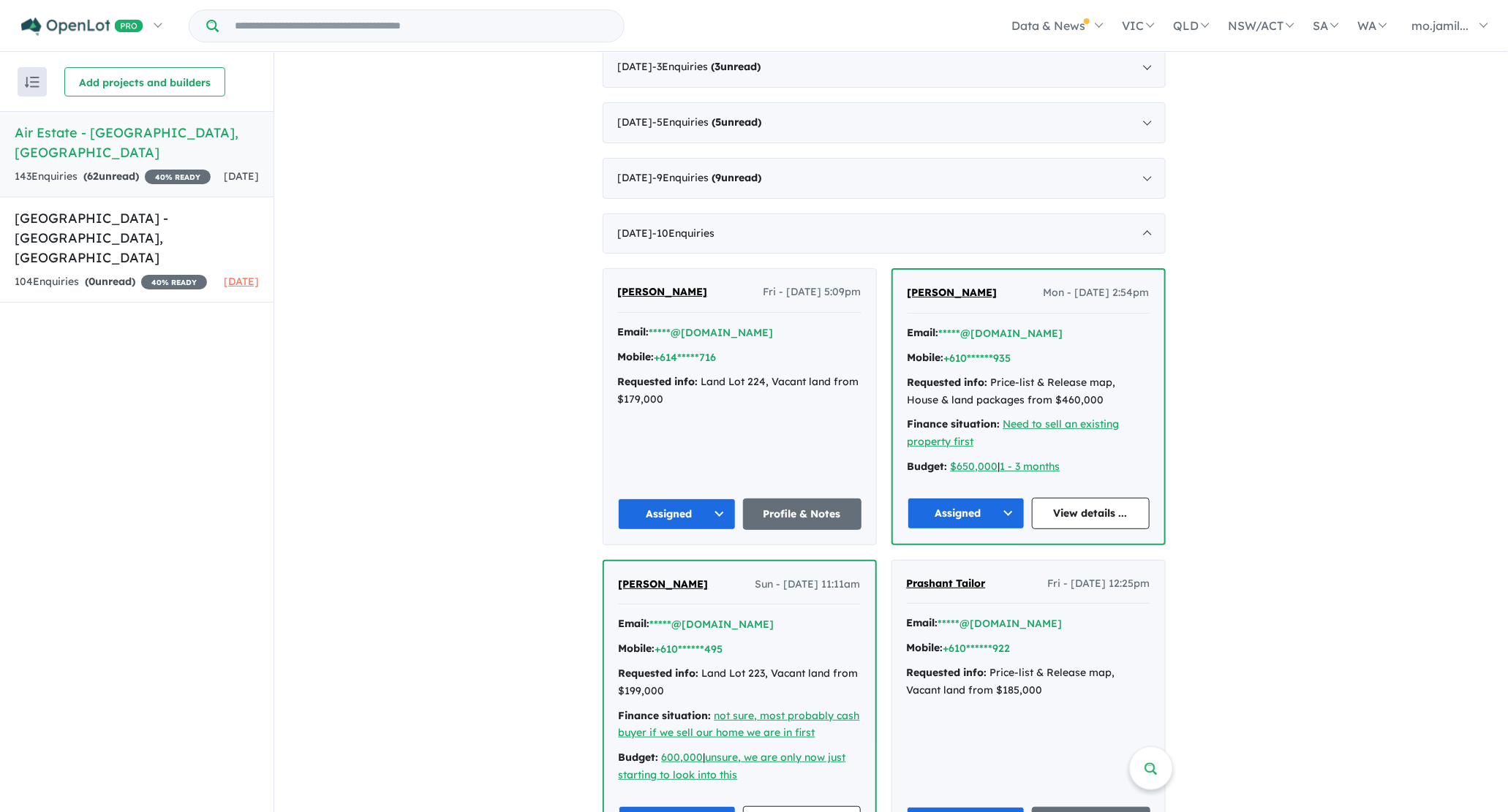
scroll to position [832, 0]
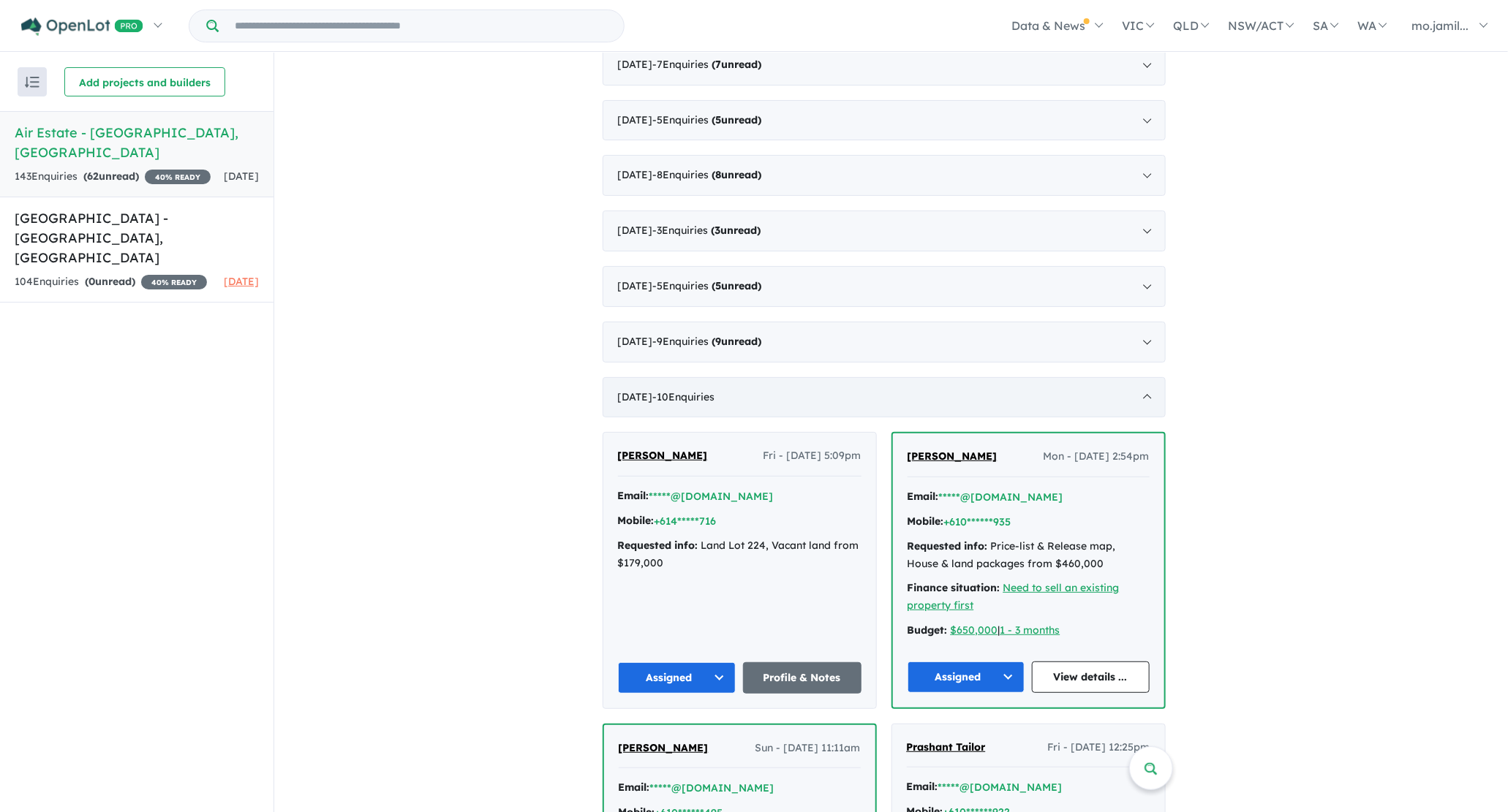
click at [720, 378] on div "[DATE] - 10 Enquir ies ( 0 unread)" at bounding box center [884, 397] width 563 height 41
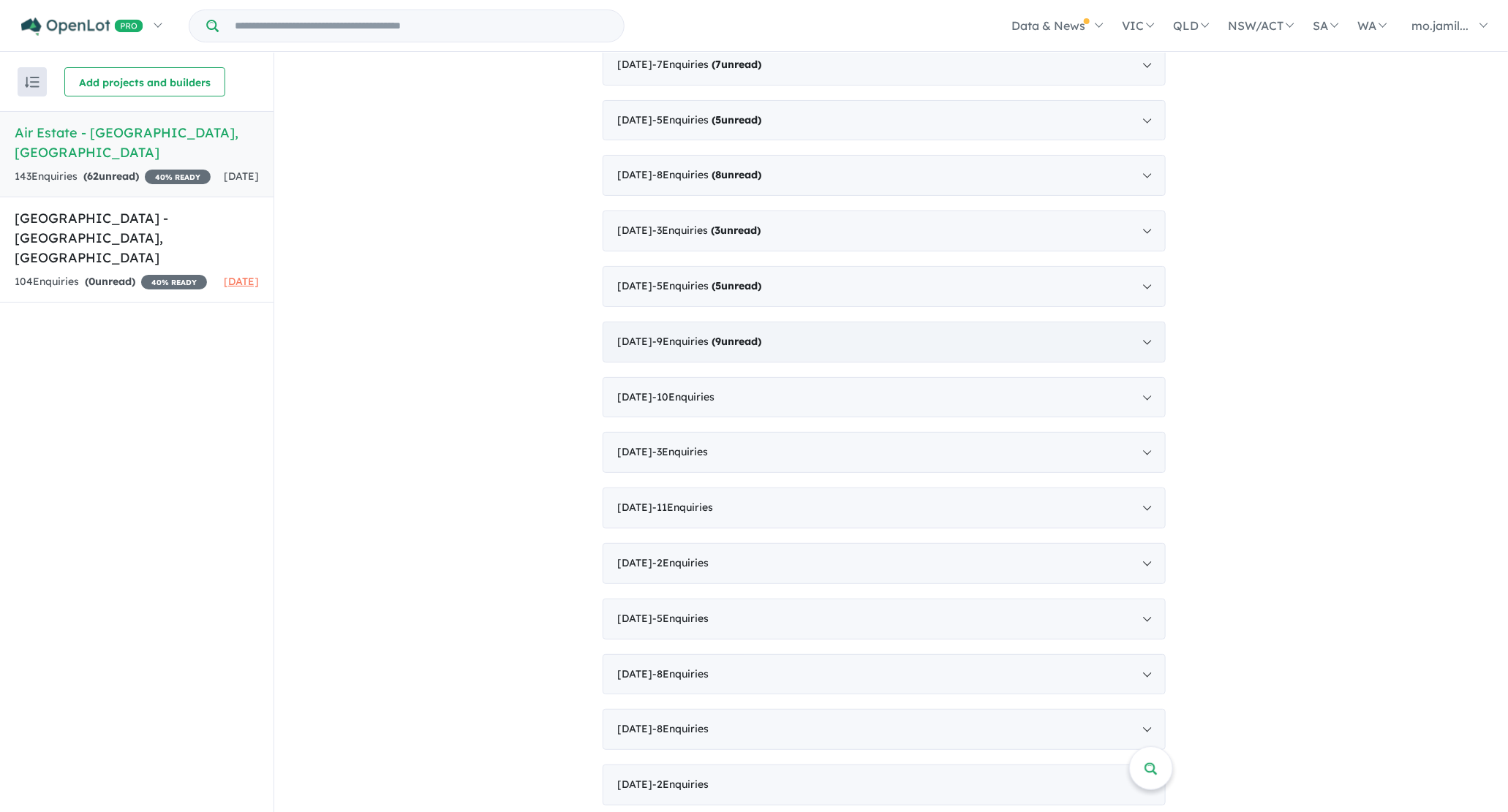
click at [731, 352] on div "[DATE] - 9 Enquir ies ( 9 unread)" at bounding box center [884, 341] width 563 height 41
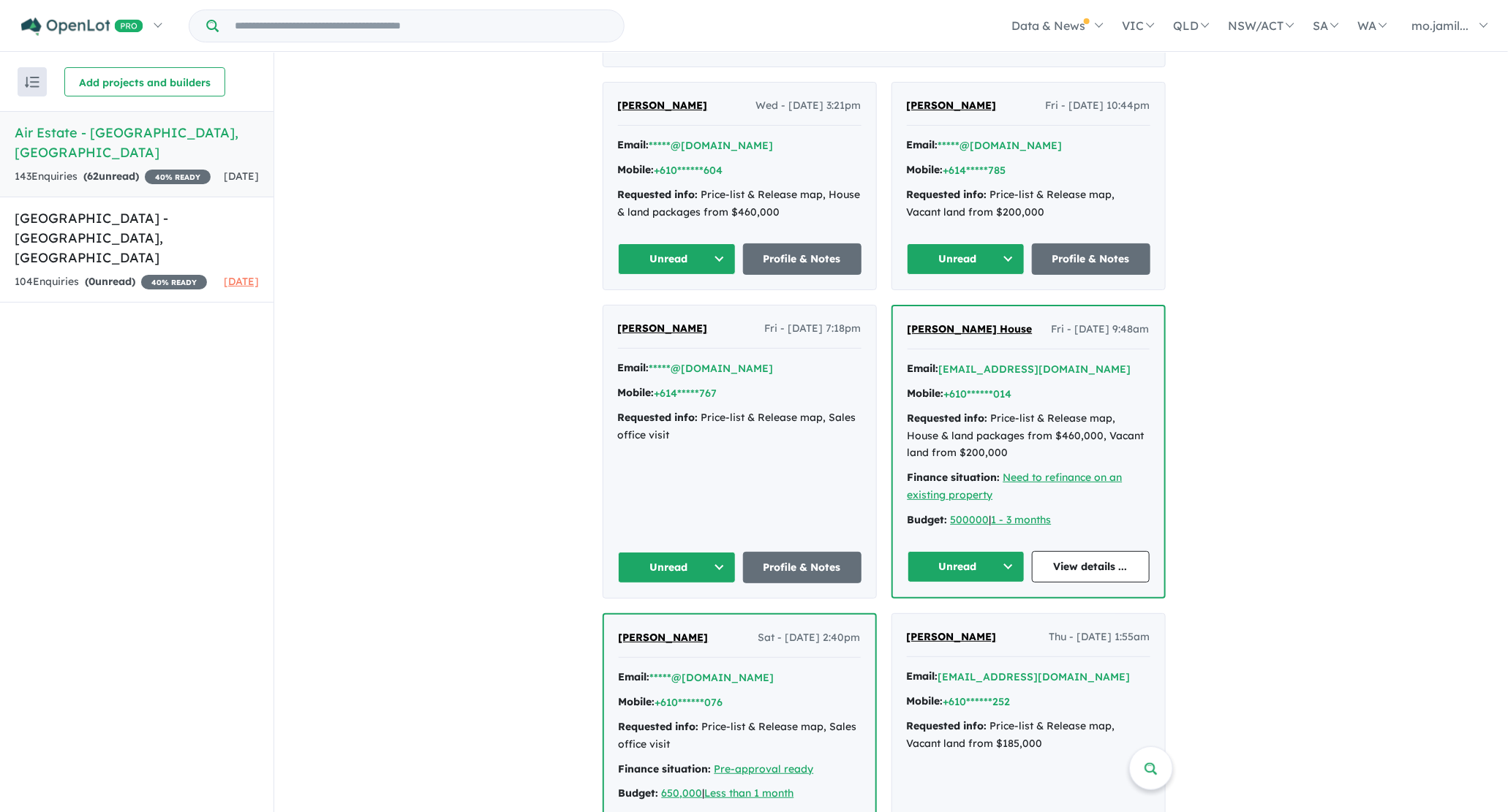
scroll to position [1173, 0]
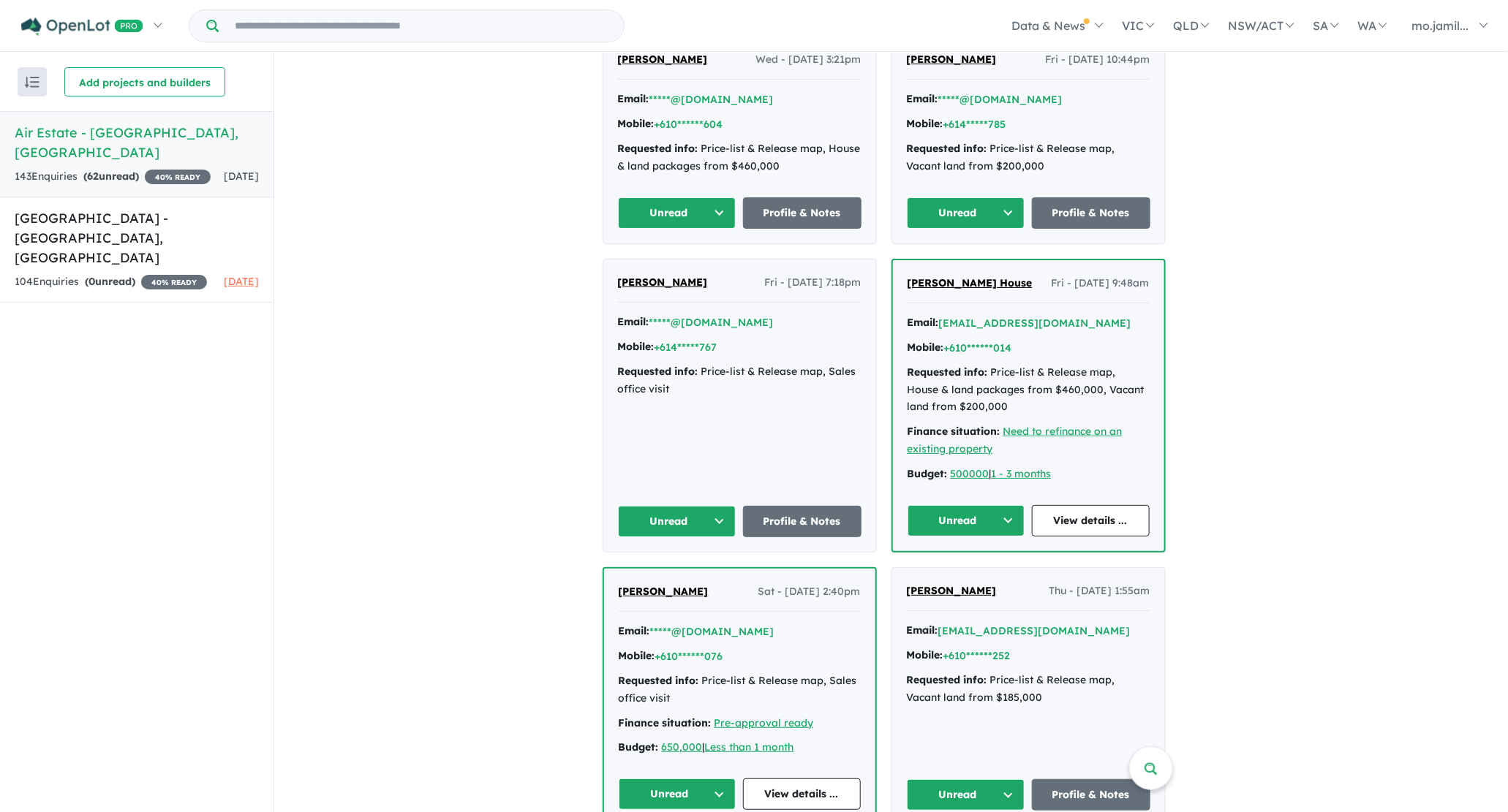
click at [731, 213] on button "Unread" at bounding box center [677, 213] width 119 height 32
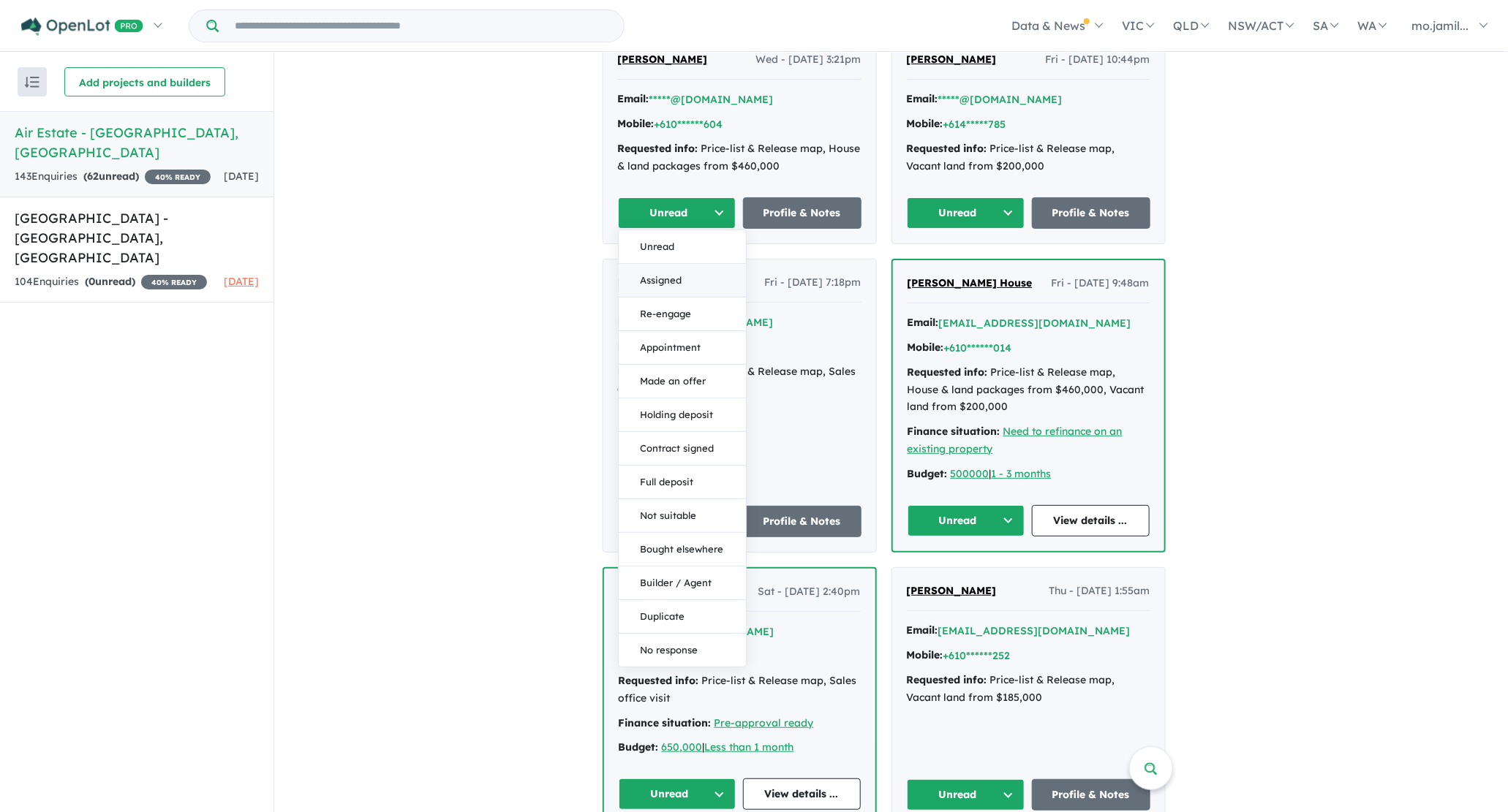
click at [712, 264] on button "Assigned" at bounding box center [682, 280] width 127 height 33
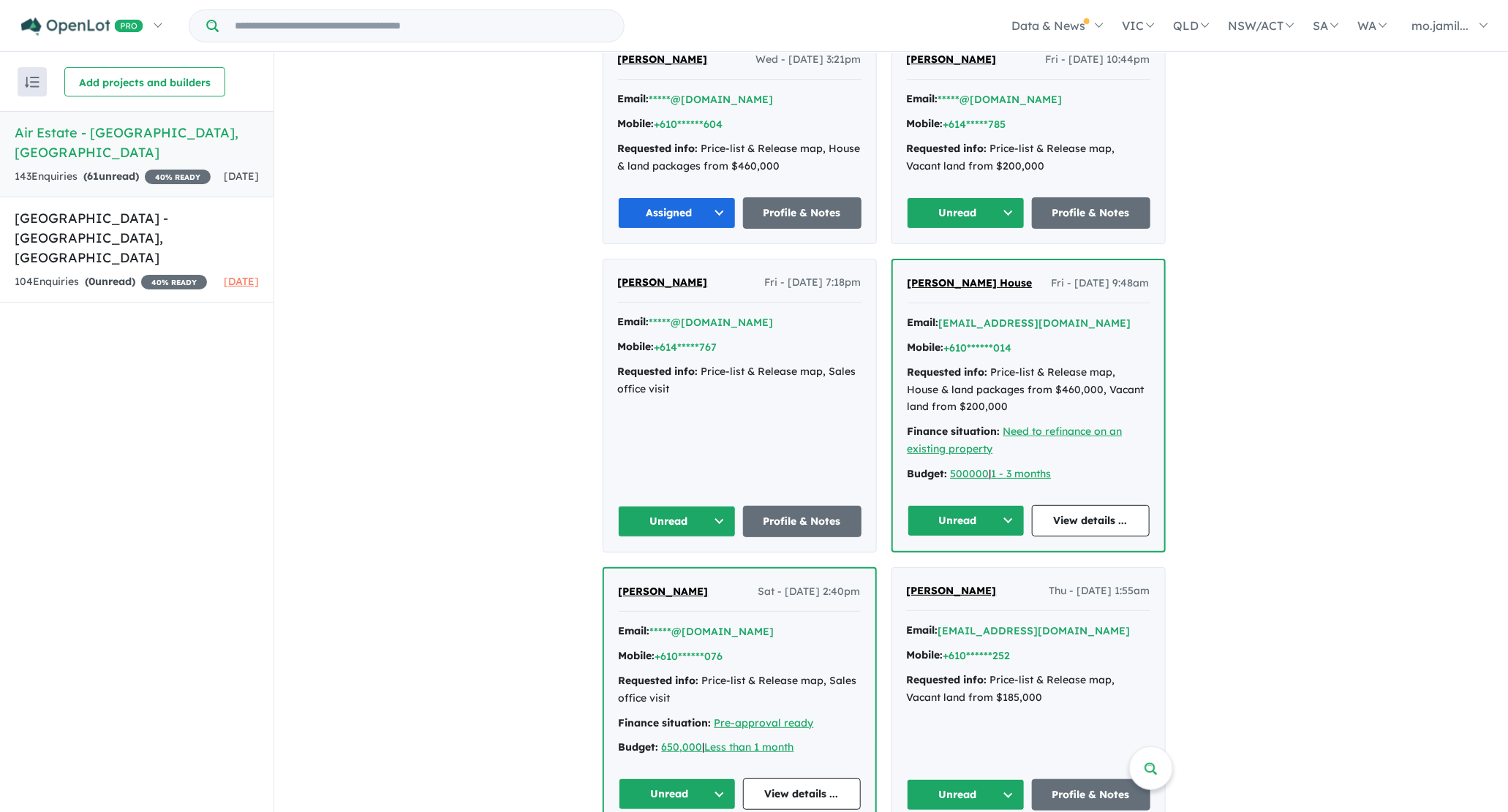
click at [1015, 211] on button "Unread" at bounding box center [966, 213] width 119 height 32
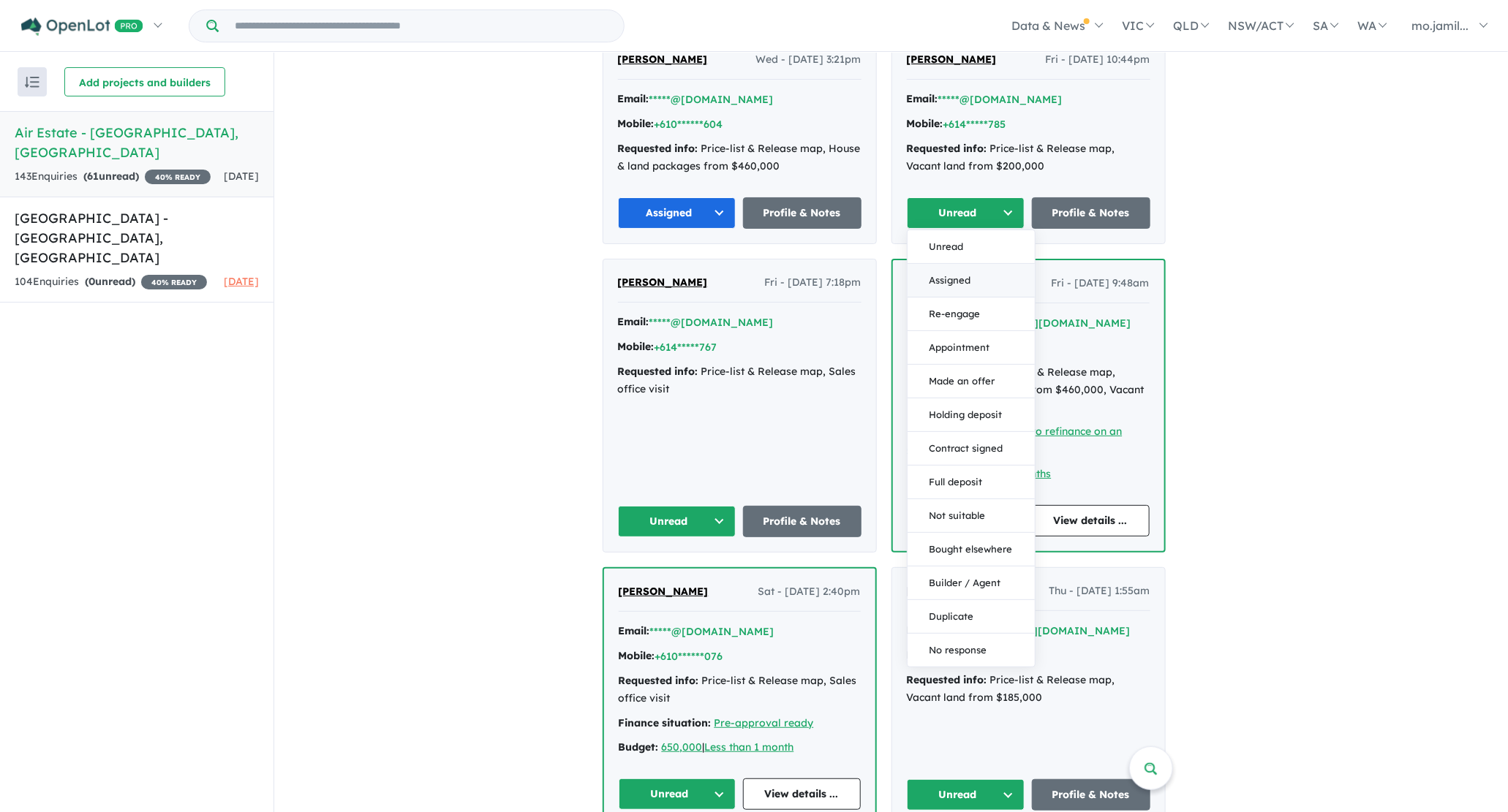
click at [1000, 271] on button "Assigned" at bounding box center [971, 280] width 127 height 33
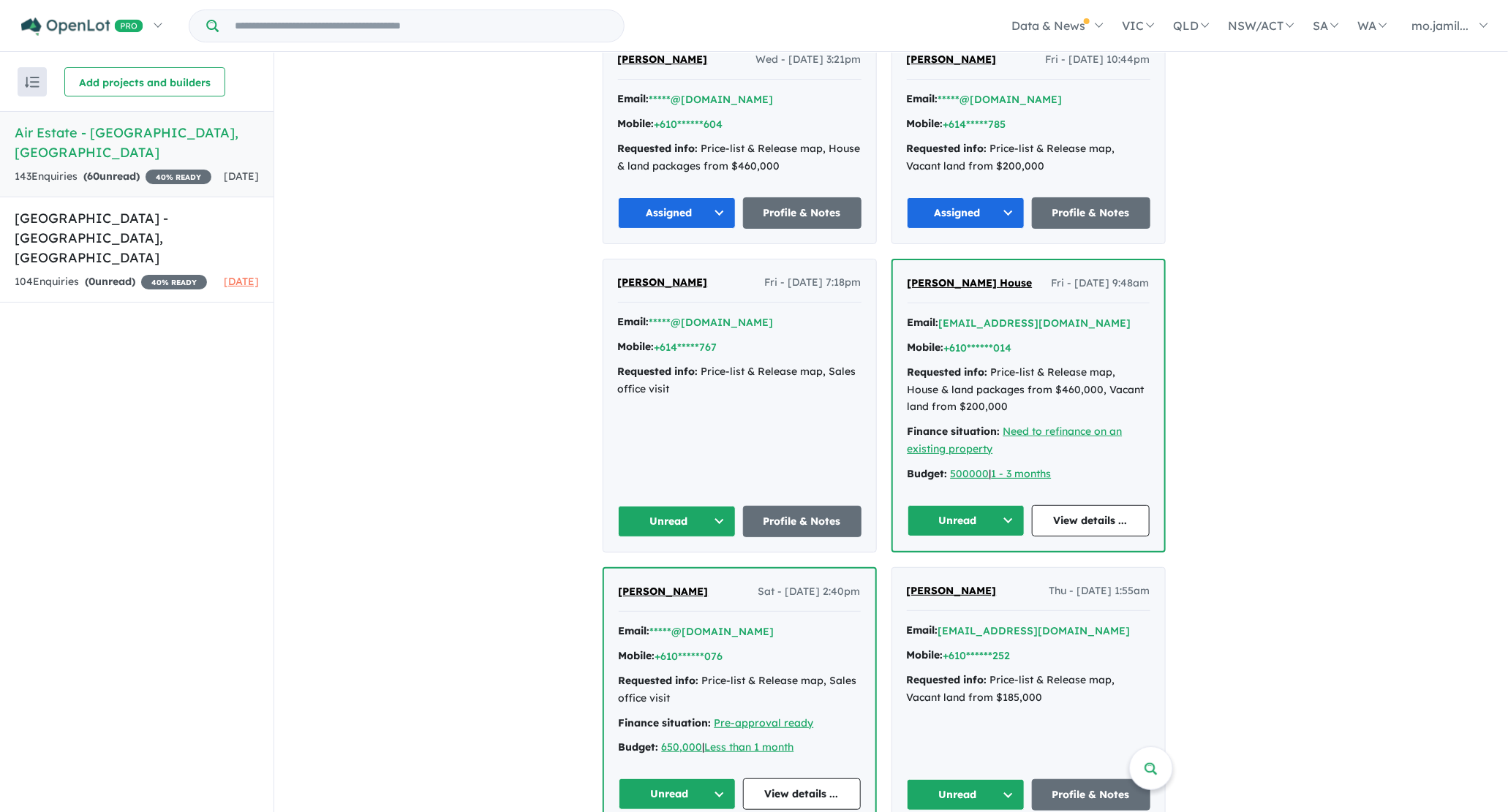
click at [1025, 524] on button "Unread" at bounding box center [966, 521] width 118 height 32
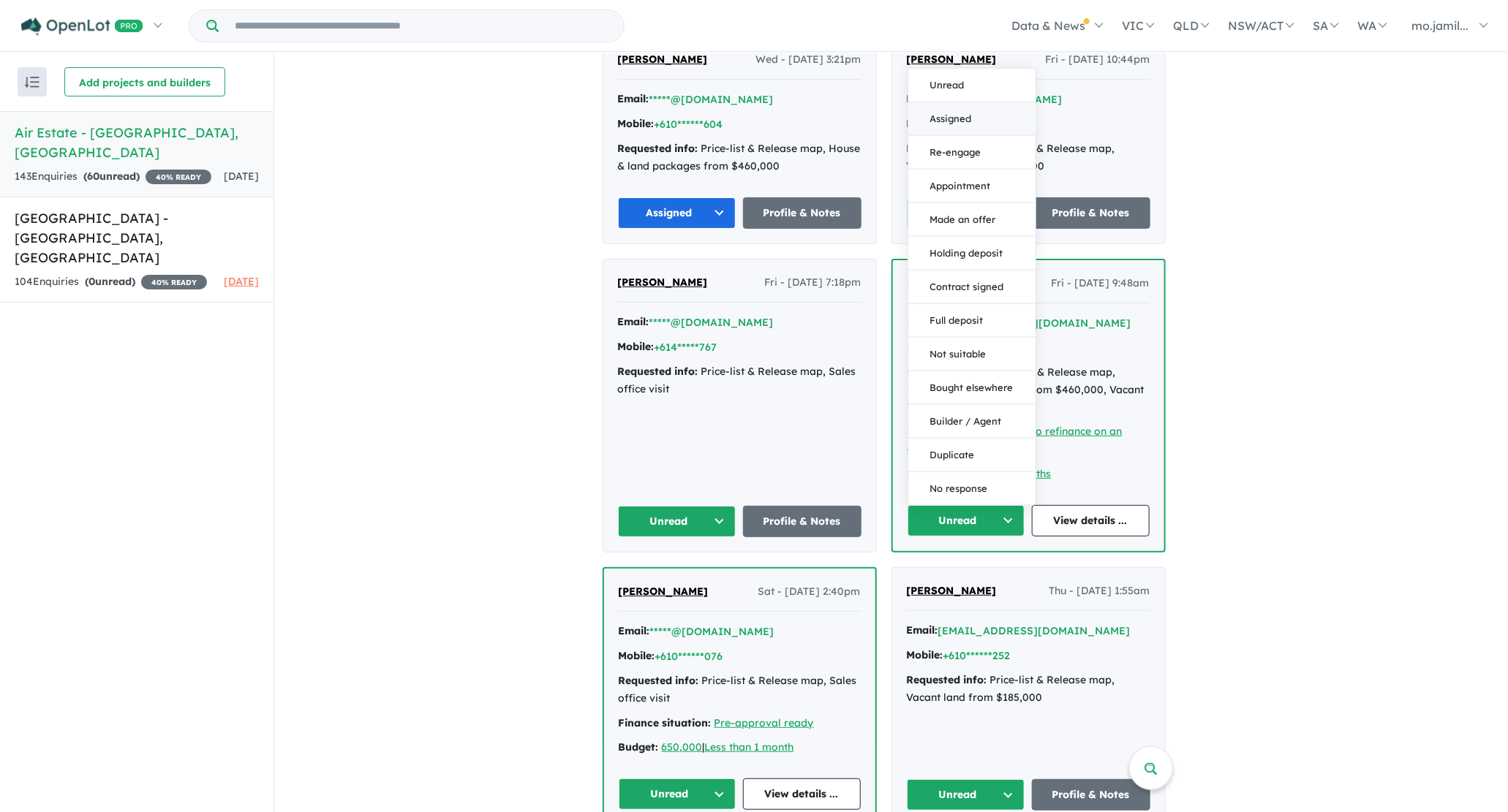
click at [1004, 120] on button "Assigned" at bounding box center [972, 119] width 127 height 33
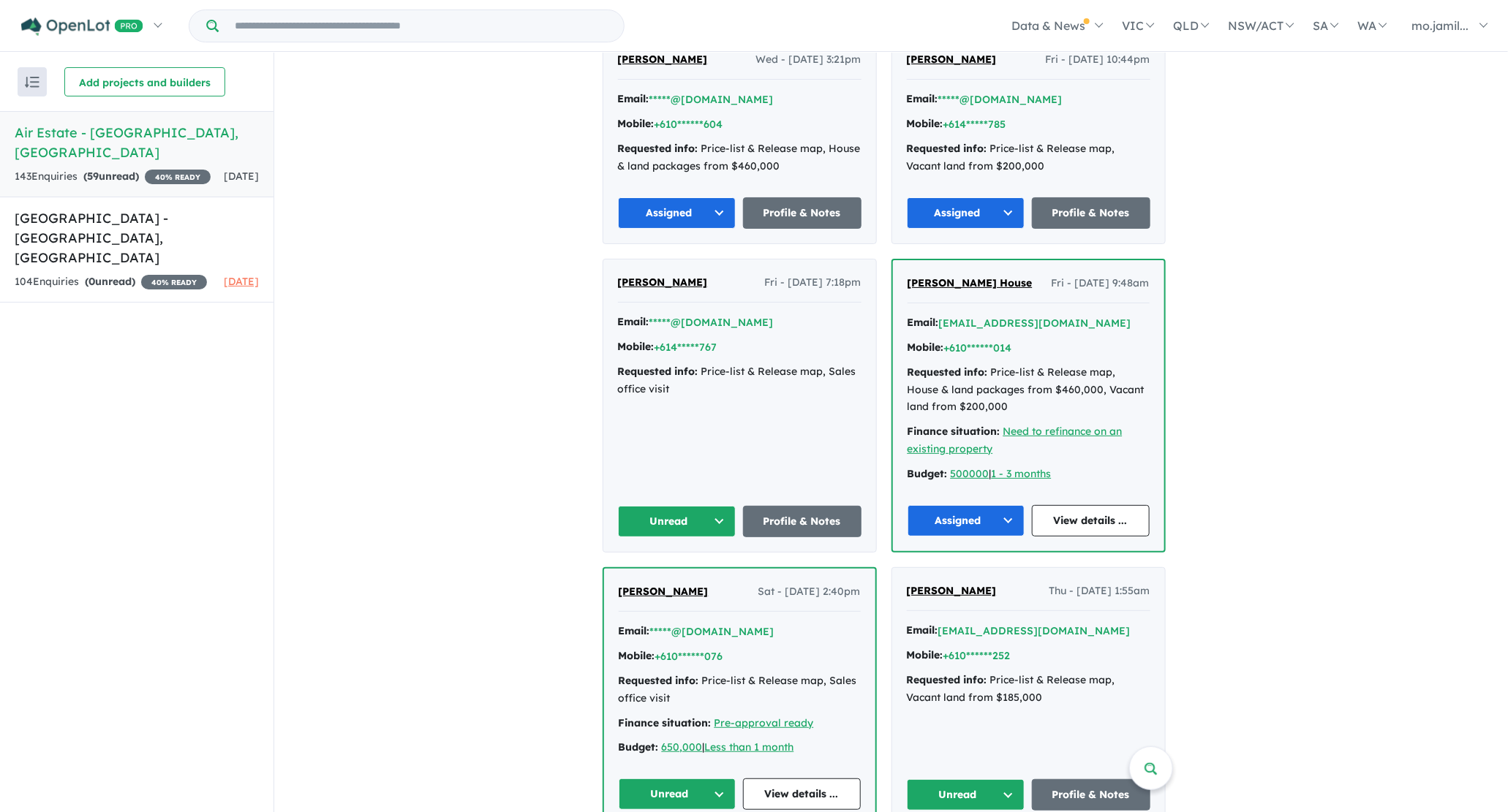
click at [1014, 779] on button "Unread" at bounding box center [966, 794] width 119 height 32
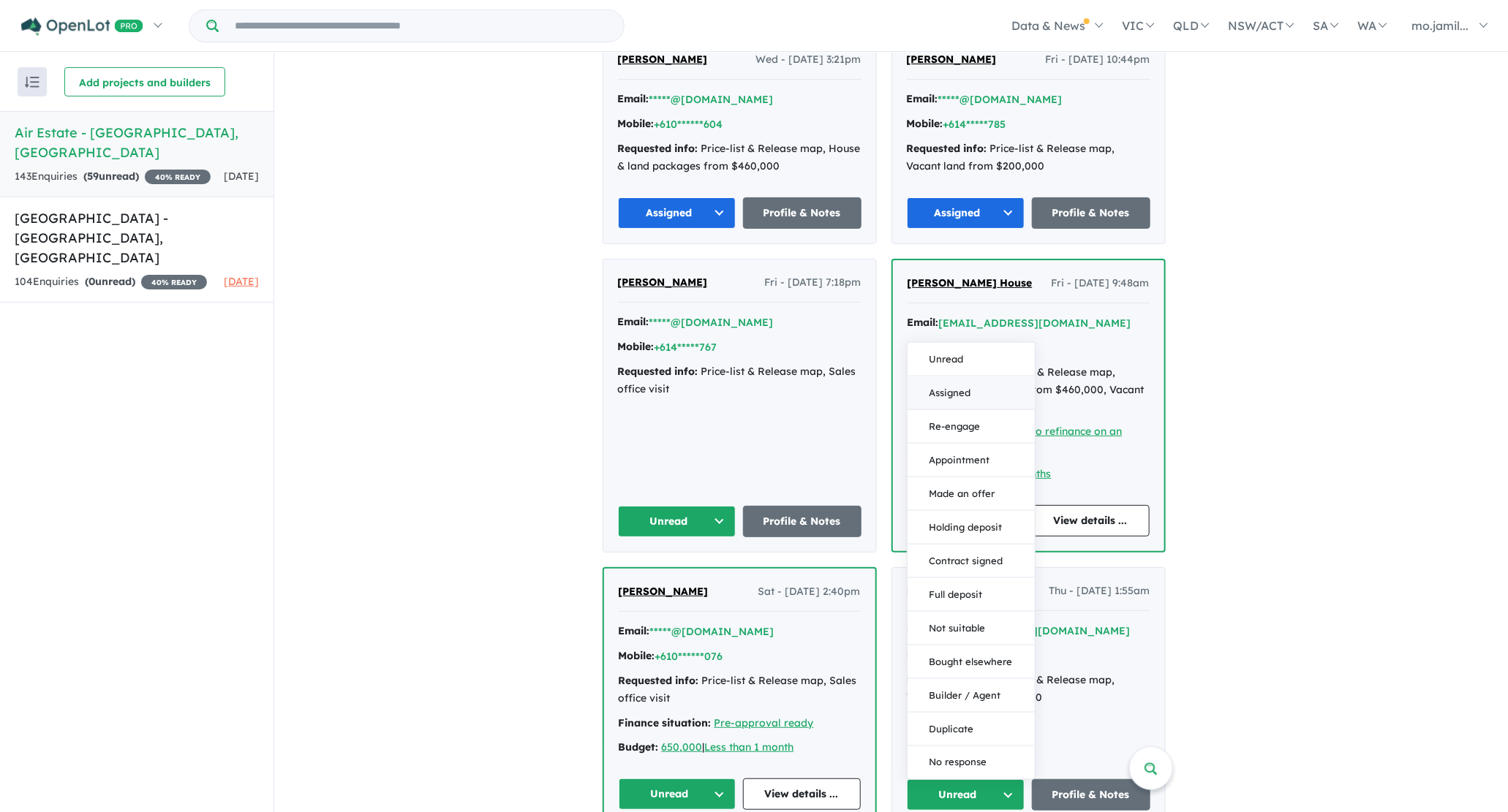
click at [954, 376] on button "Assigned" at bounding box center [971, 393] width 127 height 33
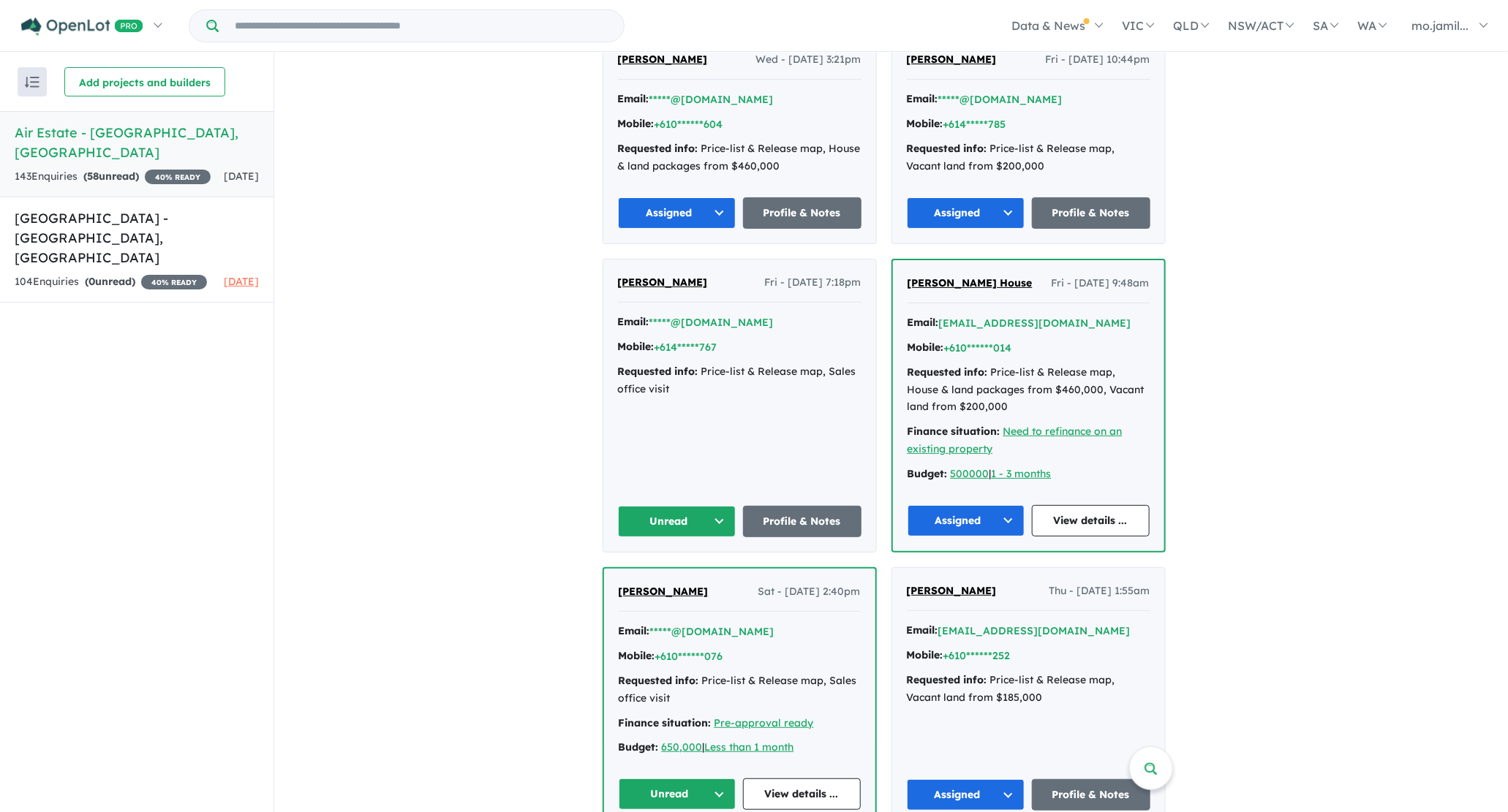
click at [731, 519] on button "Unread" at bounding box center [677, 522] width 119 height 32
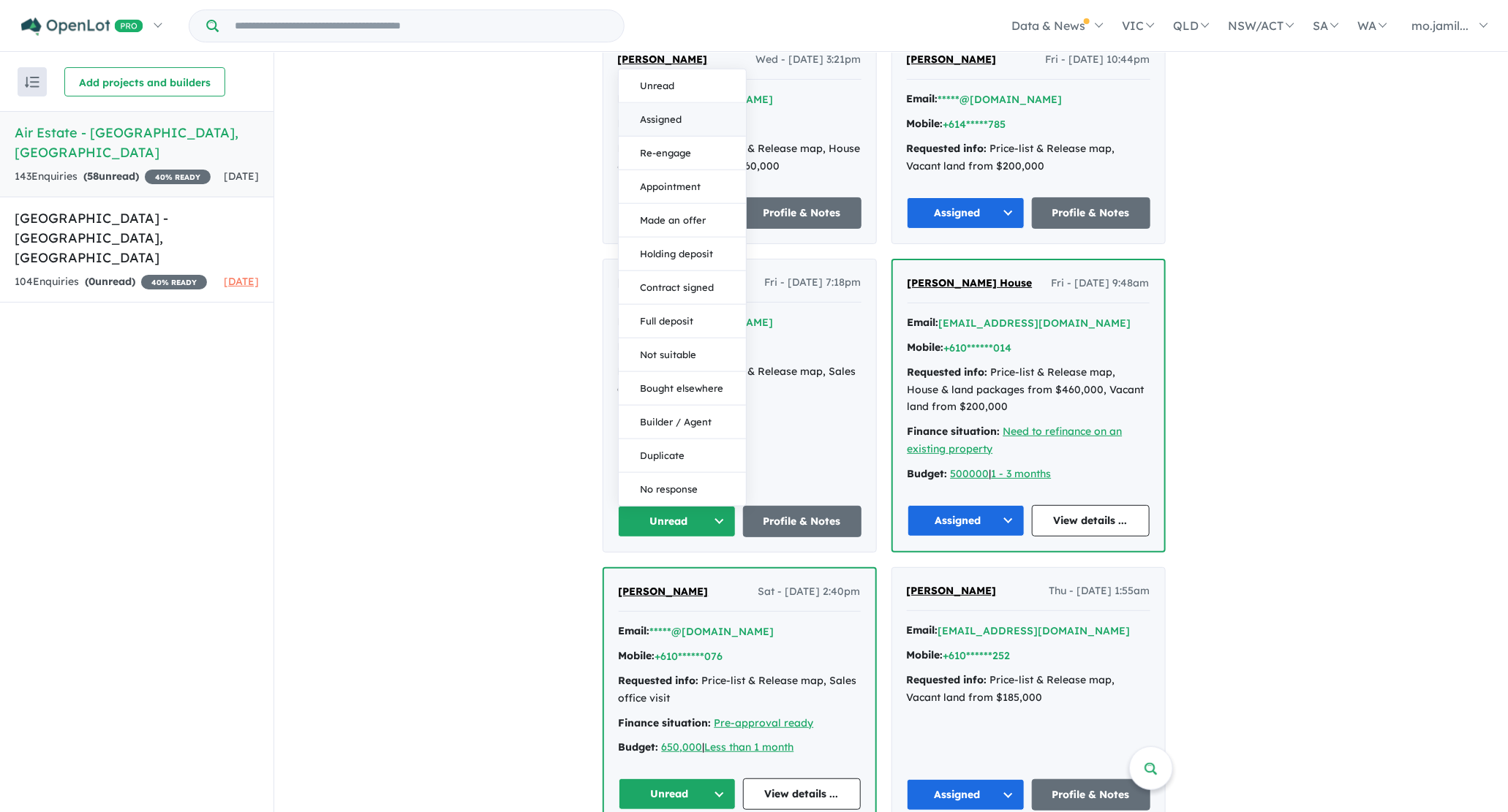
click at [676, 125] on button "Assigned" at bounding box center [682, 119] width 127 height 33
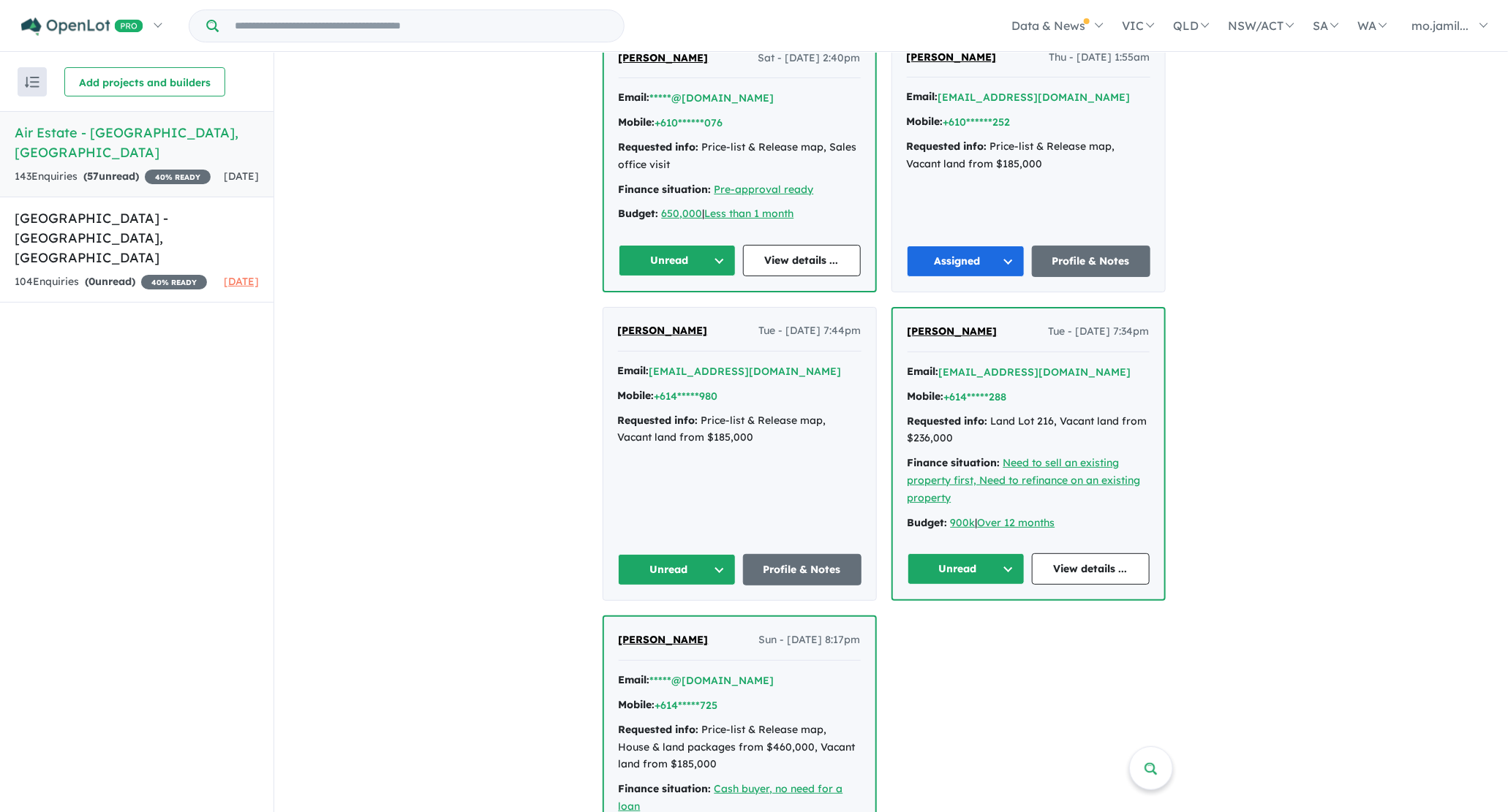
scroll to position [1816, 0]
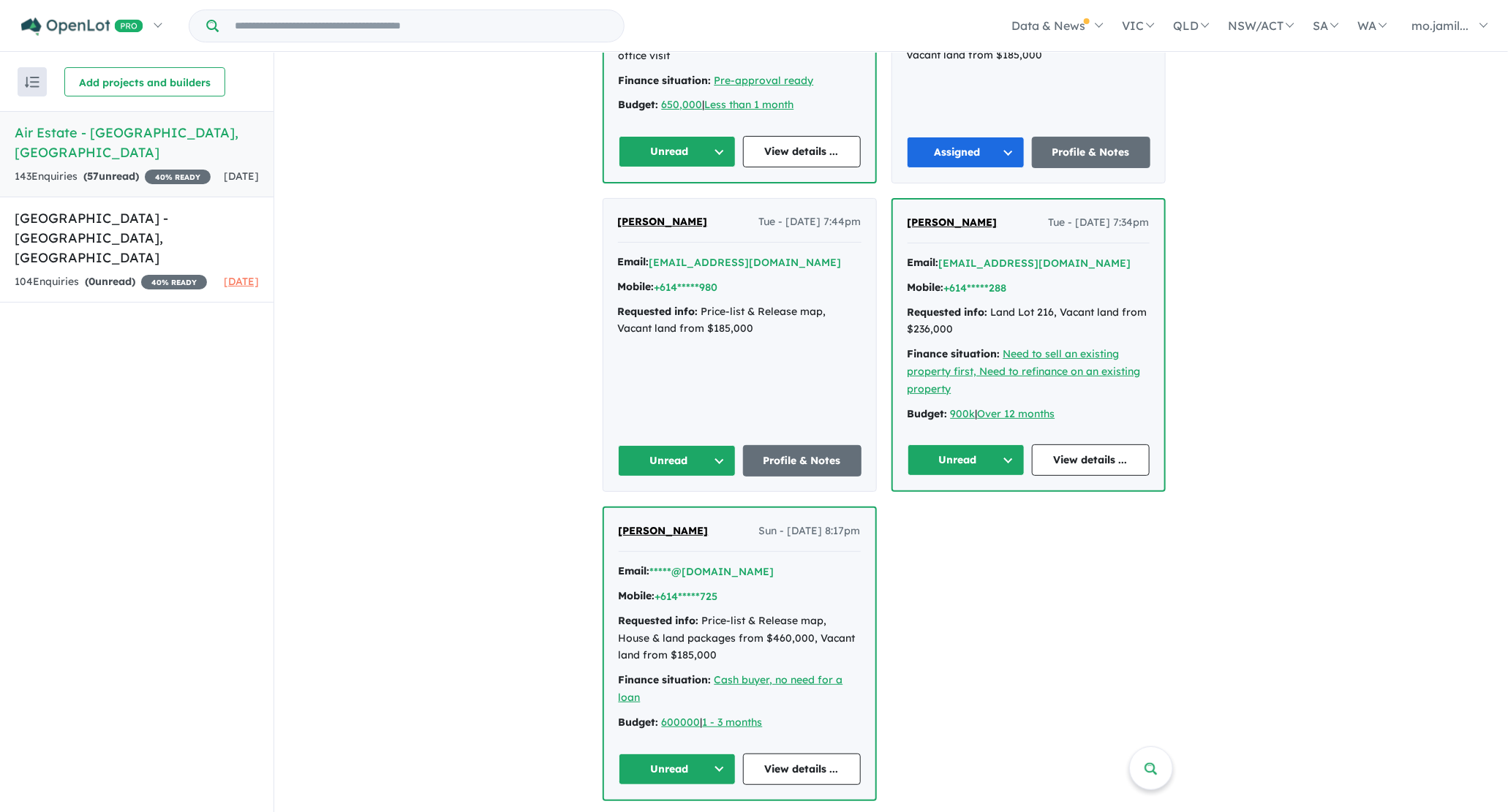
click at [732, 461] on button "Unread" at bounding box center [677, 461] width 119 height 32
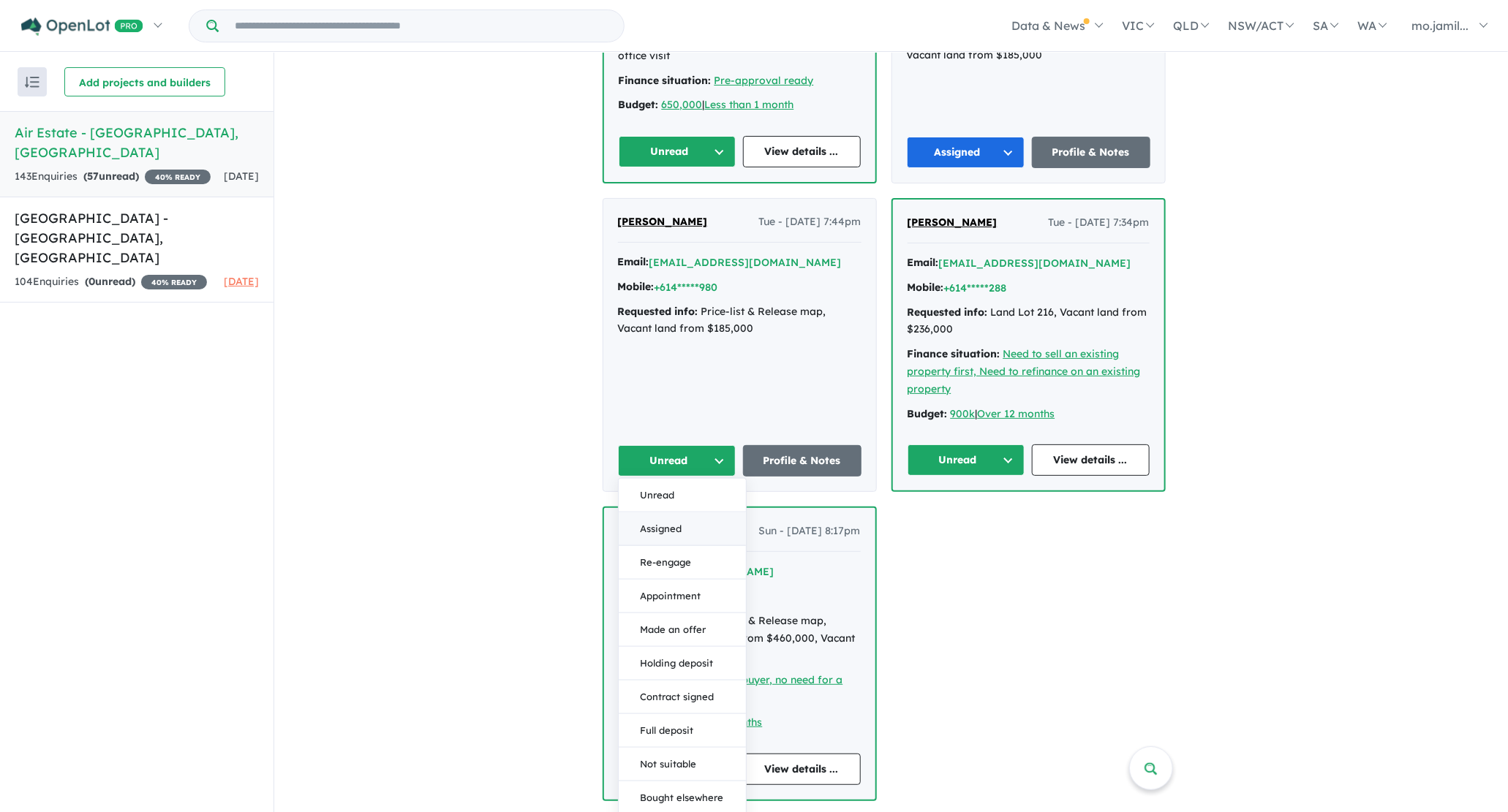
click at [709, 521] on button "Assigned" at bounding box center [682, 529] width 127 height 33
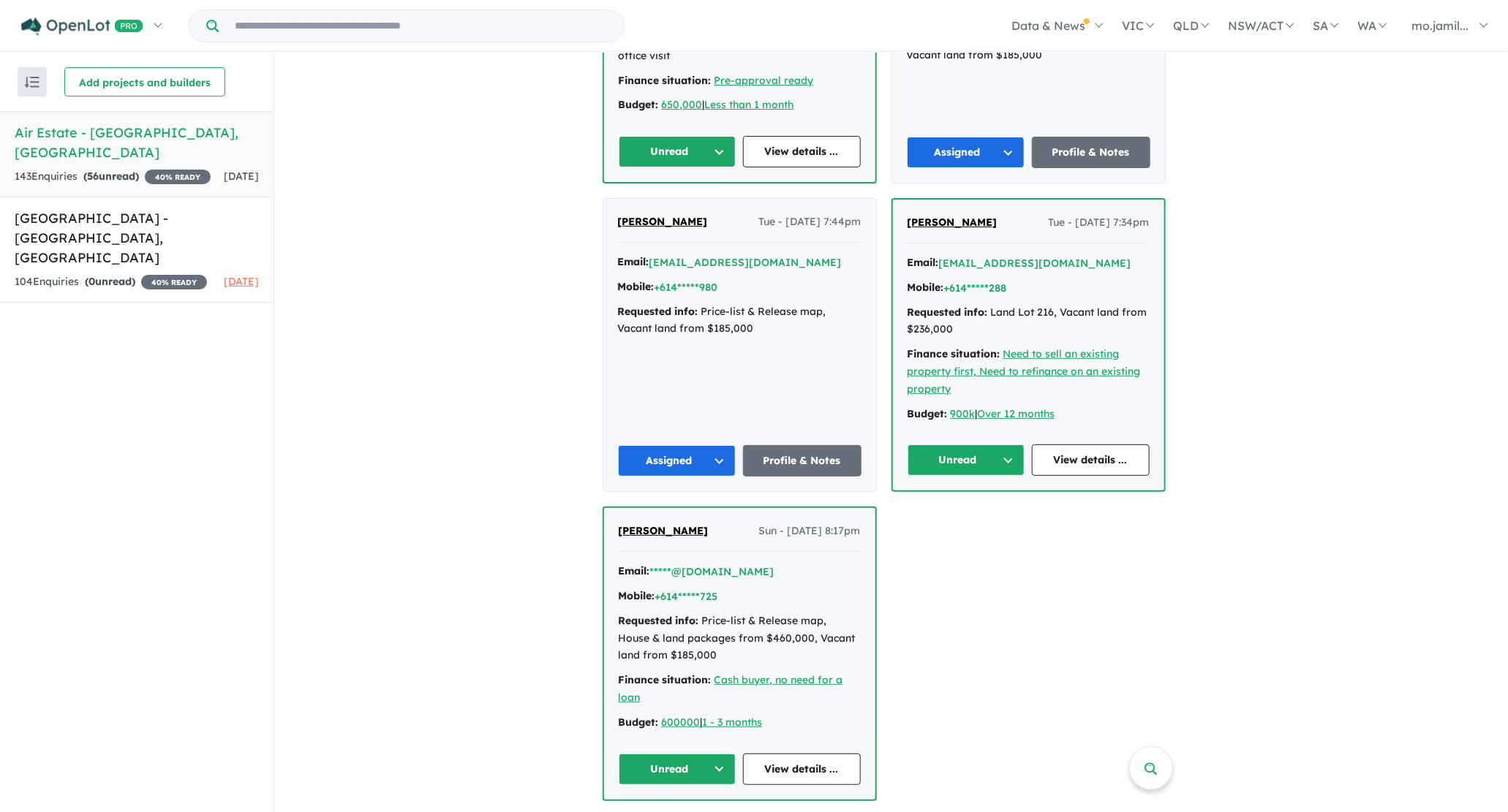
click at [1009, 449] on button "Unread" at bounding box center [966, 460] width 118 height 32
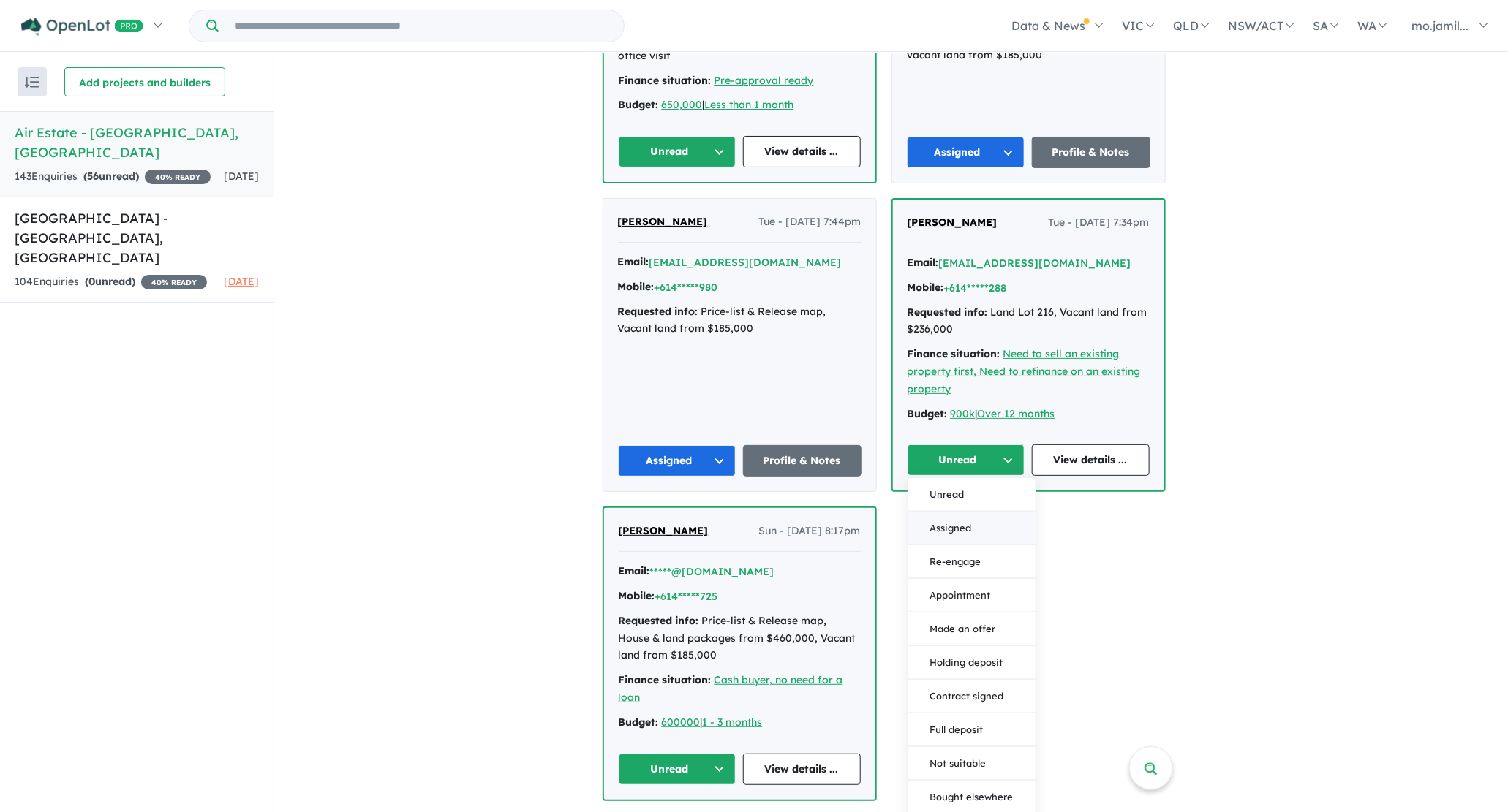
click at [949, 512] on button "Assigned" at bounding box center [972, 528] width 127 height 33
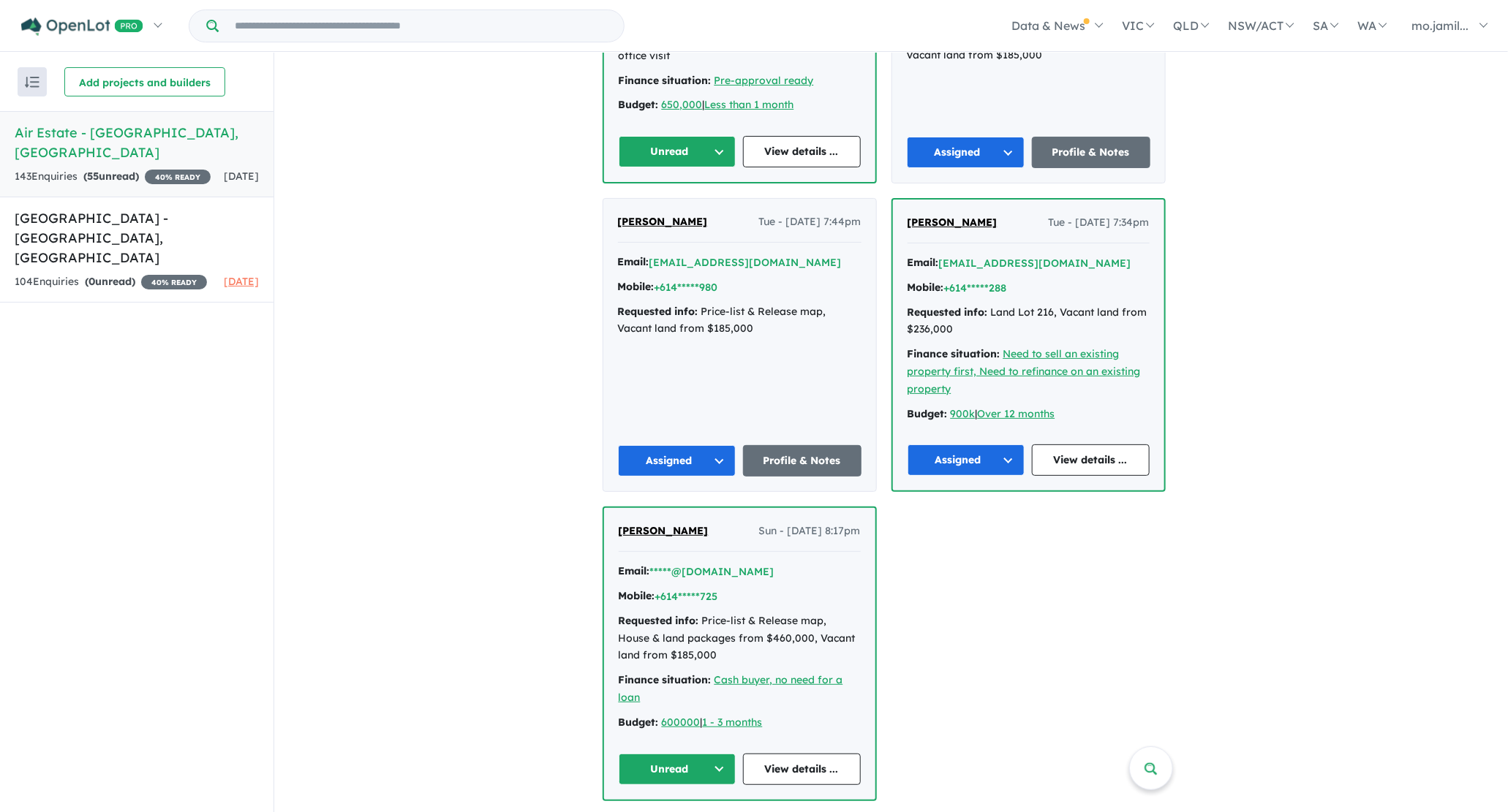
click at [706, 152] on button "Unread" at bounding box center [677, 152] width 118 height 32
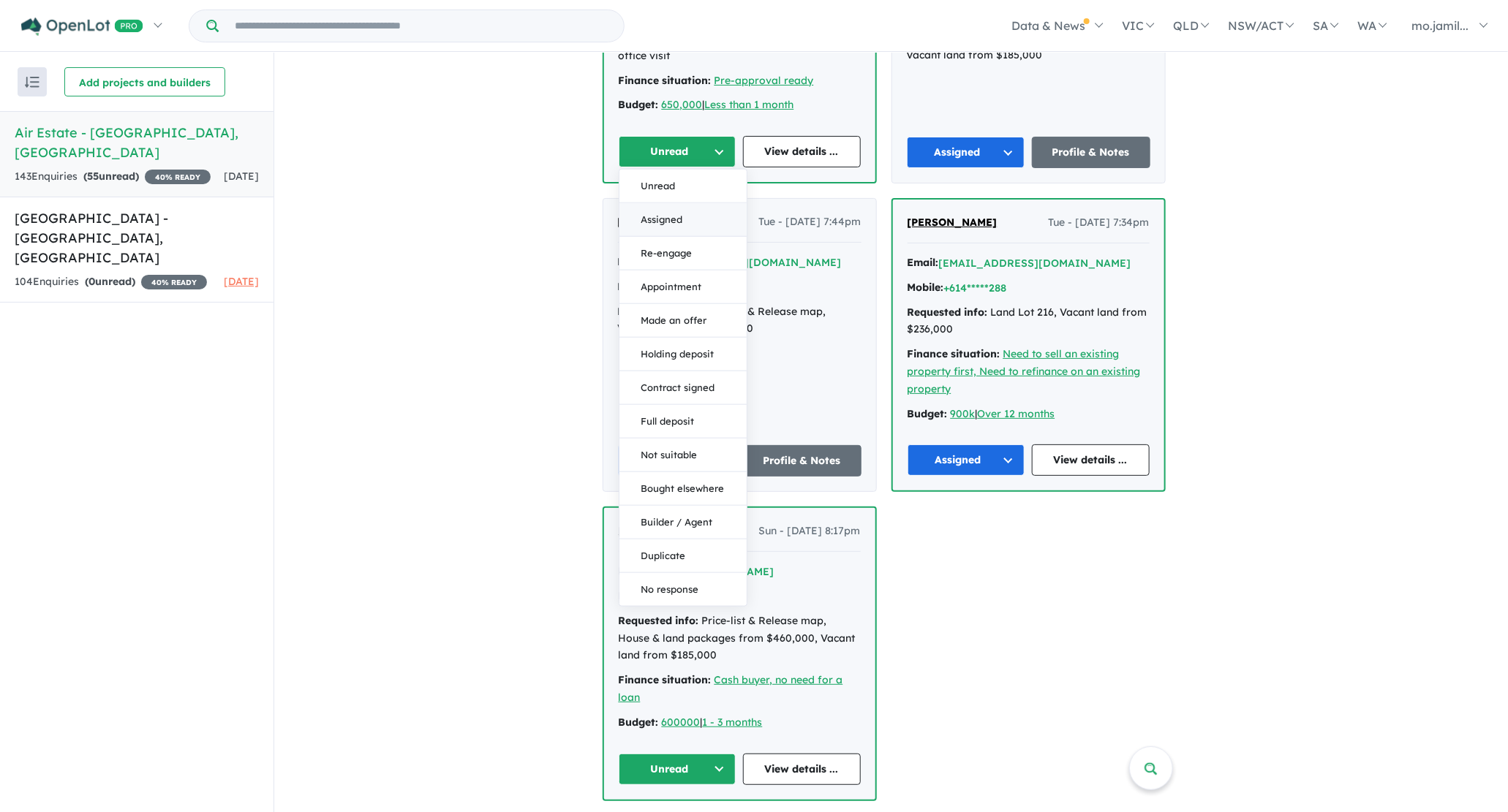
click at [683, 214] on button "Assigned" at bounding box center [683, 219] width 127 height 33
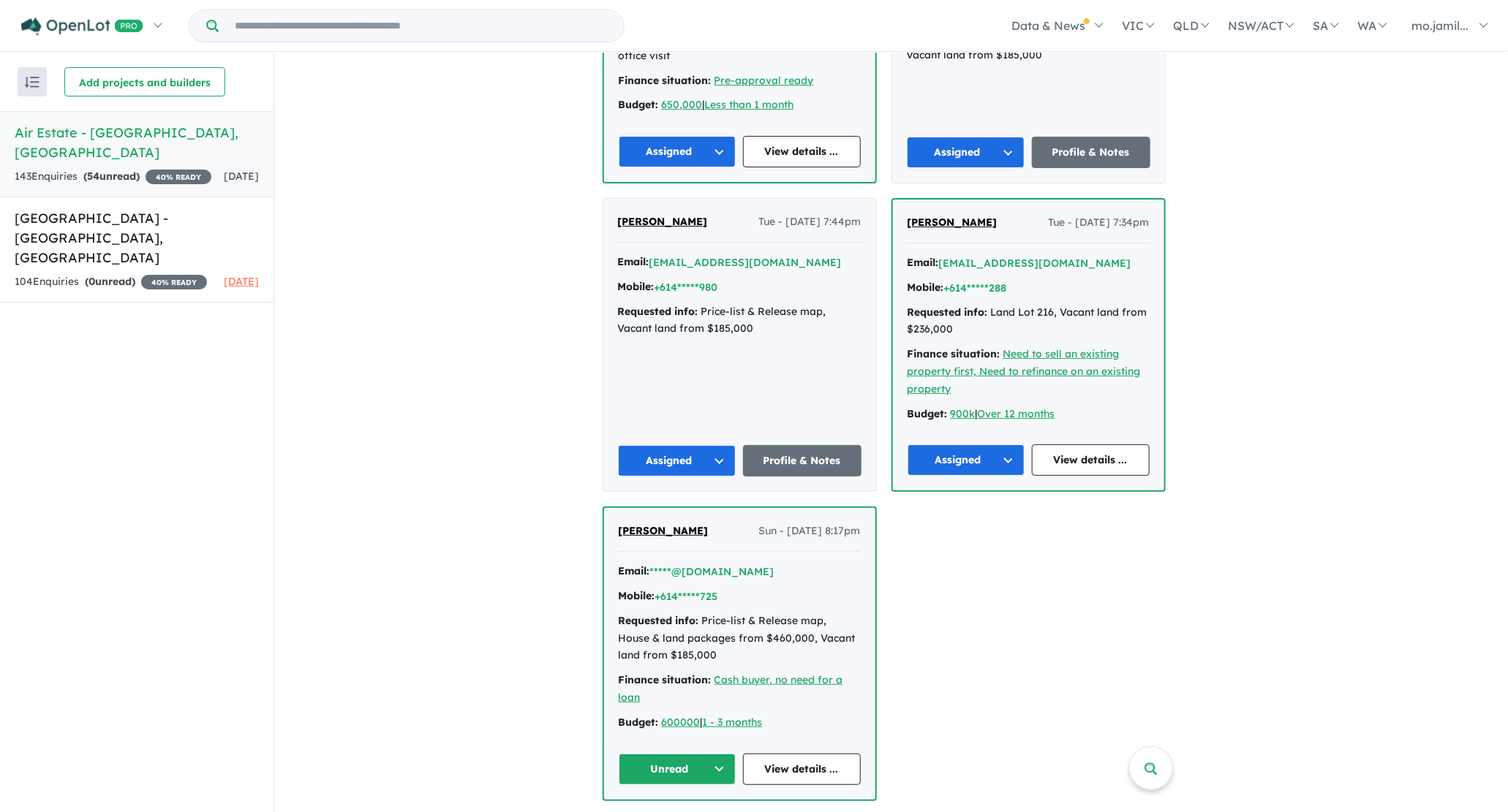
click at [717, 754] on button "Unread" at bounding box center [677, 769] width 118 height 32
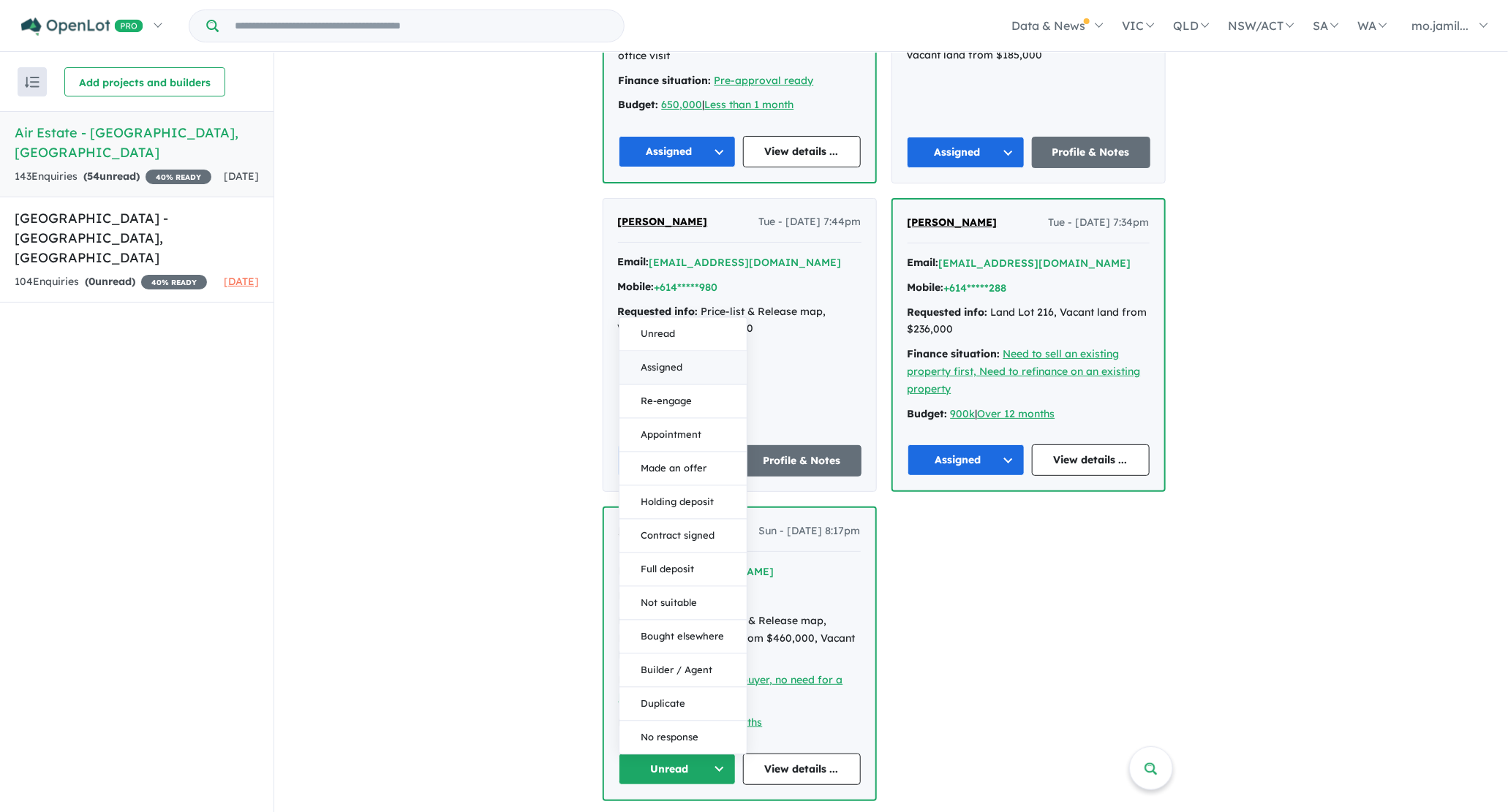
click at [686, 363] on button "Assigned" at bounding box center [683, 367] width 127 height 33
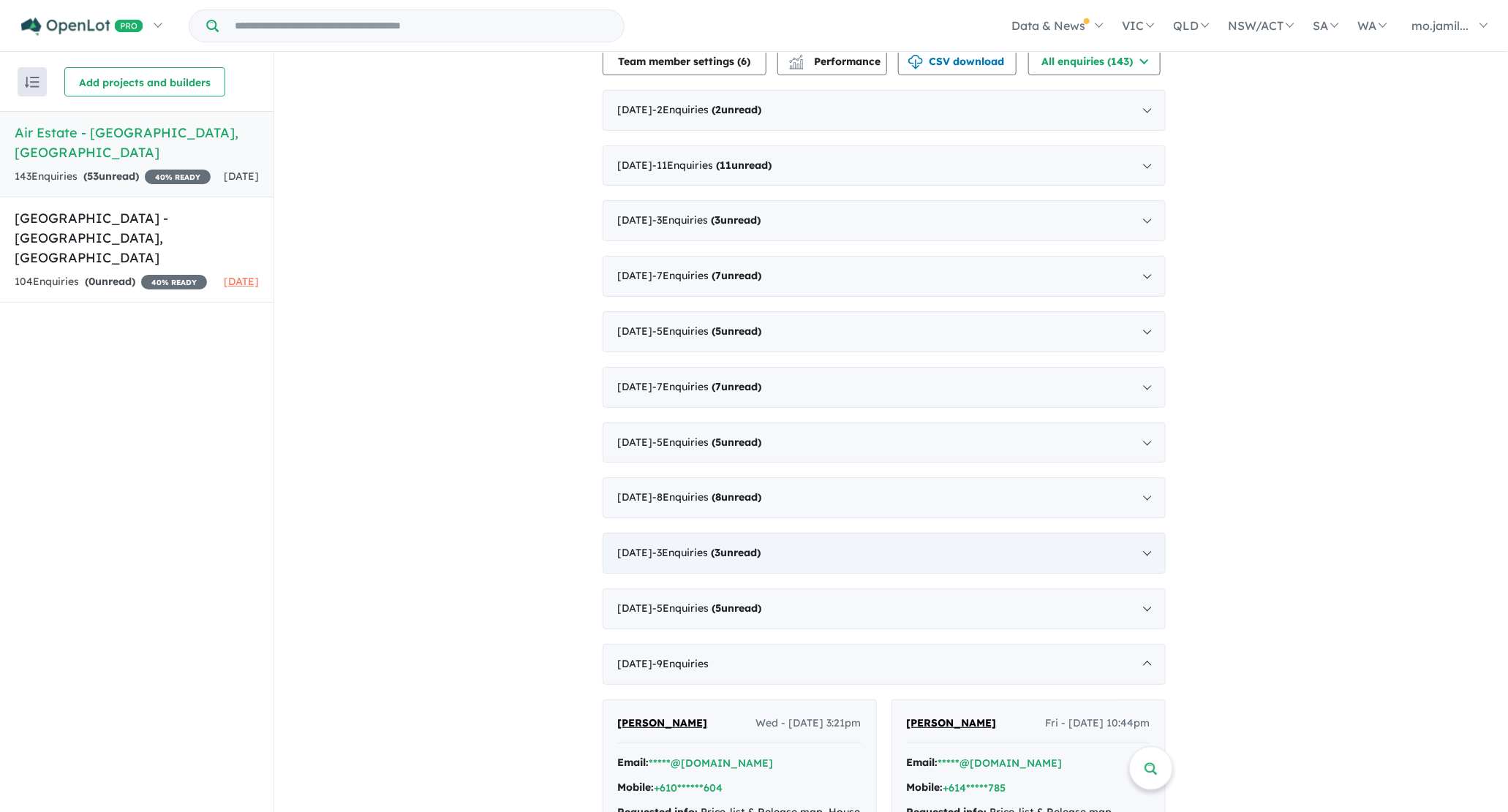
scroll to position [626, 0]
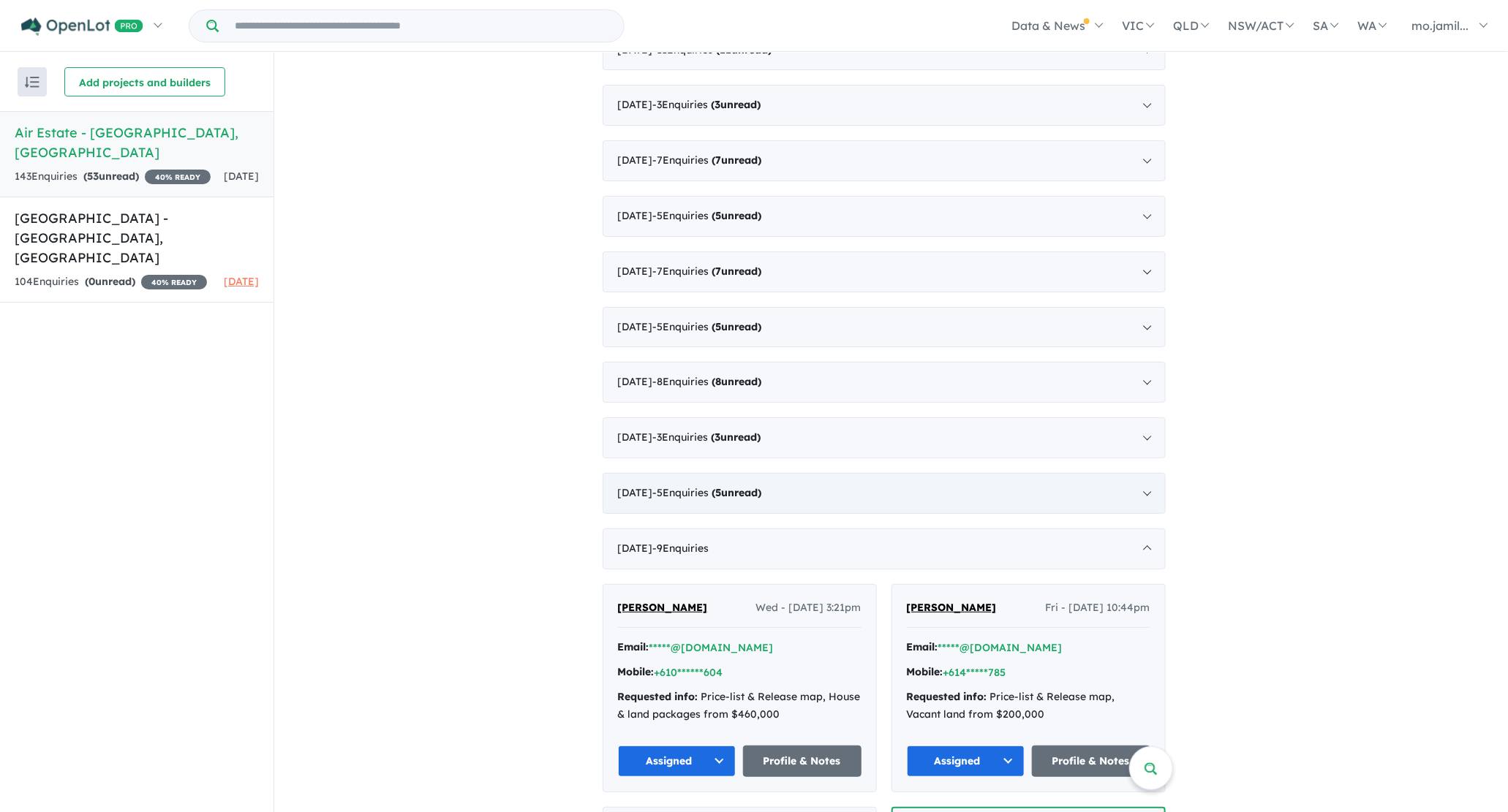
click at [762, 488] on strong "( 5 unread)" at bounding box center [737, 492] width 50 height 13
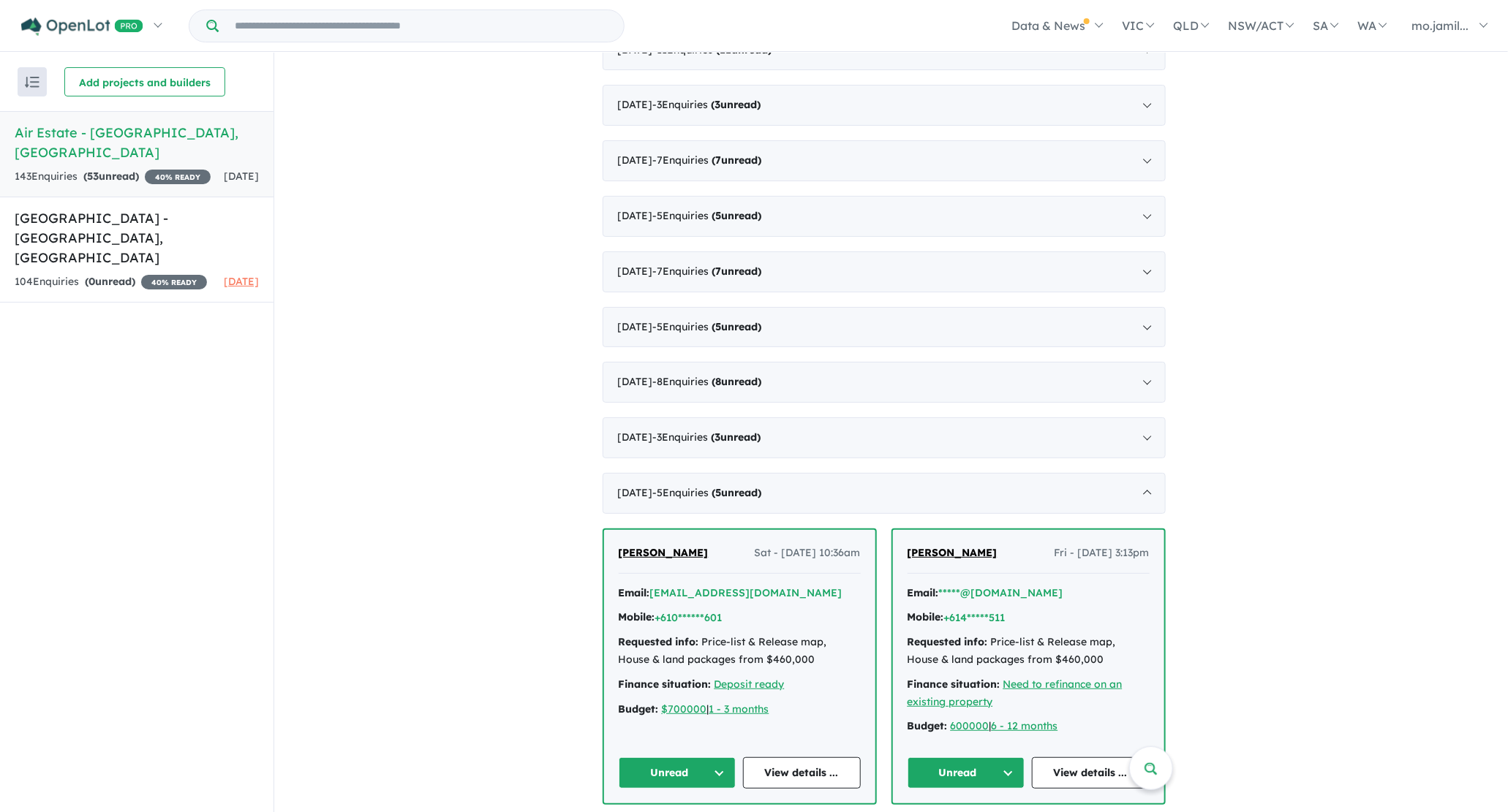
click at [721, 759] on button "Unread" at bounding box center [677, 773] width 118 height 32
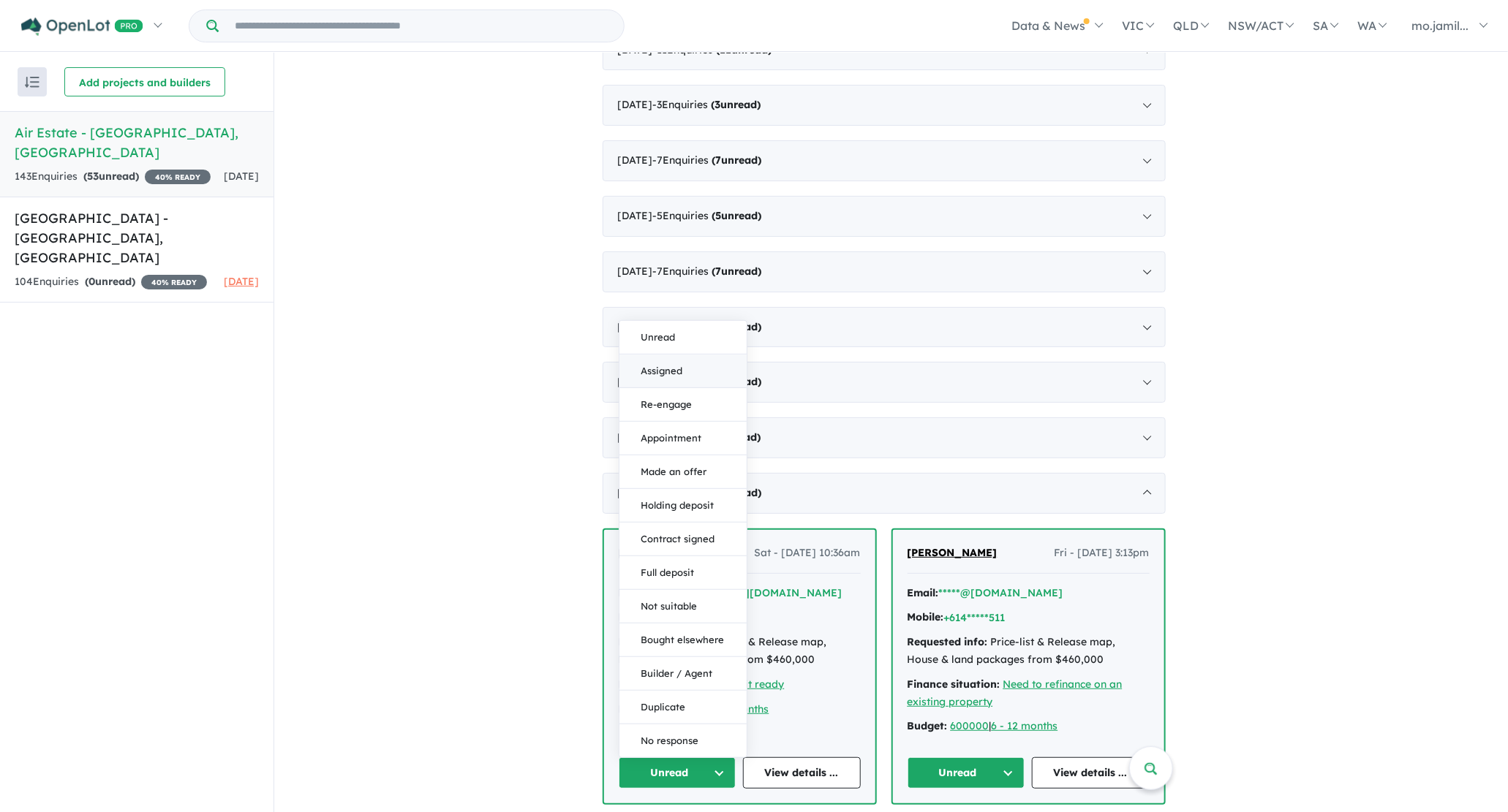
click at [669, 361] on button "Assigned" at bounding box center [683, 371] width 127 height 33
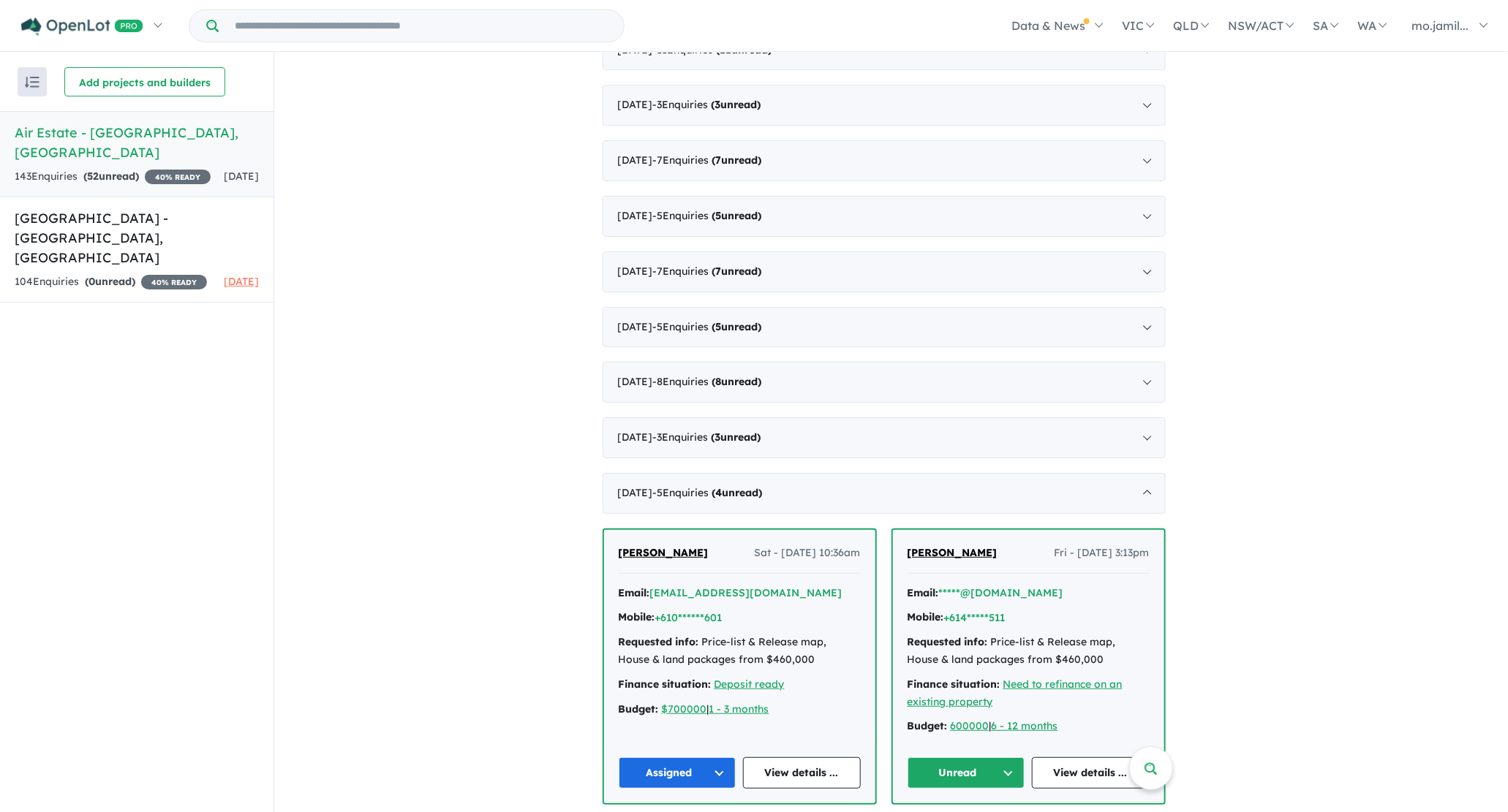
click at [1001, 760] on button "Unread" at bounding box center [966, 773] width 118 height 32
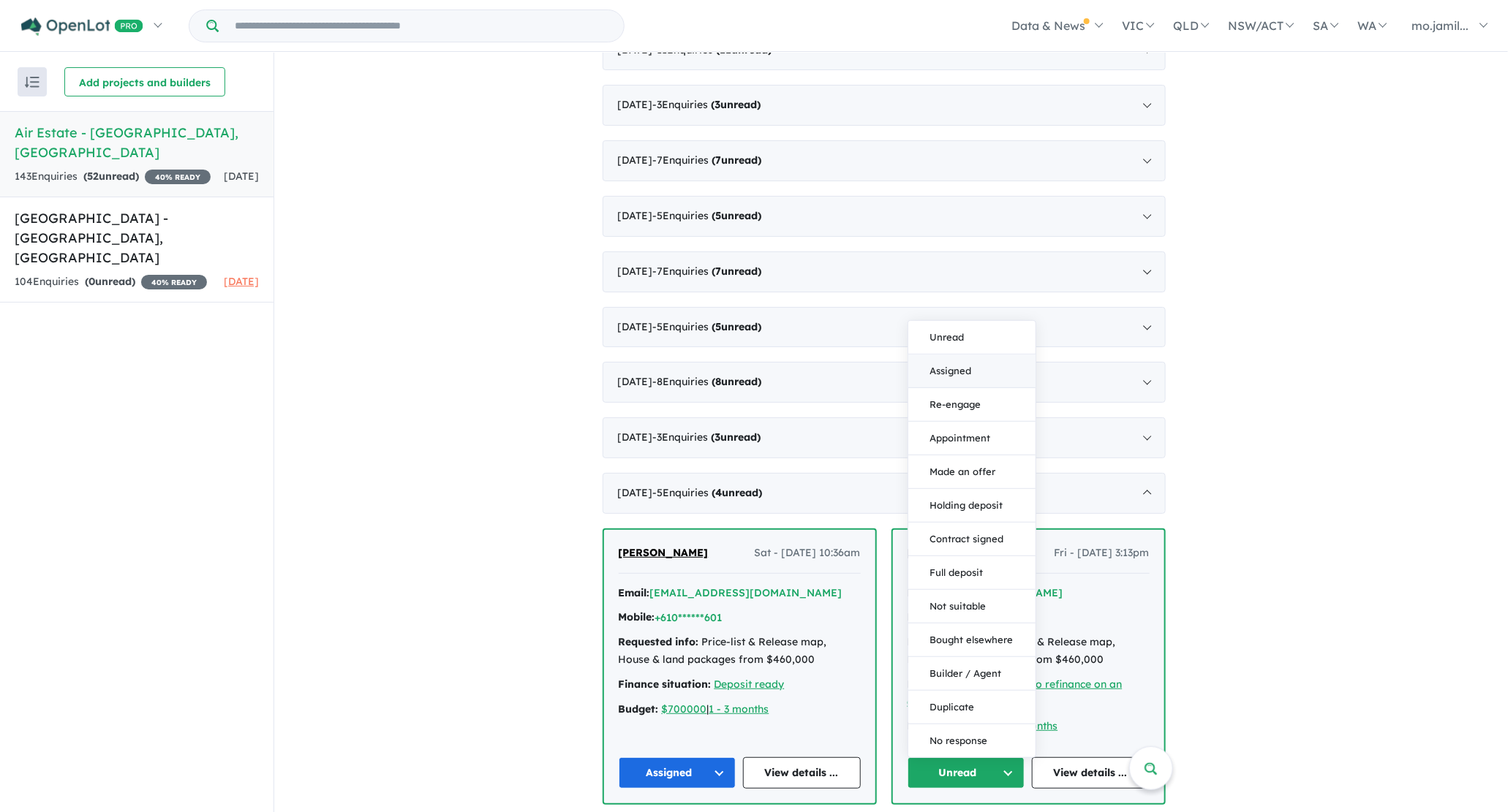
click at [944, 355] on button "Assigned" at bounding box center [972, 371] width 127 height 33
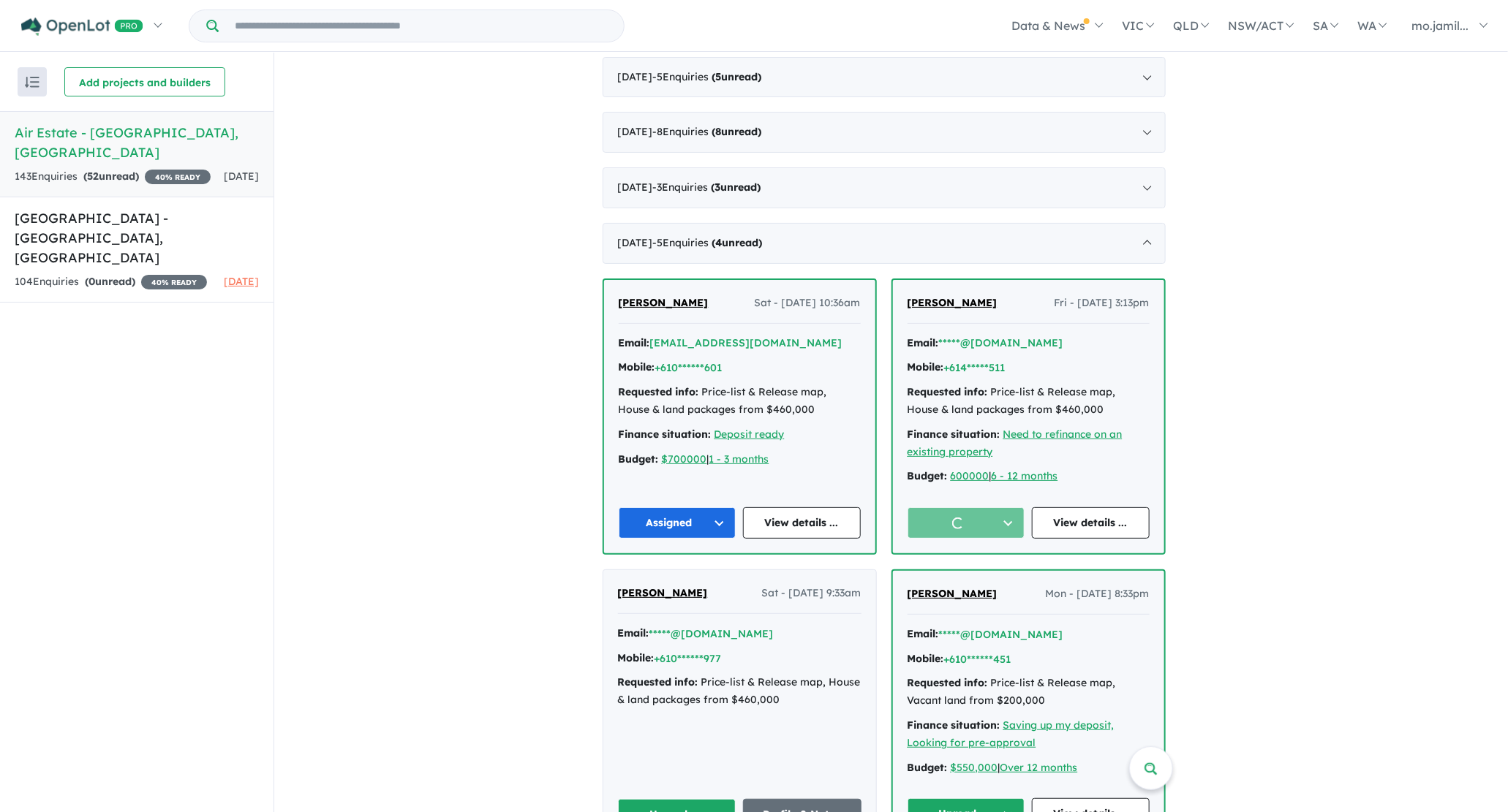
scroll to position [1082, 0]
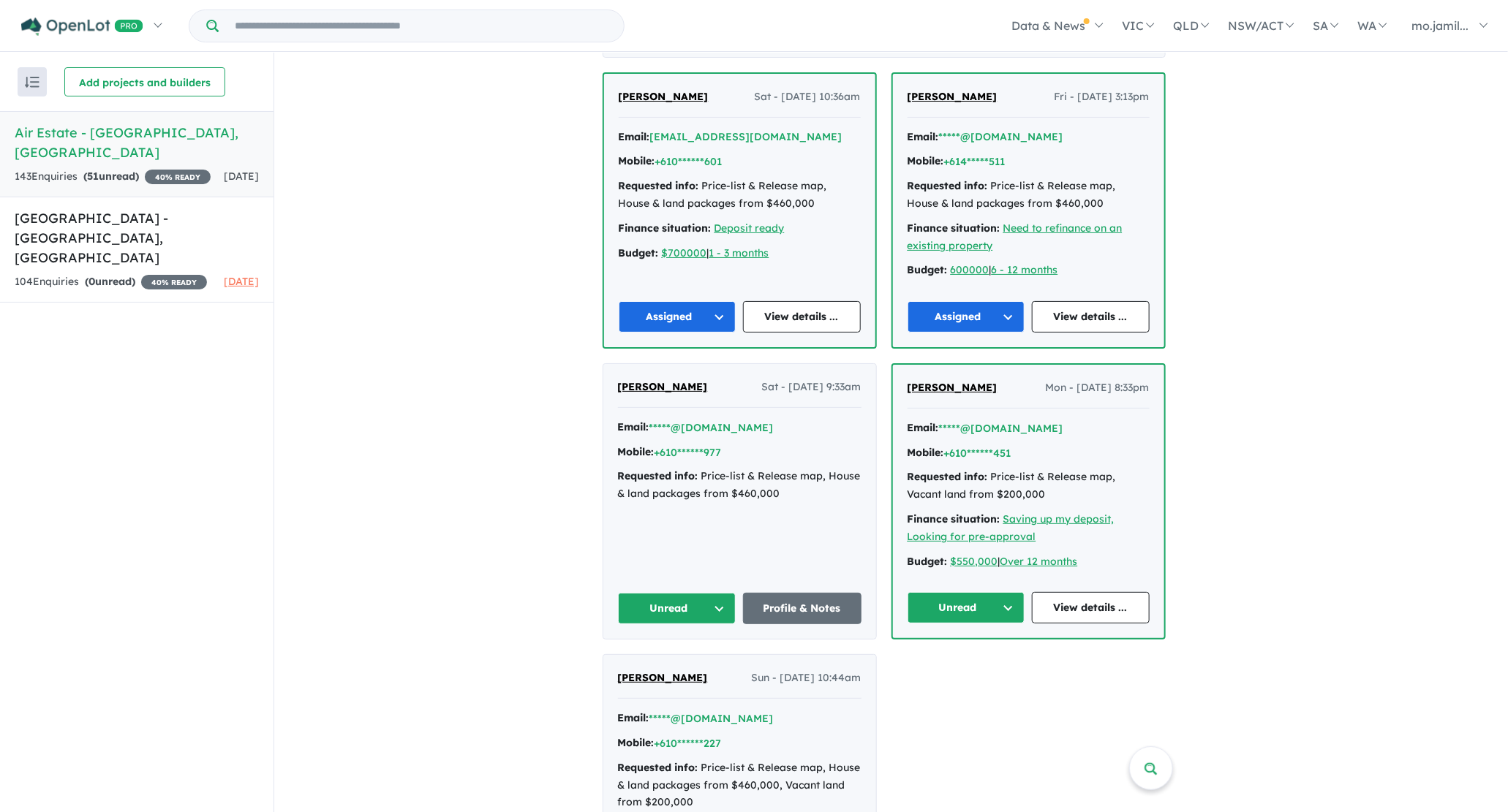
click at [702, 603] on button "Unread" at bounding box center [677, 608] width 119 height 32
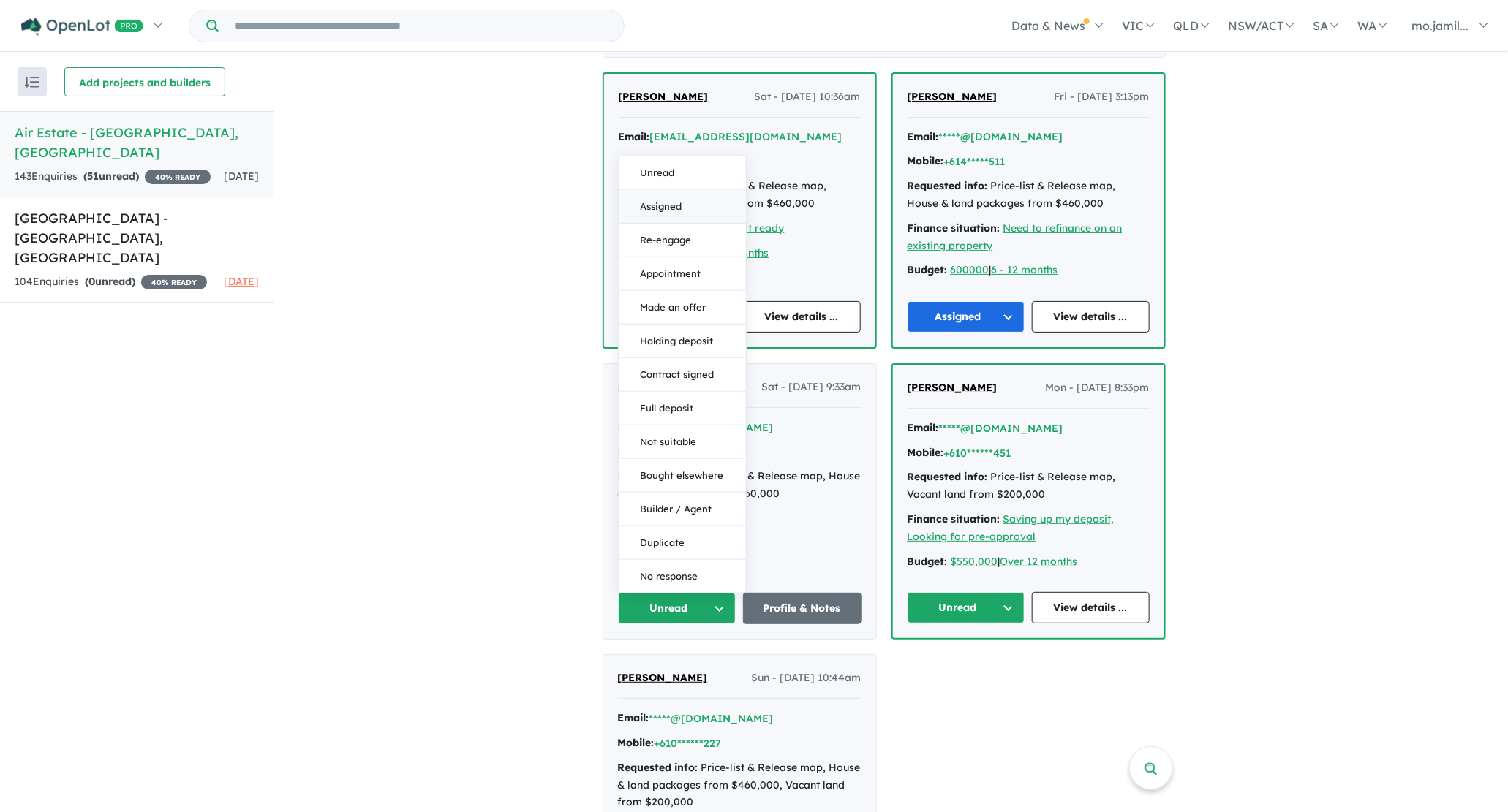
click at [697, 208] on button "Assigned" at bounding box center [682, 208] width 127 height 33
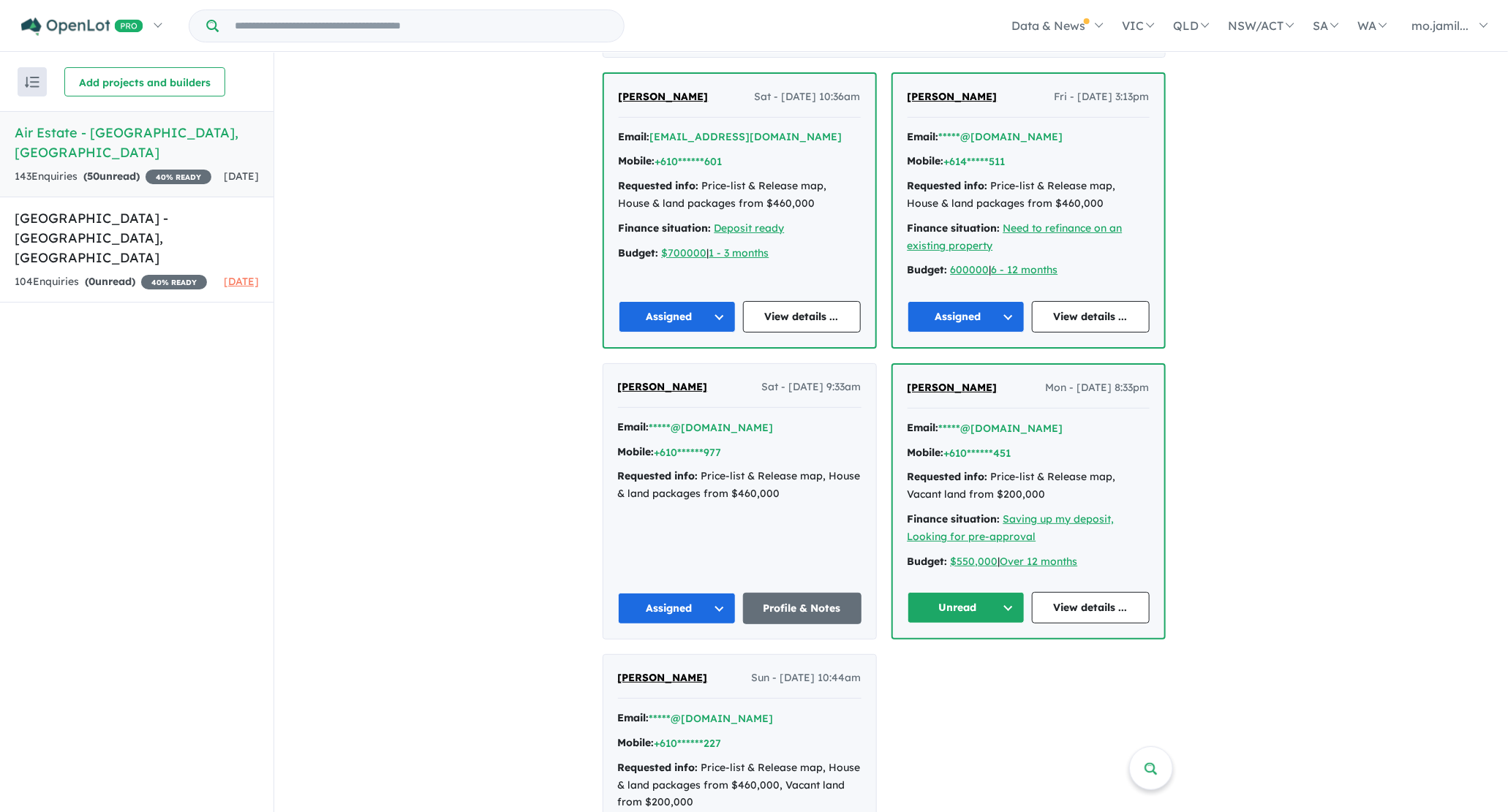
click at [1004, 604] on button "Unread" at bounding box center [966, 608] width 118 height 32
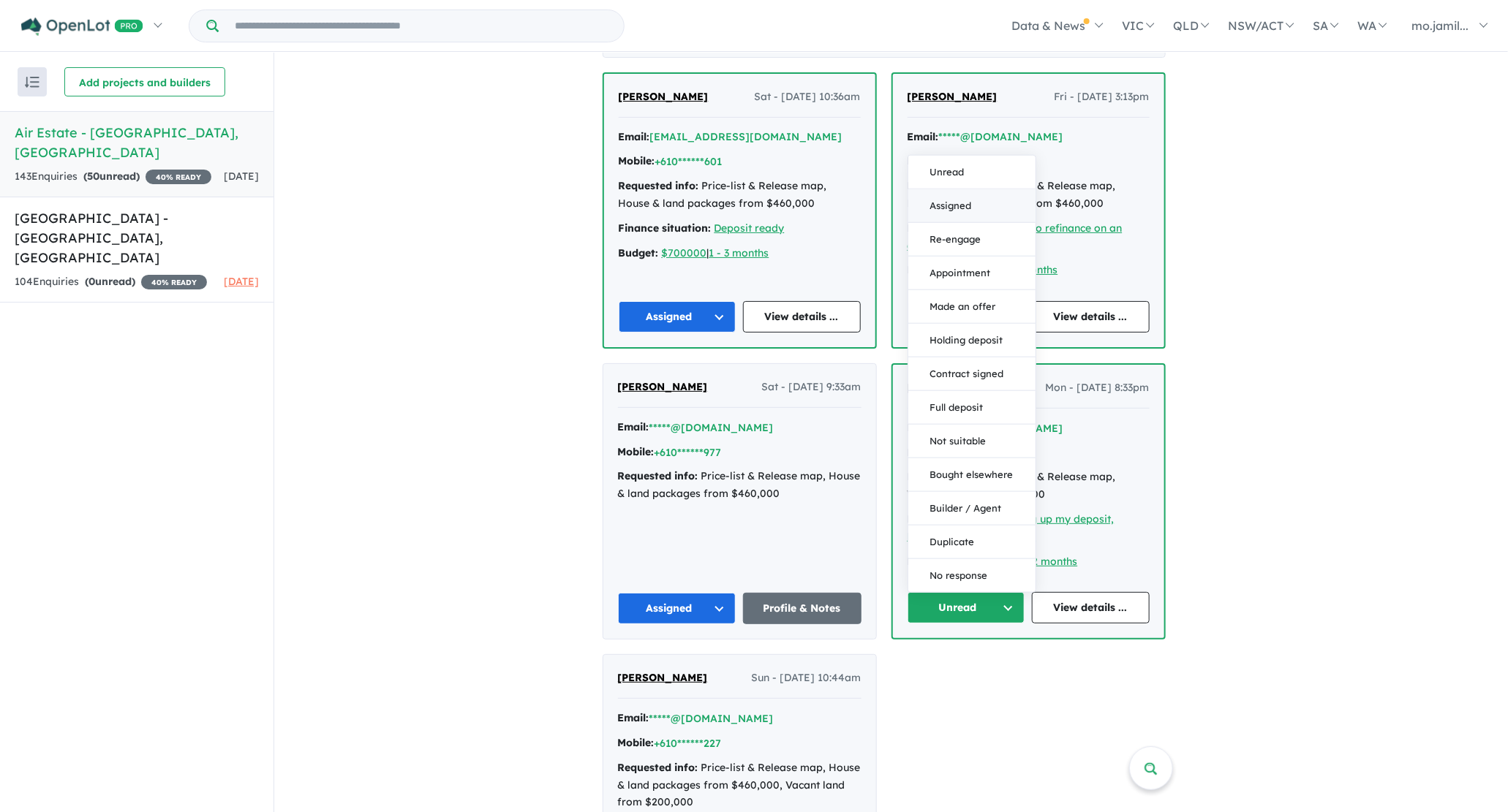
click at [1002, 216] on button "Assigned" at bounding box center [972, 207] width 127 height 33
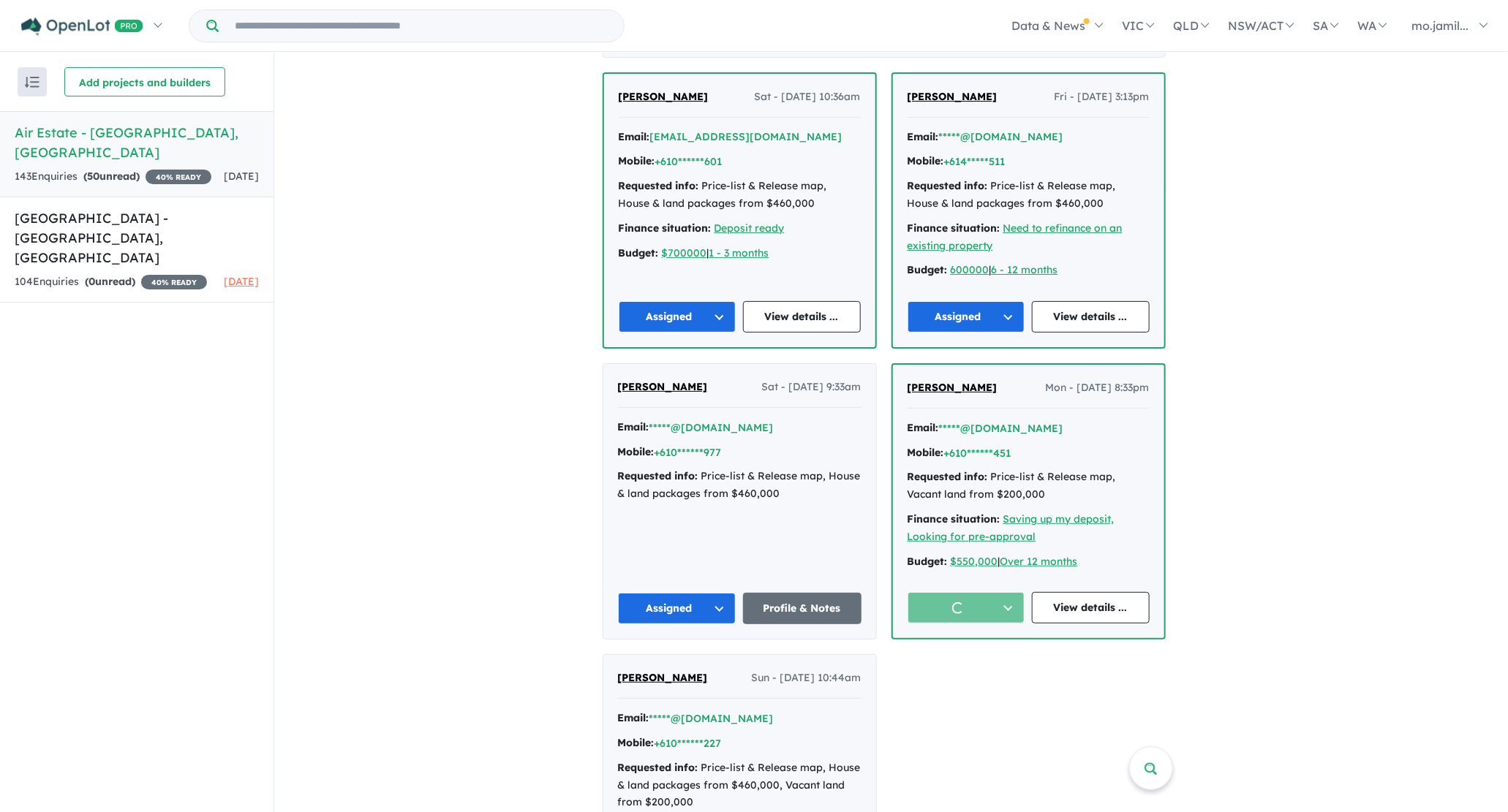
click at [1000, 221] on strong "Finance situation:" at bounding box center [954, 228] width 93 height 13
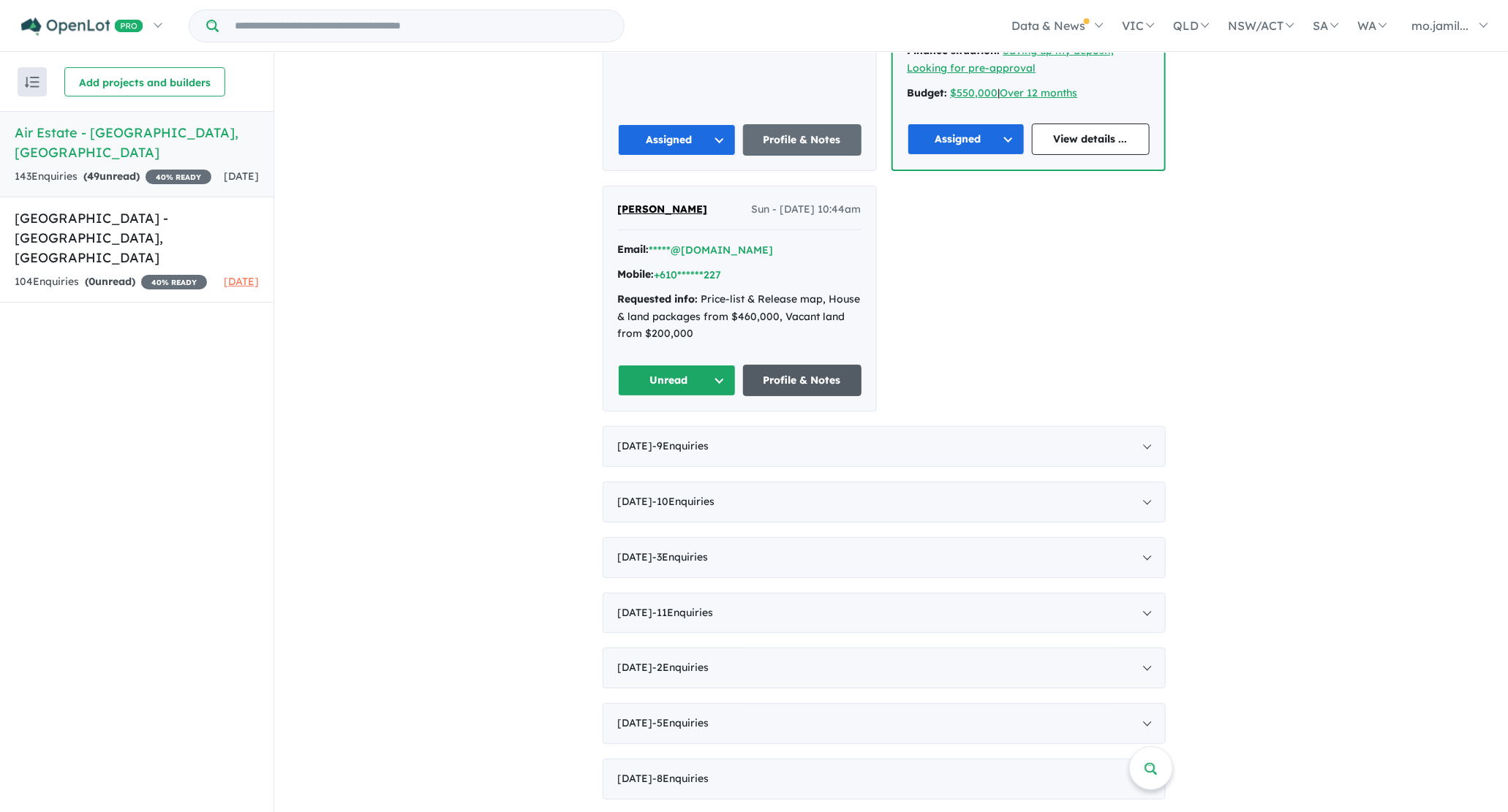
scroll to position [1442, 0]
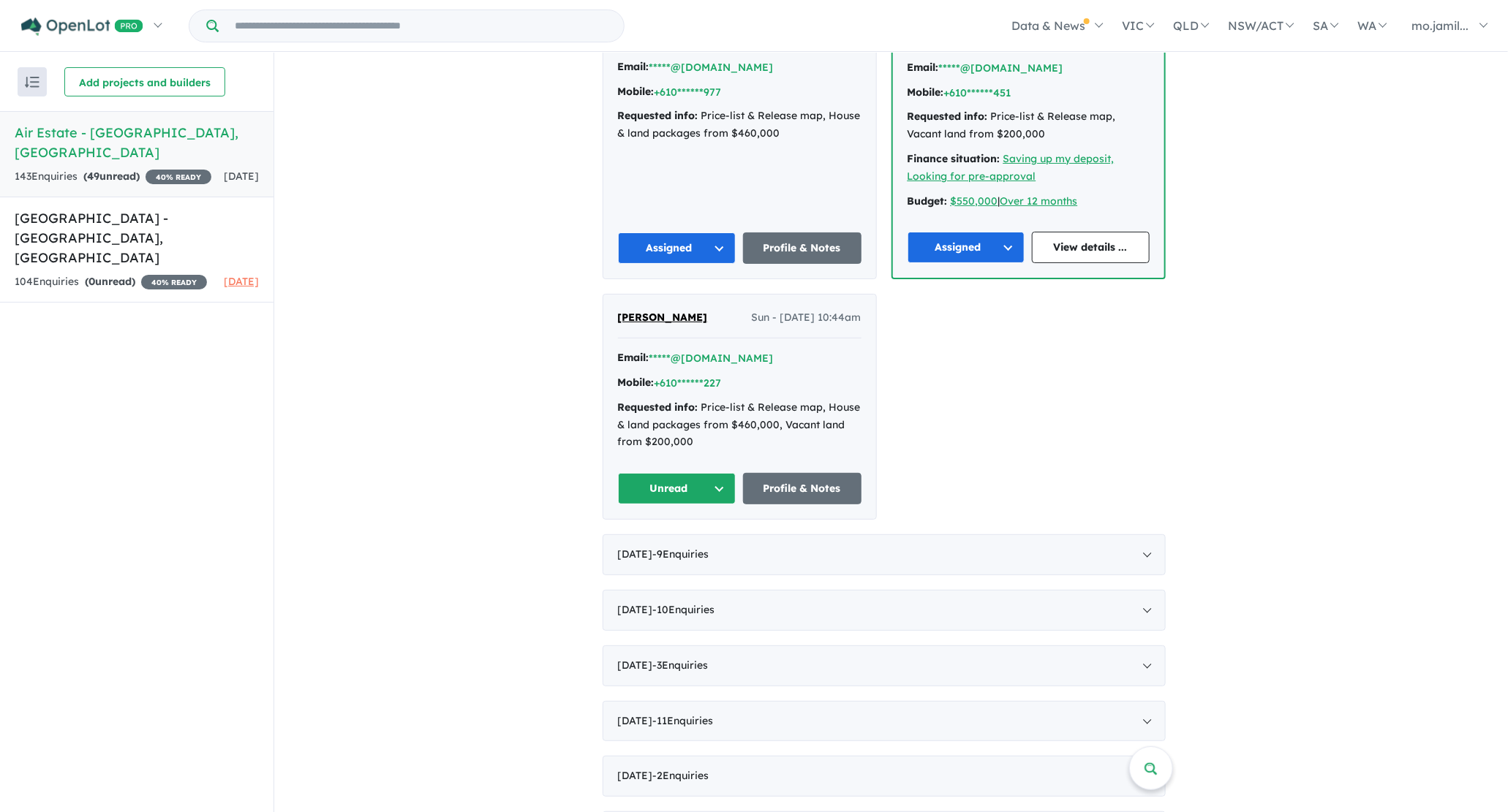
click at [728, 478] on button "Unread" at bounding box center [677, 489] width 119 height 32
click at [683, 540] on button "Assigned" at bounding box center [682, 557] width 127 height 33
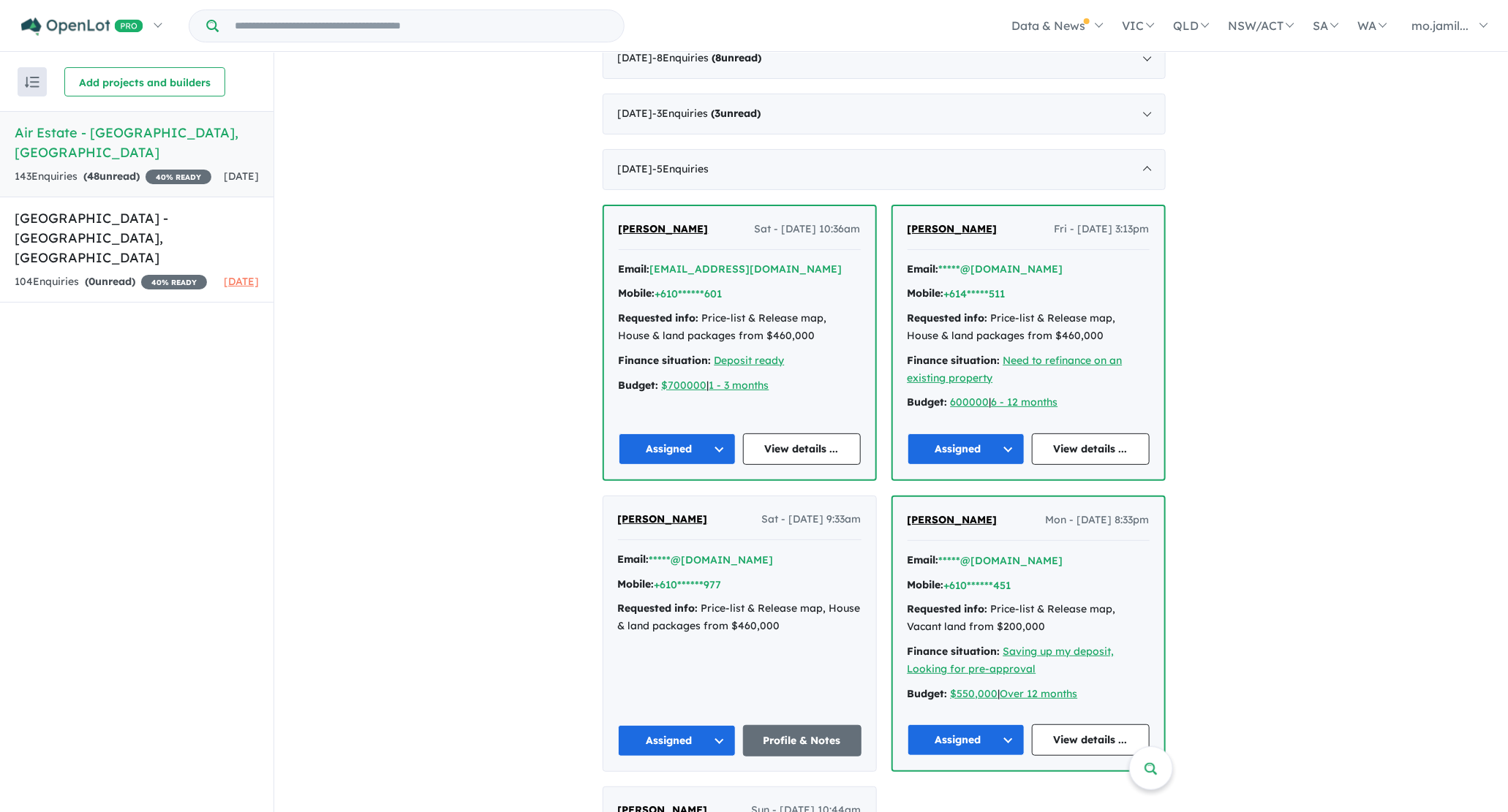
scroll to position [821, 0]
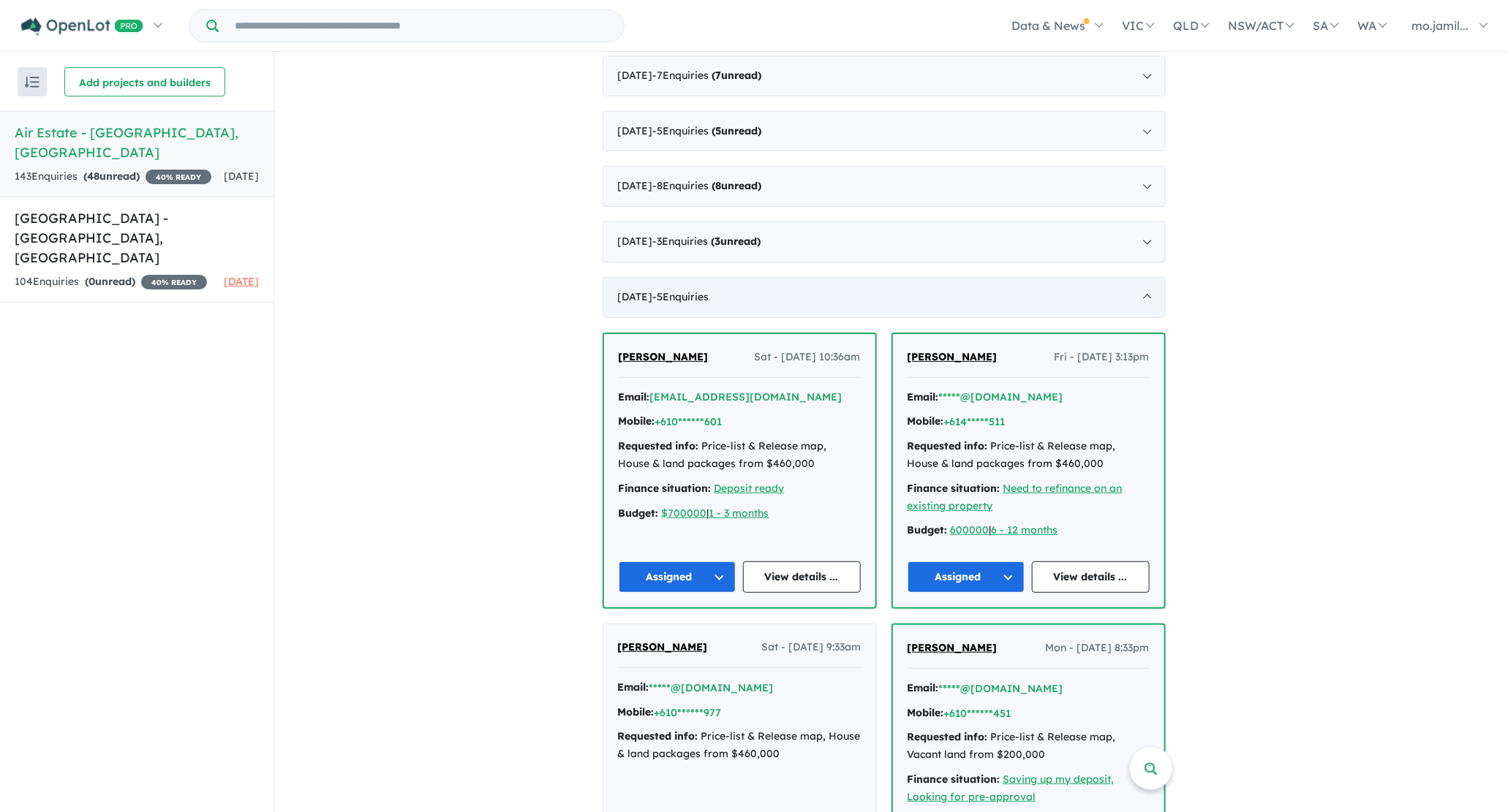
click at [763, 305] on div "[DATE] - 5 Enquir ies ( 0 unread)" at bounding box center [884, 297] width 563 height 41
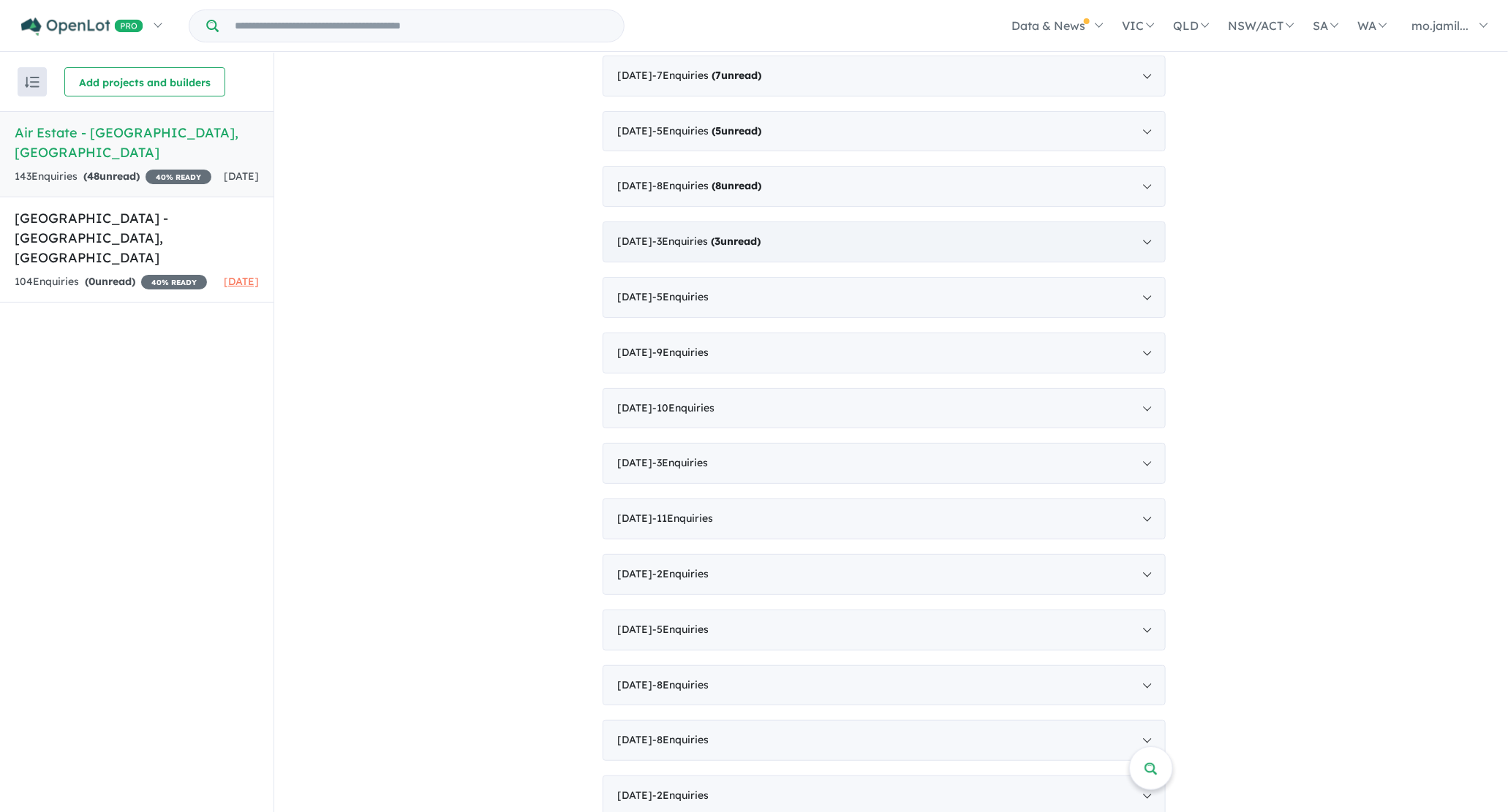
click at [783, 250] on div "[DATE] - 3 Enquir ies ( 3 unread)" at bounding box center [884, 241] width 563 height 41
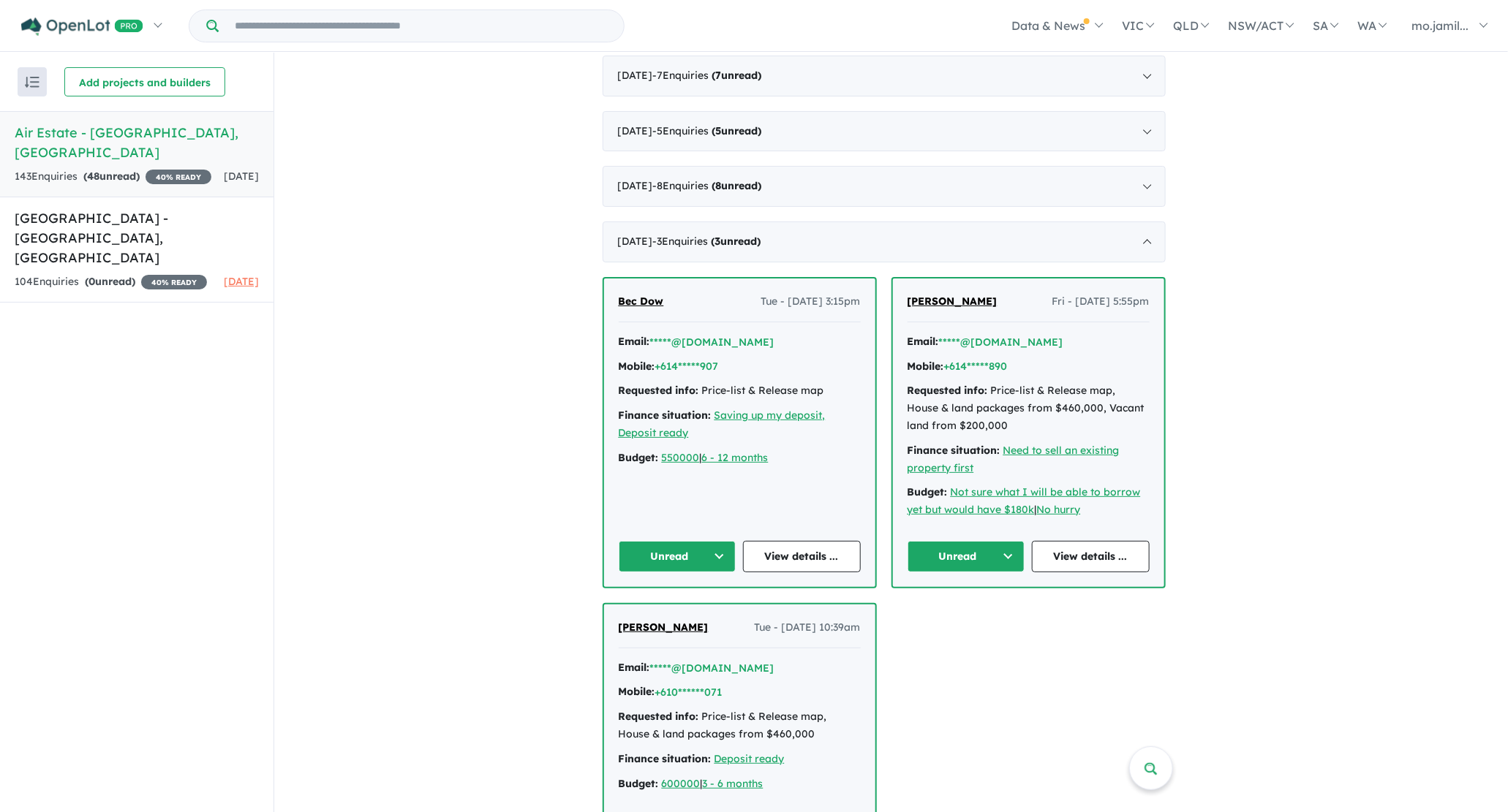
click at [715, 544] on button "Unread" at bounding box center [677, 557] width 118 height 32
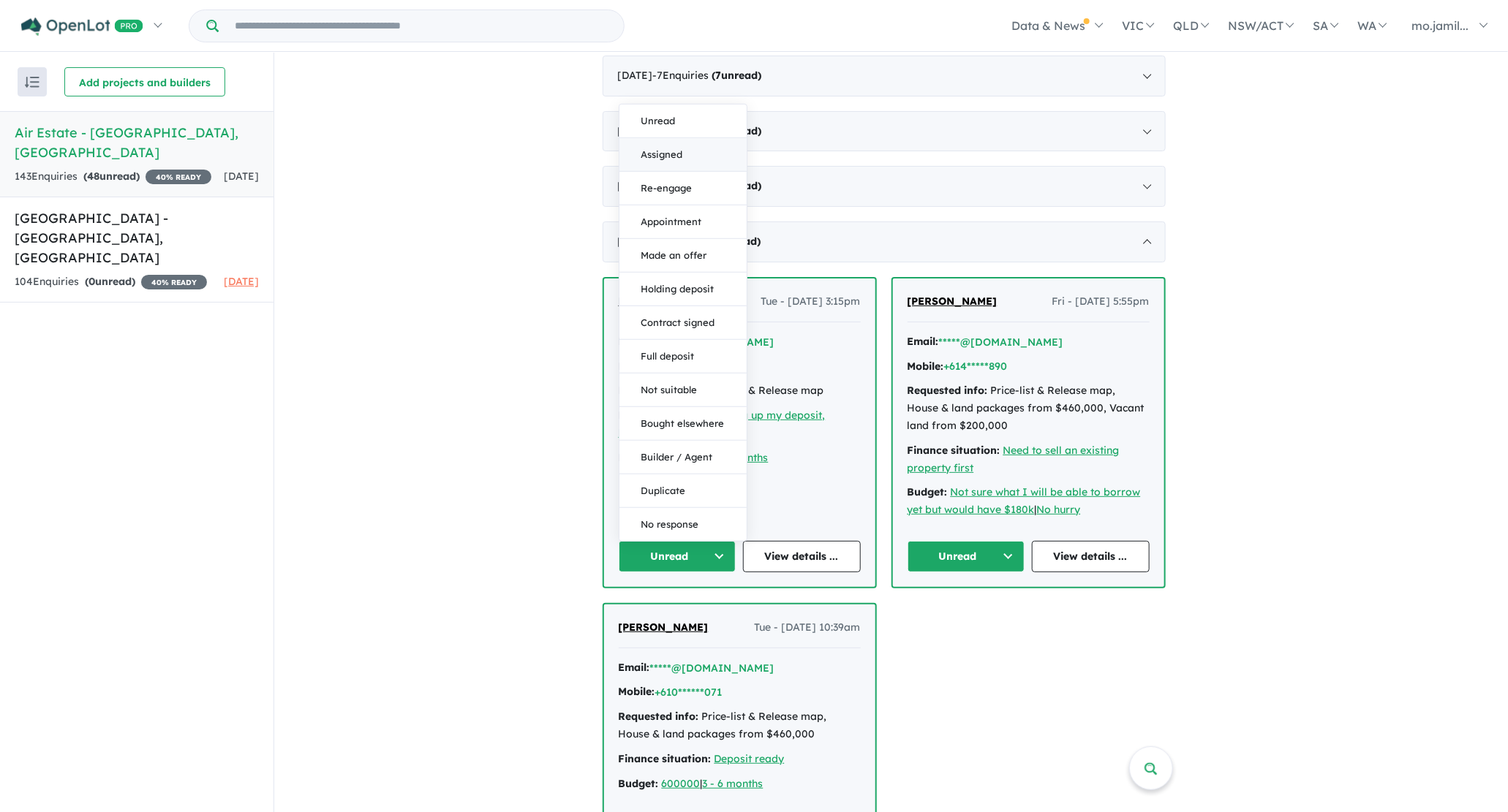
click at [694, 156] on button "Assigned" at bounding box center [683, 155] width 127 height 33
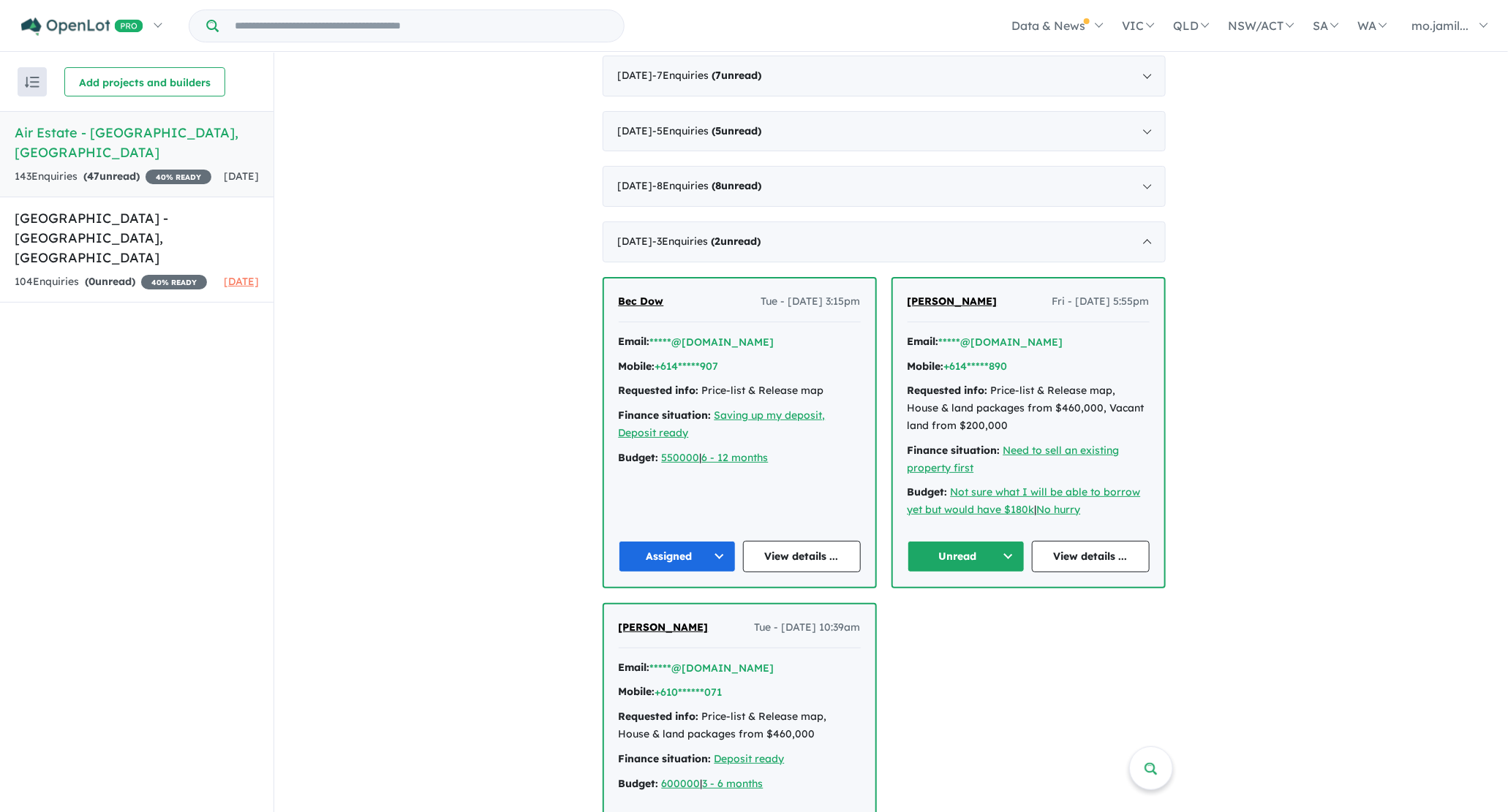
click at [1004, 565] on div "[PERSON_NAME] Fri - [DATE] 5:55pm Email: *****@[DOMAIN_NAME] Mobile: +614*****8…" at bounding box center [1028, 433] width 271 height 309
click at [1003, 552] on button "Unread" at bounding box center [966, 557] width 118 height 32
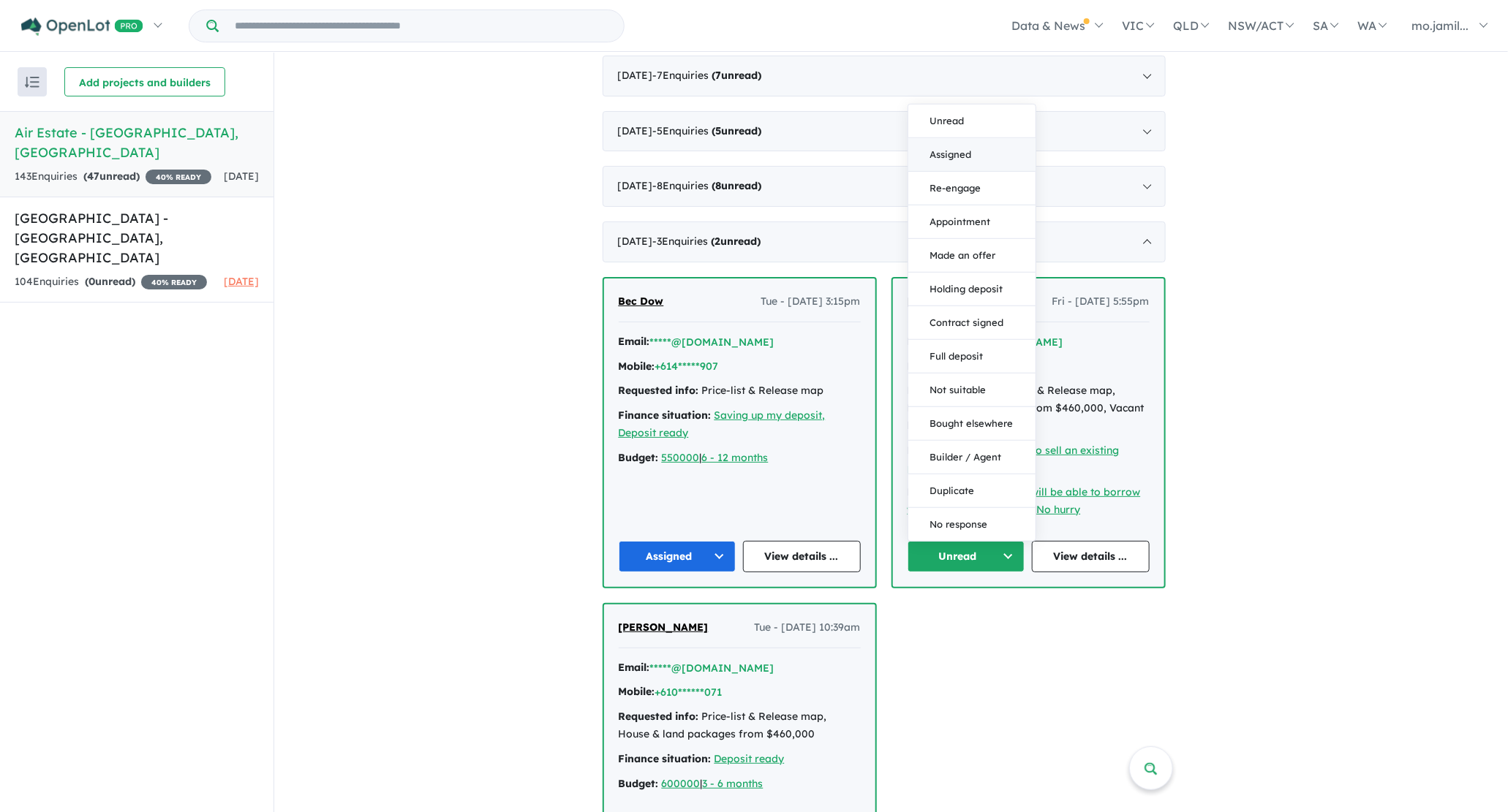
click at [961, 159] on button "Assigned" at bounding box center [972, 155] width 127 height 33
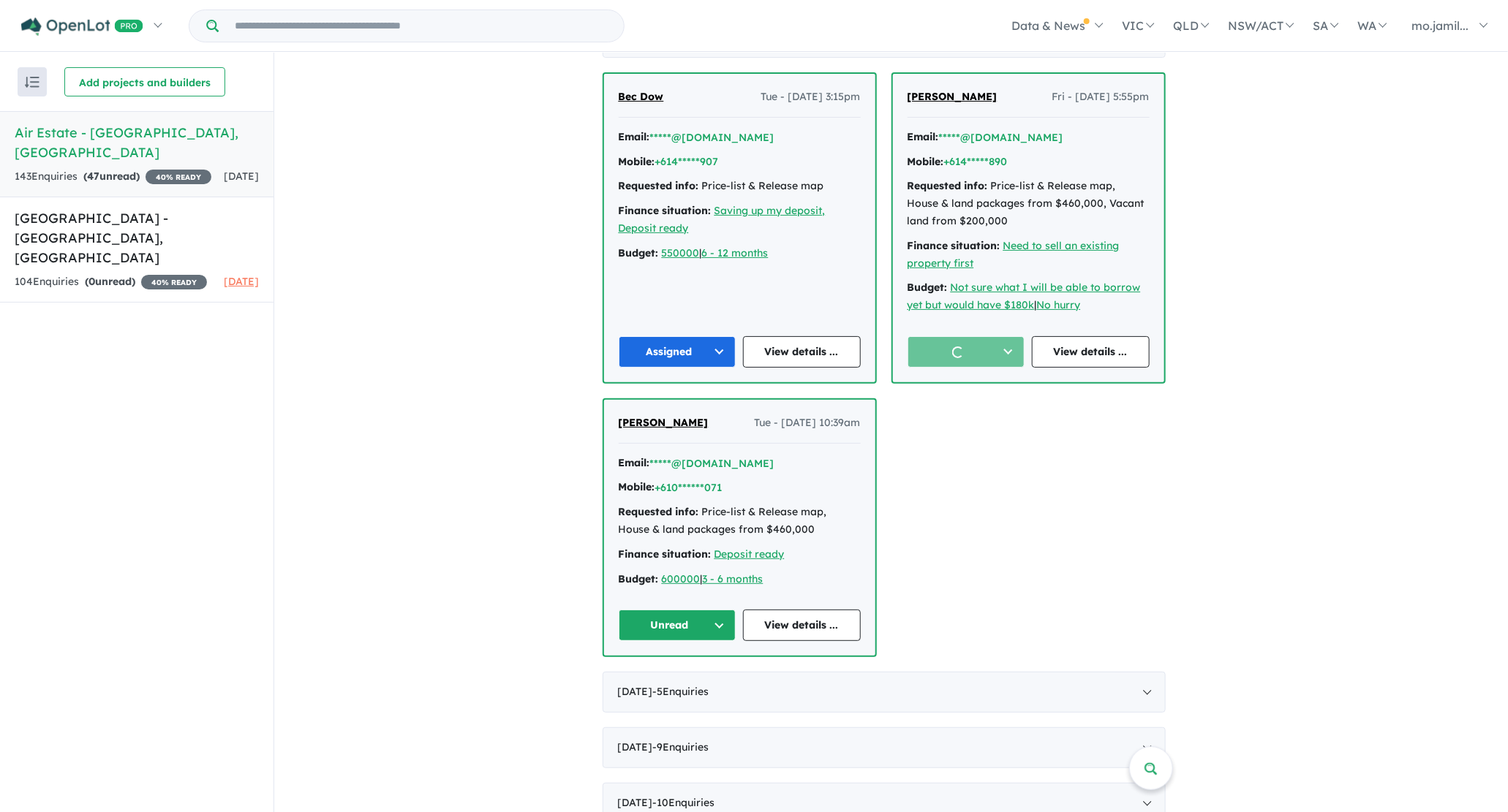
scroll to position [1202, 0]
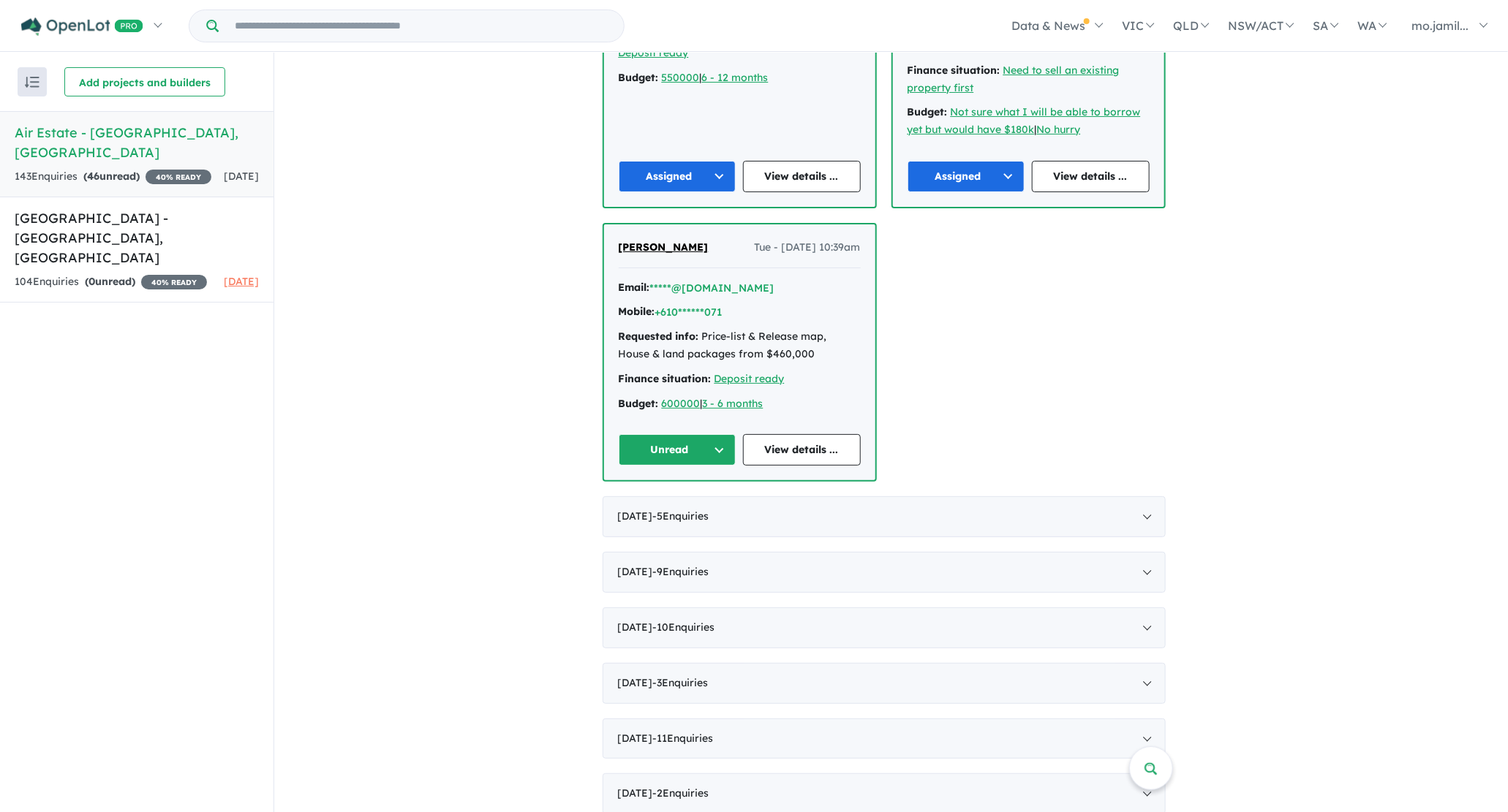
click at [726, 444] on button "Unread" at bounding box center [677, 450] width 118 height 32
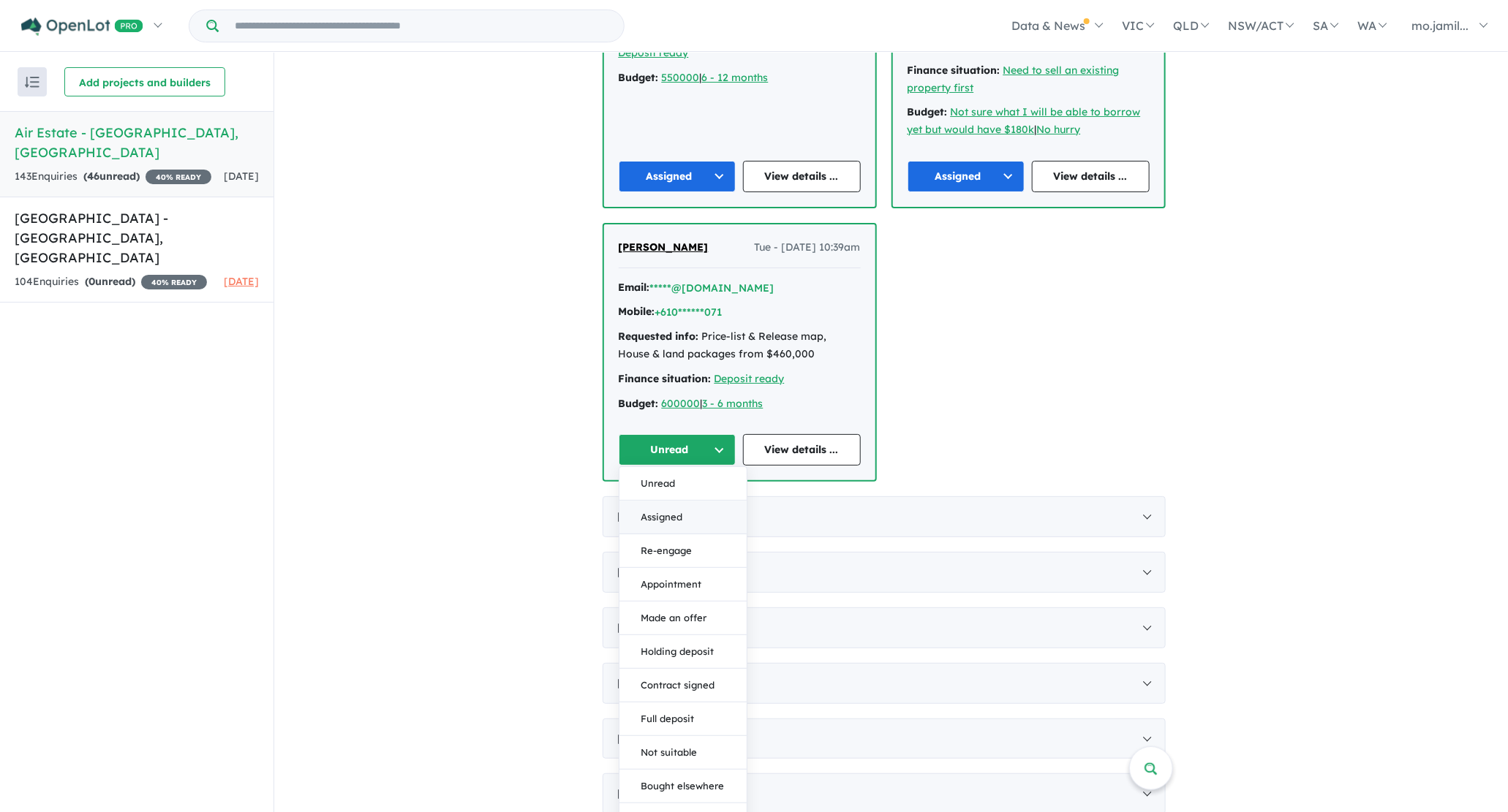
click at [684, 502] on button "Assigned" at bounding box center [683, 518] width 127 height 33
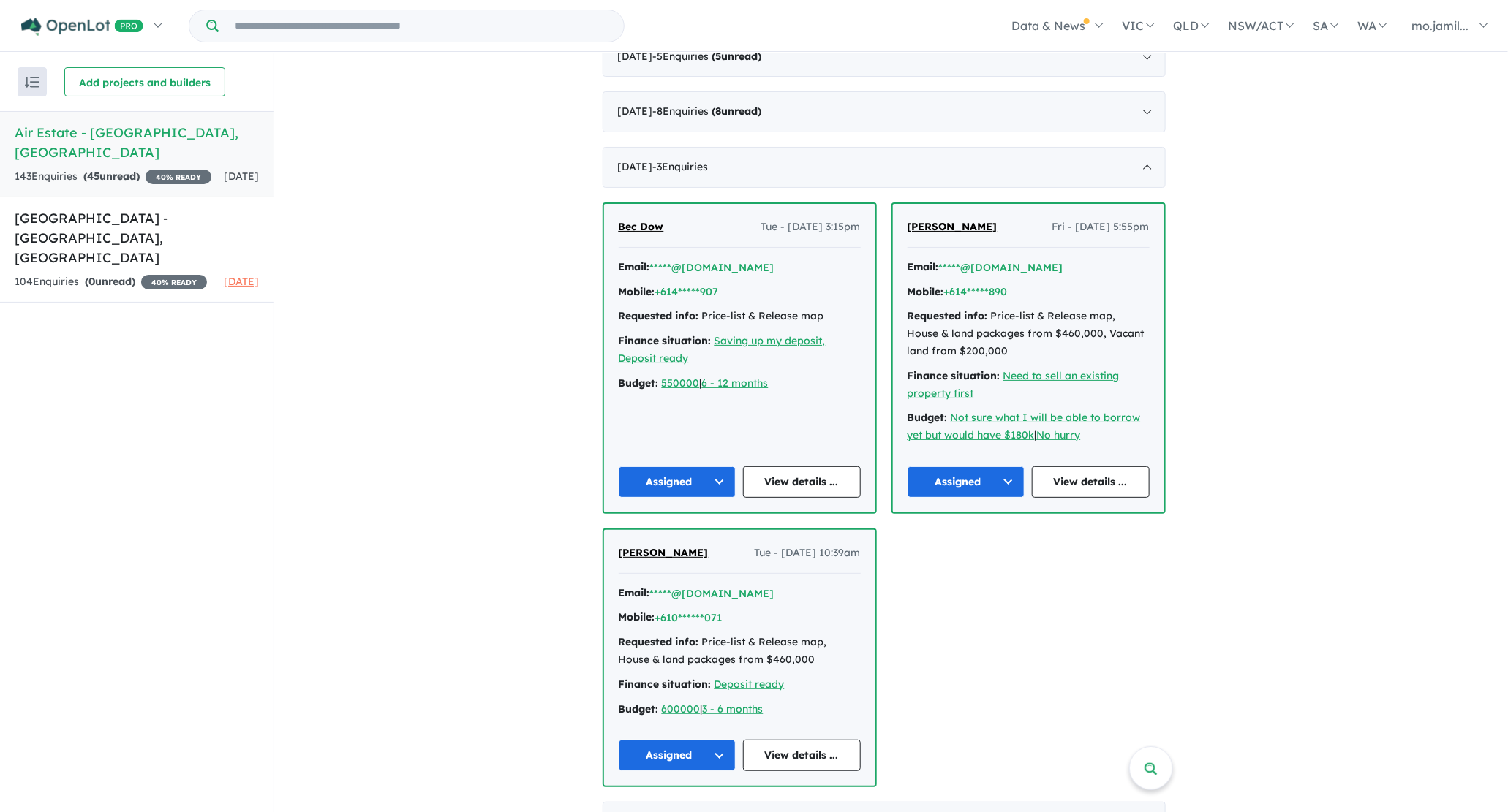
scroll to position [884, 0]
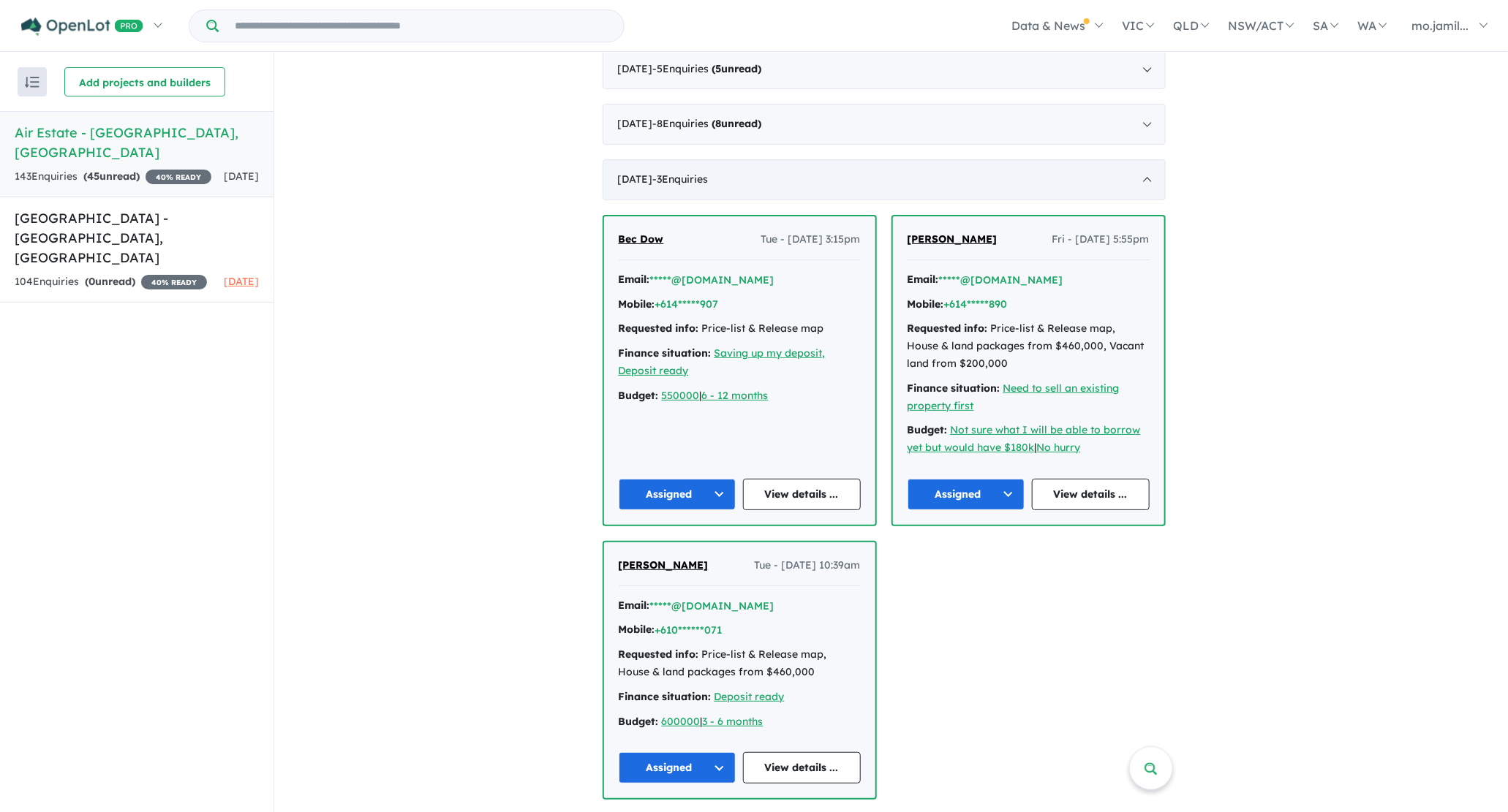
click at [783, 191] on div "[DATE] - 3 Enquir ies ( 0 unread)" at bounding box center [884, 179] width 563 height 41
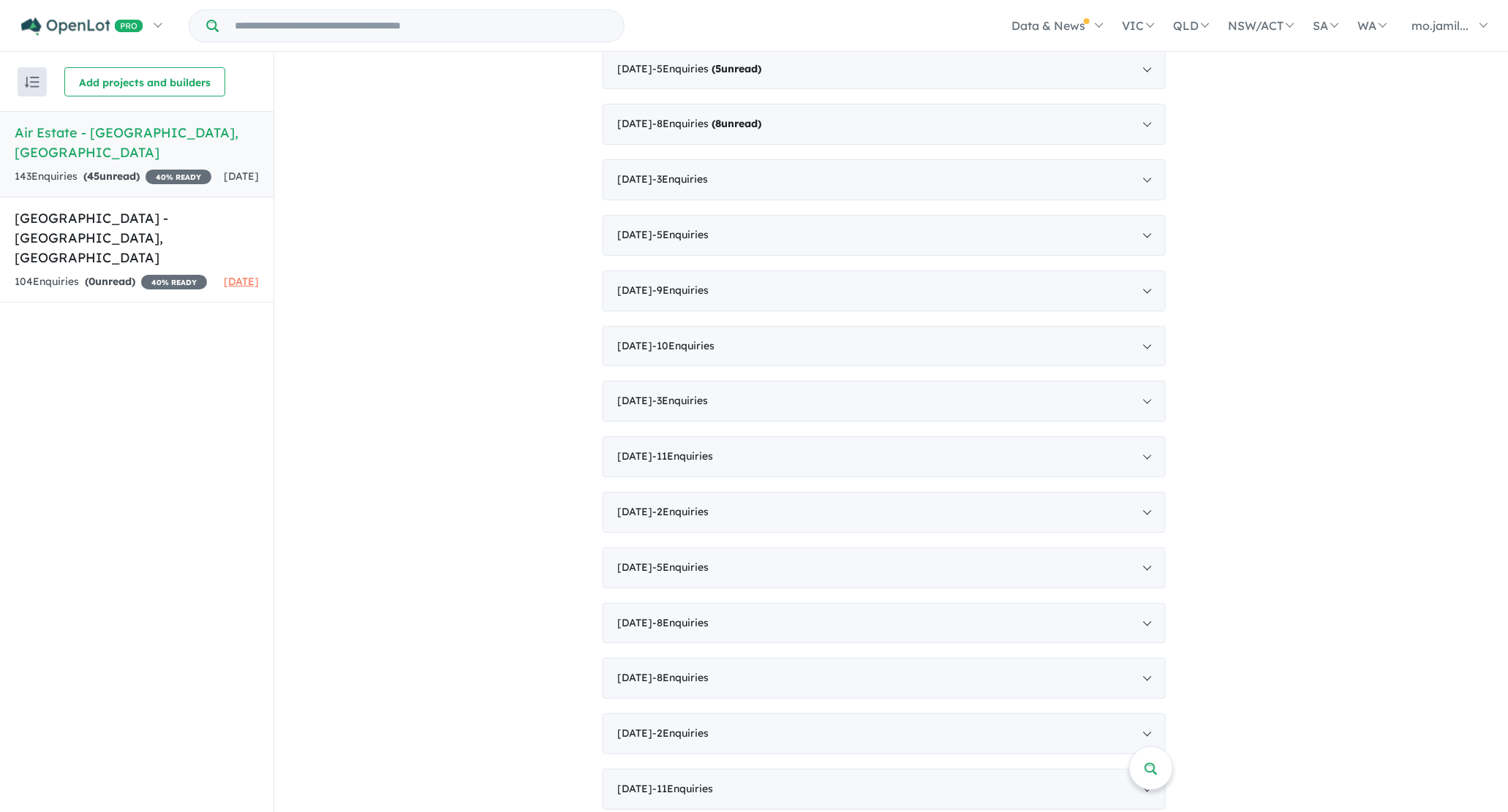
click at [802, 145] on div "[DATE] - 2 Enquir ies ( 2 unread) [PERSON_NAME] Thu - [DATE] 1:42pm Email: [EMA…" at bounding box center [884, 401] width 563 height 1370
click at [805, 134] on div "[DATE] - 8 Enquir ies ( 8 unread)" at bounding box center [884, 124] width 563 height 41
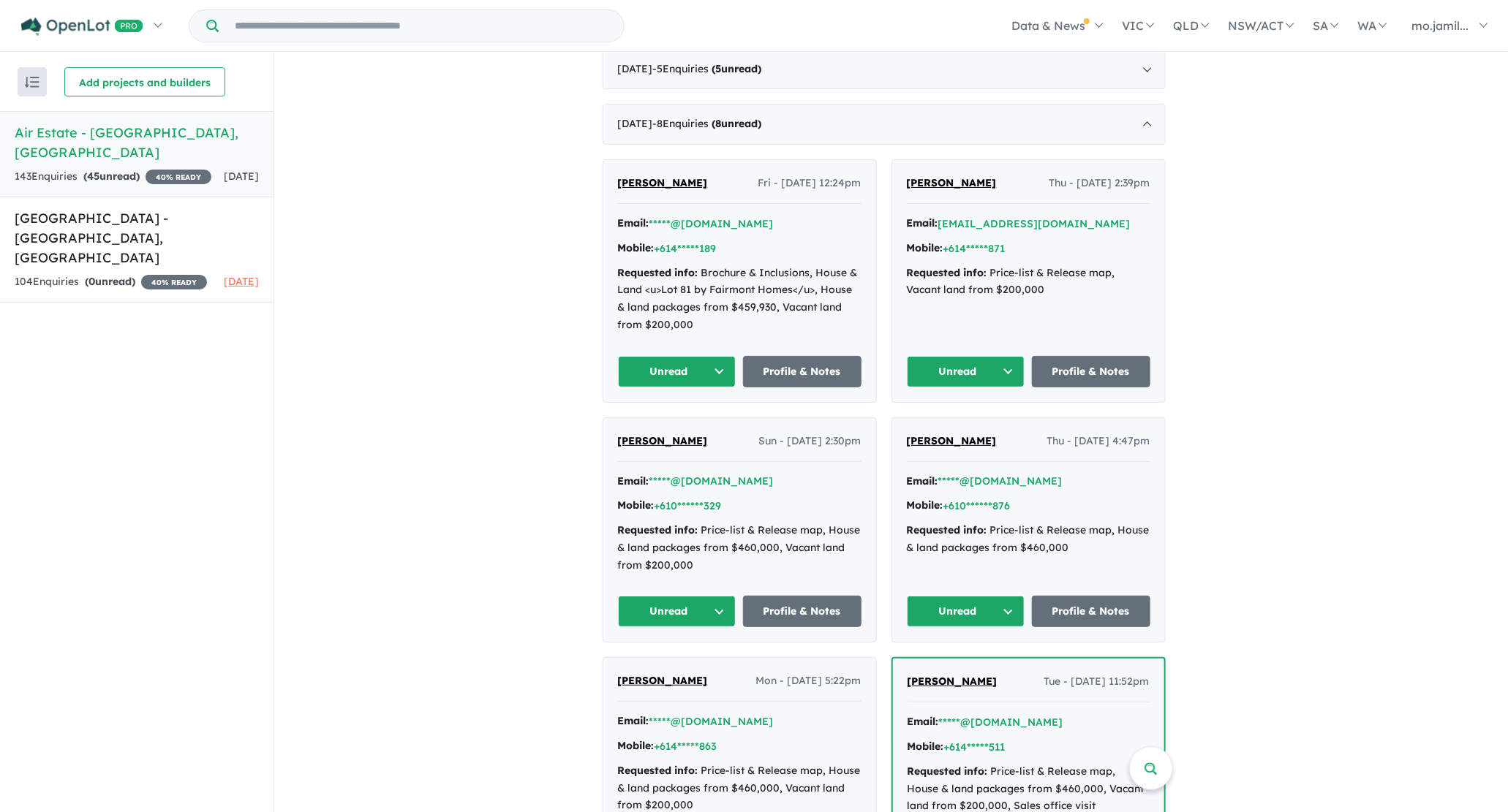
click at [696, 345] on div "[PERSON_NAME] Fri - [DATE] 12:24pm Email: *****@[DOMAIN_NAME] Mobile: +614*****…" at bounding box center [739, 281] width 273 height 242
click at [694, 359] on button "Unread" at bounding box center [677, 371] width 119 height 32
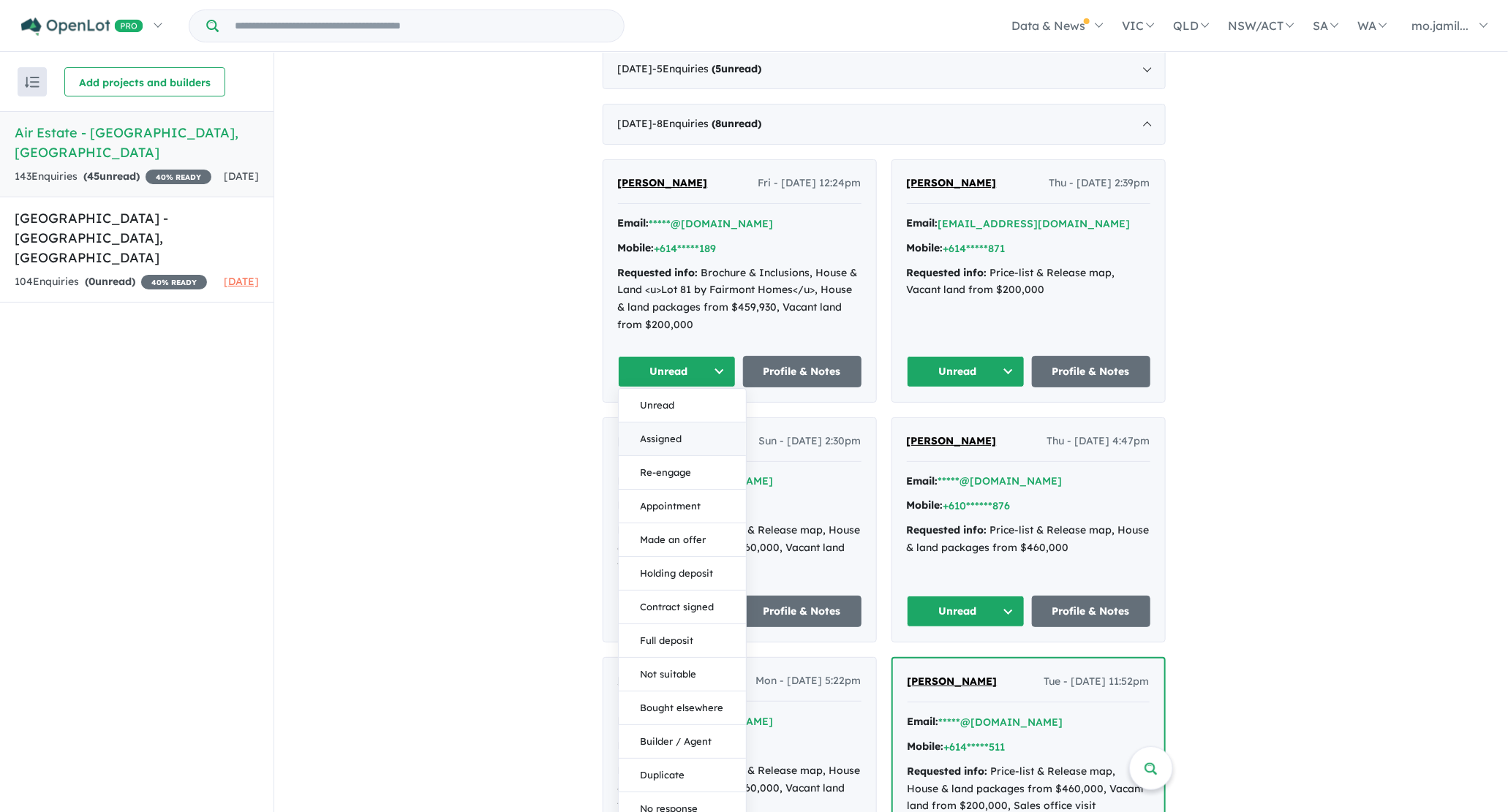
click at [671, 422] on button "Assigned" at bounding box center [682, 439] width 127 height 33
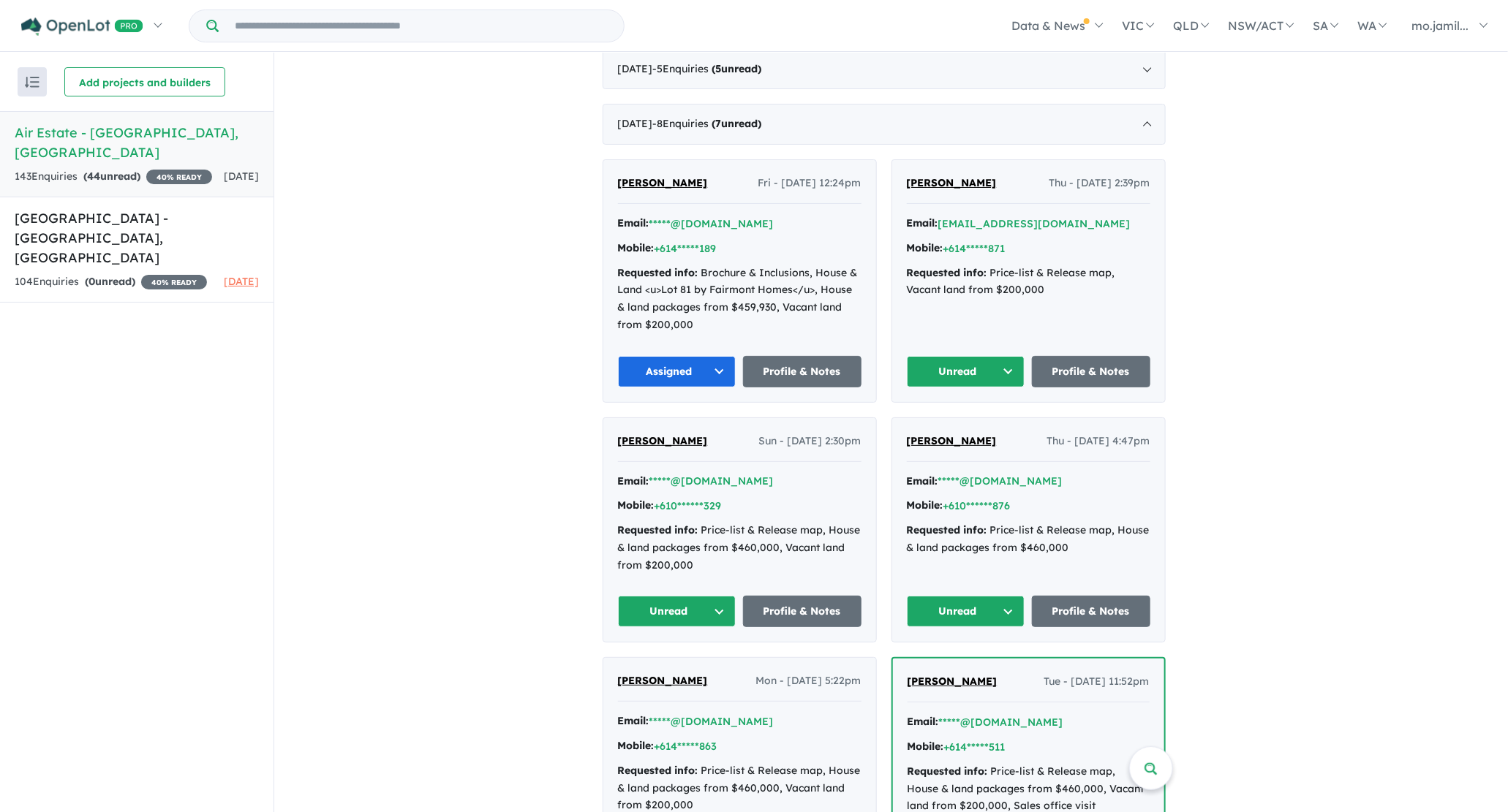
click at [992, 369] on button "Unread" at bounding box center [966, 371] width 119 height 32
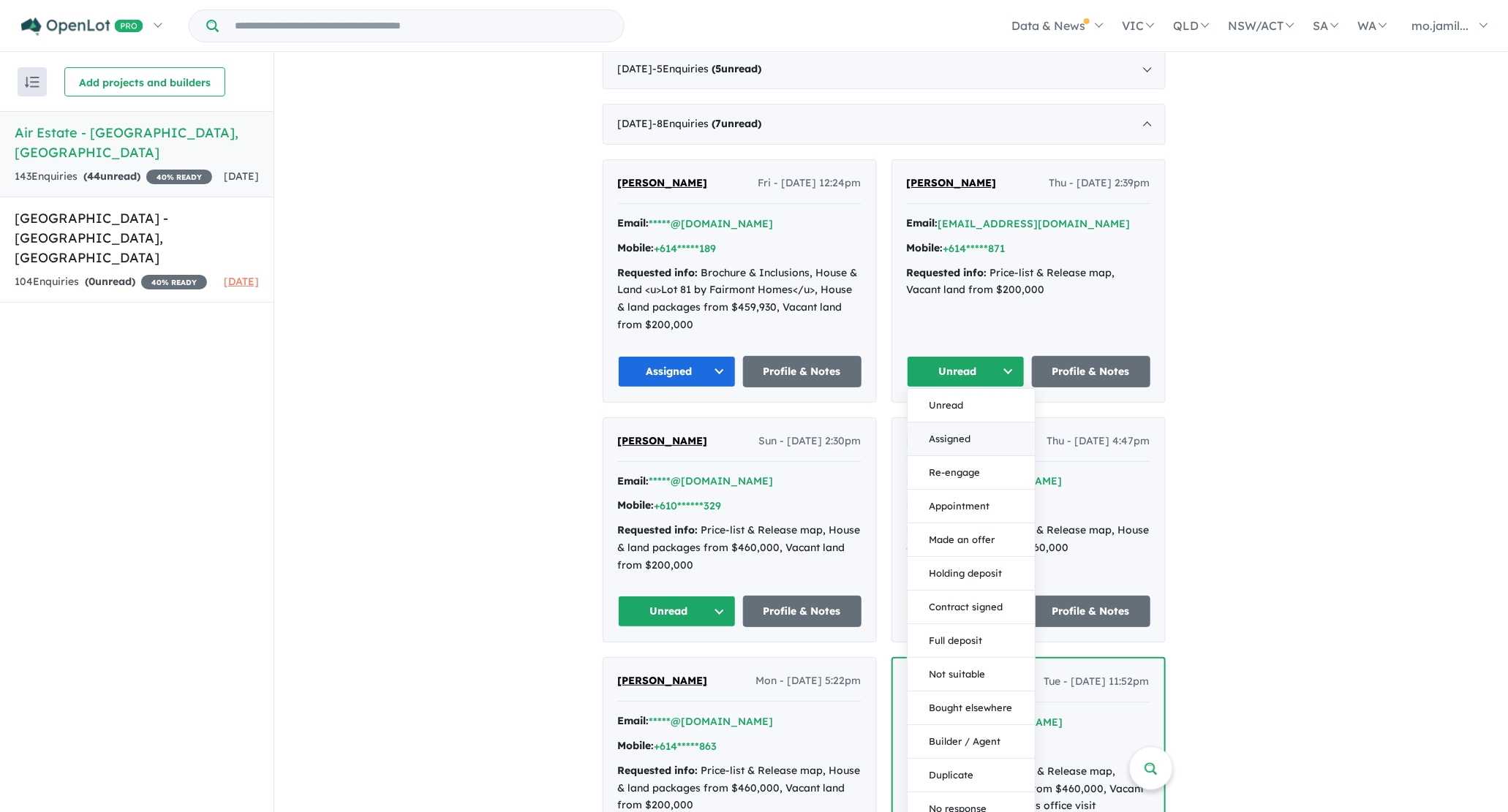
click at [929, 435] on button "Assigned" at bounding box center [971, 439] width 127 height 33
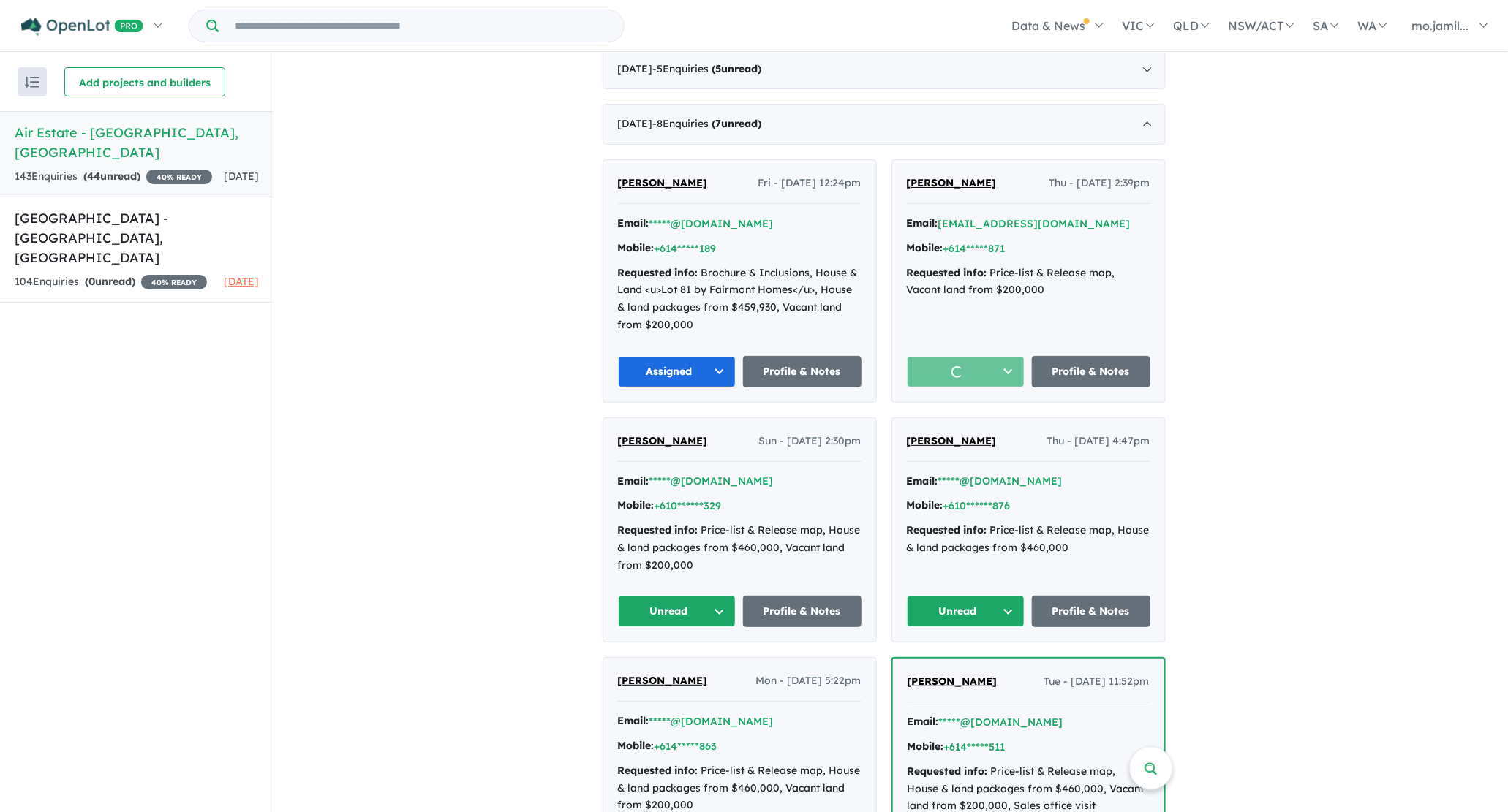
scroll to position [1212, 0]
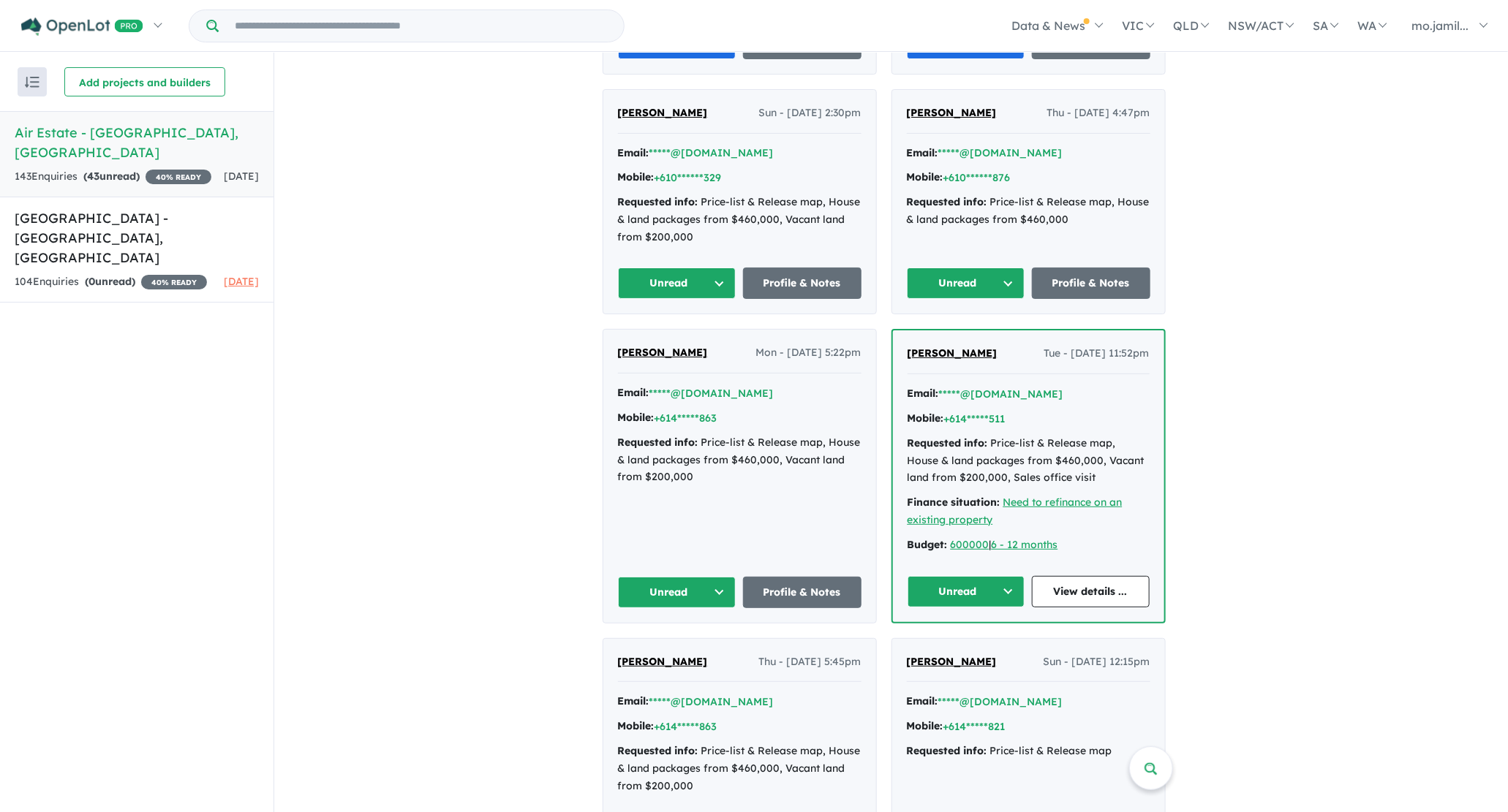
click at [714, 285] on button "Unread" at bounding box center [677, 284] width 119 height 32
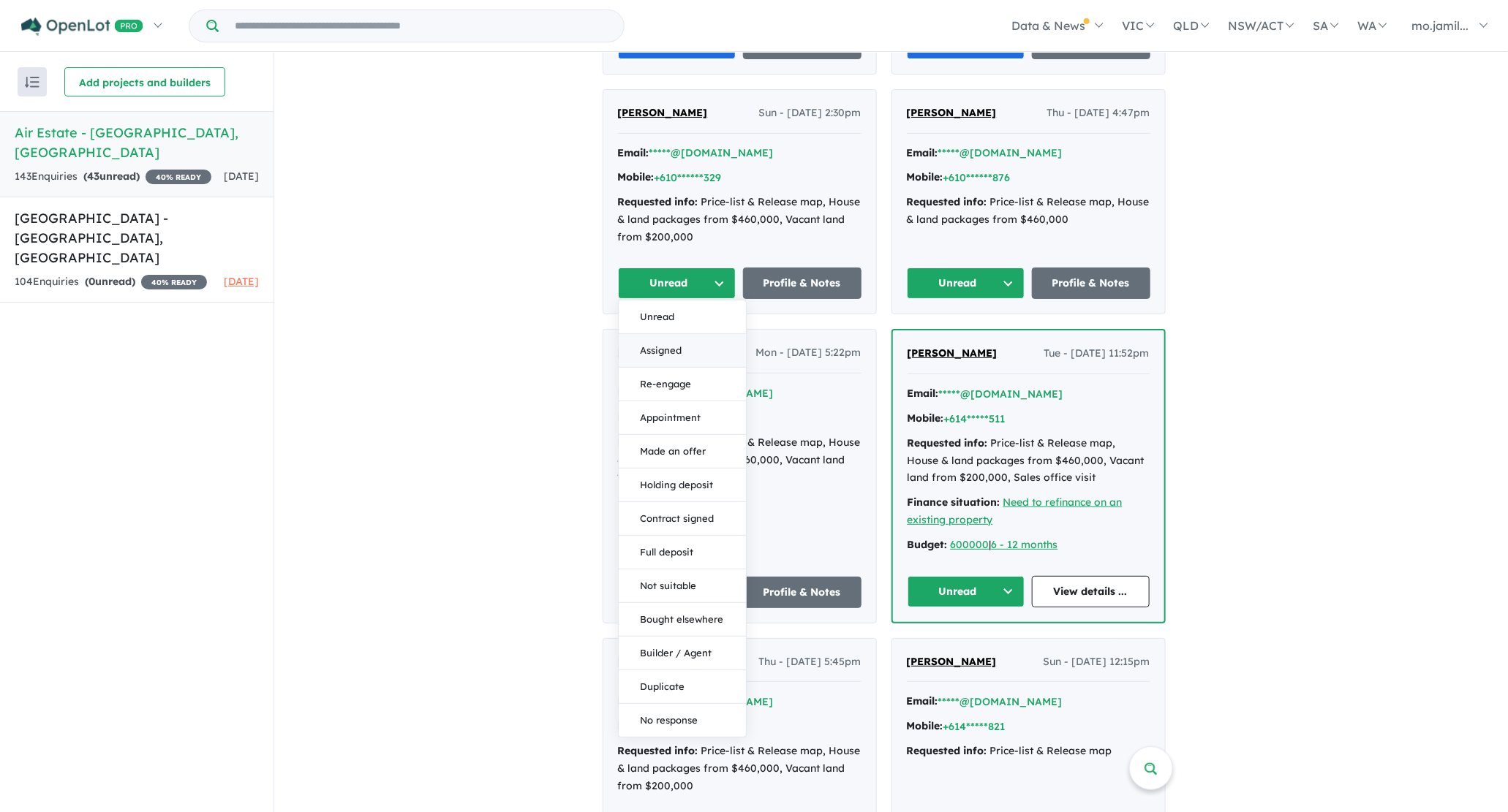
click at [692, 344] on button "Assigned" at bounding box center [682, 351] width 127 height 33
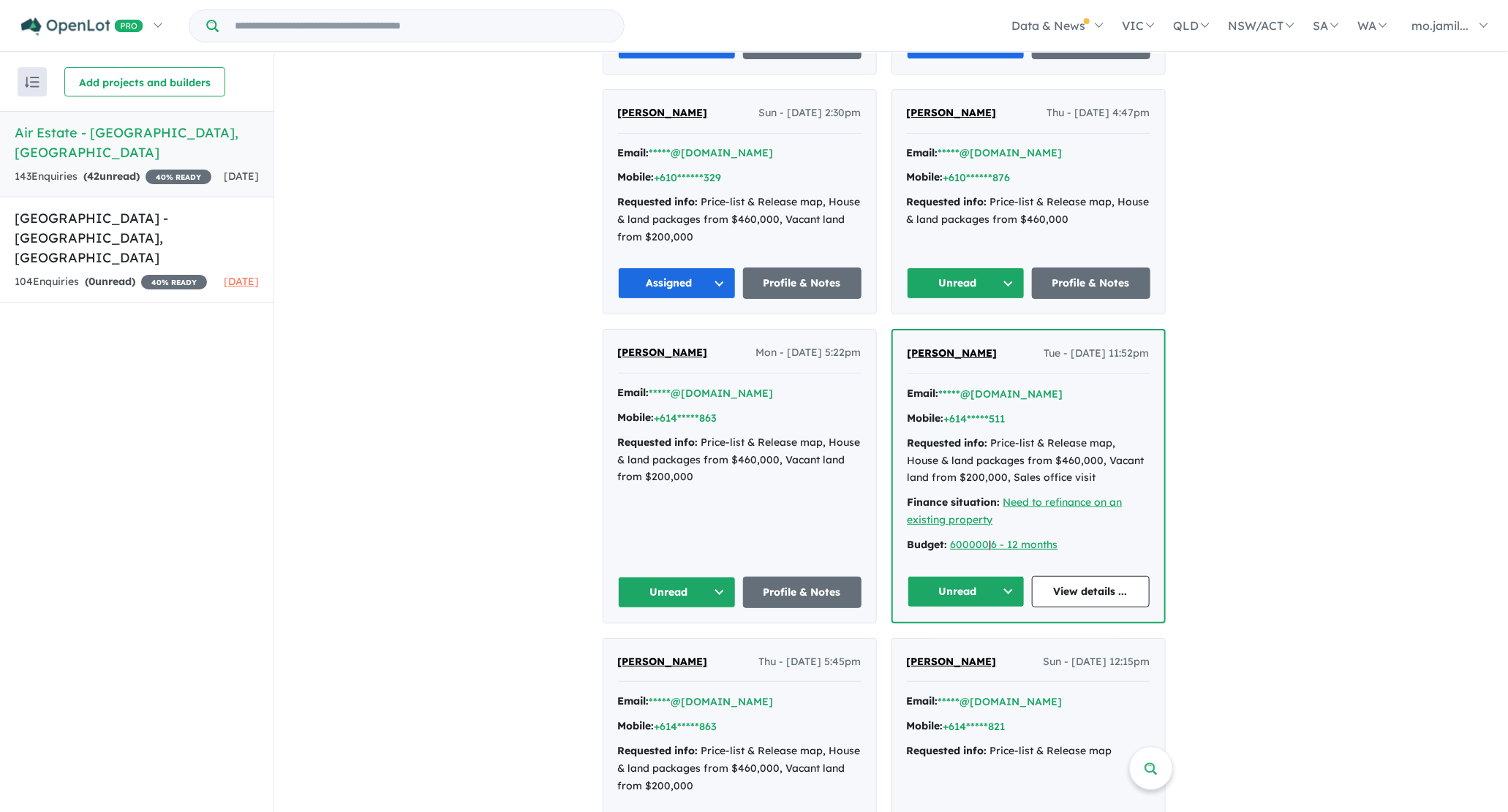
click at [699, 585] on button "Unread" at bounding box center [677, 593] width 119 height 32
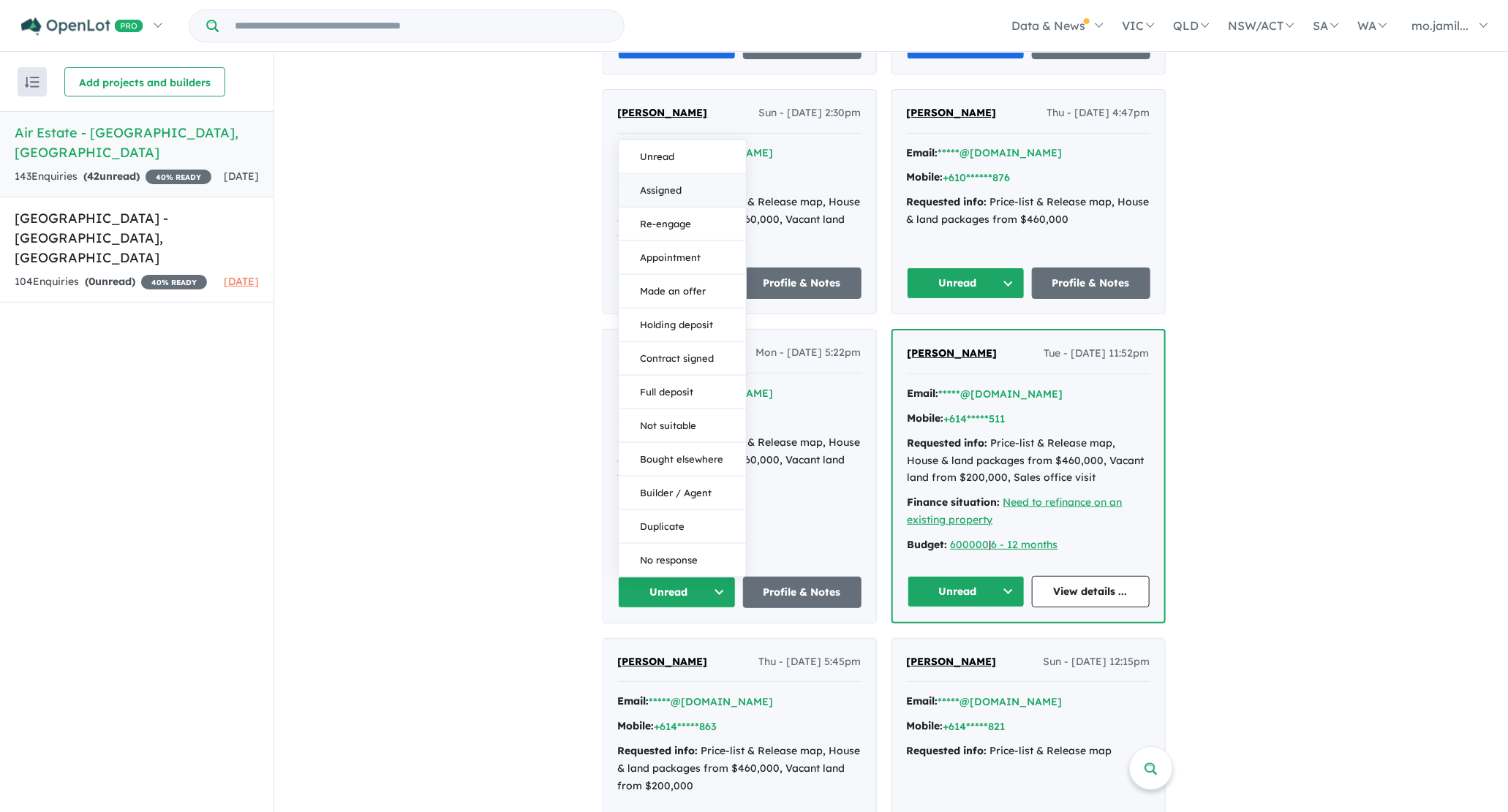
click at [683, 184] on button "Assigned" at bounding box center [682, 190] width 127 height 33
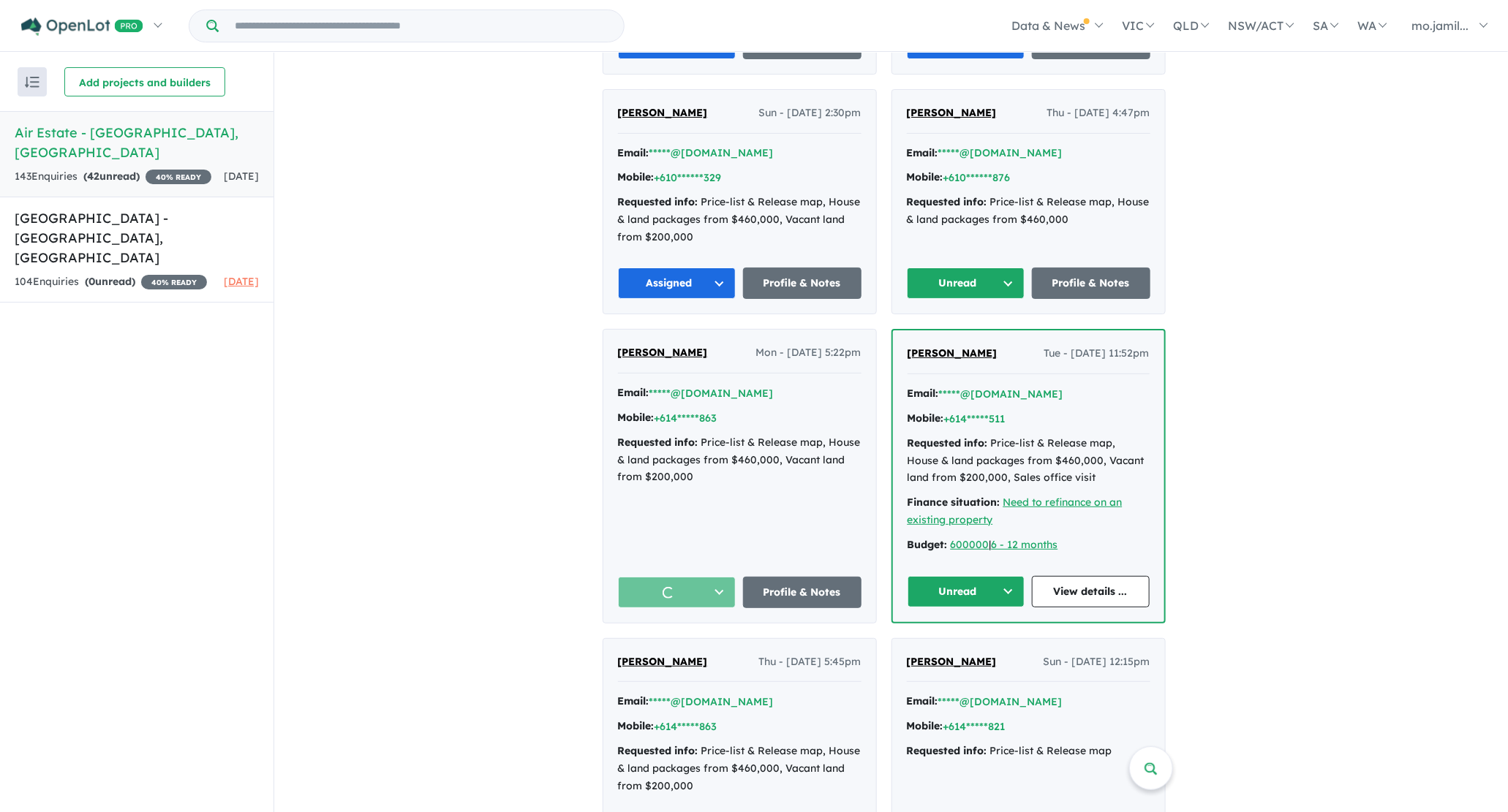
drag, startPoint x: 952, startPoint y: 247, endPoint x: 949, endPoint y: 285, distance: 38.1
click at [952, 247] on div "[PERSON_NAME] Thu - [DATE] 4:47pm Email: *****@[DOMAIN_NAME] Mobile: +610******…" at bounding box center [1028, 202] width 273 height 224
click at [949, 285] on button "Unread" at bounding box center [966, 284] width 119 height 32
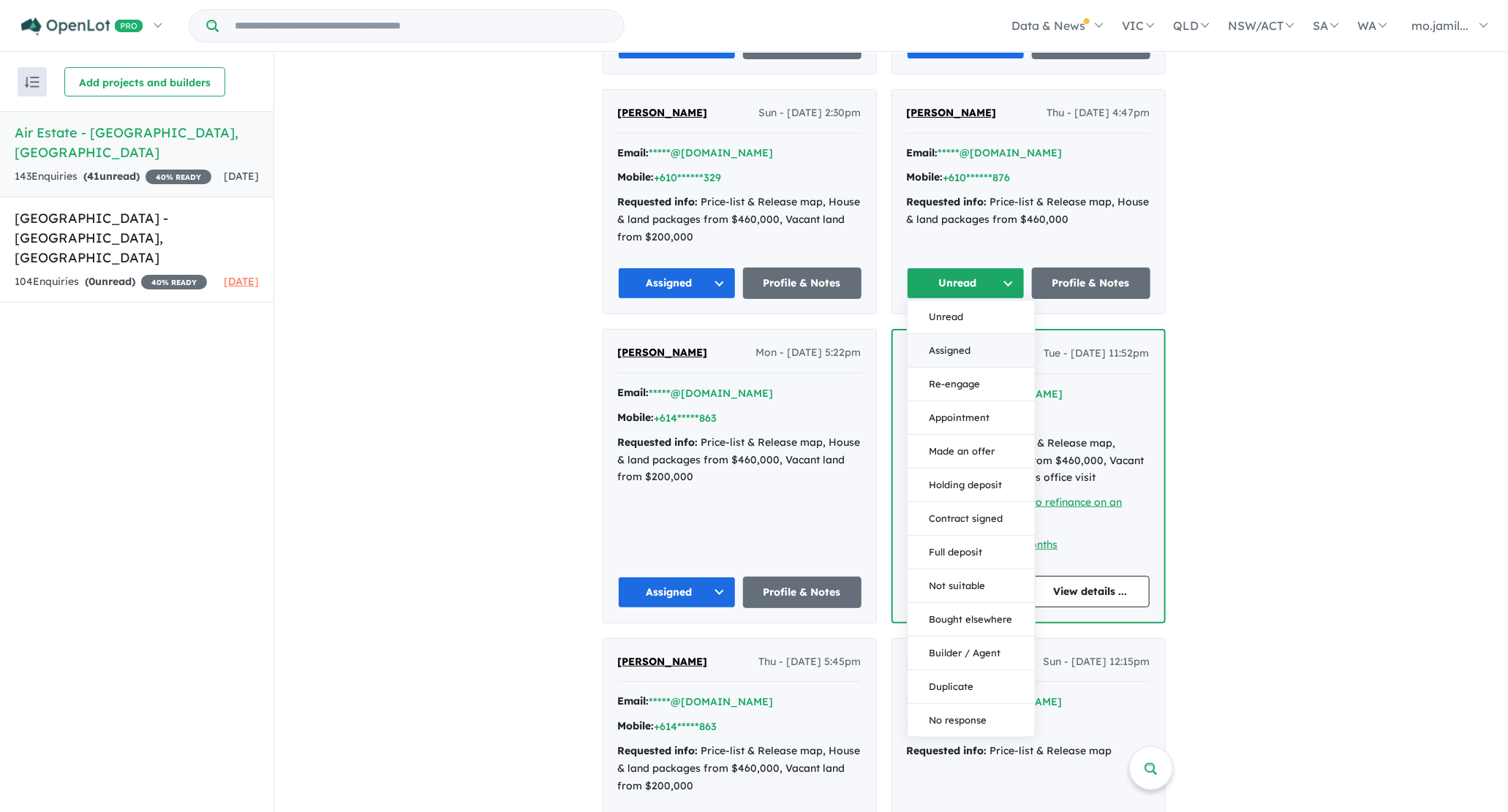
click at [947, 351] on button "Assigned" at bounding box center [971, 351] width 127 height 33
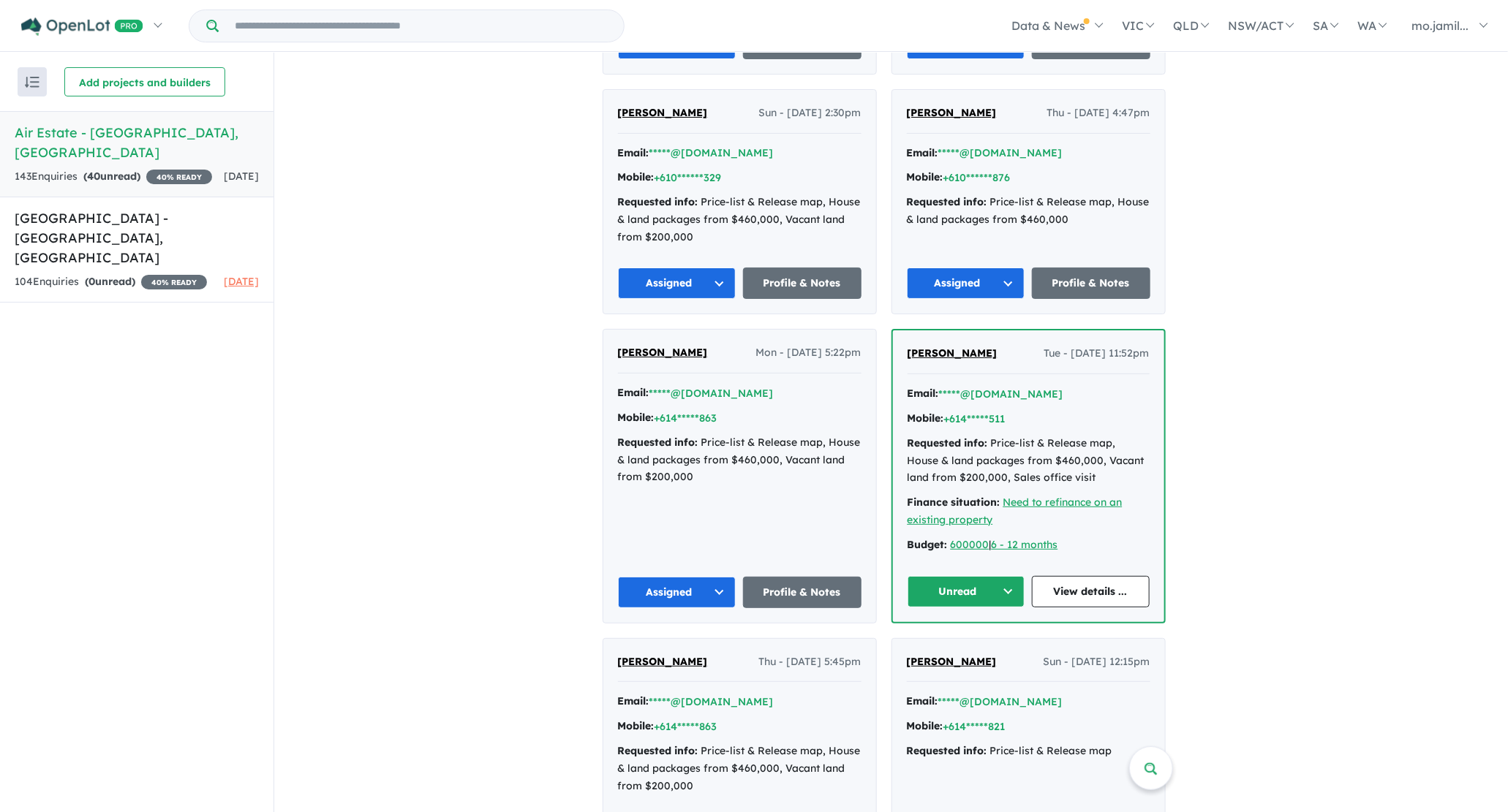
click at [984, 591] on button "Unread" at bounding box center [966, 592] width 118 height 32
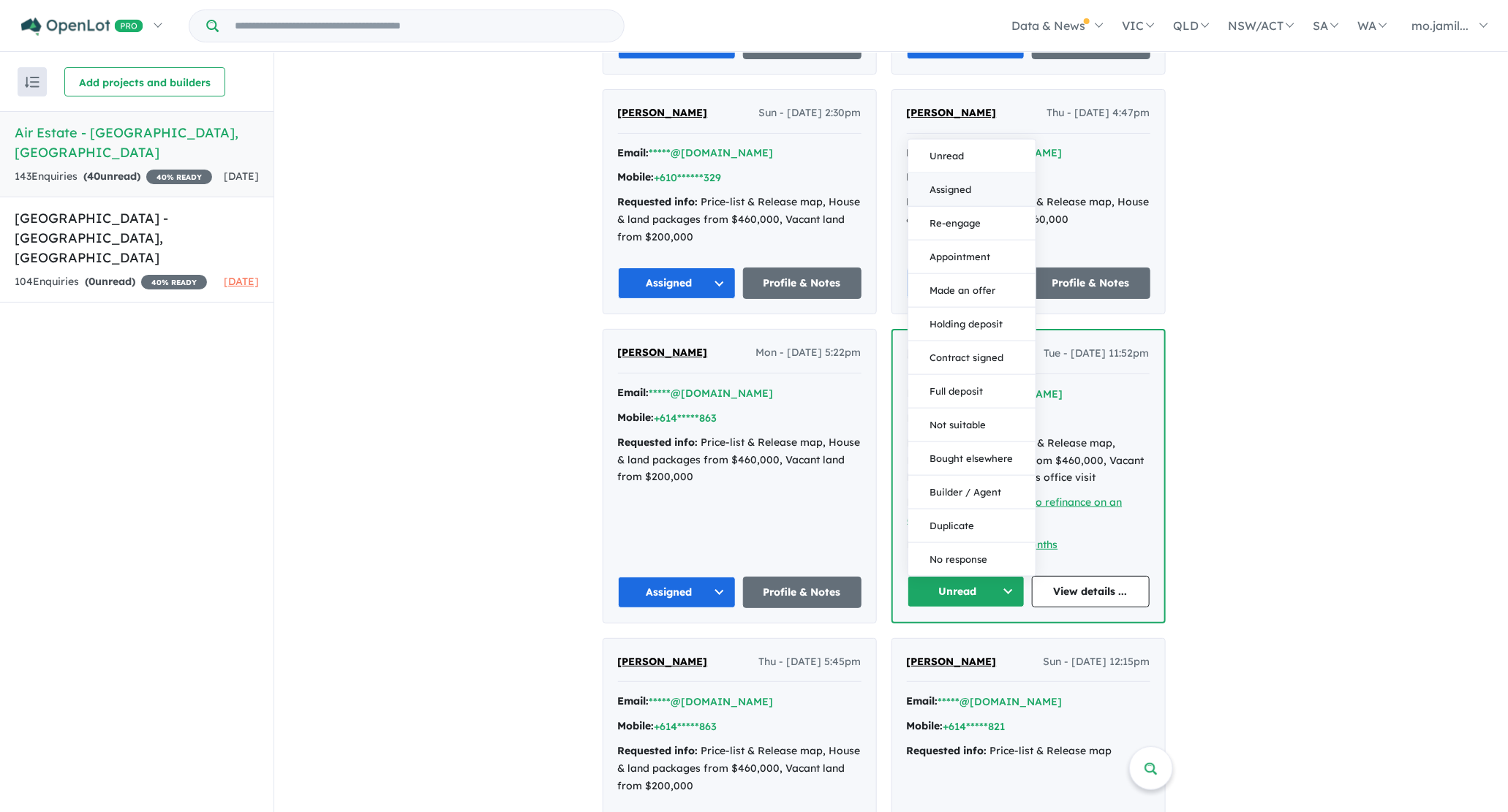
click at [1002, 189] on button "Assigned" at bounding box center [972, 190] width 127 height 33
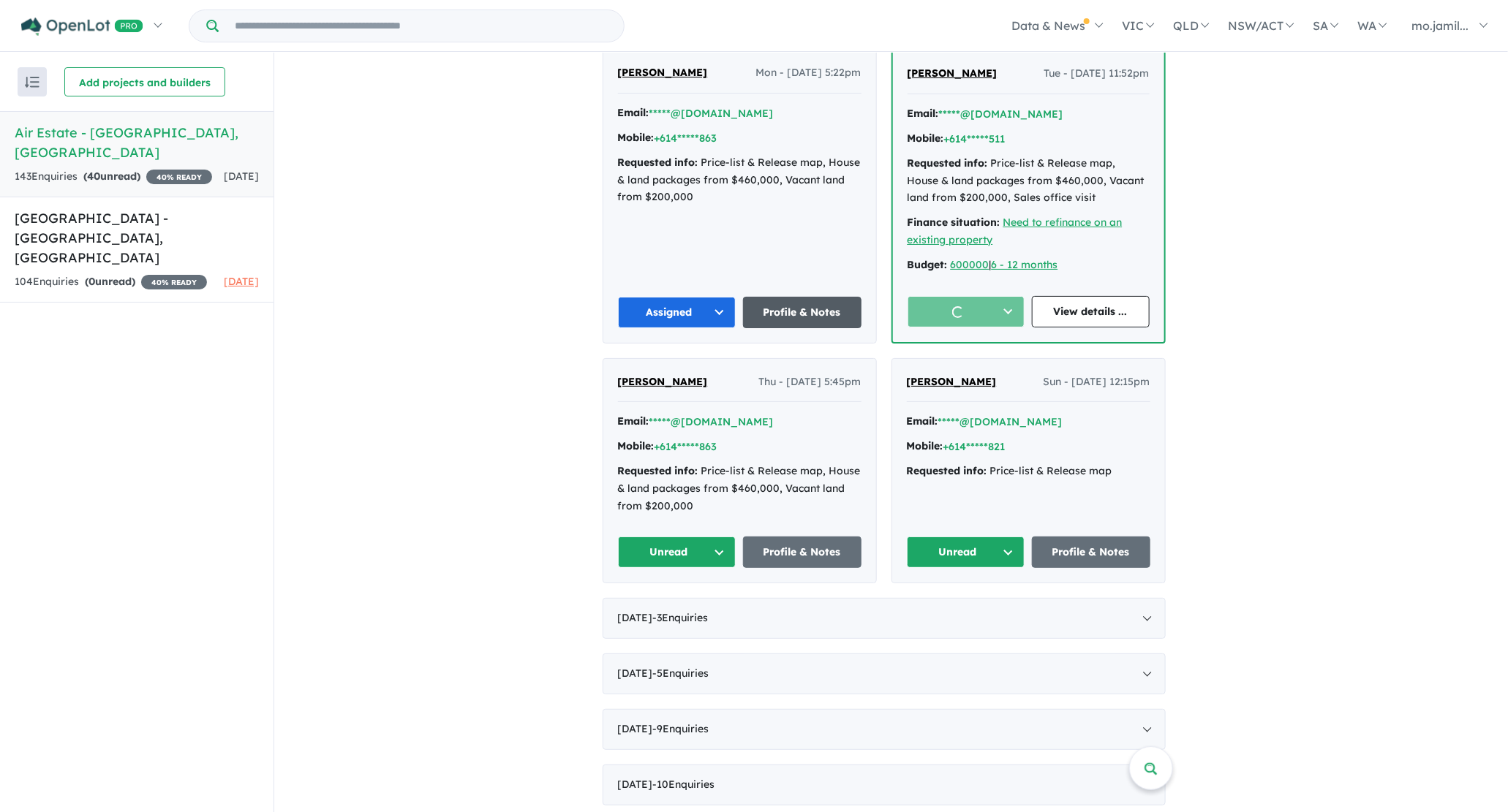
scroll to position [1553, 0]
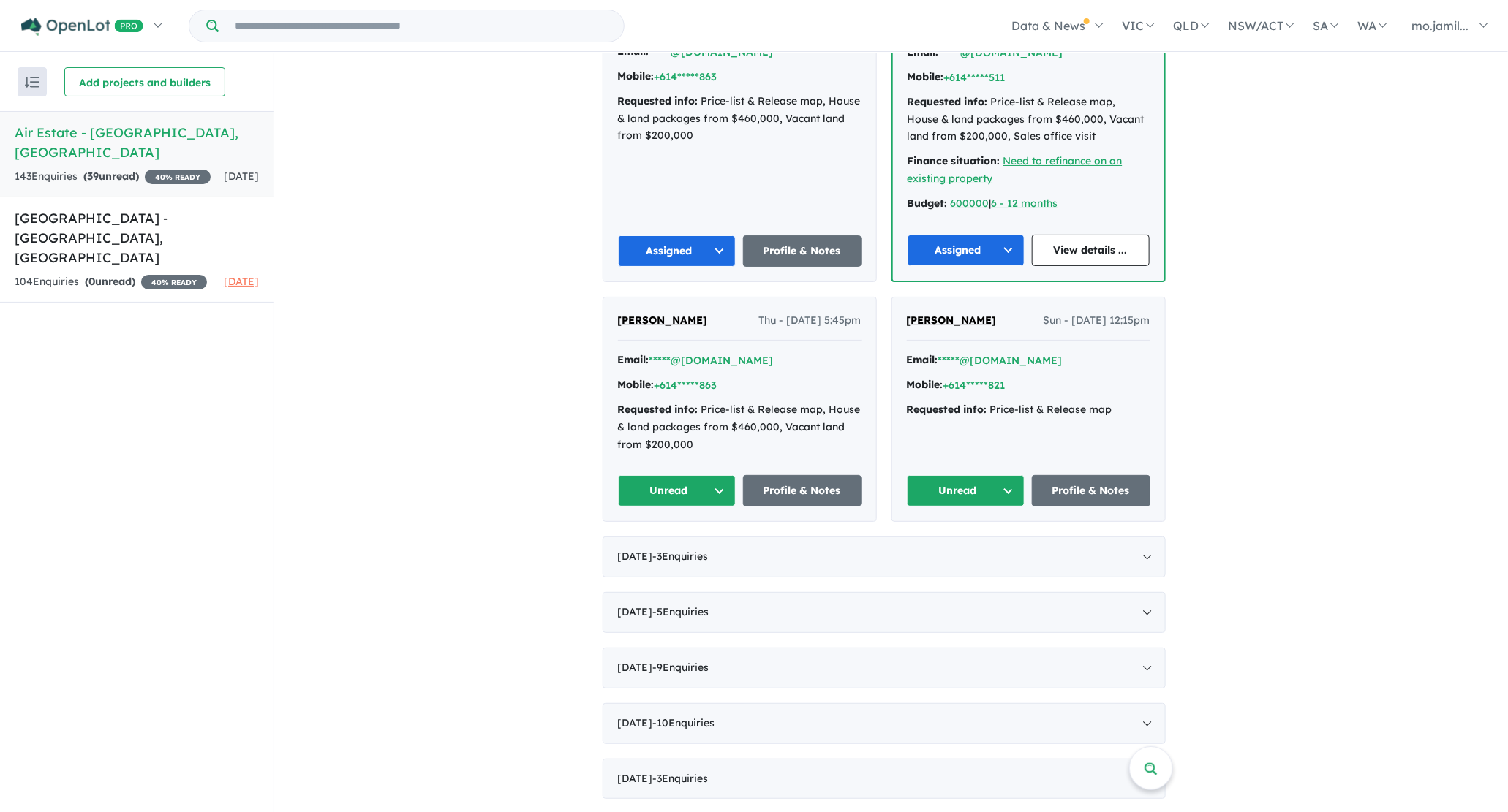
click at [726, 475] on button "Unread" at bounding box center [677, 491] width 119 height 32
click at [691, 542] on button "Assigned" at bounding box center [682, 559] width 127 height 33
click at [997, 485] on button "Unread" at bounding box center [966, 491] width 119 height 32
click at [959, 557] on button "Assigned" at bounding box center [971, 559] width 127 height 33
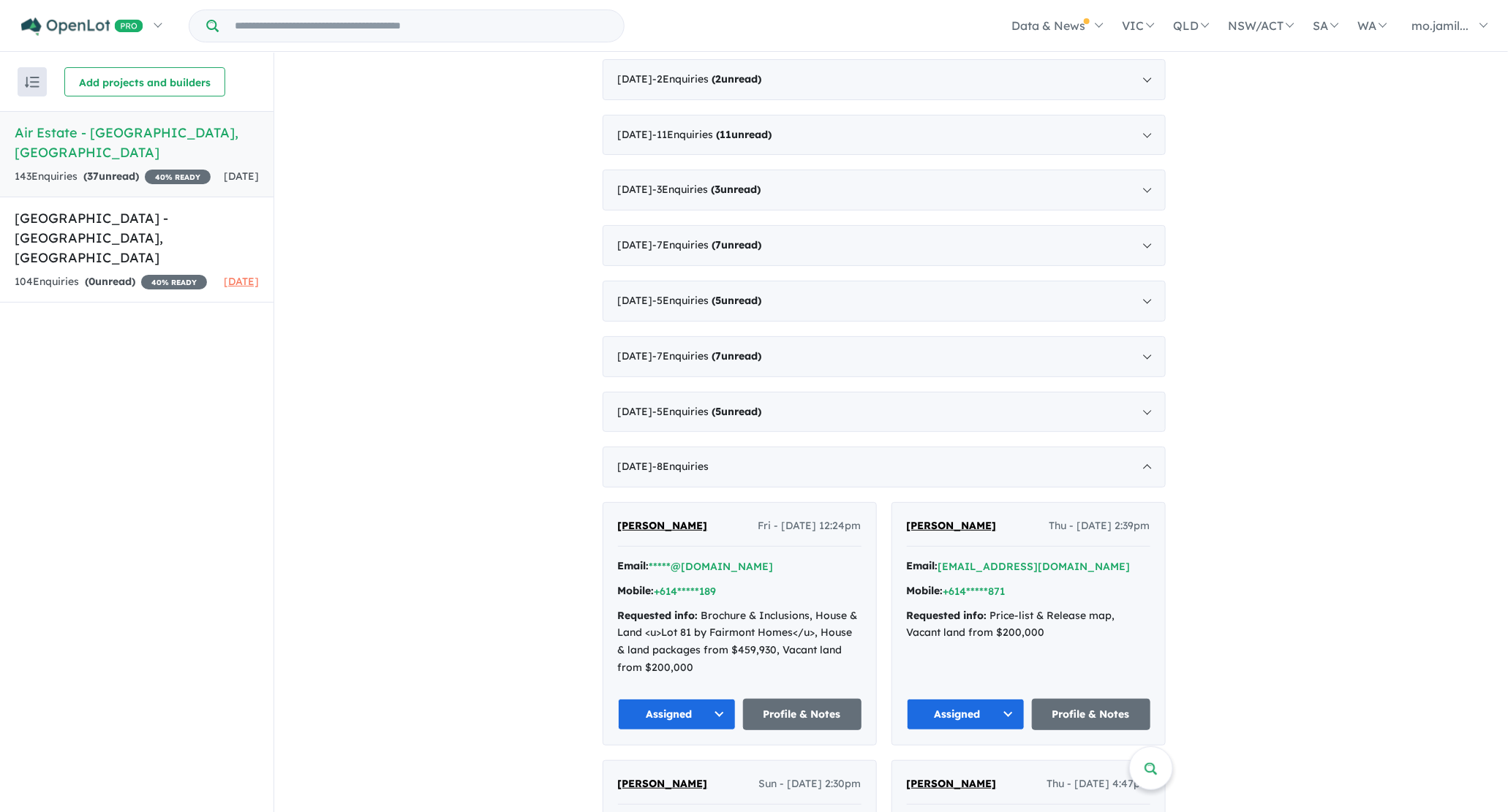
scroll to position [562, 0]
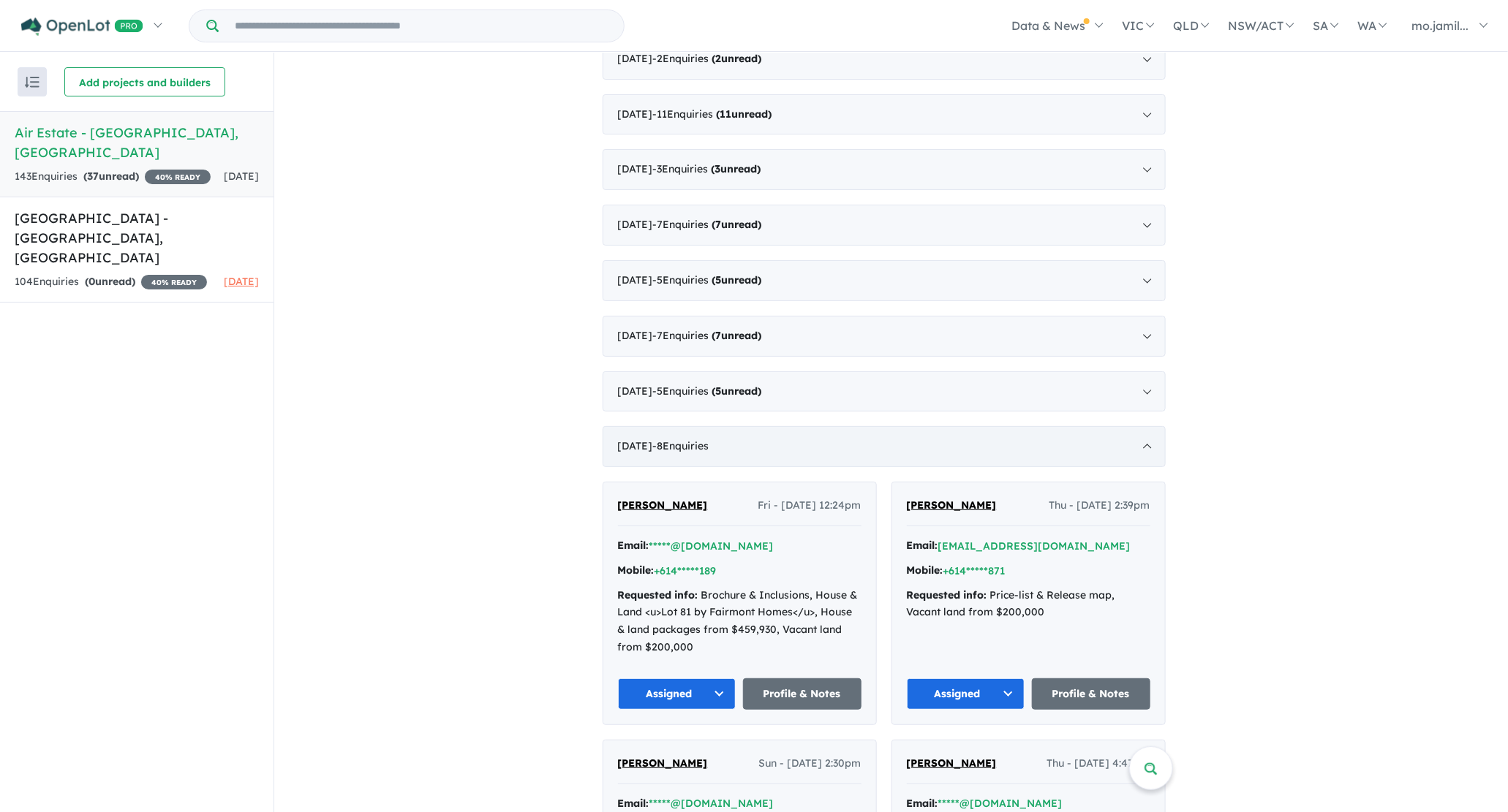
click at [709, 440] on span "- 8 Enquir ies ( 0 unread)" at bounding box center [681, 446] width 56 height 13
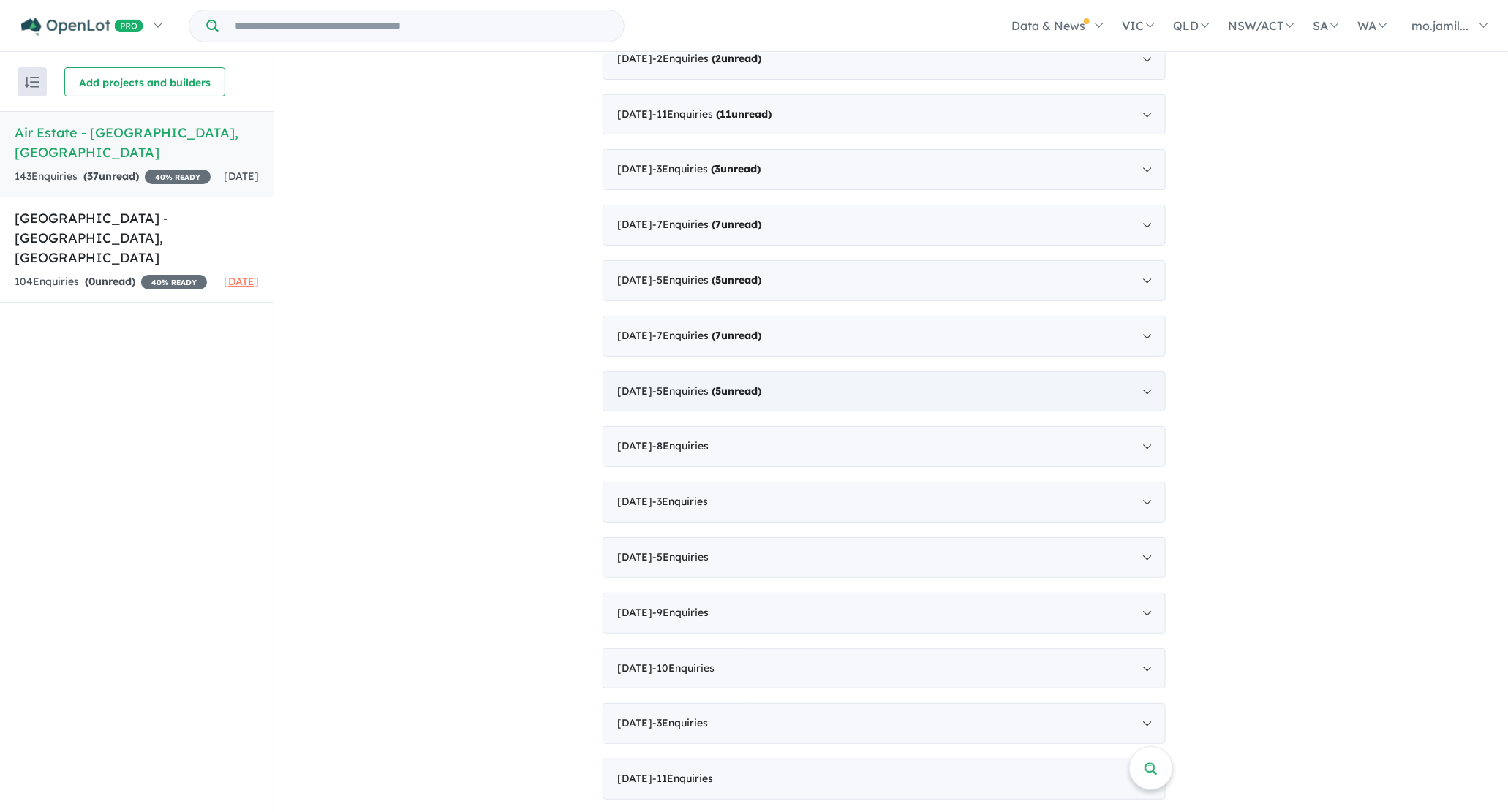
click at [736, 371] on div "[DATE] - 5 Enquir ies ( 5 unread)" at bounding box center [884, 391] width 563 height 41
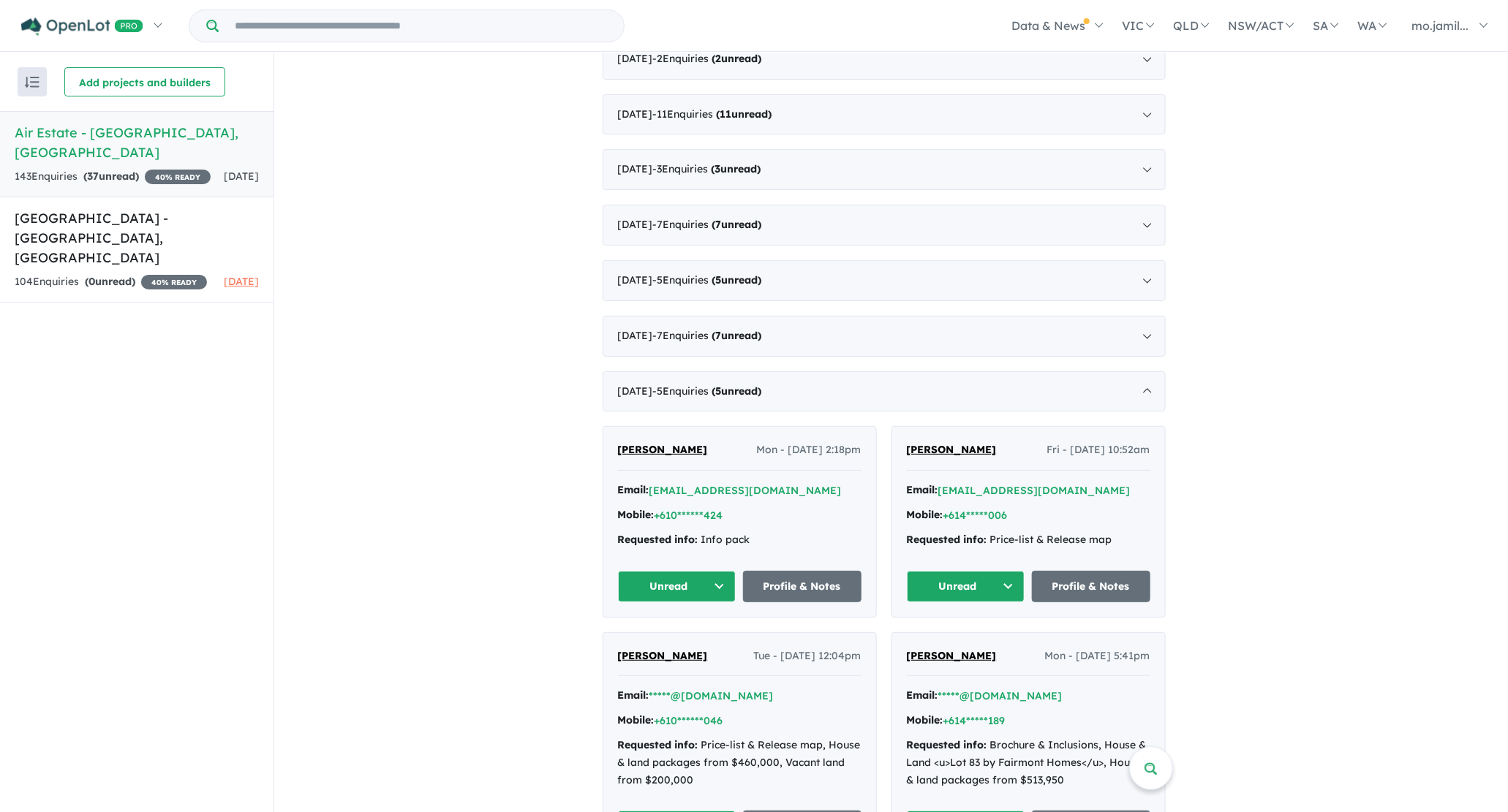
click at [703, 579] on button "Unread" at bounding box center [677, 587] width 119 height 32
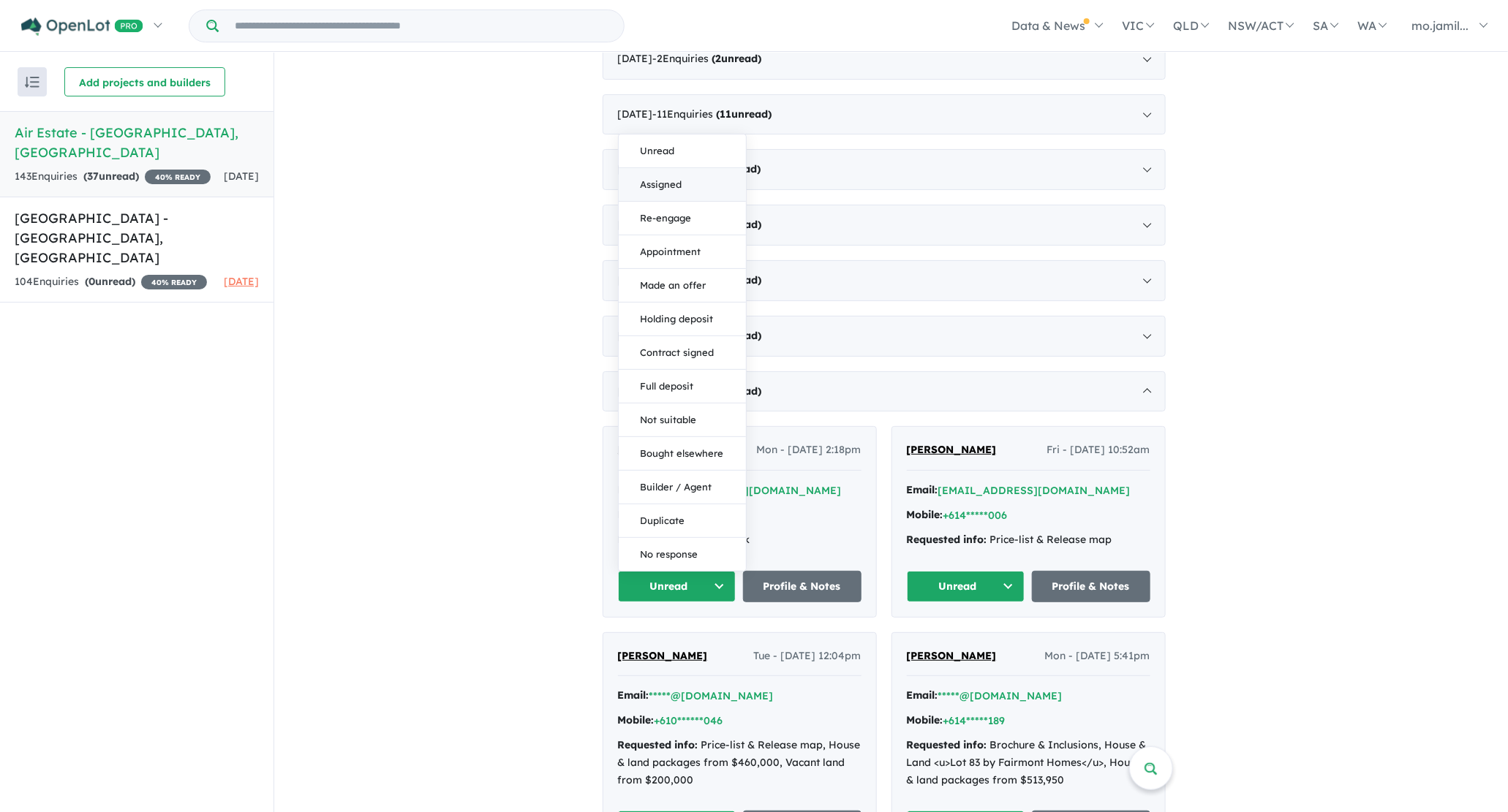
click at [731, 189] on button "Assigned" at bounding box center [682, 184] width 127 height 33
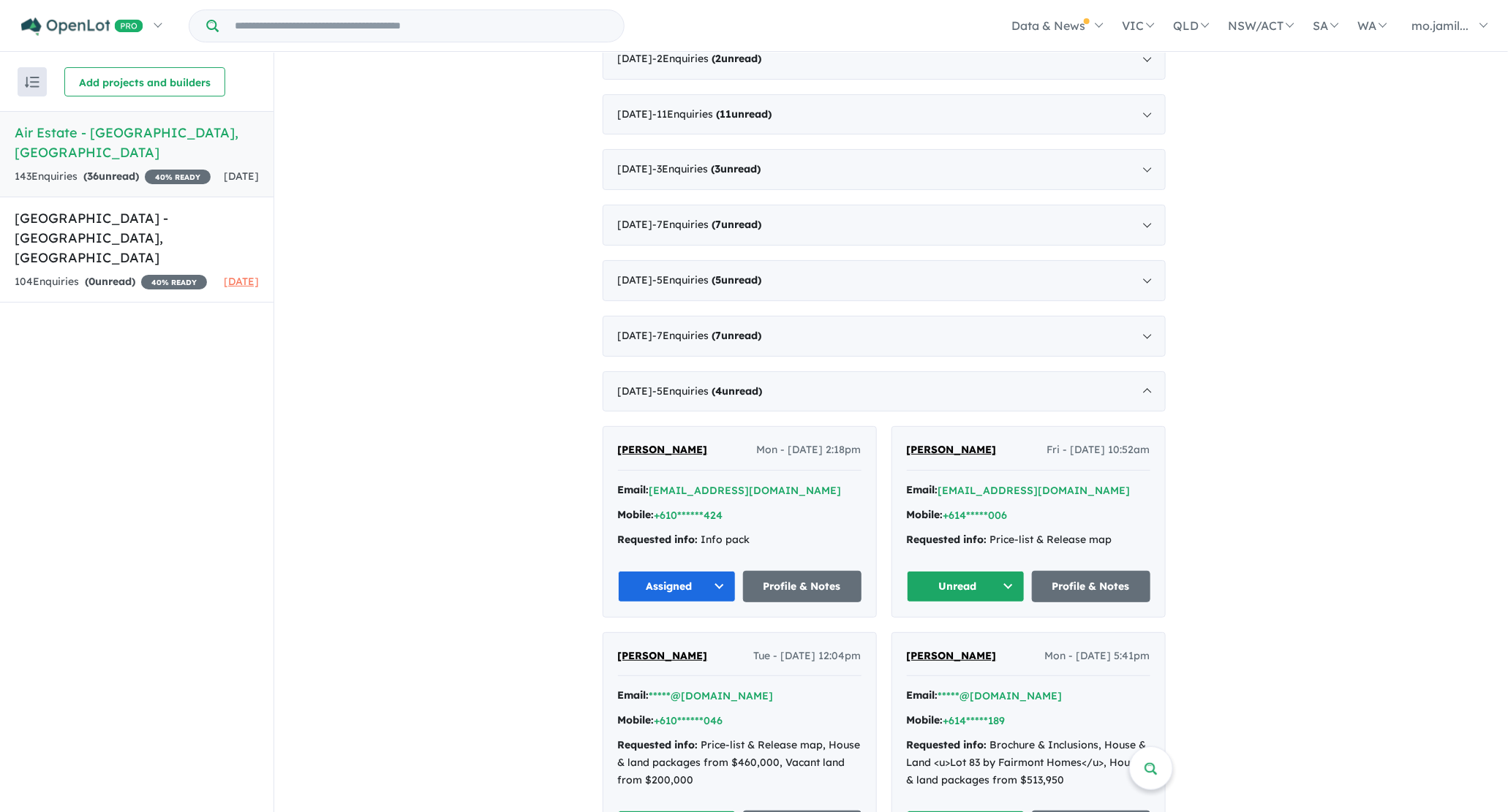
click at [943, 577] on button "Unread" at bounding box center [966, 587] width 119 height 32
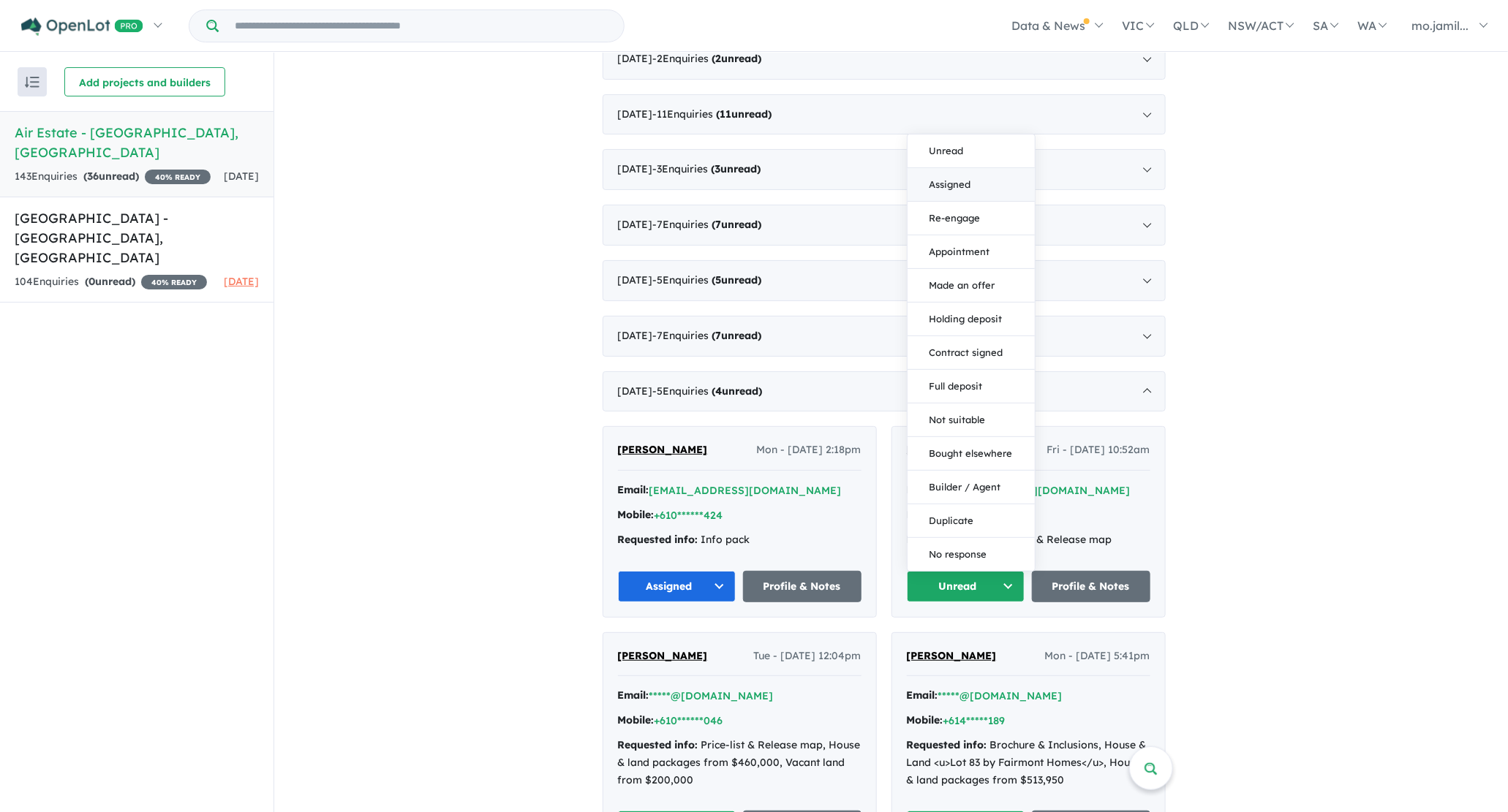
click at [963, 192] on button "Assigned" at bounding box center [971, 184] width 127 height 33
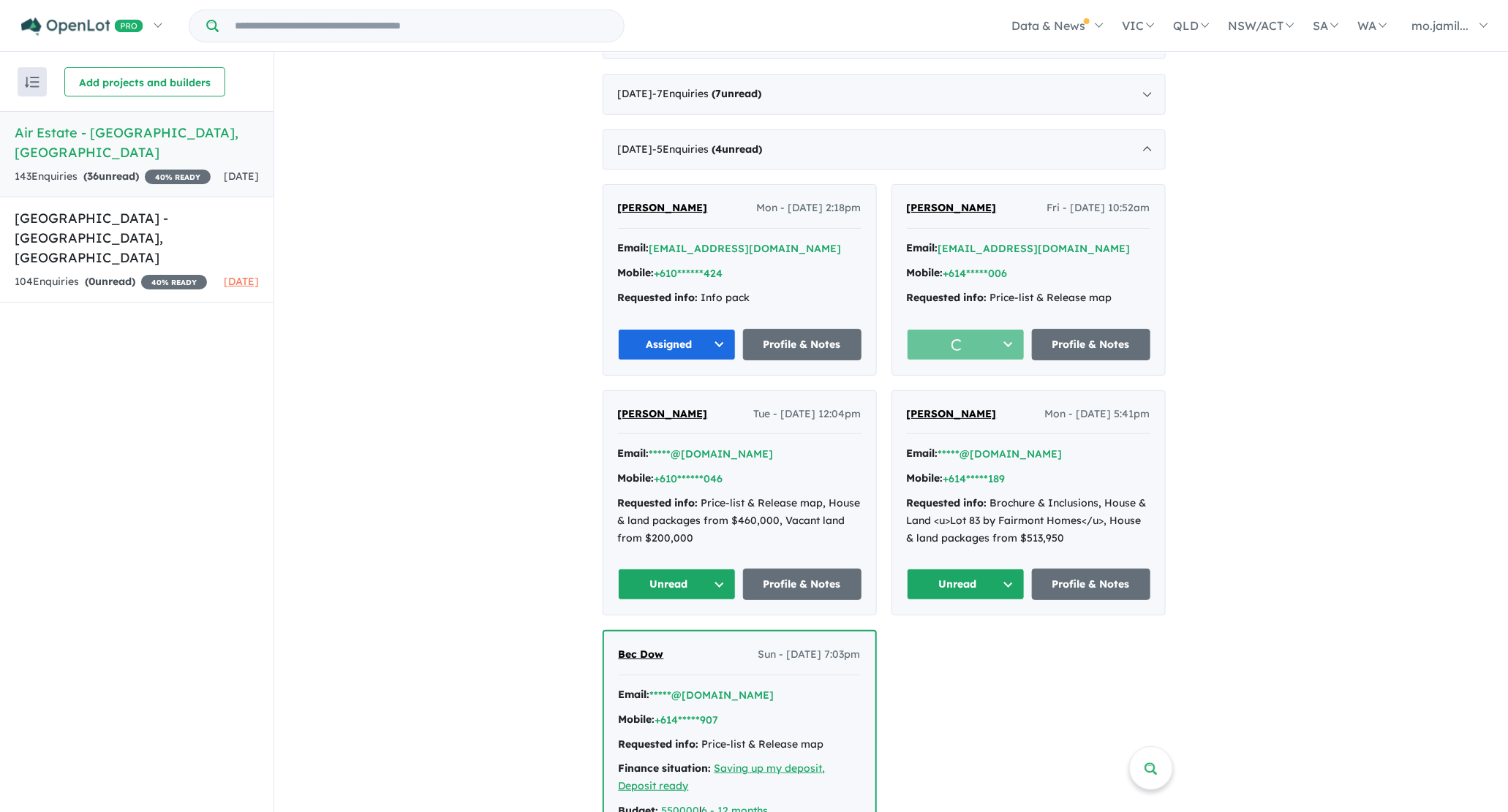
scroll to position [1027, 0]
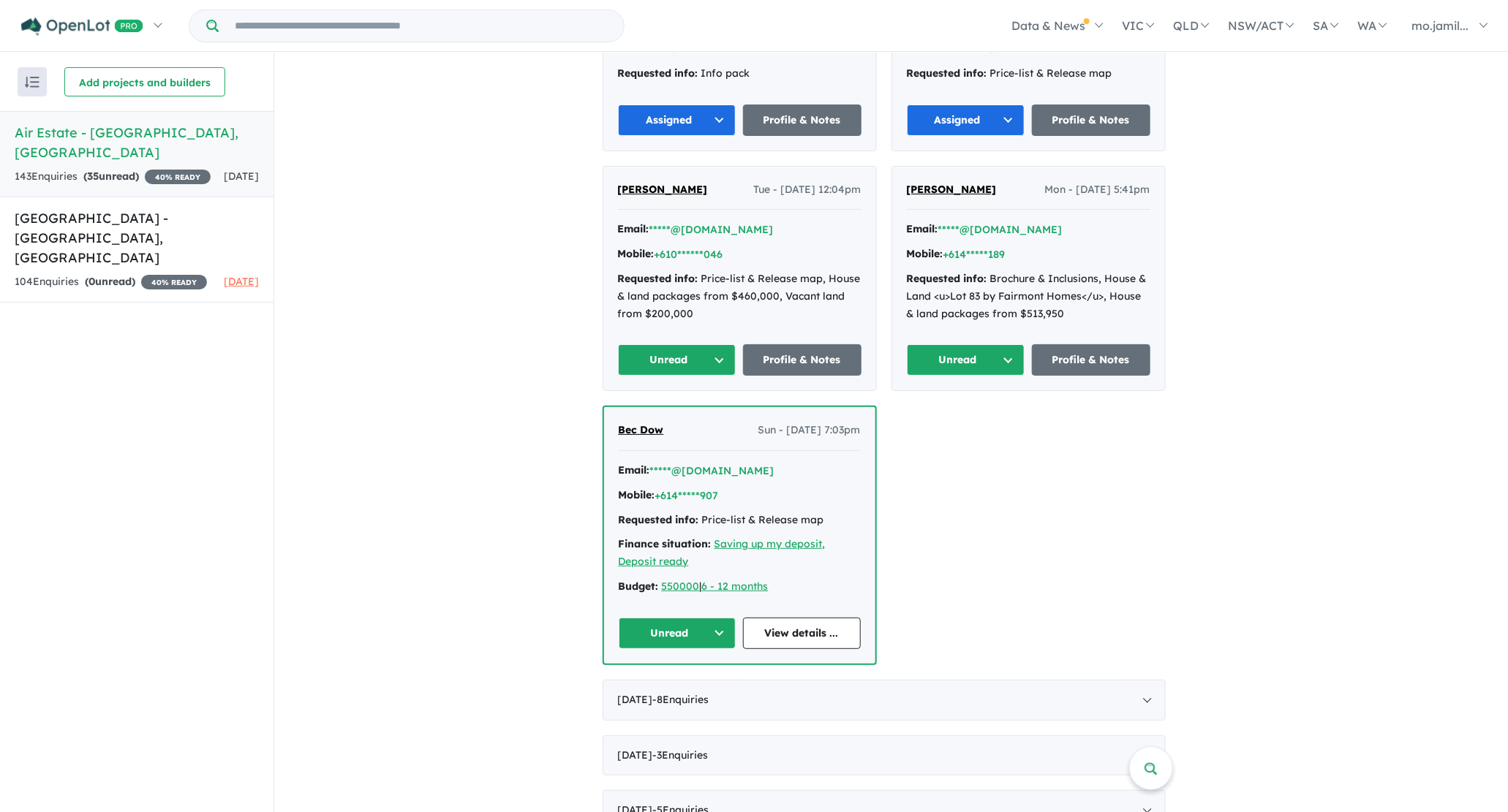
click at [714, 352] on button "Unread" at bounding box center [677, 360] width 119 height 32
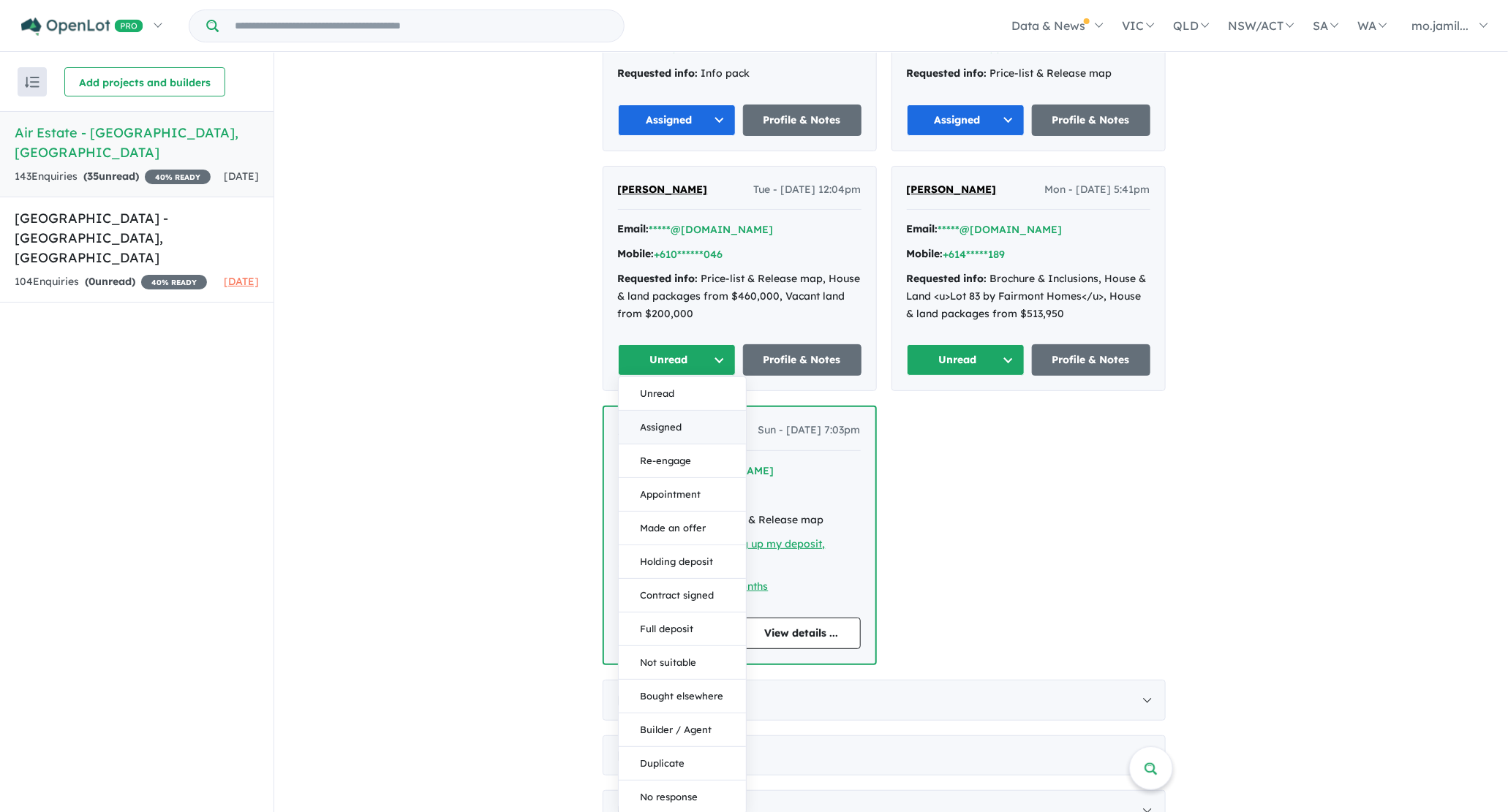
click at [654, 411] on button "Assigned" at bounding box center [682, 428] width 127 height 33
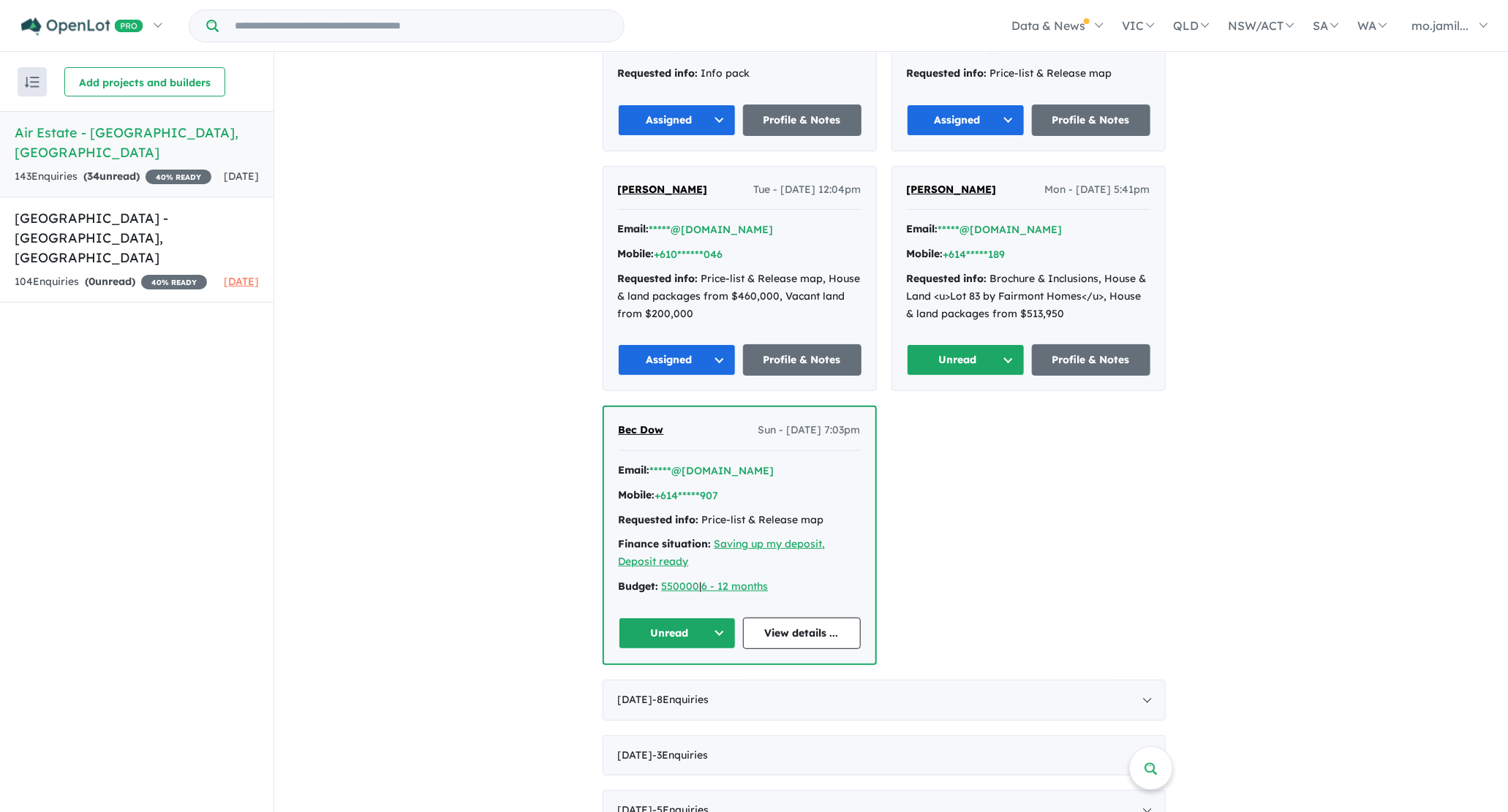
click at [668, 632] on button "Unread" at bounding box center [677, 633] width 118 height 32
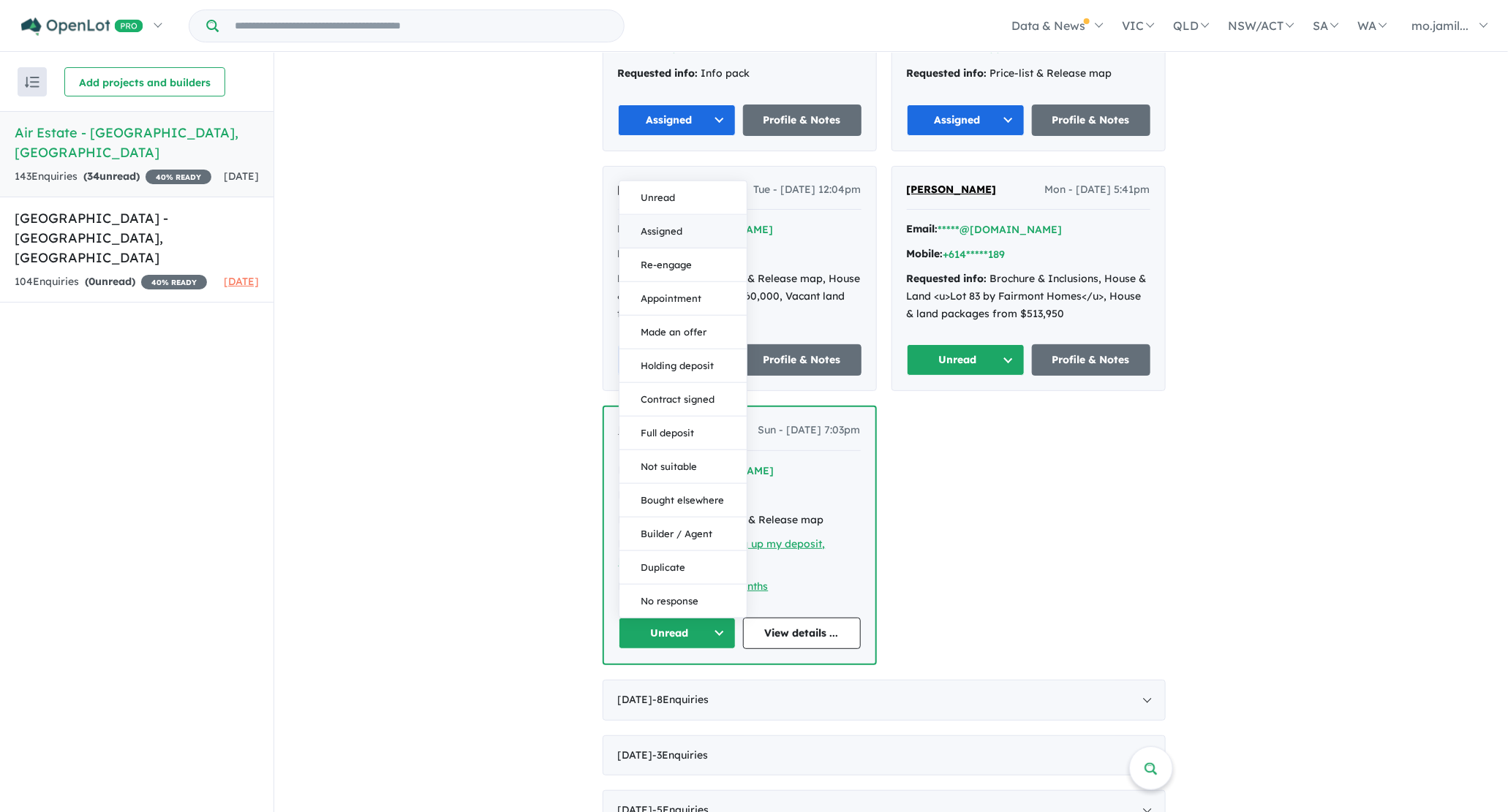
click at [686, 240] on button "Assigned" at bounding box center [683, 231] width 127 height 33
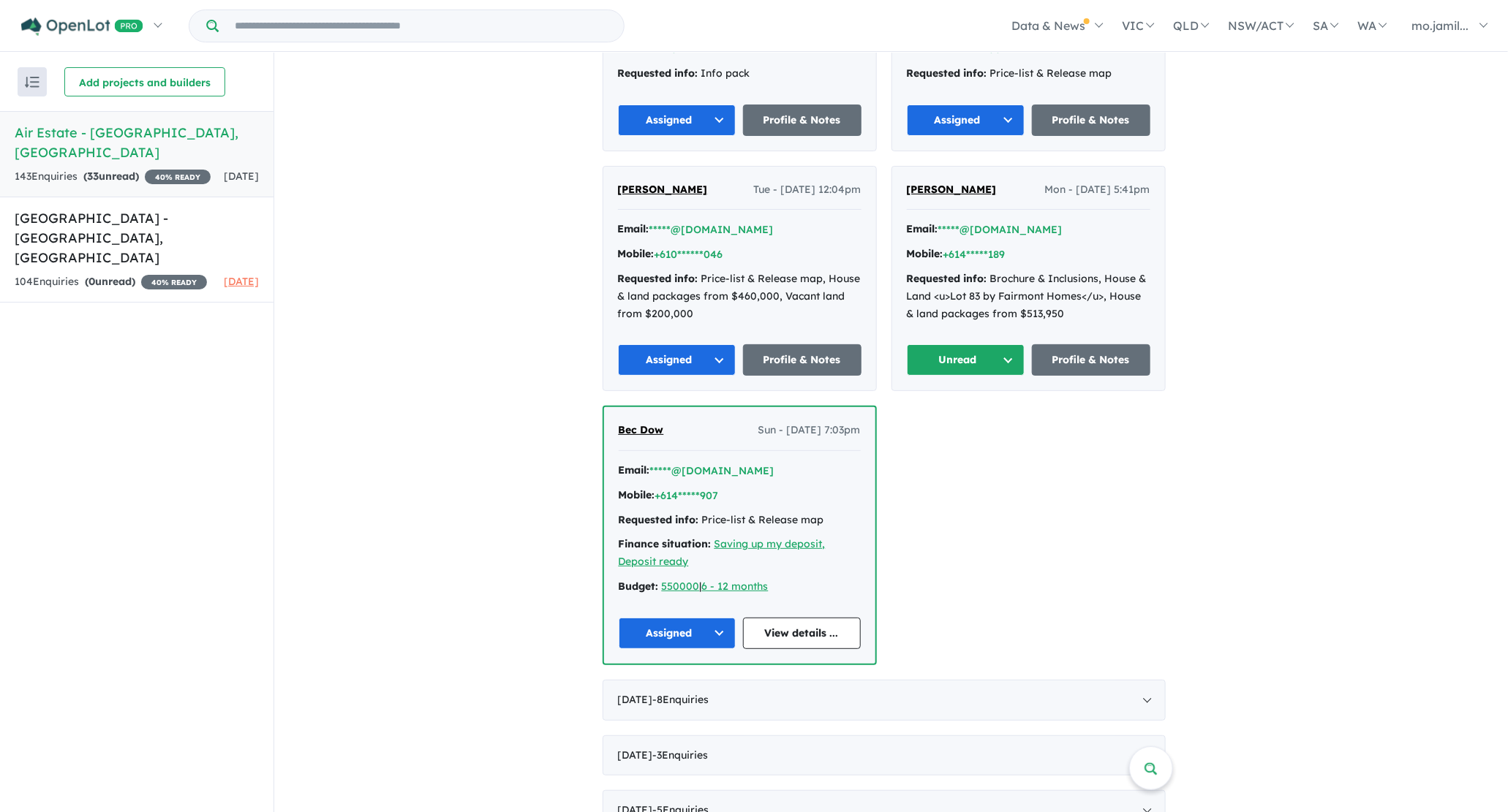
click at [953, 352] on button "Unread" at bounding box center [966, 360] width 119 height 32
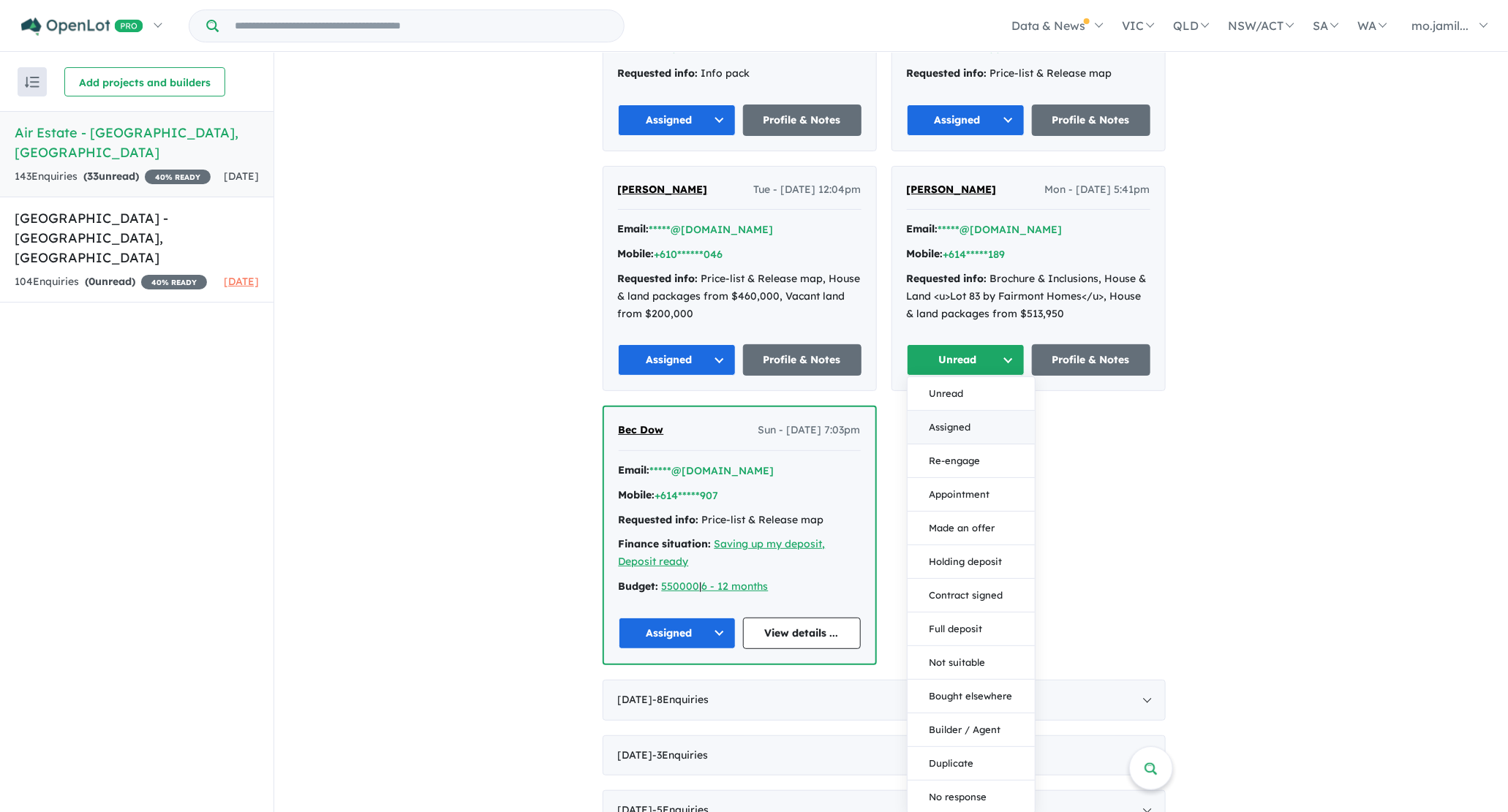
click at [934, 413] on button "Assigned" at bounding box center [971, 428] width 127 height 33
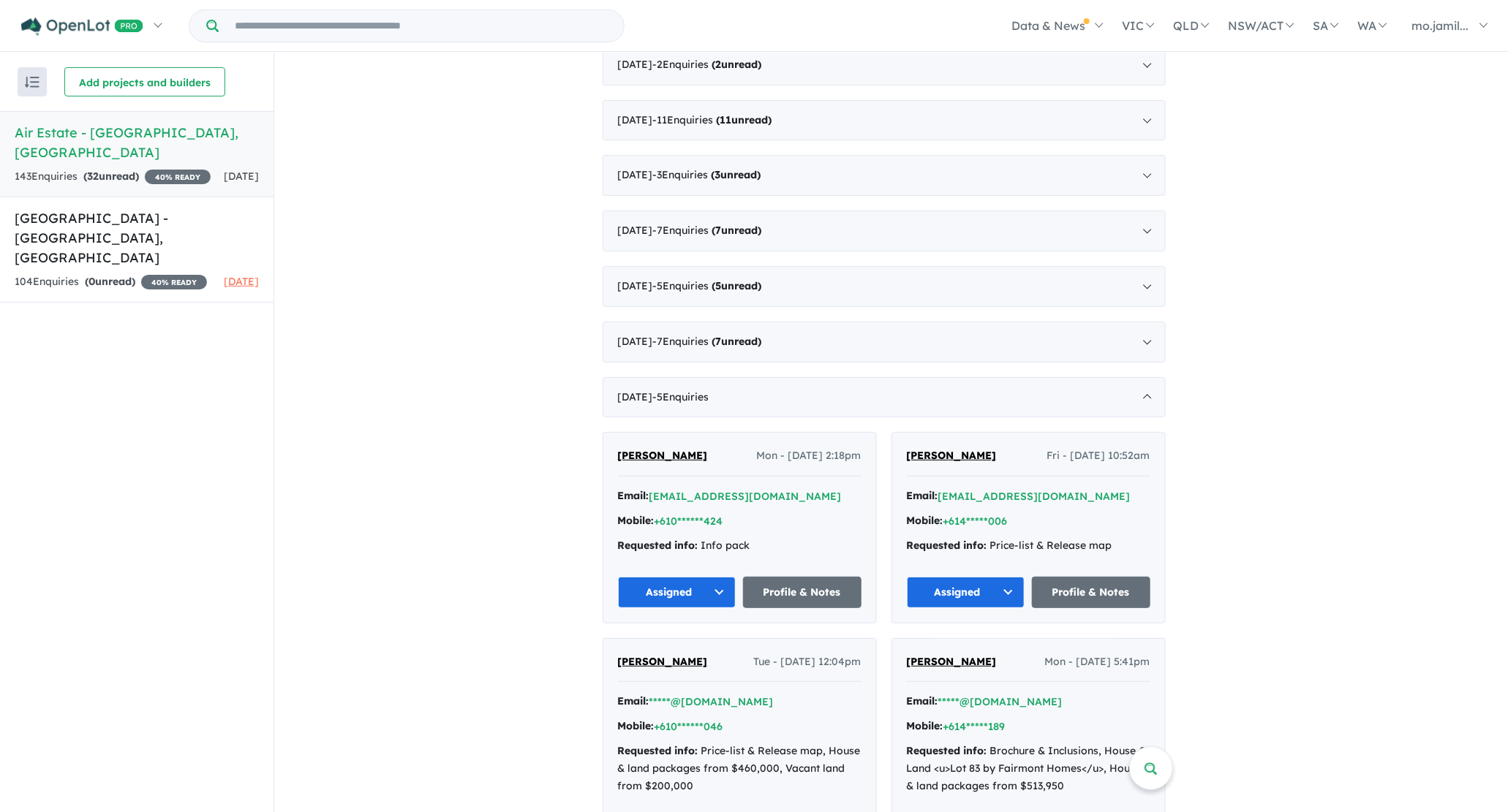
scroll to position [544, 0]
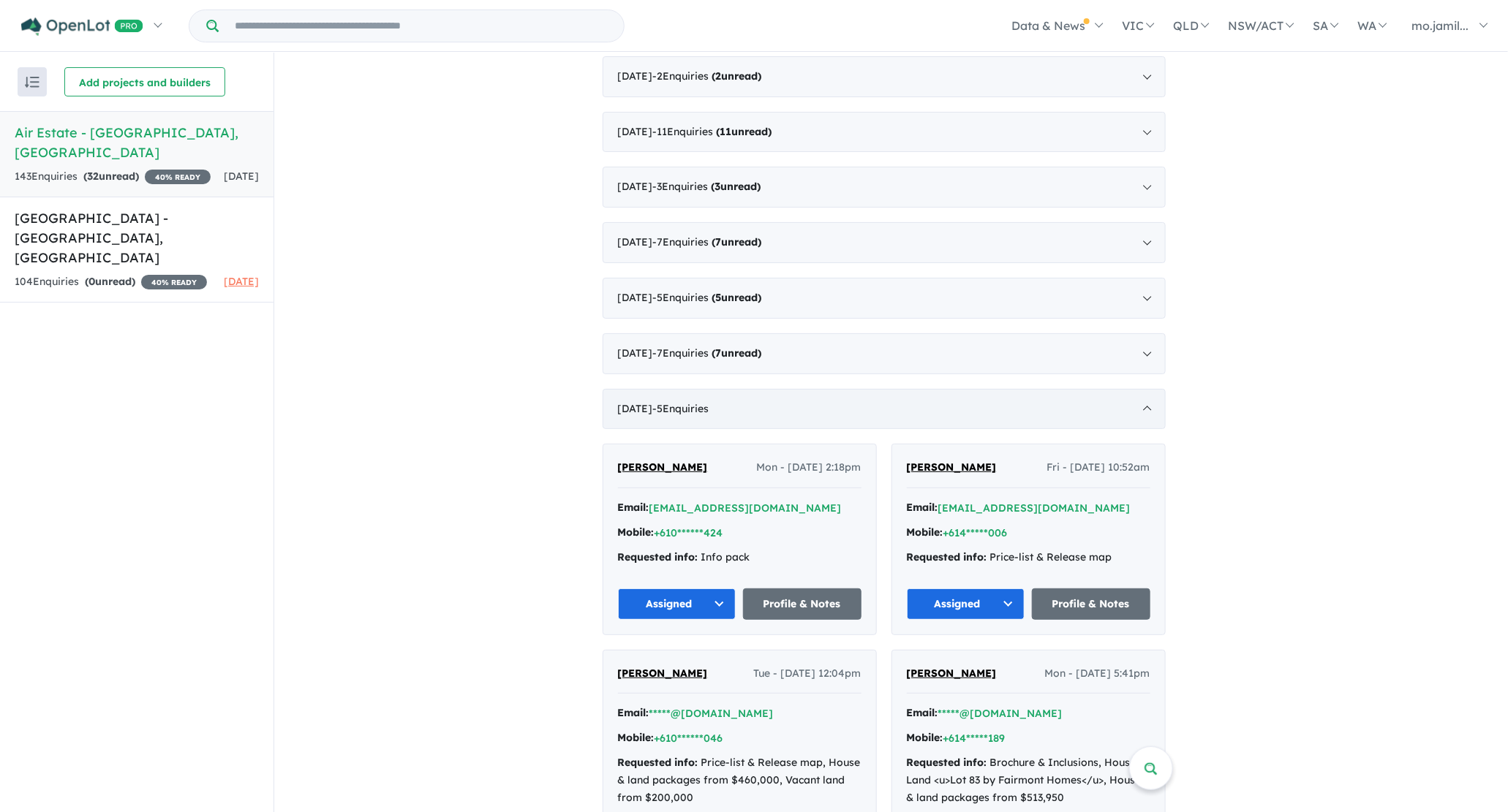
click at [853, 415] on div "[DATE] - 5 Enquir ies ( 0 unread)" at bounding box center [884, 409] width 563 height 41
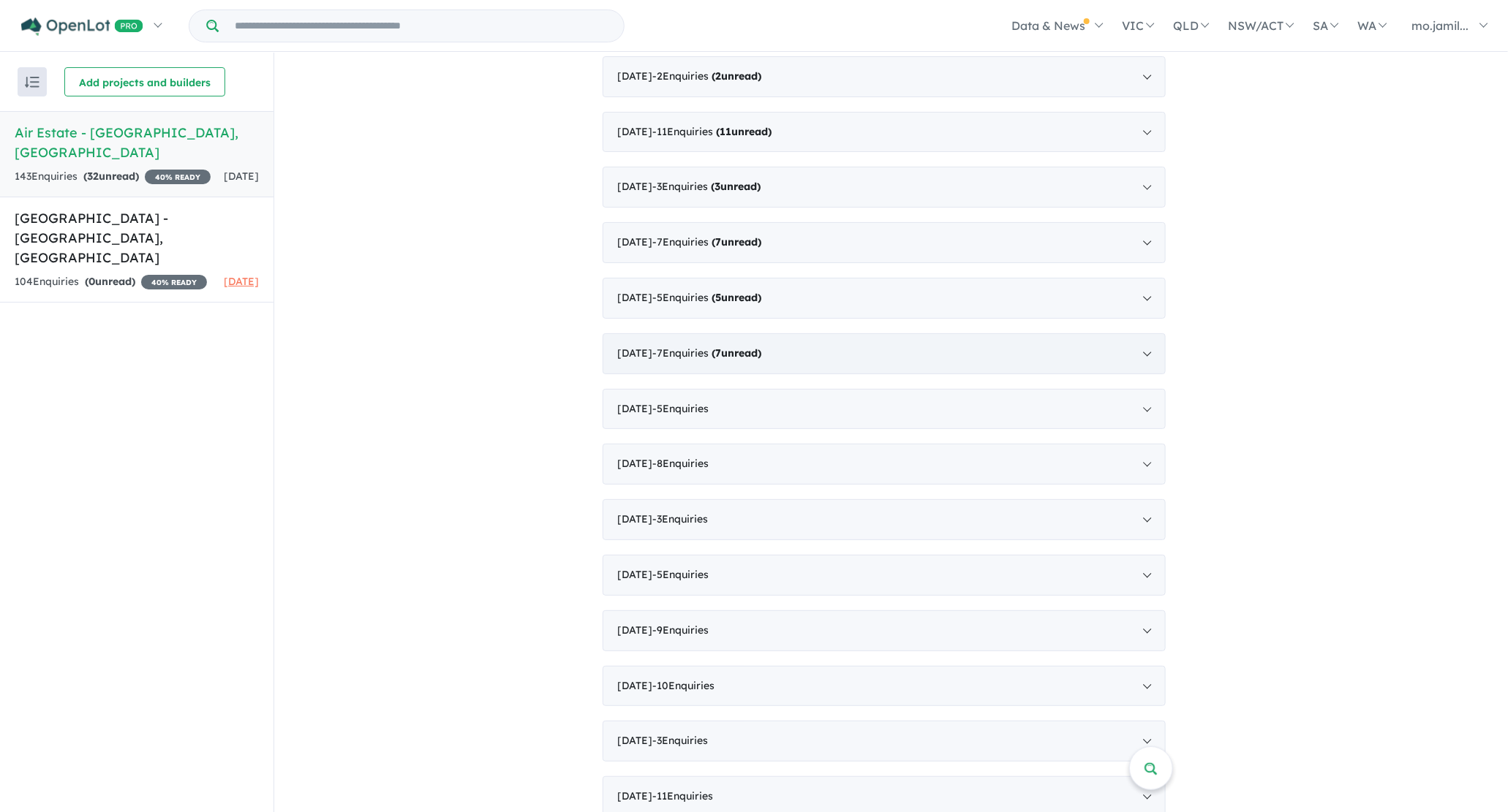
click at [782, 361] on div "[DATE] - 7 Enquir ies ( 7 unread)" at bounding box center [884, 353] width 563 height 41
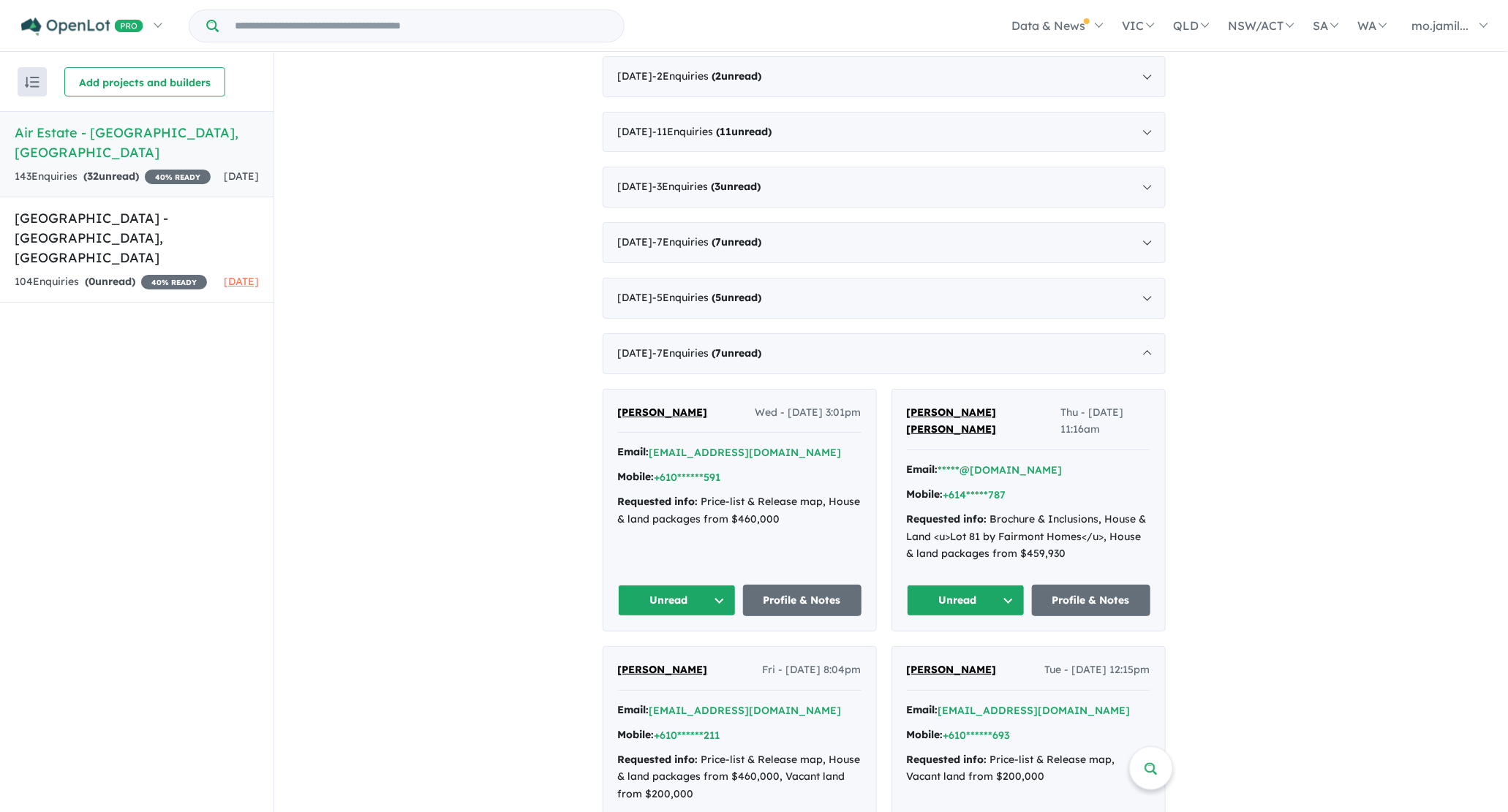
click at [698, 585] on button "Unread" at bounding box center [677, 601] width 119 height 32
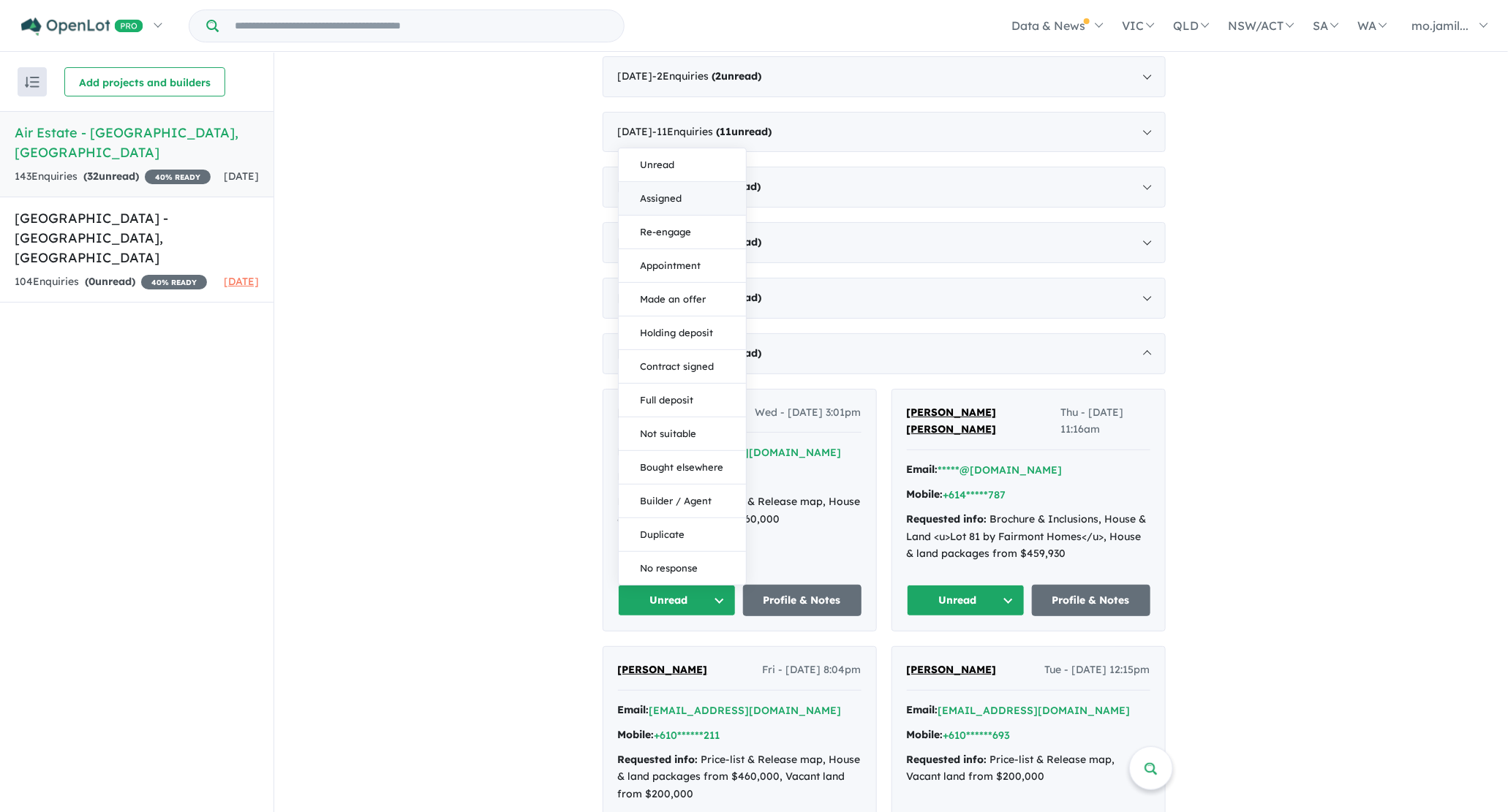
click at [703, 184] on button "Assigned" at bounding box center [682, 199] width 127 height 33
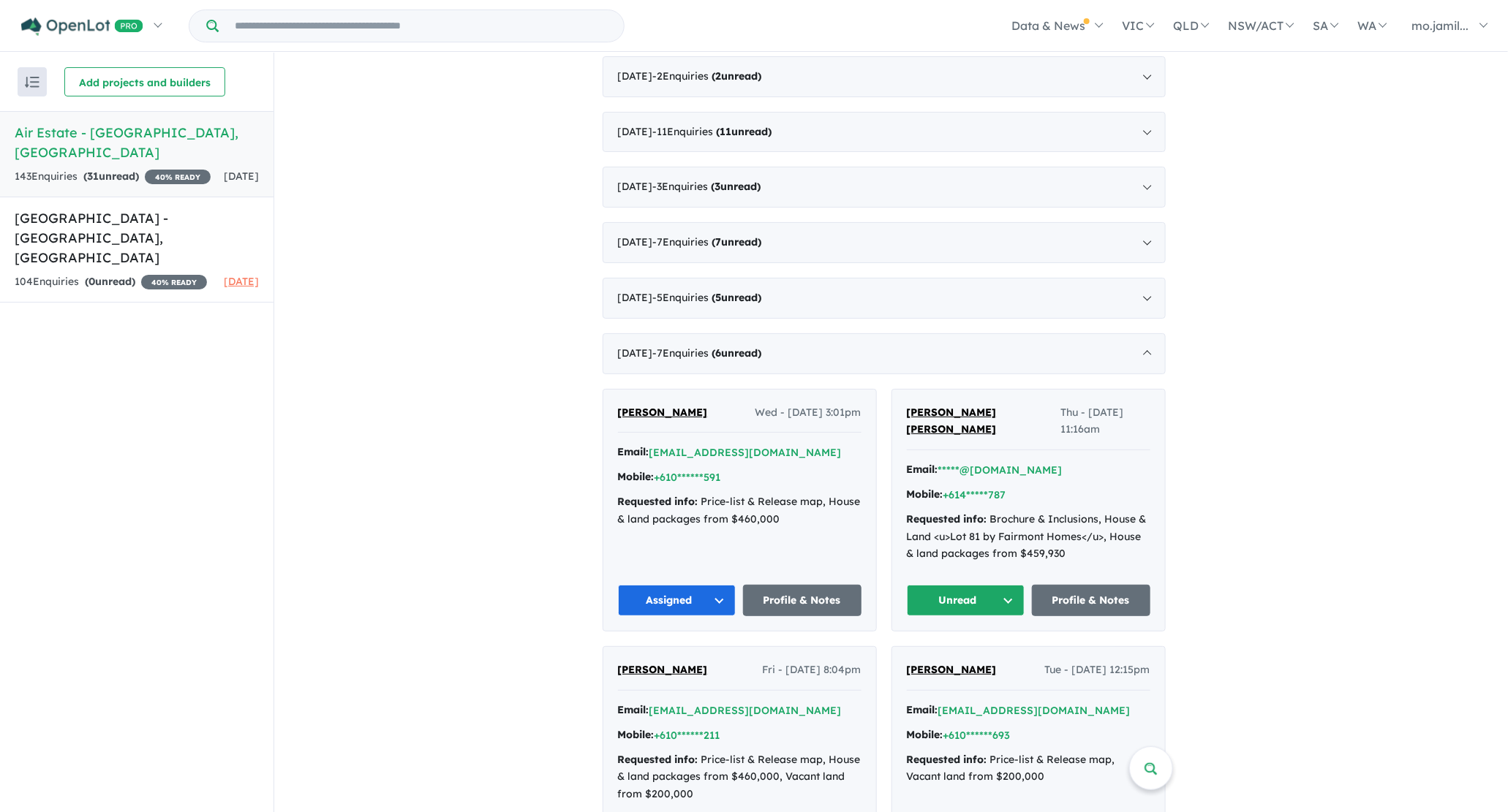
click at [1015, 586] on button "Unread" at bounding box center [966, 601] width 119 height 32
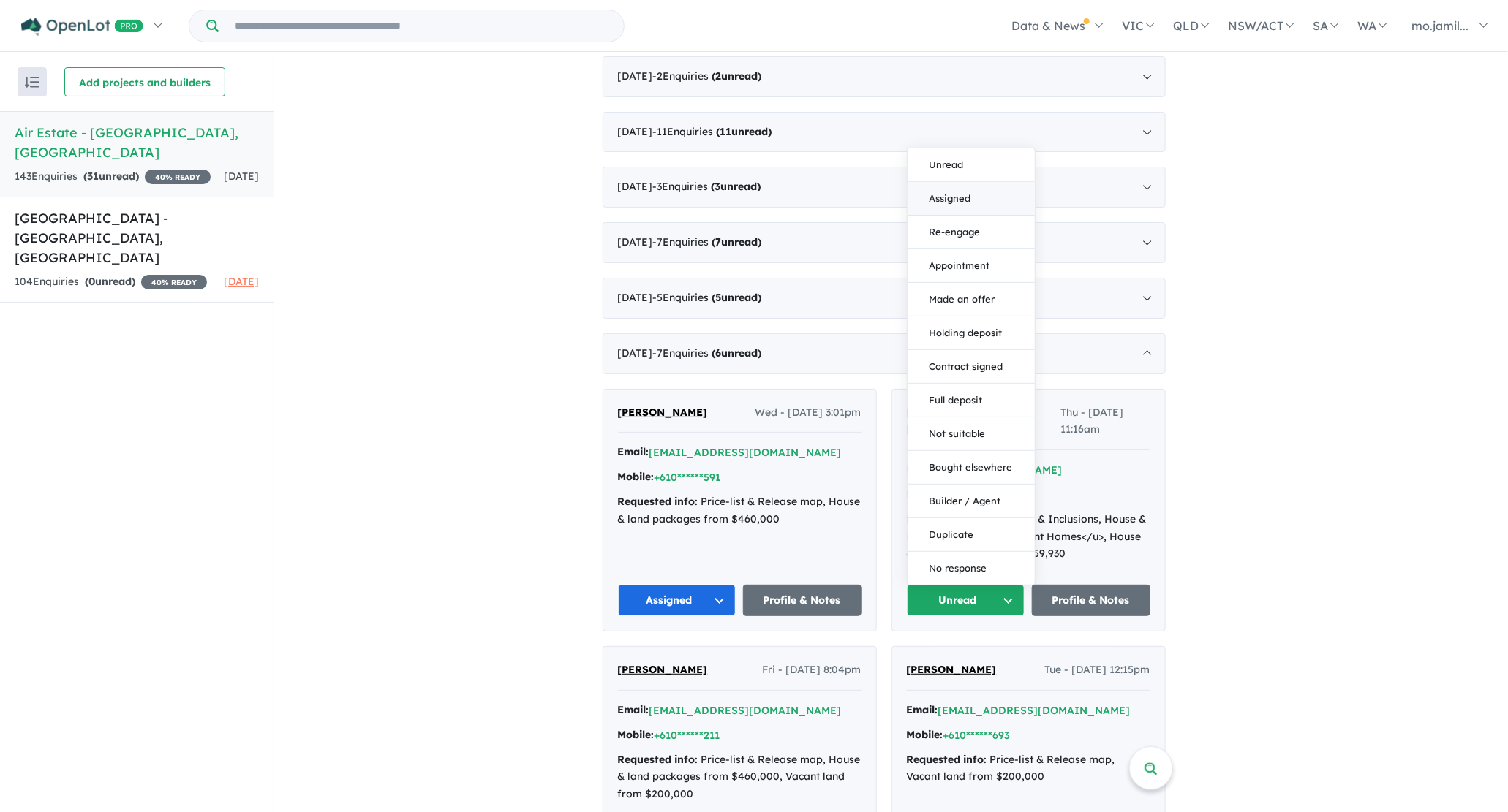
click at [954, 188] on button "Assigned" at bounding box center [971, 199] width 127 height 33
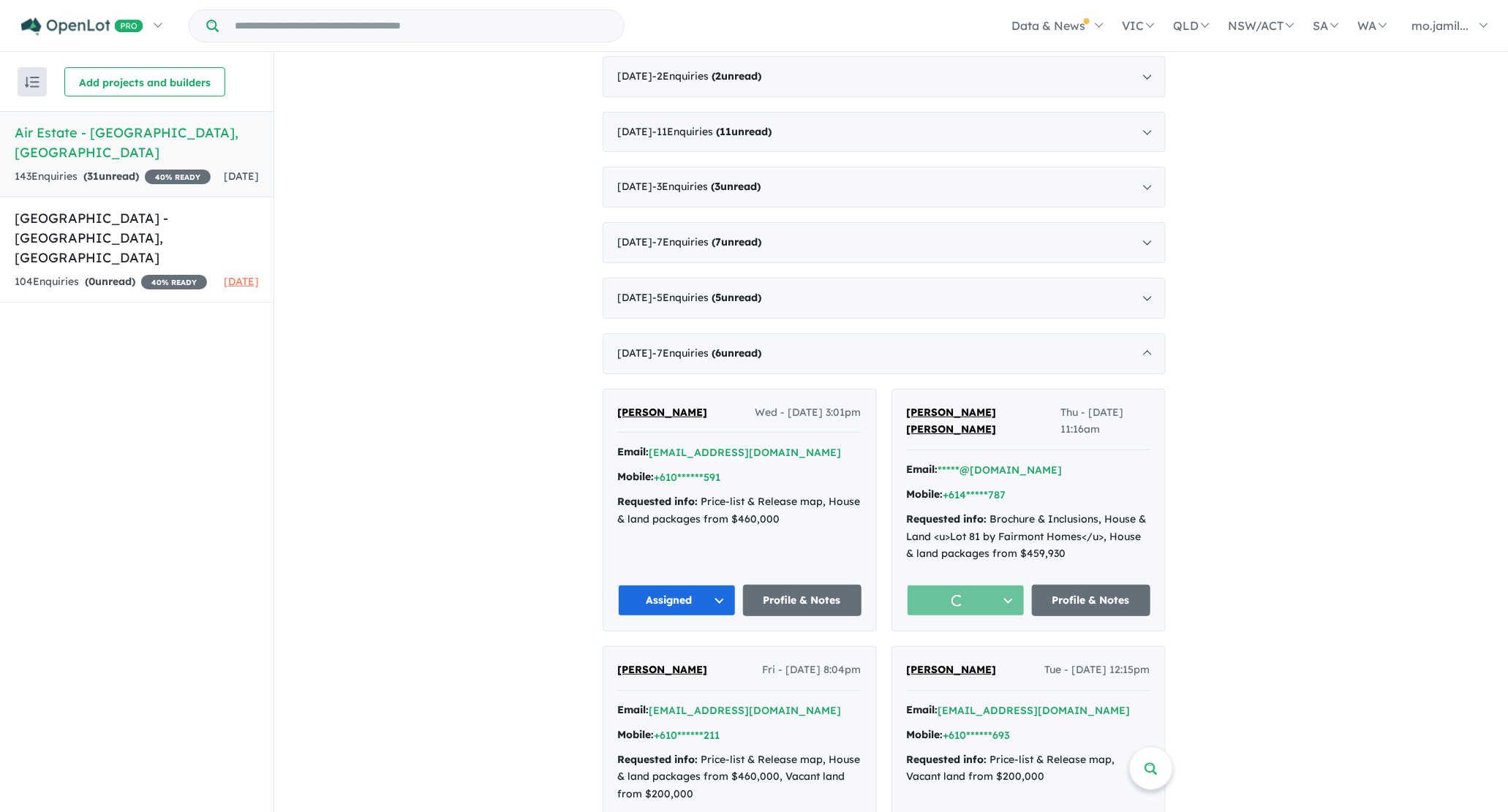
scroll to position [905, 0]
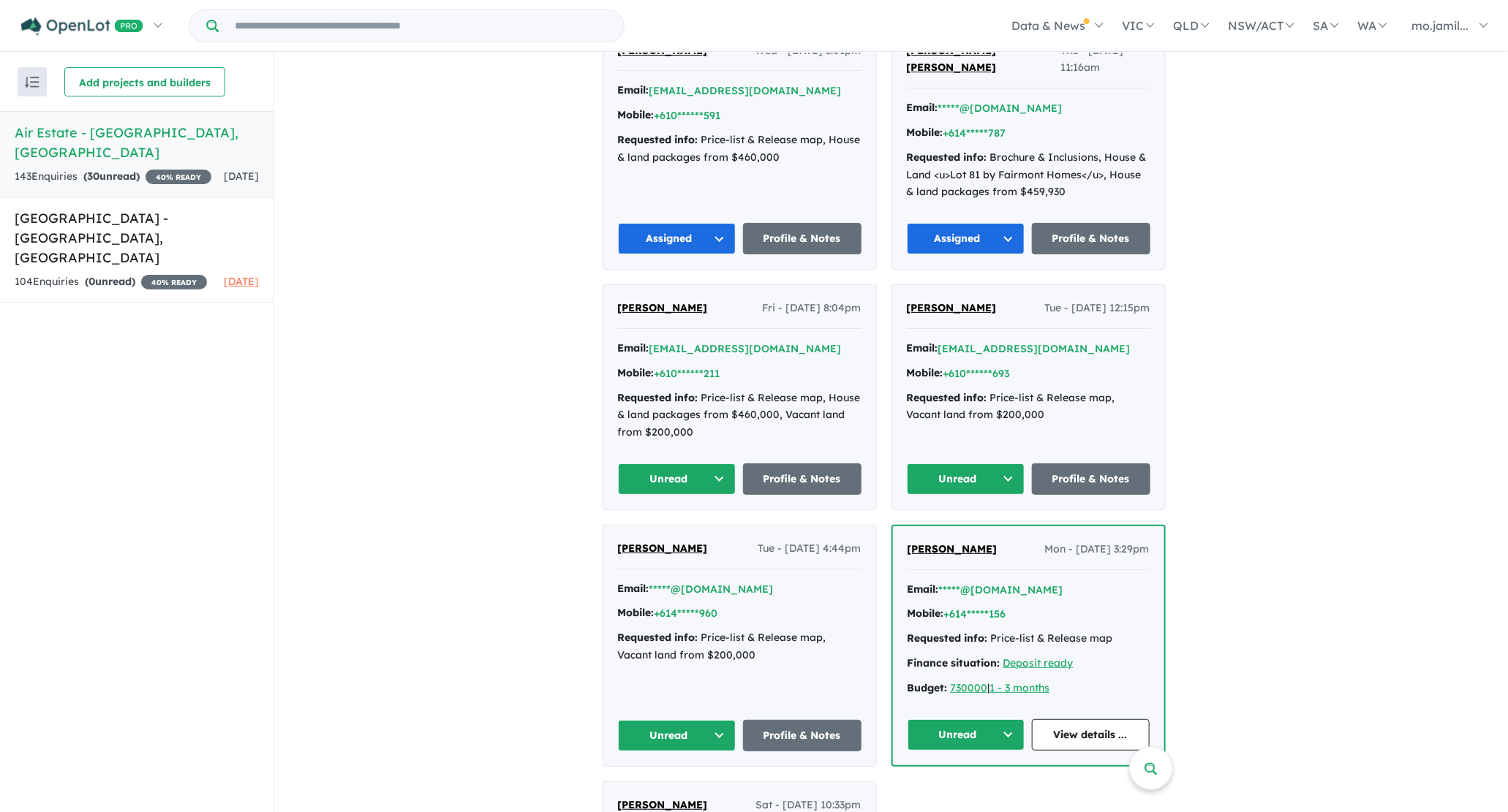
click at [724, 463] on button "Unread" at bounding box center [677, 479] width 119 height 32
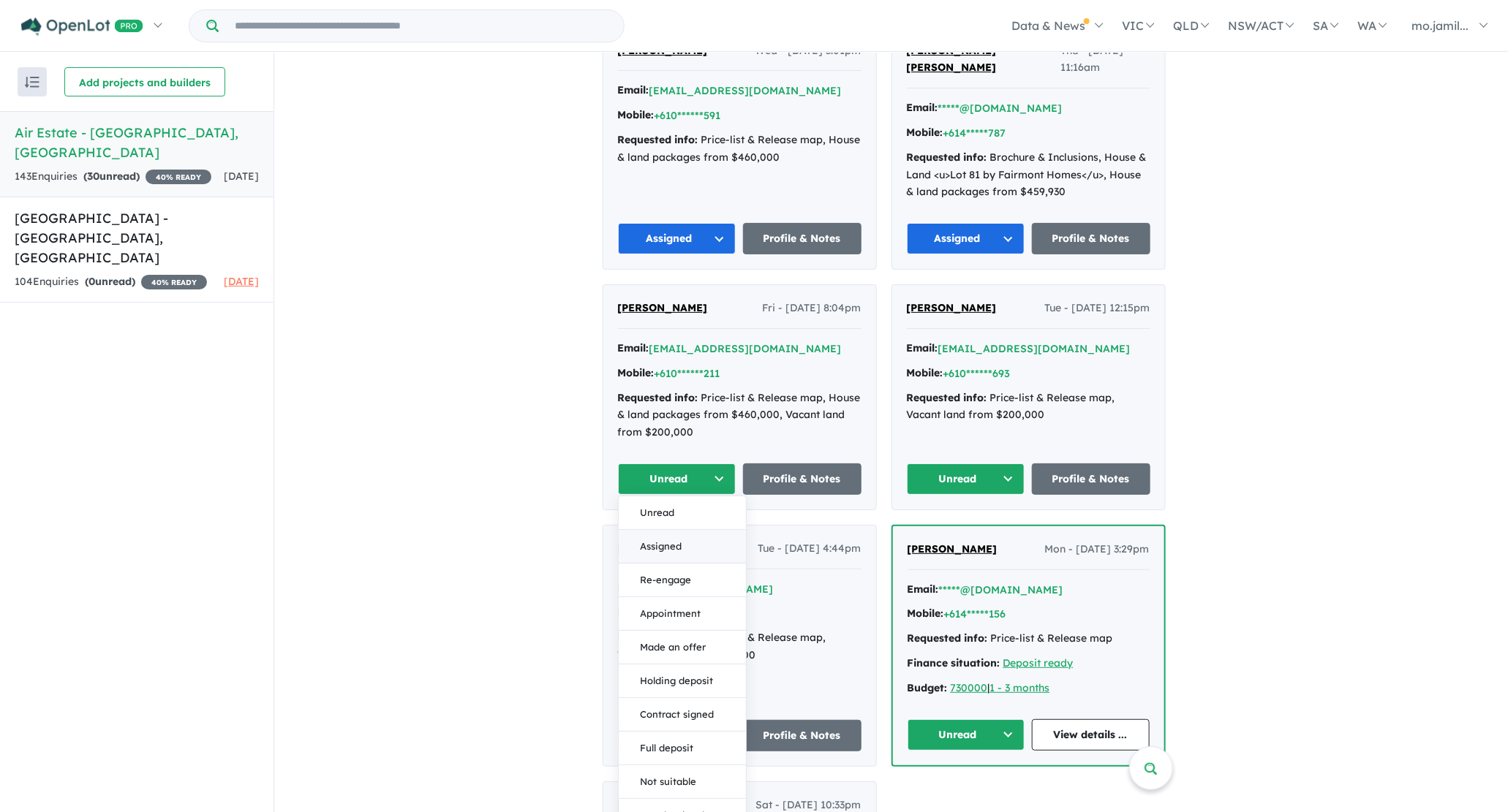
click at [704, 530] on button "Assigned" at bounding box center [682, 547] width 127 height 33
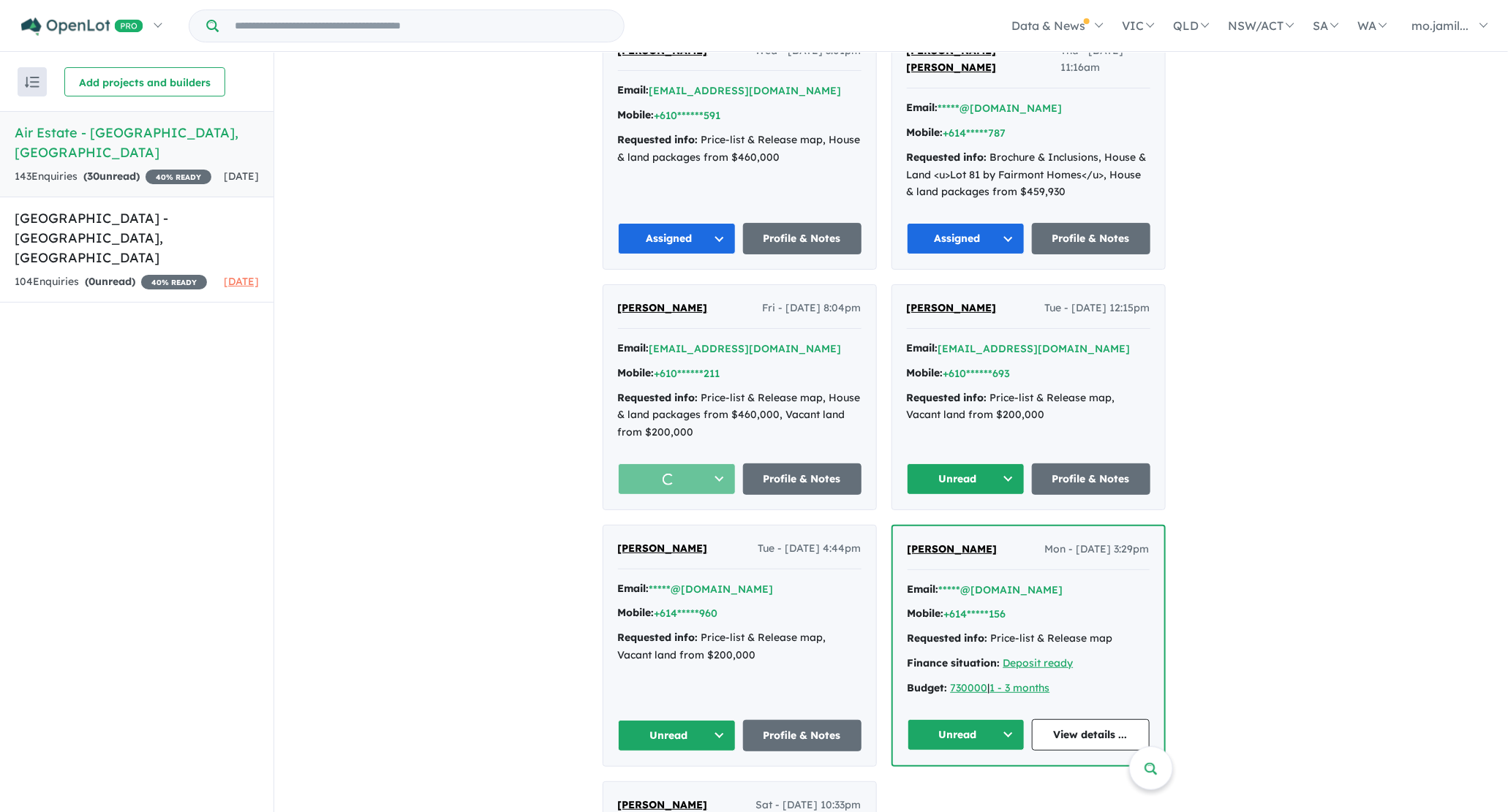
click at [941, 463] on button "Unread" at bounding box center [966, 479] width 119 height 32
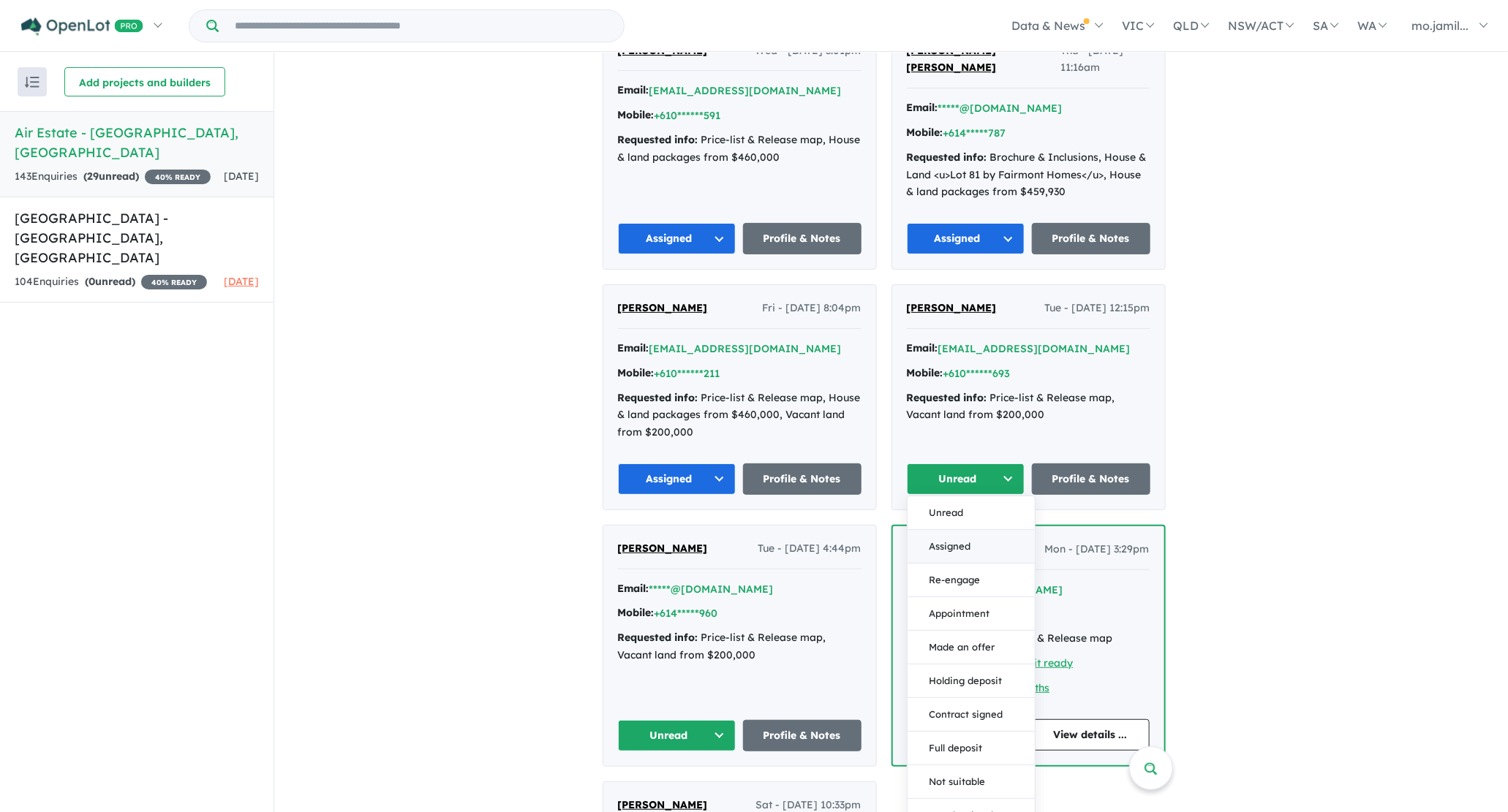
click at [933, 530] on button "Assigned" at bounding box center [971, 547] width 127 height 33
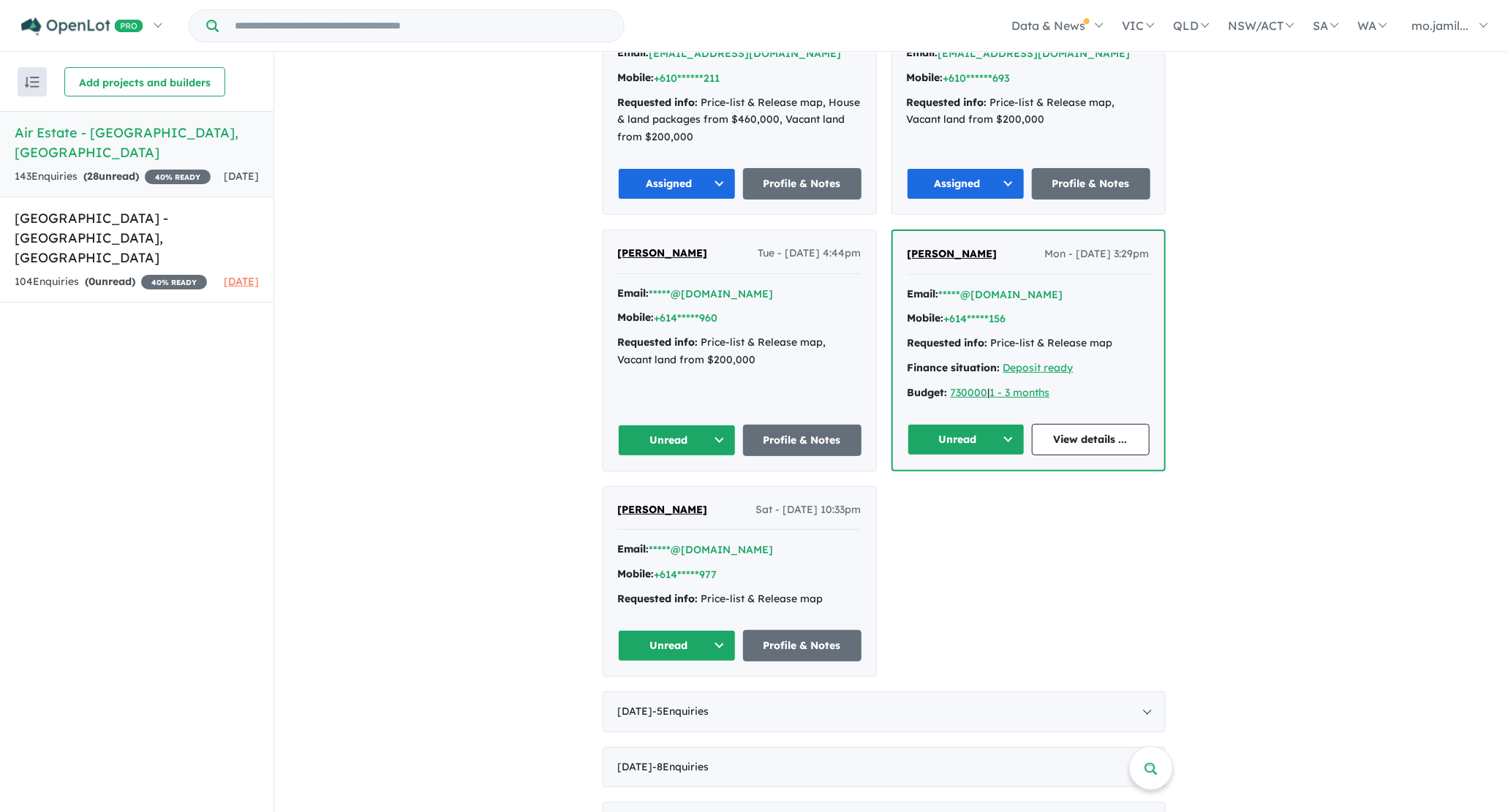
scroll to position [1243, 0]
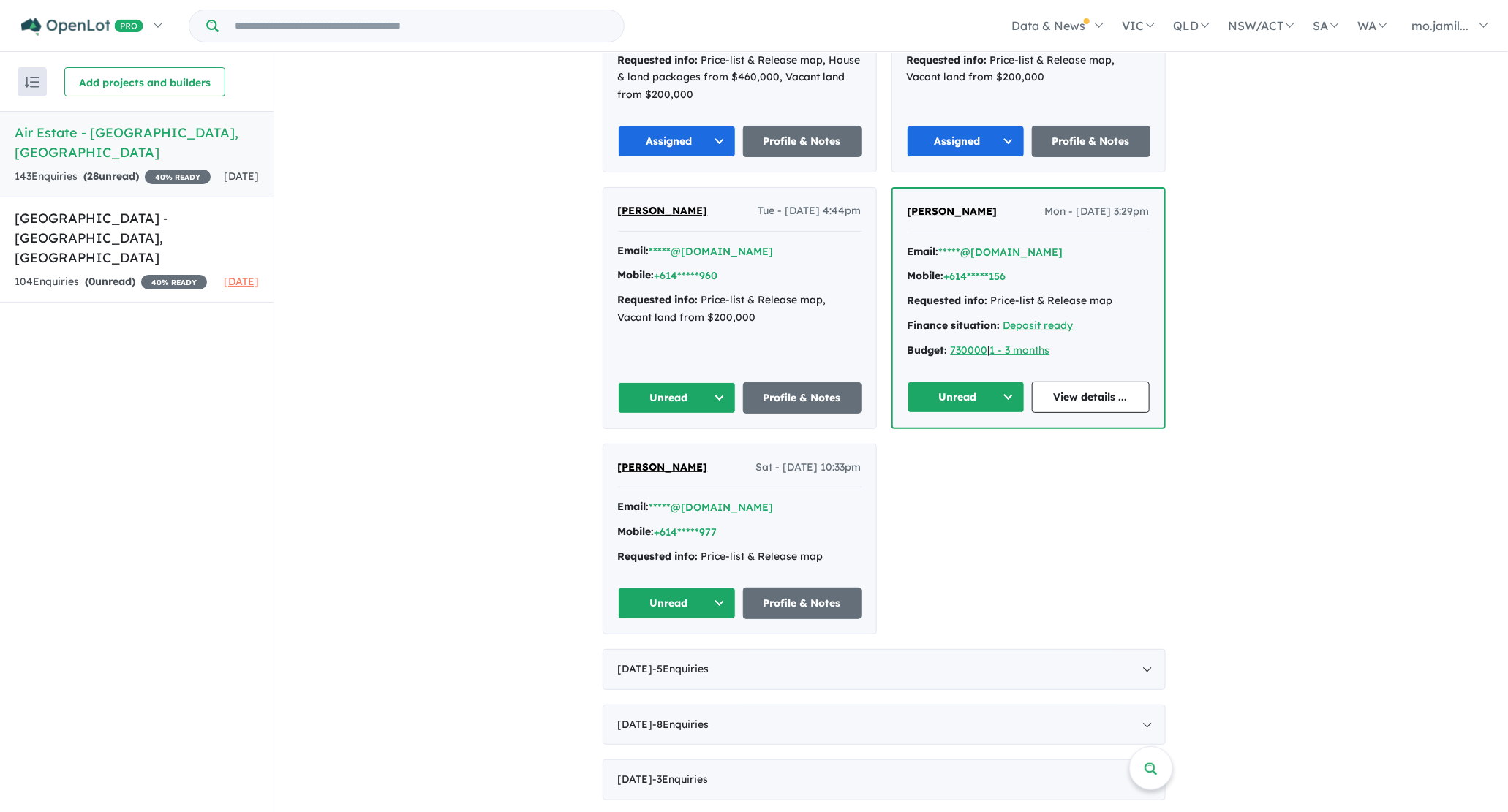
click at [939, 388] on button "Unread" at bounding box center [966, 397] width 118 height 32
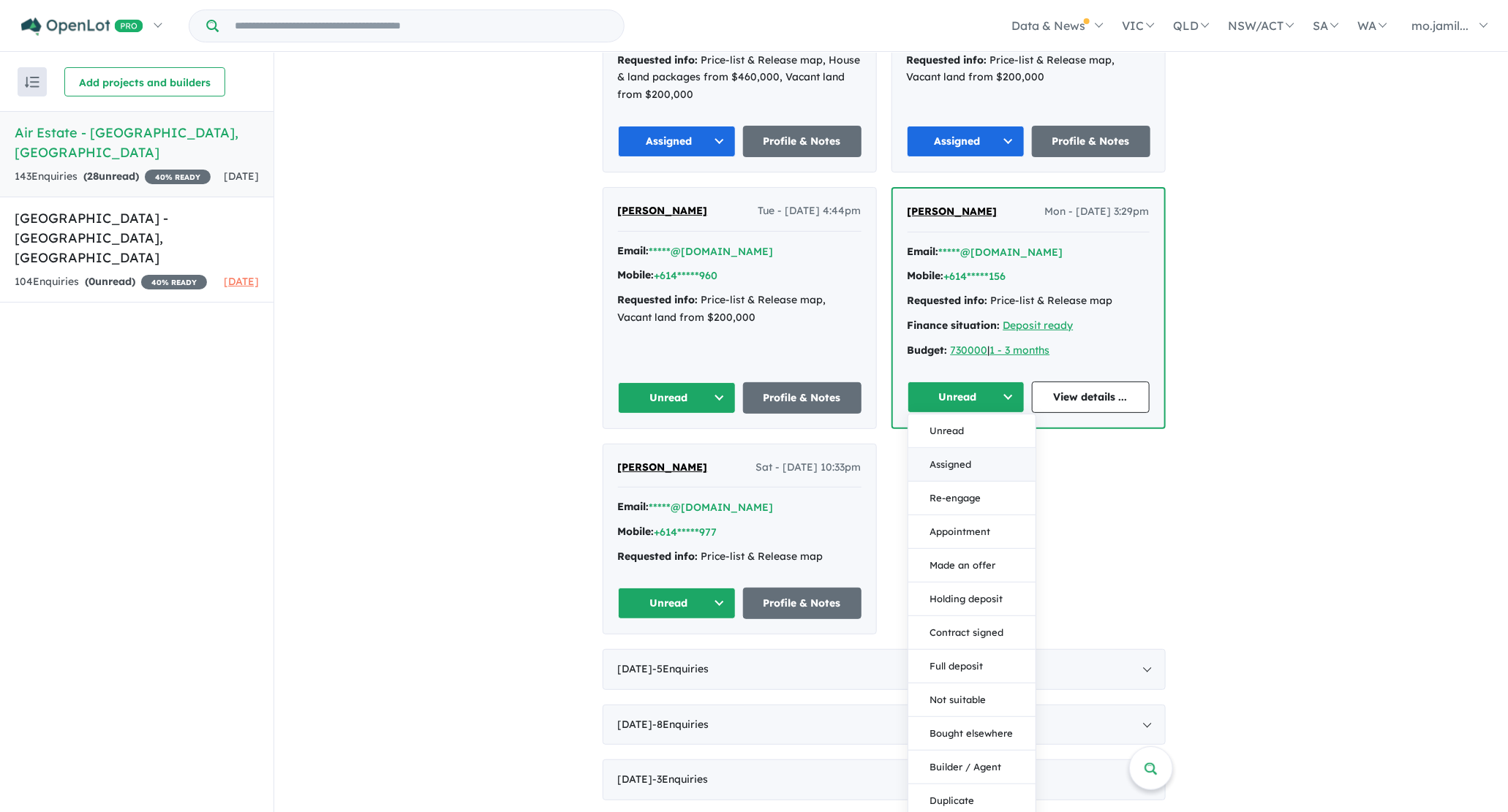
click at [924, 448] on button "Assigned" at bounding box center [972, 465] width 127 height 33
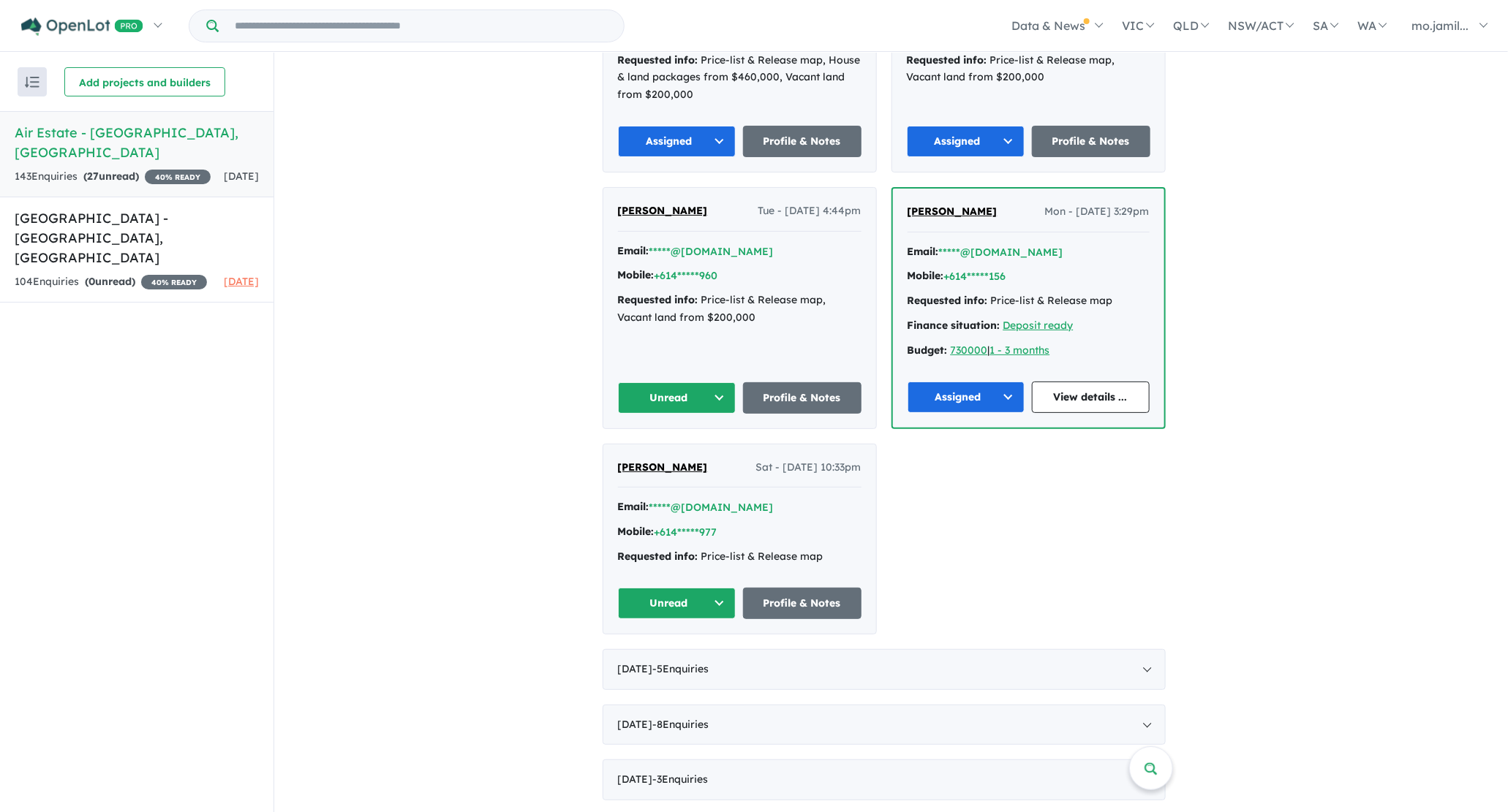
click at [721, 386] on button "Unread" at bounding box center [677, 398] width 119 height 32
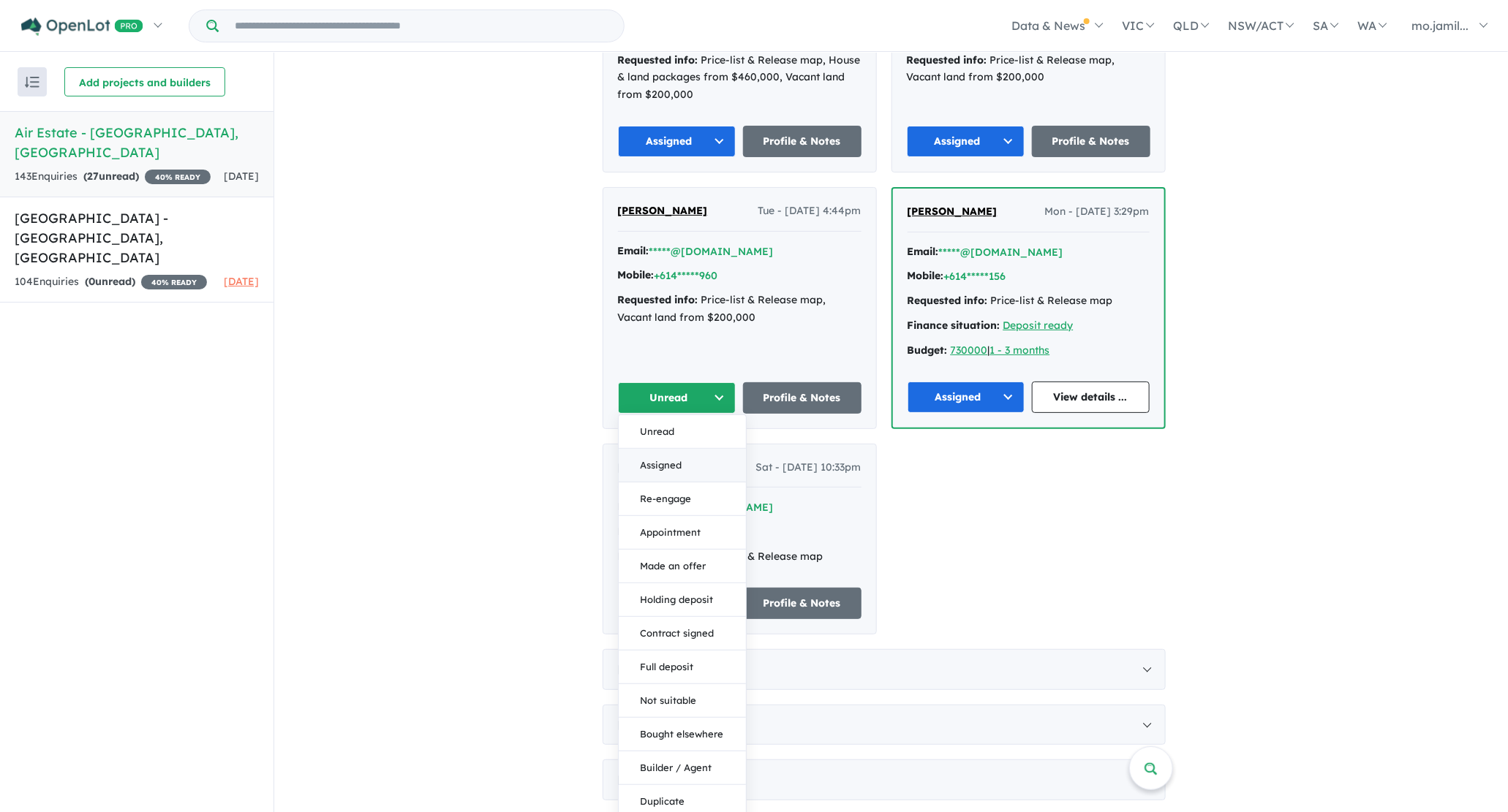
click at [709, 449] on button "Assigned" at bounding box center [682, 466] width 127 height 33
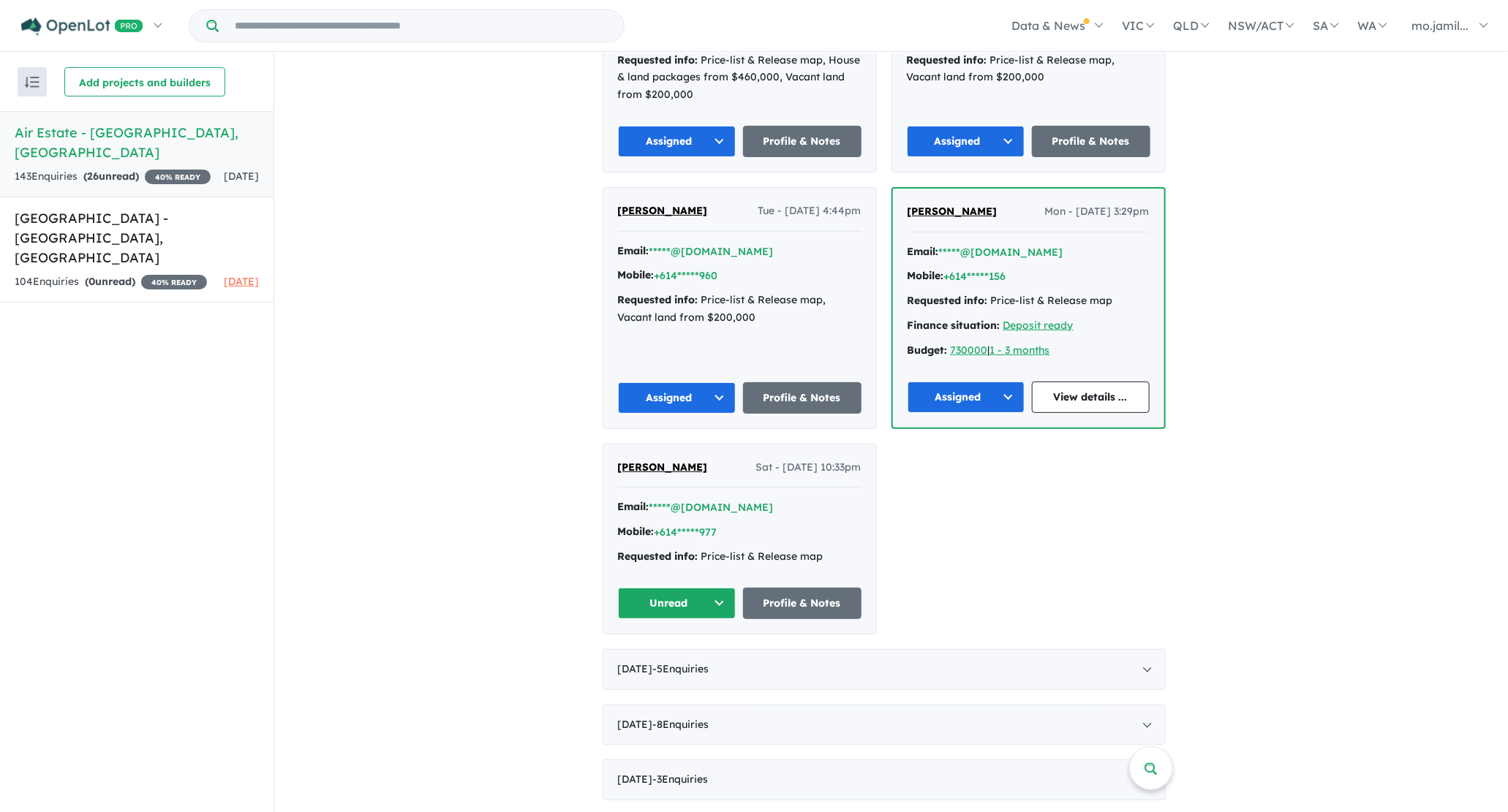
click at [689, 560] on div "[PERSON_NAME] Sat - [DATE] 10:33pm Email: *****@[DOMAIN_NAME] Mobile: +614*****…" at bounding box center [739, 538] width 273 height 189
click at [690, 588] on button "Unread" at bounding box center [677, 603] width 119 height 32
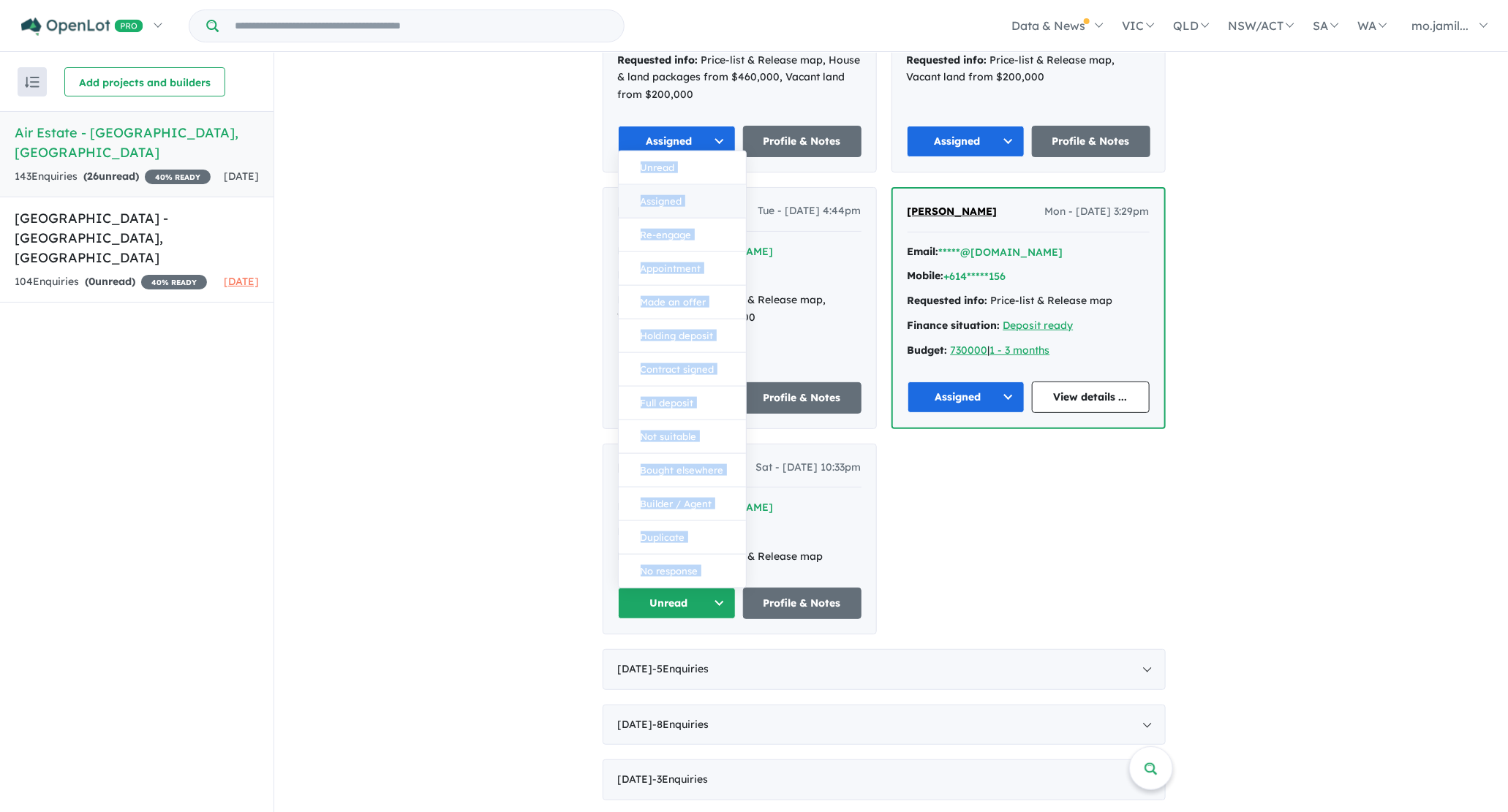
click at [693, 185] on button "Assigned" at bounding box center [682, 202] width 127 height 33
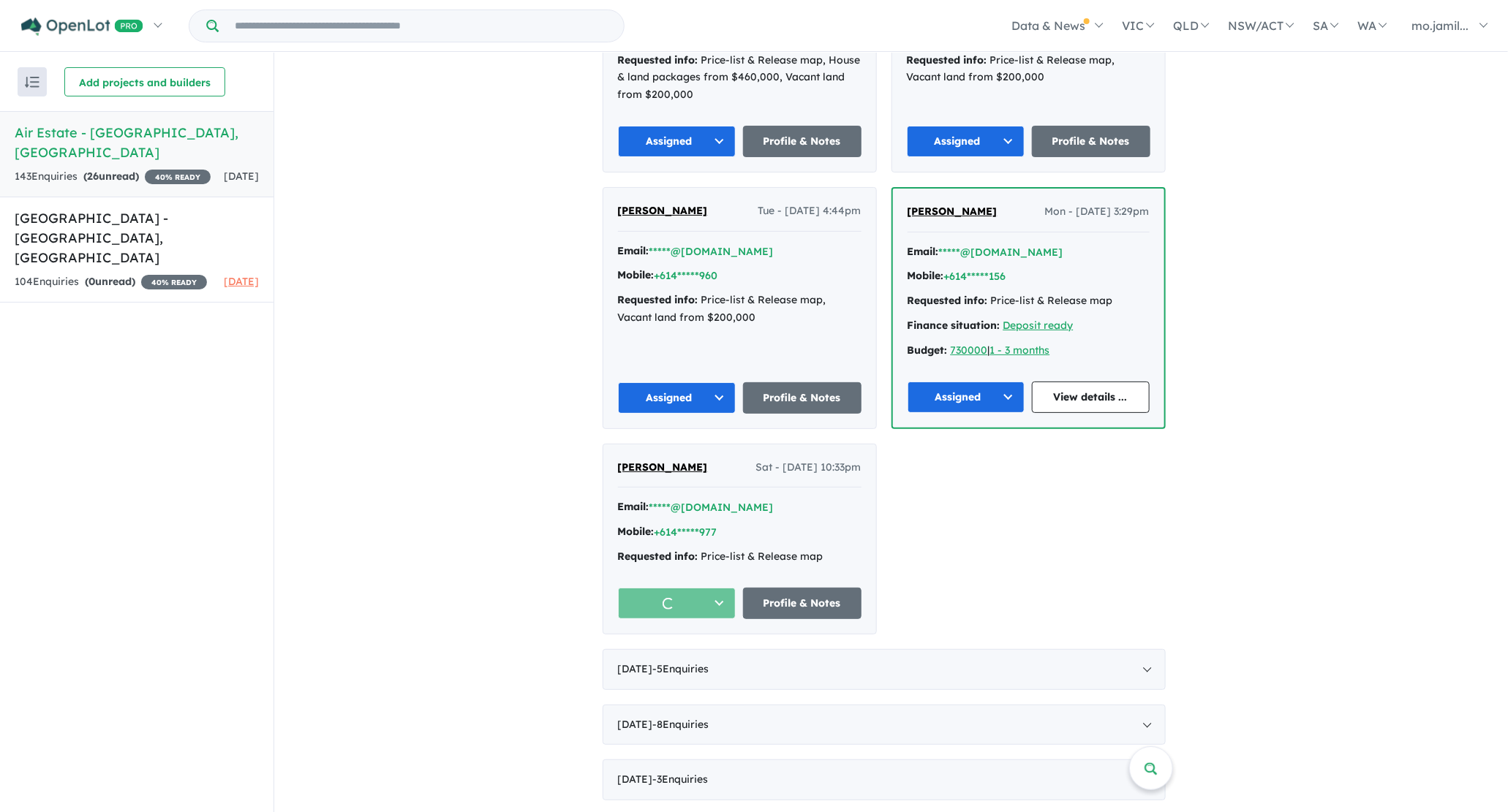
click at [598, 336] on div "View 2 projects in your account Air Estate - [GEOGRAPHIC_DATA] 40 % READY Land …" at bounding box center [890, 255] width 1233 height 2892
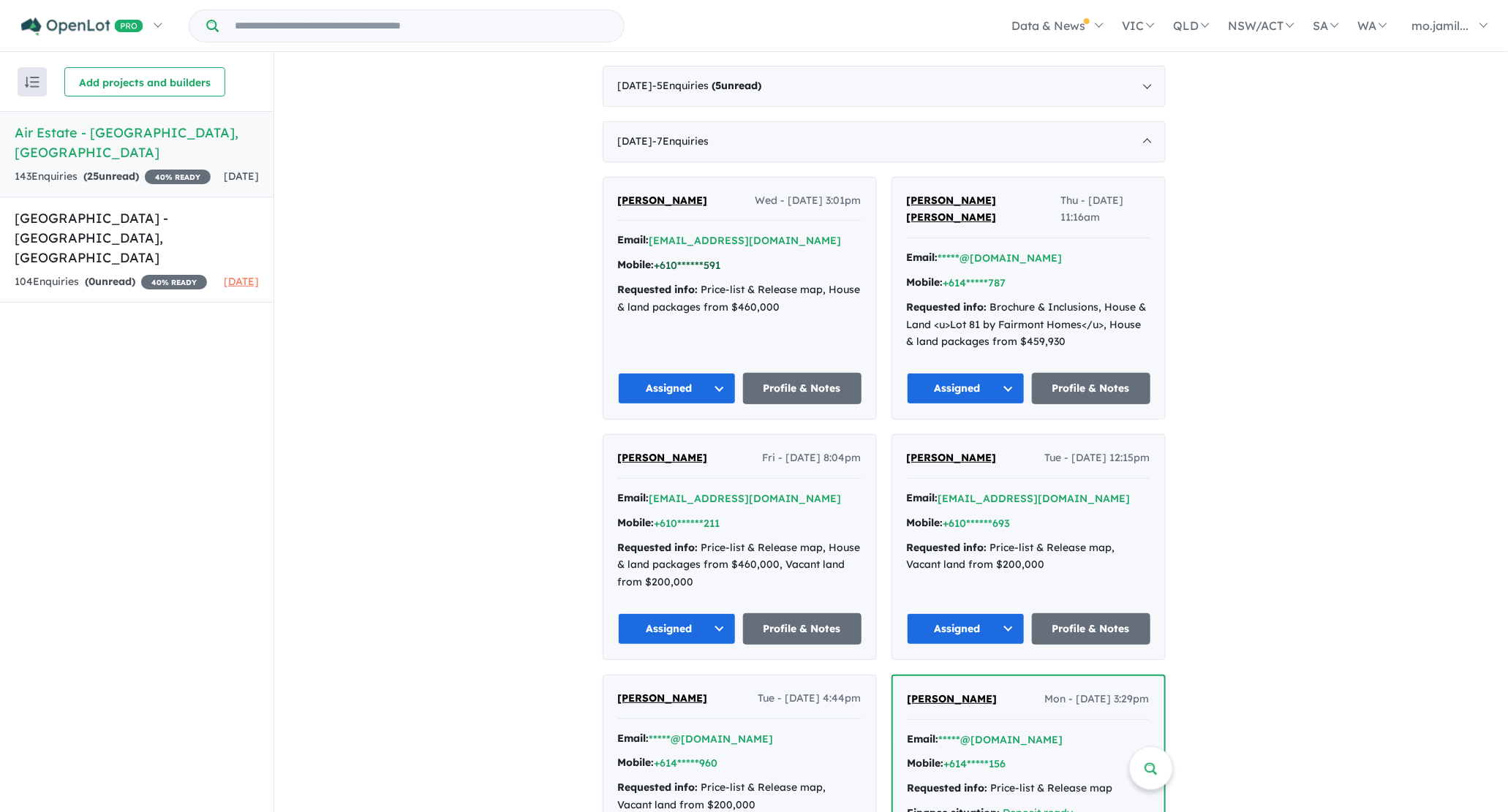
scroll to position [628, 0]
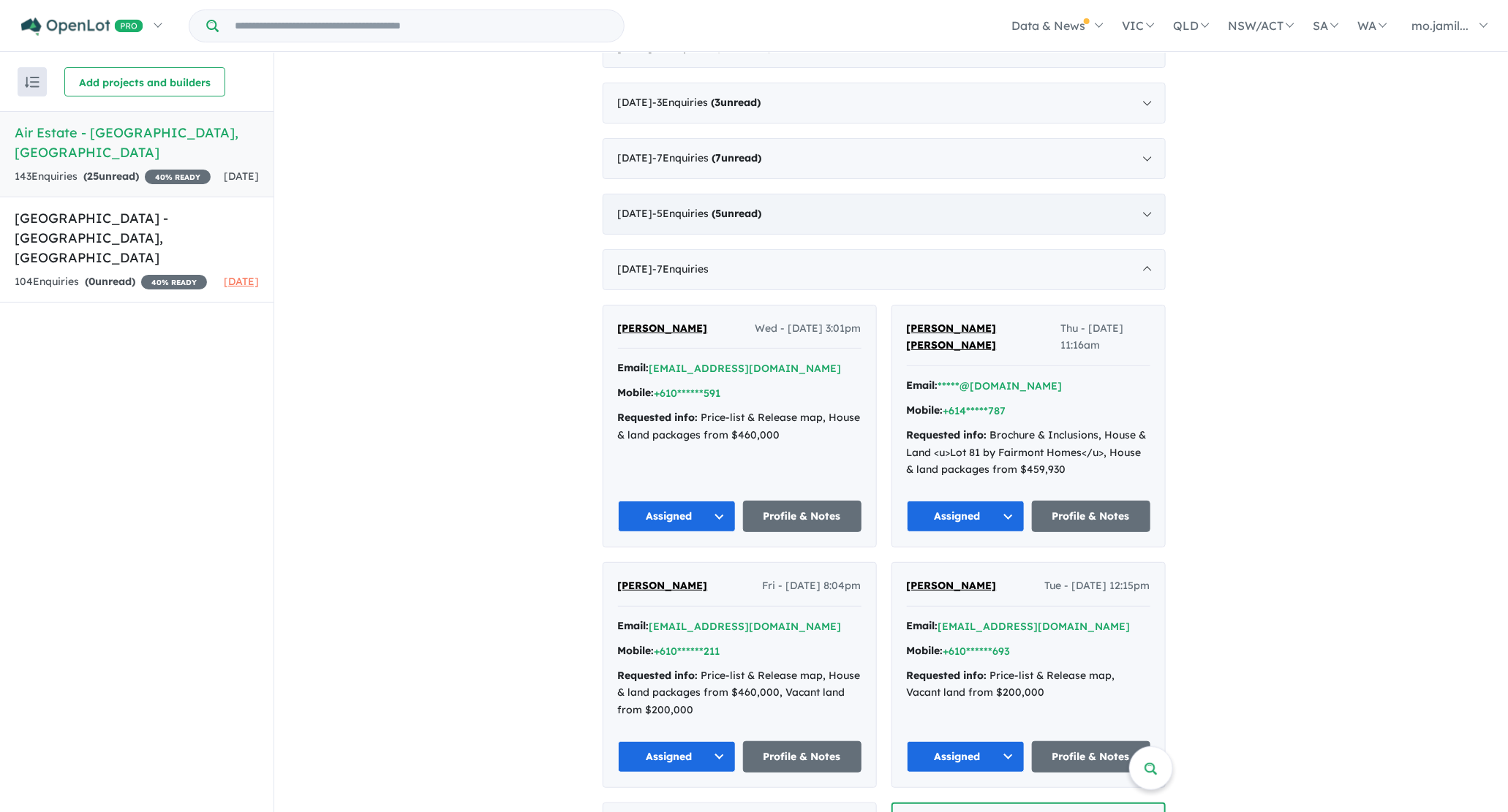
click at [772, 198] on div "[DATE] - 5 Enquir ies ( 5 unread)" at bounding box center [884, 214] width 563 height 41
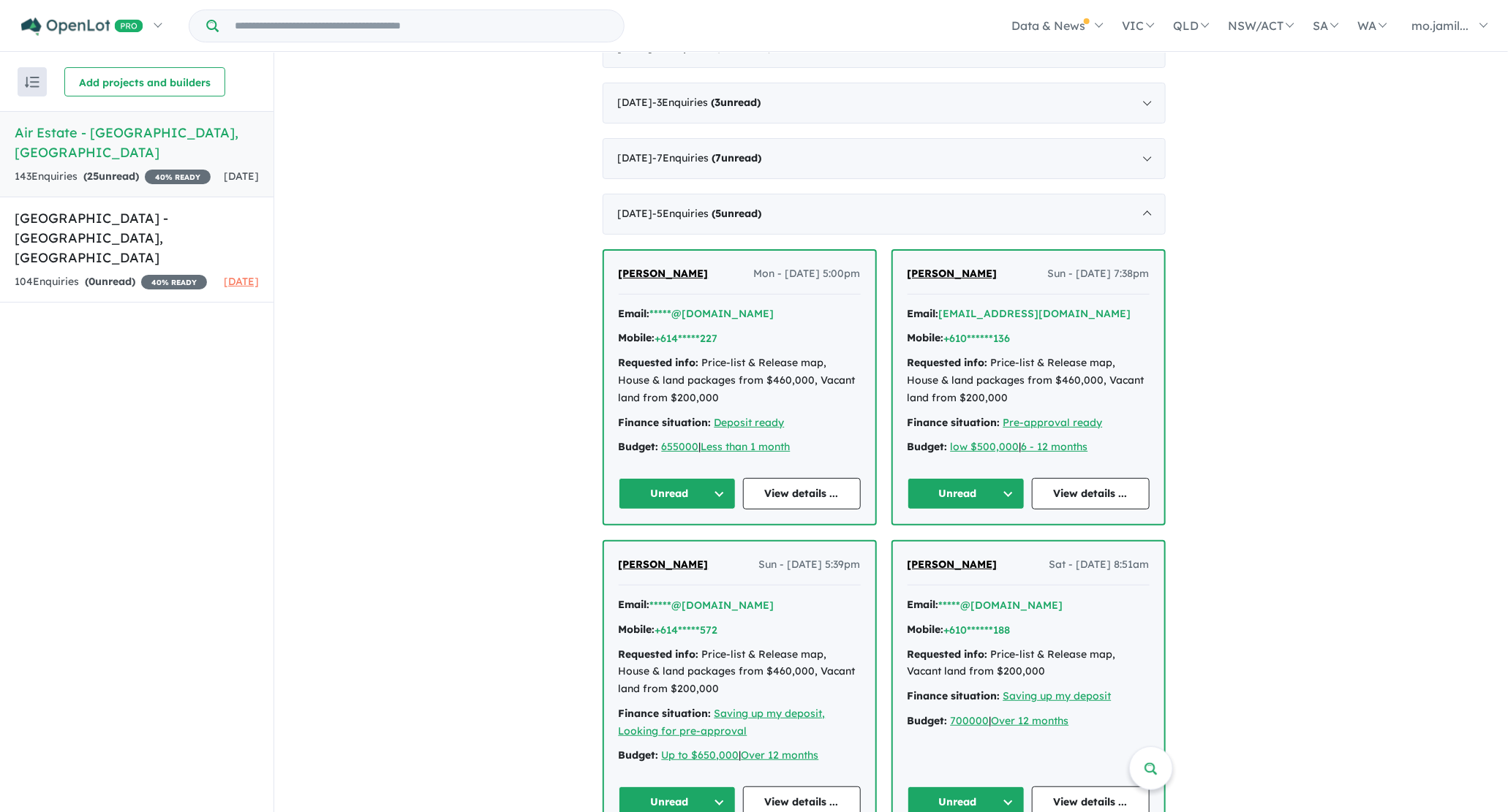
click at [686, 478] on button "Unread" at bounding box center [677, 494] width 118 height 32
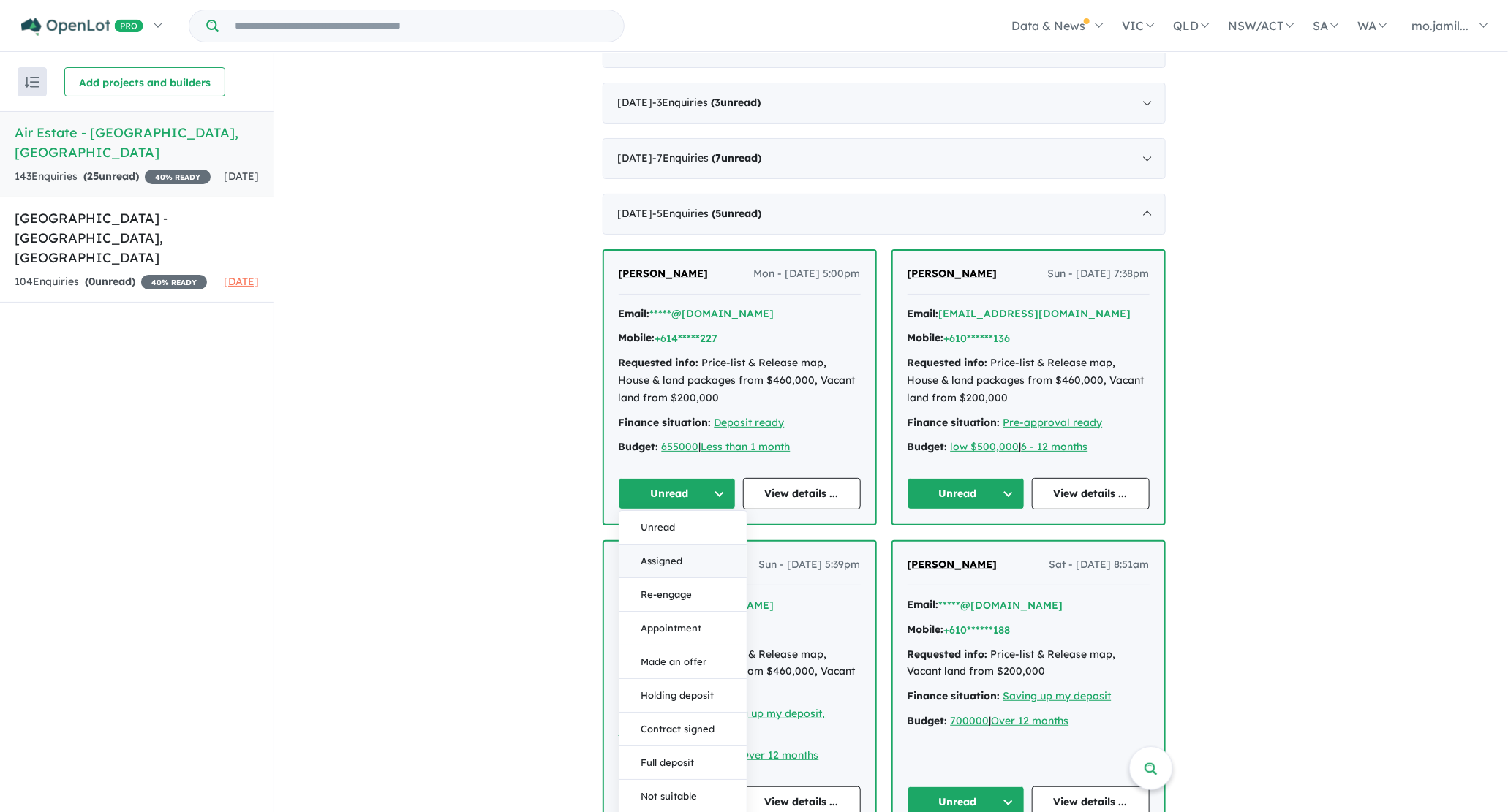
click at [680, 549] on button "Assigned" at bounding box center [683, 561] width 127 height 33
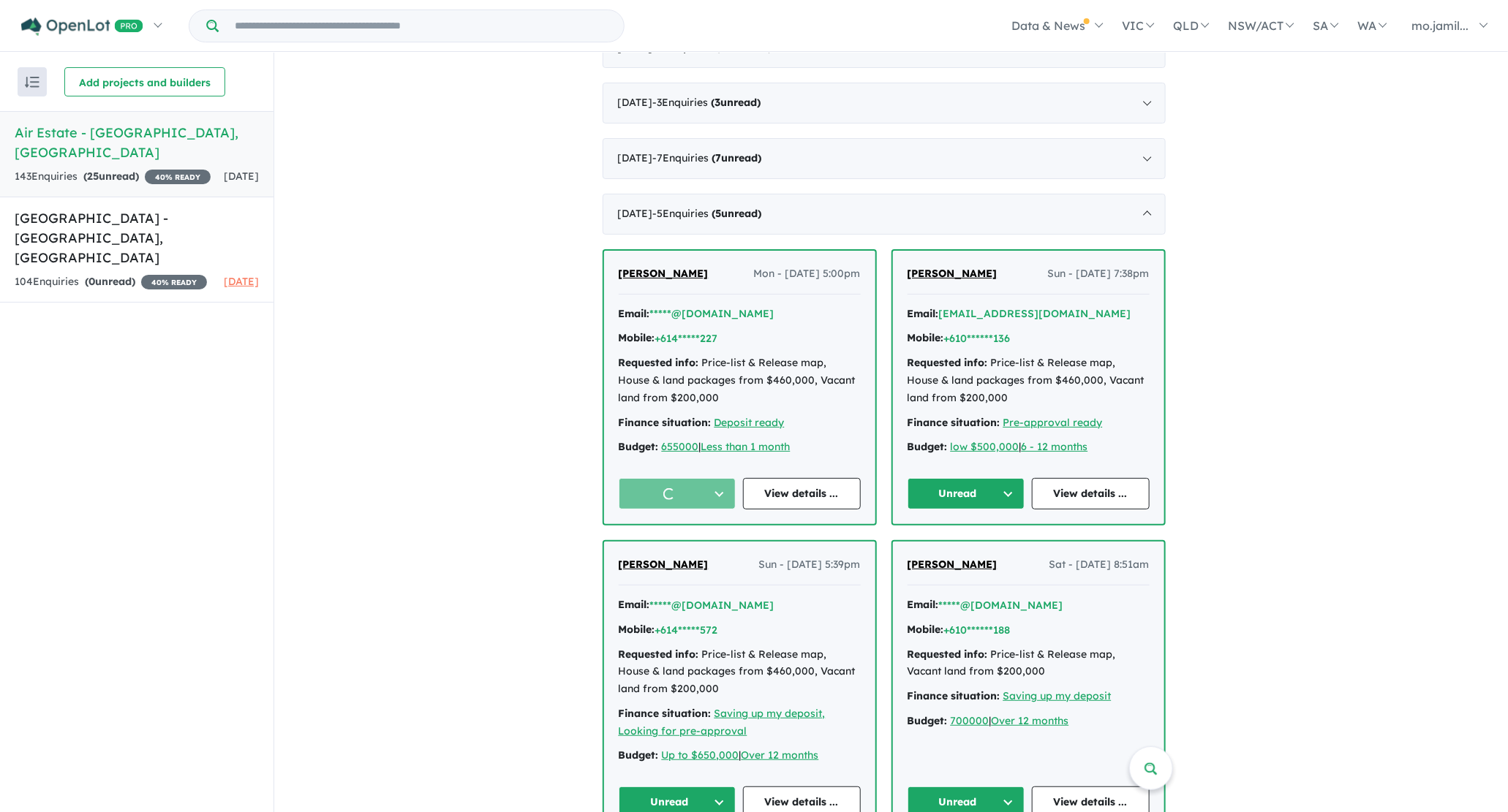
click at [968, 501] on button "Unread" at bounding box center [966, 494] width 118 height 32
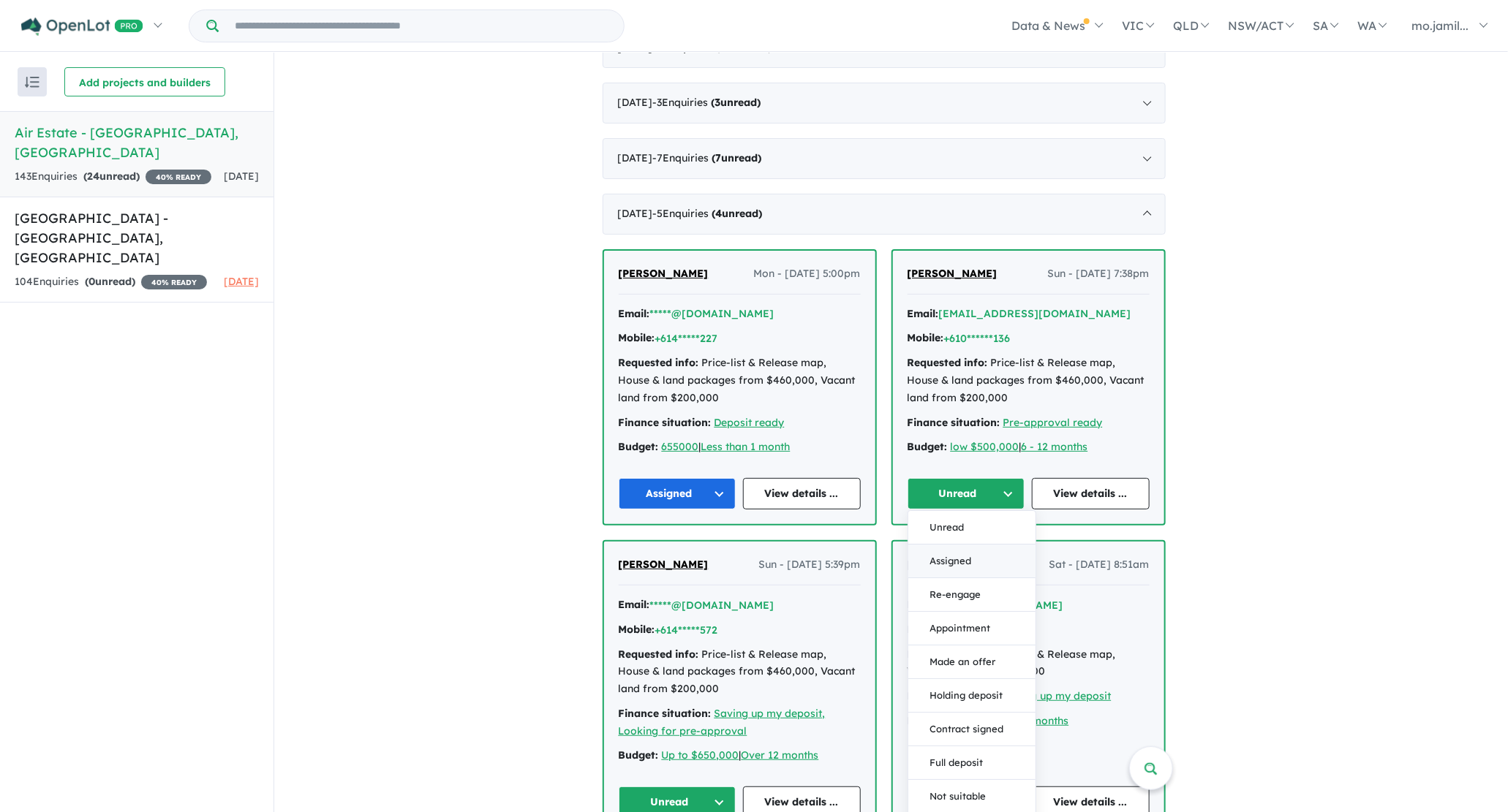
click at [940, 555] on button "Assigned" at bounding box center [972, 561] width 127 height 33
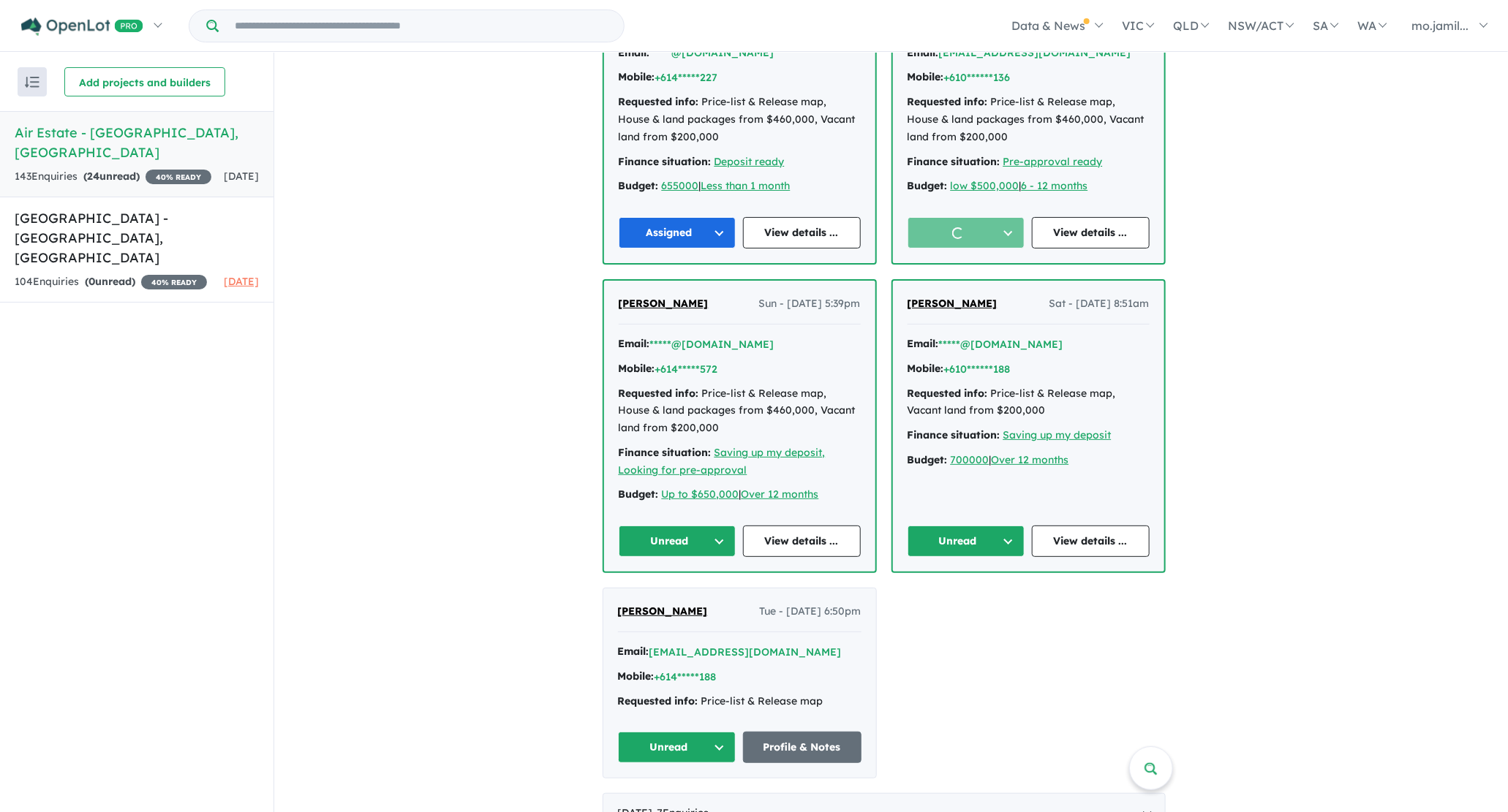
scroll to position [1016, 0]
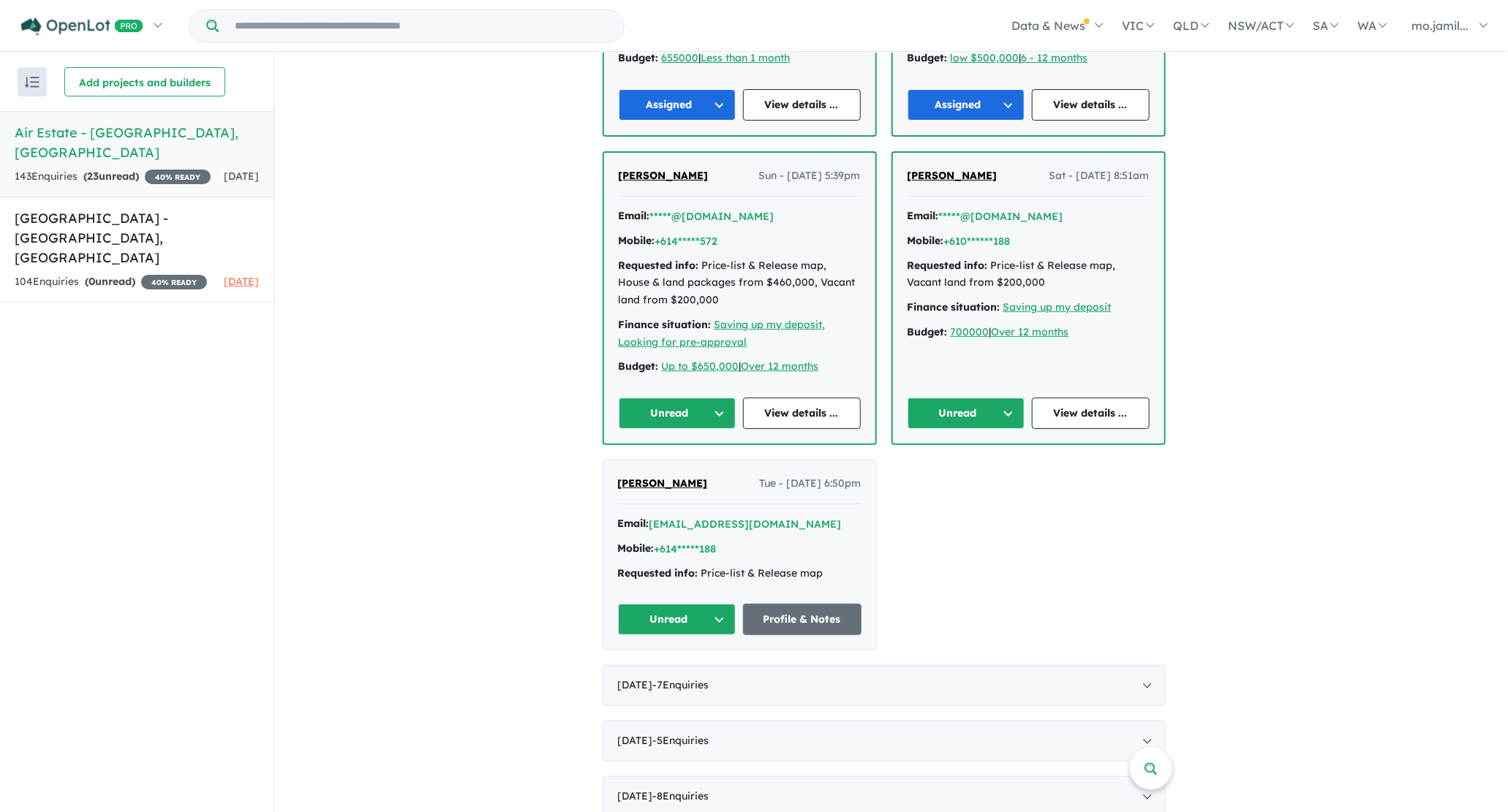
click at [667, 415] on button "Unread" at bounding box center [677, 413] width 118 height 32
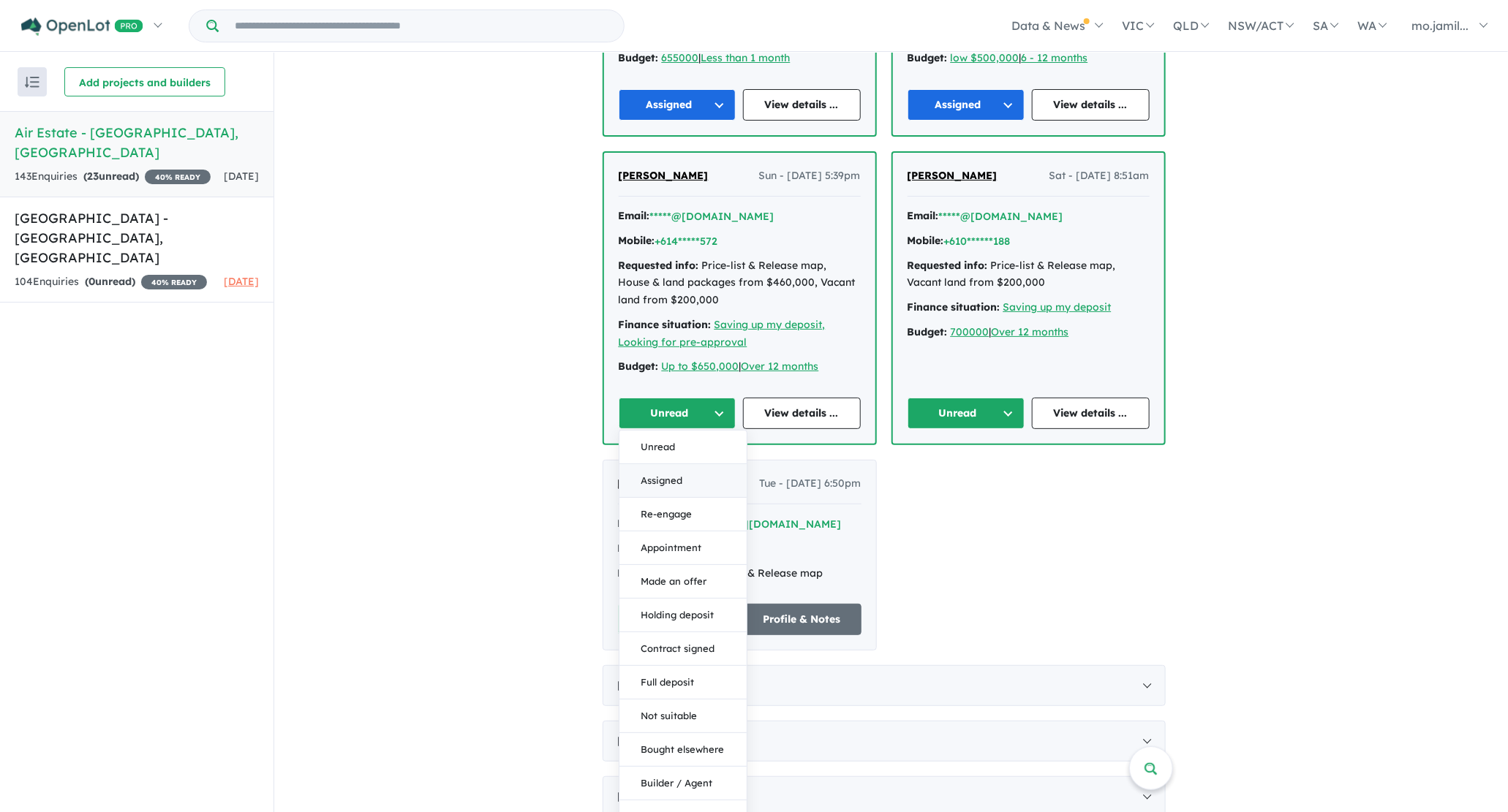
click at [672, 479] on button "Assigned" at bounding box center [683, 482] width 127 height 33
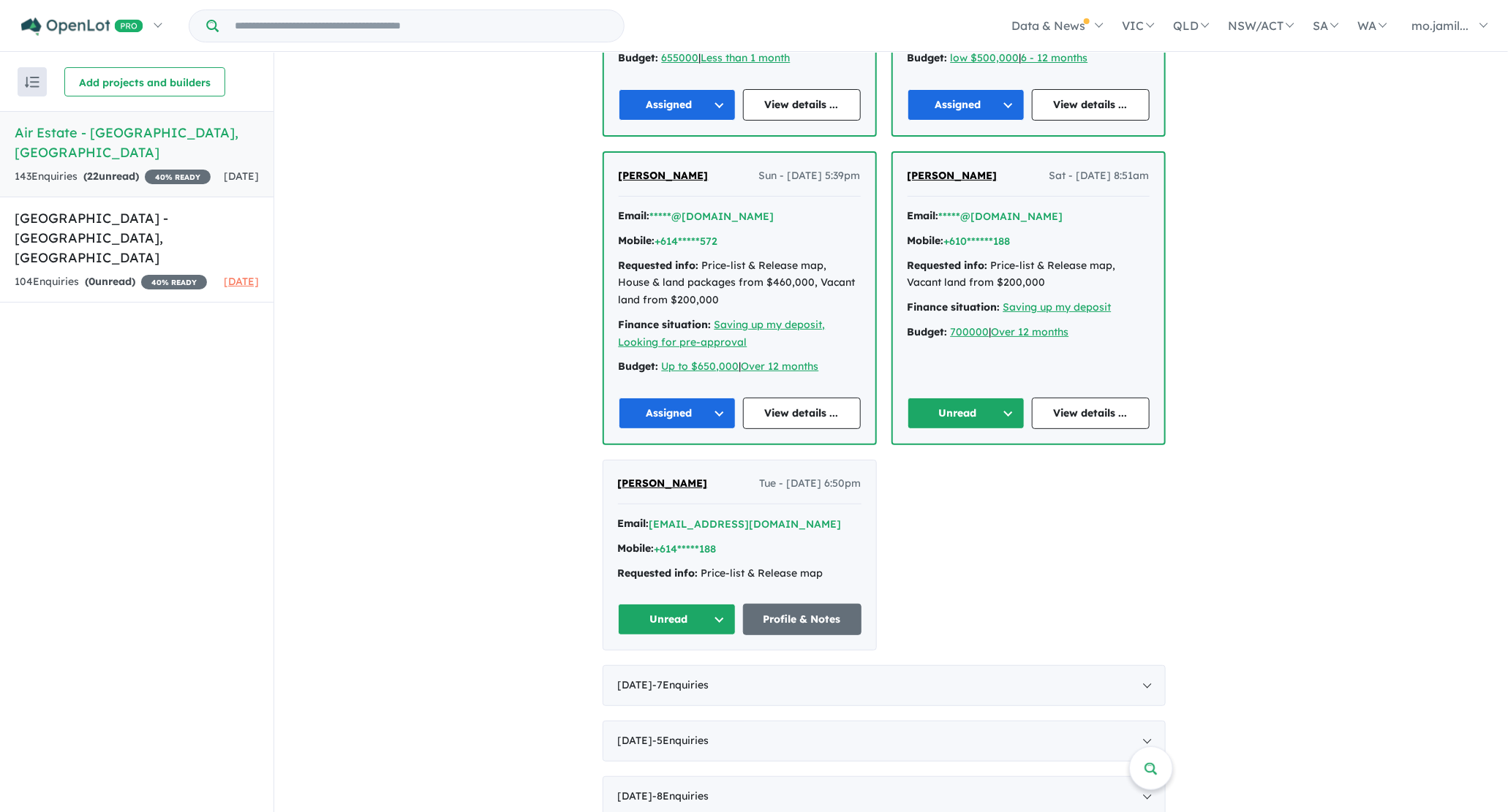
click at [962, 391] on div "[PERSON_NAME] Sat - [DATE] 8:51am Email: *****@[DOMAIN_NAME] Mobile: +610******…" at bounding box center [1028, 298] width 271 height 291
click at [956, 411] on button "Unread" at bounding box center [966, 413] width 118 height 32
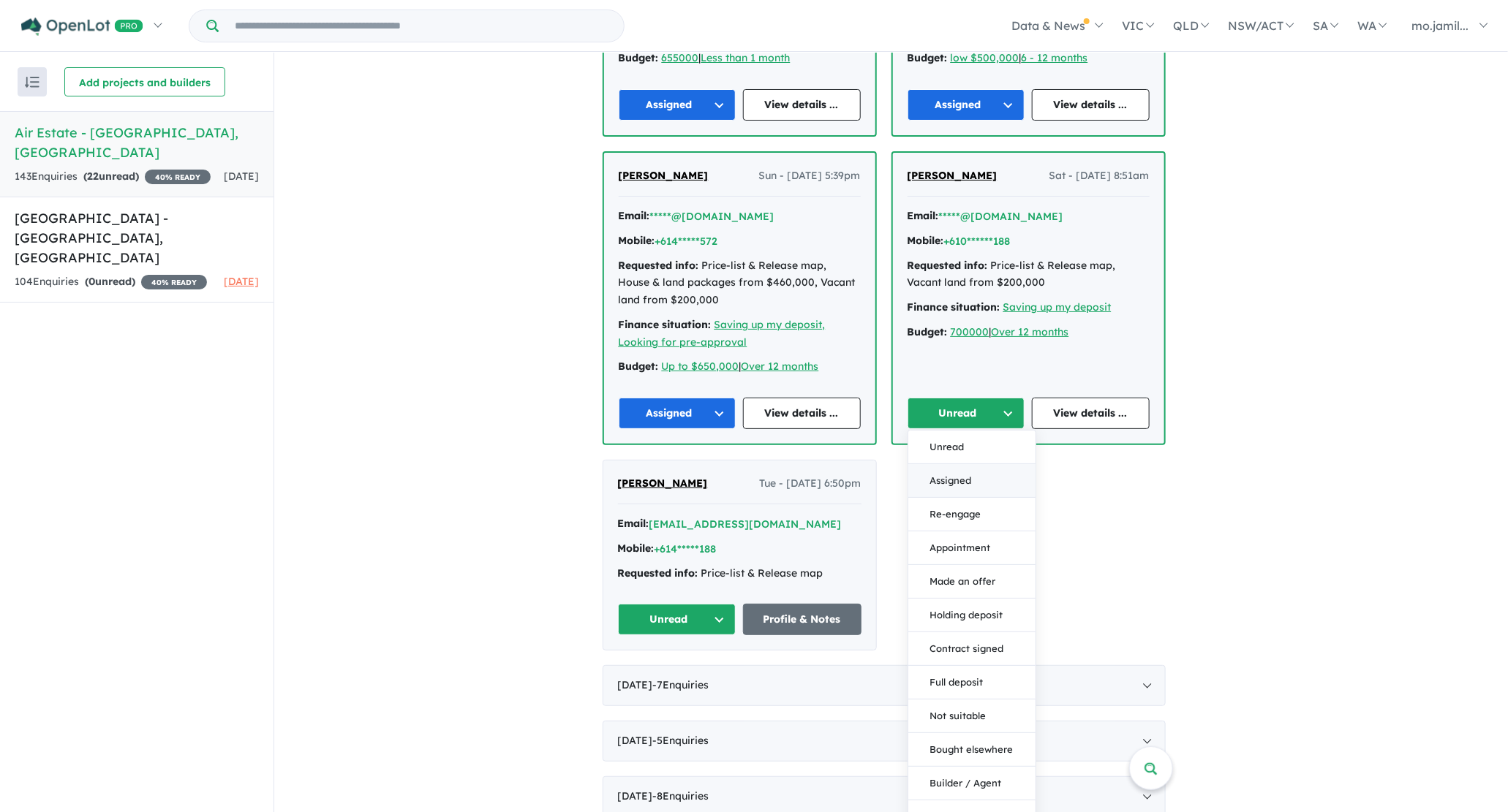
click at [962, 465] on button "Assigned" at bounding box center [972, 482] width 127 height 33
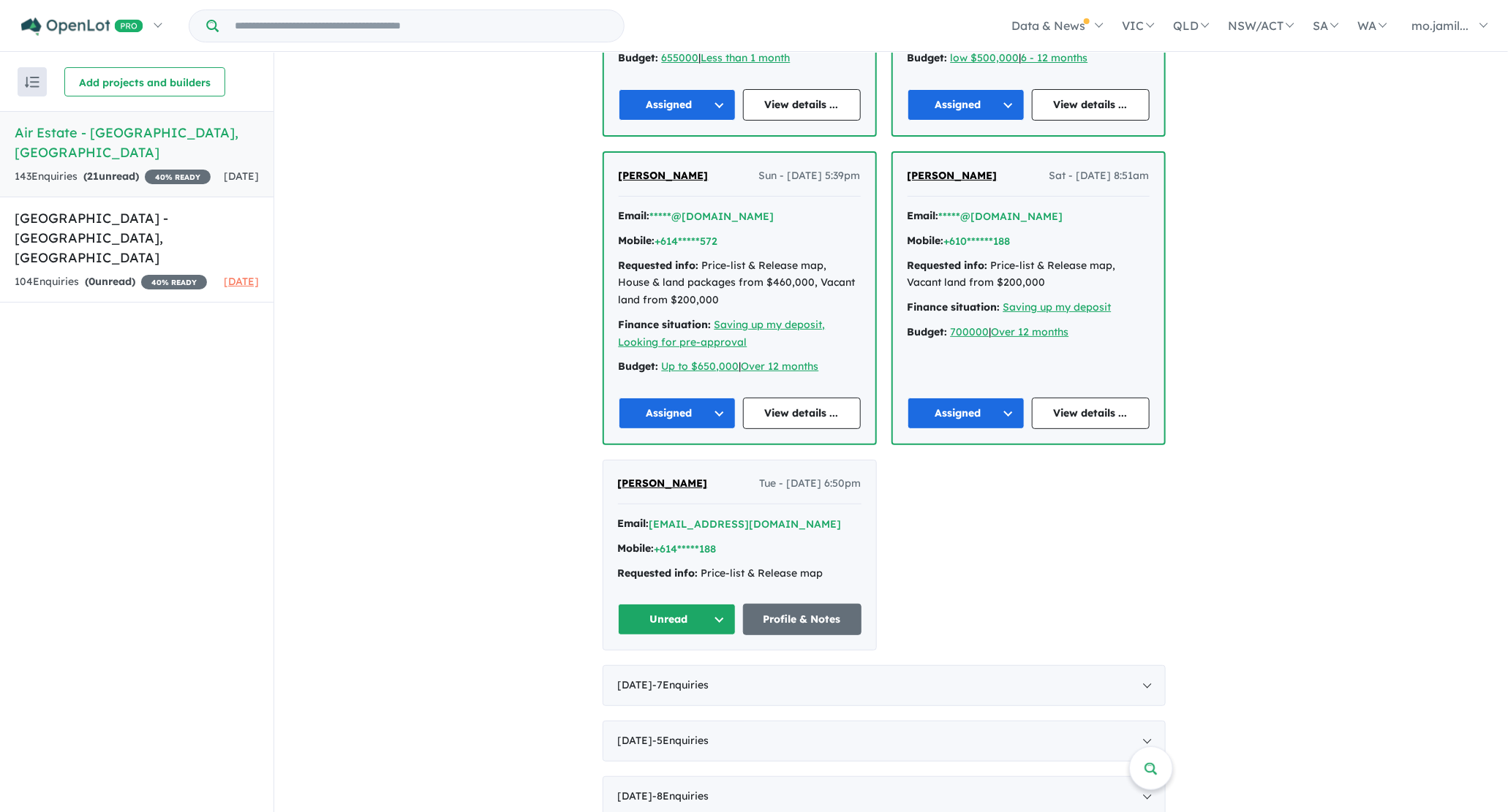
click at [676, 606] on button "Unread" at bounding box center [677, 619] width 119 height 32
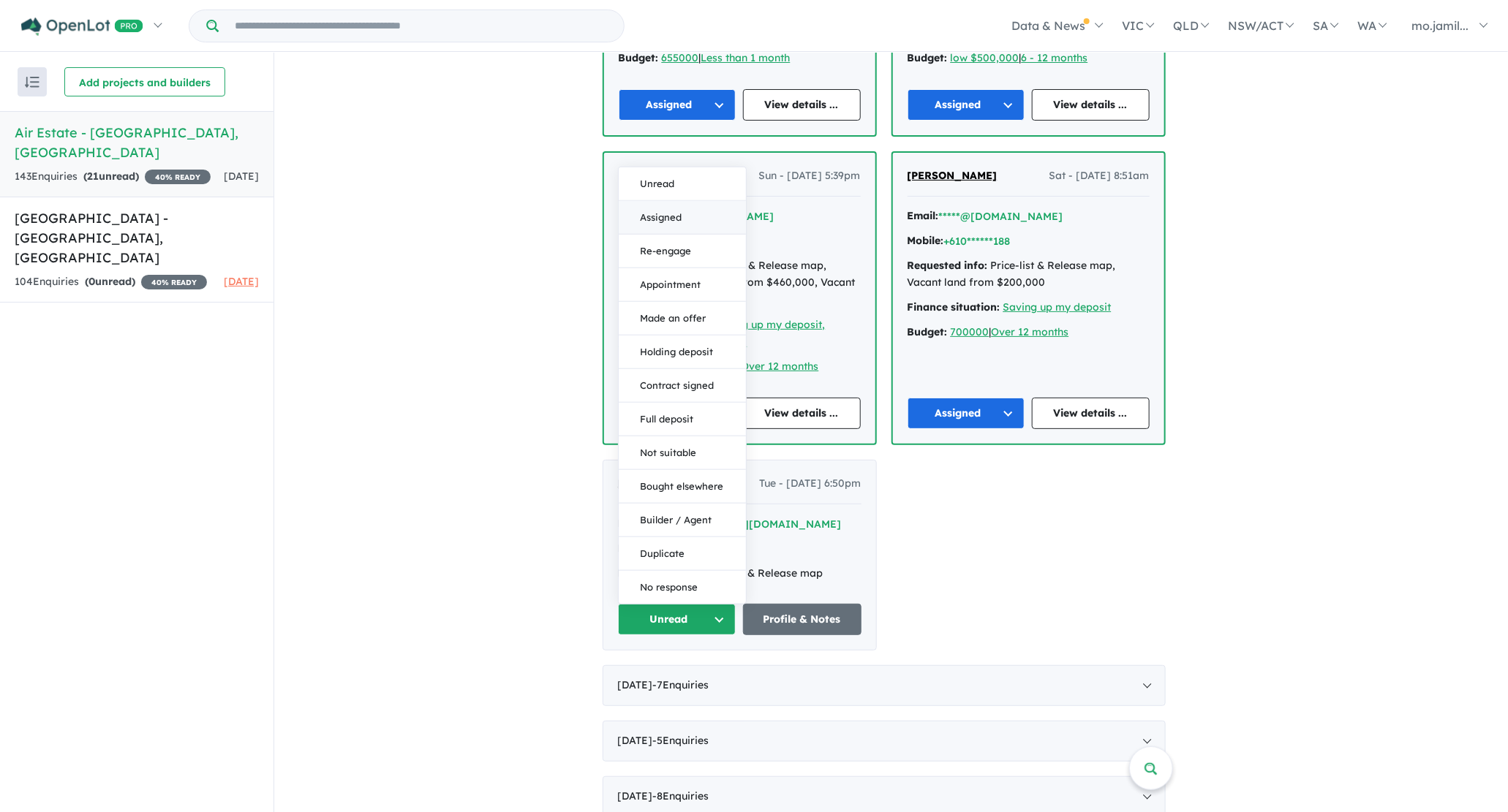
click at [657, 219] on button "Assigned" at bounding box center [682, 219] width 127 height 33
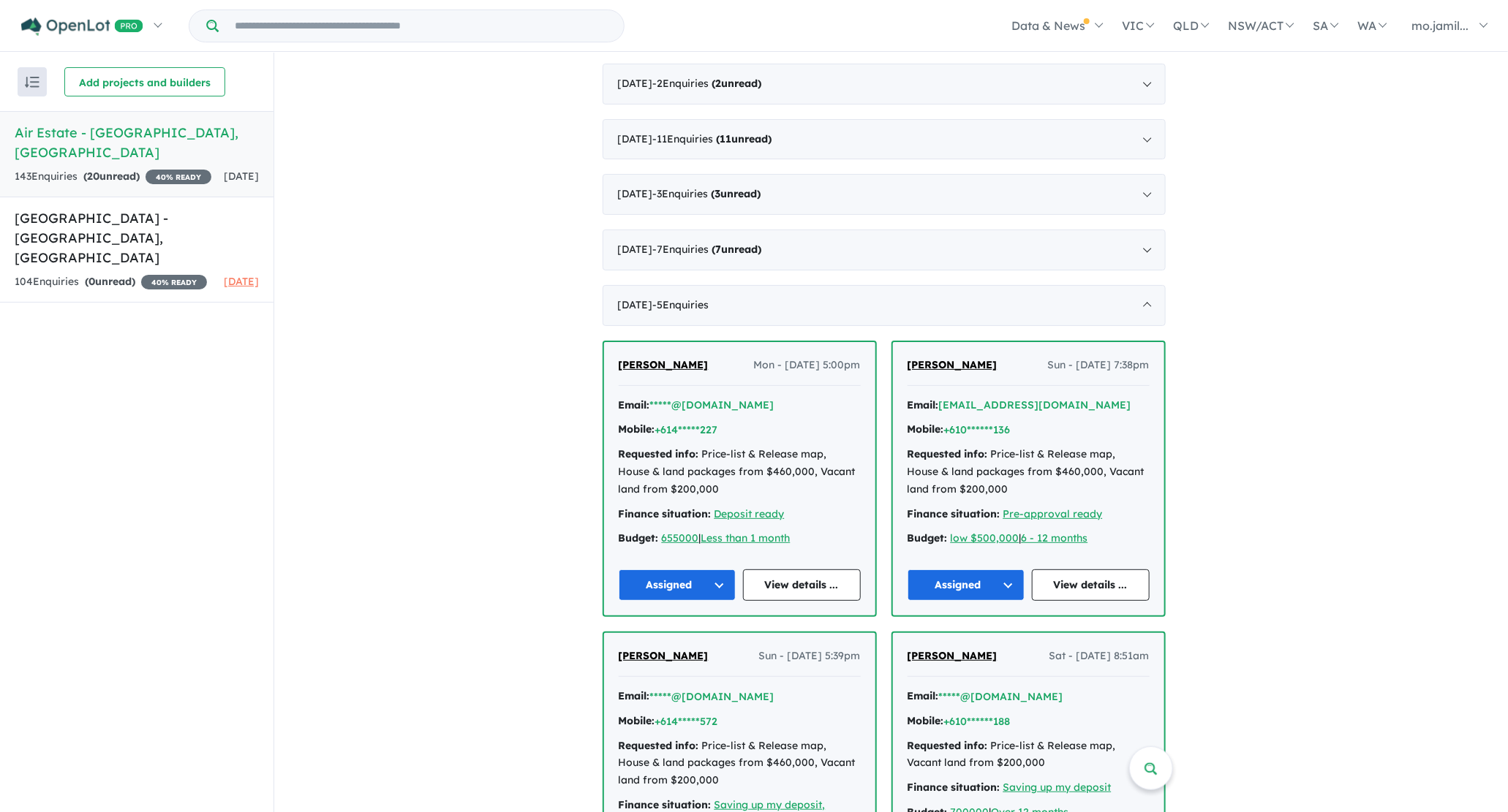
scroll to position [439, 0]
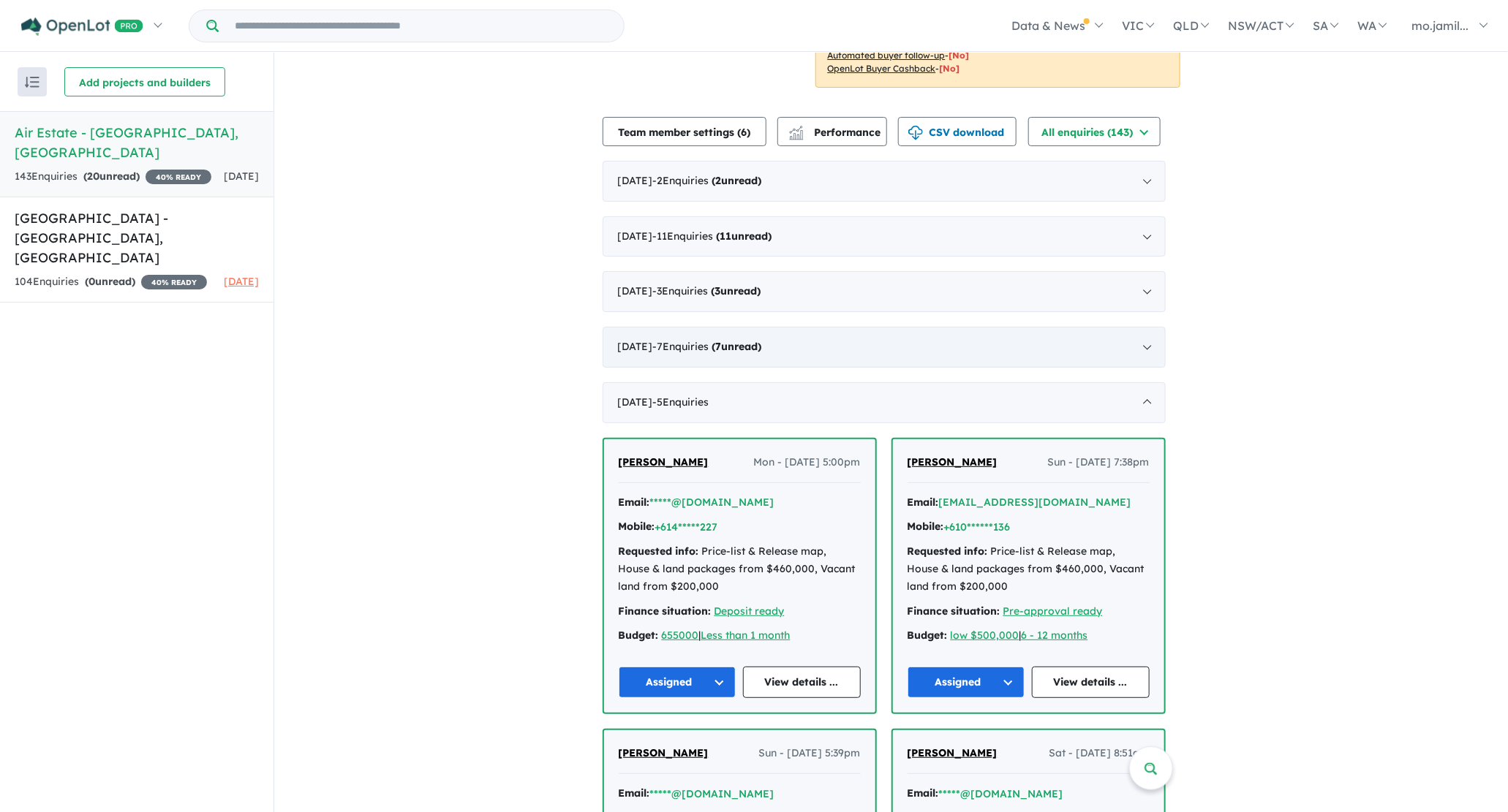
click at [838, 332] on div "[DATE] - 7 Enquir ies ( 7 unread)" at bounding box center [884, 346] width 563 height 41
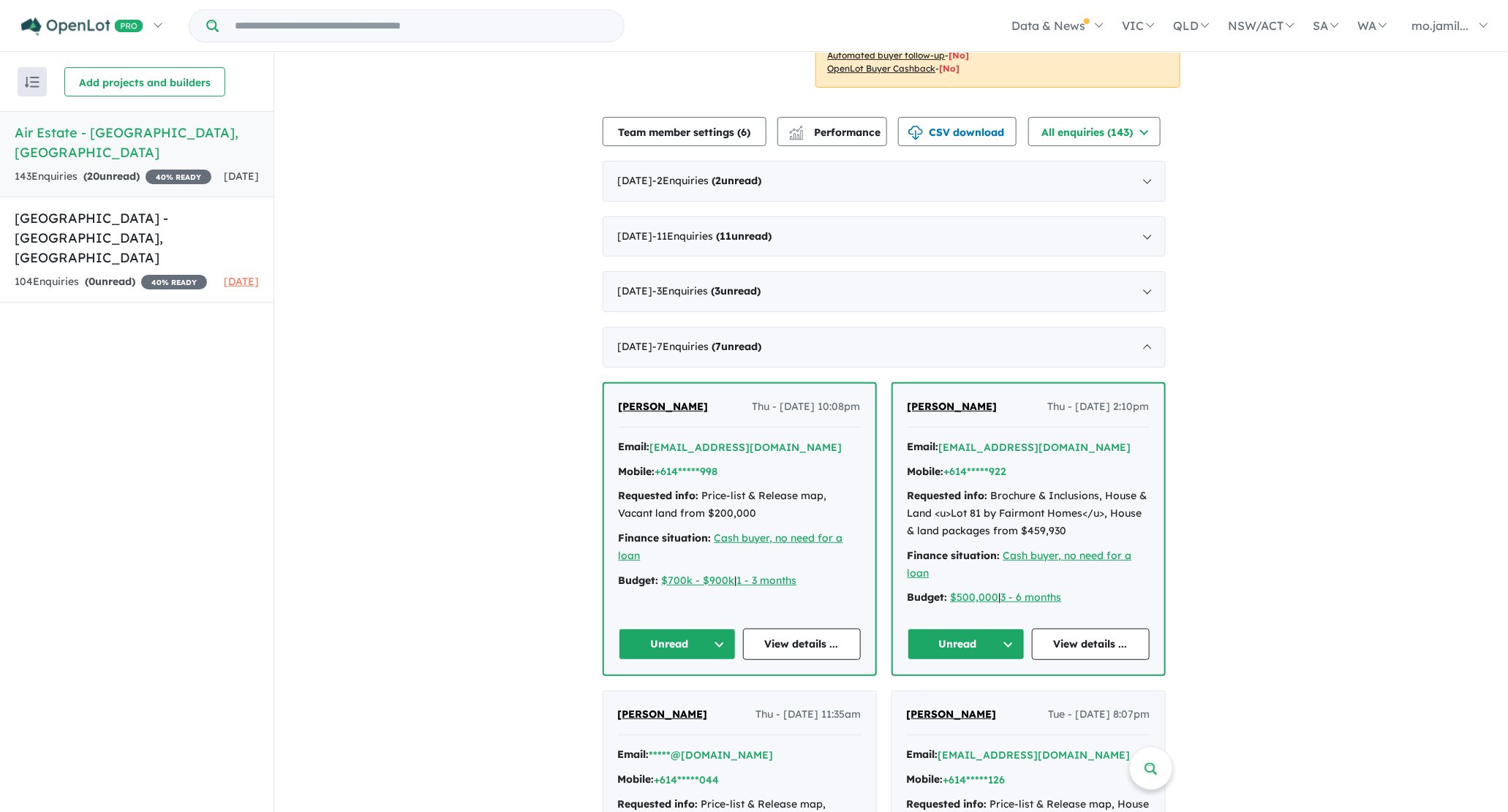
click at [705, 623] on div "[PERSON_NAME] Thu - [DATE] 10:08pm Email: [EMAIL_ADDRESS][DOMAIN_NAME] Mobile: …" at bounding box center [739, 529] width 271 height 291
click at [703, 630] on button "Unread" at bounding box center [677, 644] width 118 height 32
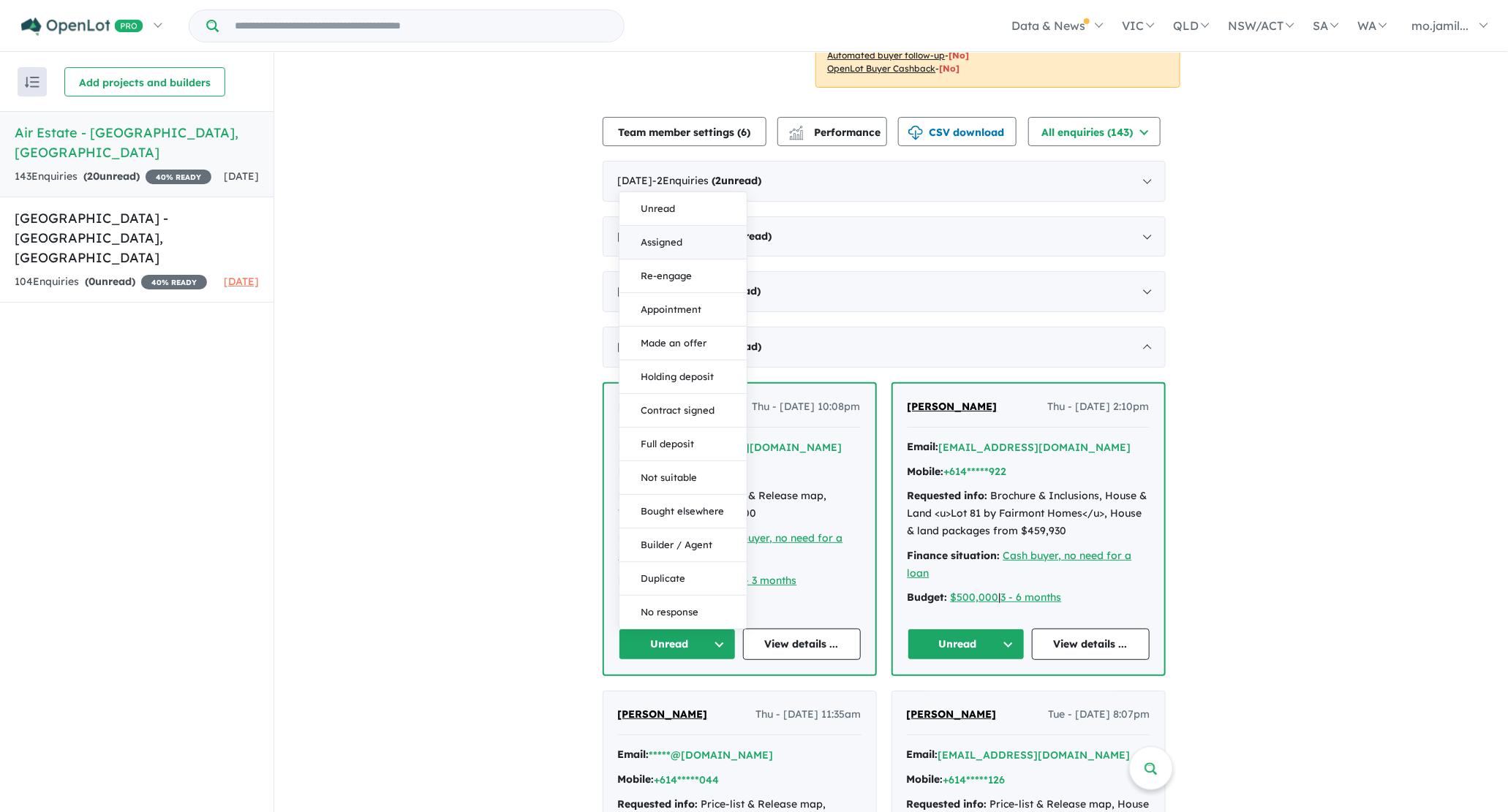
click at [664, 238] on button "Assigned" at bounding box center [683, 243] width 127 height 33
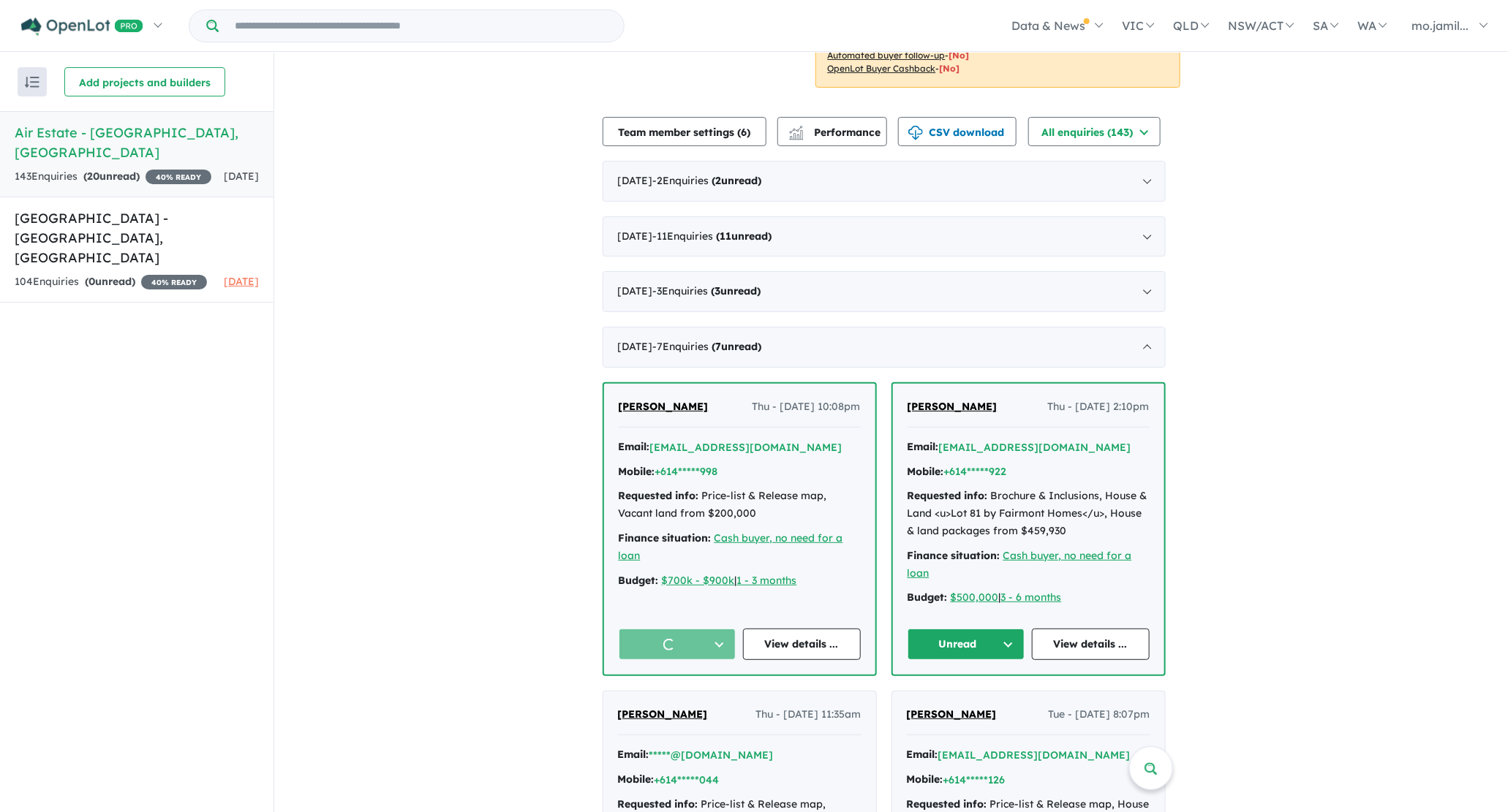
click at [980, 654] on button "Unread" at bounding box center [966, 644] width 118 height 32
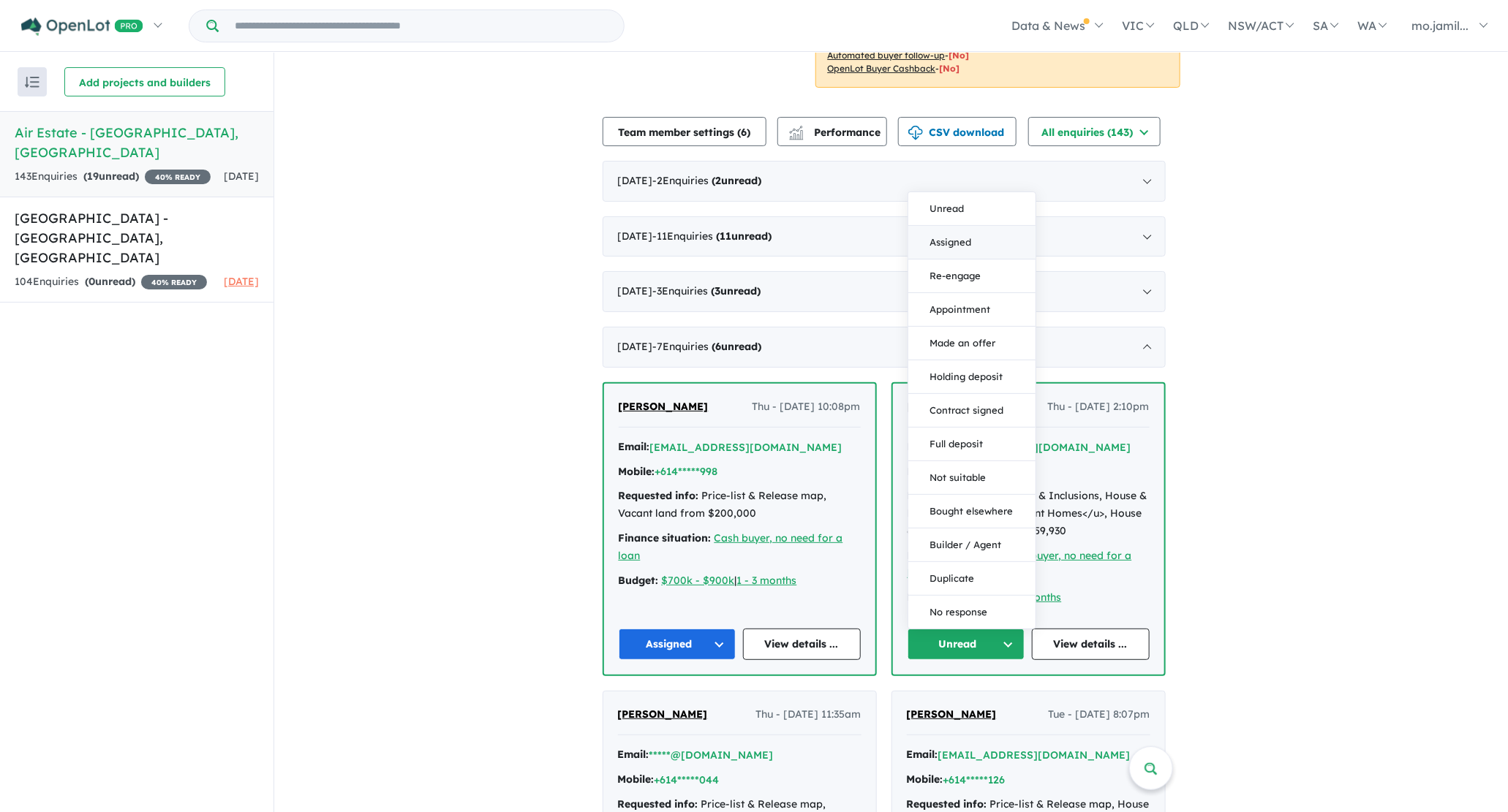
click at [964, 249] on button "Assigned" at bounding box center [972, 243] width 127 height 33
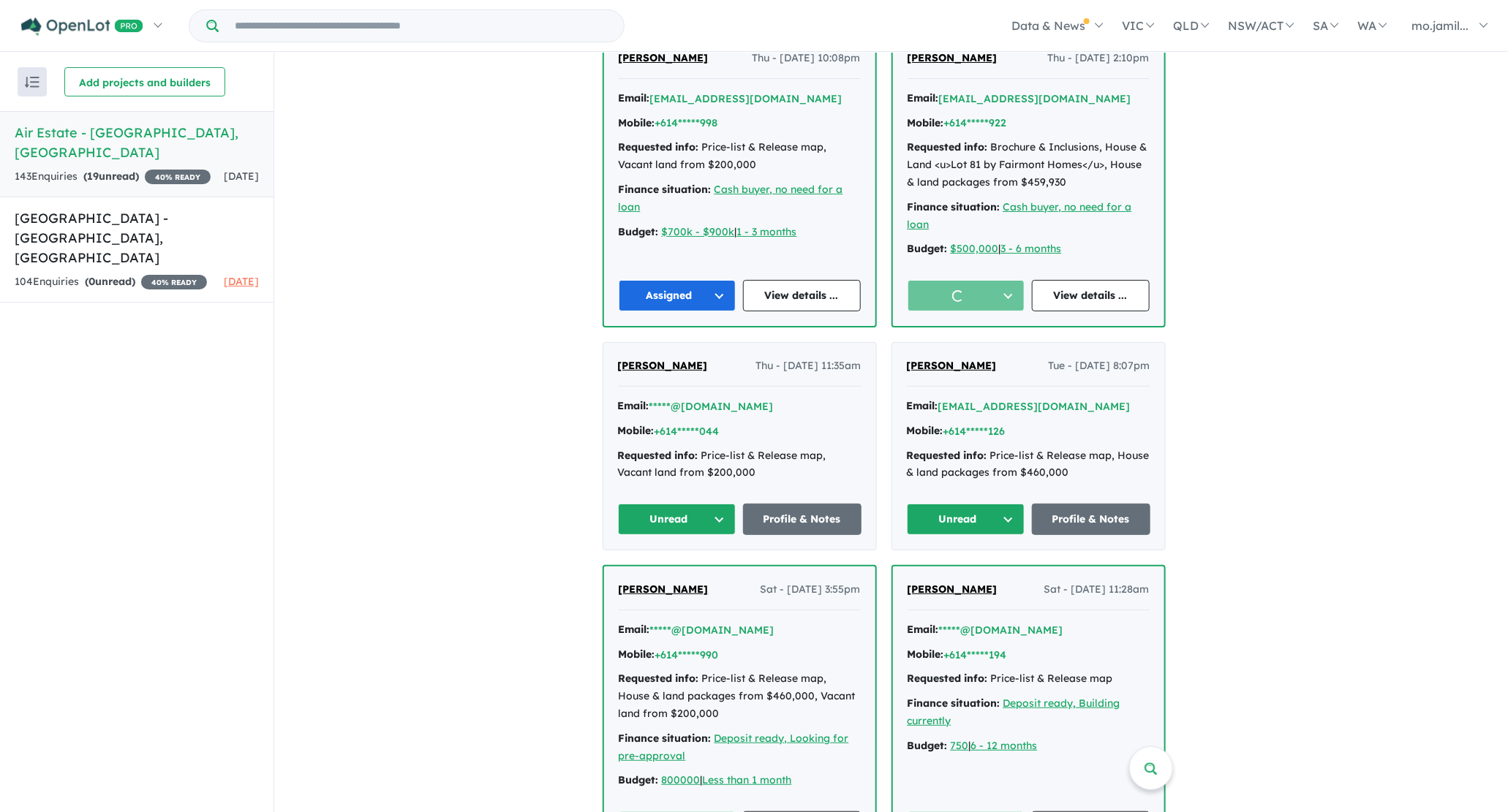
scroll to position [866, 0]
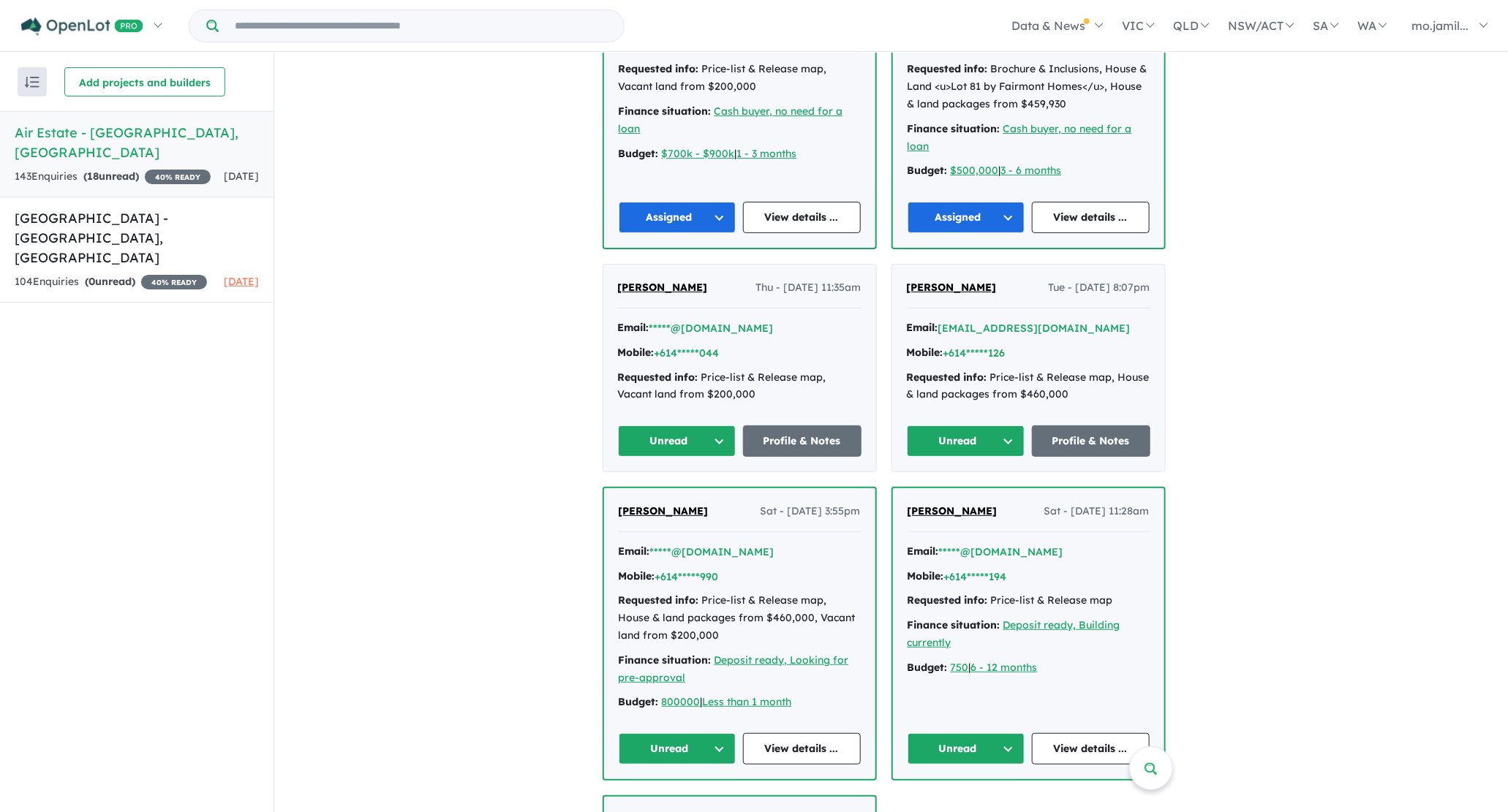
click at [721, 439] on button "Unread" at bounding box center [677, 441] width 119 height 32
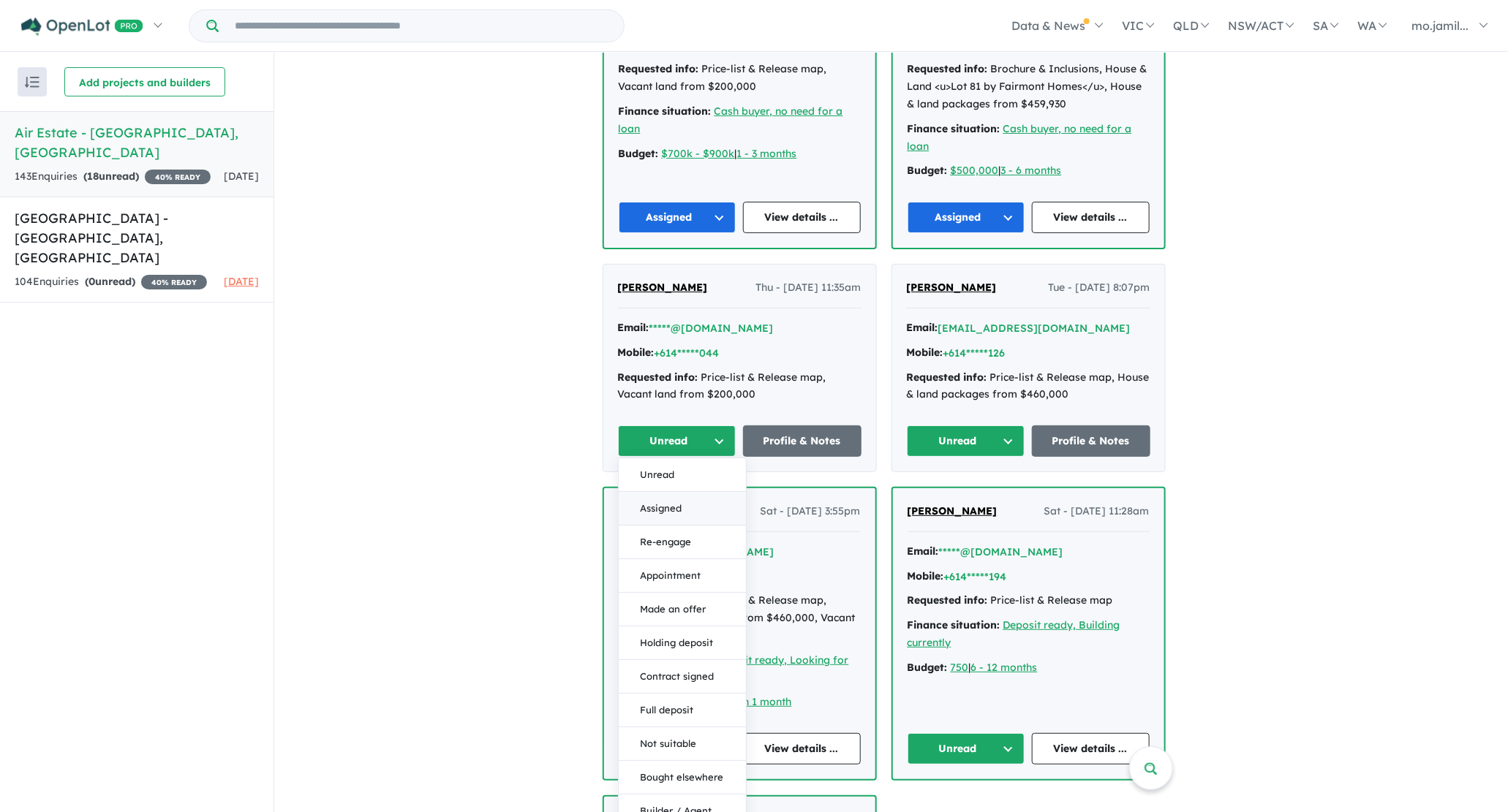
click at [713, 497] on button "Assigned" at bounding box center [682, 508] width 127 height 33
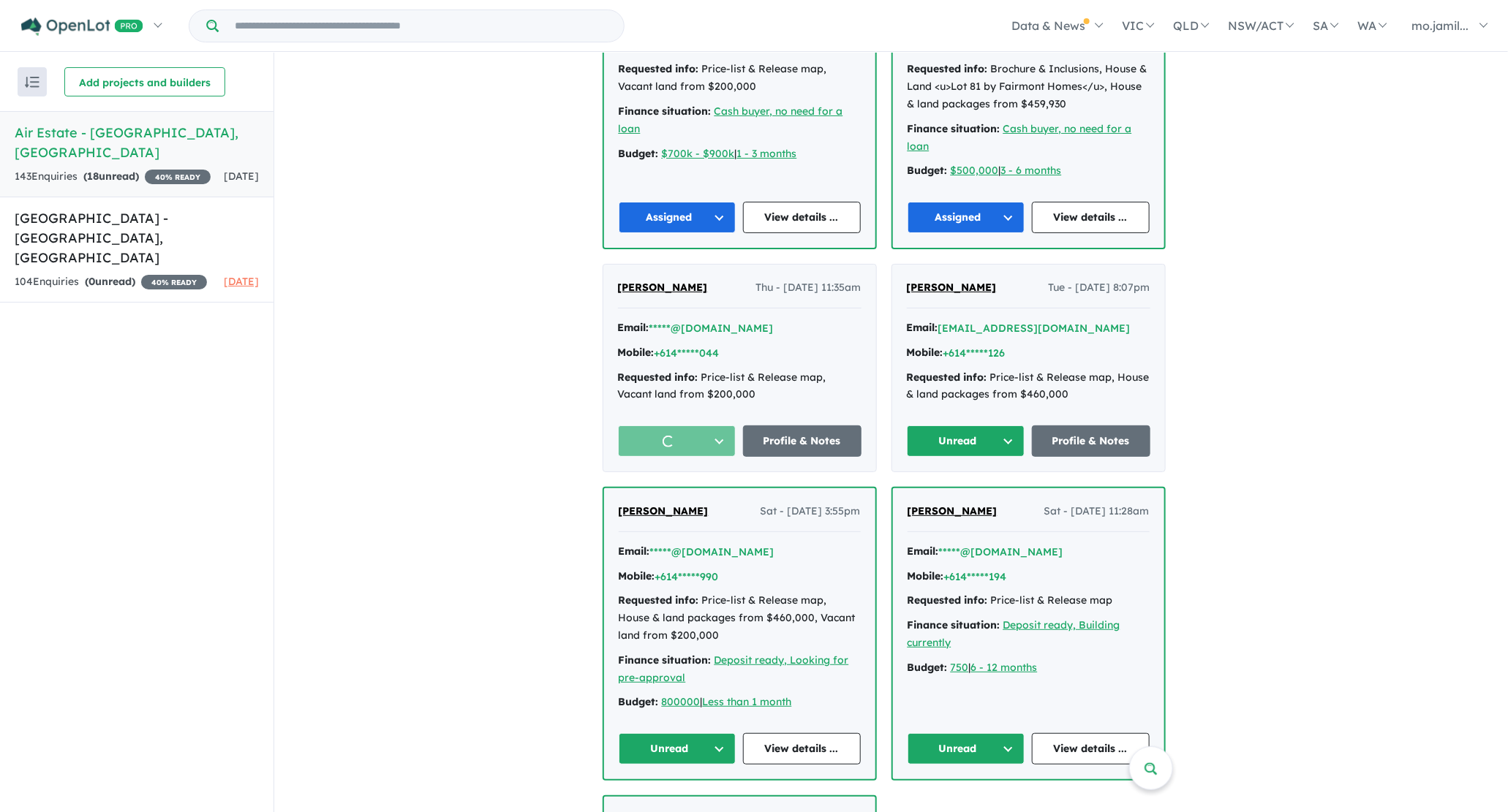
click at [934, 437] on button "Unread" at bounding box center [966, 441] width 119 height 32
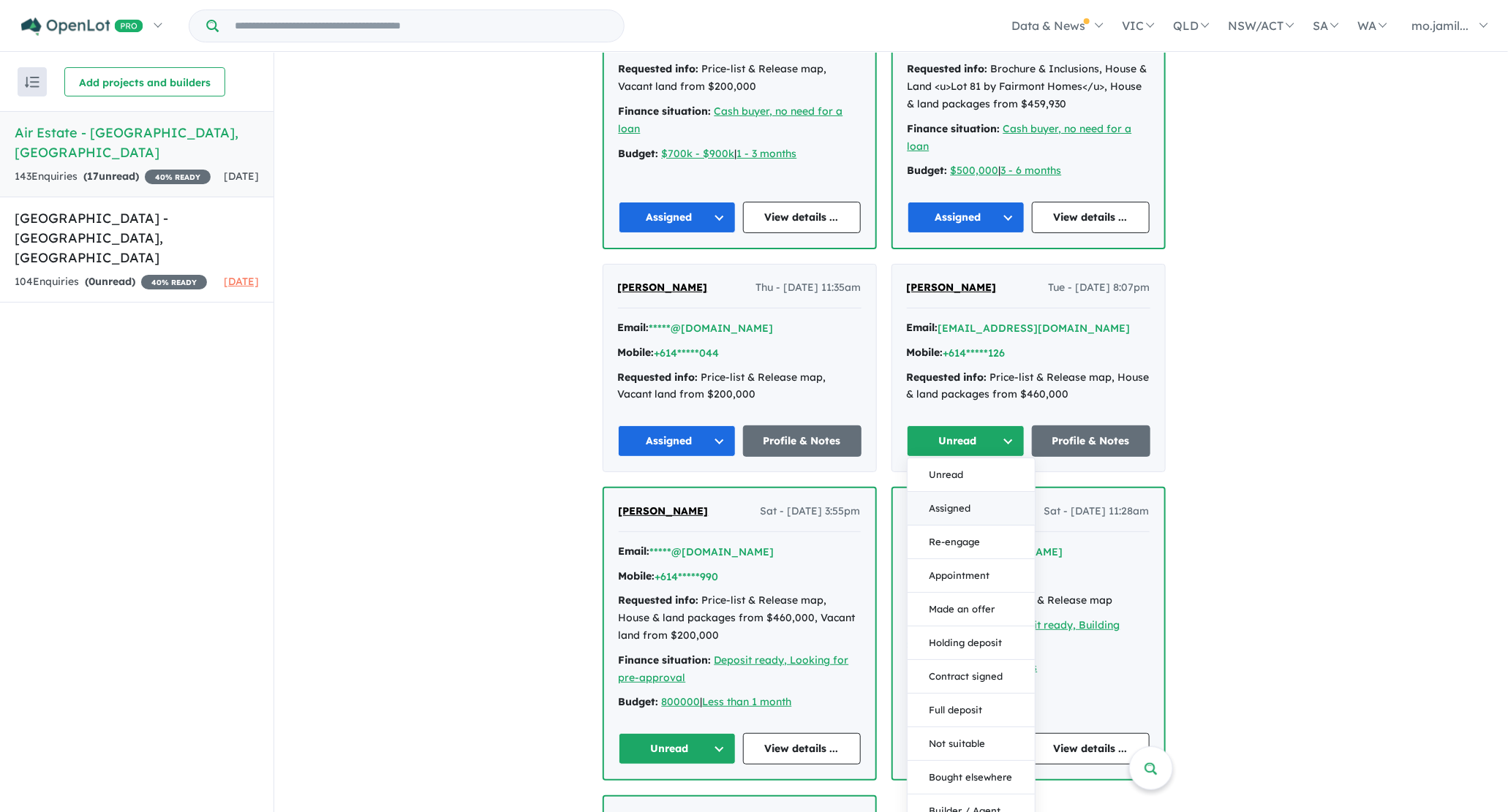
click at [918, 497] on button "Assigned" at bounding box center [971, 508] width 127 height 33
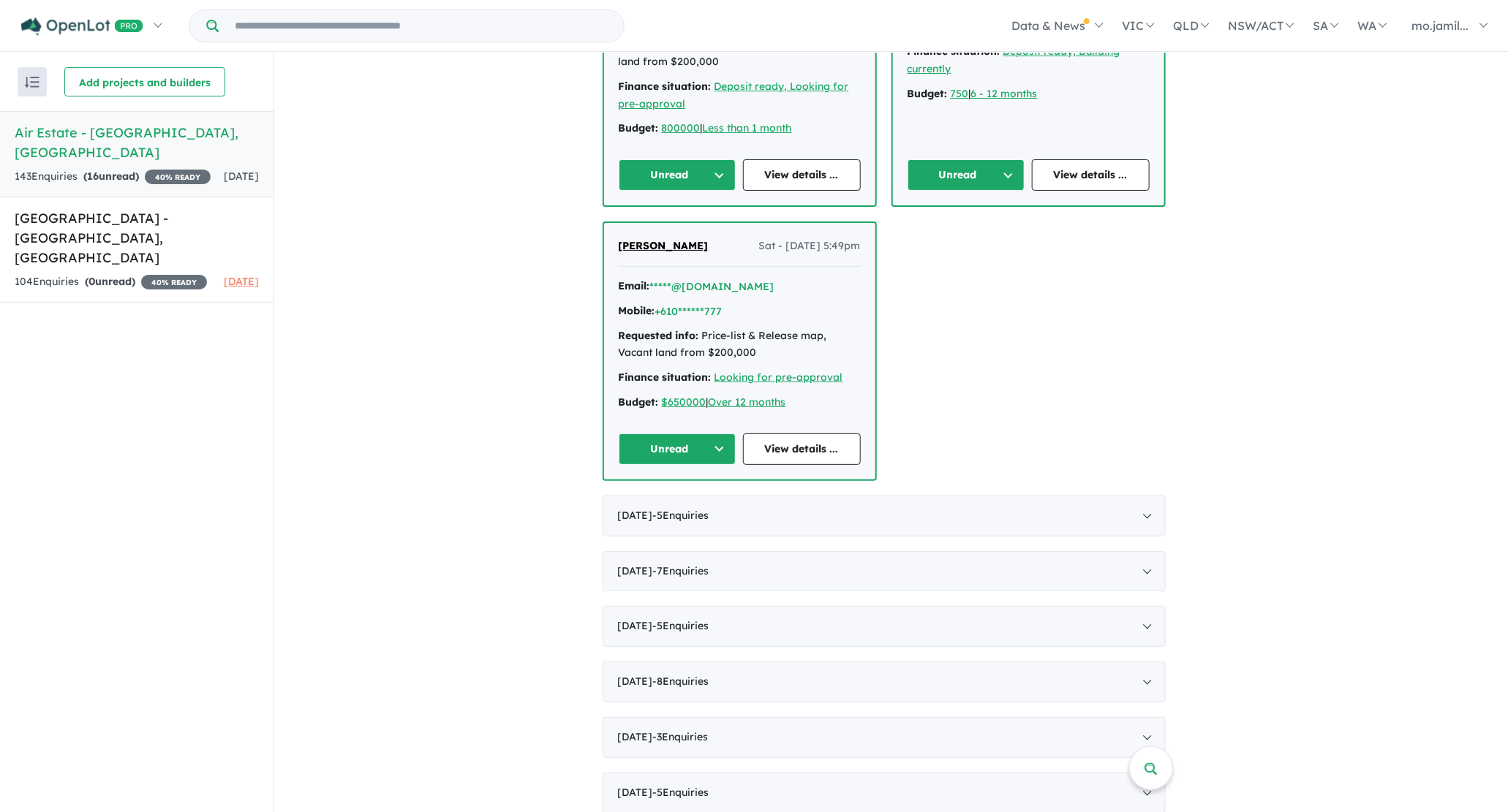
scroll to position [1475, 0]
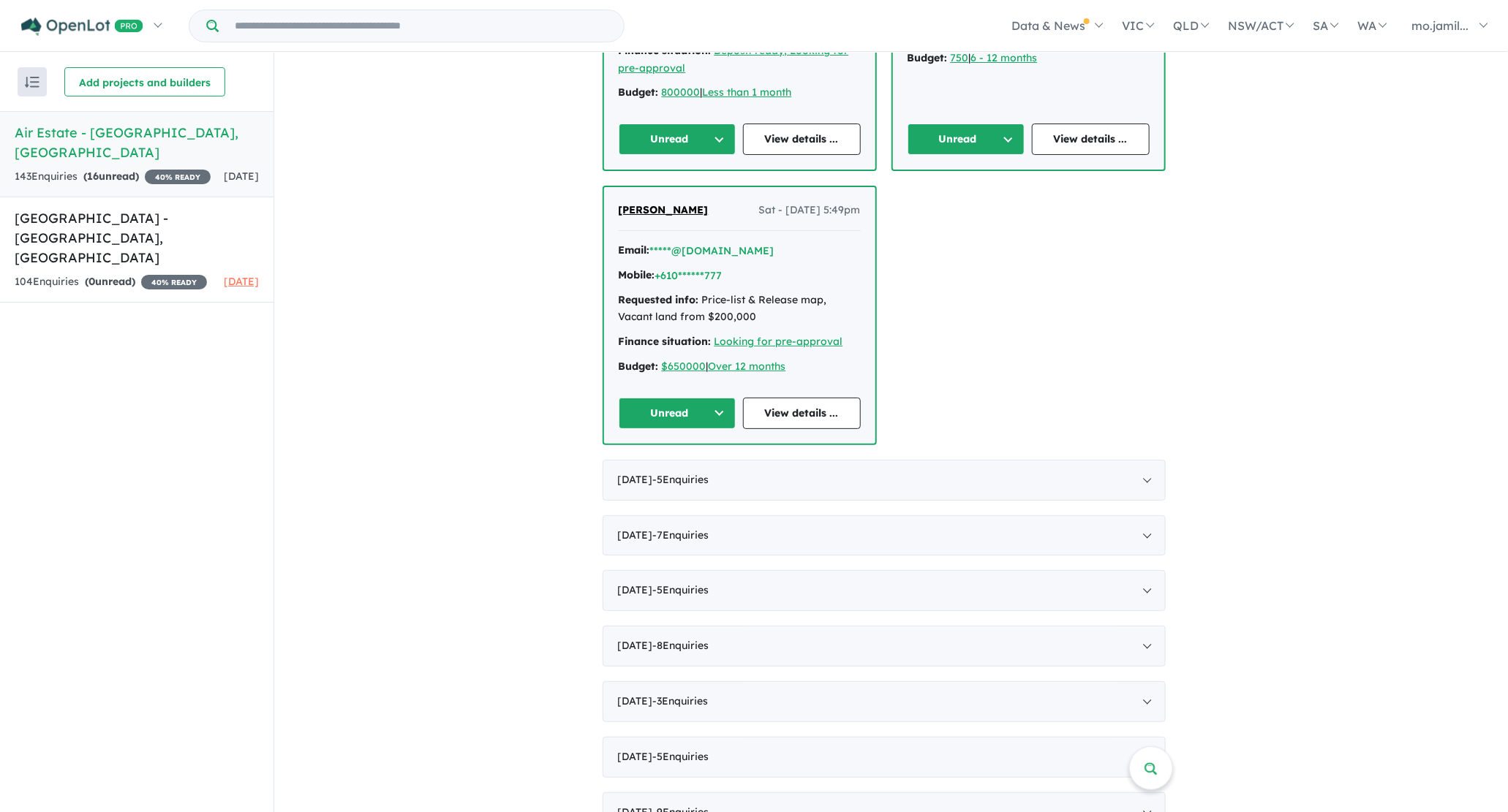
click at [680, 150] on div "[PERSON_NAME] Sat - [DATE] 3:55pm Email: *****@[DOMAIN_NAME] Mobile: +614*****9…" at bounding box center [739, 24] width 271 height 291
click at [680, 140] on button "Unread" at bounding box center [677, 139] width 118 height 32
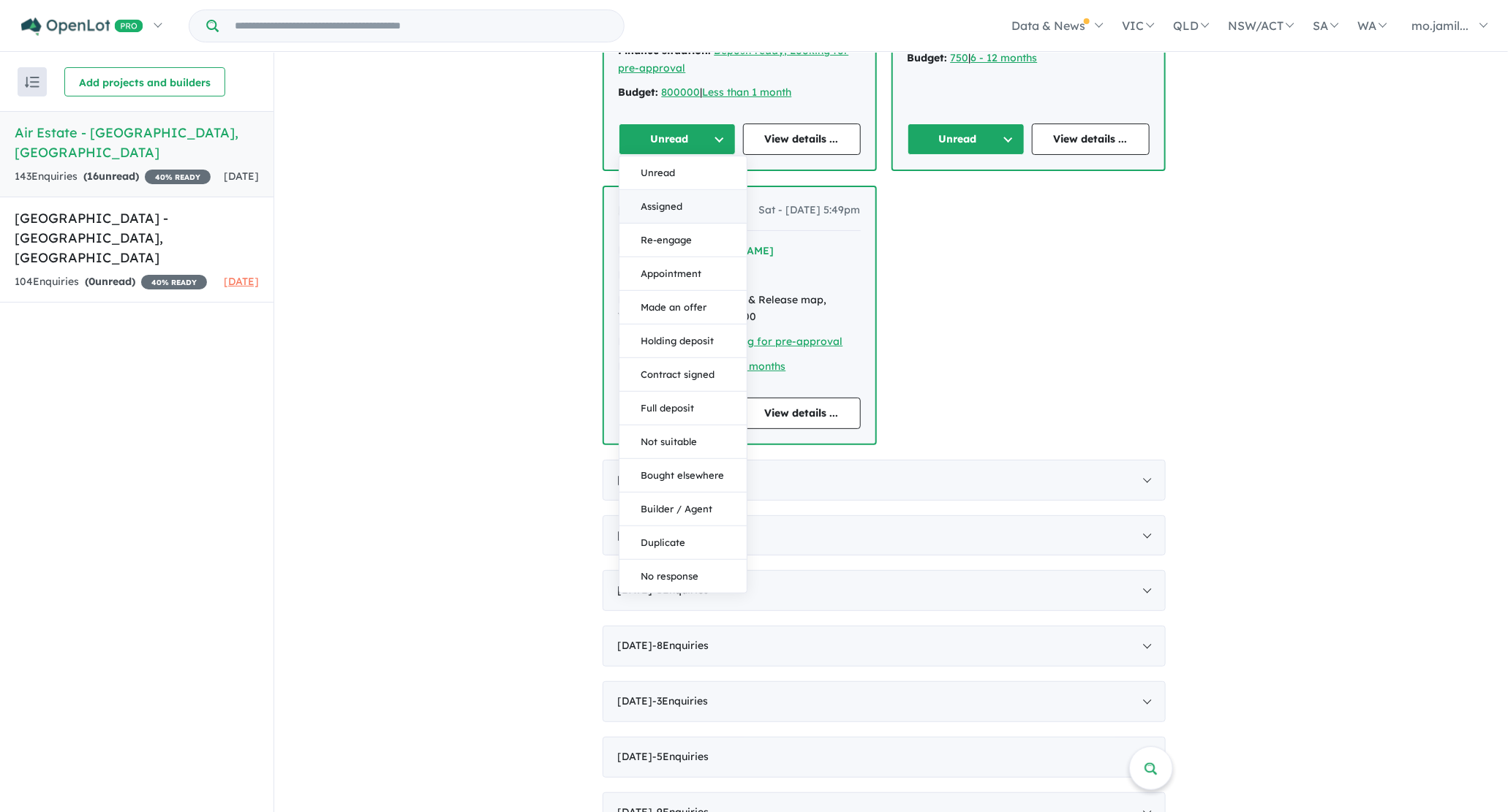
click at [672, 203] on button "Assigned" at bounding box center [683, 208] width 127 height 33
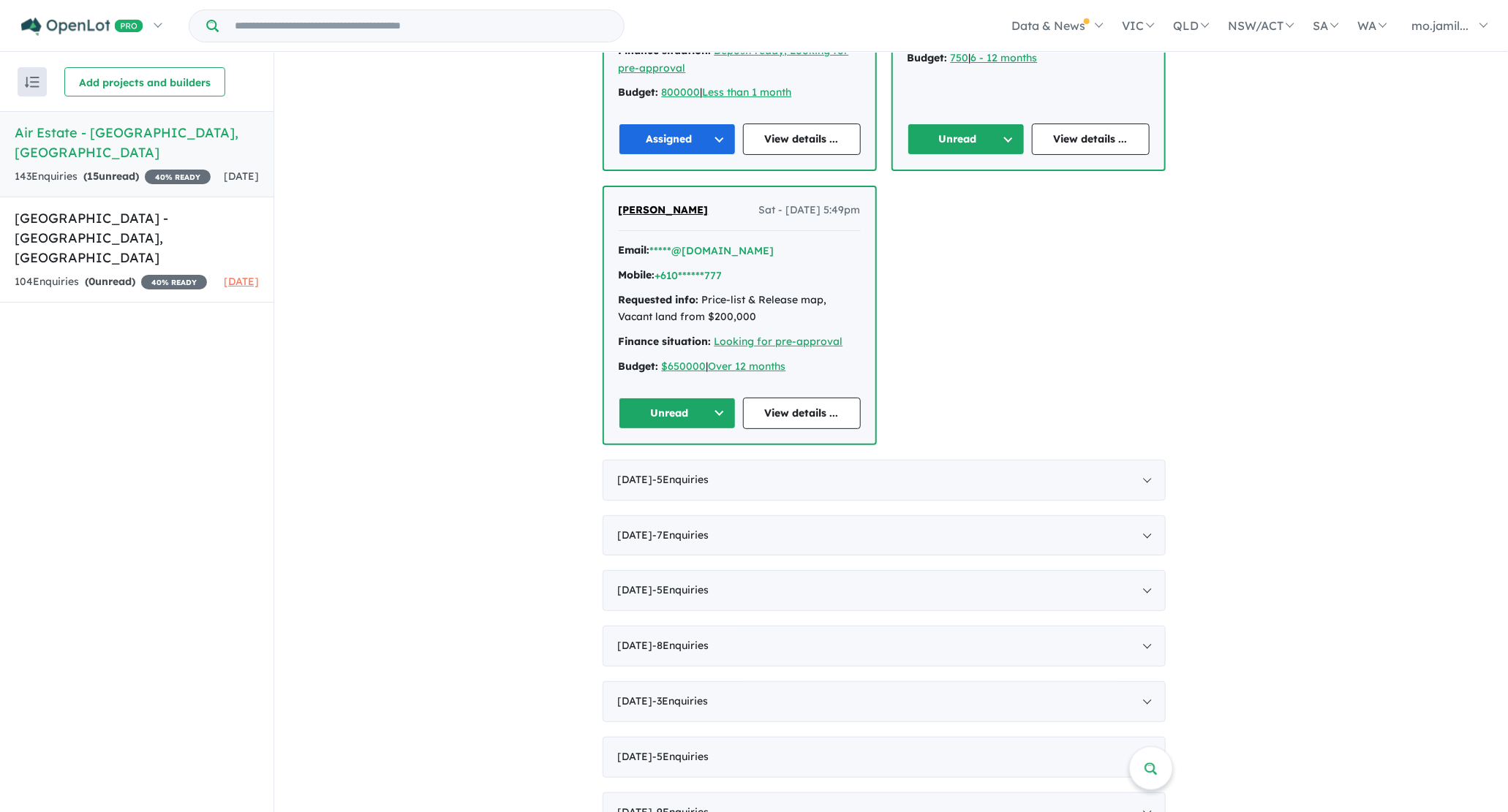
click at [939, 136] on button "Unread" at bounding box center [966, 139] width 118 height 32
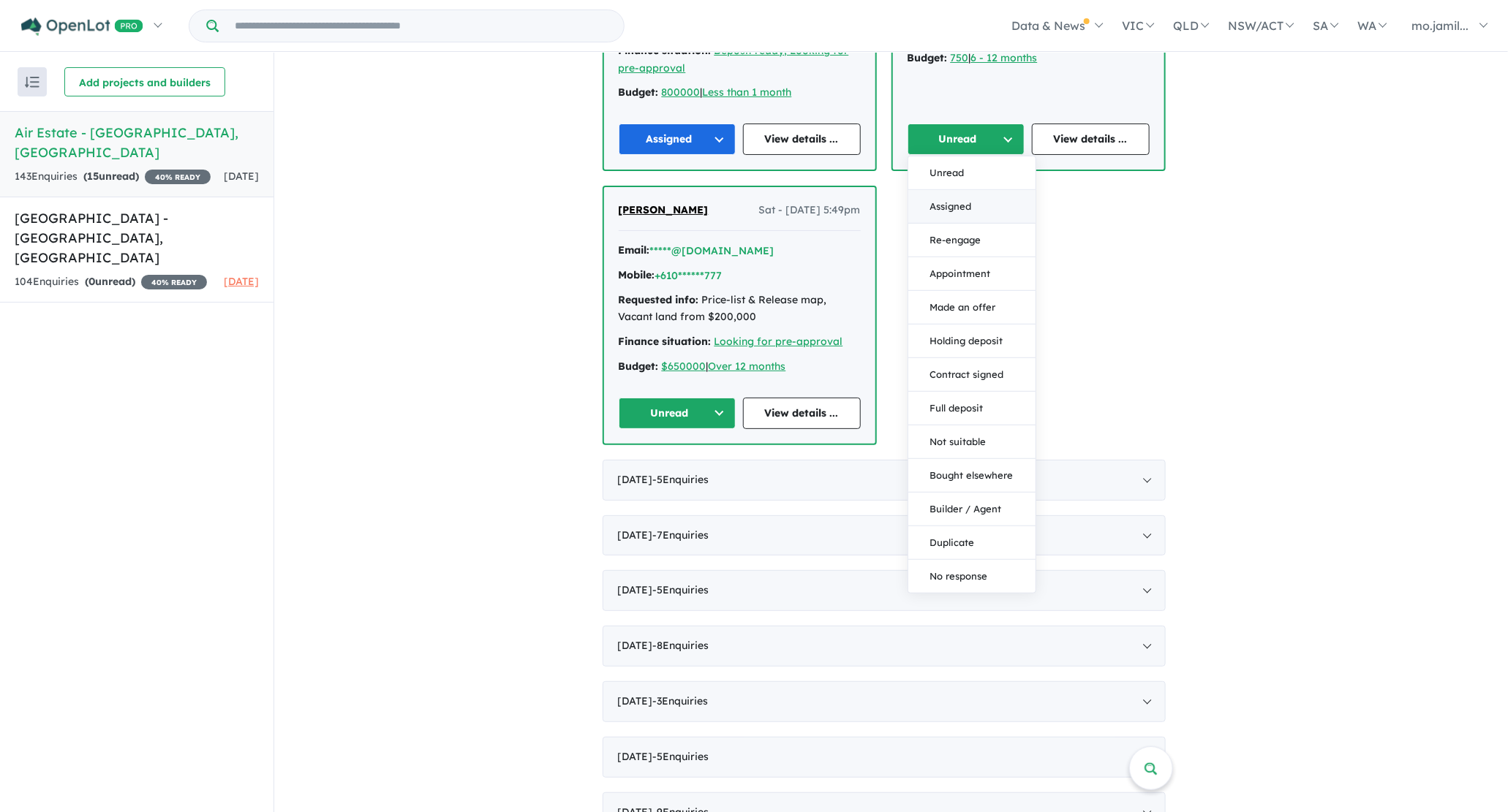
click at [918, 192] on button "Assigned" at bounding box center [972, 208] width 127 height 33
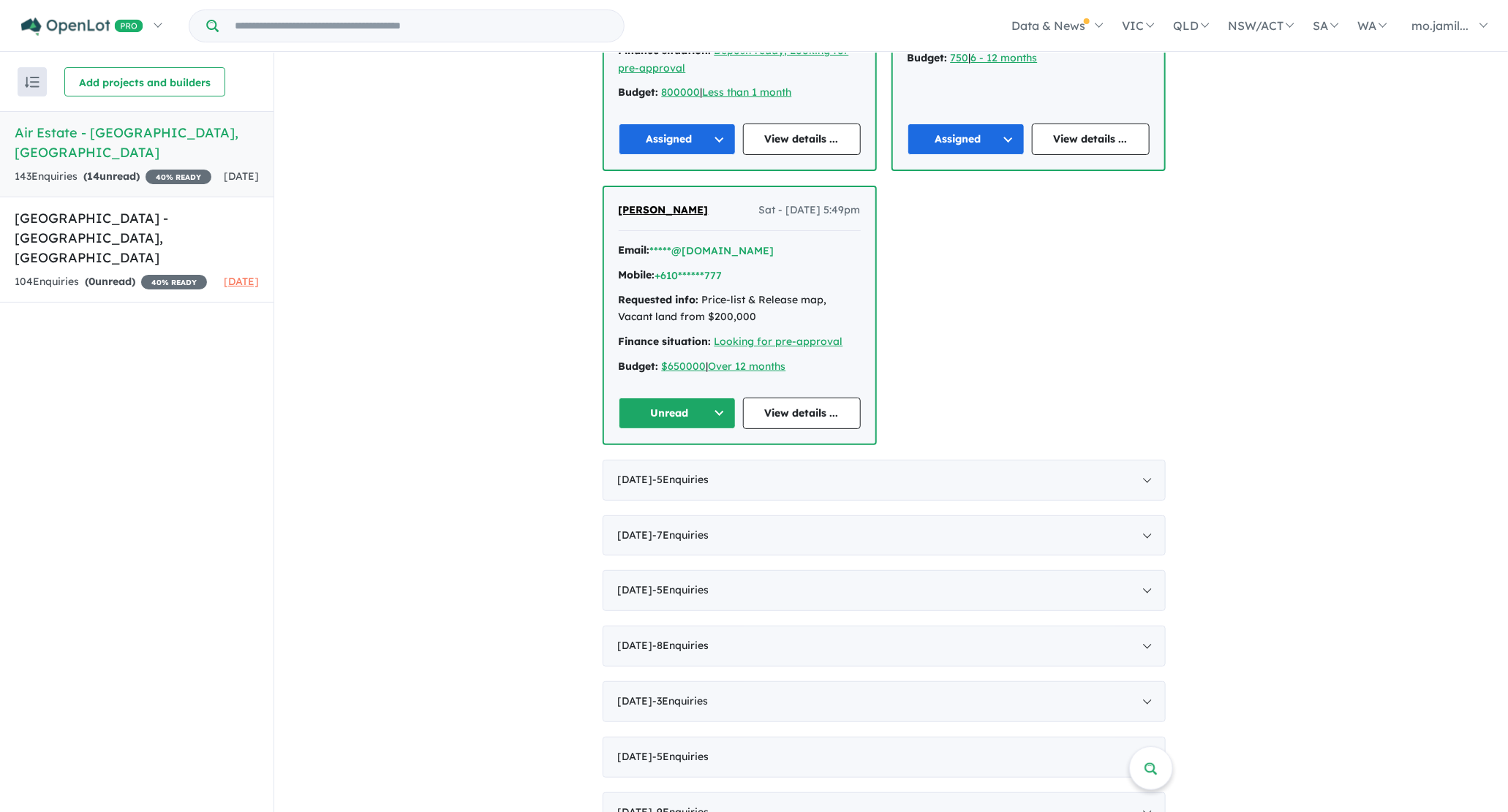
click at [729, 409] on button "Unread" at bounding box center [677, 413] width 118 height 32
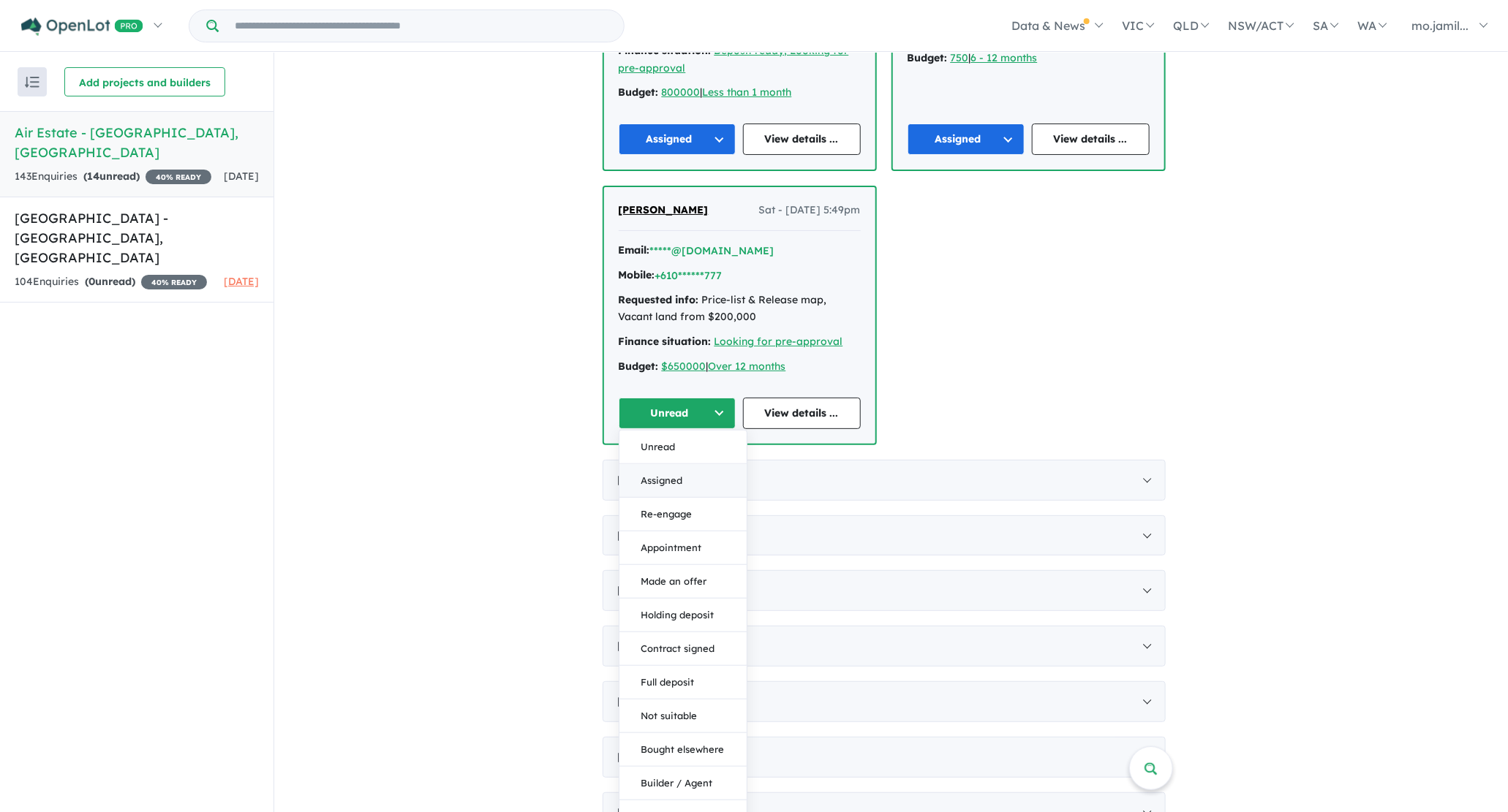
click at [719, 472] on button "Assigned" at bounding box center [683, 481] width 127 height 33
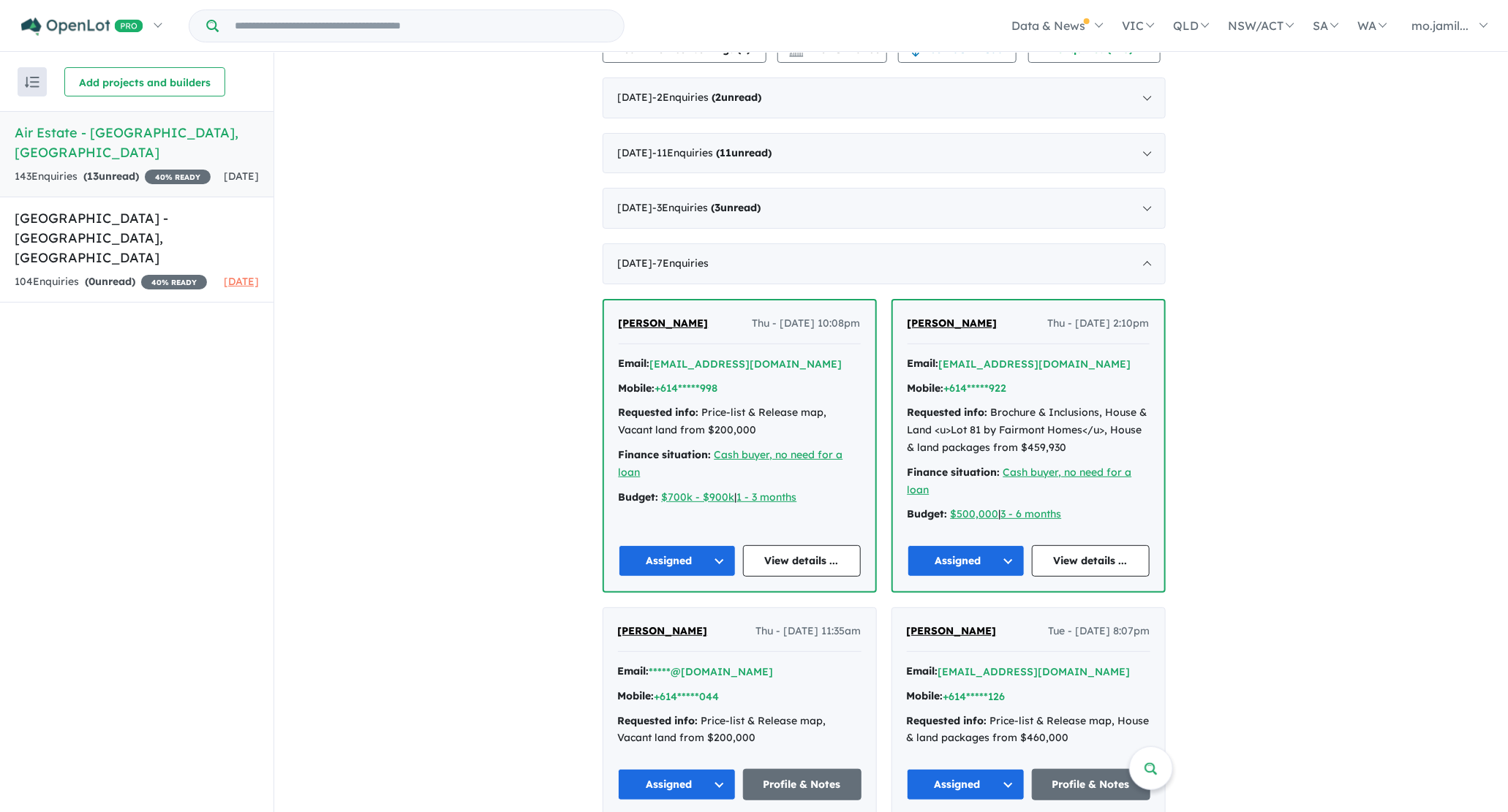
scroll to position [547, 0]
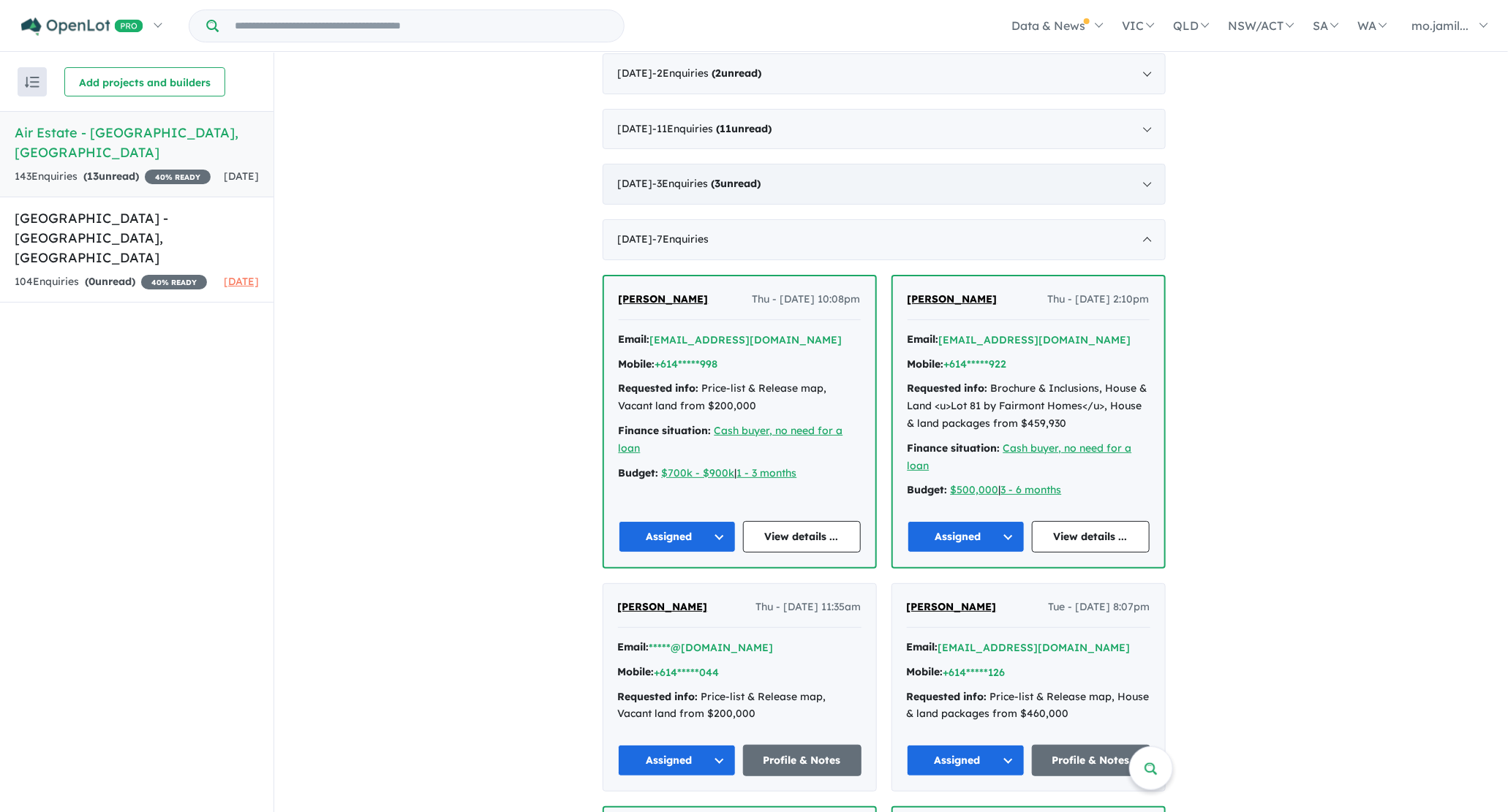
click at [777, 191] on div "[DATE] - 3 Enquir ies ( 3 unread)" at bounding box center [884, 184] width 563 height 41
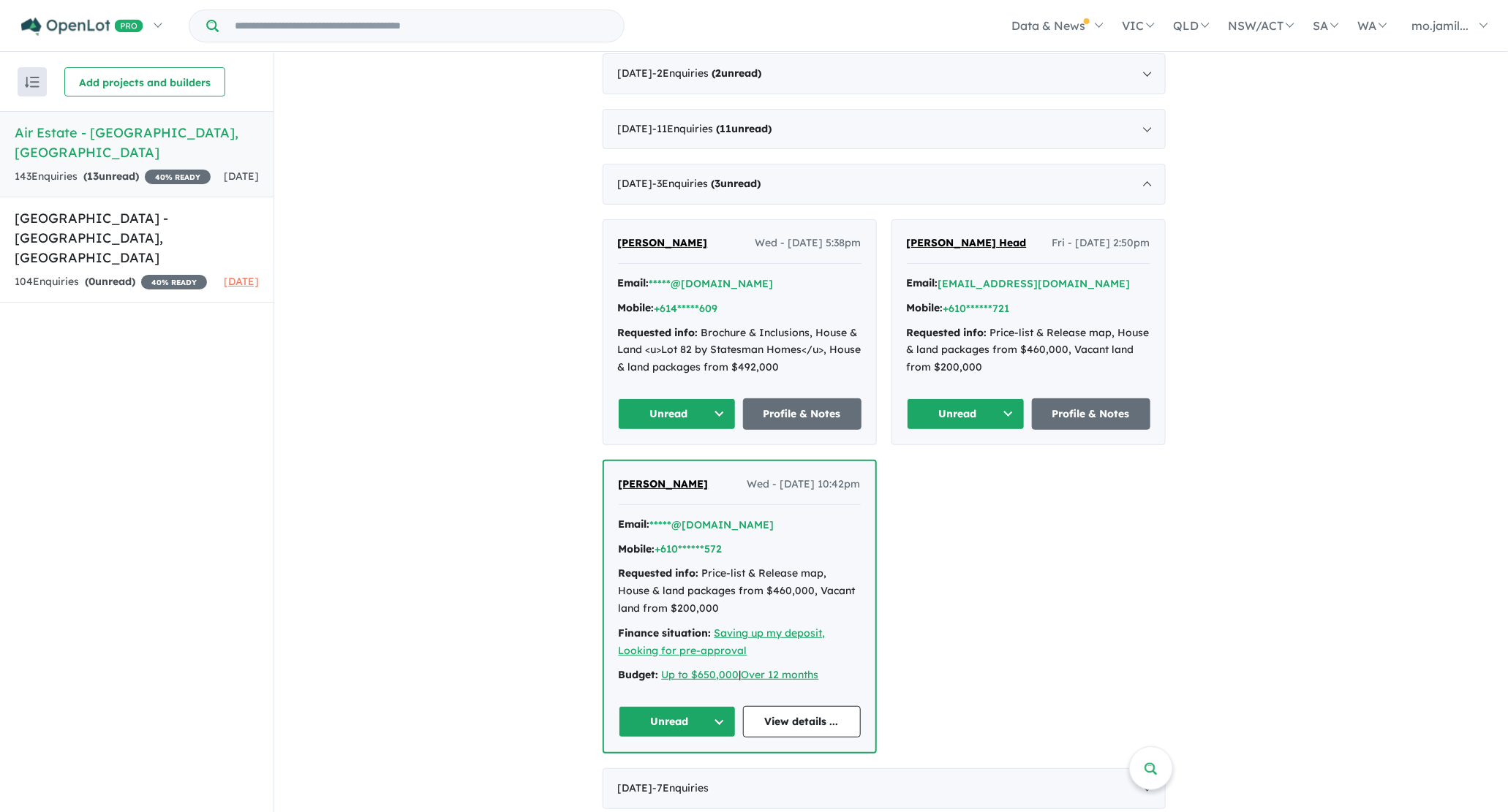
click at [718, 391] on div "[PERSON_NAME] Wed - [DATE] 5:38pm Email: *****@[DOMAIN_NAME] Mobile: +614*****6…" at bounding box center [739, 332] width 273 height 224
click at [714, 401] on button "Unread" at bounding box center [677, 414] width 119 height 32
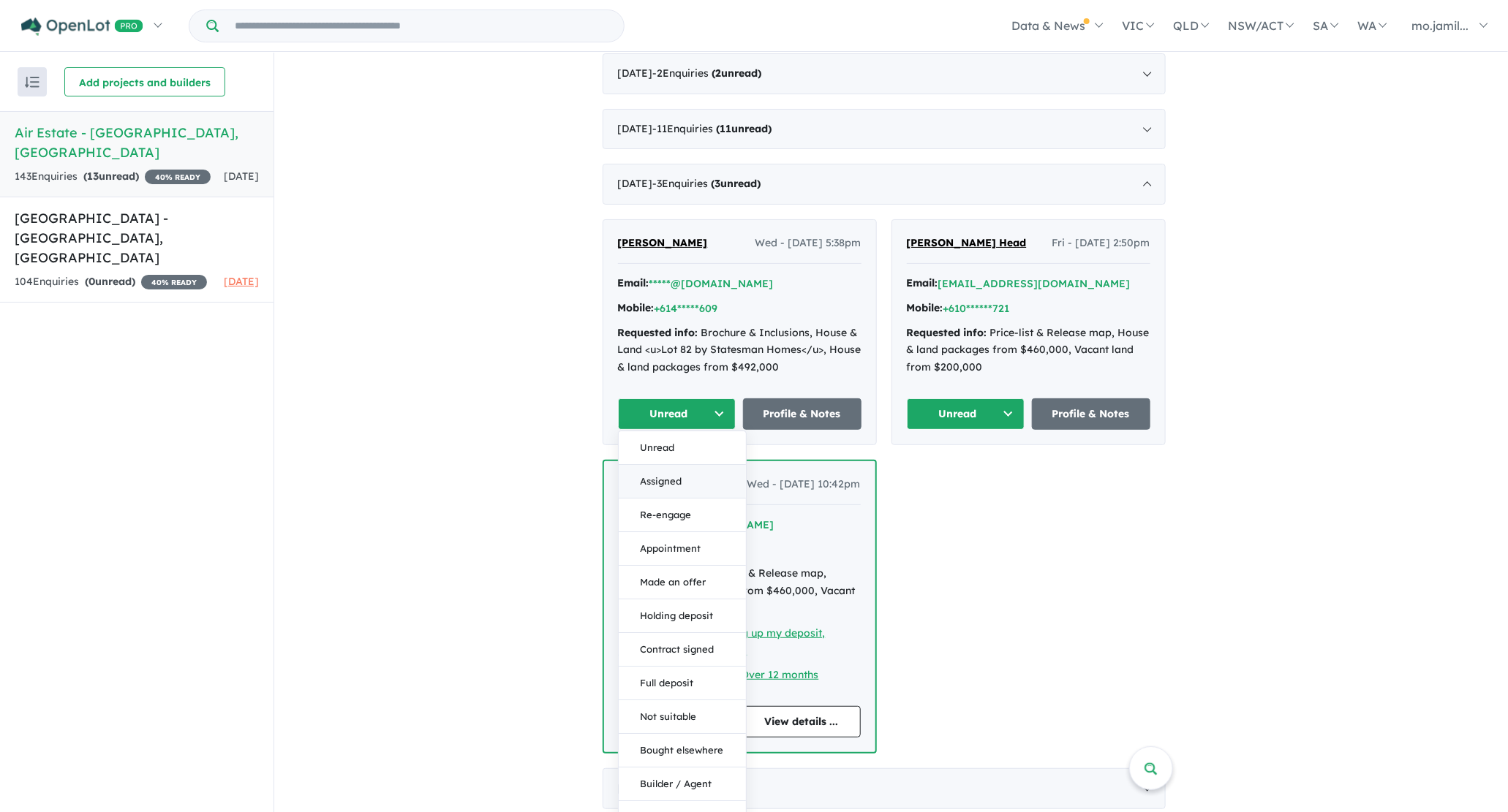
click at [683, 472] on button "Assigned" at bounding box center [682, 482] width 127 height 33
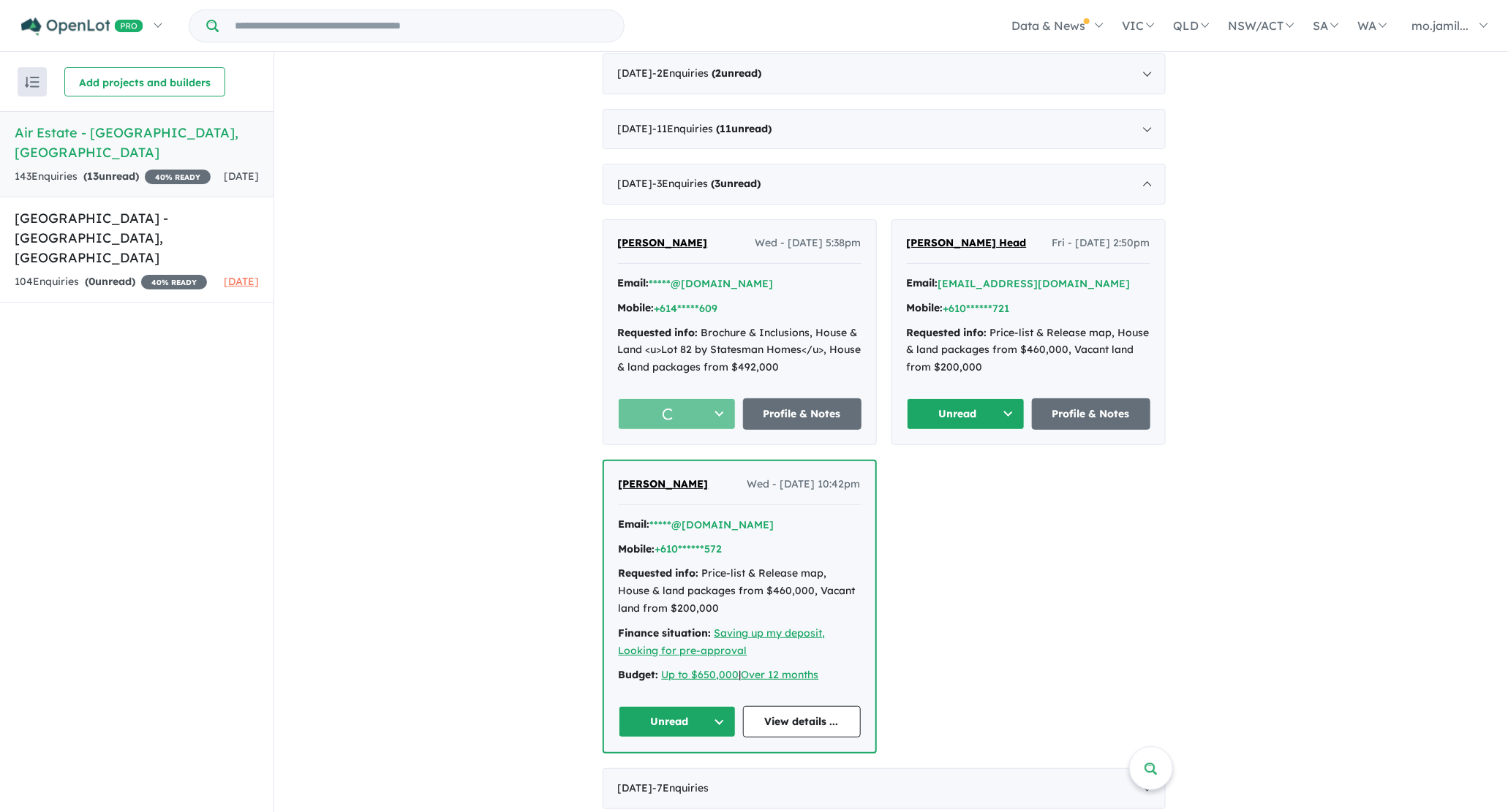
click at [949, 409] on button "Unread" at bounding box center [966, 414] width 119 height 32
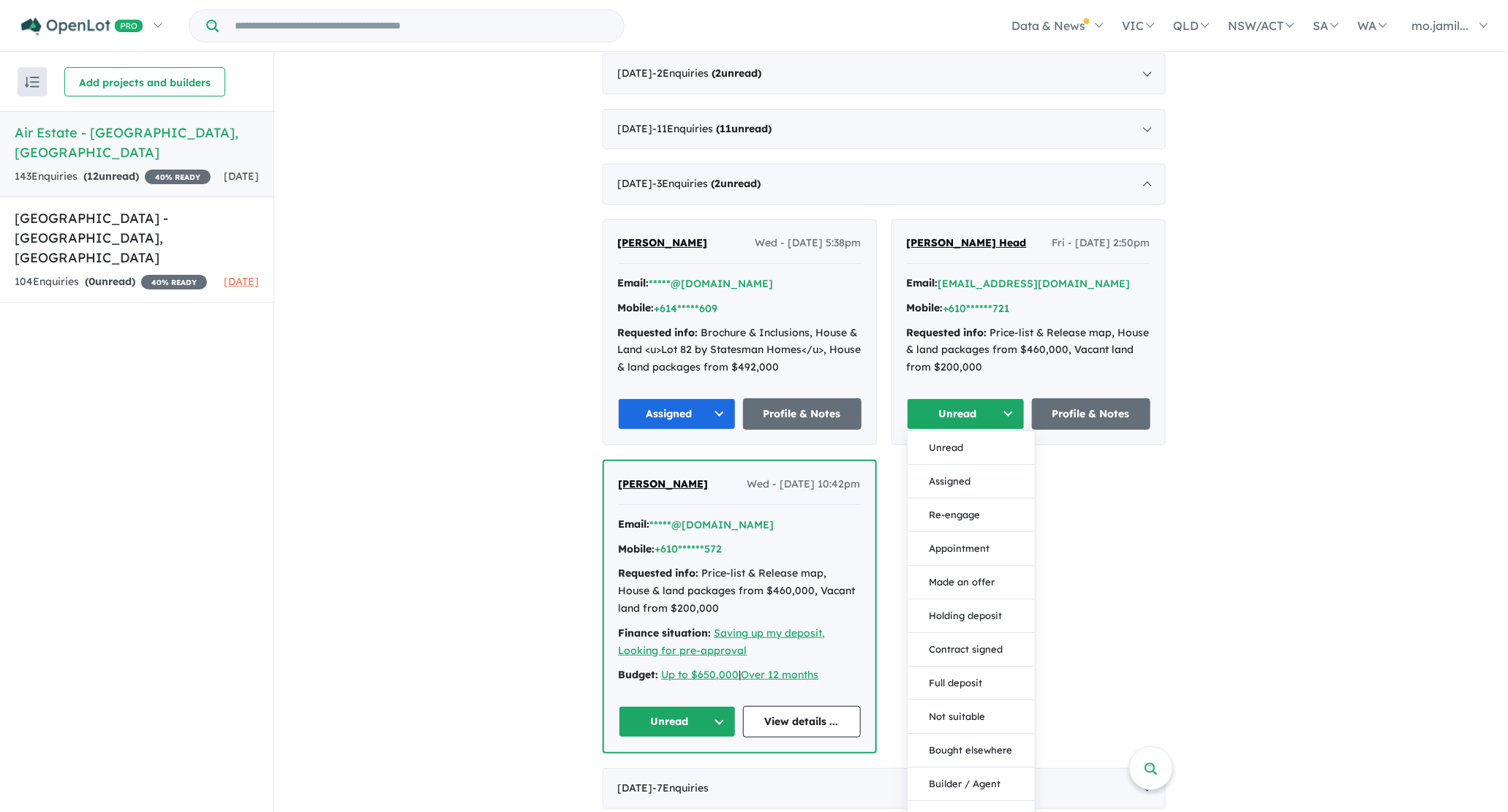
click at [943, 487] on button "Assigned" at bounding box center [971, 482] width 127 height 33
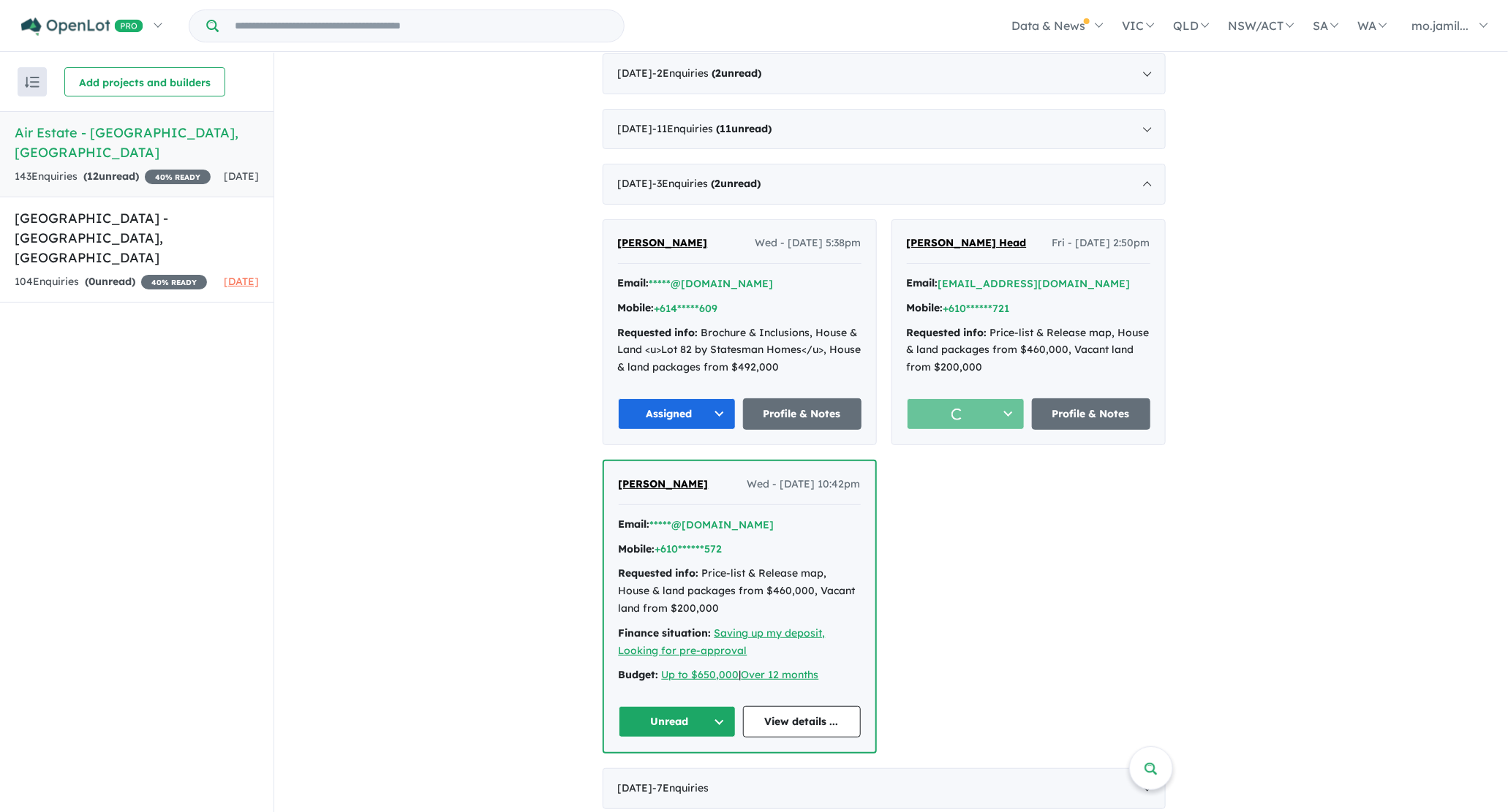
scroll to position [729, 0]
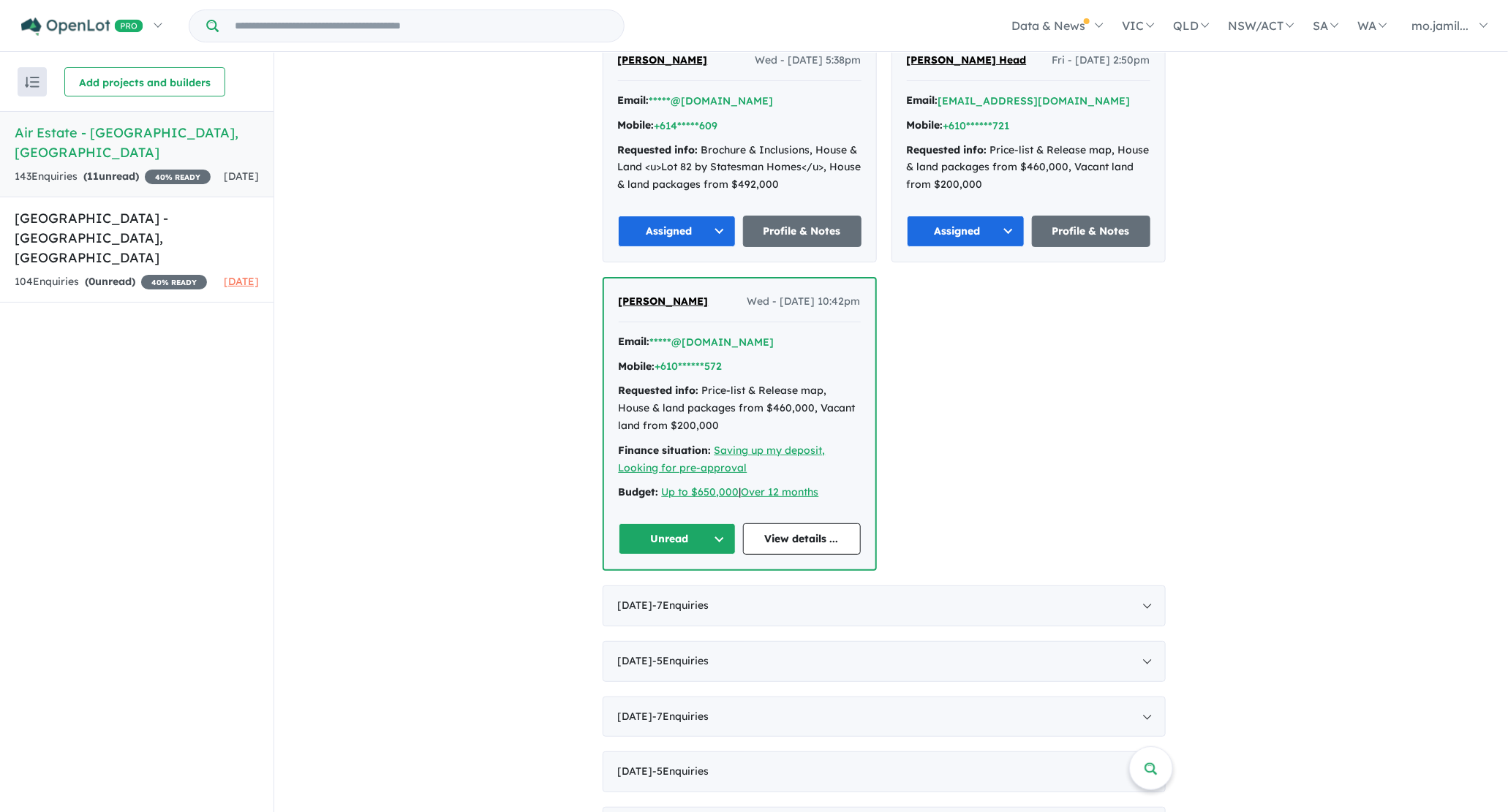
click at [721, 528] on button "Unread" at bounding box center [677, 539] width 118 height 32
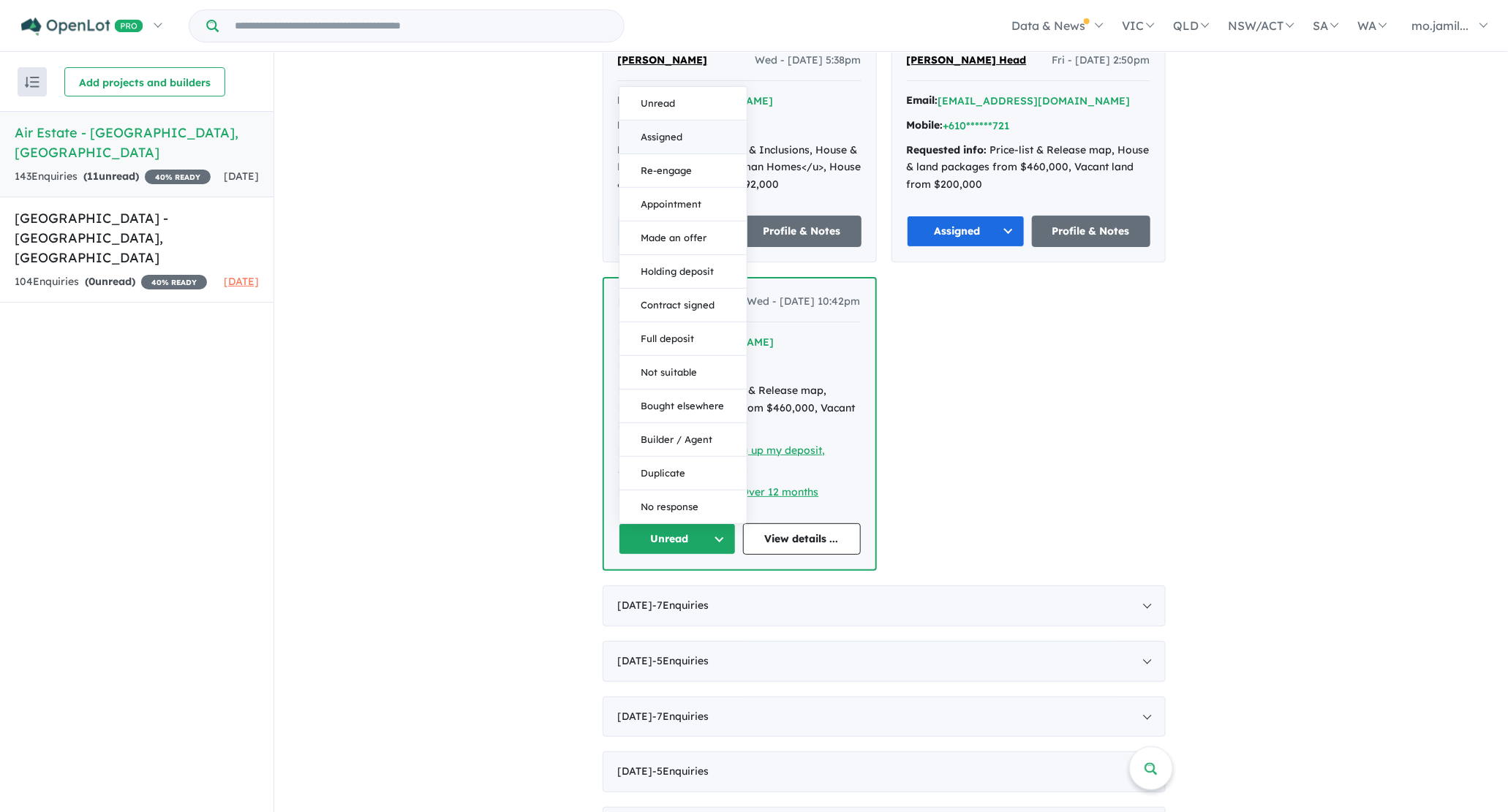
click at [689, 132] on button "Assigned" at bounding box center [683, 137] width 127 height 33
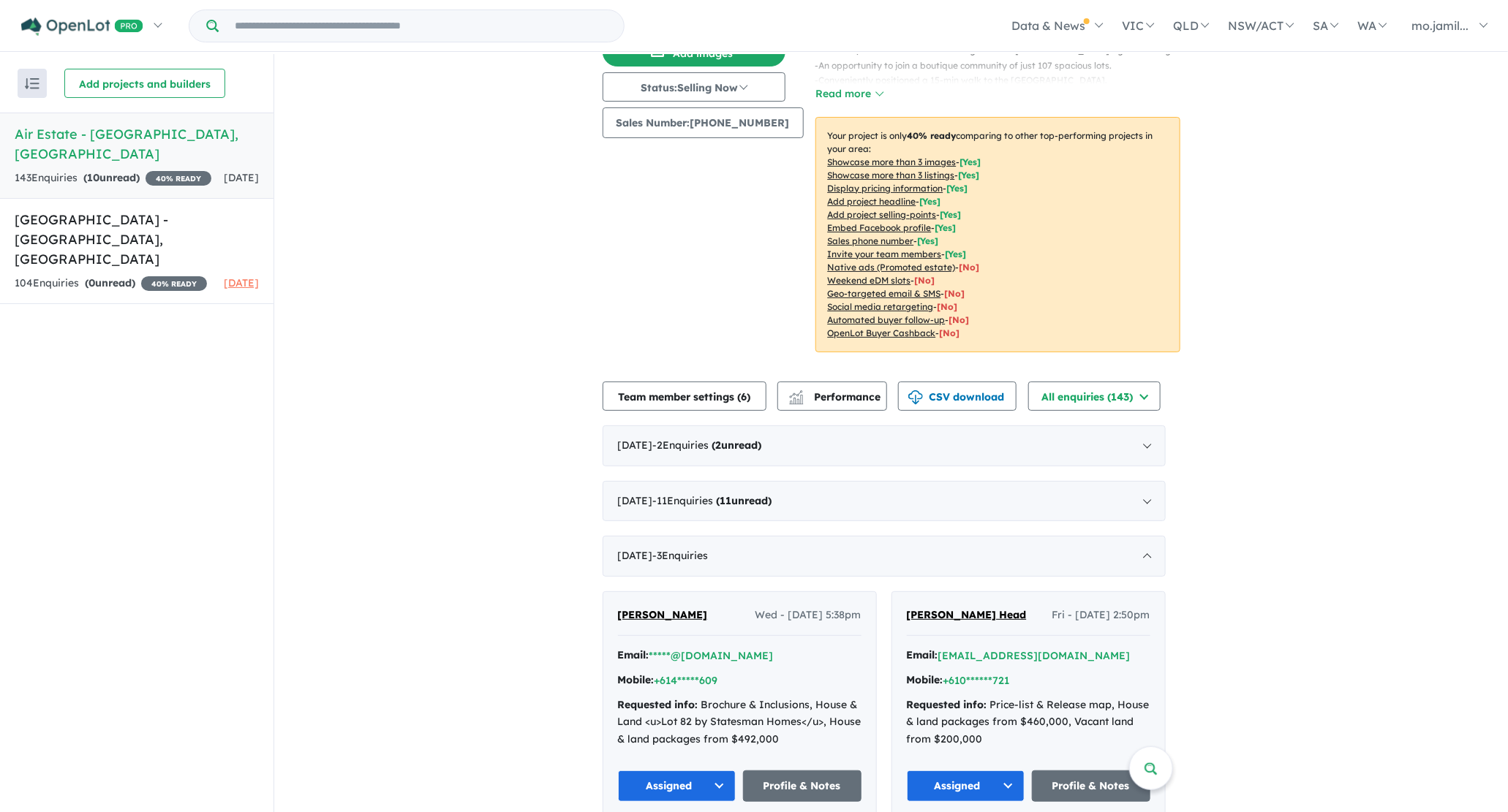
scroll to position [334, 0]
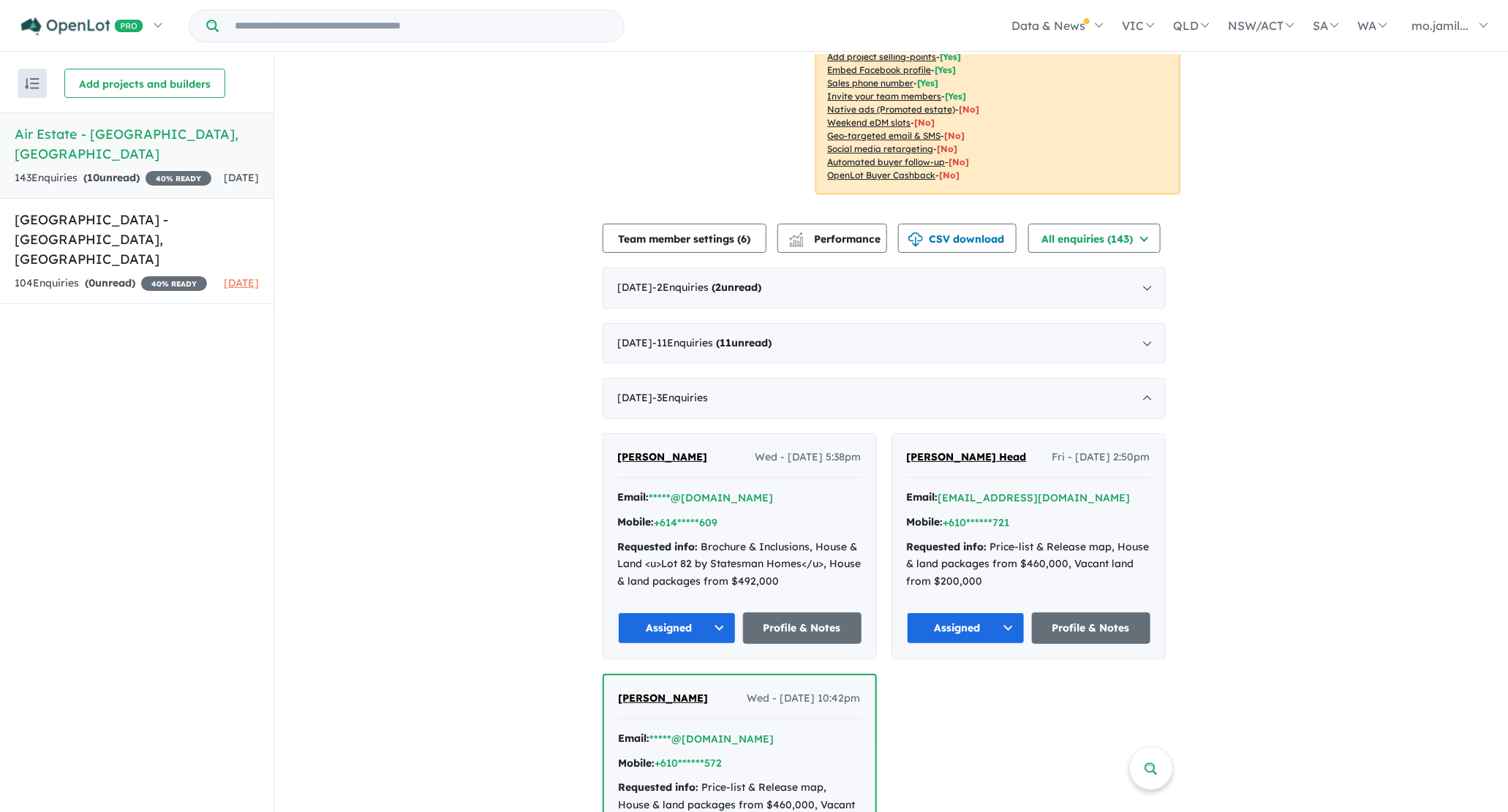
click at [802, 354] on div "[DATE] - 11 Enquir ies ( 11 unread)" at bounding box center [884, 343] width 563 height 41
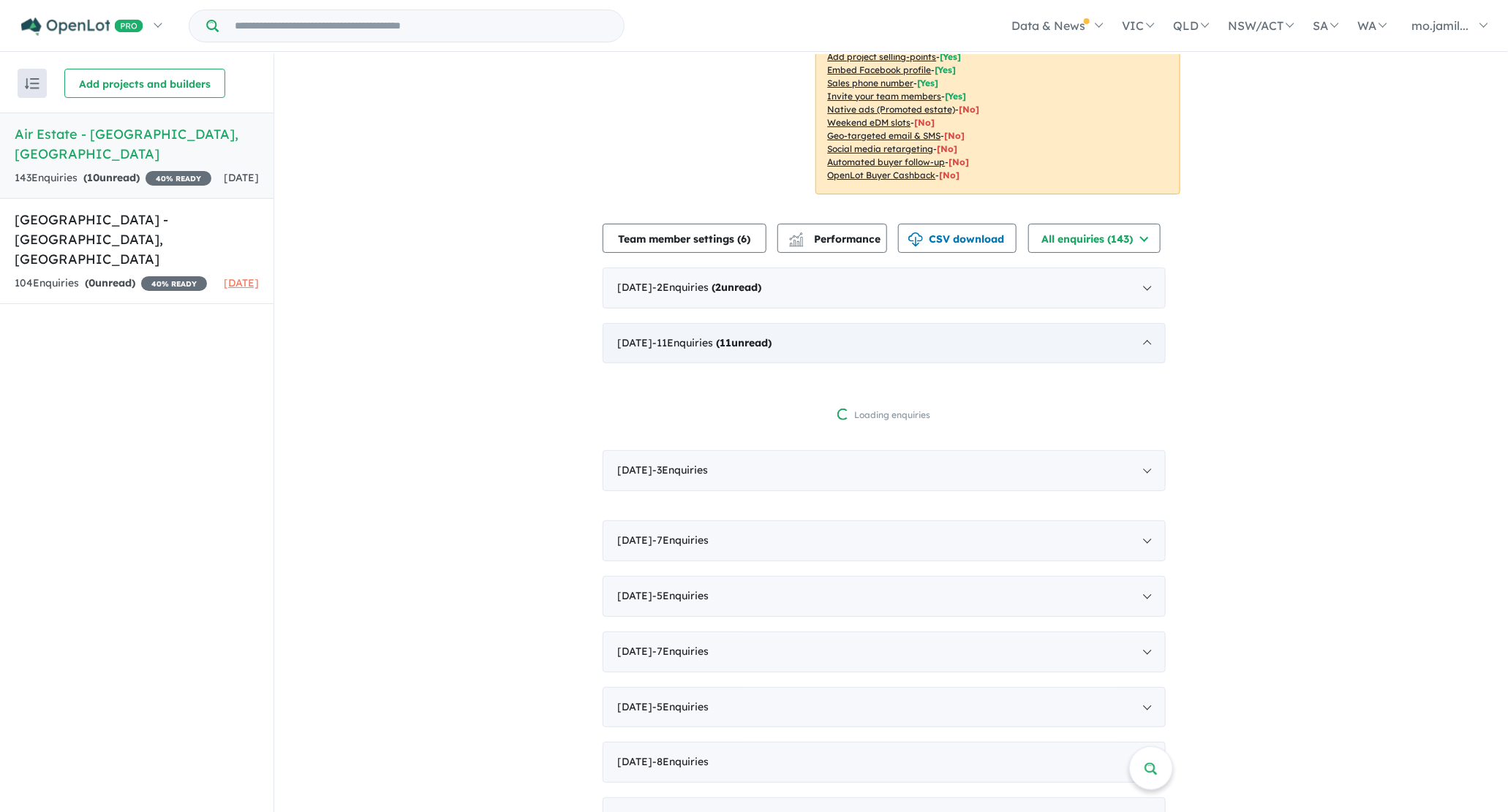
scroll to position [2, 0]
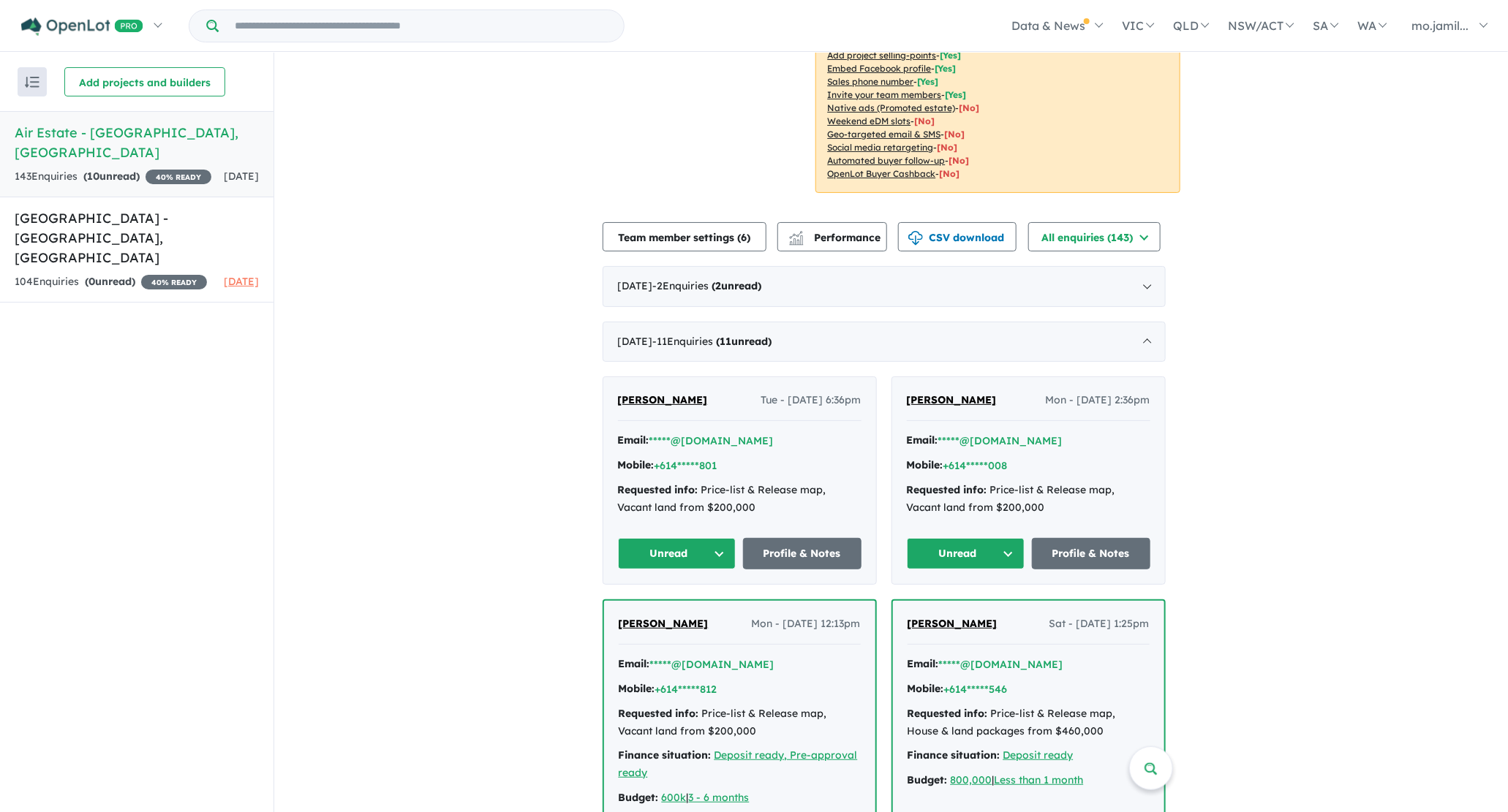
click at [680, 526] on div "[PERSON_NAME] Tue - [DATE] 6:36pm Email: *****@[DOMAIN_NAME] Mobile: +614*****8…" at bounding box center [739, 481] width 273 height 207
click at [680, 537] on div "[PERSON_NAME] Tue - [DATE] 6:36pm Email: *****@[DOMAIN_NAME] Mobile: +614*****8…" at bounding box center [739, 481] width 273 height 207
click at [681, 544] on button "Unread" at bounding box center [677, 554] width 119 height 32
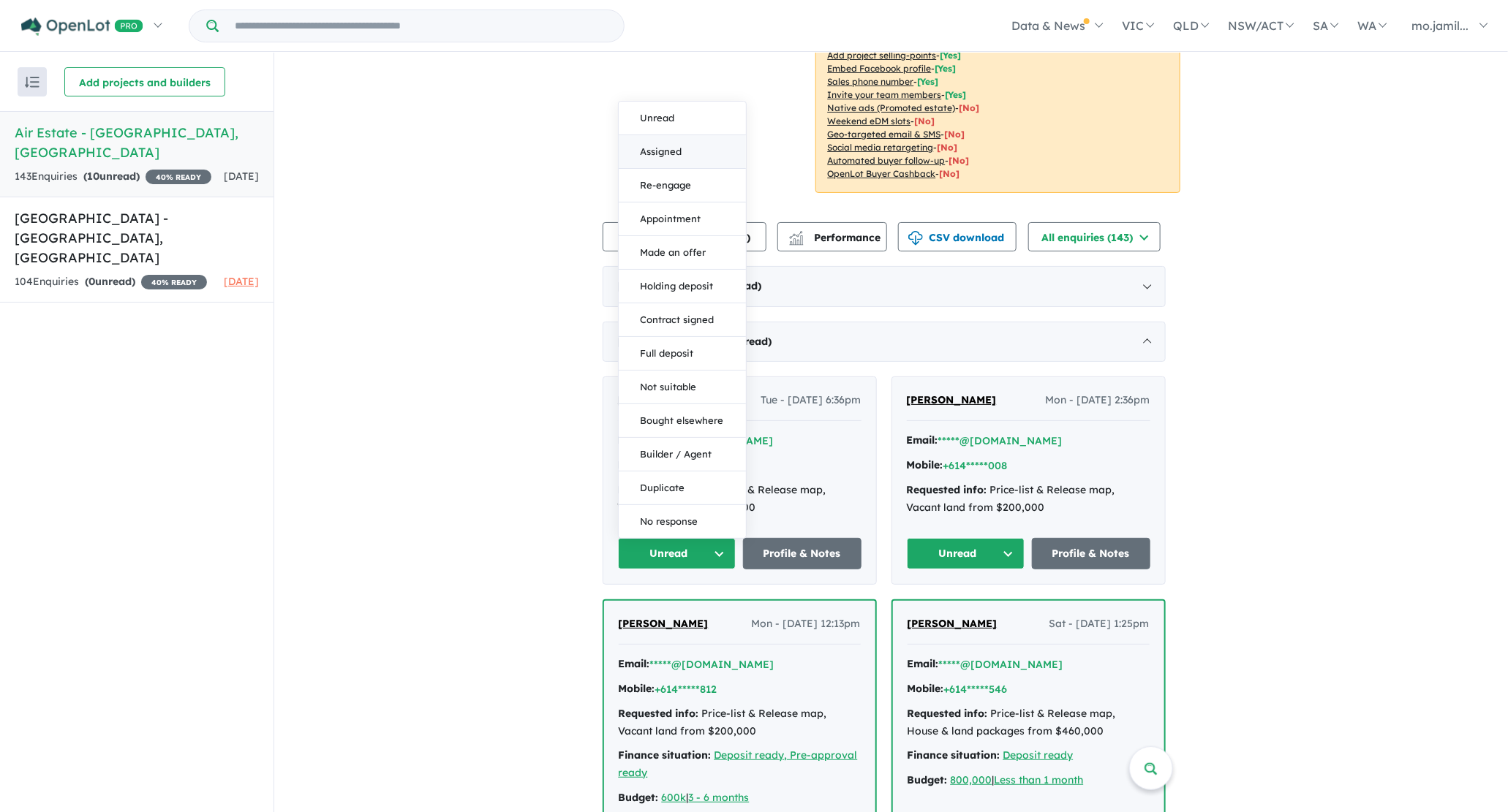
click at [668, 142] on button "Assigned" at bounding box center [682, 152] width 127 height 33
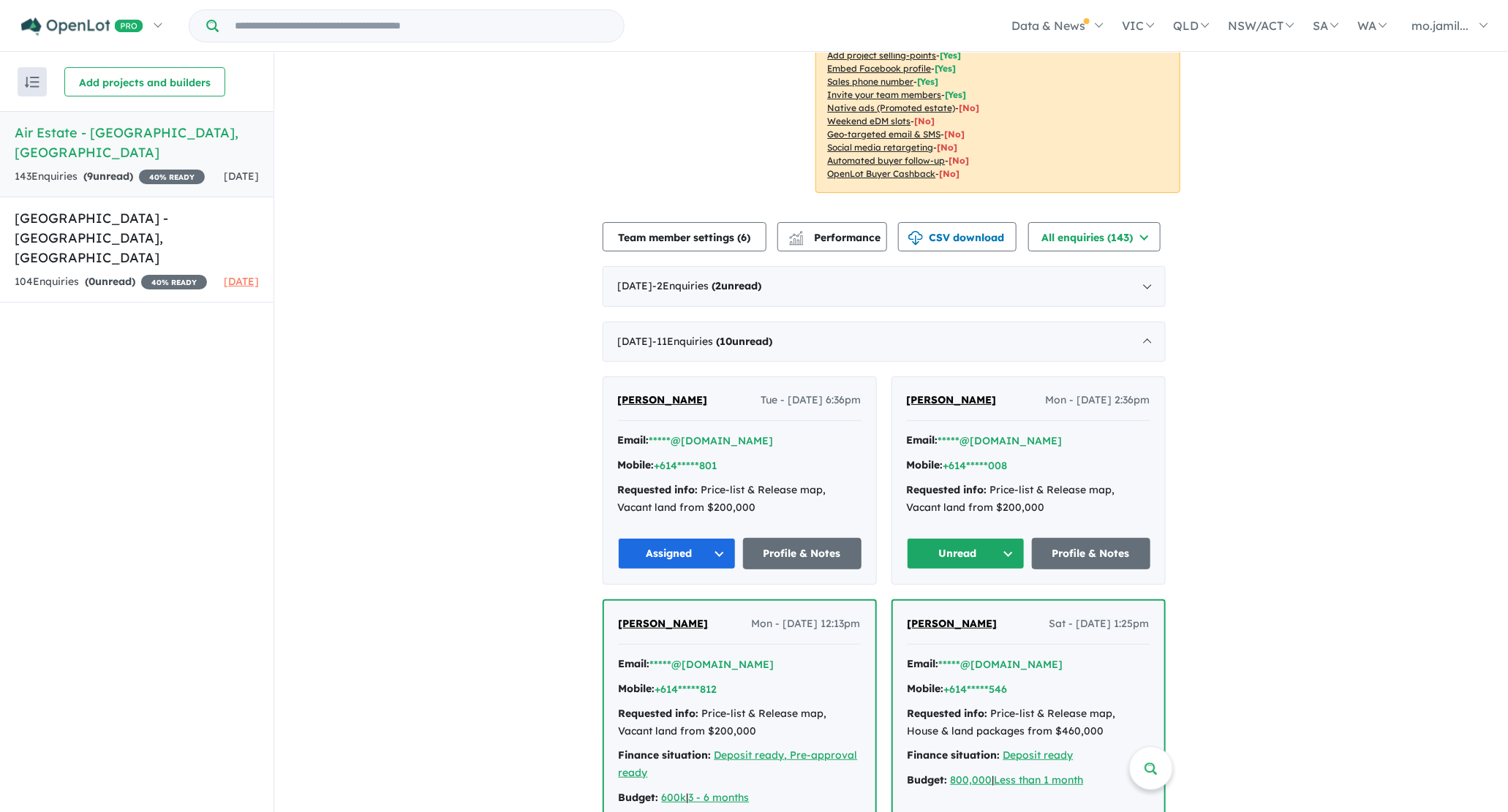
click at [949, 539] on div "Unread" at bounding box center [966, 554] width 119 height 32
click at [950, 544] on button "Unread" at bounding box center [966, 554] width 119 height 32
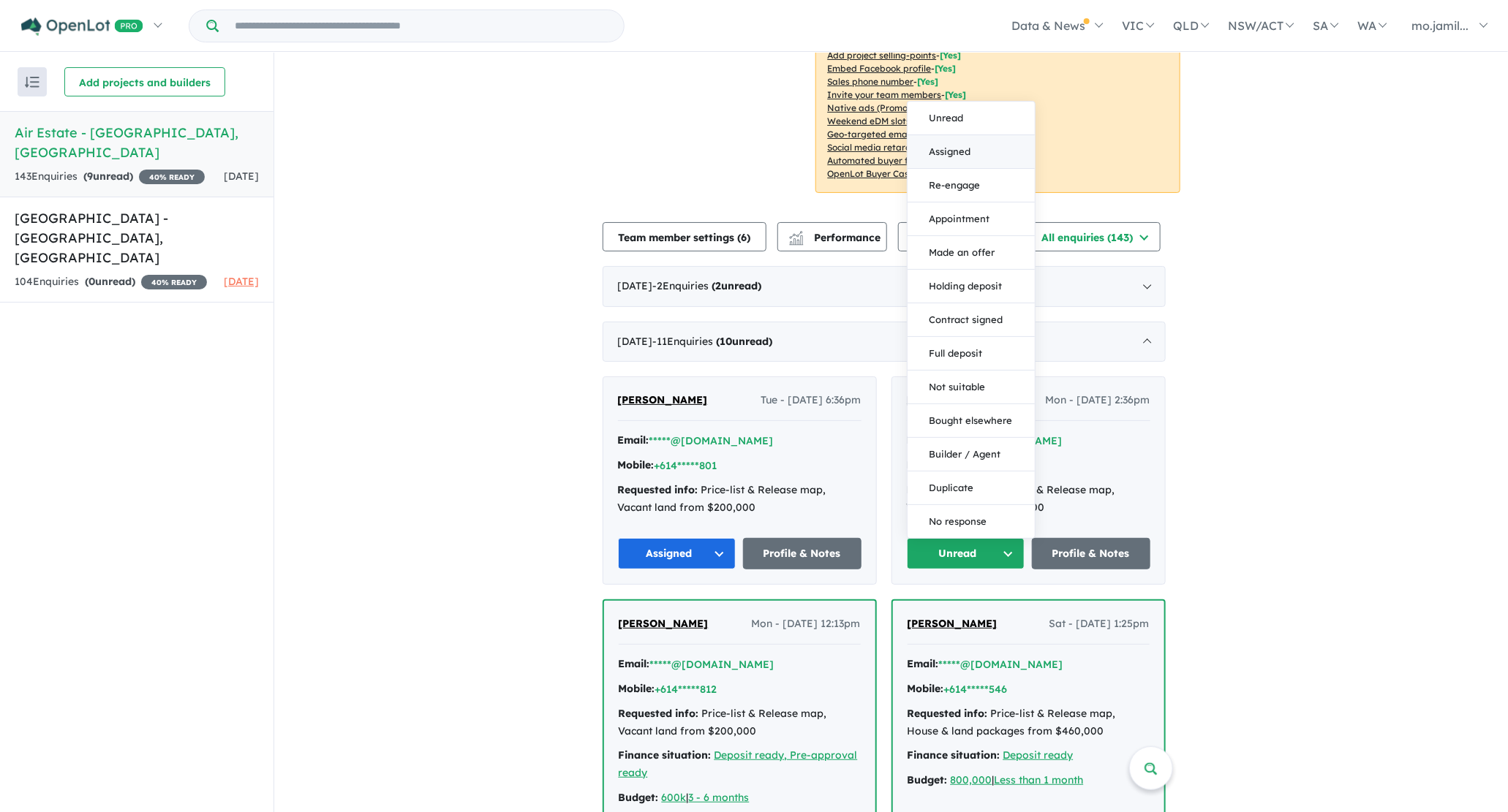
click at [944, 161] on button "Assigned" at bounding box center [971, 152] width 127 height 33
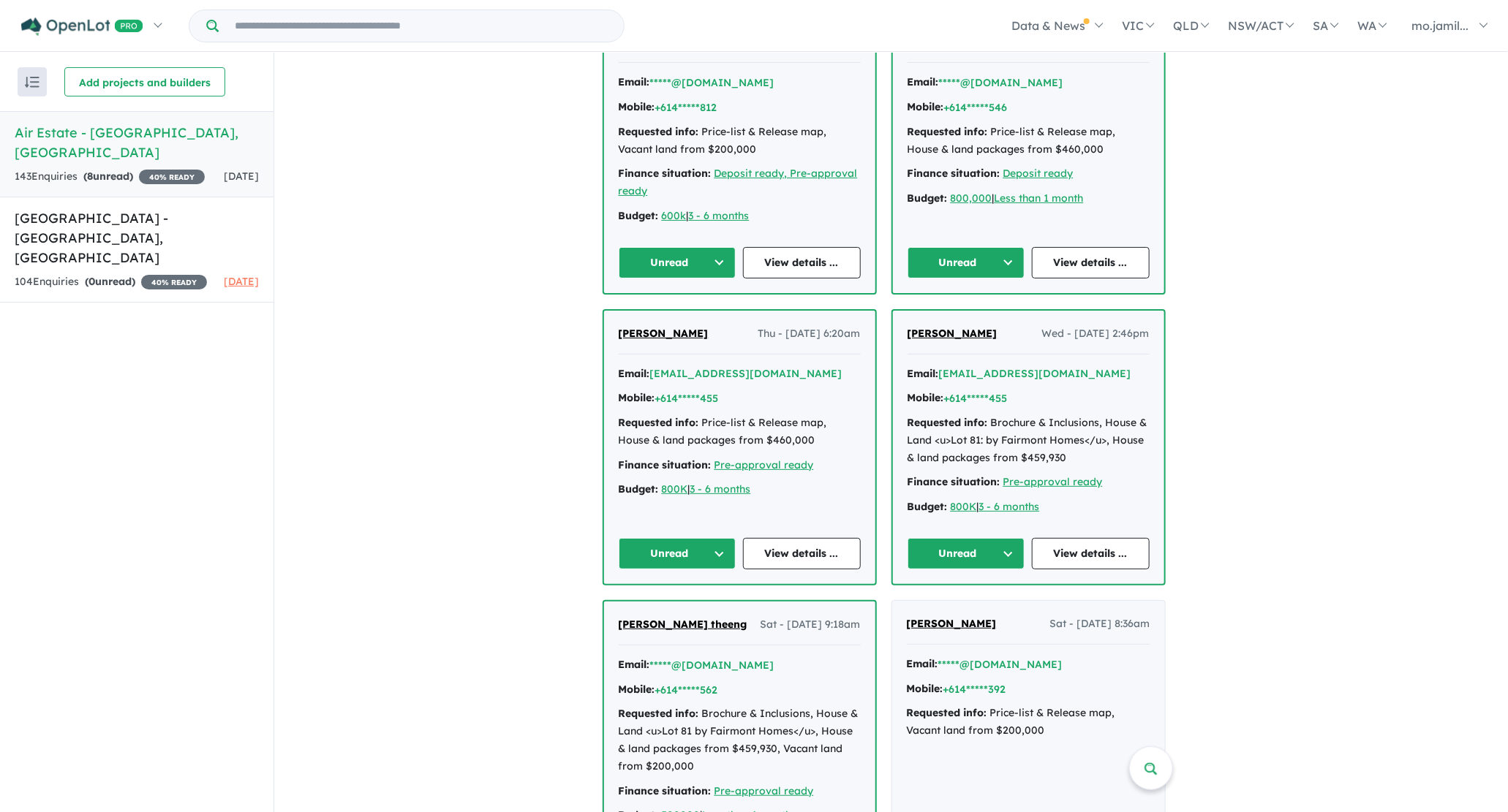
scroll to position [971, 0]
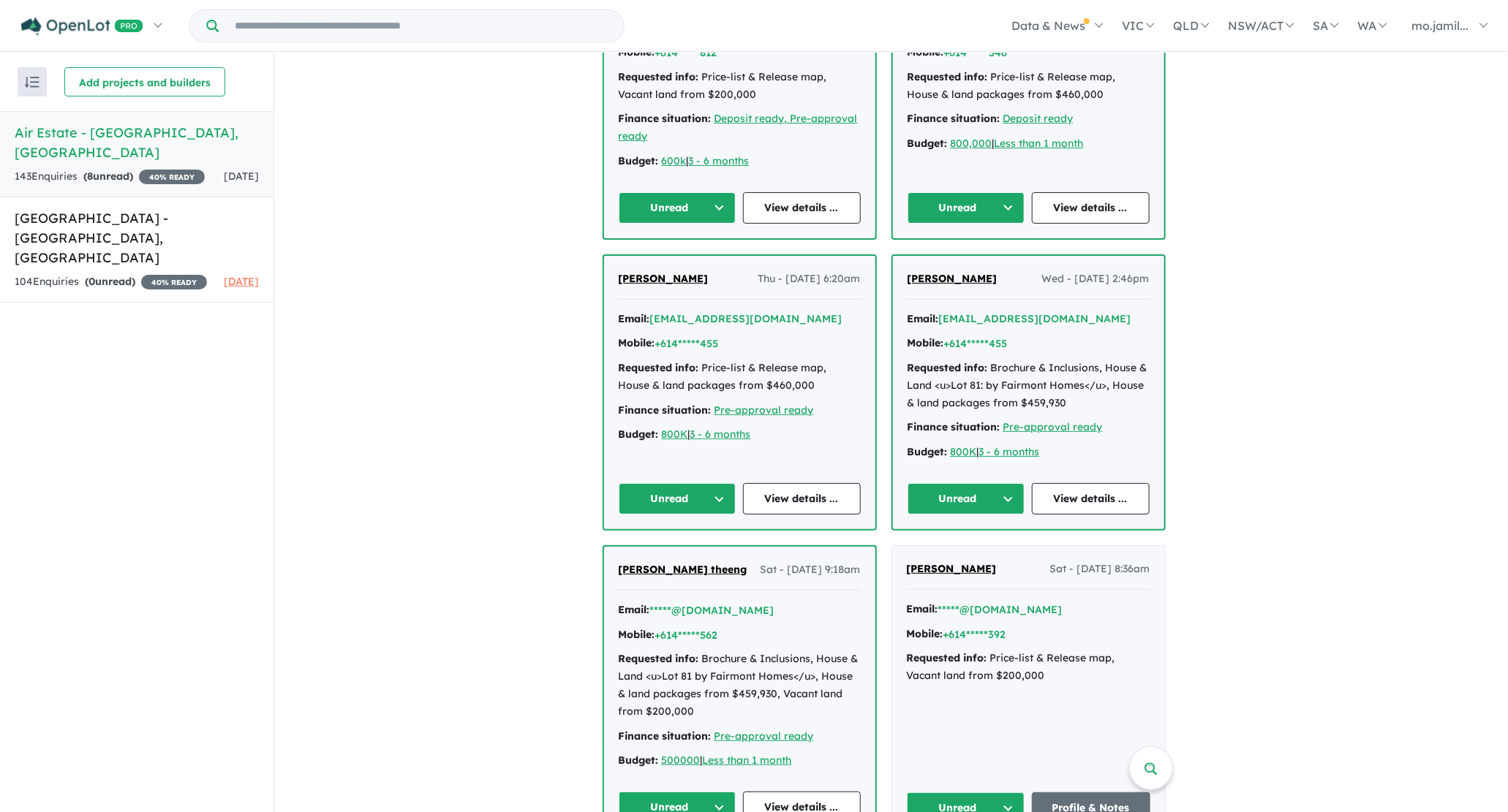
click at [711, 213] on button "Unread" at bounding box center [677, 208] width 118 height 32
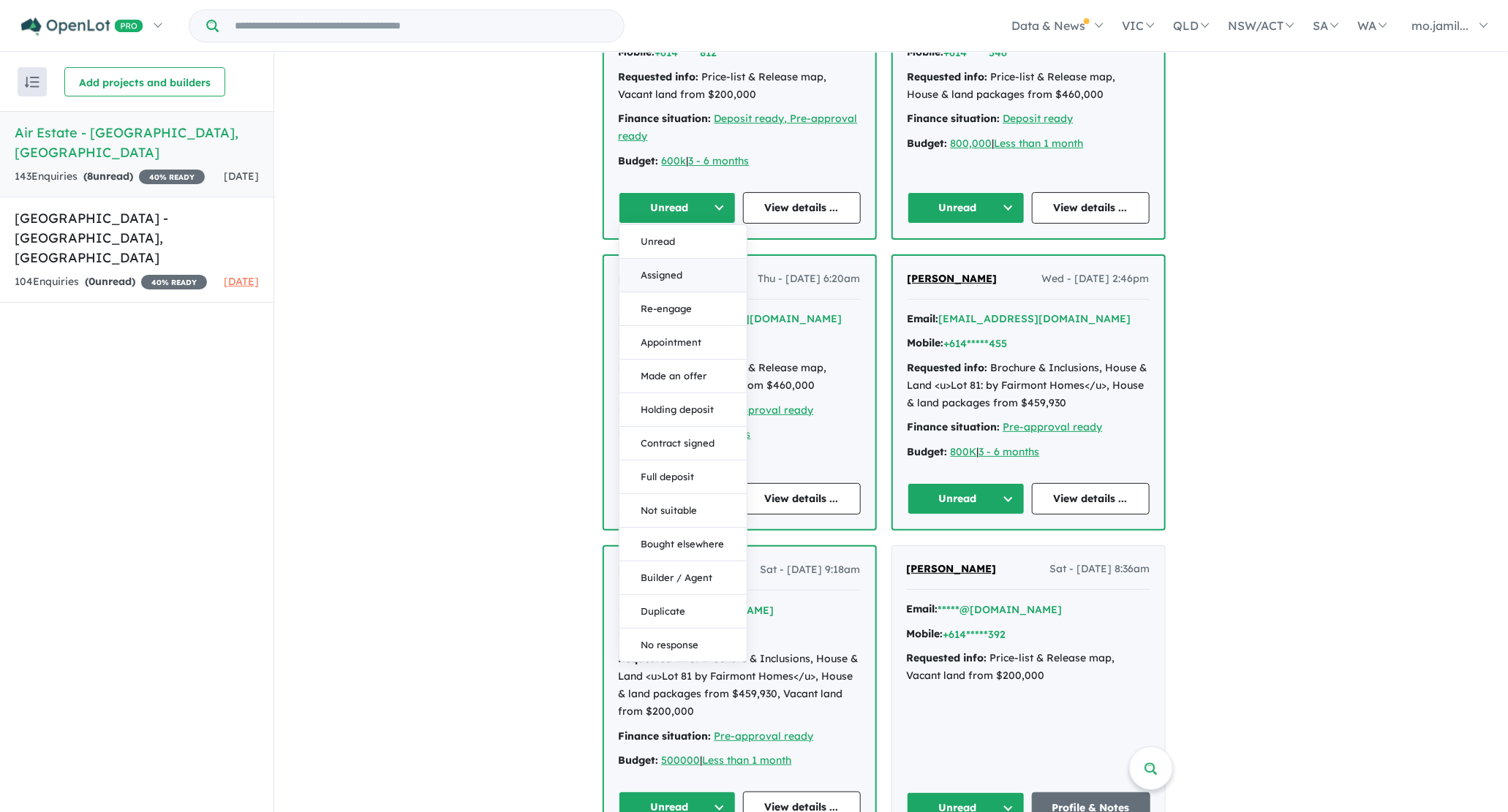
click at [708, 271] on button "Assigned" at bounding box center [683, 275] width 127 height 33
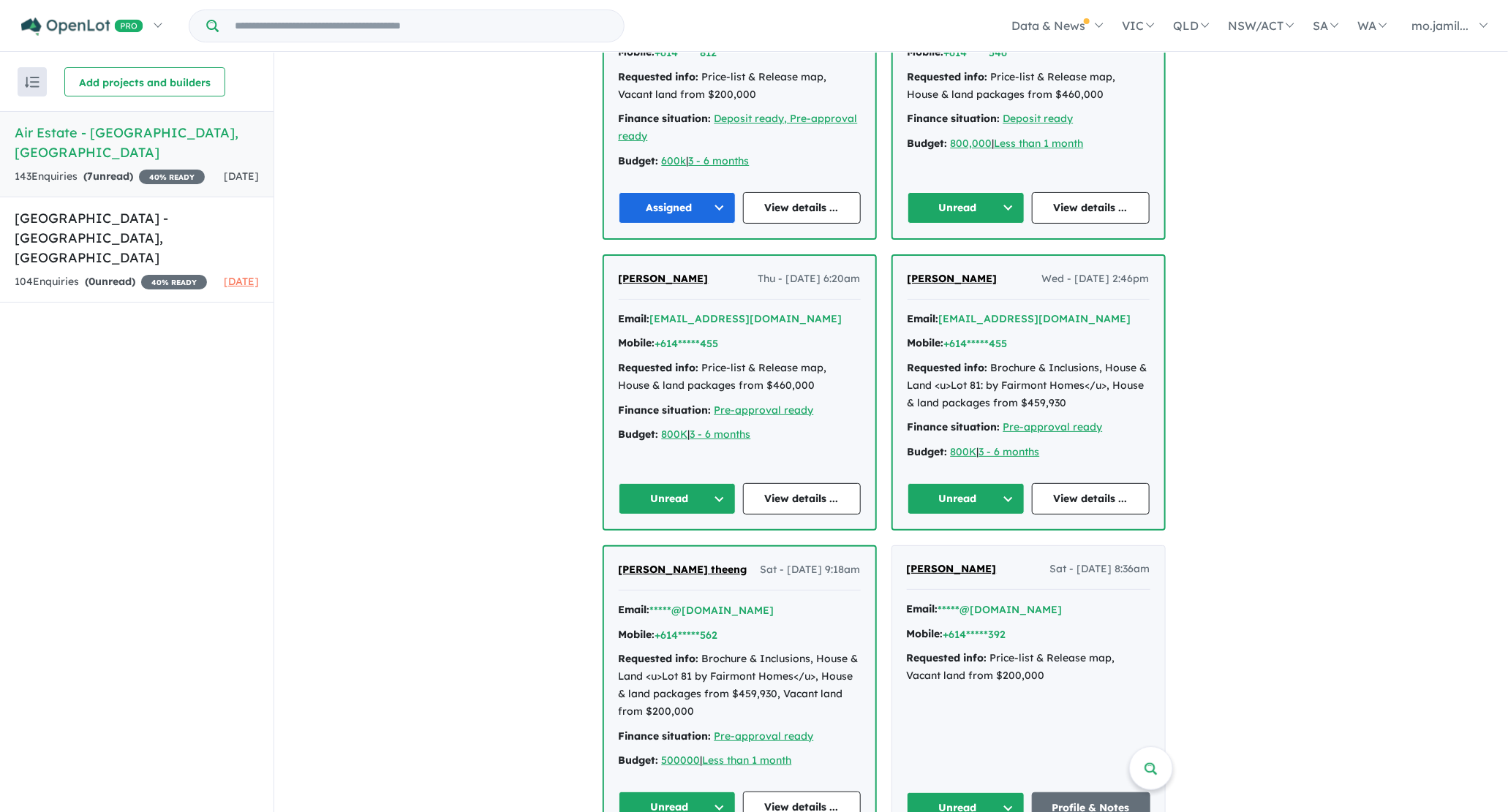
click at [927, 205] on button "Unread" at bounding box center [966, 208] width 118 height 32
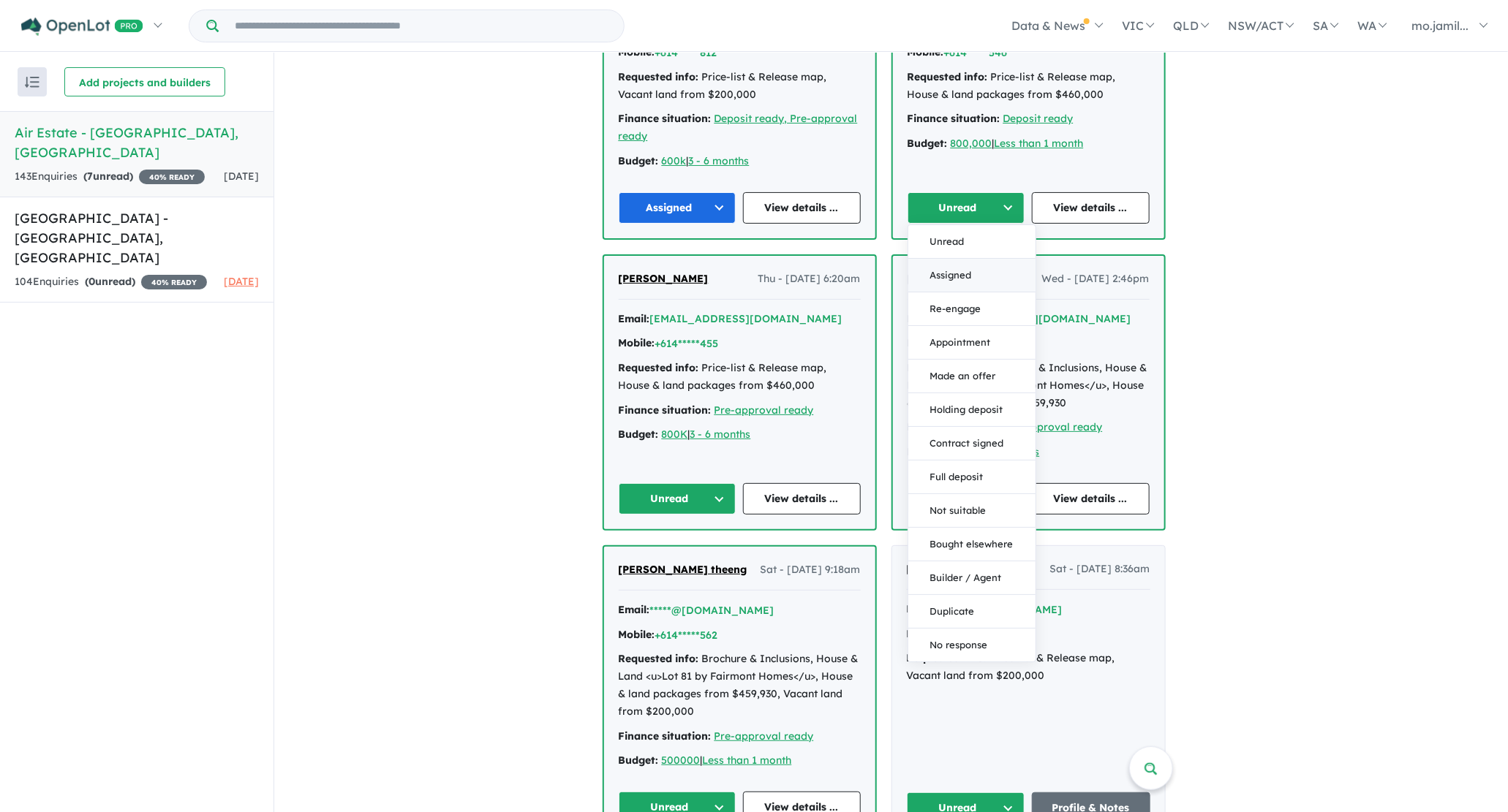
click at [943, 263] on button "Assigned" at bounding box center [972, 275] width 127 height 33
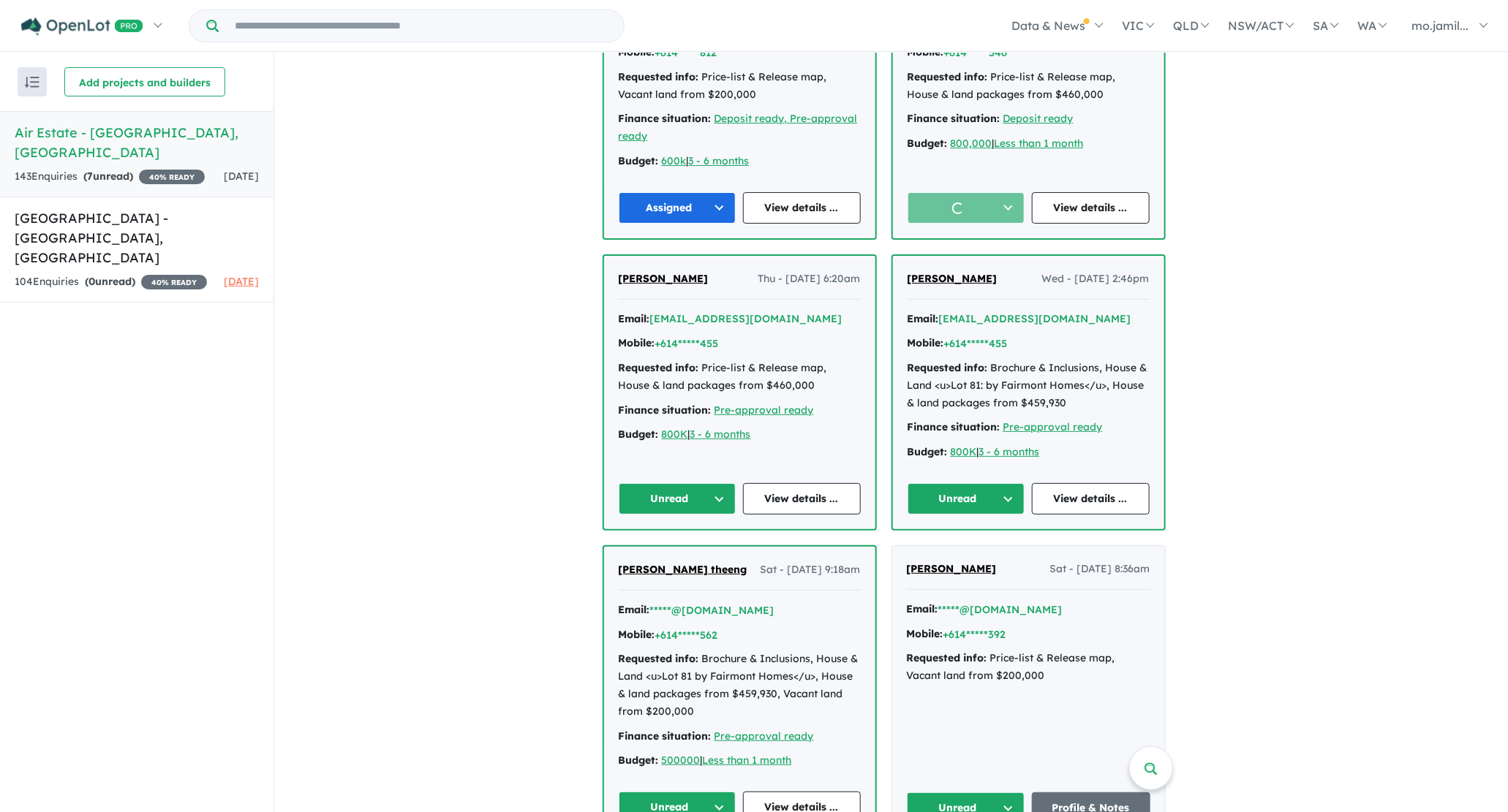
click at [976, 524] on div "[PERSON_NAME] Wed - [DATE] 2:46pm Email: [EMAIL_ADDRESS][DOMAIN_NAME] Mobile: +…" at bounding box center [1028, 392] width 271 height 274
click at [974, 490] on button "Unread" at bounding box center [966, 499] width 118 height 32
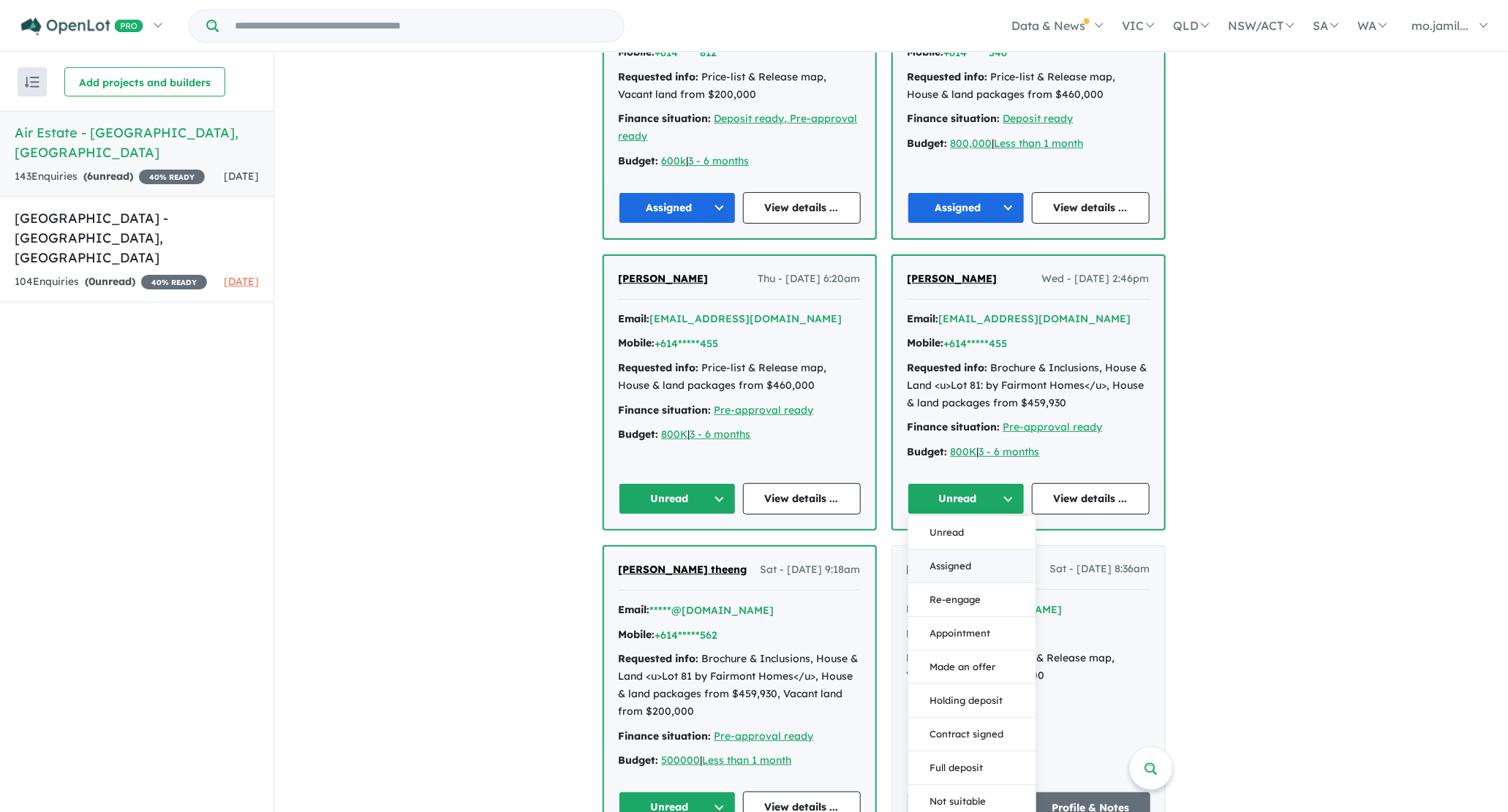
click at [945, 563] on button "Assigned" at bounding box center [972, 567] width 127 height 33
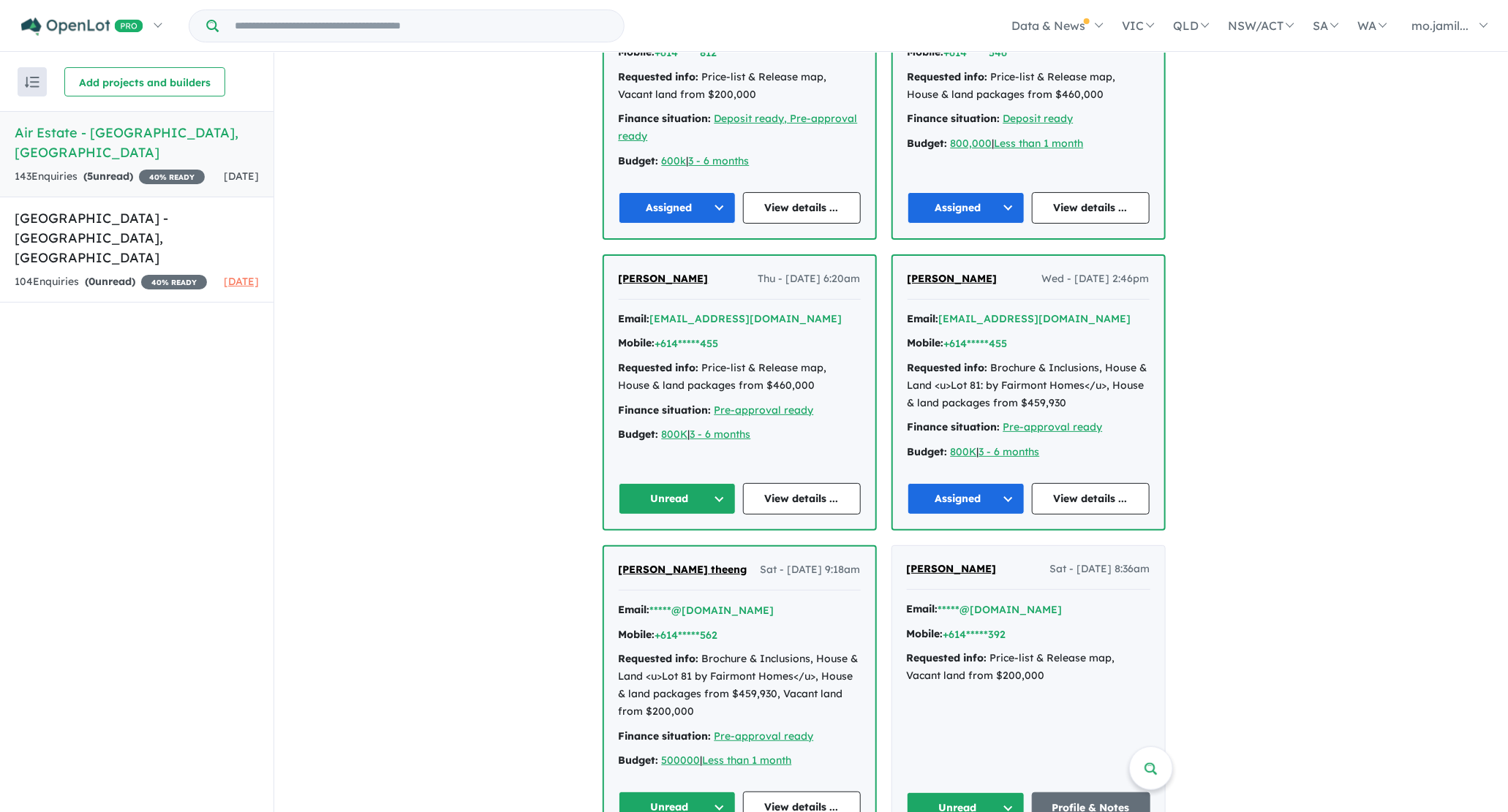
click at [724, 509] on div "[PERSON_NAME] Thu - [DATE] 6:20am Email: [EMAIL_ADDRESS][DOMAIN_NAME] Mobile: +…" at bounding box center [739, 392] width 271 height 274
click at [723, 506] on button "Unread" at bounding box center [677, 499] width 118 height 32
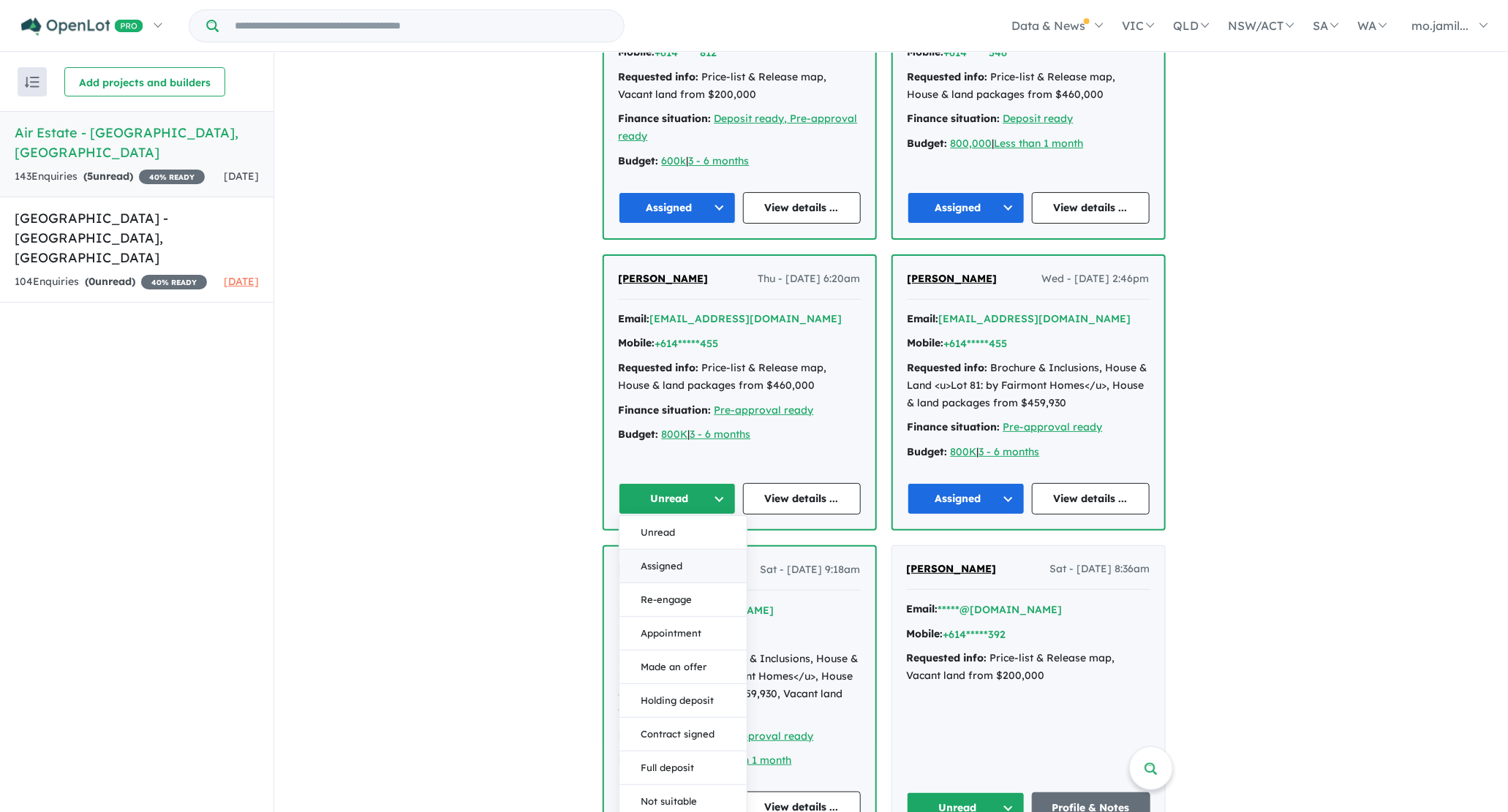
click at [679, 550] on button "Assigned" at bounding box center [683, 567] width 127 height 33
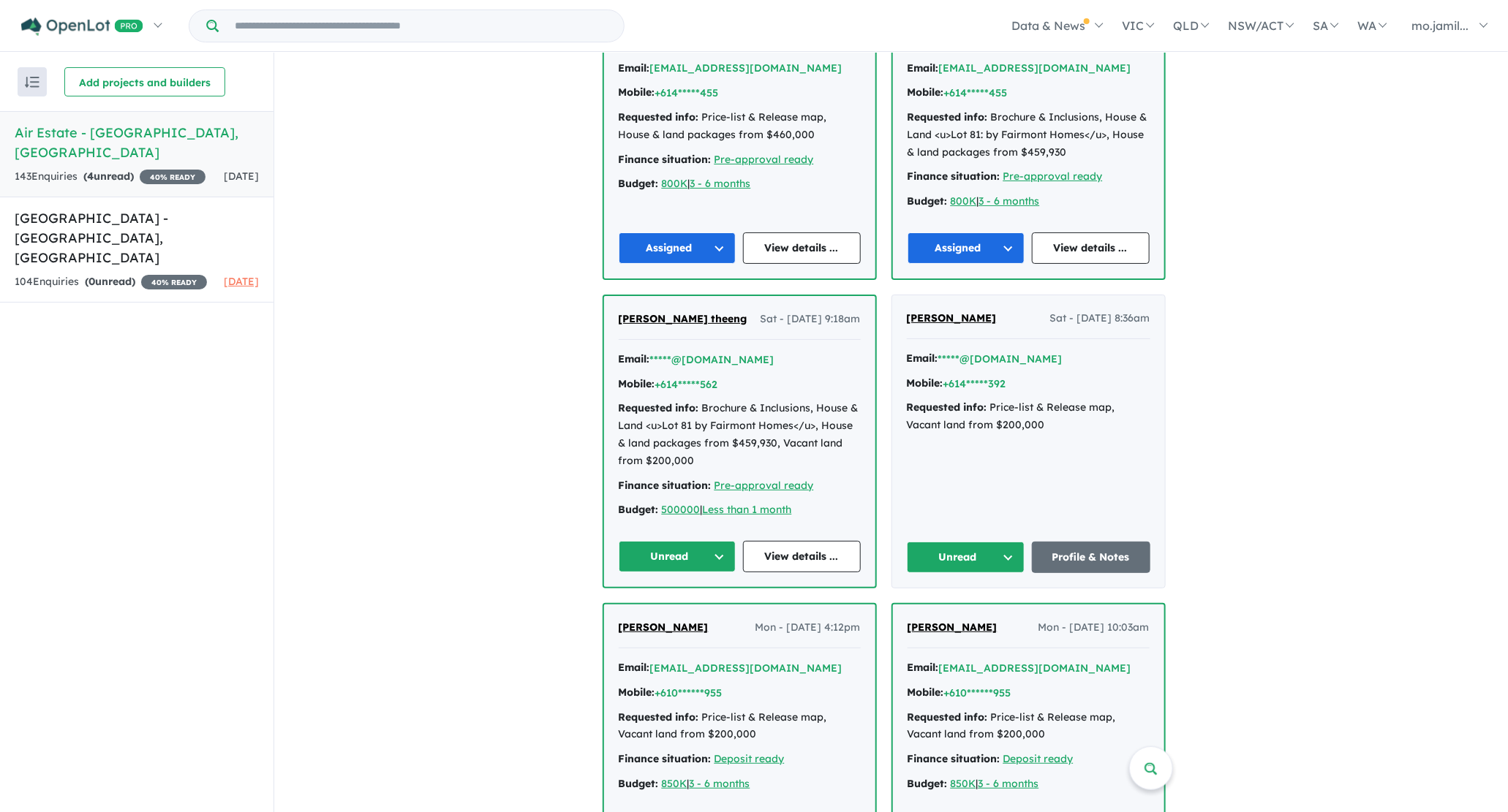
scroll to position [1251, 0]
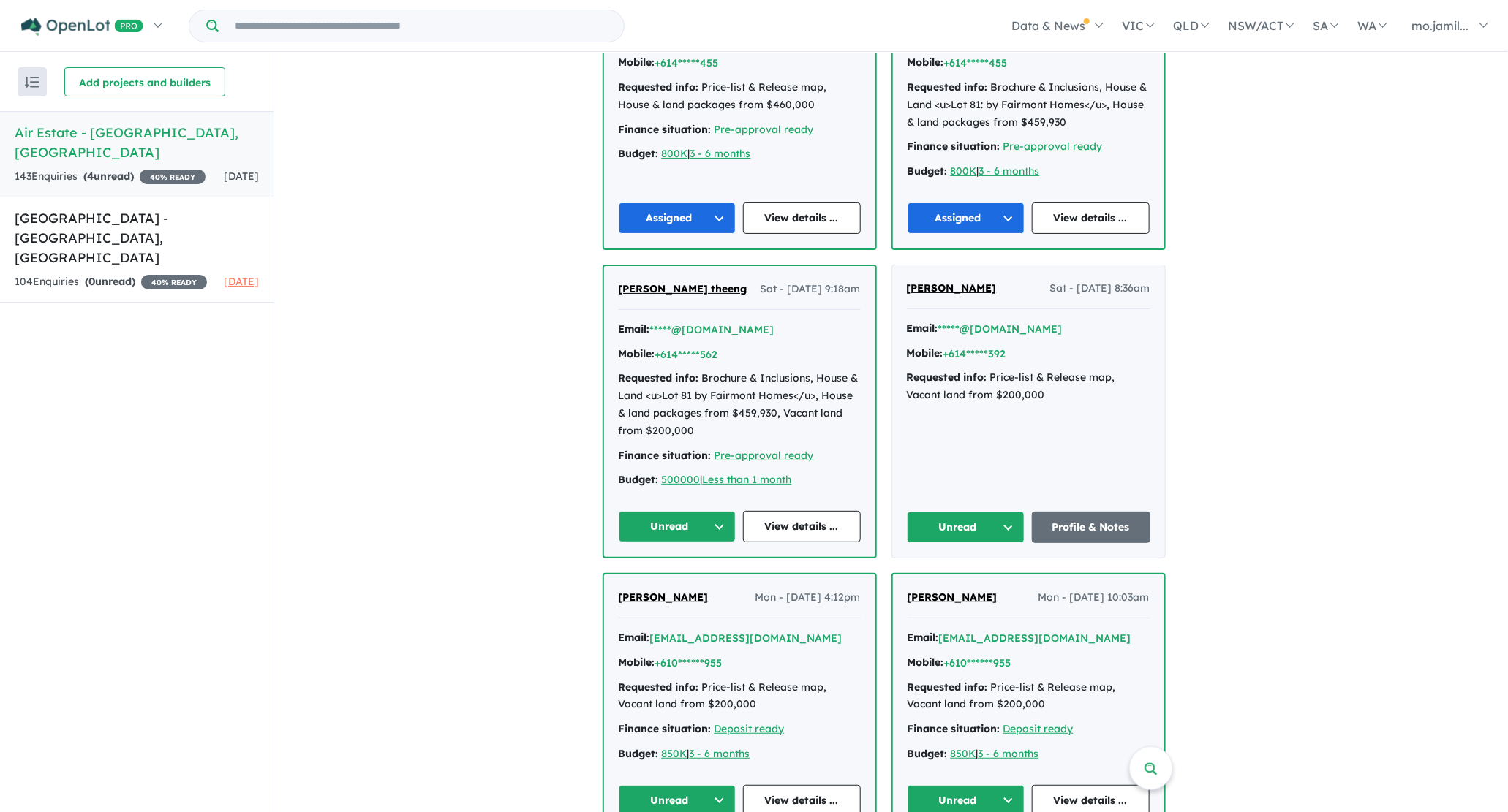
click at [641, 519] on button "Unread" at bounding box center [677, 527] width 118 height 32
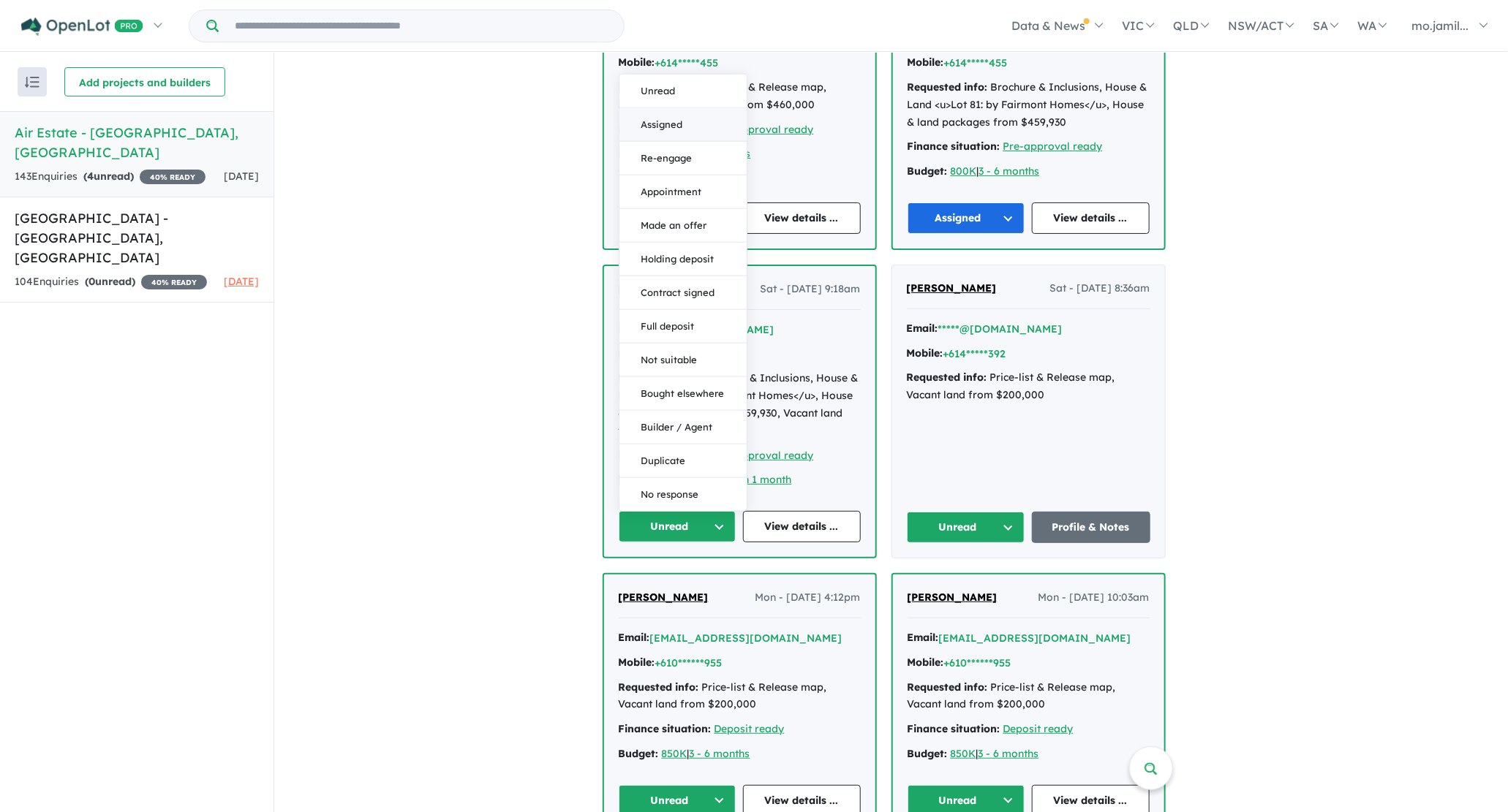
click at [668, 132] on button "Assigned" at bounding box center [683, 125] width 127 height 33
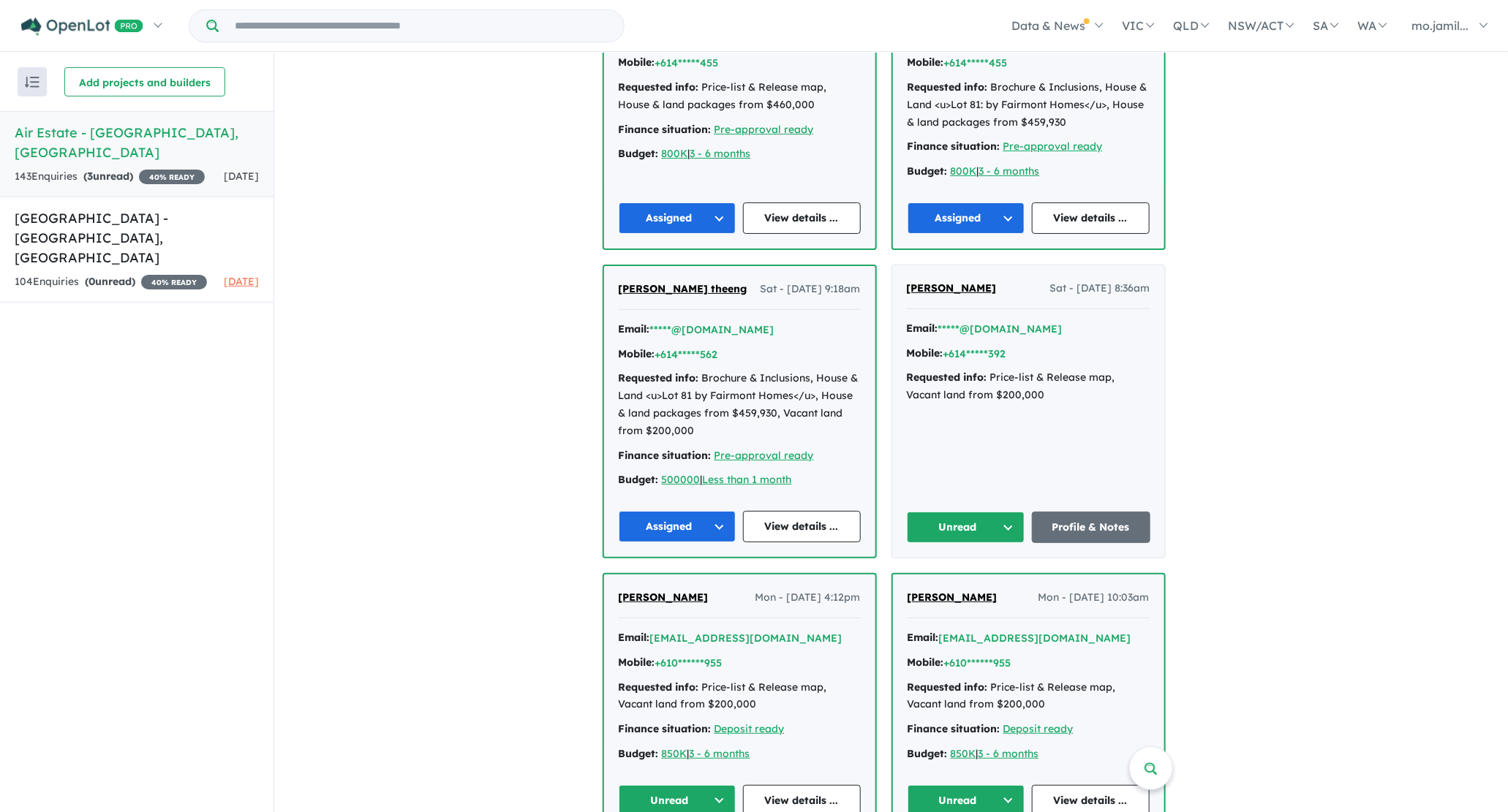
click at [957, 512] on button "Unread" at bounding box center [966, 527] width 119 height 32
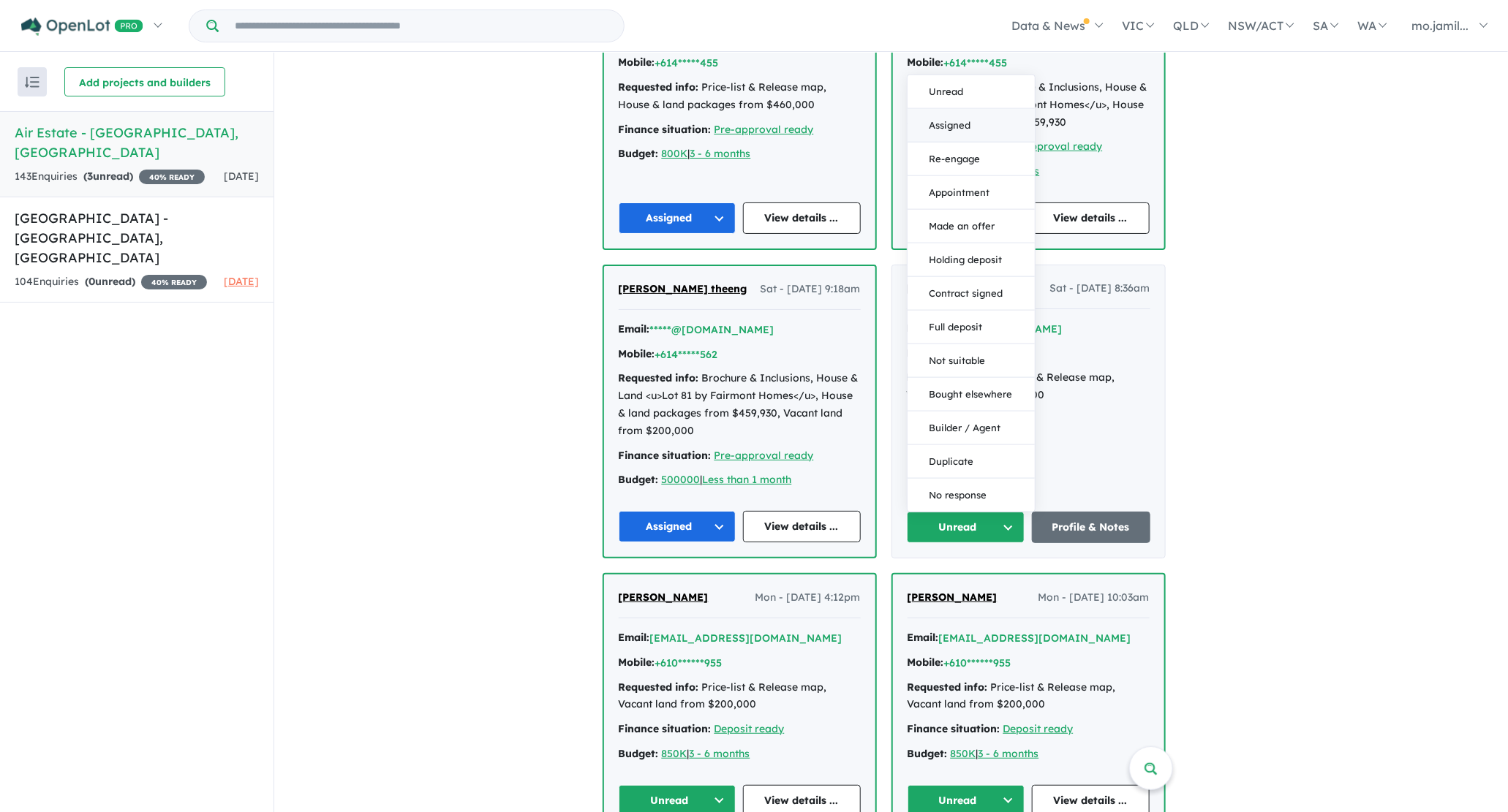
click at [934, 113] on button "Assigned" at bounding box center [971, 125] width 127 height 33
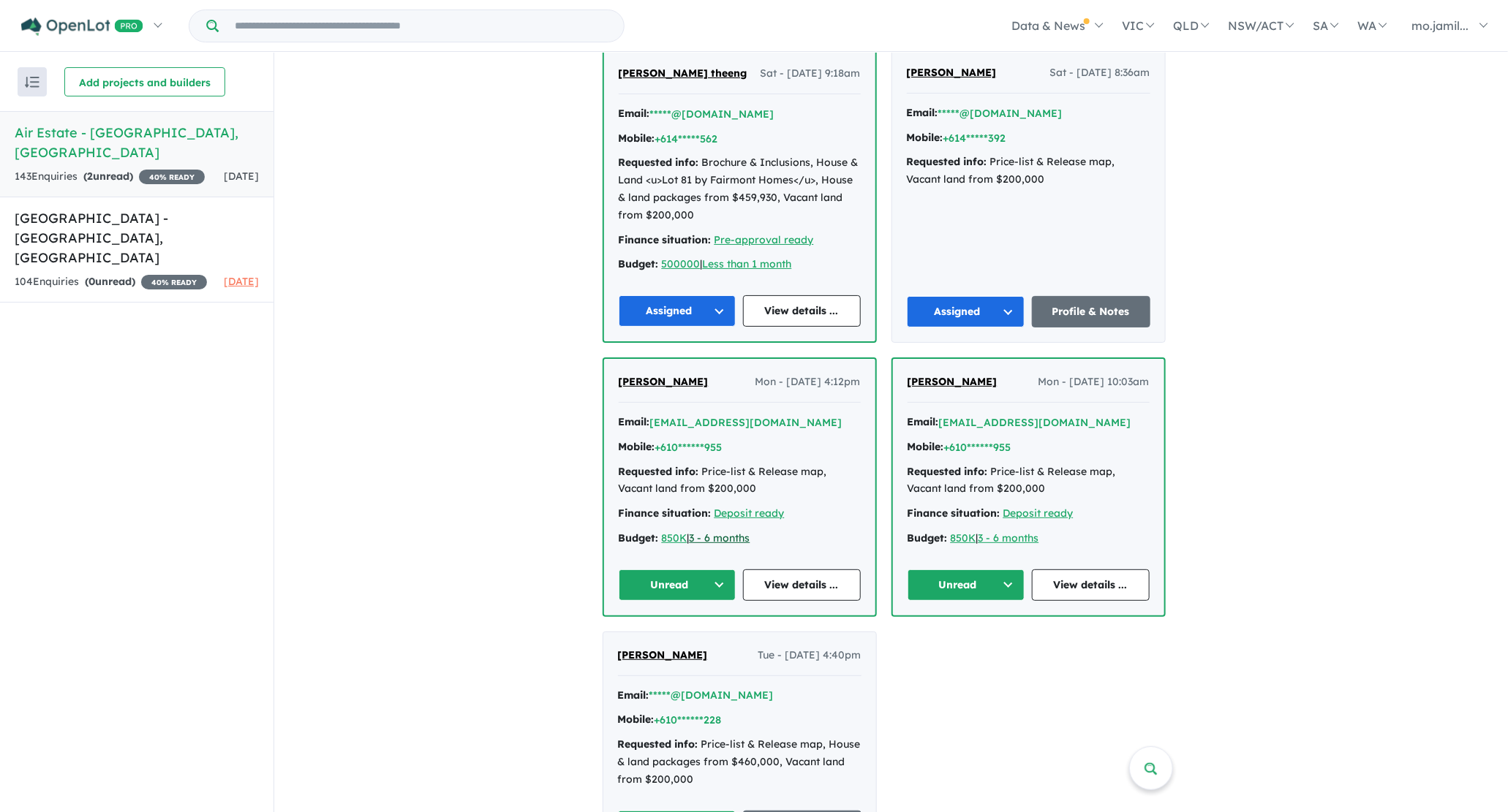
scroll to position [1510, 0]
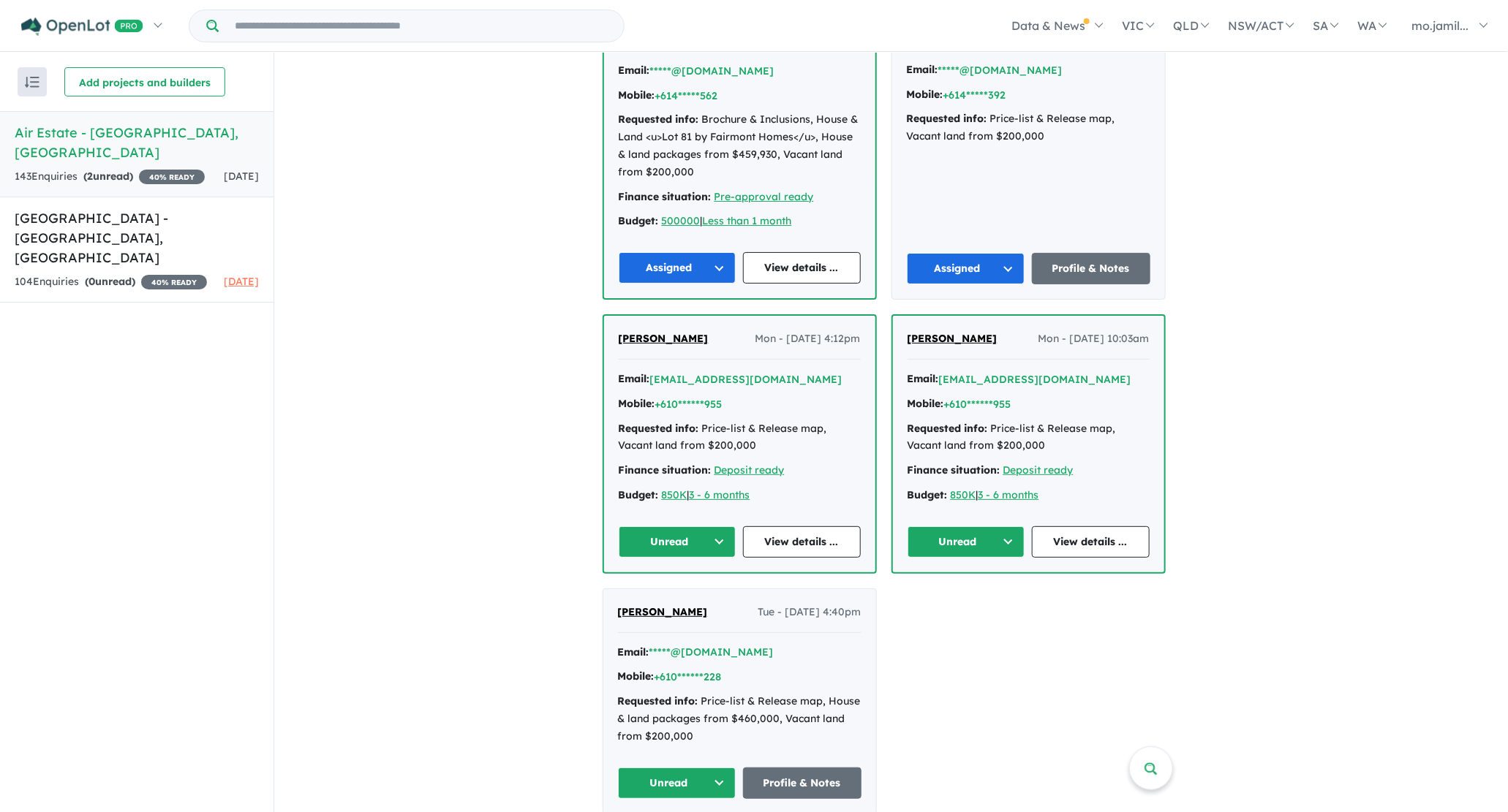
click at [703, 526] on button "Unread" at bounding box center [677, 542] width 118 height 32
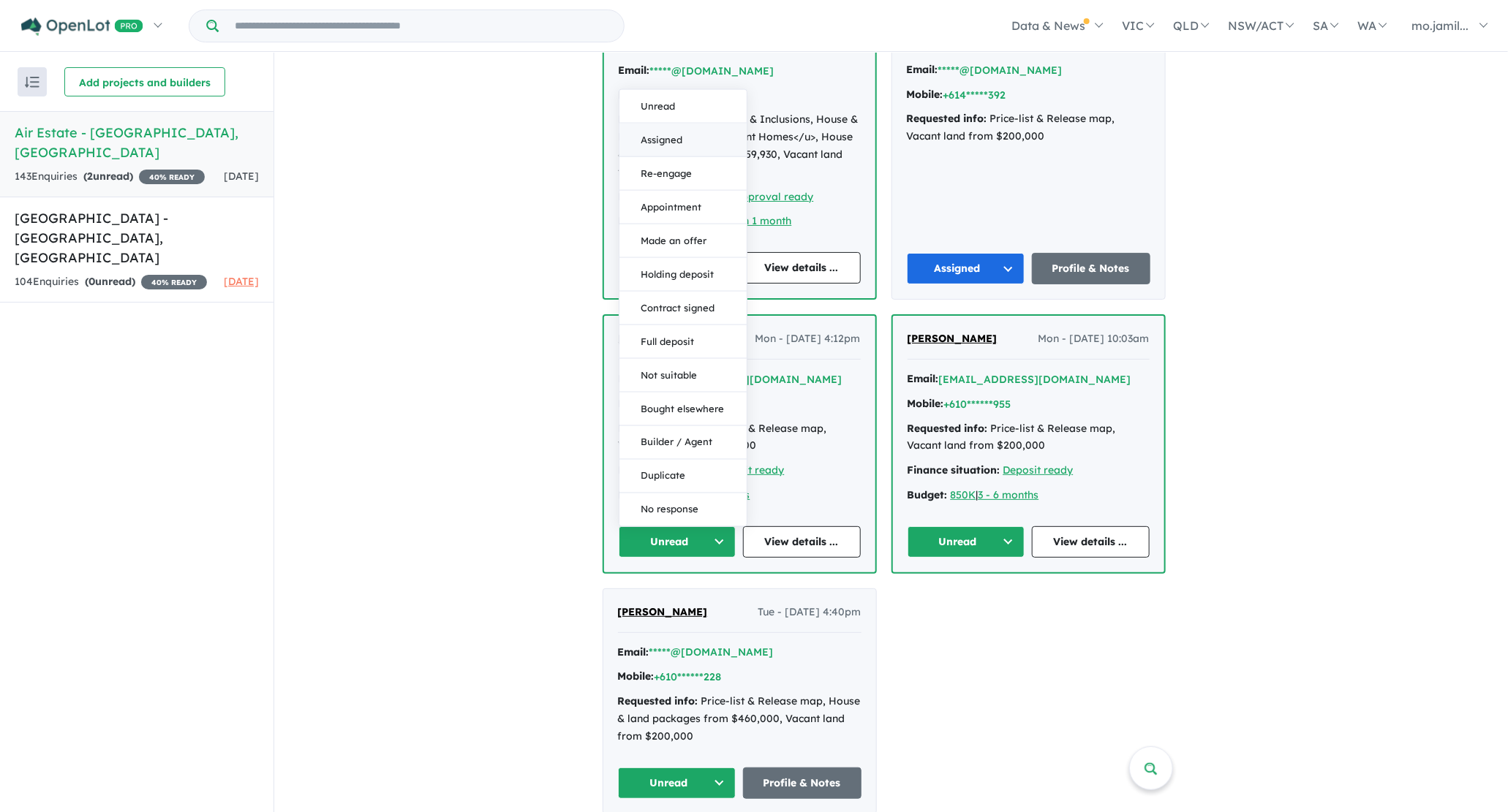
click at [645, 135] on button "Assigned" at bounding box center [683, 140] width 127 height 33
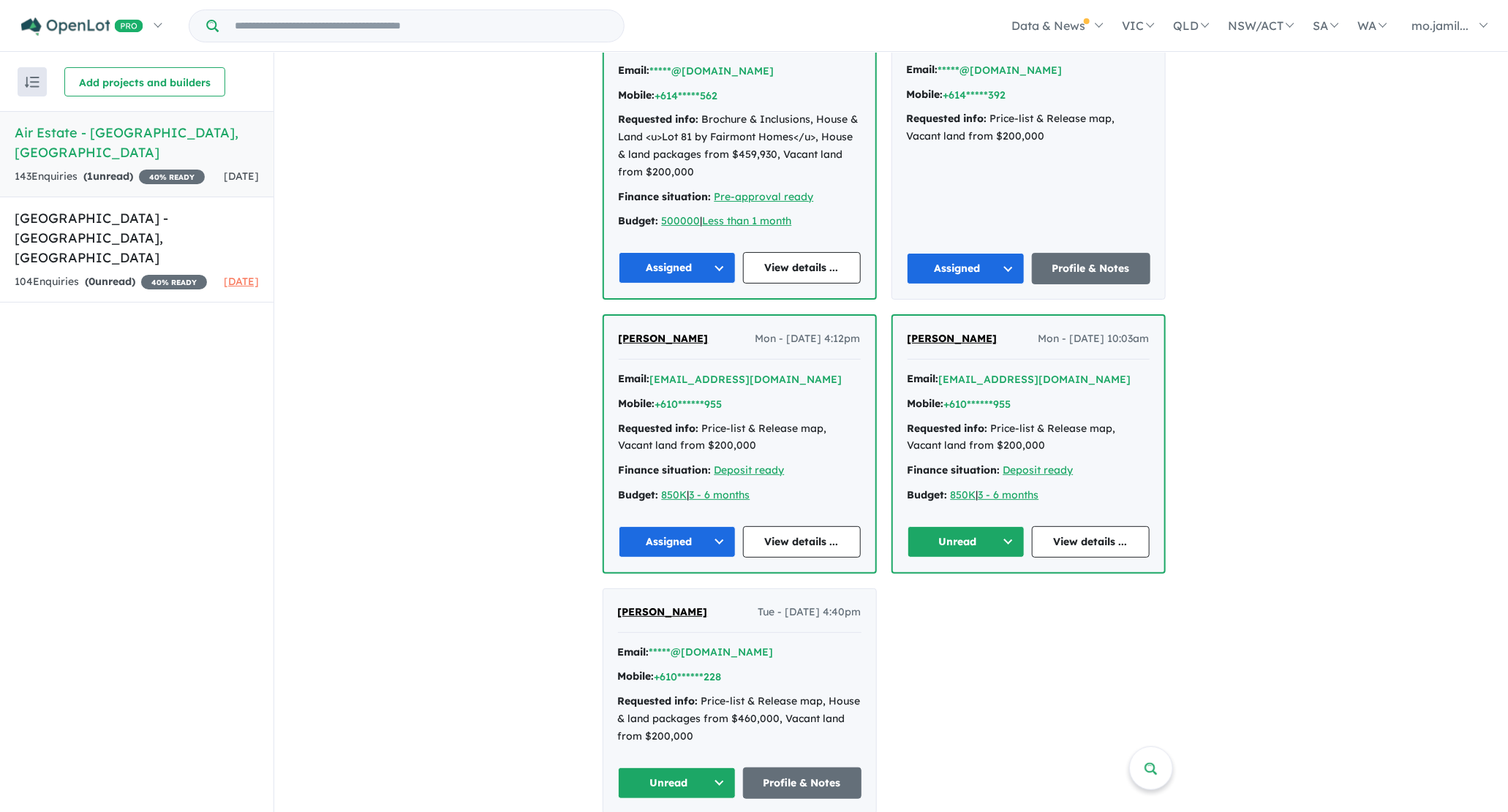
click at [943, 526] on button "Unread" at bounding box center [966, 542] width 118 height 32
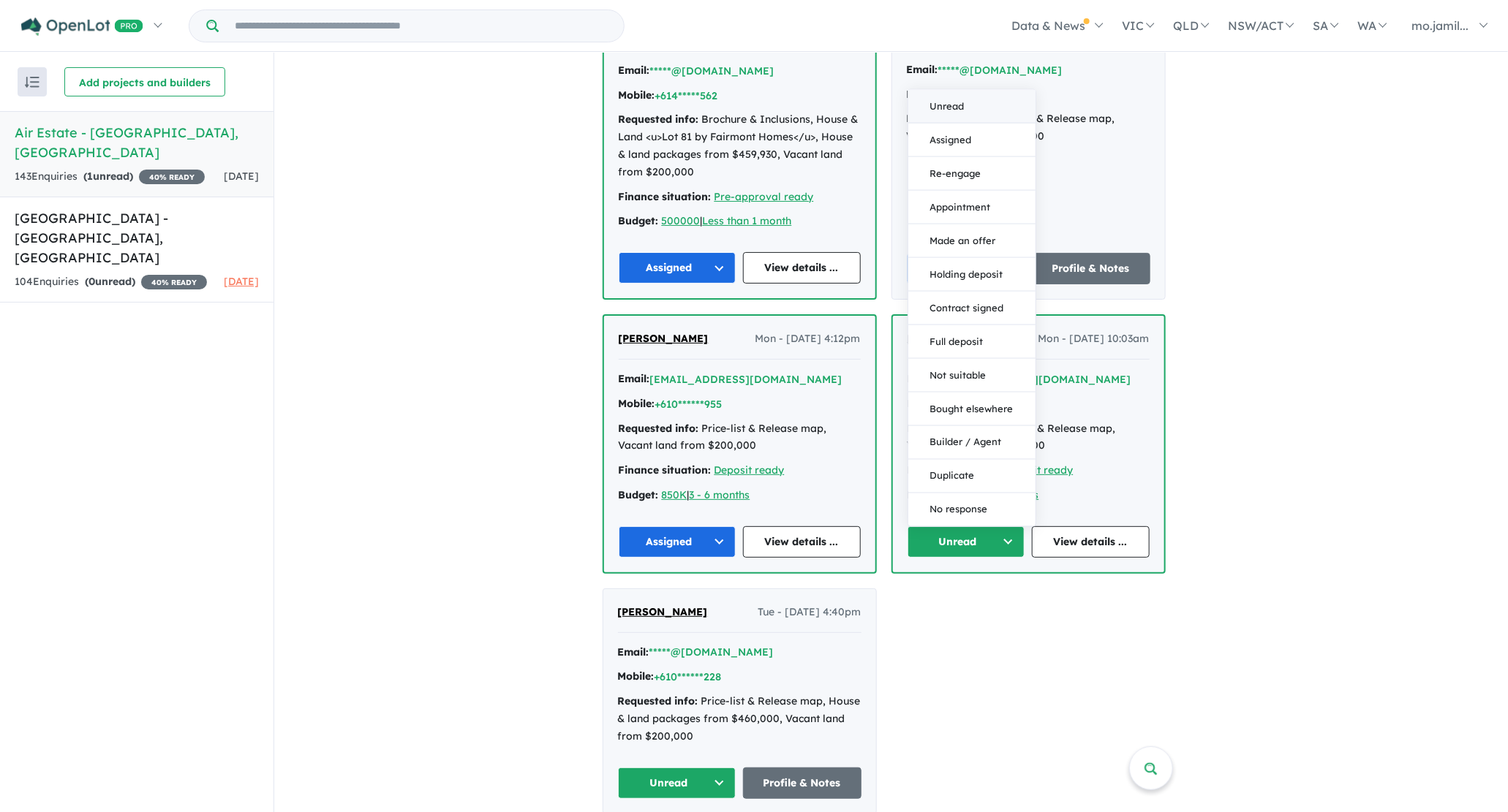
click at [964, 113] on button "Unread" at bounding box center [972, 107] width 127 height 33
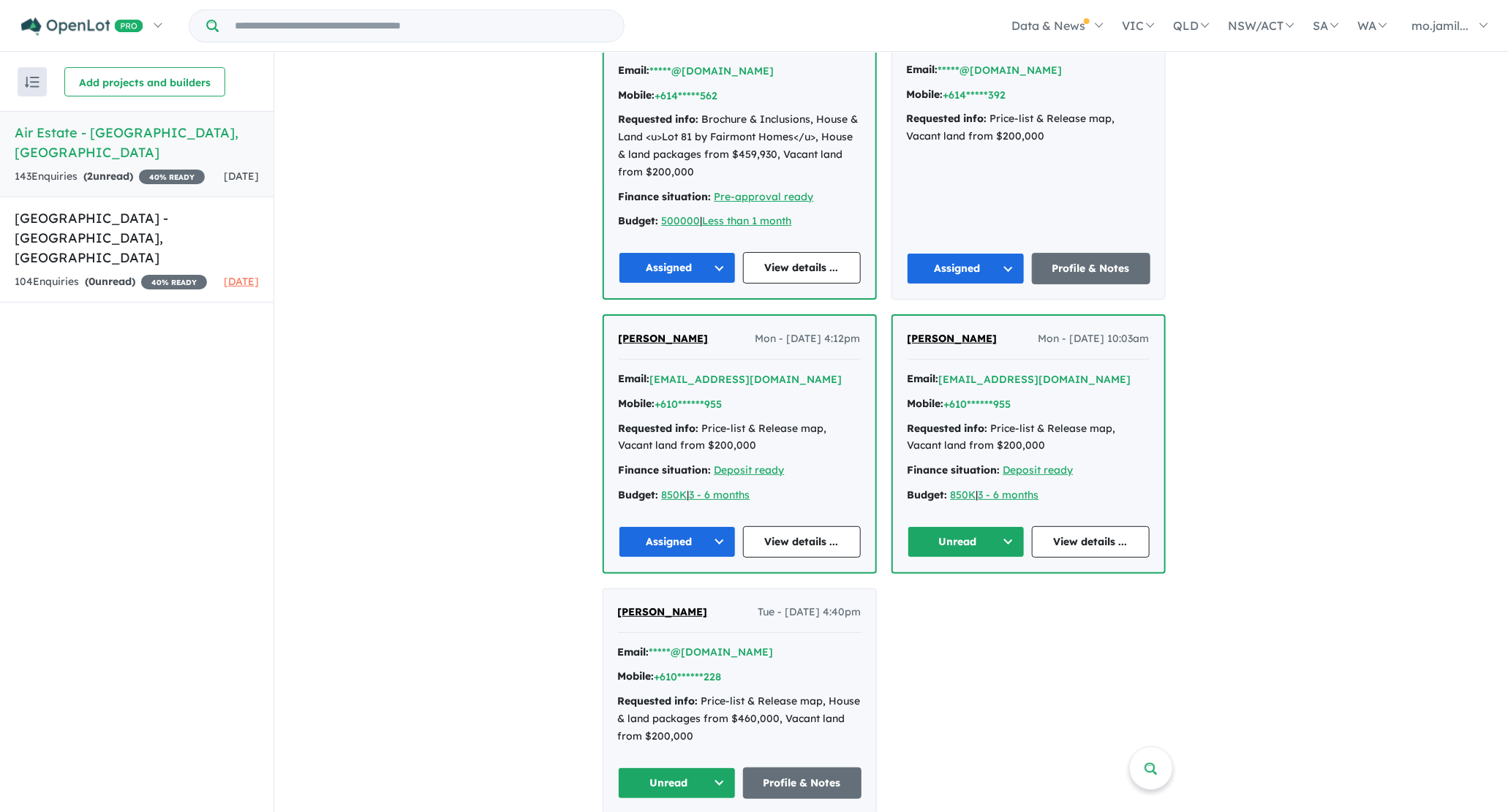
click at [945, 517] on div "[PERSON_NAME] Mon - [DATE] 10:03am Email: [EMAIL_ADDRESS][DOMAIN_NAME] Mobile: …" at bounding box center [1028, 443] width 271 height 256
click at [944, 549] on button "Unread" at bounding box center [966, 542] width 118 height 32
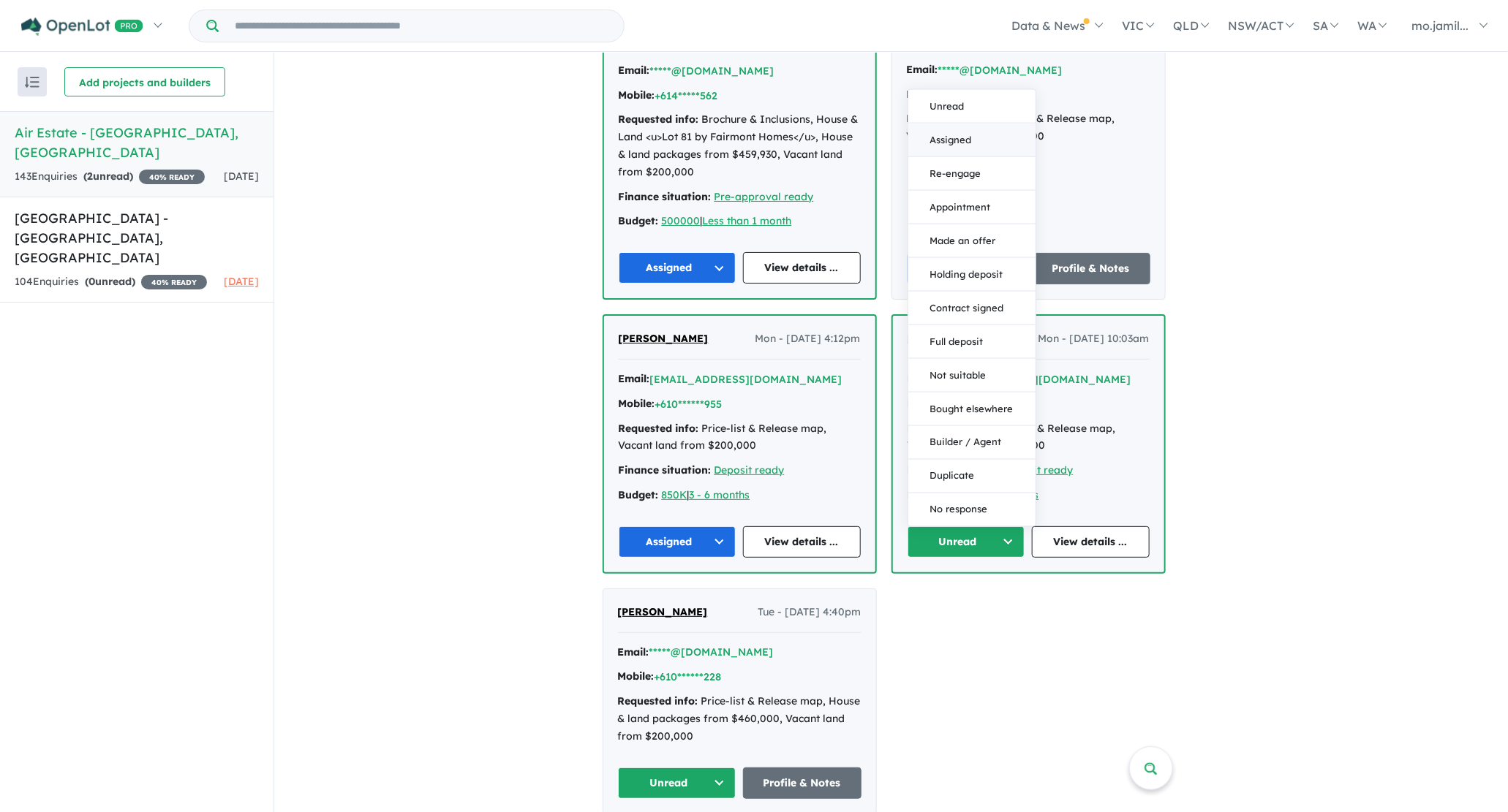
click at [920, 147] on button "Assigned" at bounding box center [972, 140] width 127 height 33
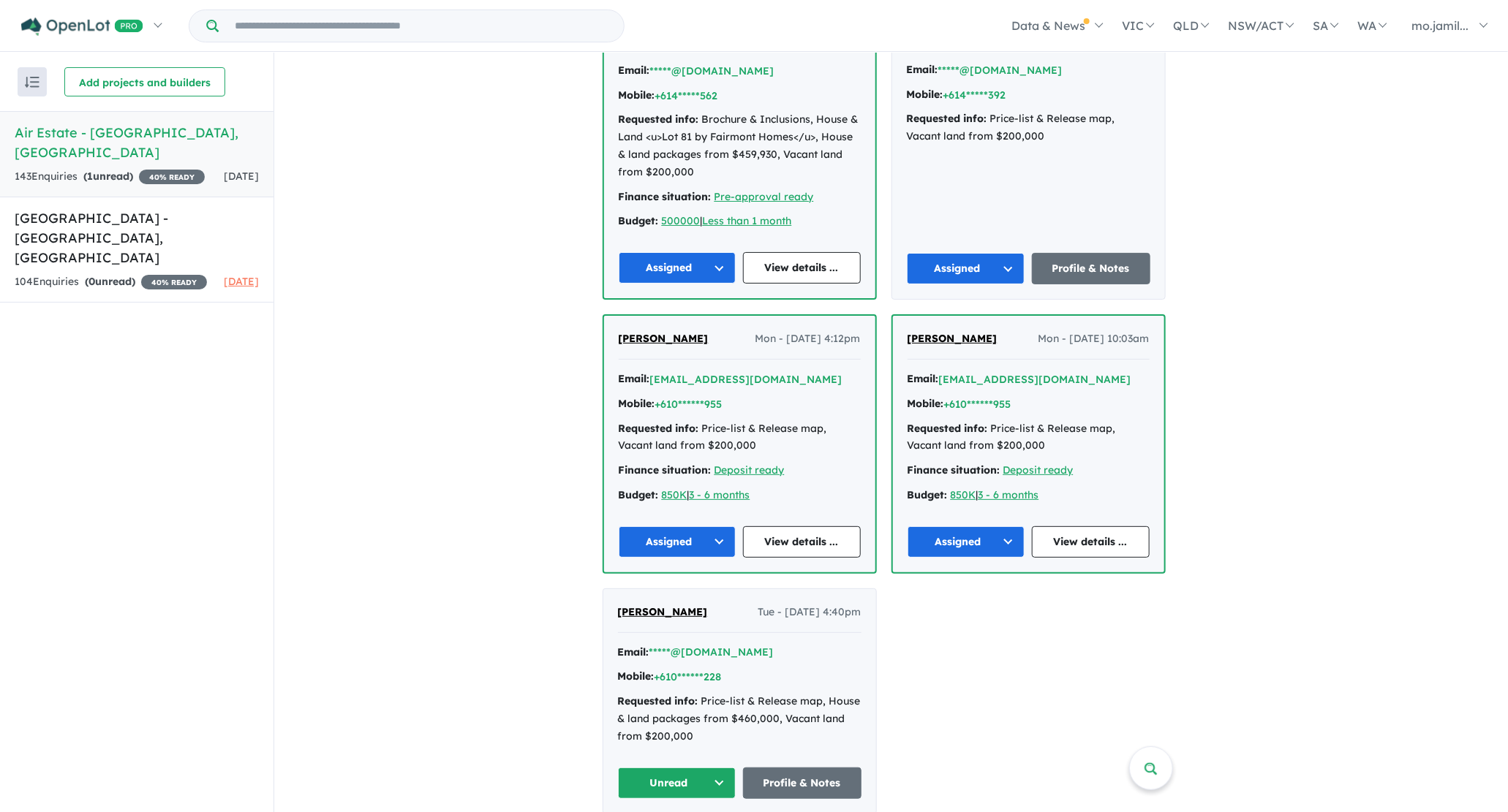
click at [705, 751] on div "[PERSON_NAME] Tue - [DATE] 4:40pm Email: *****@[DOMAIN_NAME] Mobile: +610******…" at bounding box center [739, 701] width 273 height 224
click at [703, 757] on div "[PERSON_NAME] Tue - [DATE] 4:40pm Email: *****@[DOMAIN_NAME] Mobile: +610******…" at bounding box center [739, 701] width 273 height 224
click at [697, 767] on button "Unread" at bounding box center [677, 783] width 119 height 32
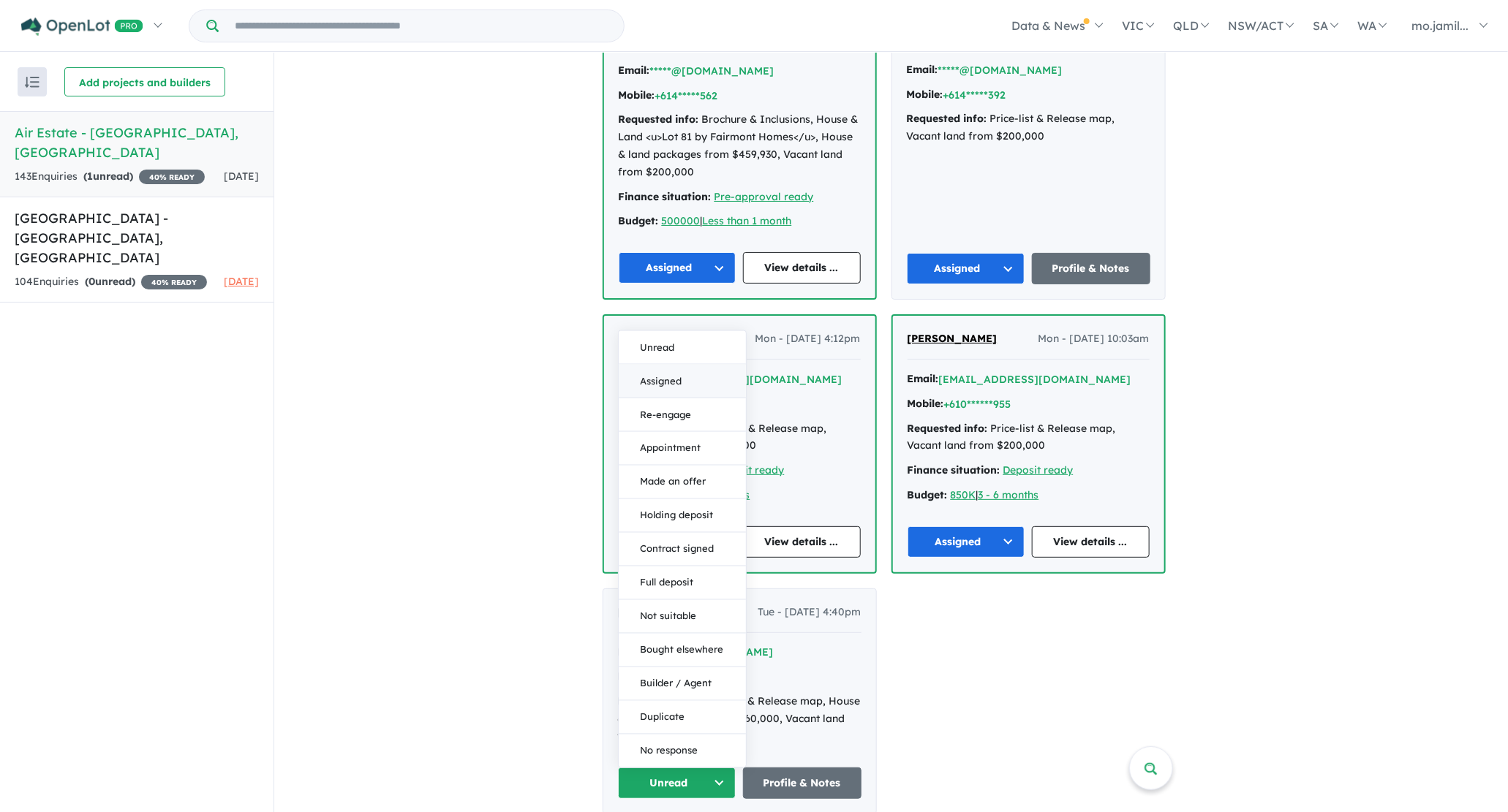
click at [691, 376] on button "Assigned" at bounding box center [682, 381] width 127 height 33
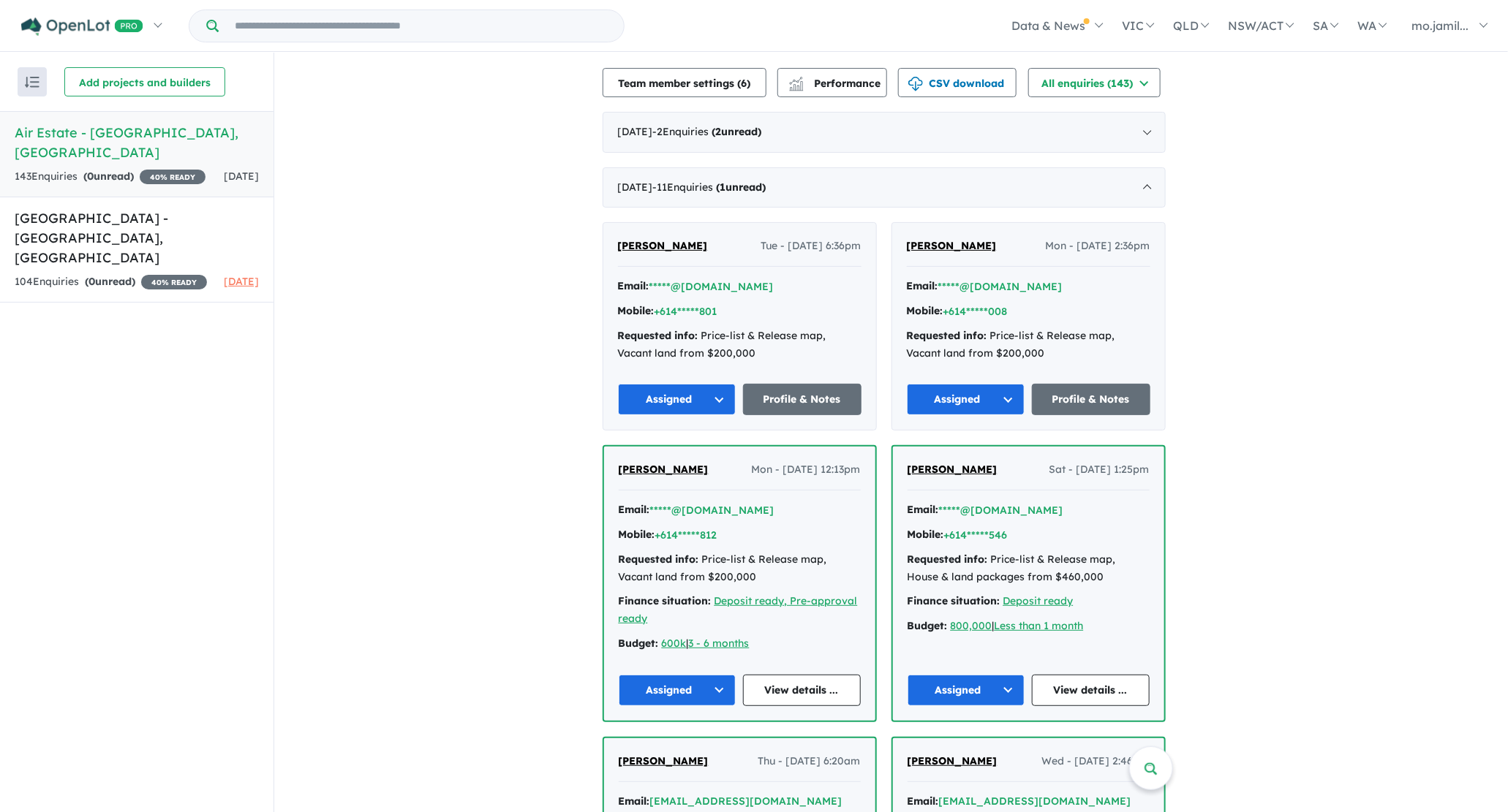
scroll to position [470, 0]
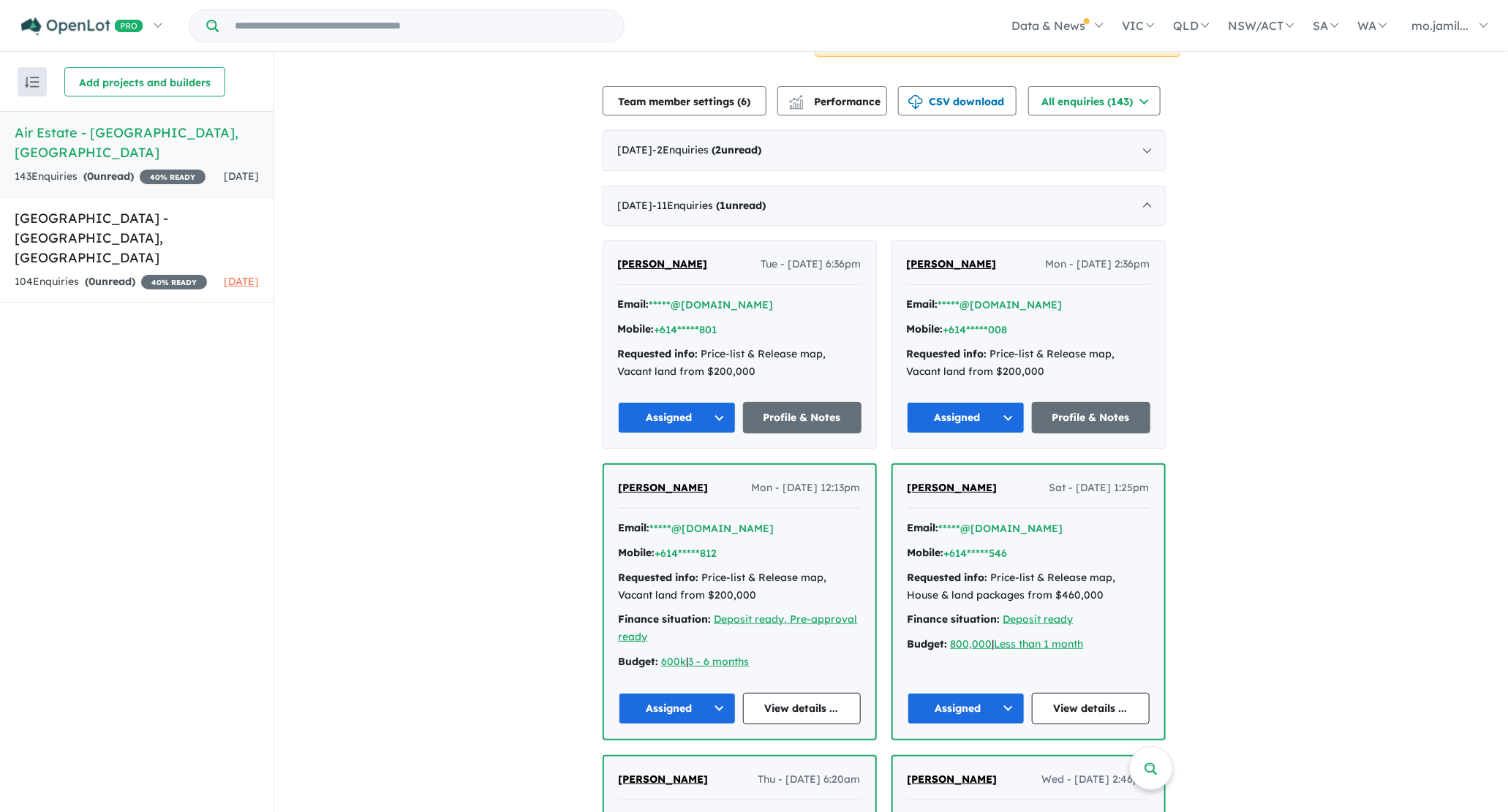
click at [835, 194] on div "[DATE] - 11 Enquir ies ( 1 unread)" at bounding box center [884, 205] width 563 height 41
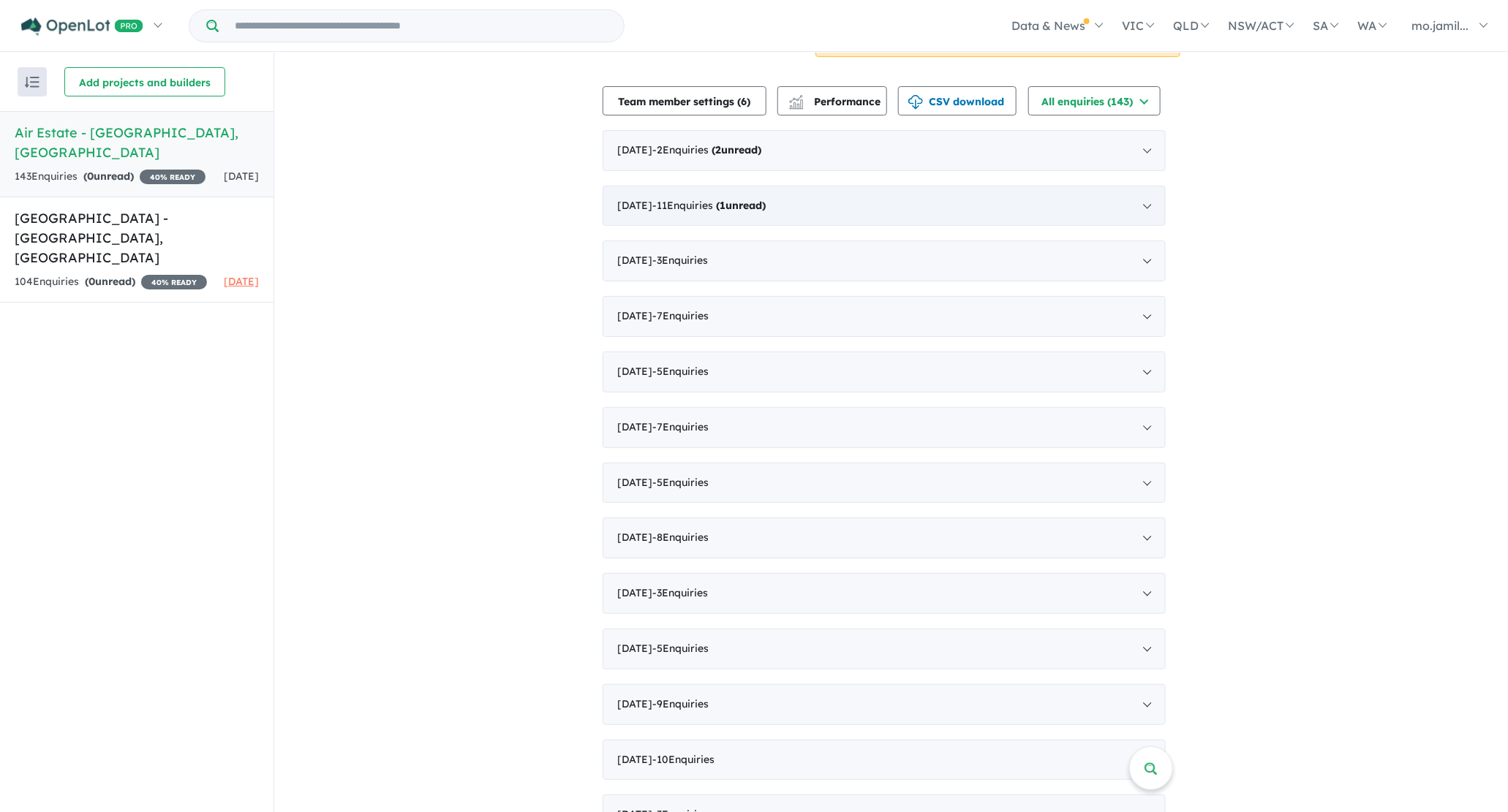
click at [767, 203] on strong "( 1 unread)" at bounding box center [741, 205] width 50 height 13
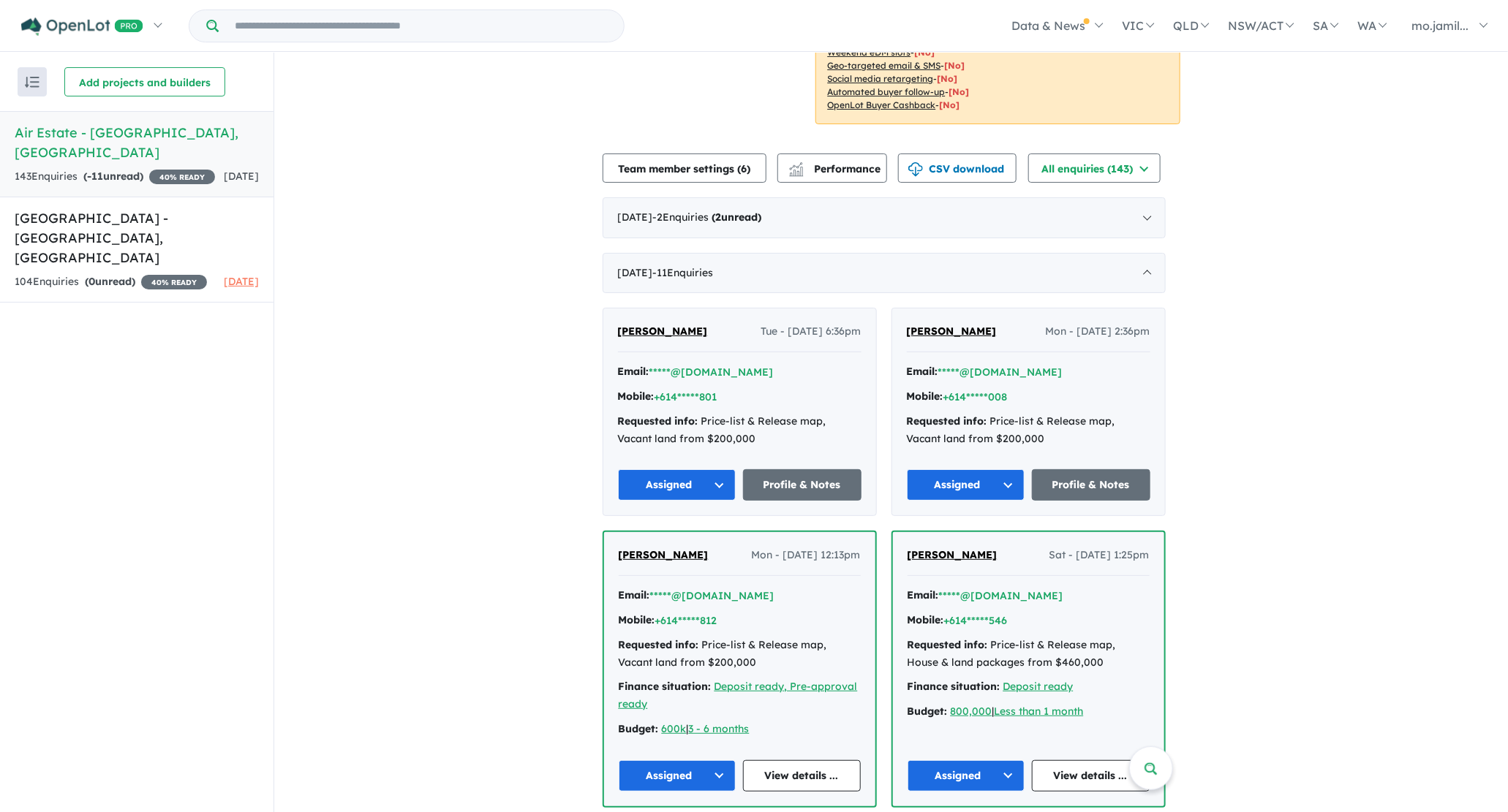
scroll to position [391, 0]
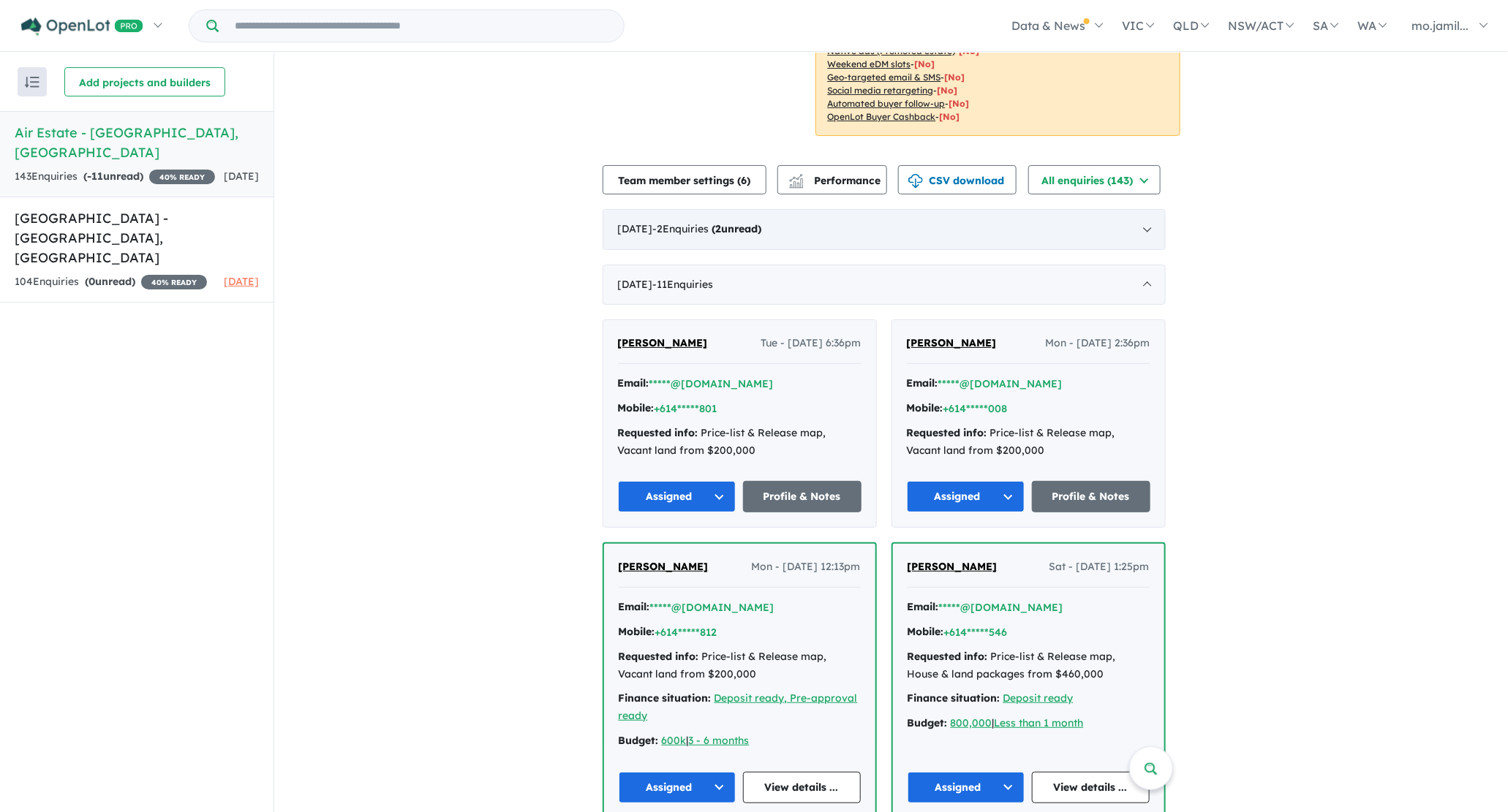
click at [744, 228] on span "- 2 Enquir ies ( 2 unread)" at bounding box center [707, 229] width 109 height 13
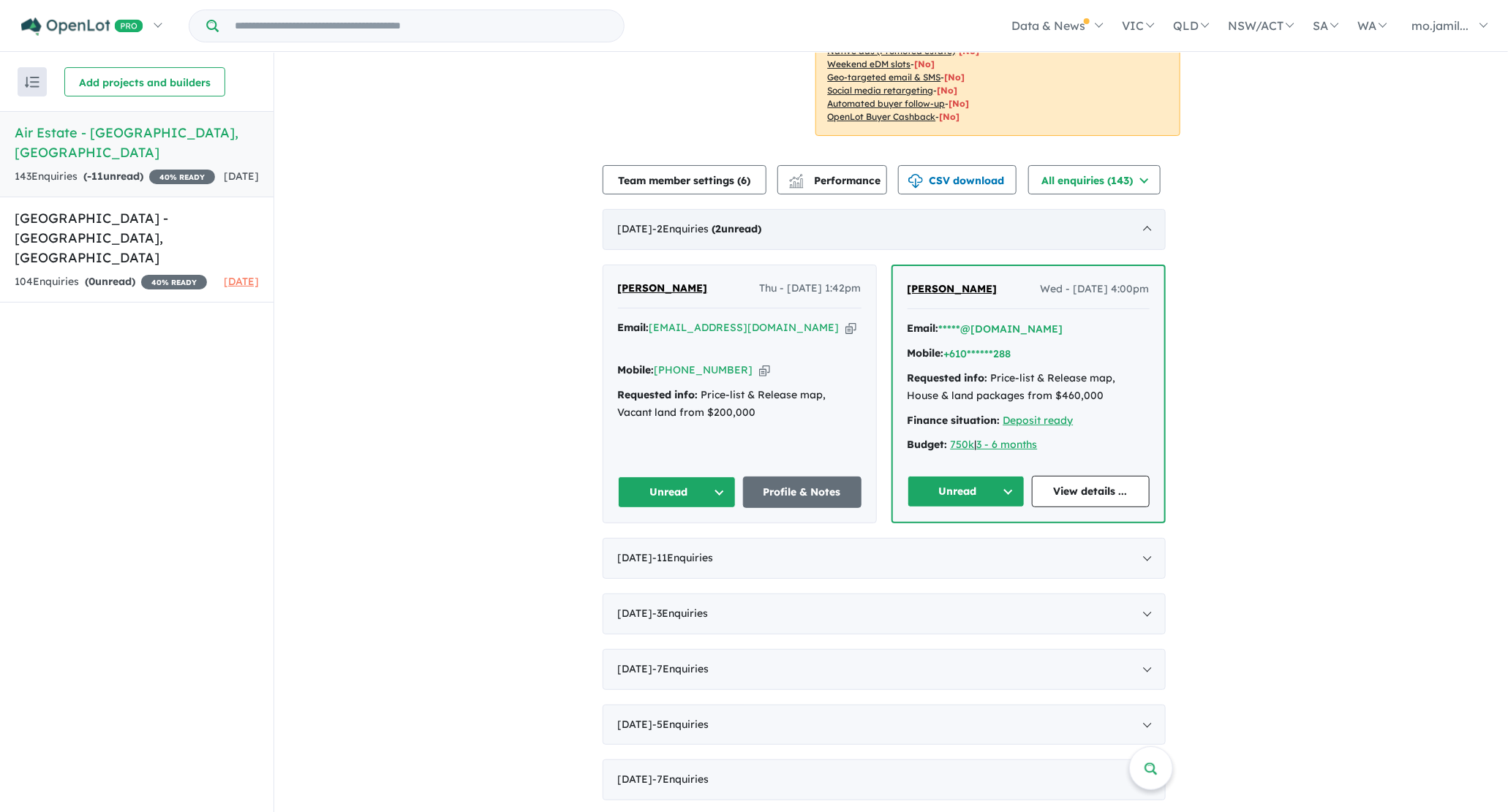
click at [723, 212] on div "[DATE] - 2 Enquir ies ( 2 unread)" at bounding box center [884, 229] width 563 height 41
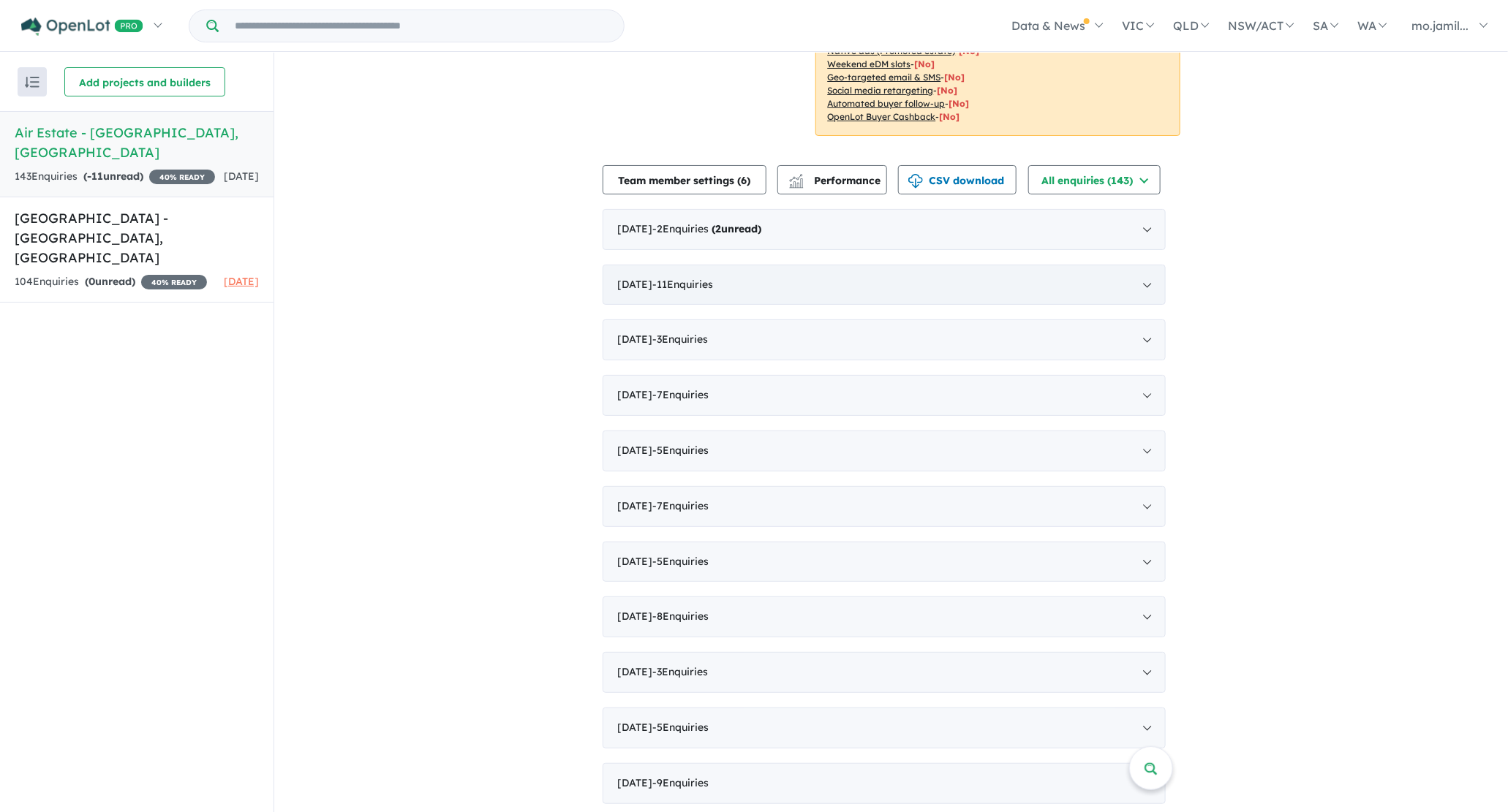
click at [715, 291] on div "[DATE] - 11 Enquir ies ( 0 unread)" at bounding box center [884, 285] width 563 height 41
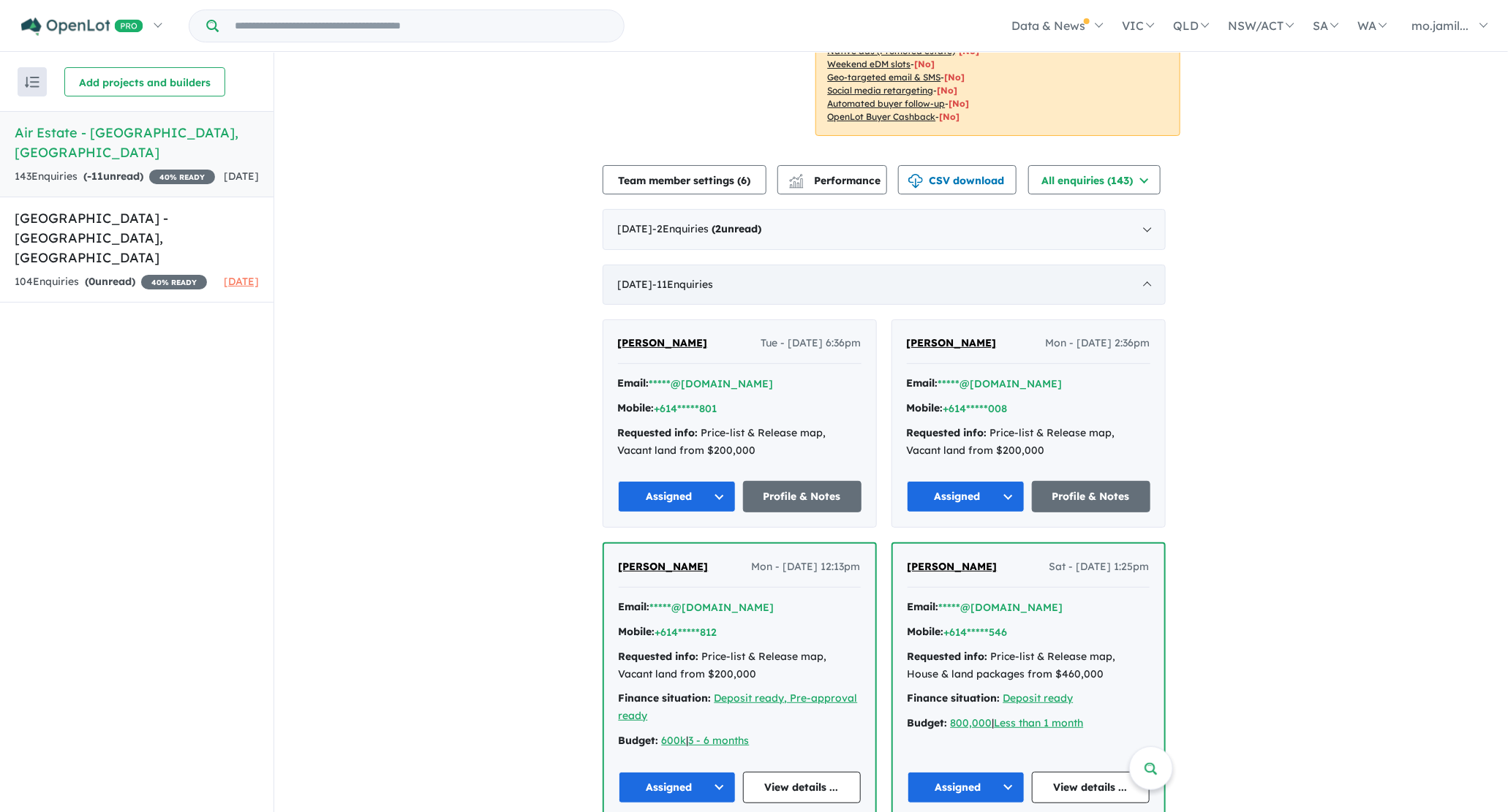
click at [715, 291] on div "[DATE] - 11 Enquir ies ( 0 unread)" at bounding box center [884, 285] width 563 height 41
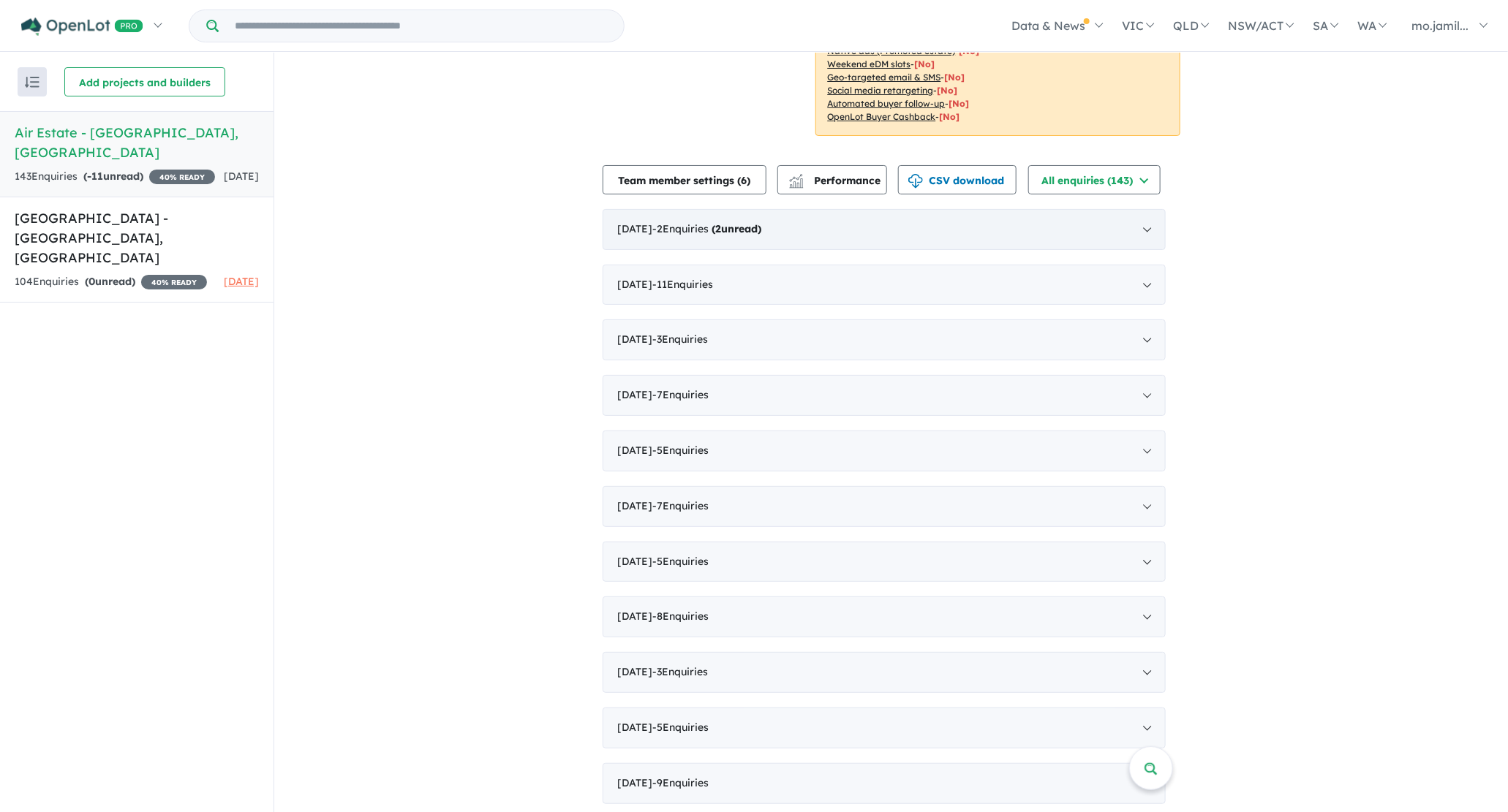
click at [726, 228] on span "- 2 Enquir ies ( 2 unread)" at bounding box center [707, 229] width 109 height 13
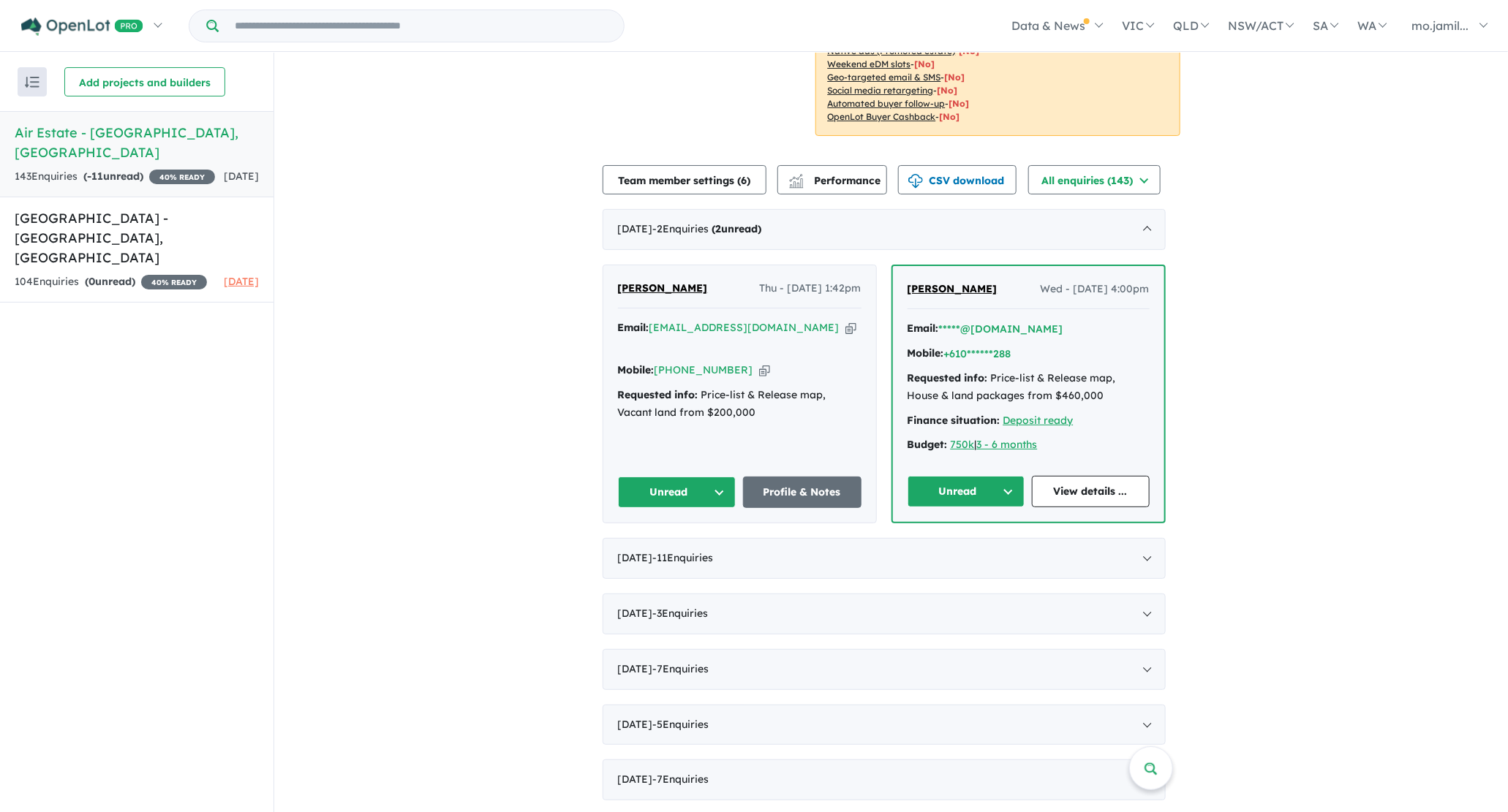
click at [982, 487] on button "Unread" at bounding box center [966, 492] width 118 height 32
click at [969, 556] on button "Assigned" at bounding box center [972, 560] width 127 height 33
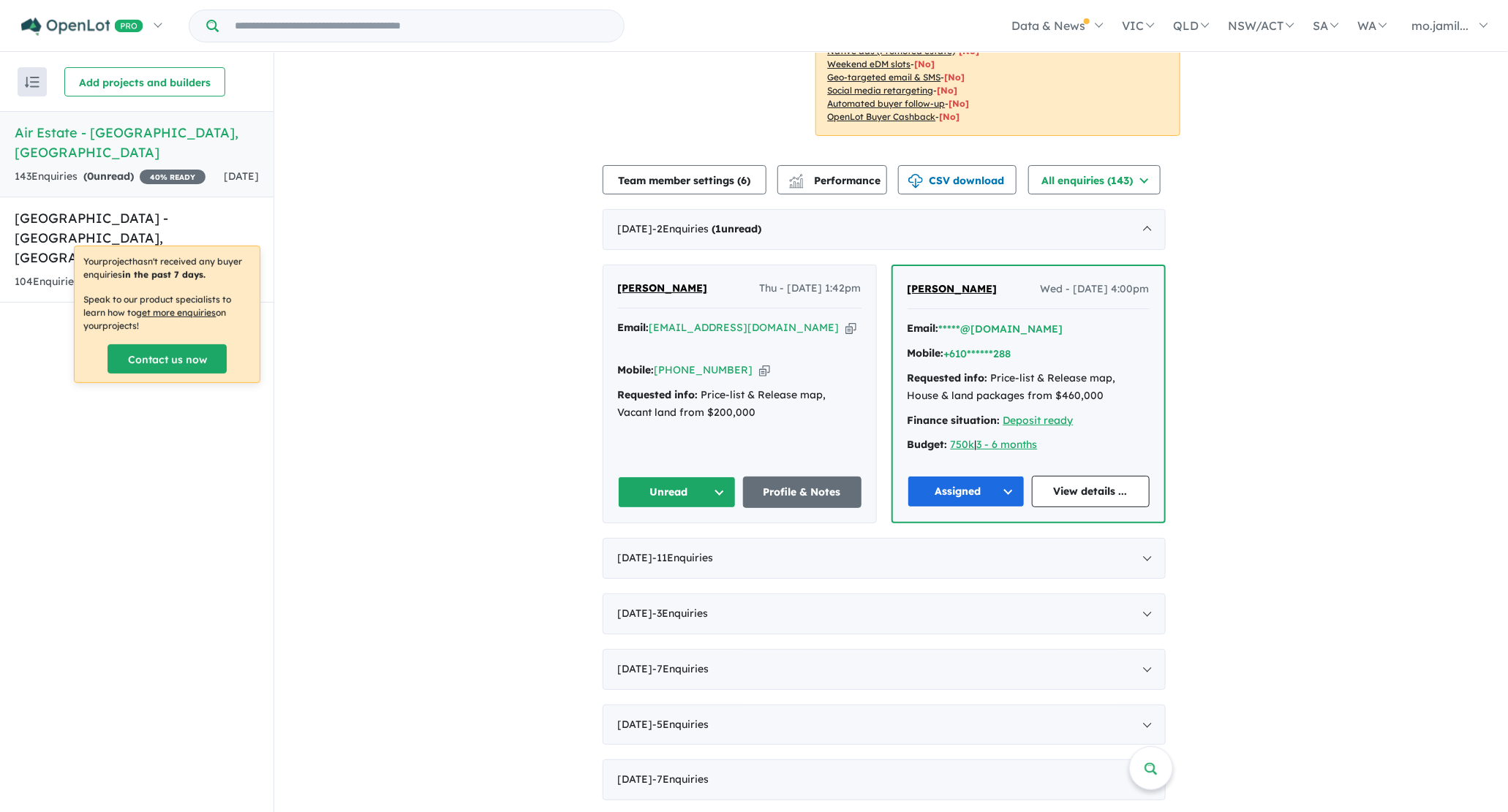
click at [407, 213] on div "View 2 projects in your account Air Estate - [GEOGRAPHIC_DATA] 40 % READY Land …" at bounding box center [890, 764] width 1233 height 2206
